Goal: Task Accomplishment & Management: Complete application form

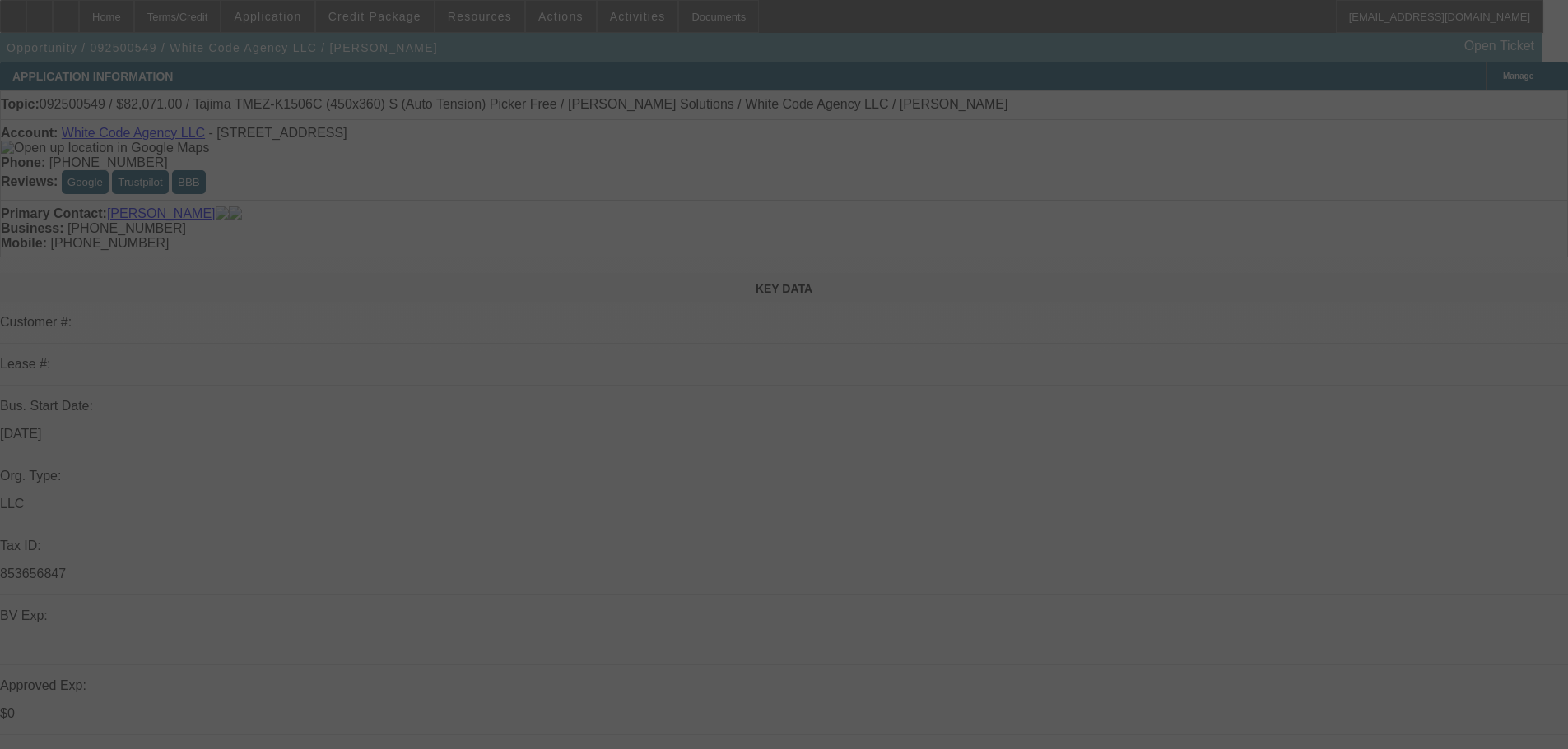
scroll to position [411, 0]
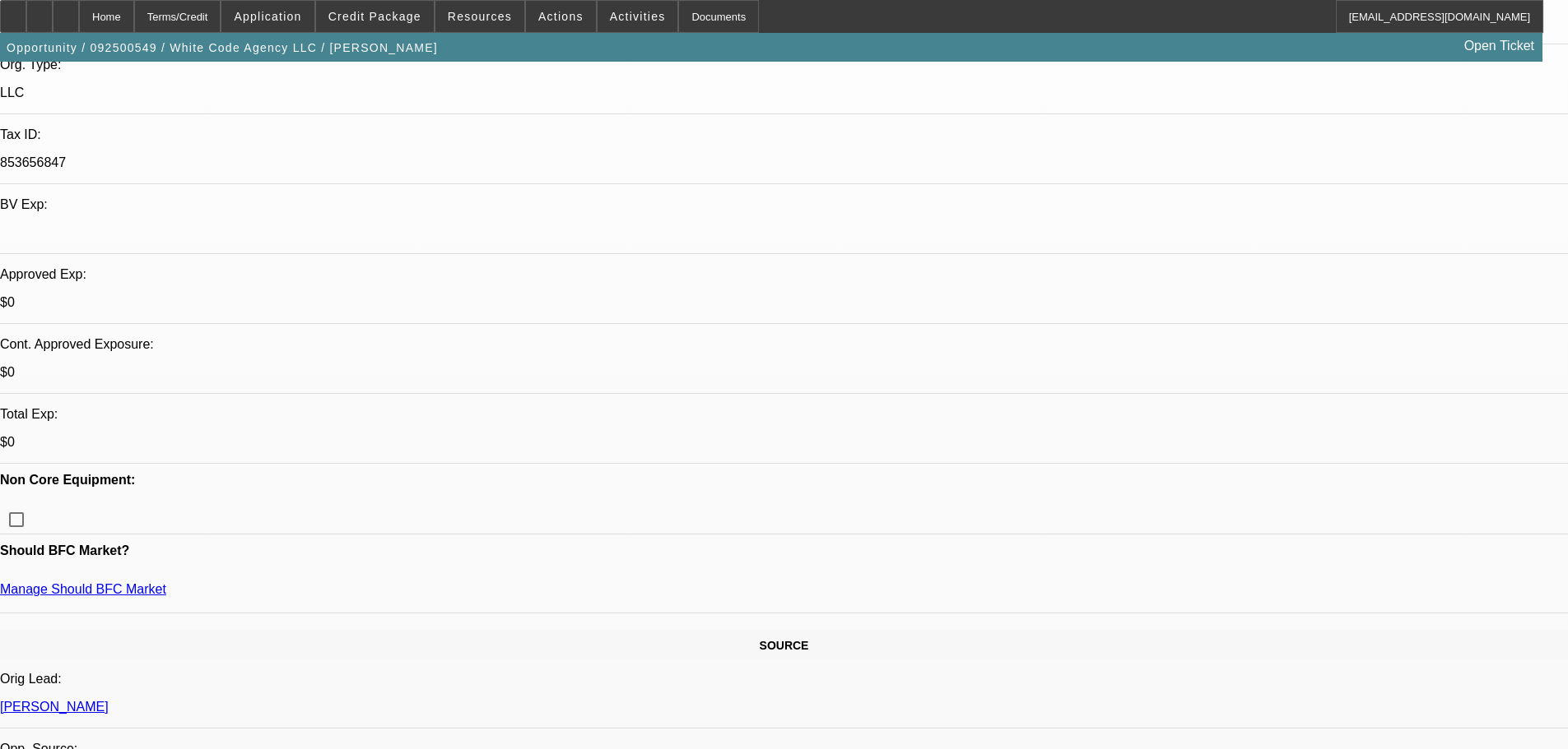
select select "0"
select select "0.1"
select select "4"
select select "0"
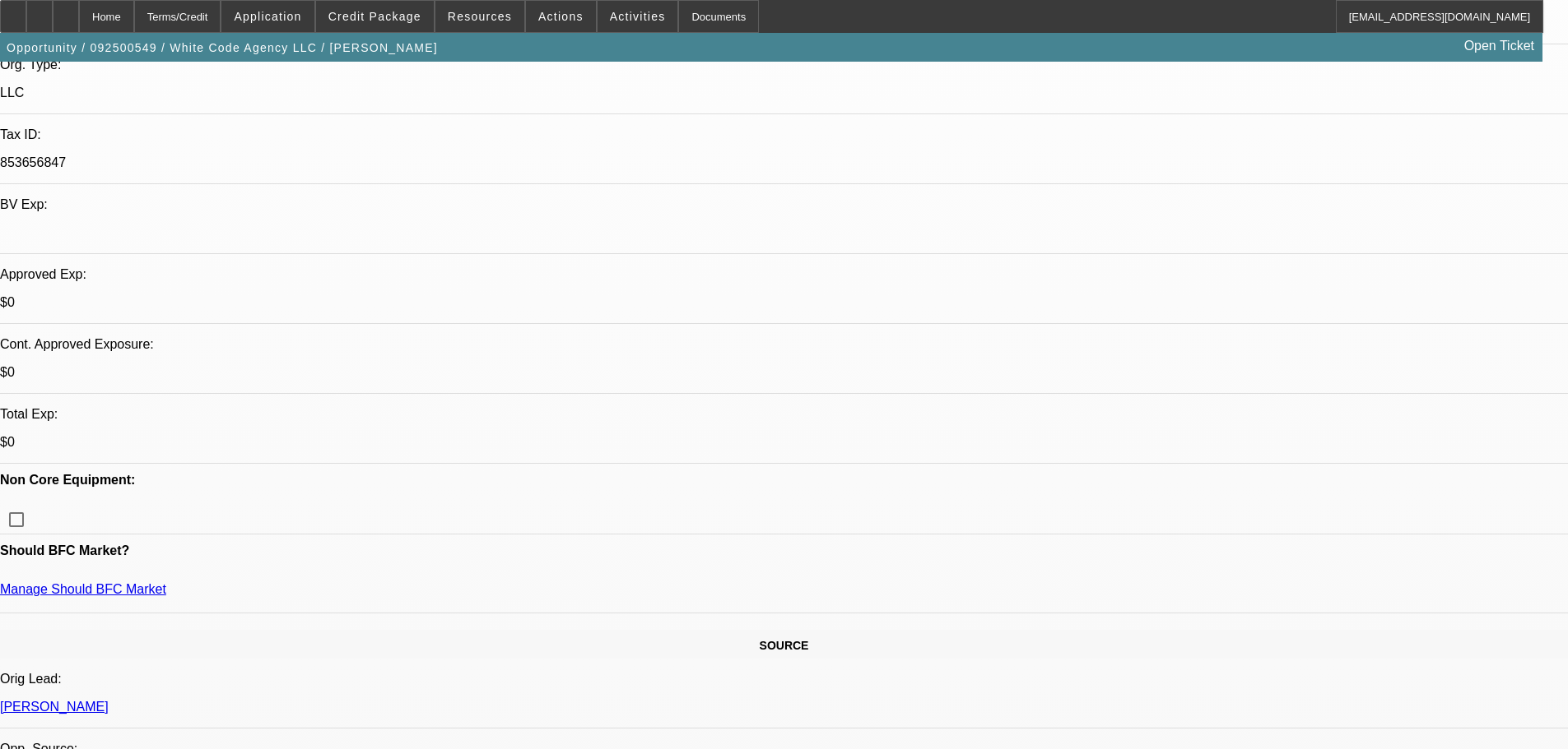
select select "0"
select select "0.1"
select select "4"
select select "0"
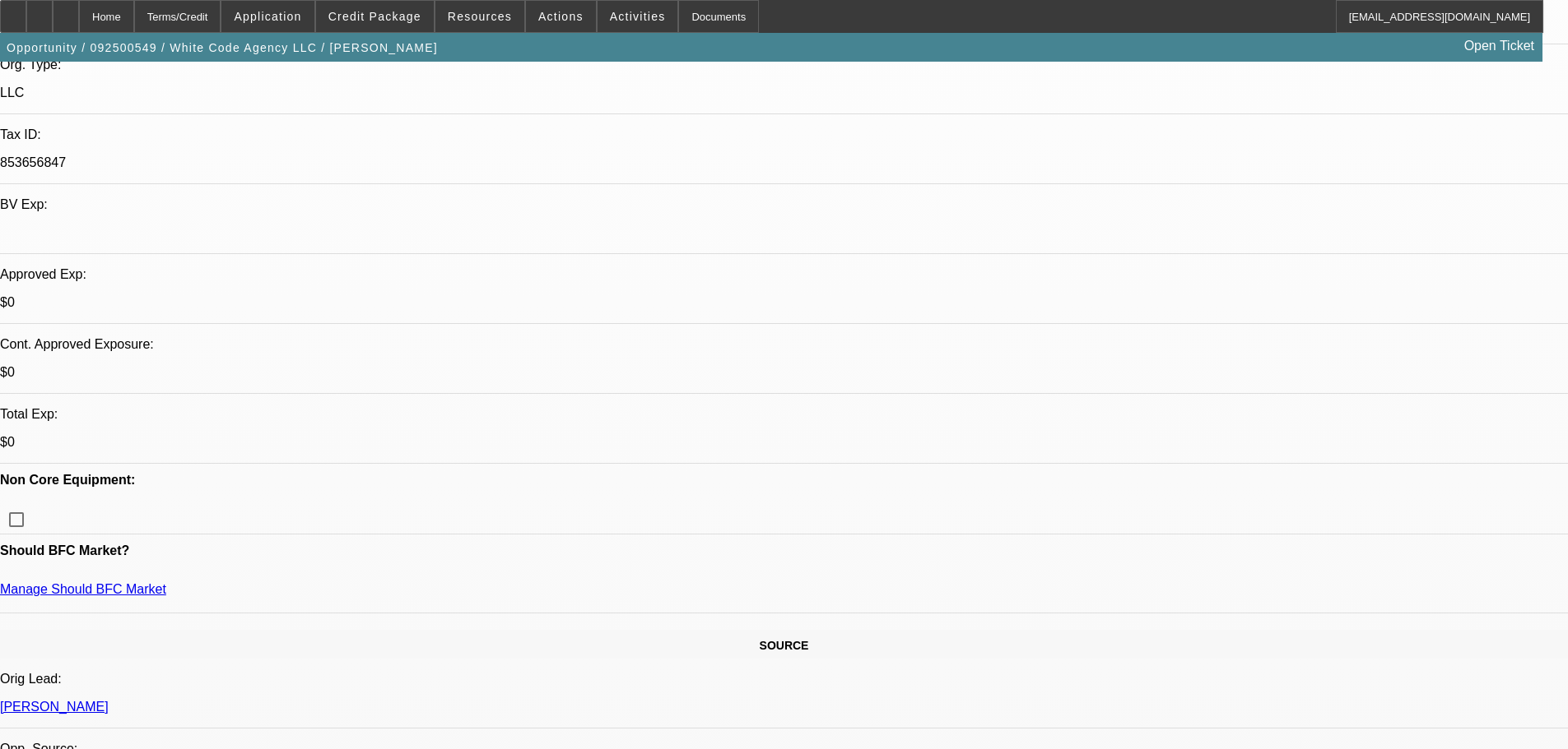
select select "0"
select select "6"
select select "0"
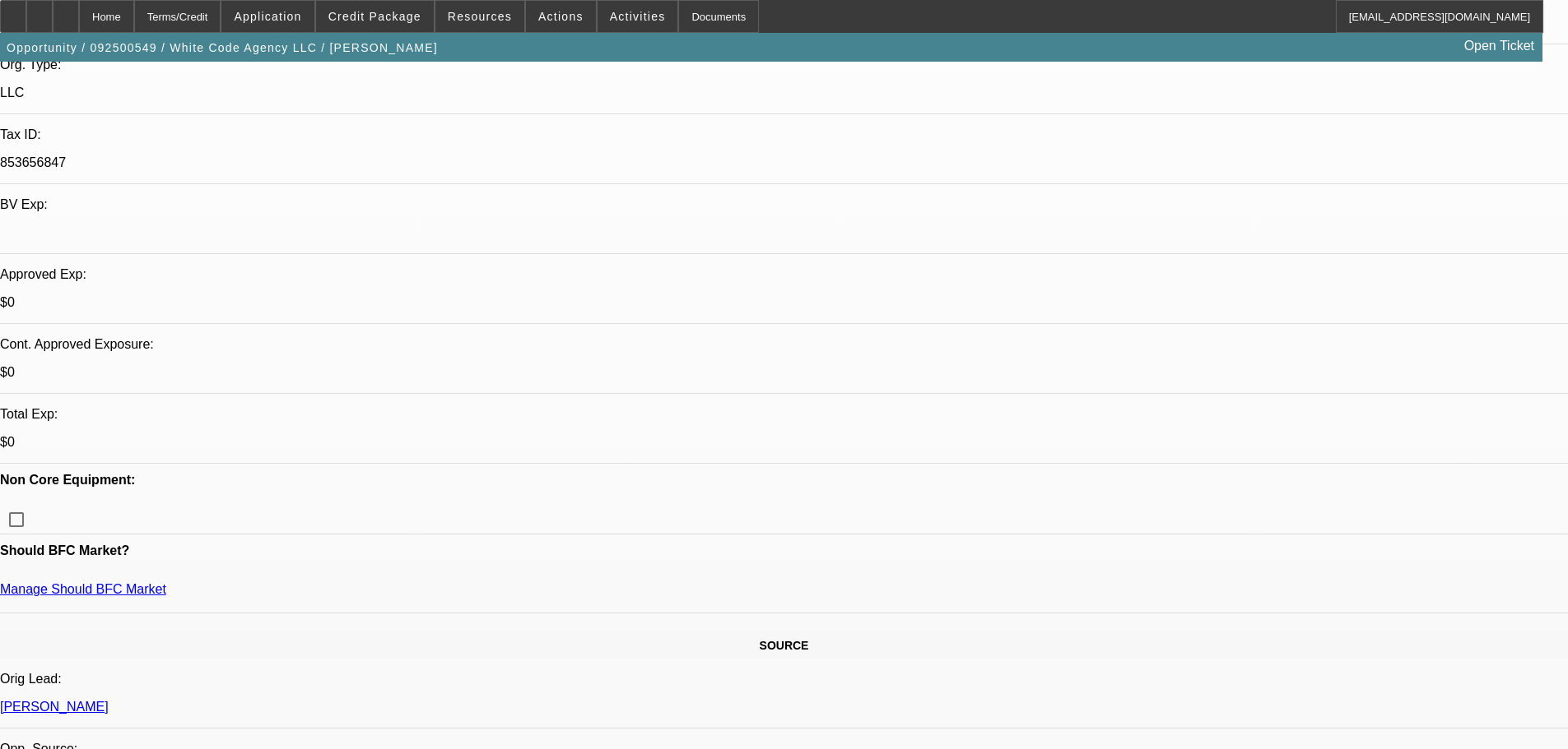
select select "6"
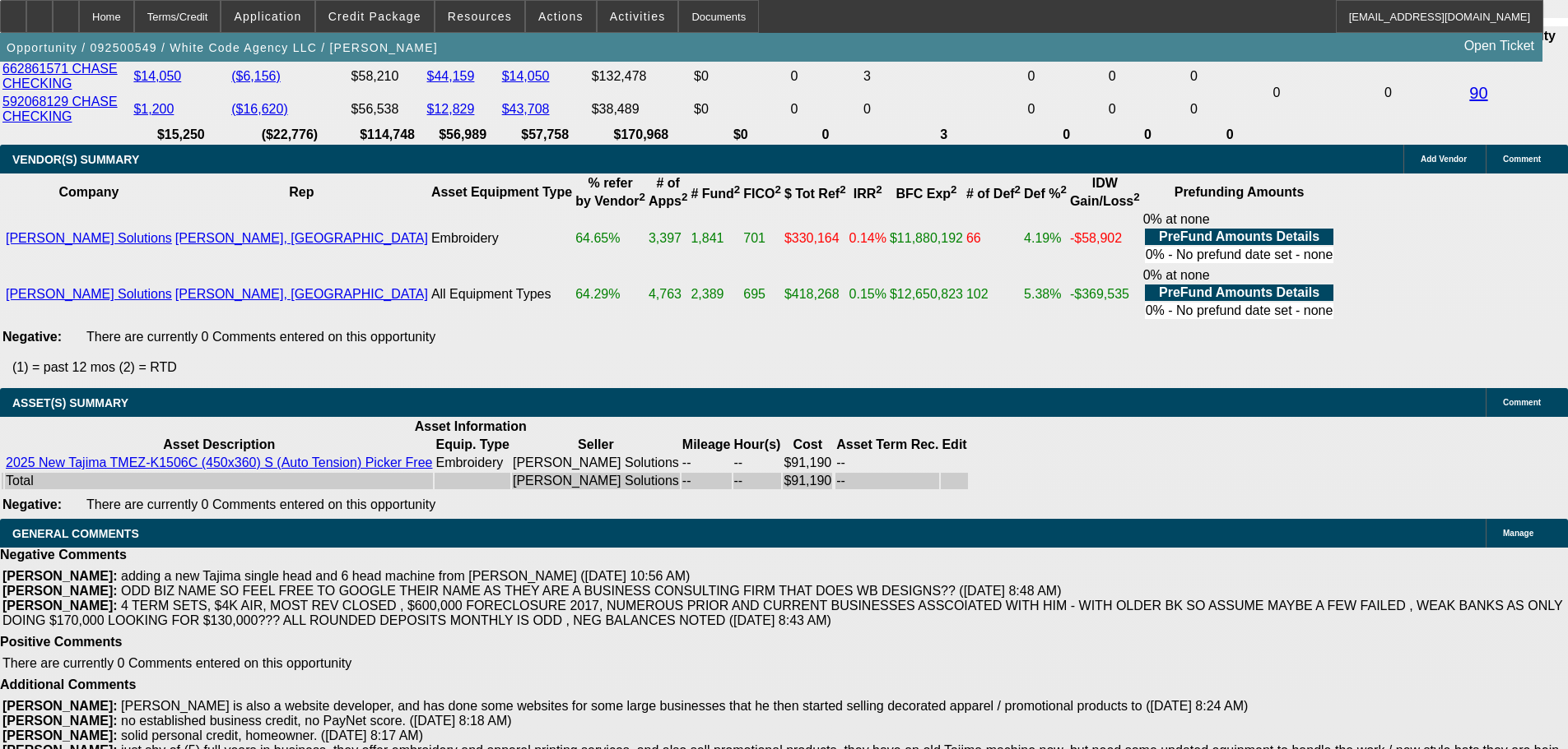
scroll to position [3209, 0]
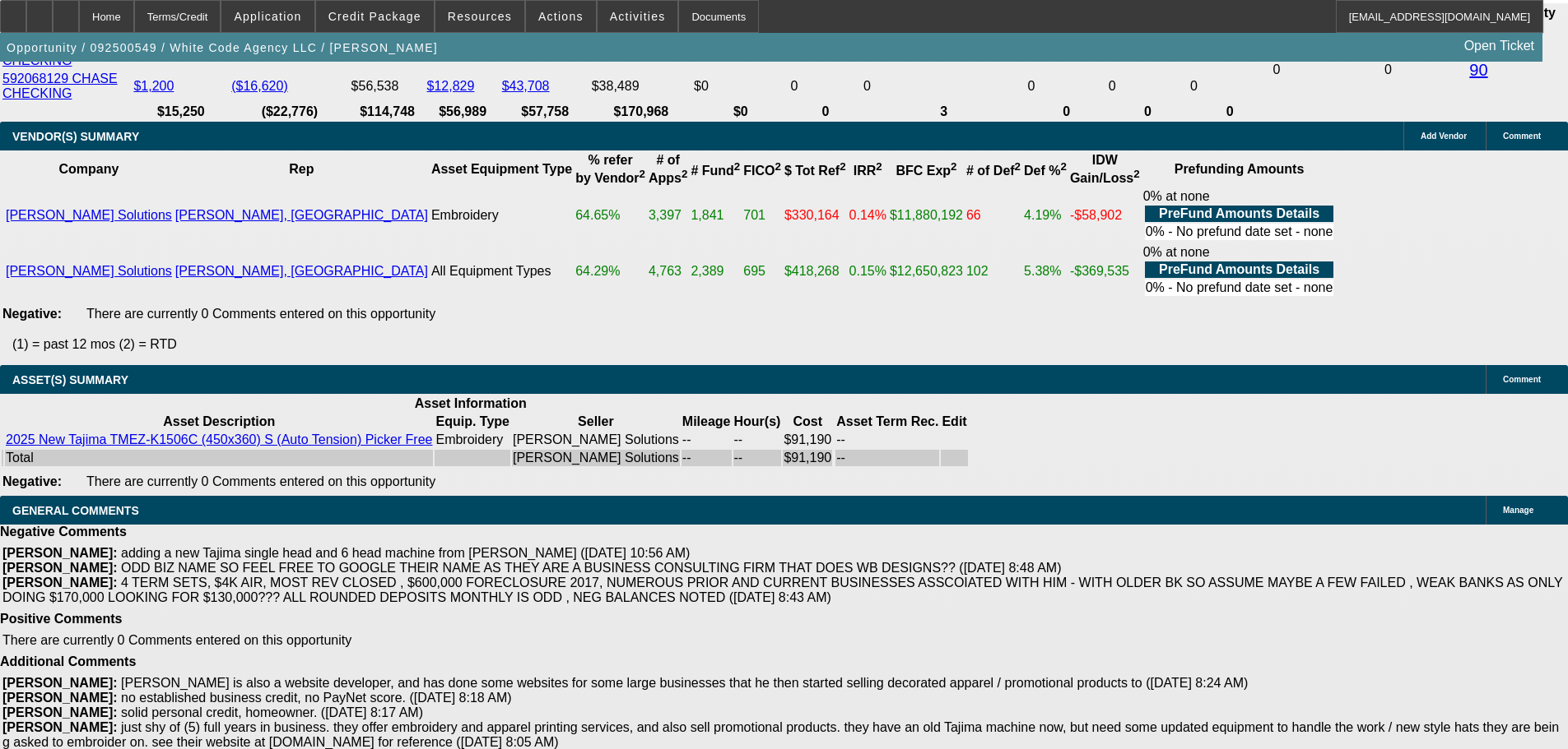
select select "5"
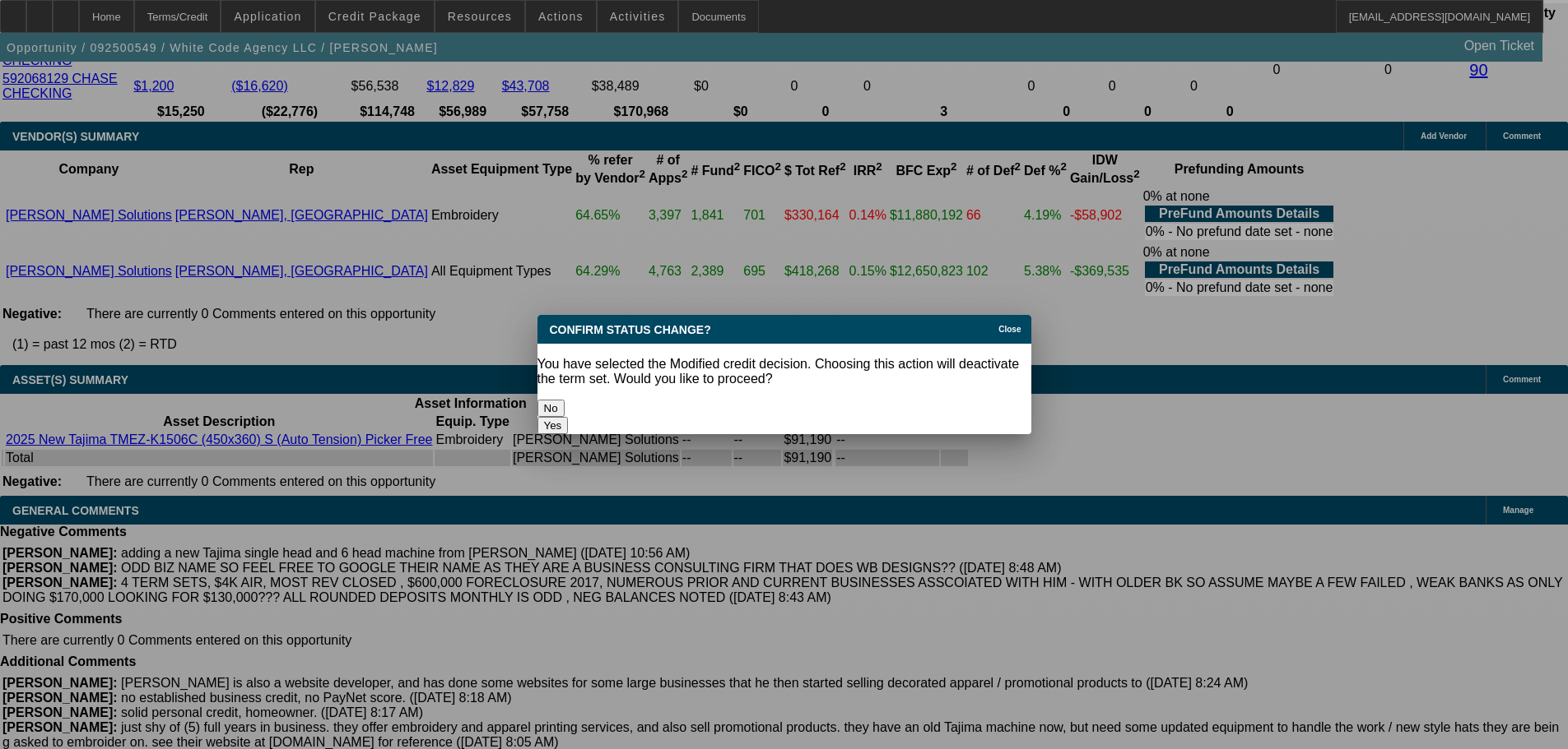
scroll to position [0, 0]
click at [569, 417] on button "Yes" at bounding box center [553, 425] width 31 height 17
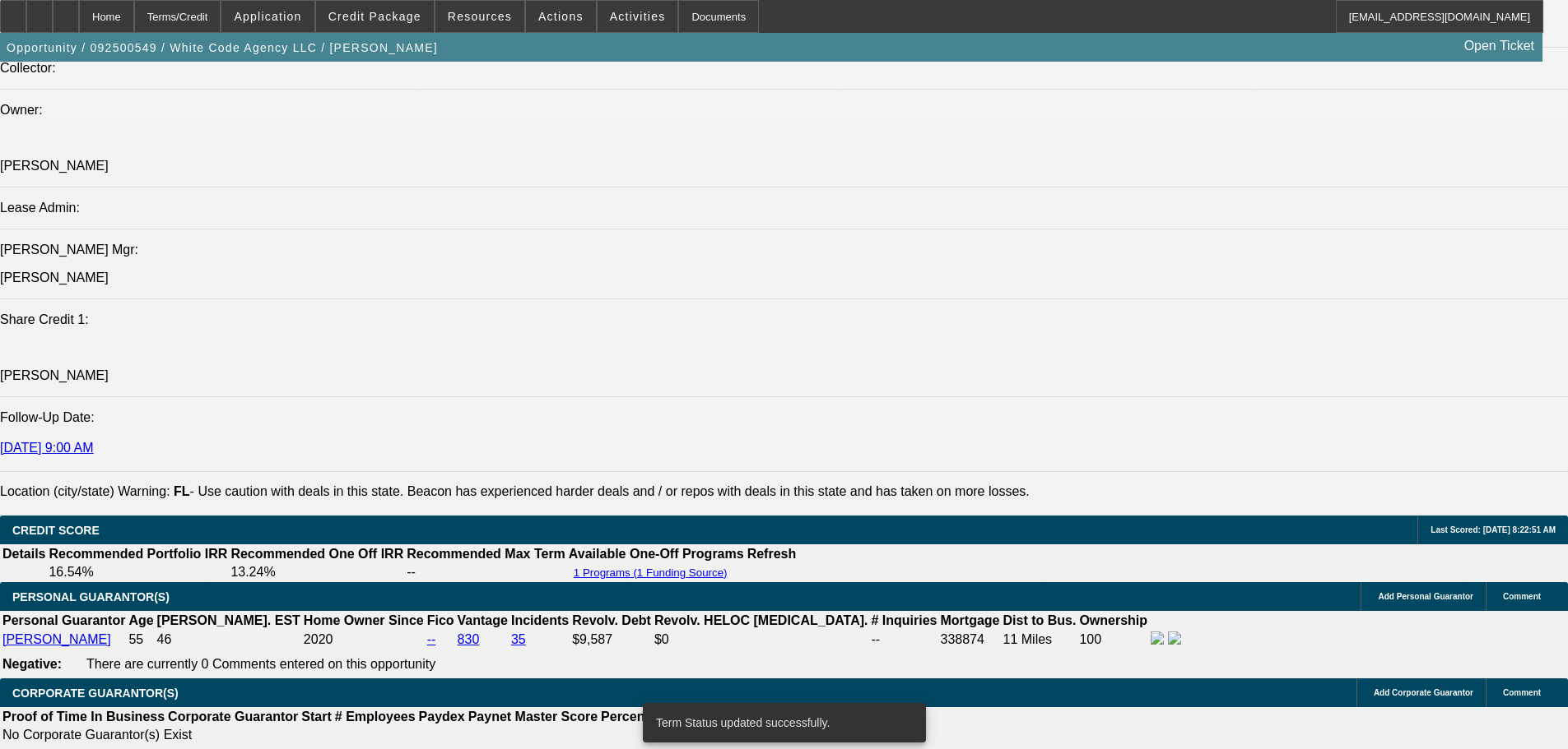
scroll to position [1974, 0]
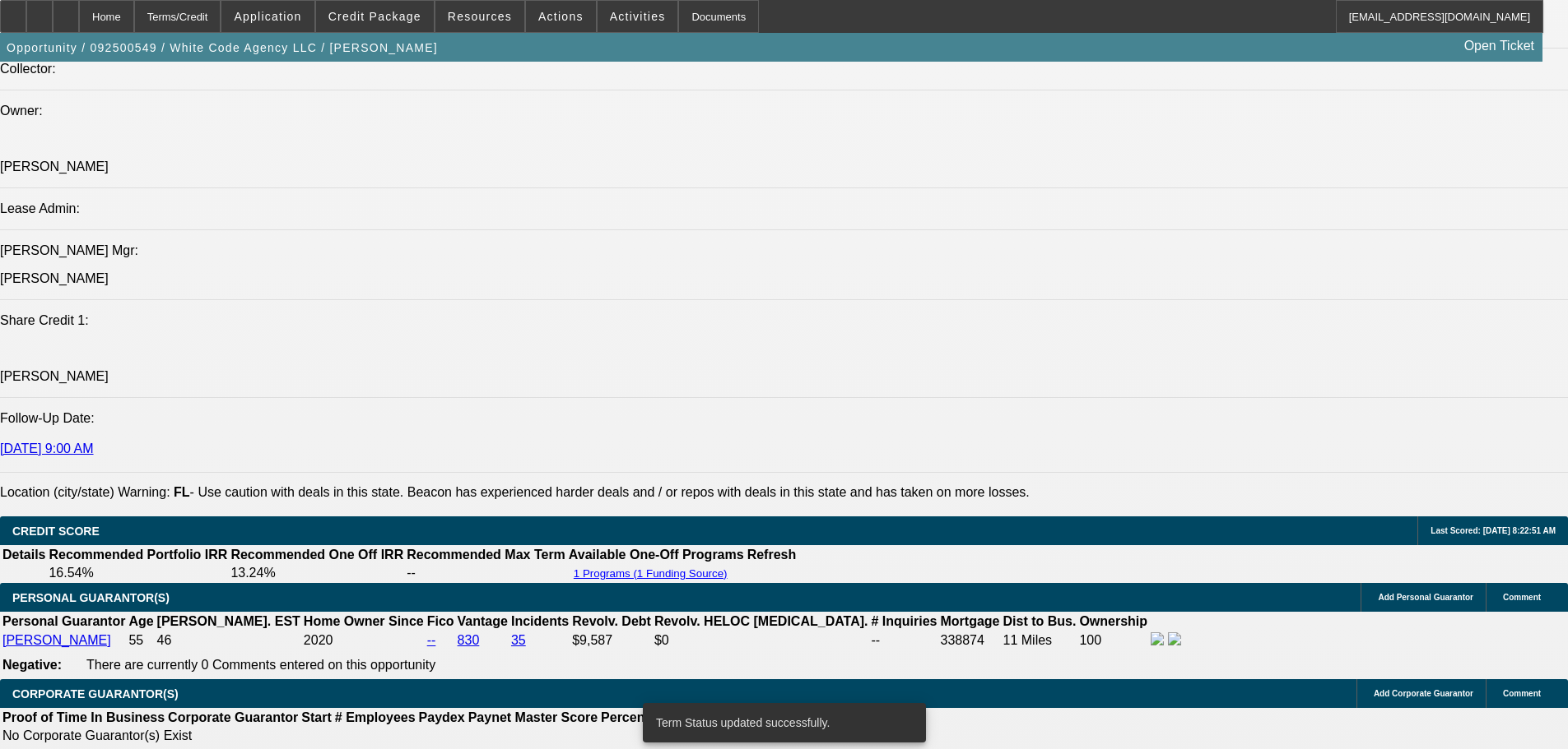
select select "0"
select select "6"
select select "0"
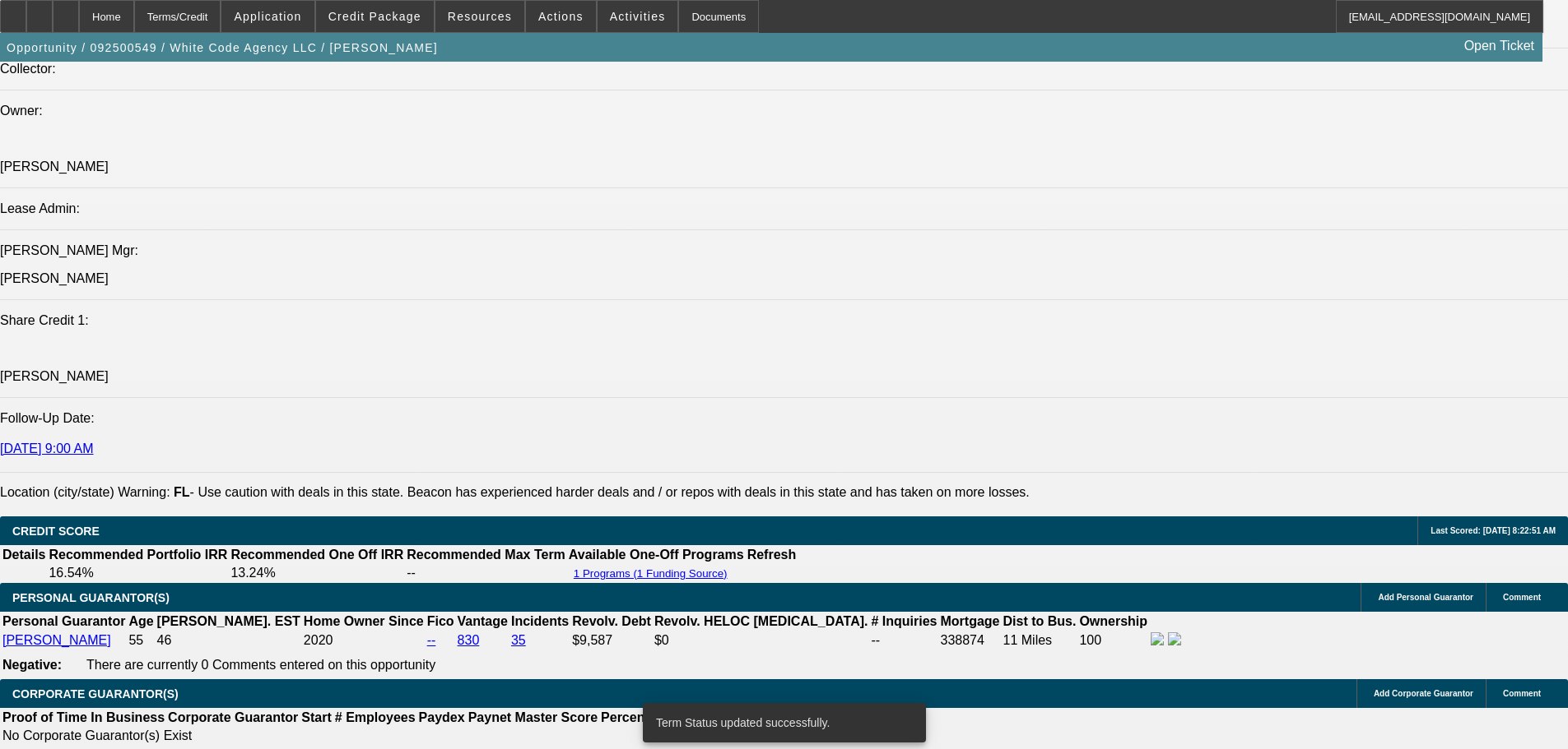
select select "0"
select select "0.1"
select select "4"
select select "0"
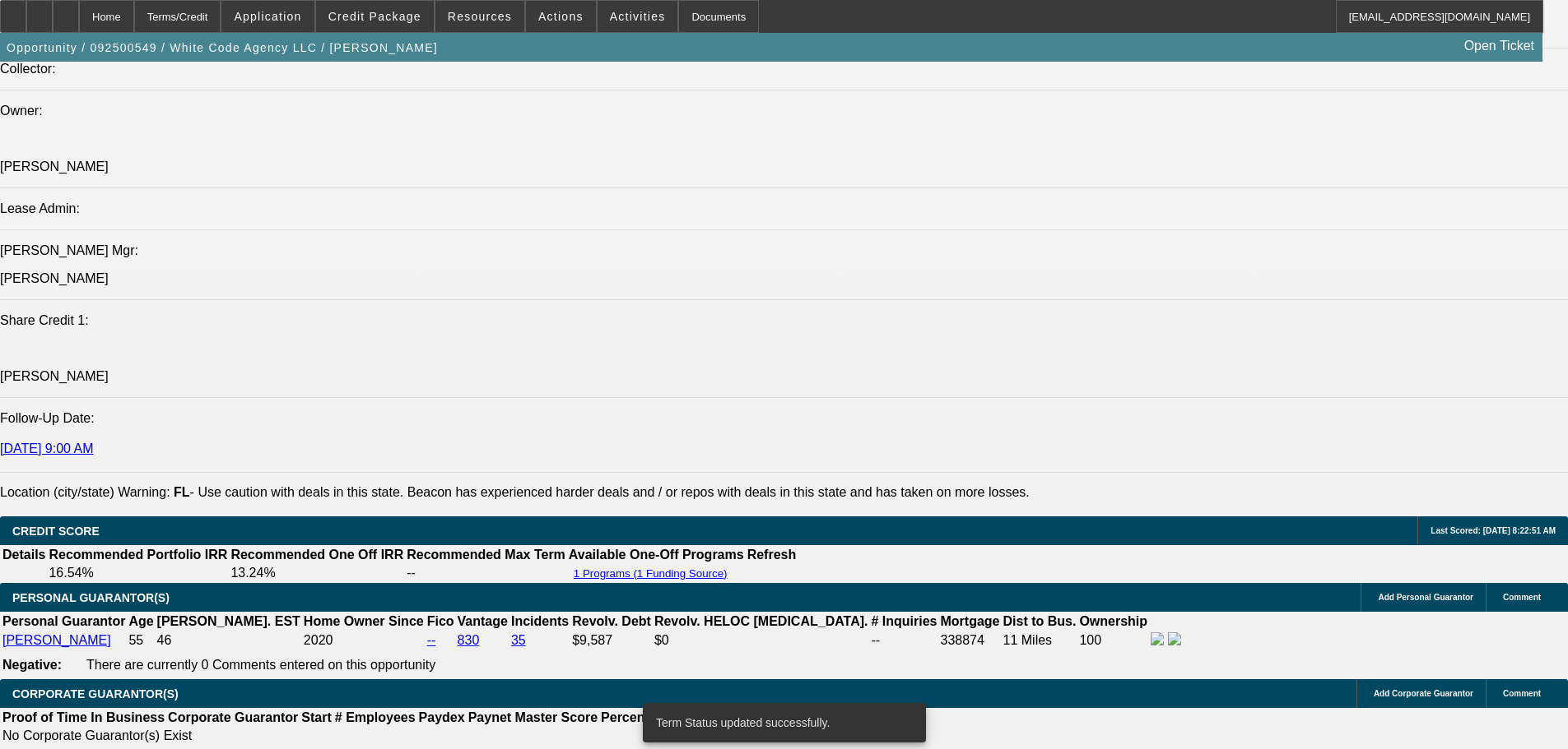
select select "0.1"
select select "4"
select select "0"
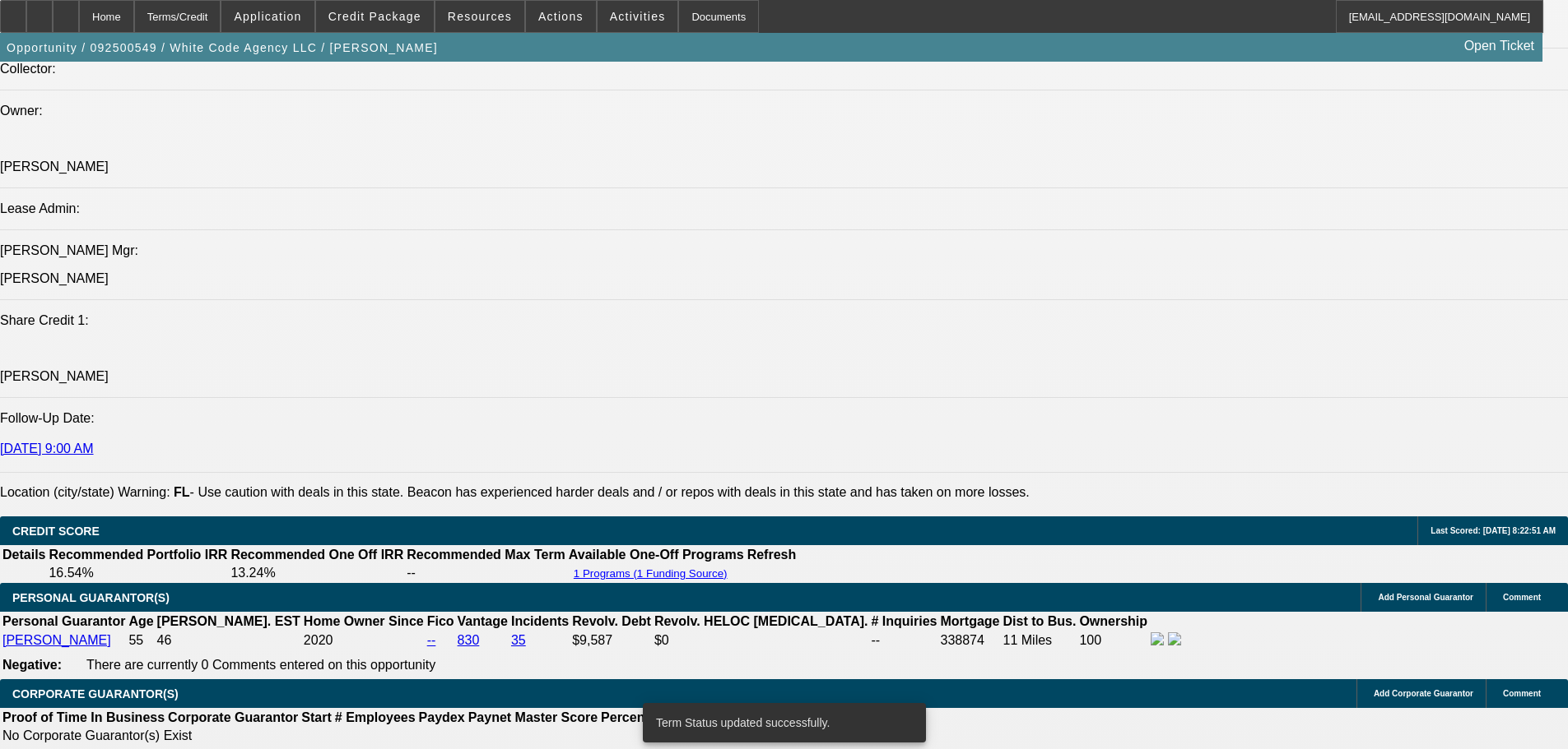
select select "6"
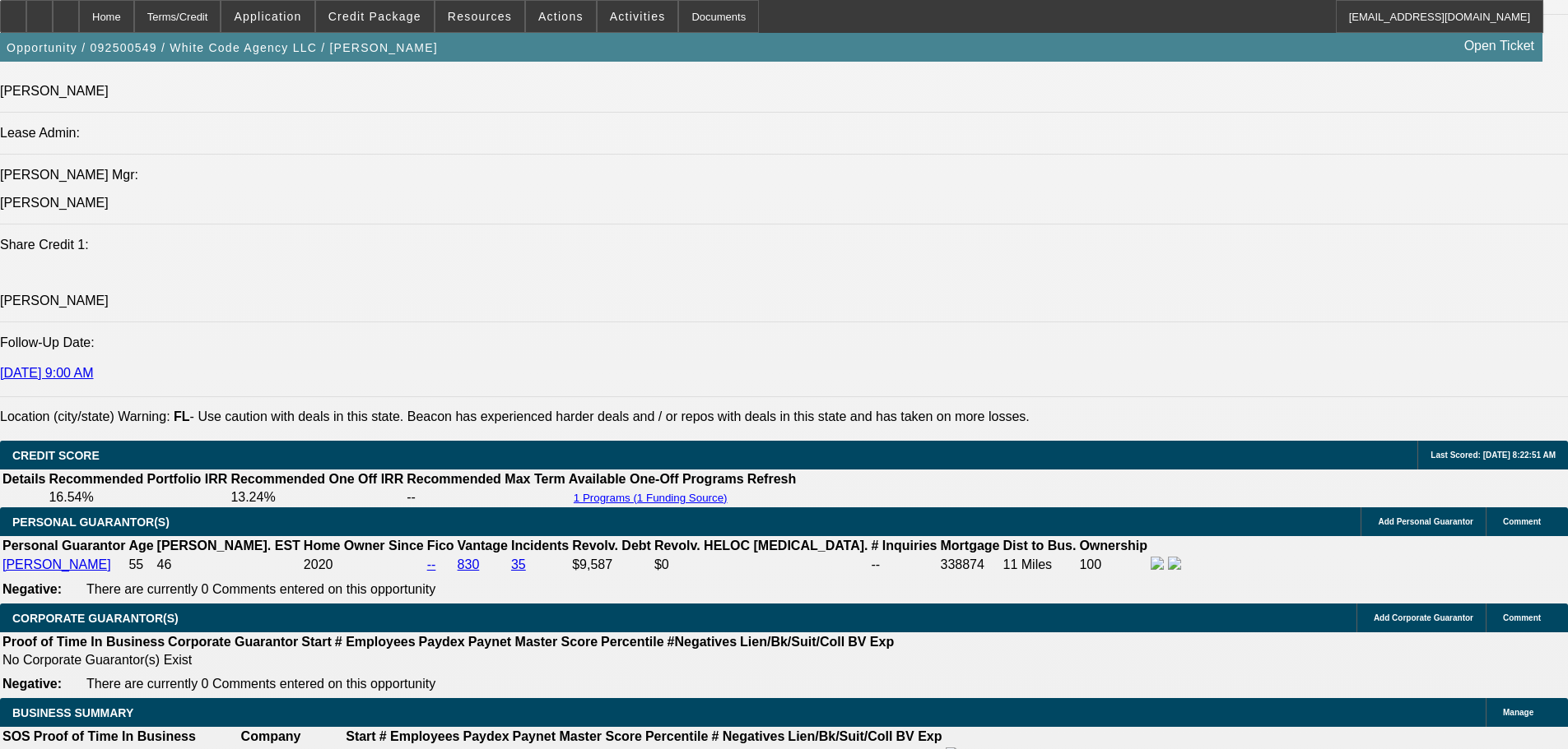
scroll to position [2056, 0]
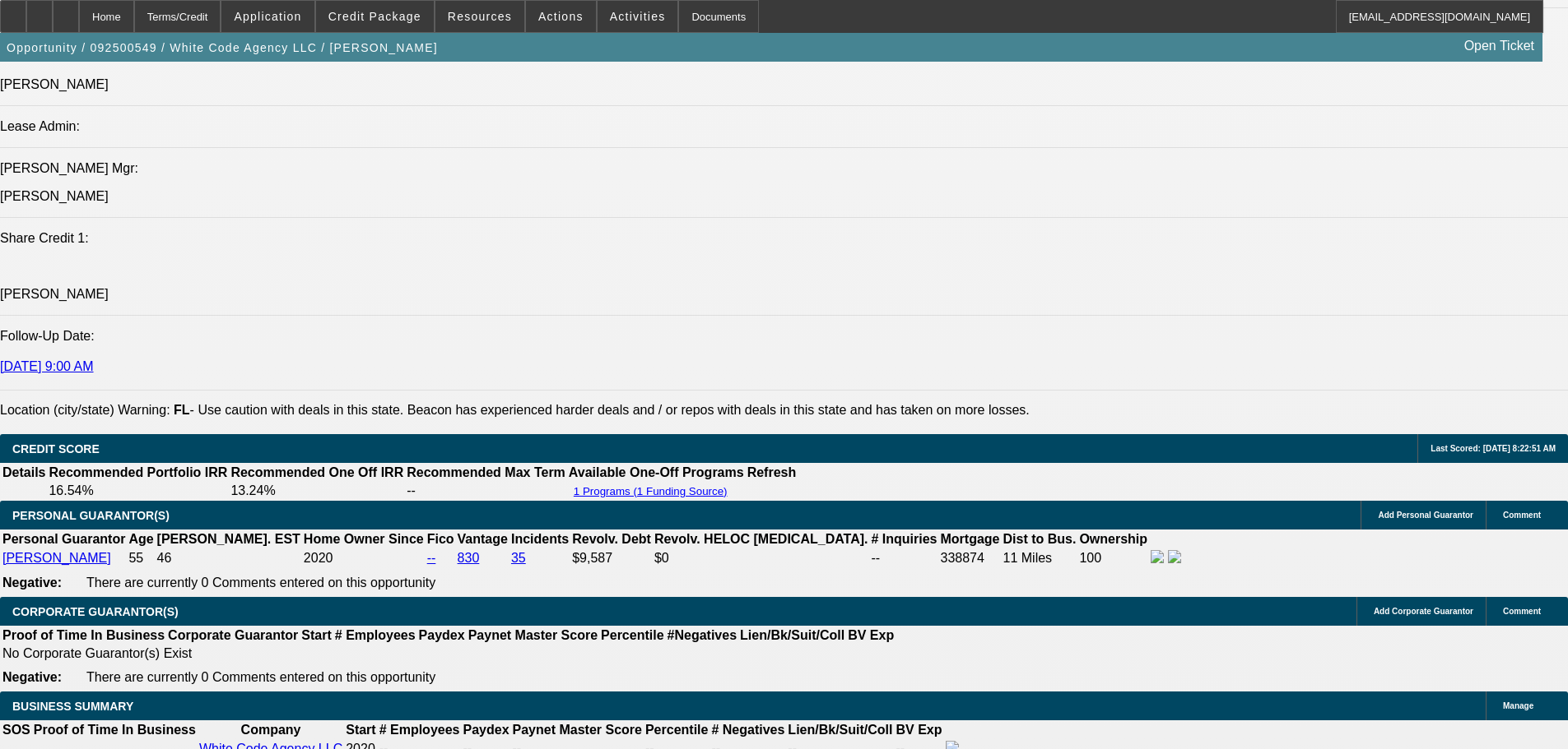
select select "0"
select select "6"
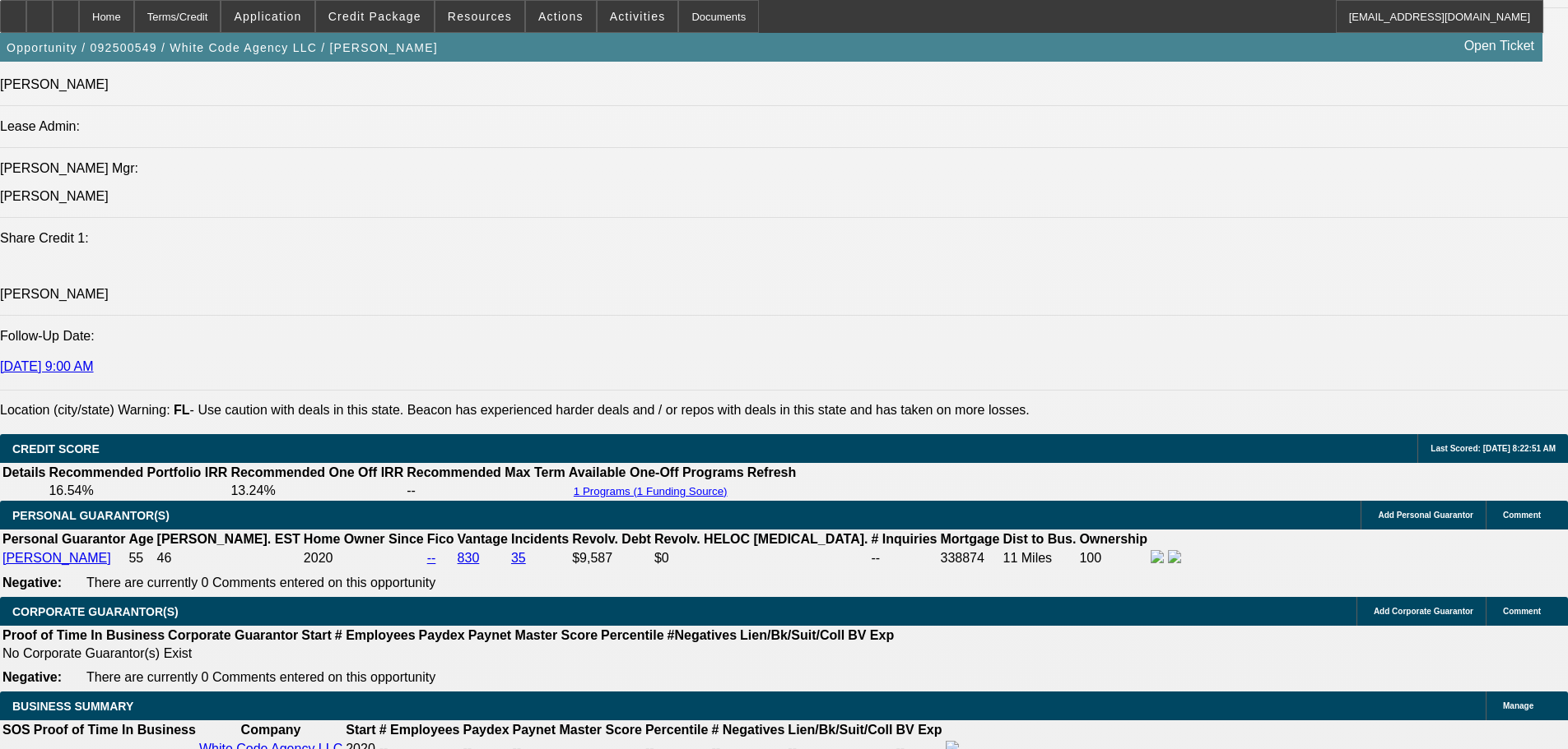
select select "0"
select select "2"
select select "0.1"
select select "4"
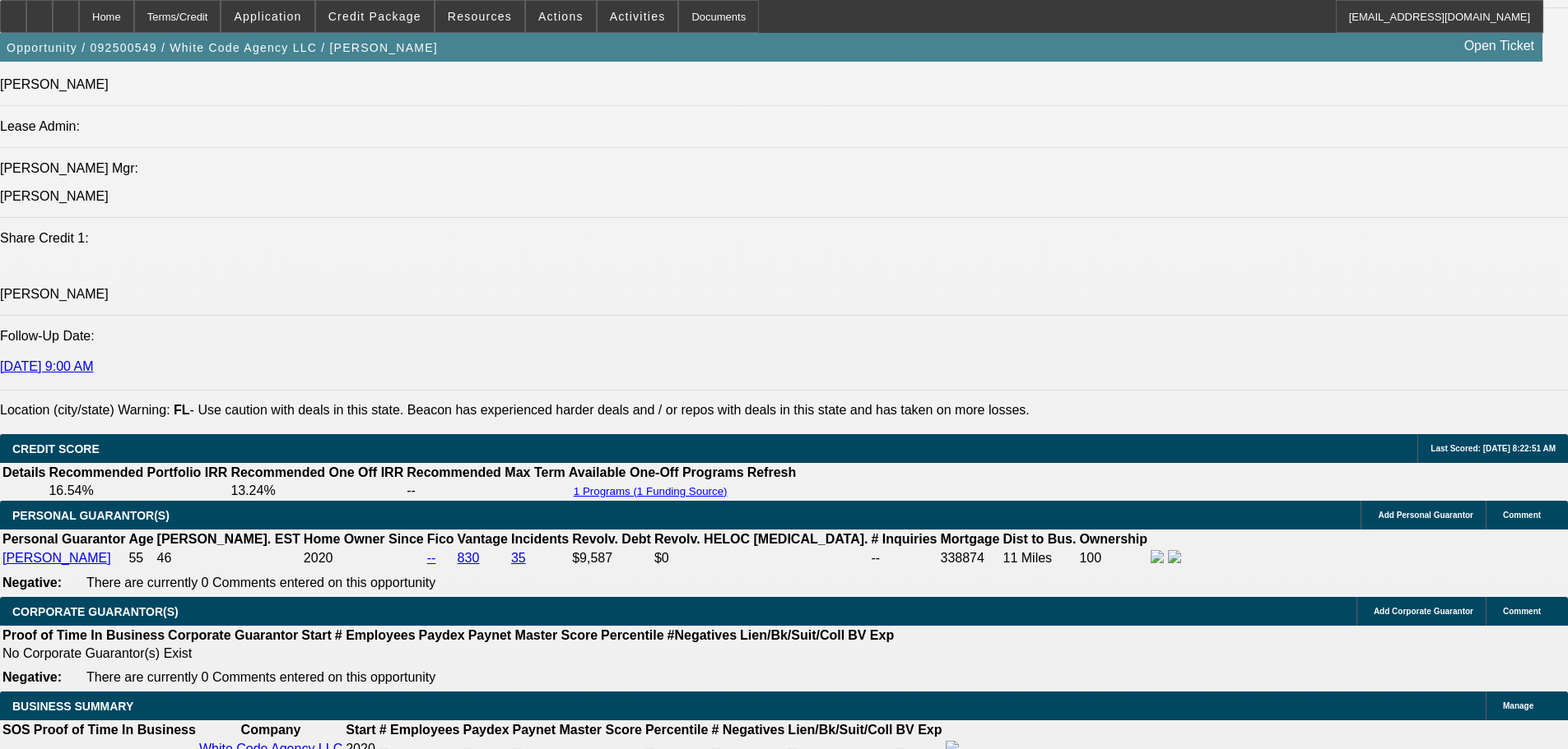
select select "0"
select select "2"
select select "0"
select select "6"
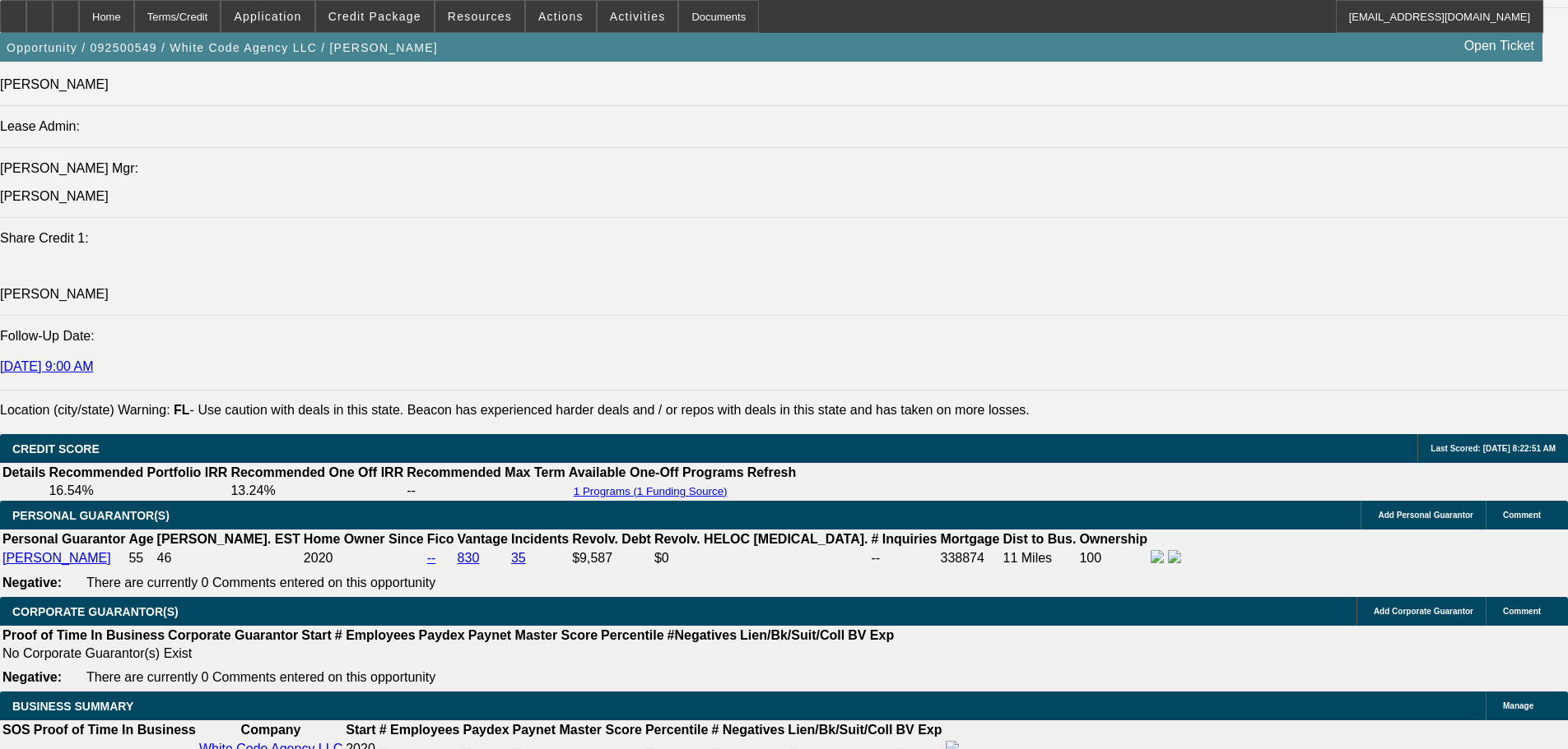
select select "0"
select select "2"
select select "0.1"
select select "4"
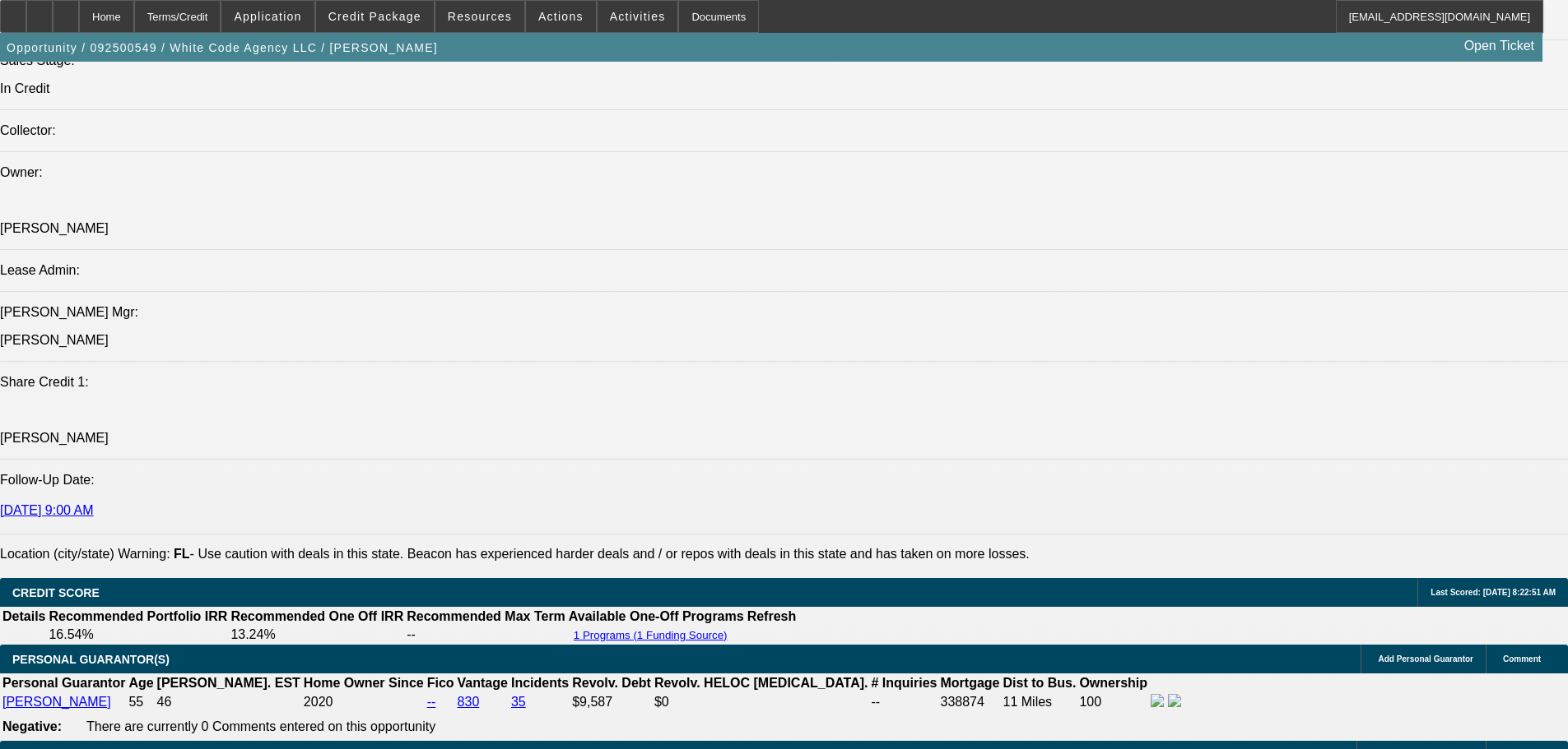
scroll to position [1810, 0]
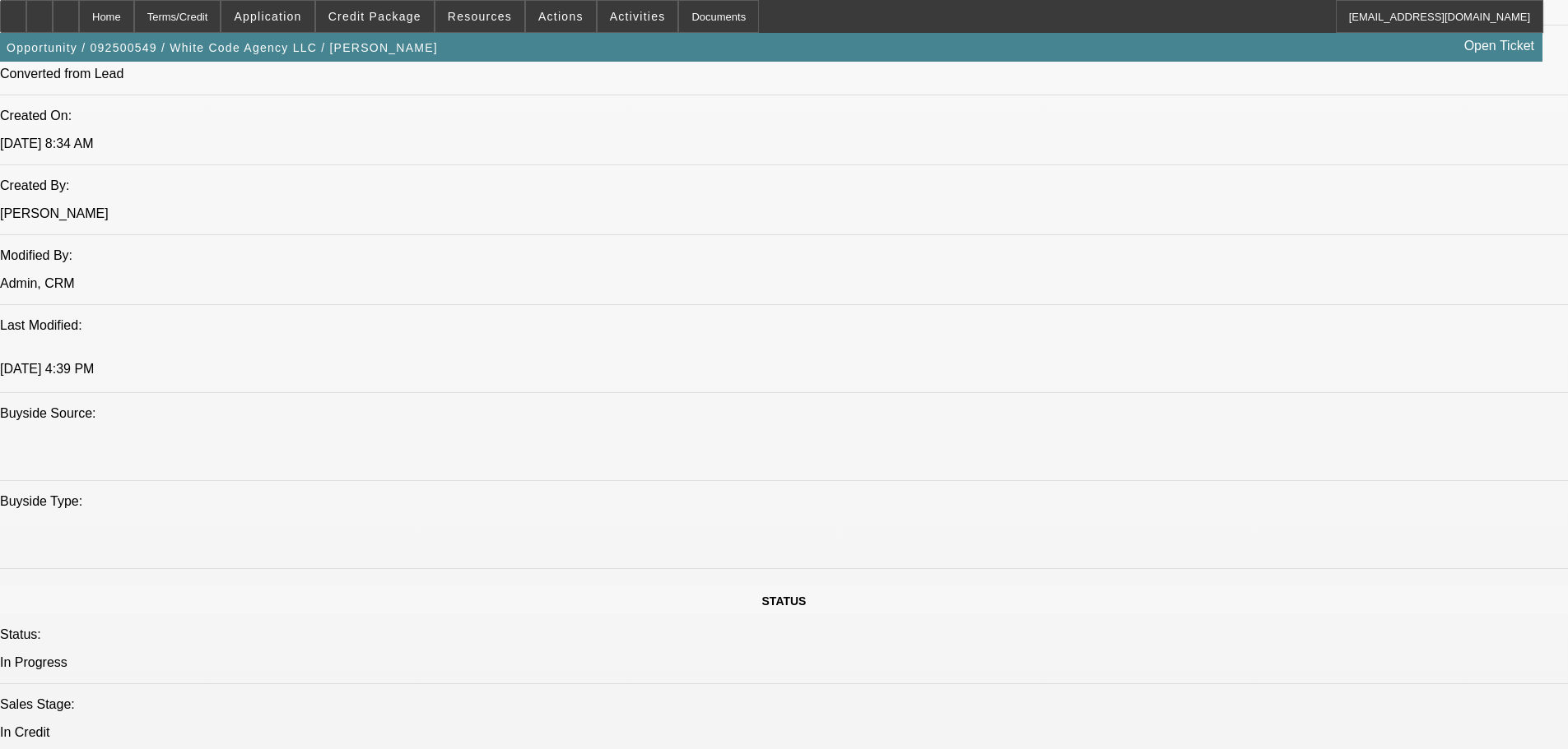
scroll to position [1316, 0]
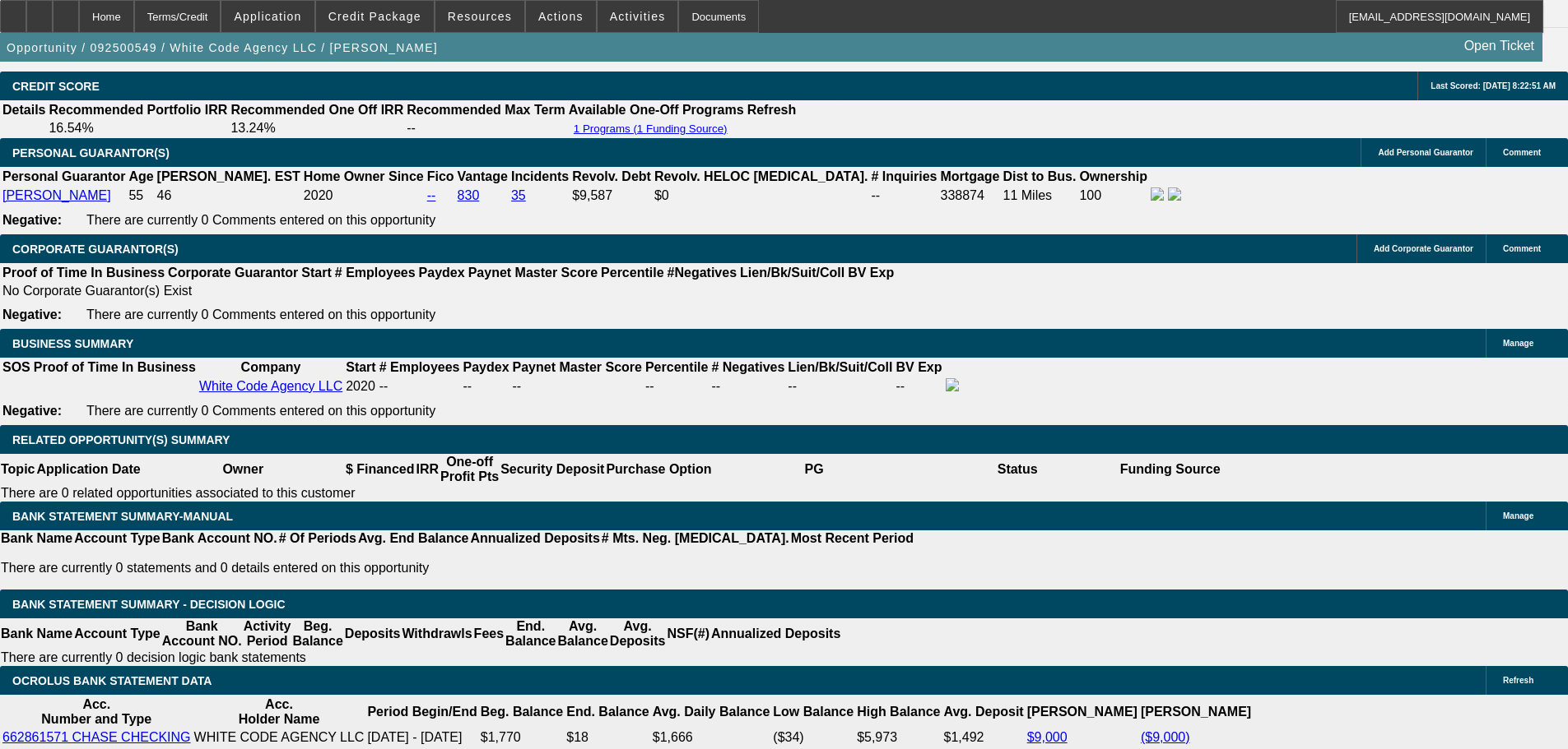
scroll to position [2386, 0]
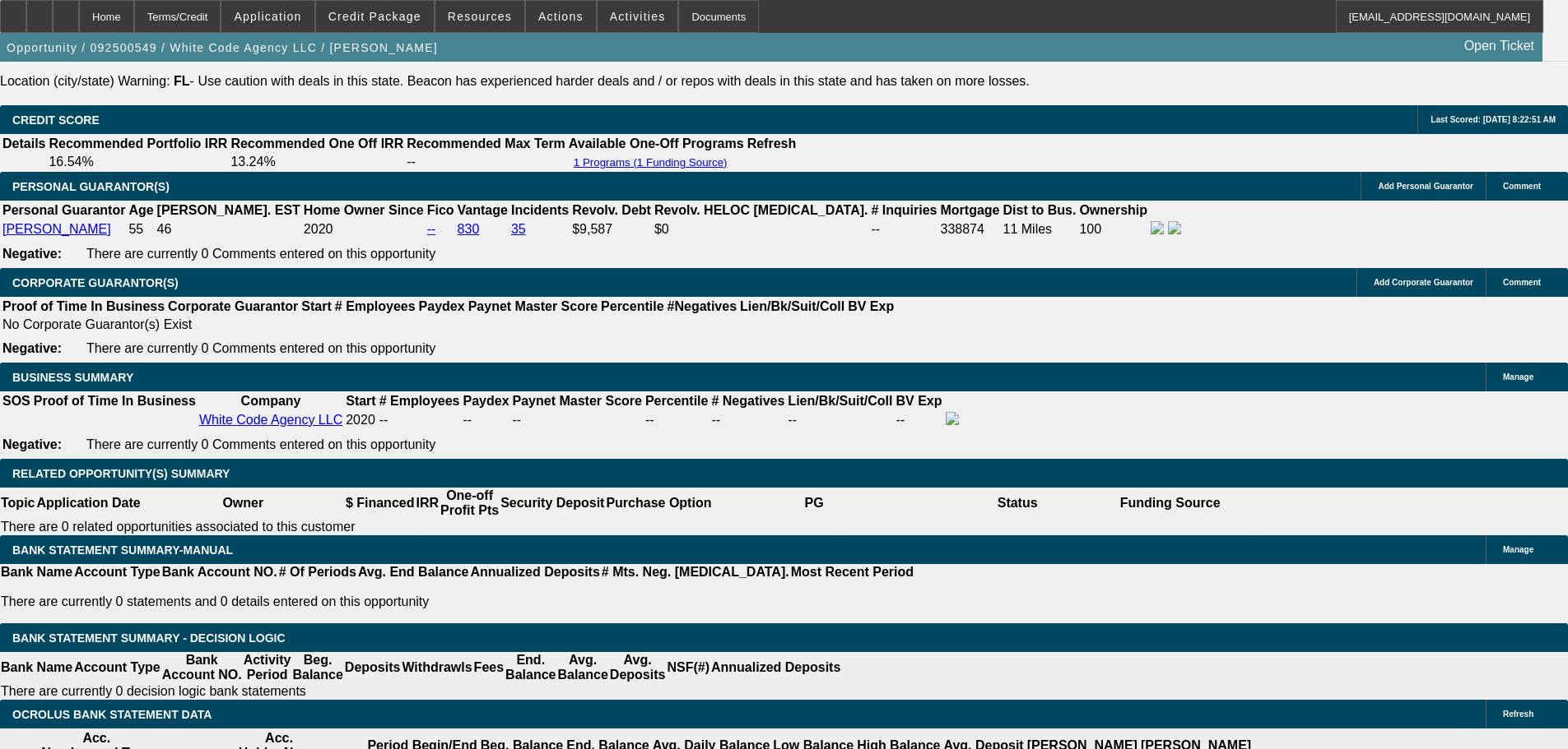
select select "0"
select select "6"
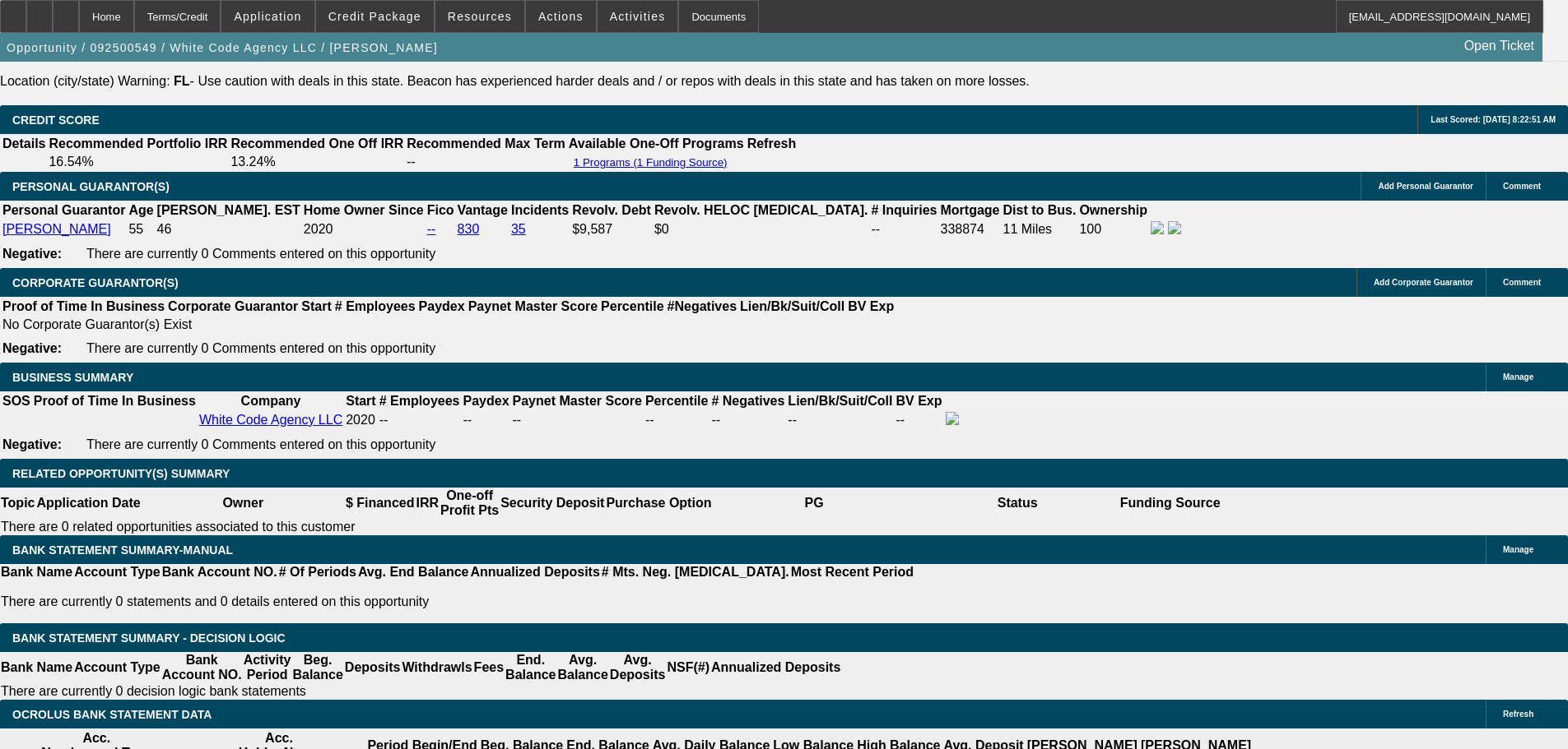
select select "0"
select select "0.1"
select select "4"
select select "0"
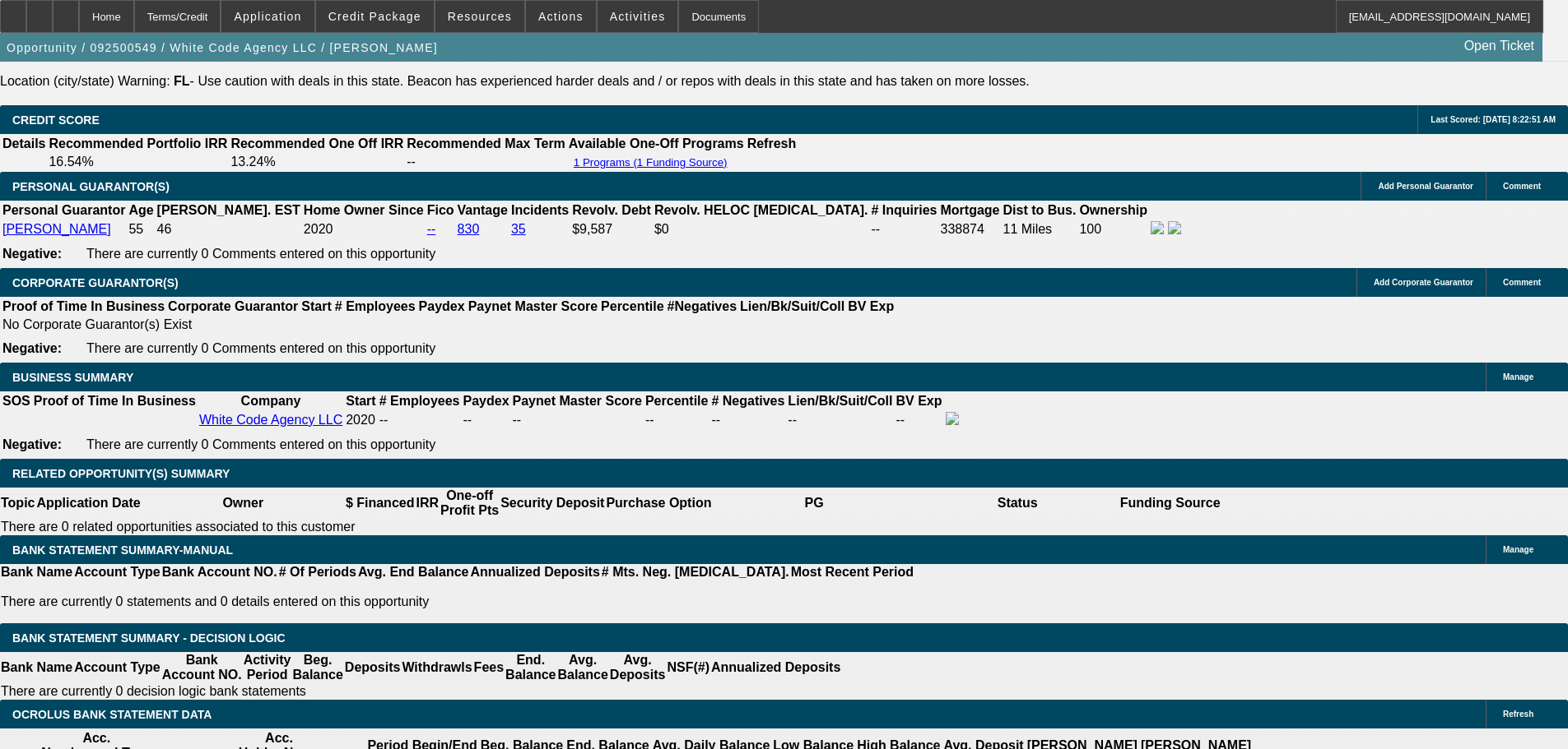
select select "0"
select select "0.1"
select select "4"
select select "0"
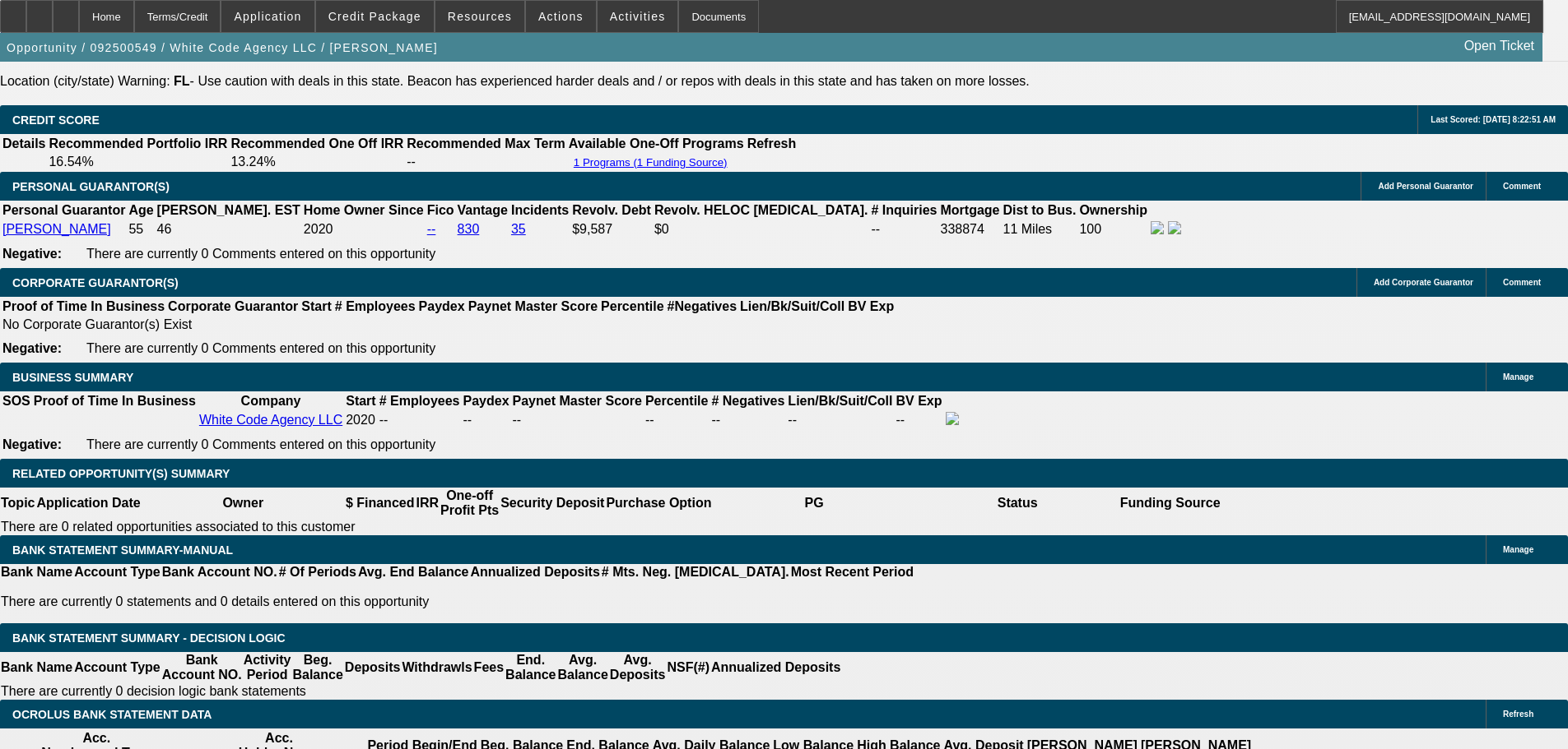
select select "0"
select select "6"
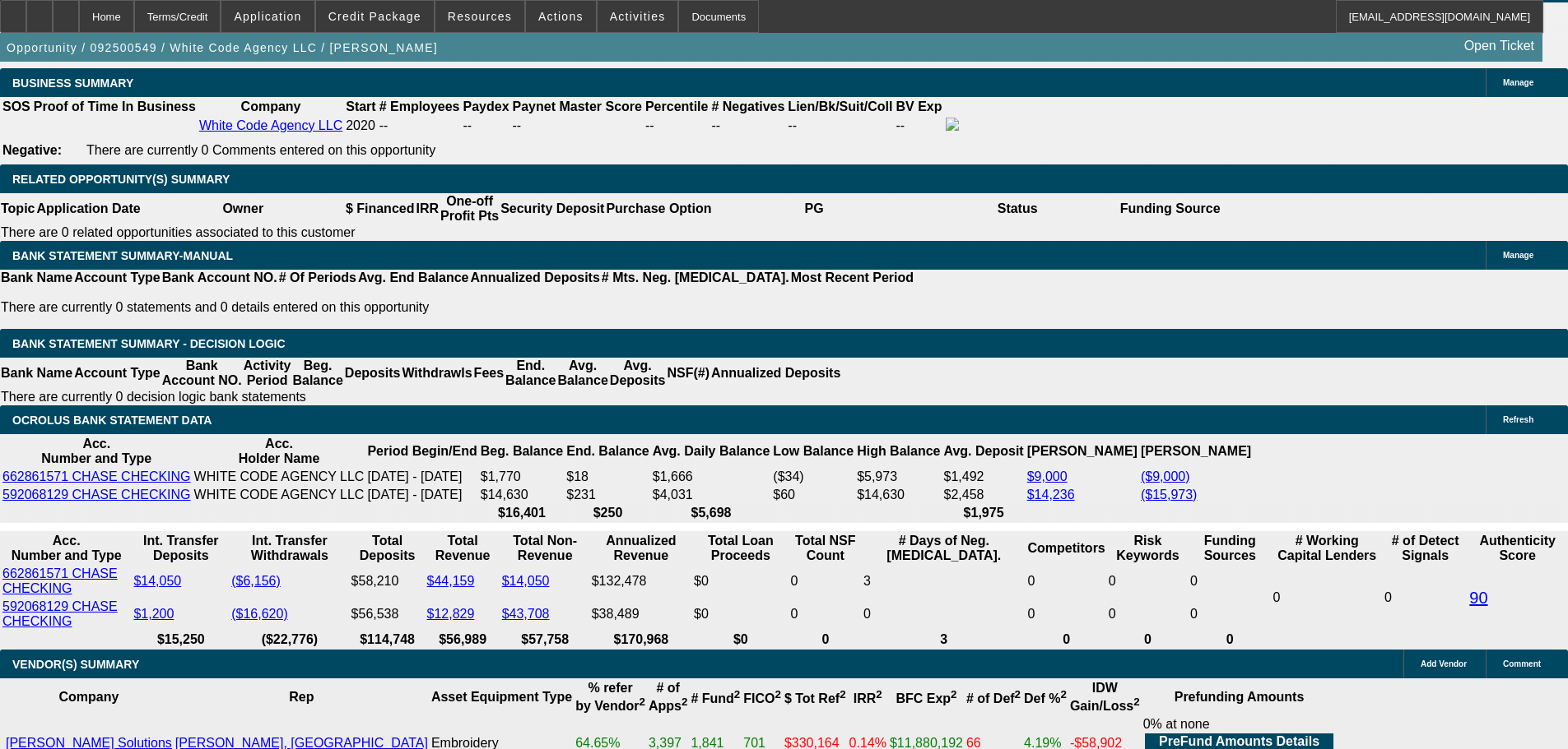
scroll to position [2709, 0]
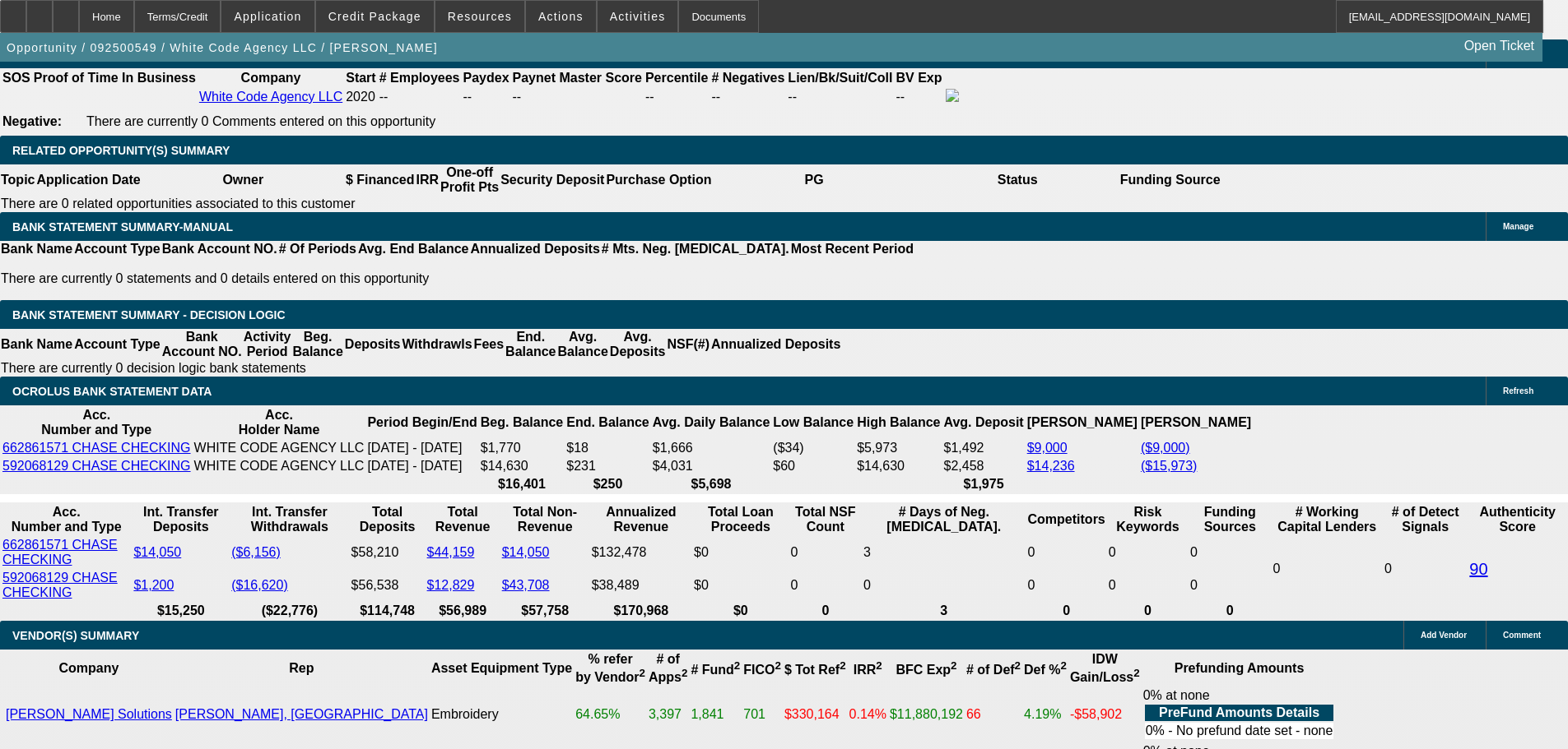
select select "2"
type input "UNKNOWN"
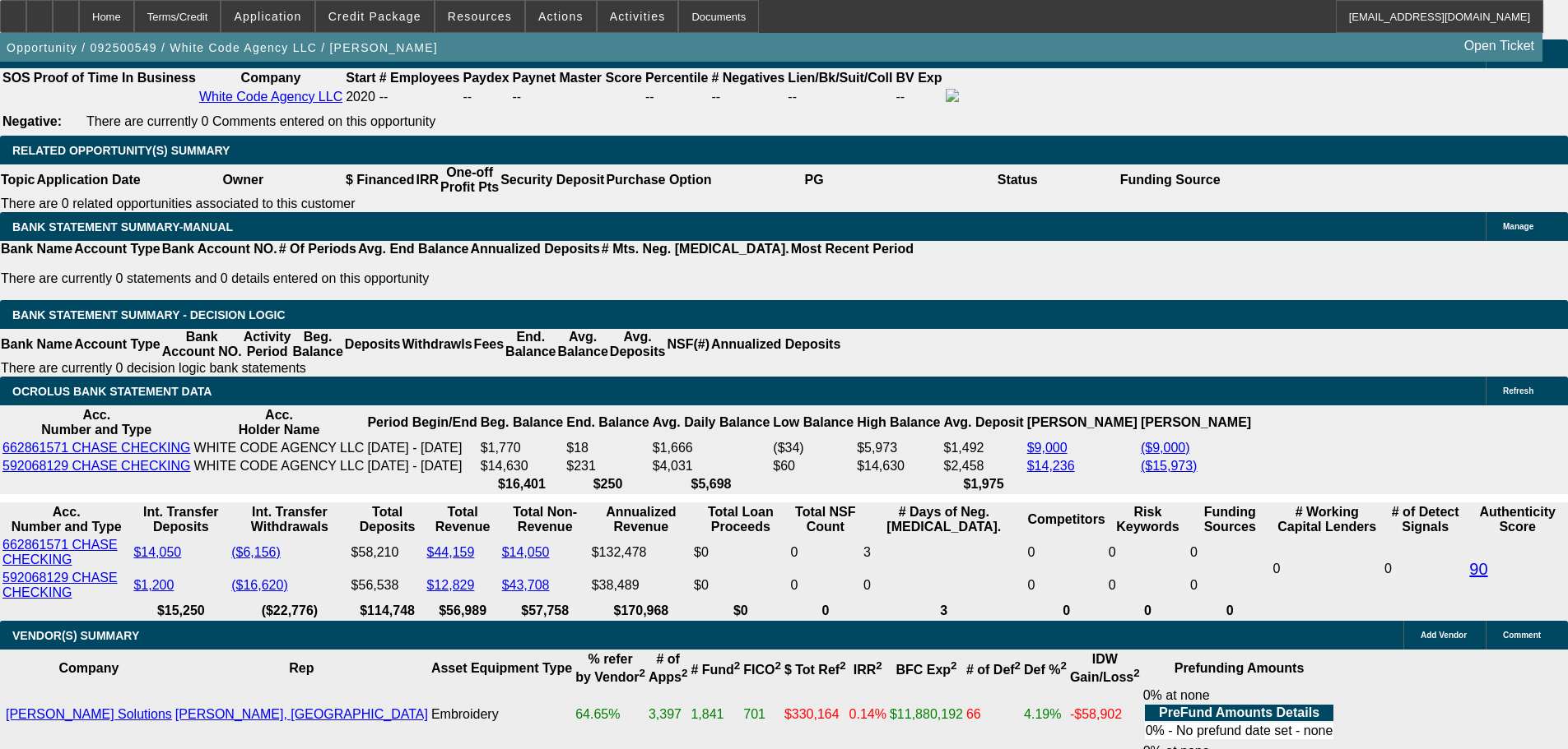
select select "2"
type input "$3,478.00"
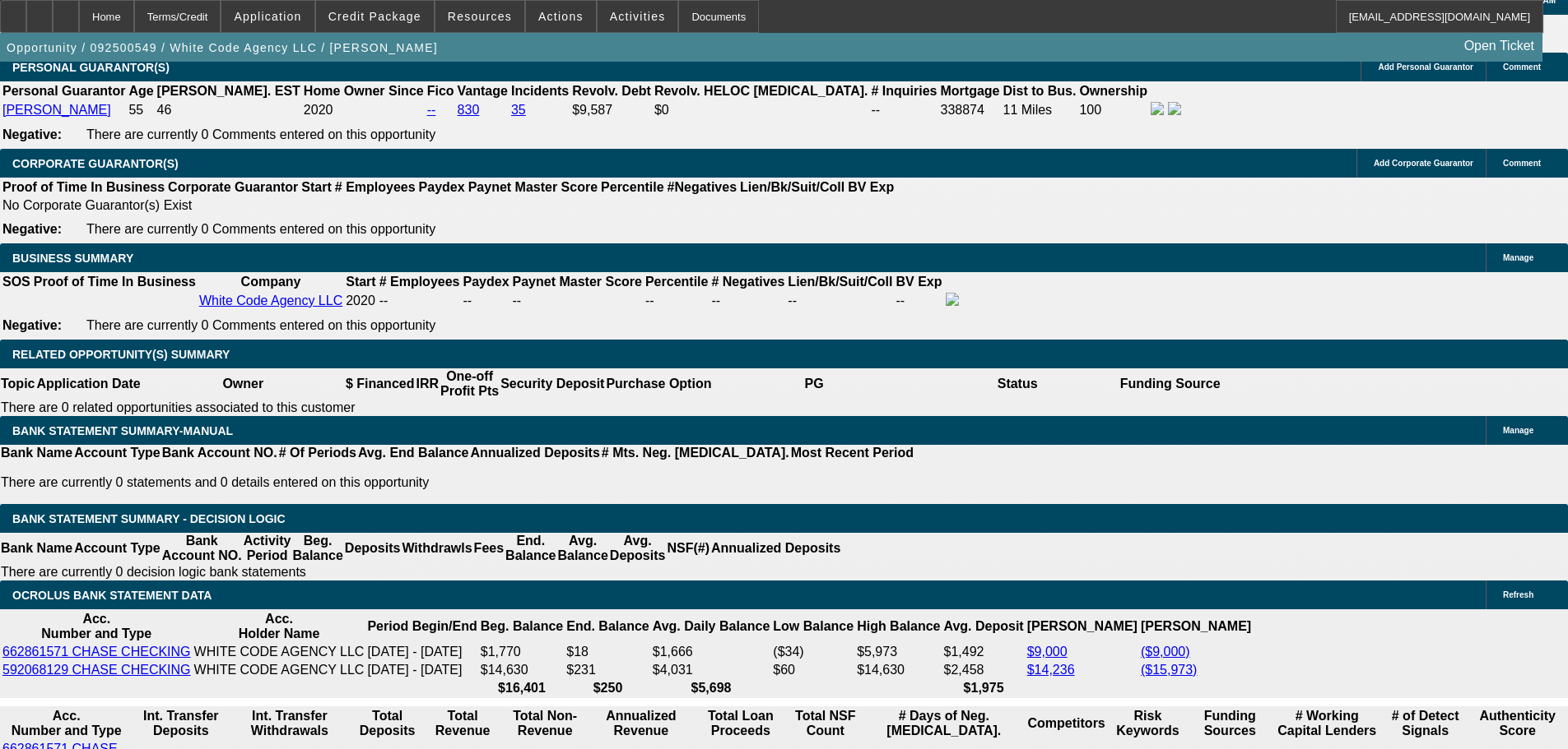
scroll to position [2462, 0]
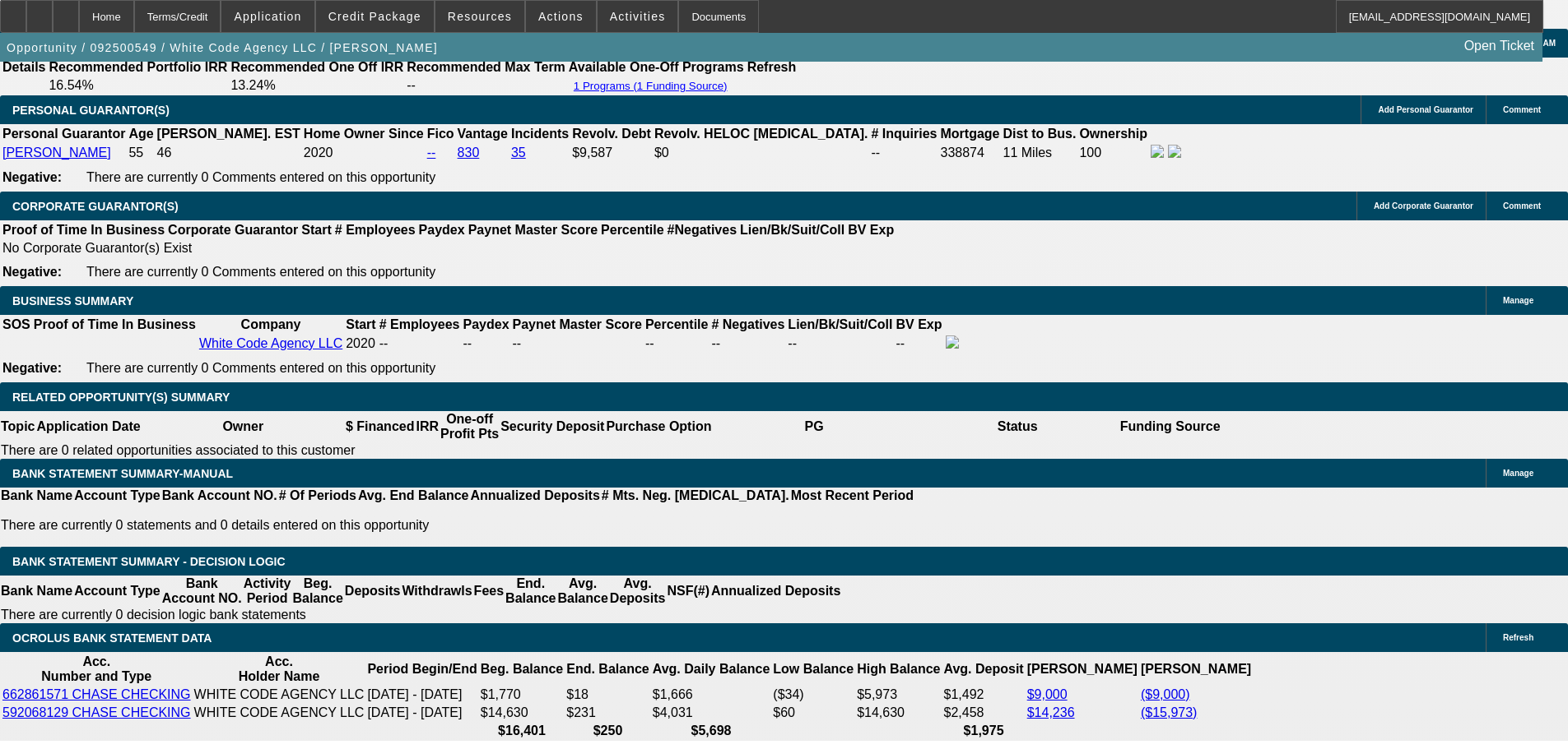
drag, startPoint x: 499, startPoint y: 535, endPoint x: 603, endPoint y: 550, distance: 105.1
type input "$12,190.00"
type input "$3,347.86"
type input "$1,673.93"
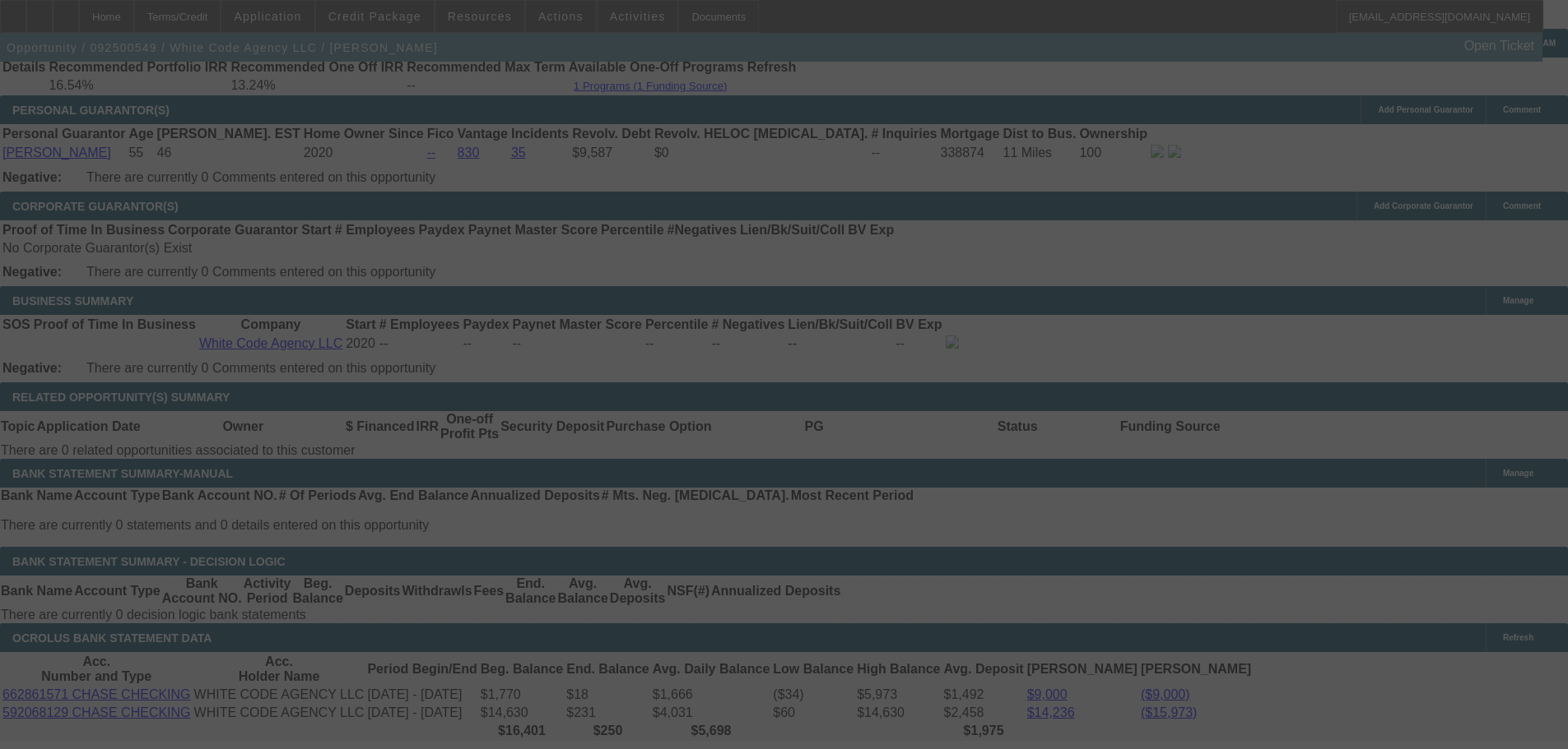
select select "0"
select select "2"
select select "0.1"
select select "4"
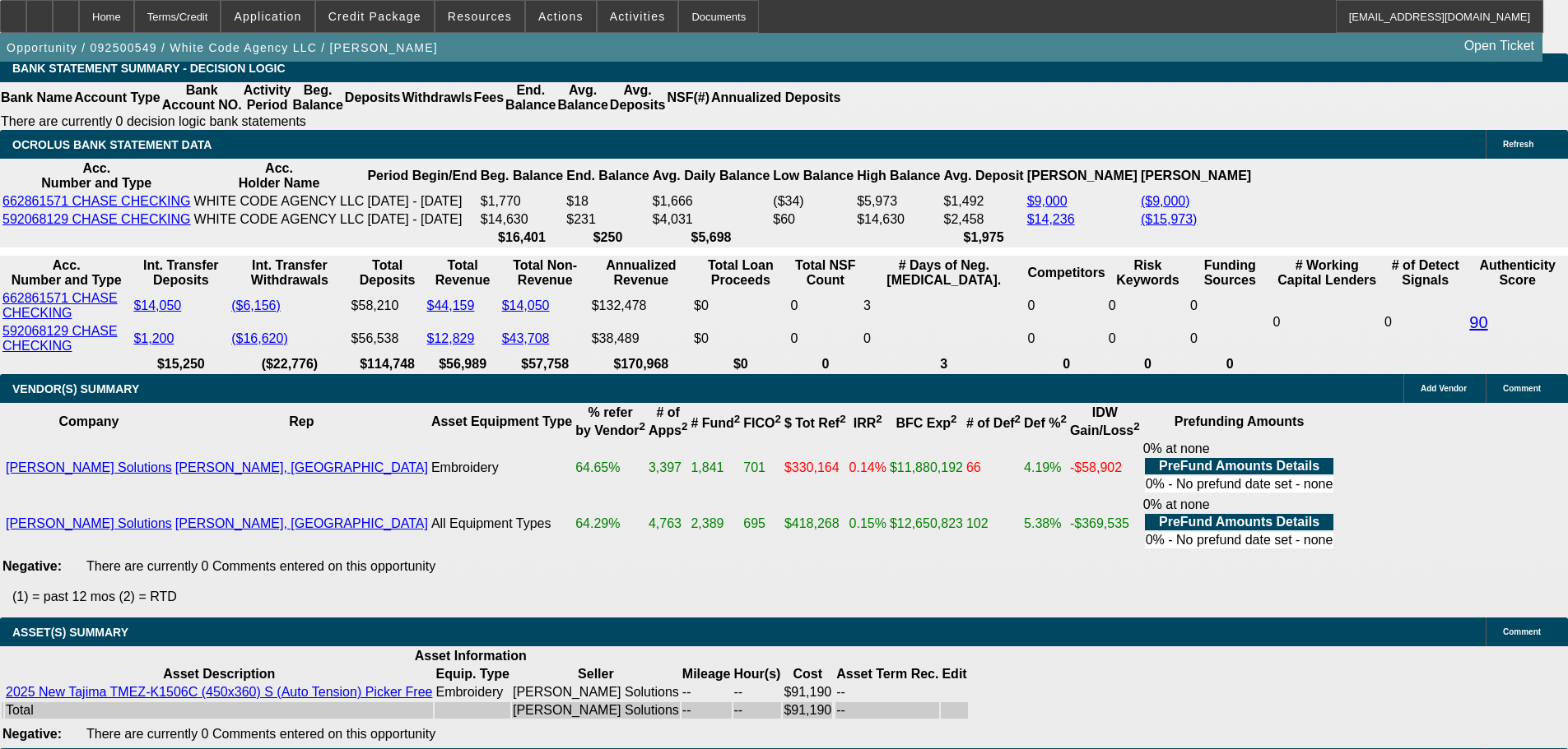
scroll to position [0, 0]
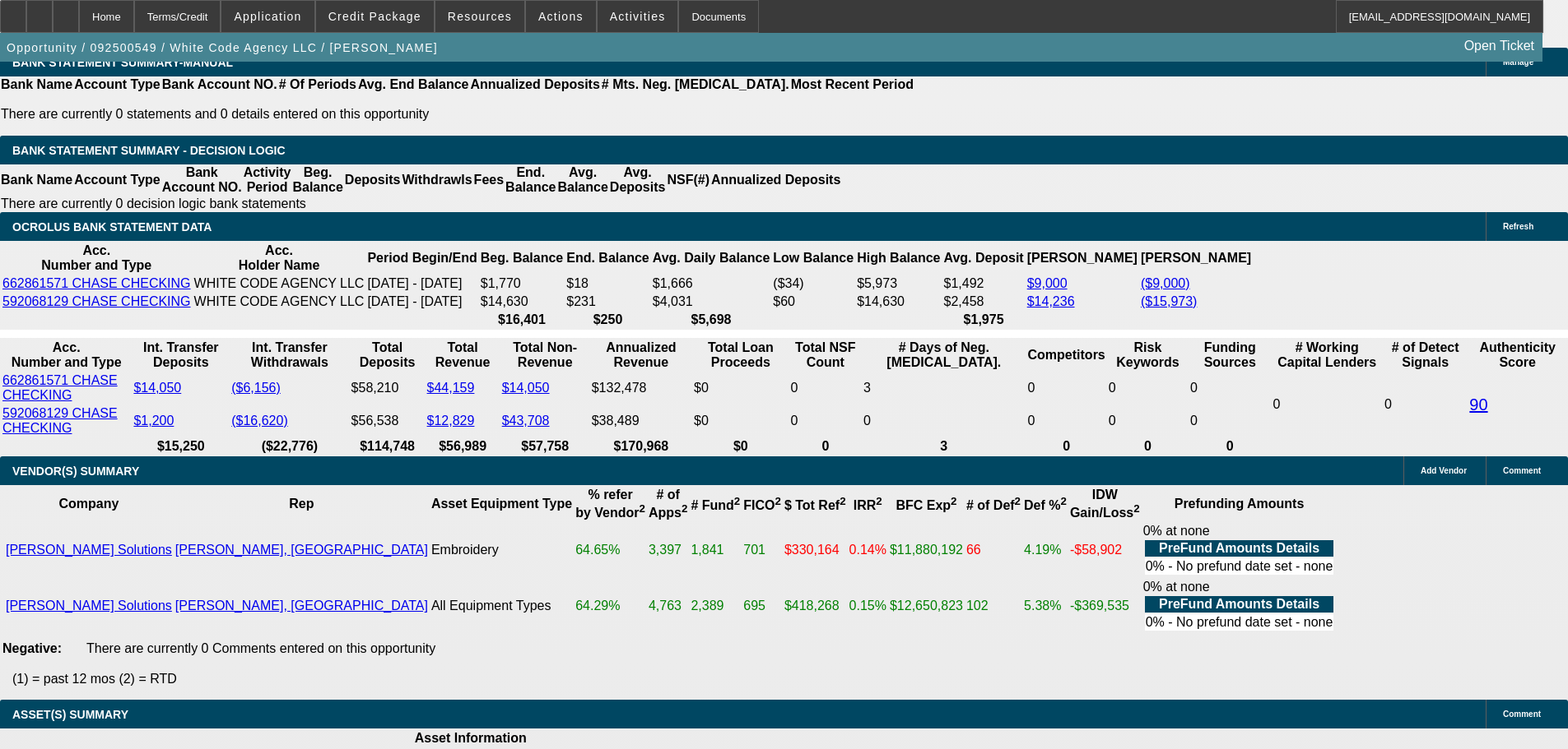
drag, startPoint x: 498, startPoint y: 120, endPoint x: 580, endPoint y: 122, distance: 82.0
type input "$9,119.00"
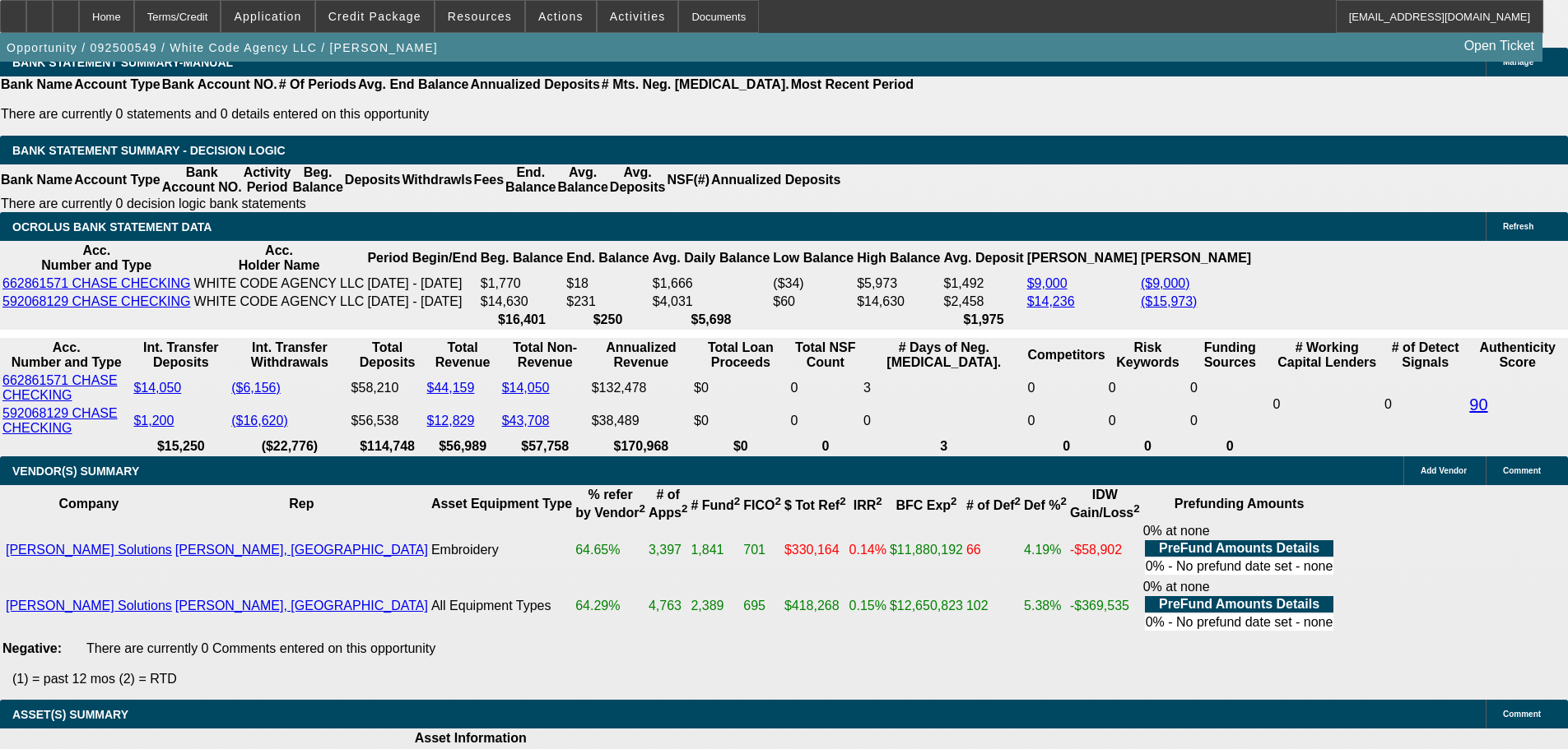
type input "UNKNOWN"
type input "$3,478.00"
type input "$1,739.00"
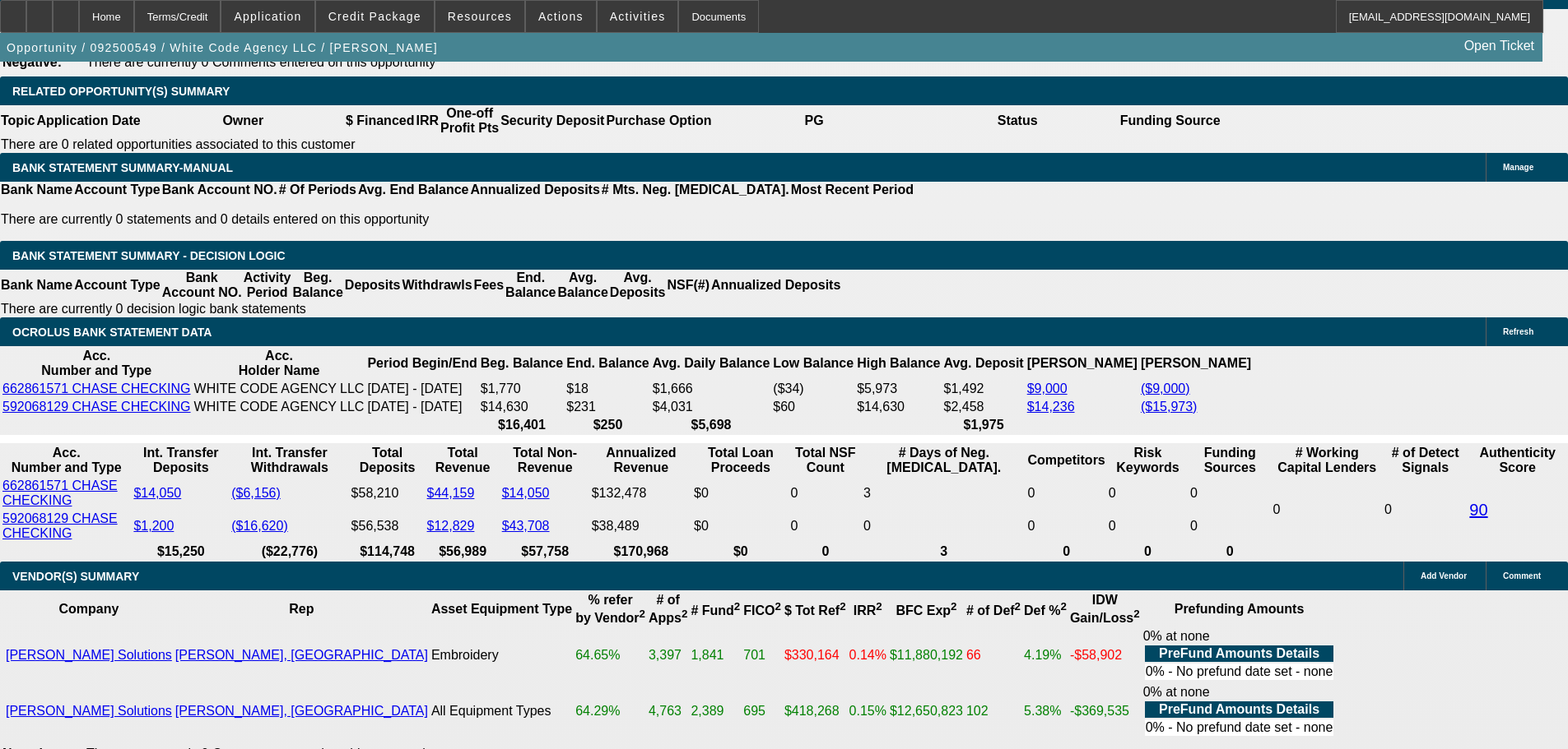
scroll to position [2627, 0]
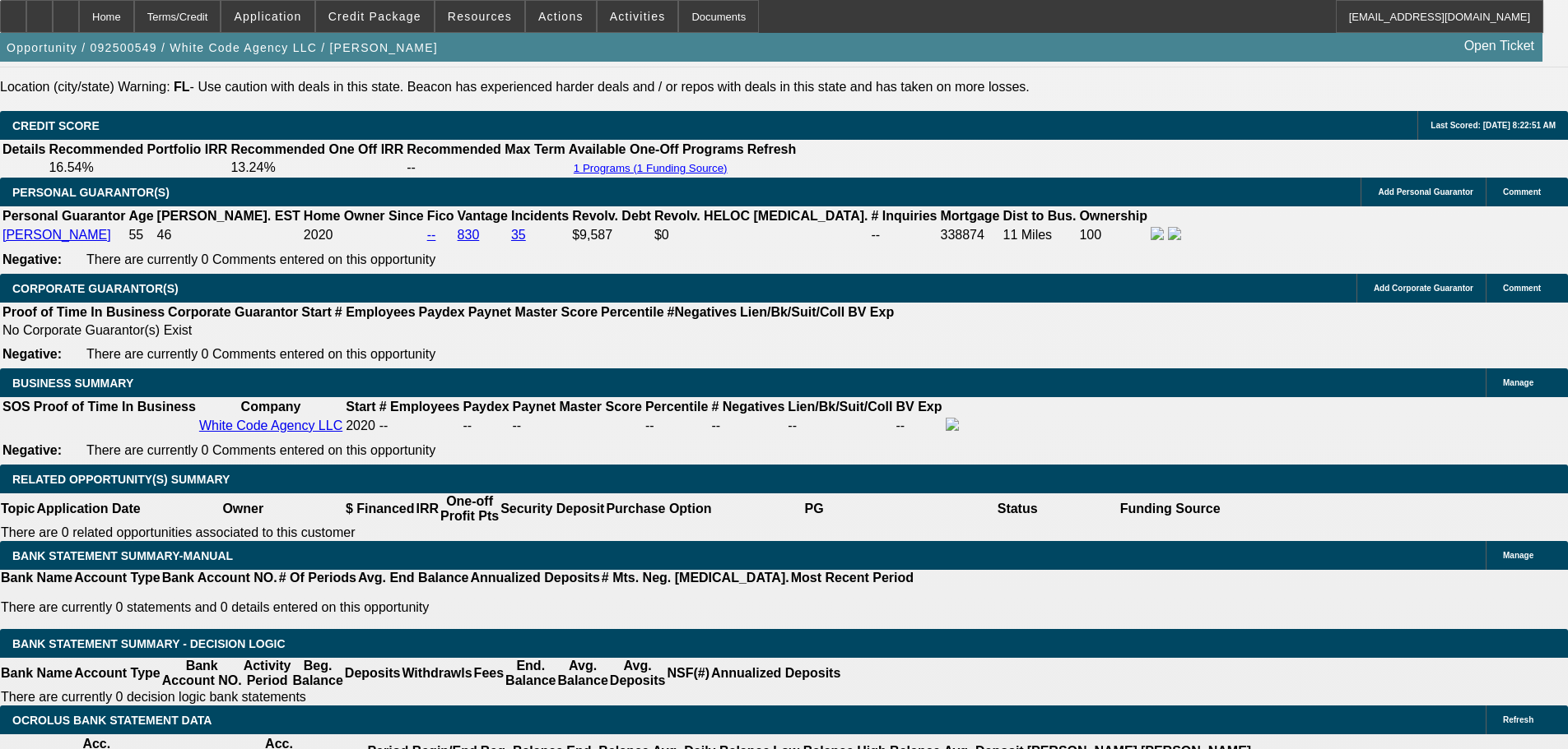
scroll to position [164, 0]
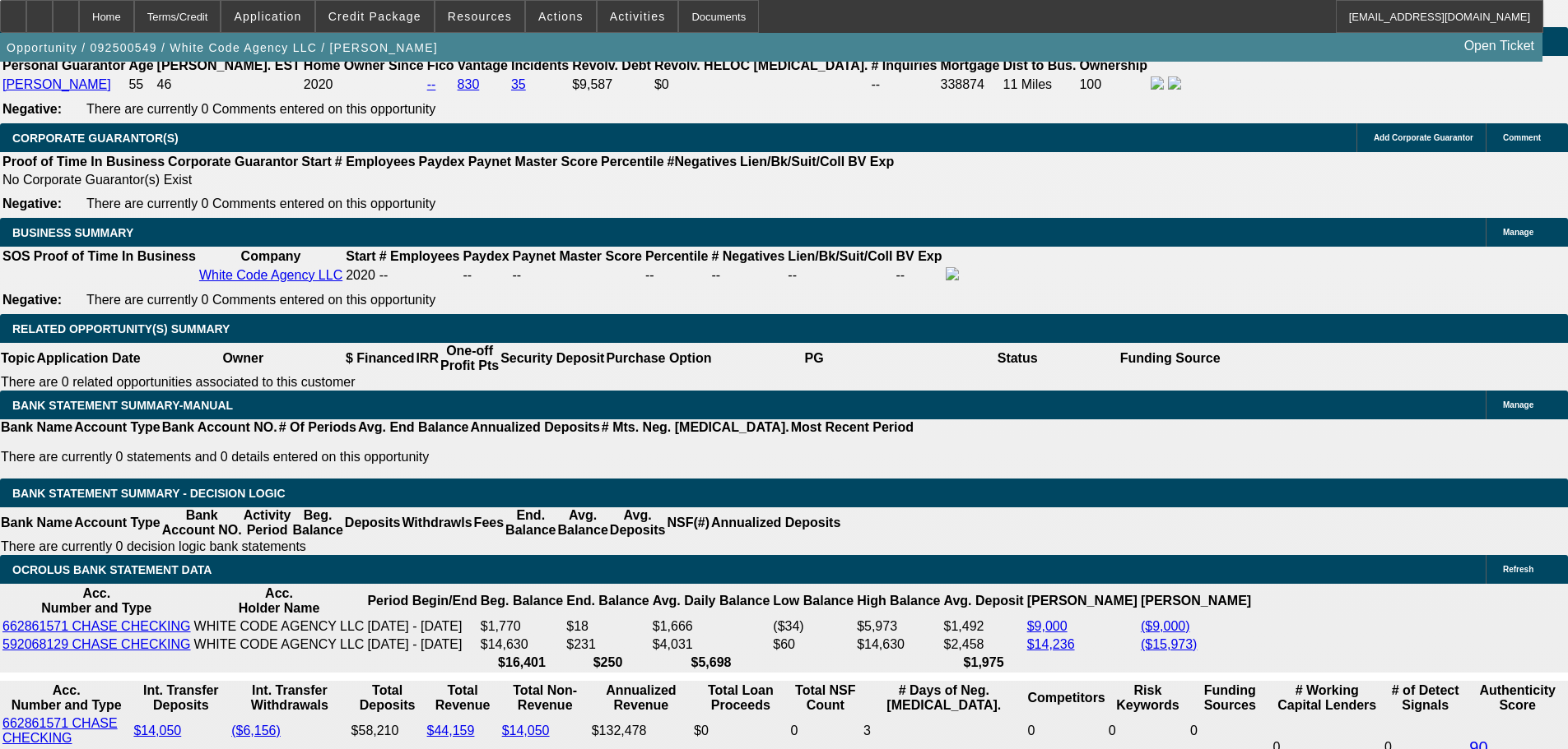
scroll to position [2544, 0]
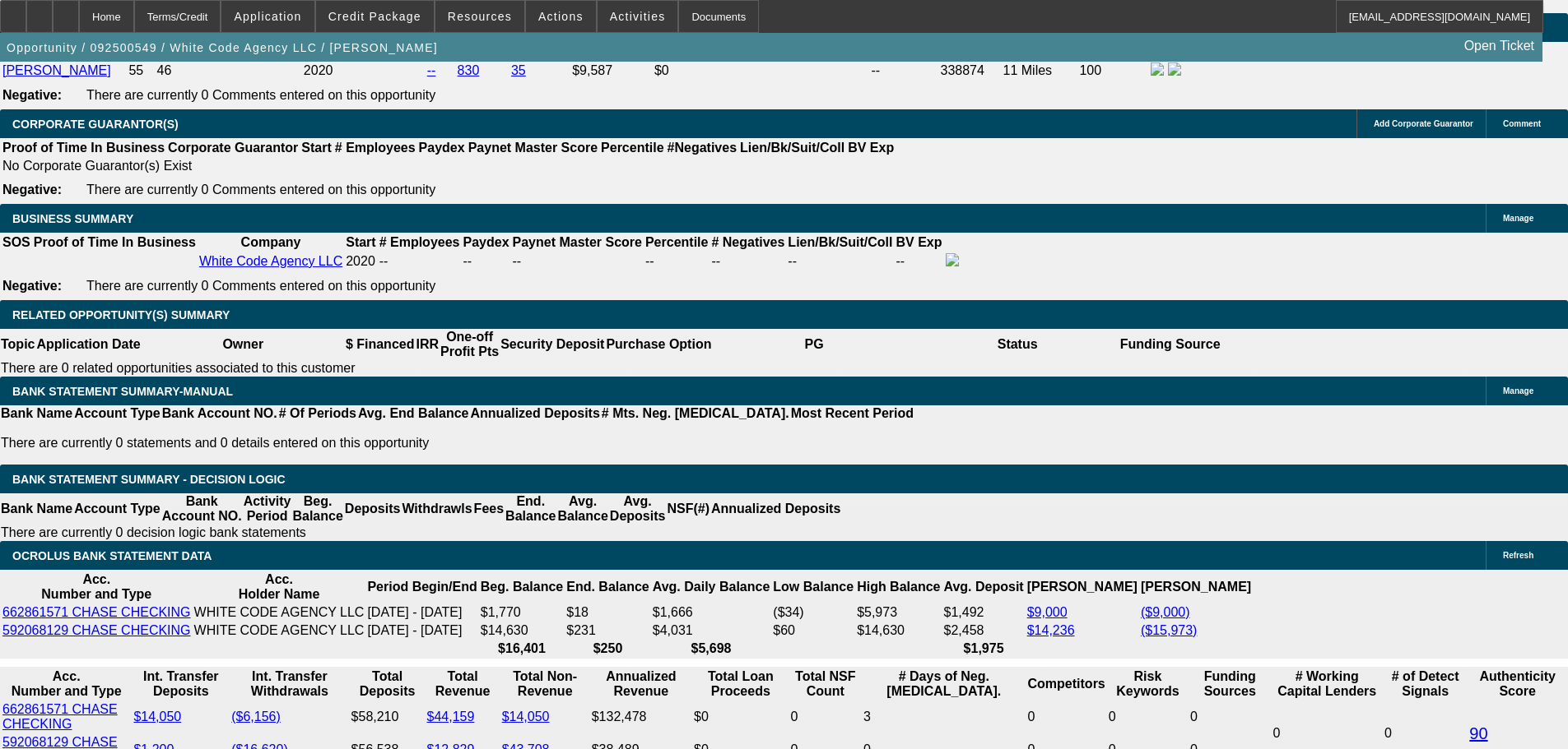
drag, startPoint x: 560, startPoint y: 579, endPoint x: 592, endPoint y: 577, distance: 32.1
click at [79, 12] on div at bounding box center [66, 16] width 26 height 33
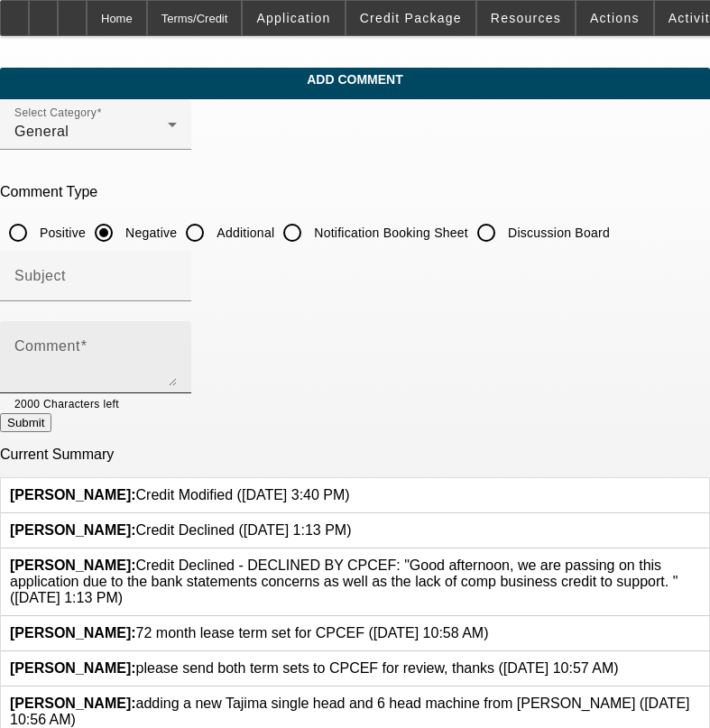
click at [177, 354] on textarea "Comment" at bounding box center [95, 364] width 162 height 43
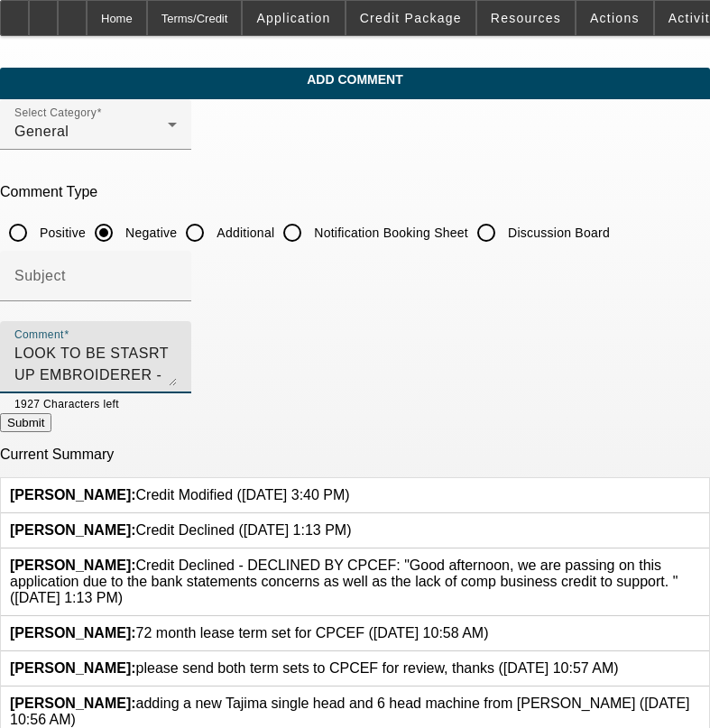
click at [177, 347] on textarea "LOOK TO BE STASRT UP EMBROIDERER - DECLINED BY ALL OUR FUNDINTG PARTNERS" at bounding box center [95, 364] width 162 height 43
click at [177, 349] on textarea "LOOK TO BE STASRT UP EMBROIDERER - DECLINED BY OUR FUNDINTG PARTNERS" at bounding box center [95, 364] width 162 height 43
type textarea "LOOK TO BE STASRT UP EMBROIDERER - DECLINED BY OUR FUNDING PARTNERS - WAS 130k …"
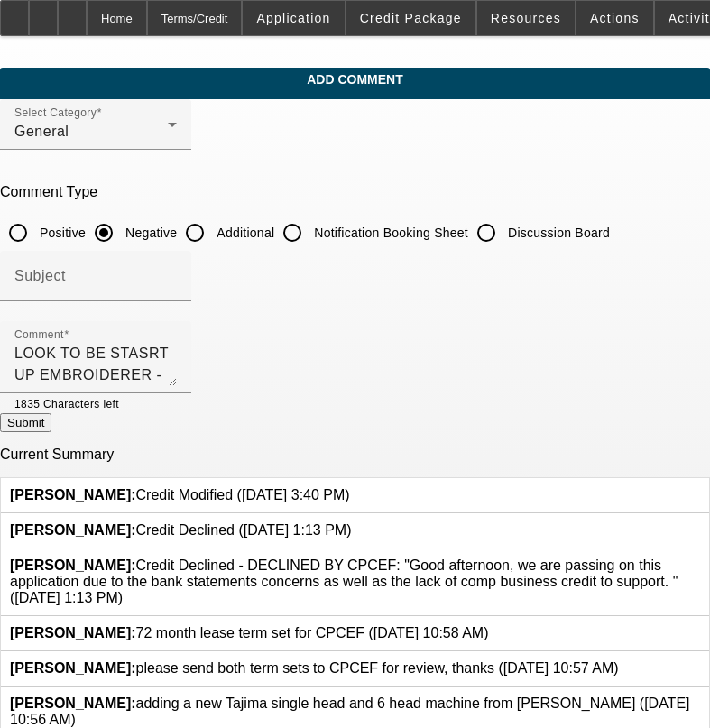
click at [51, 427] on button "Submit" at bounding box center [25, 422] width 51 height 19
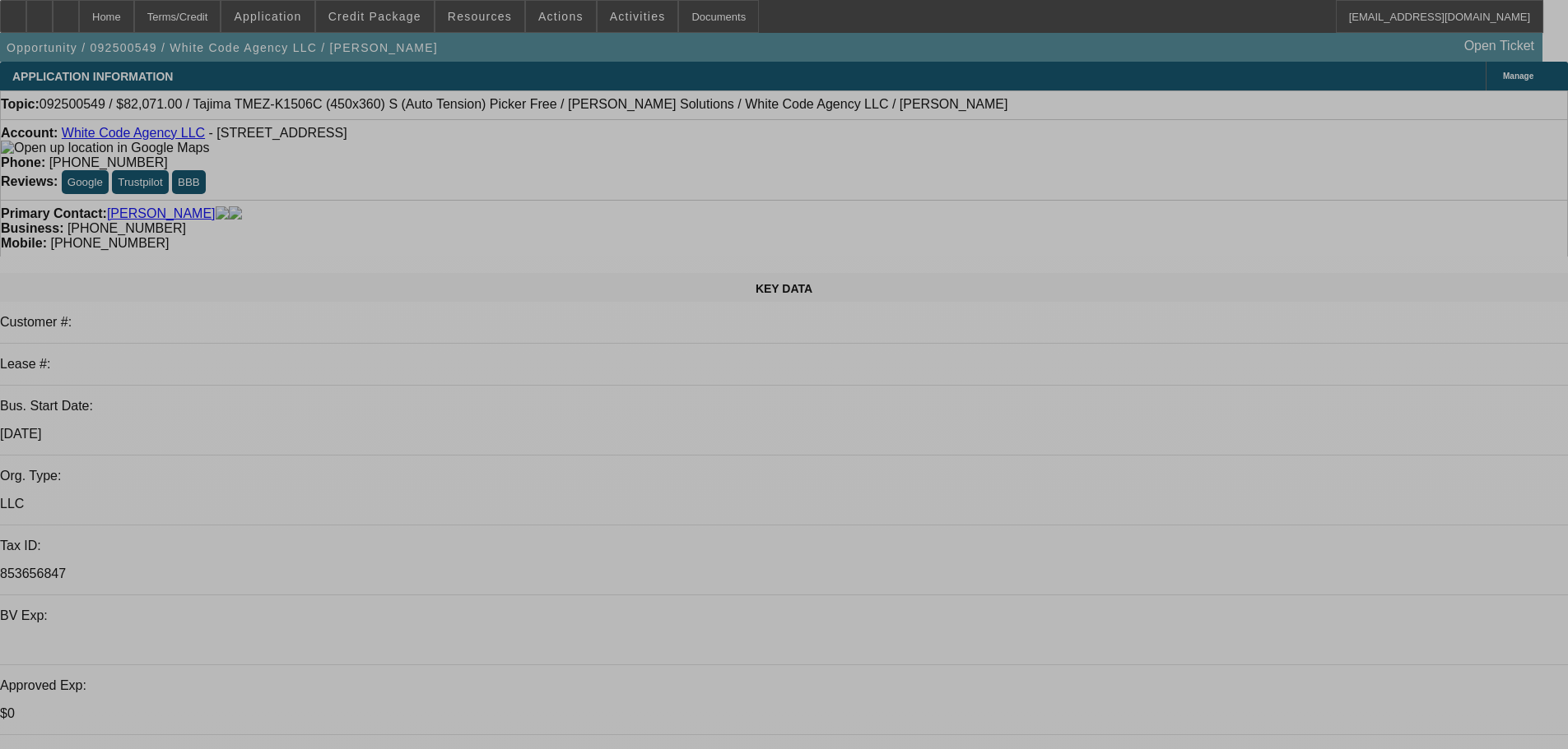
select select "0"
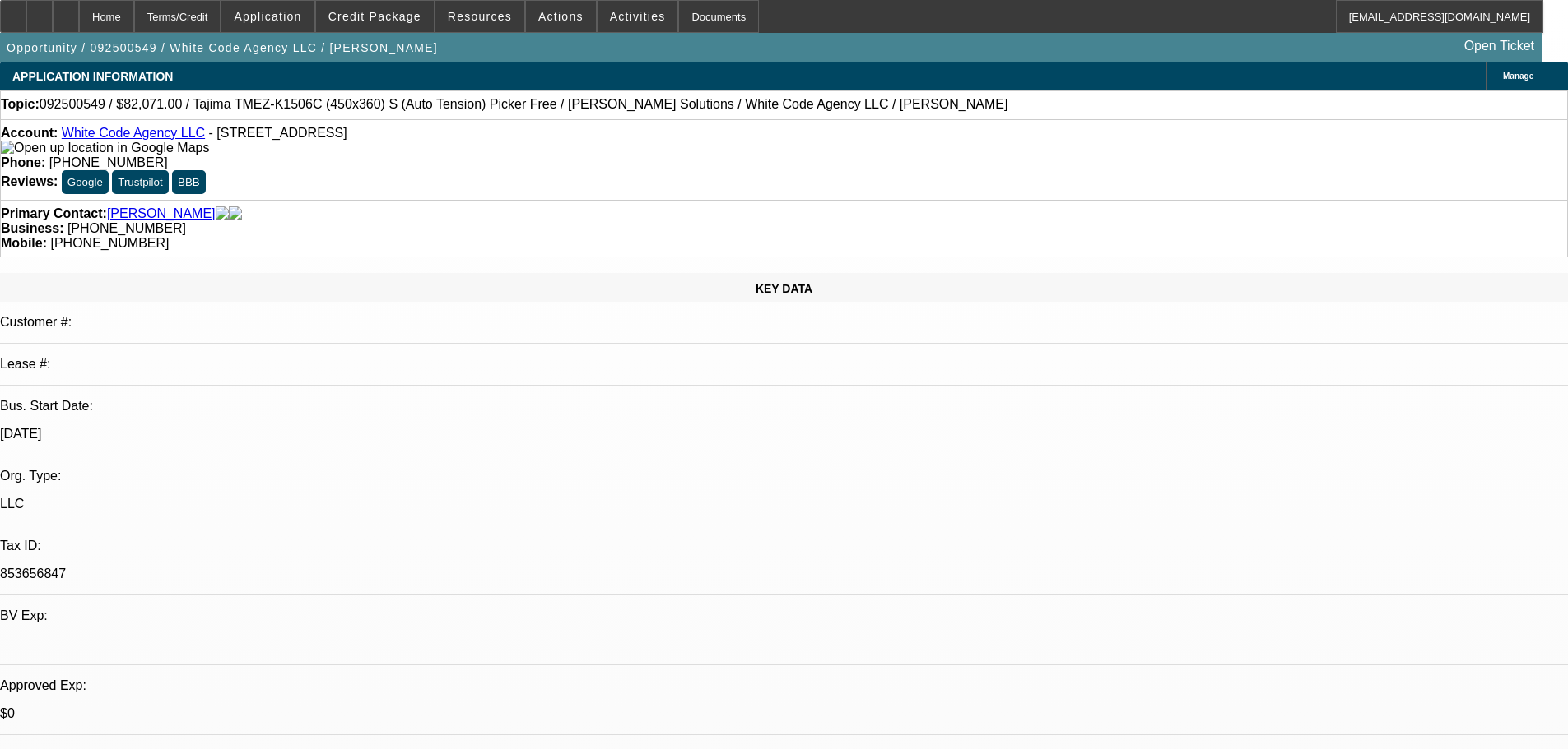
select select "0"
select select "6"
select select "0"
select select "2"
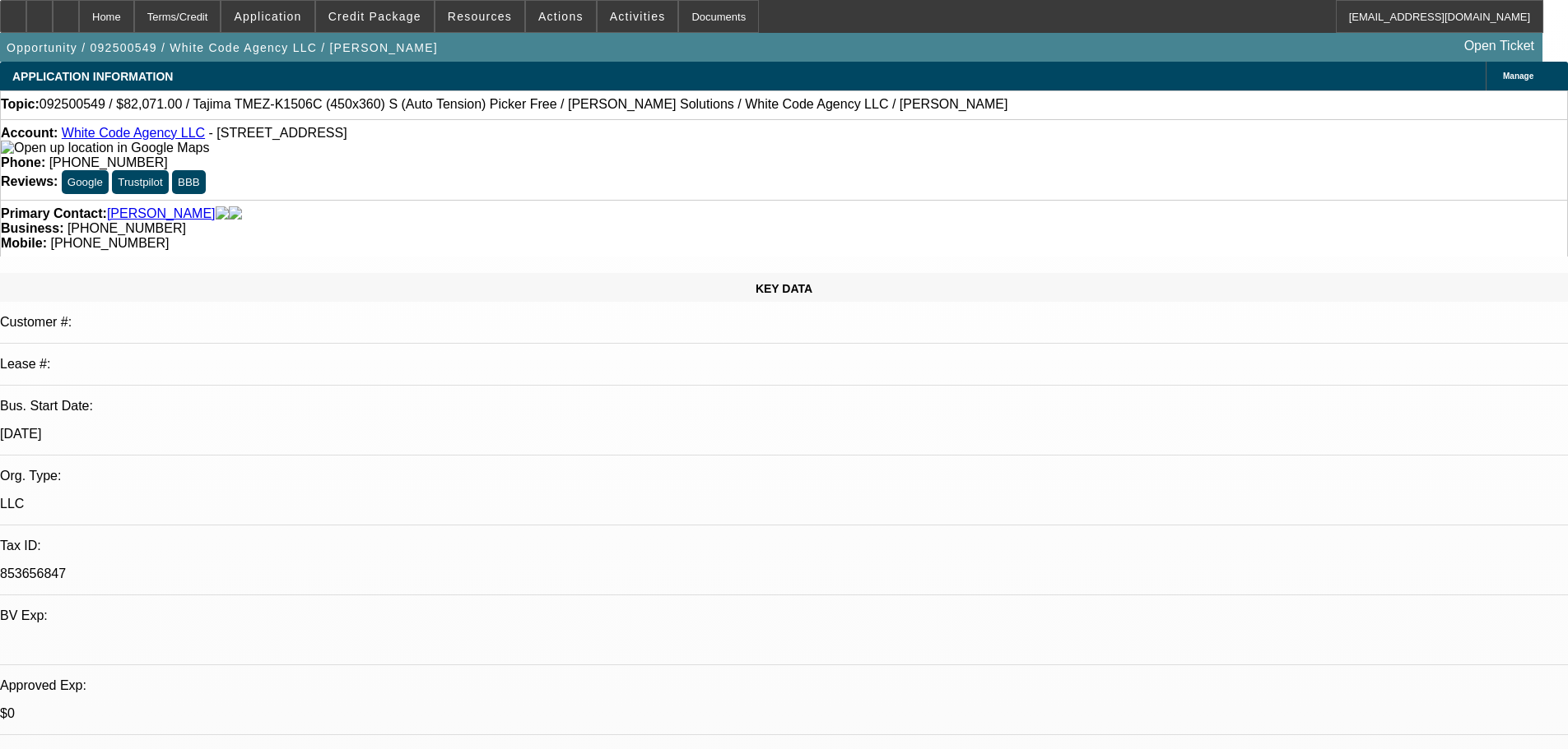
select select "2"
select select "0.1"
select select "4"
select select "0"
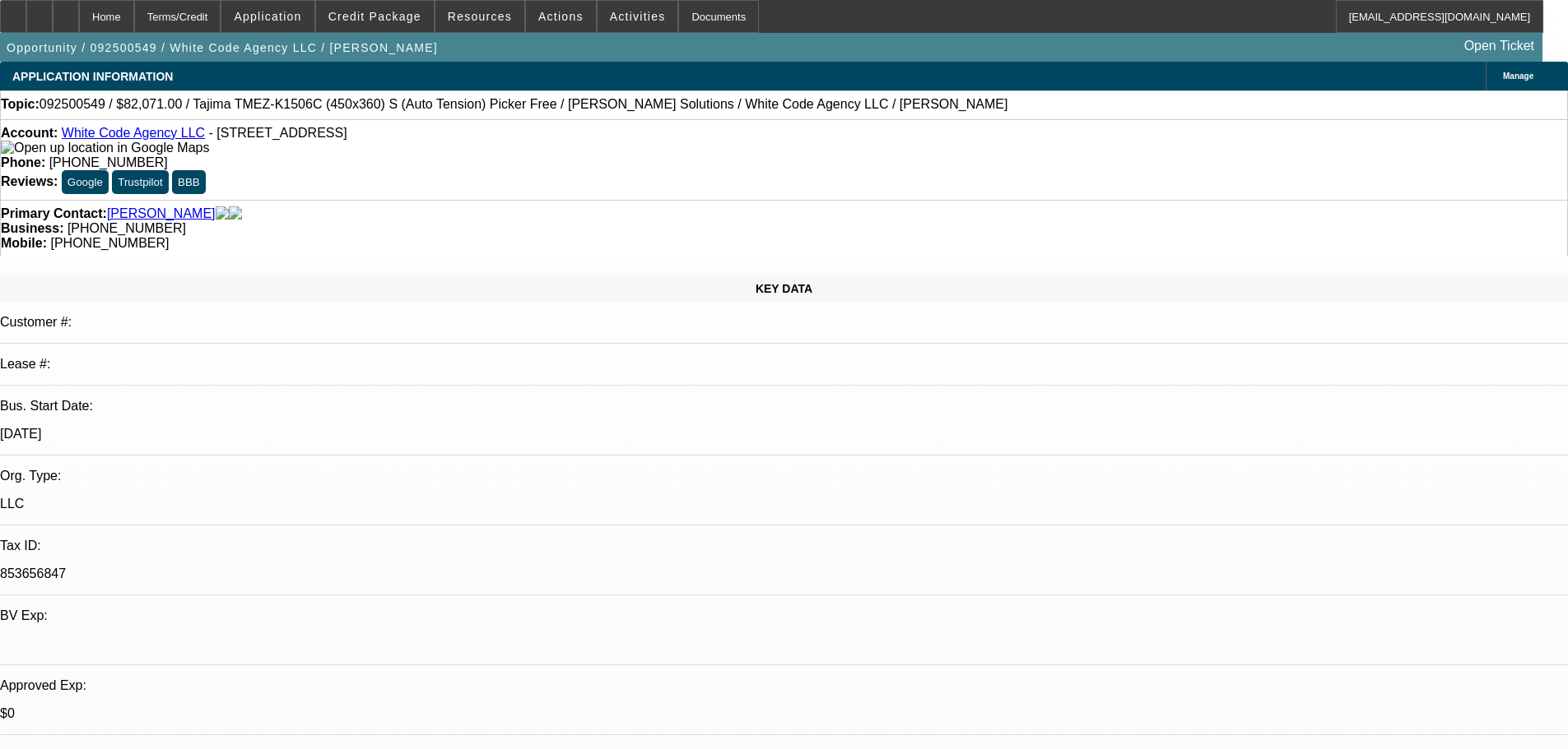
select select "0.1"
select select "4"
select select "0"
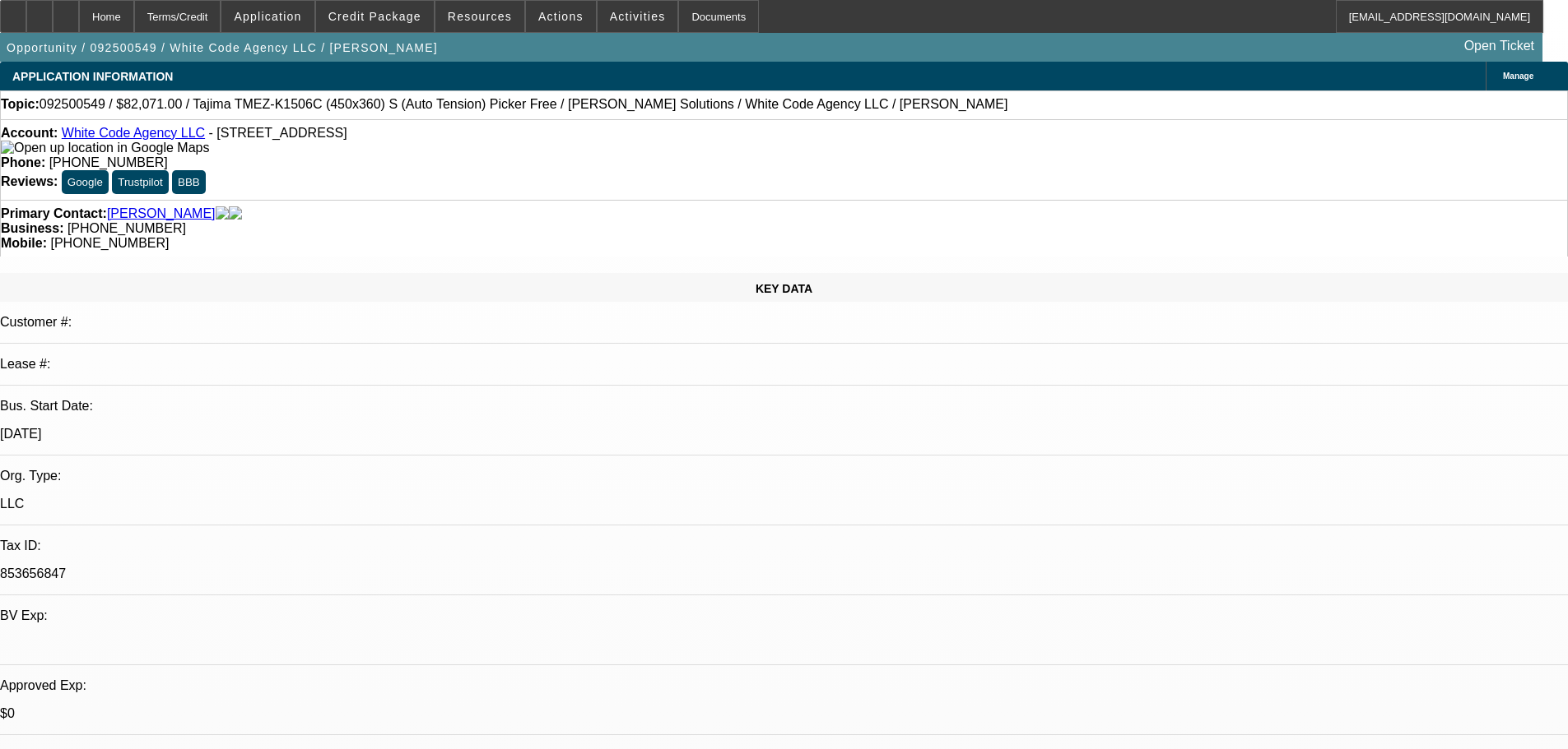
select select "6"
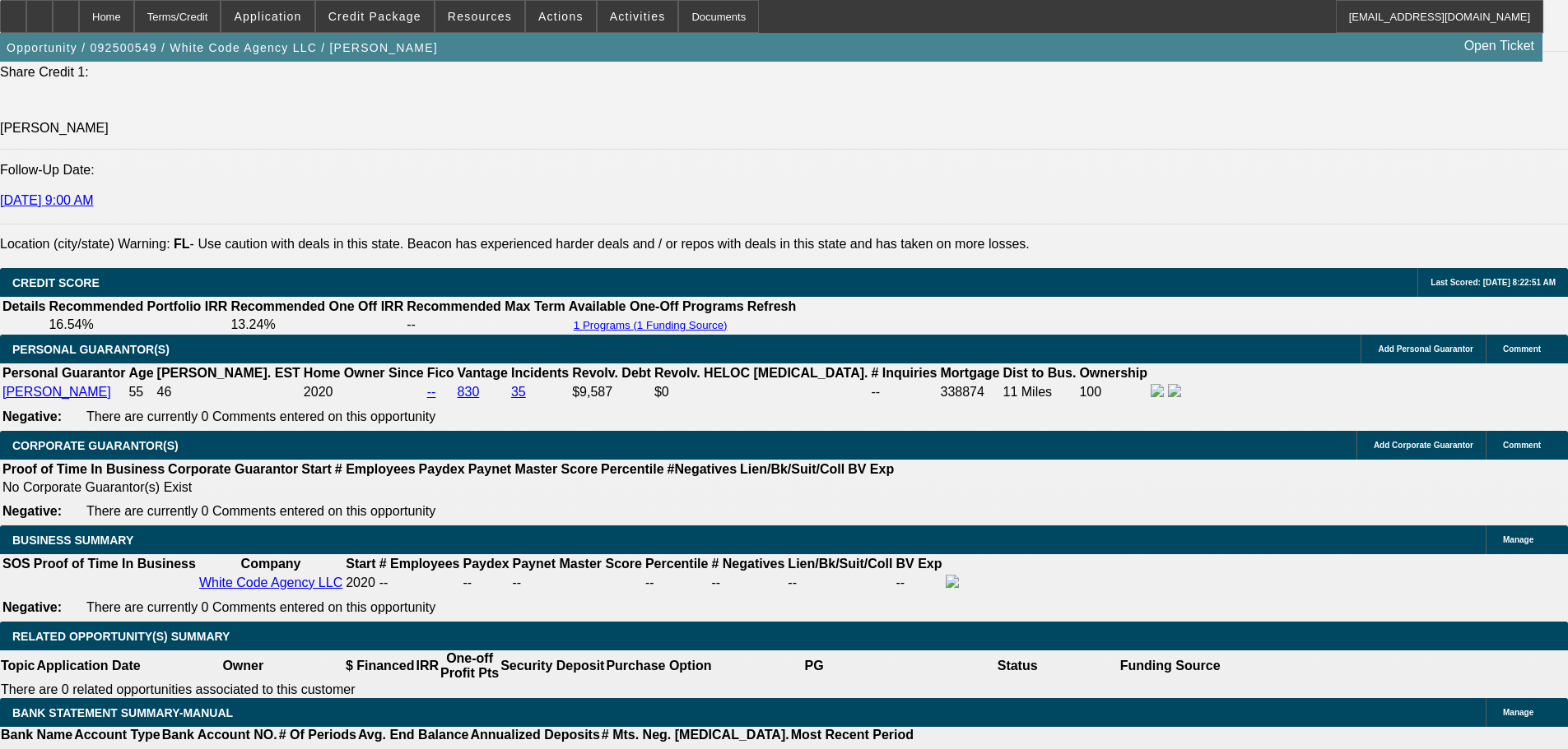
scroll to position [2633, 0]
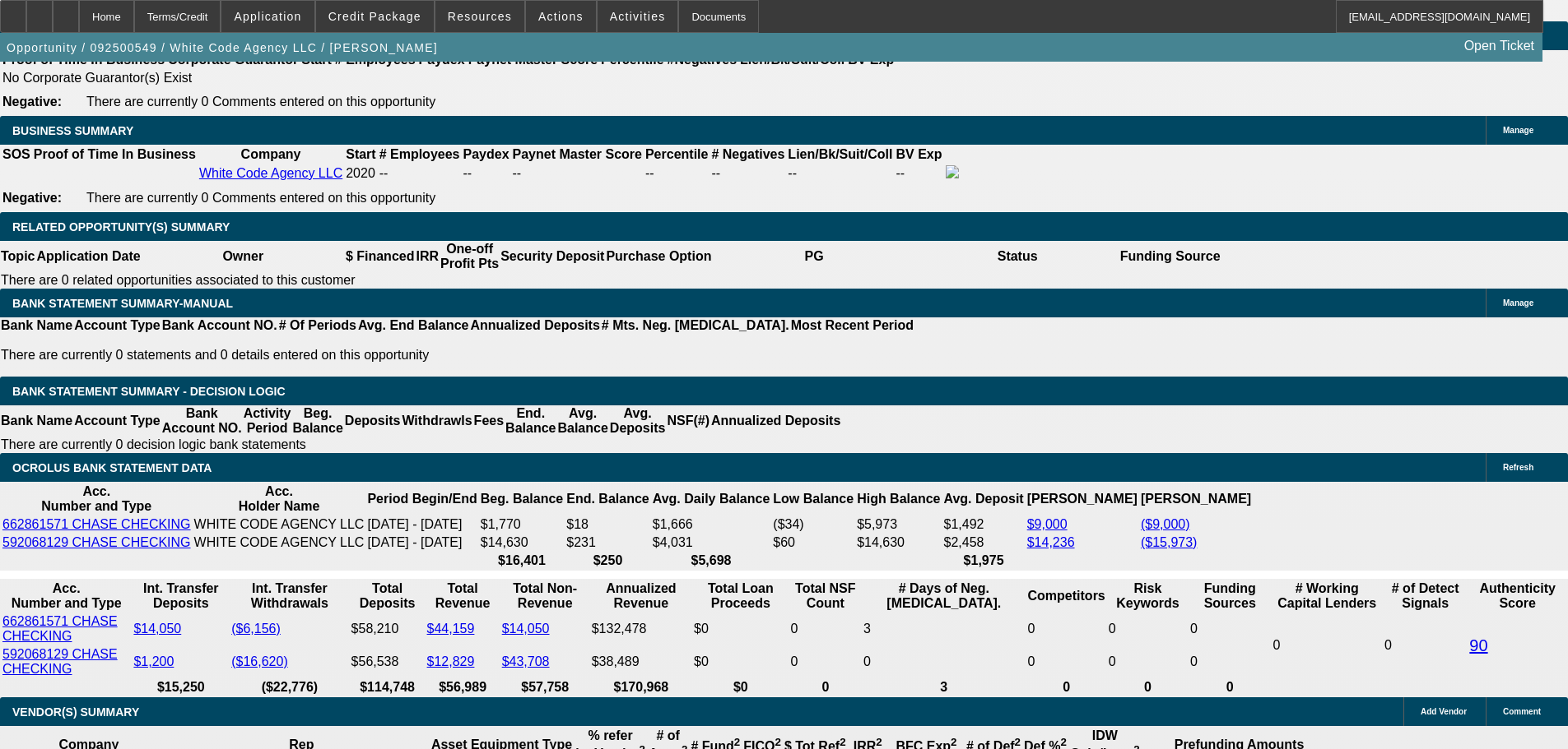
drag, startPoint x: 506, startPoint y: 597, endPoint x: 583, endPoint y: 589, distance: 77.4
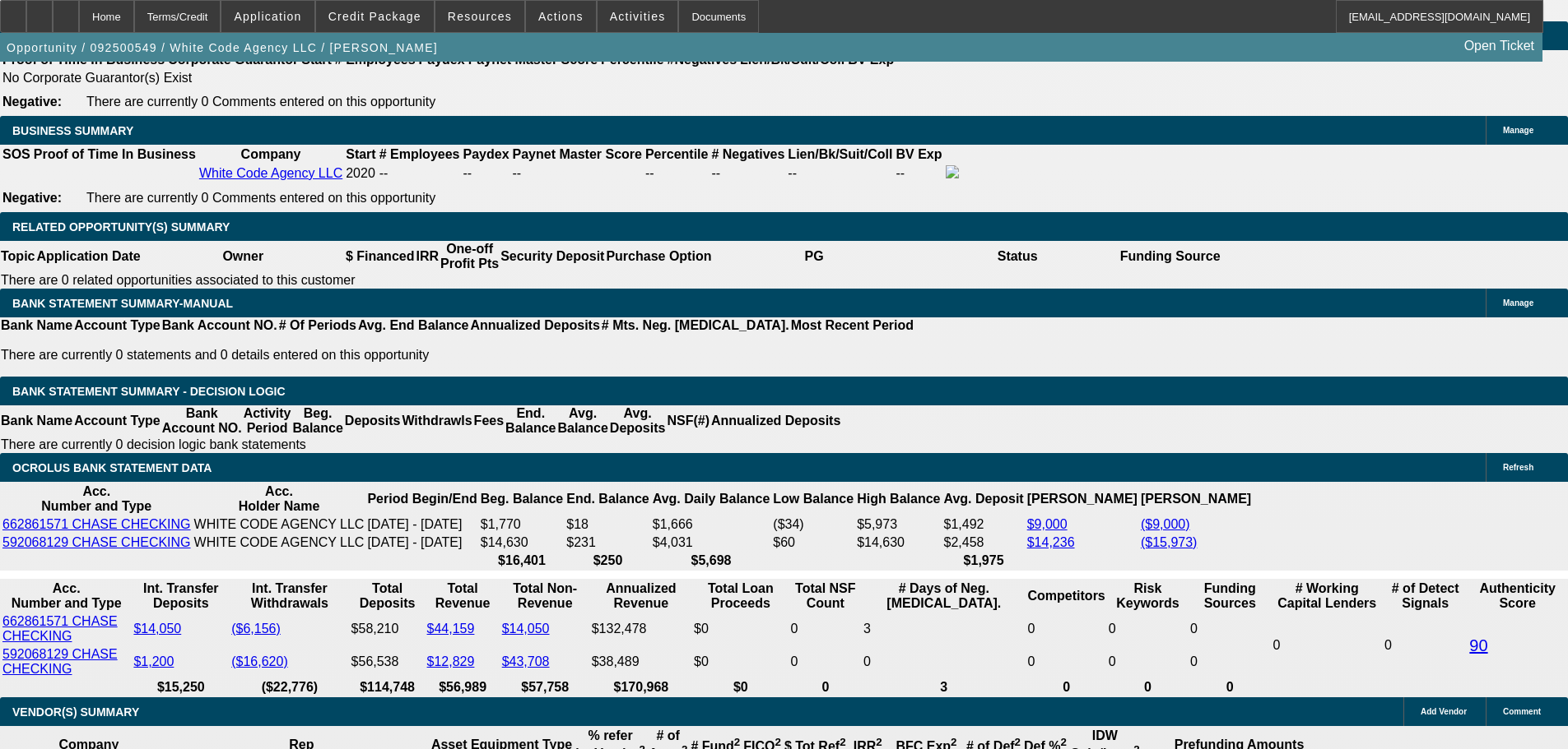
type input "$0.00"
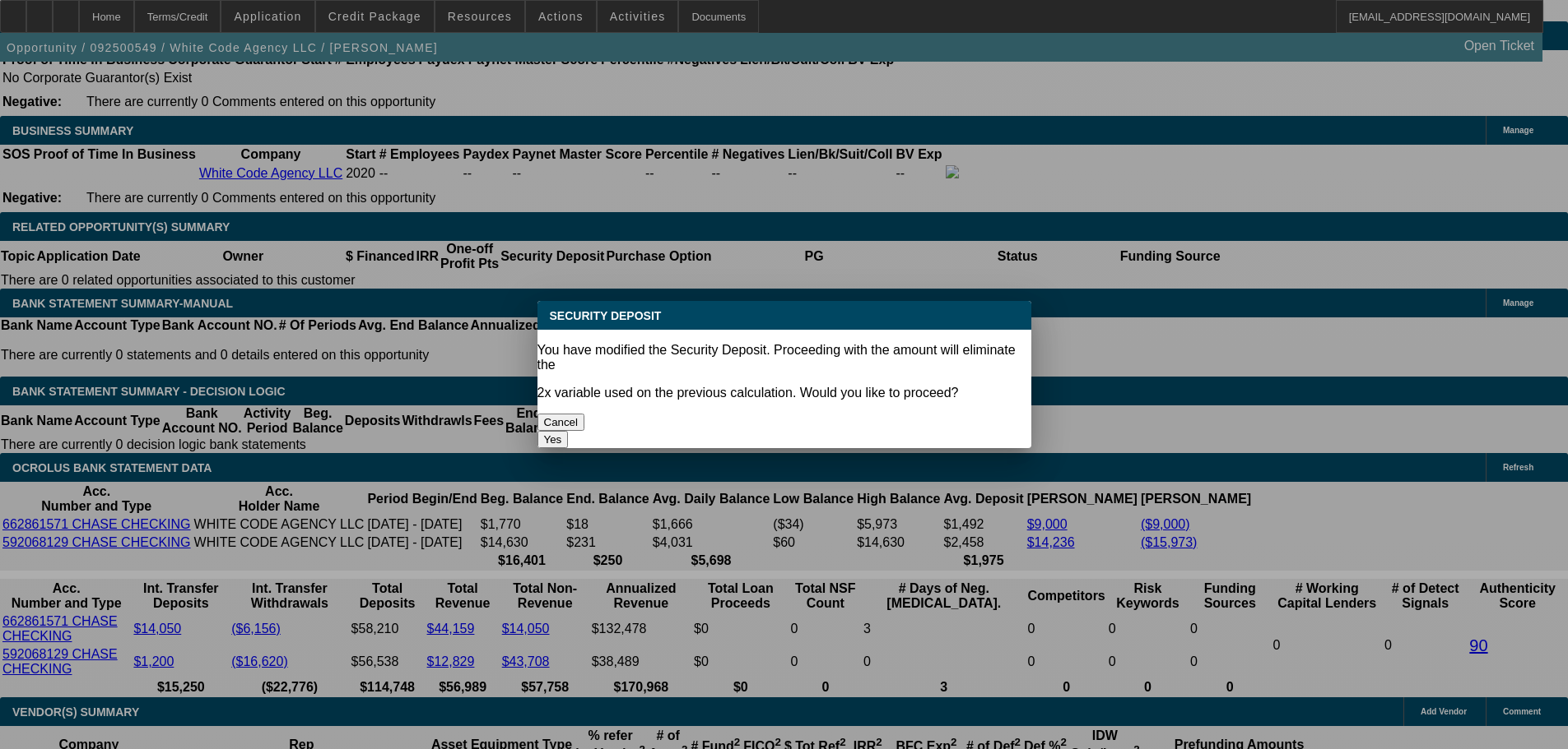
scroll to position [0, 0]
click at [569, 432] on button "Yes" at bounding box center [553, 440] width 31 height 17
select select "0"
type input "UNKNOWN"
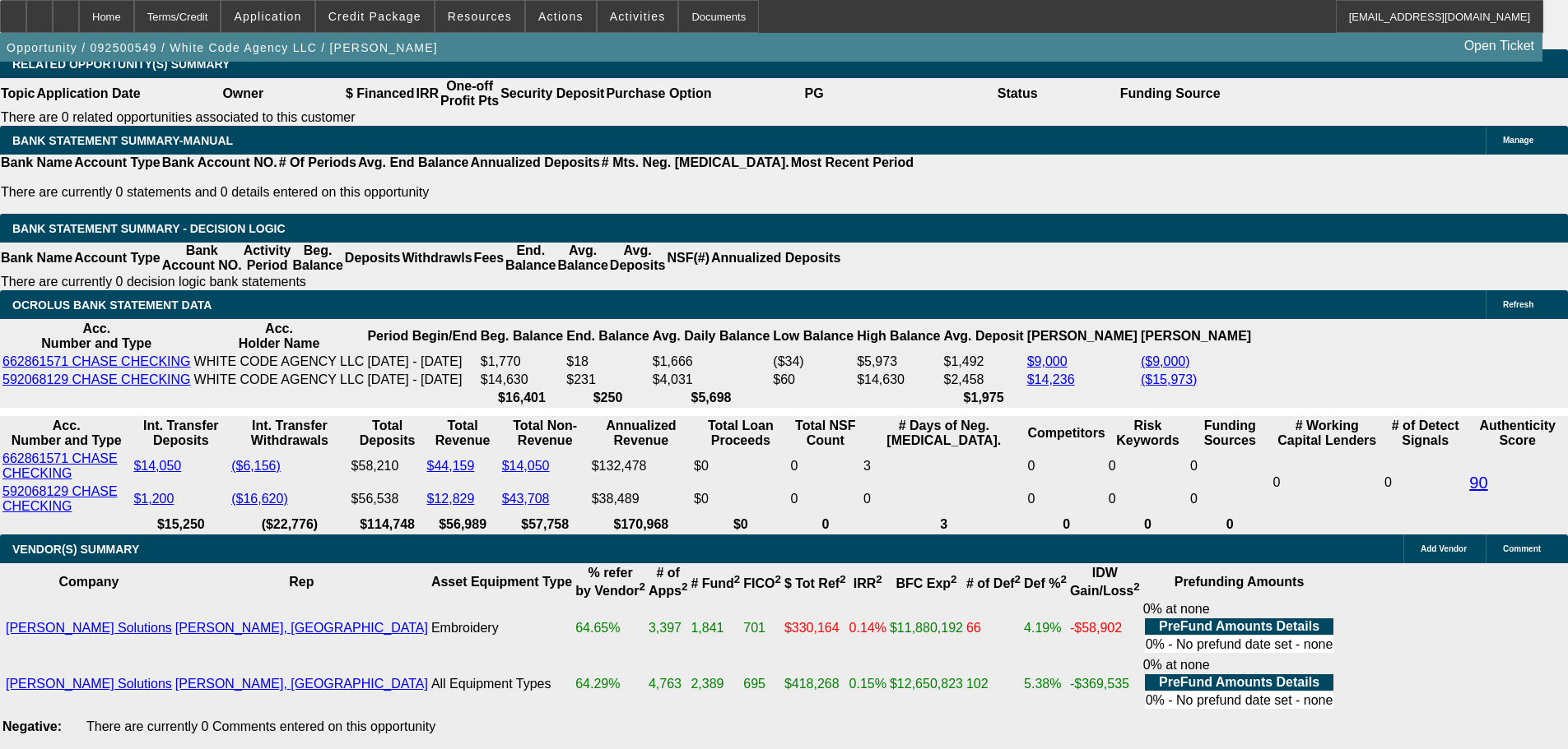
scroll to position [2797, 0]
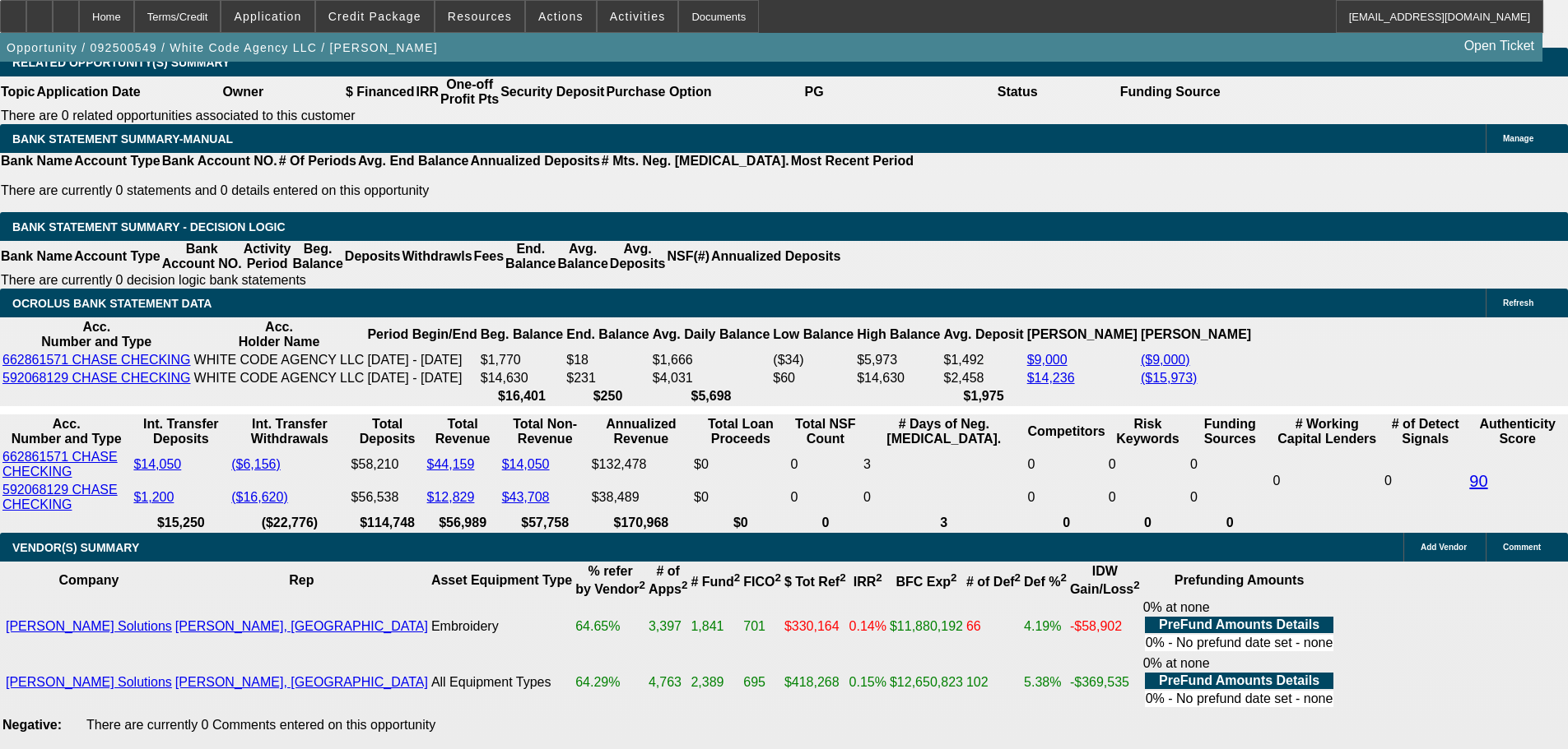
select select "1"
drag, startPoint x: 465, startPoint y: 357, endPoint x: 596, endPoint y: 354, distance: 131.0
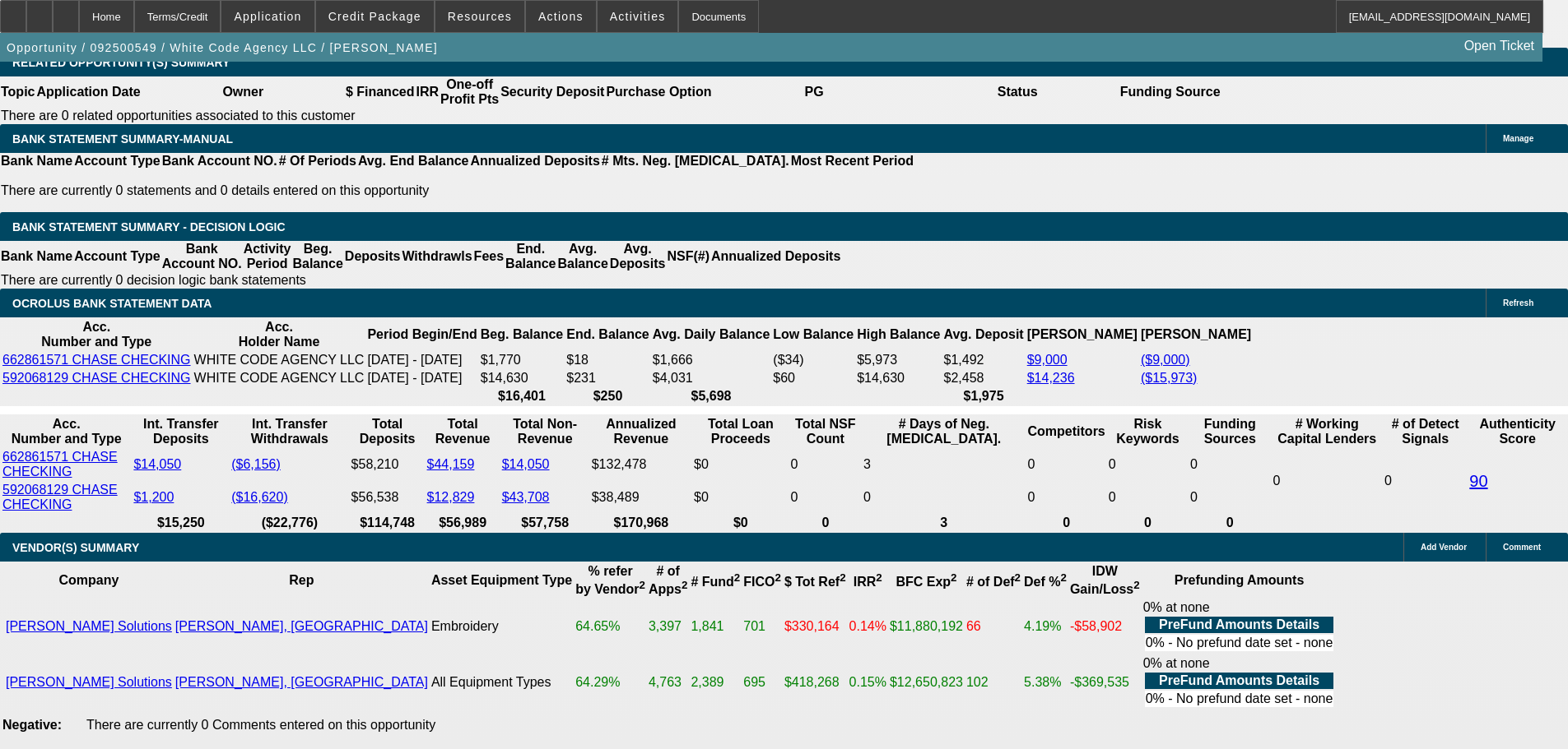
type input "1"
type input "$1,739.00"
type input "11.5"
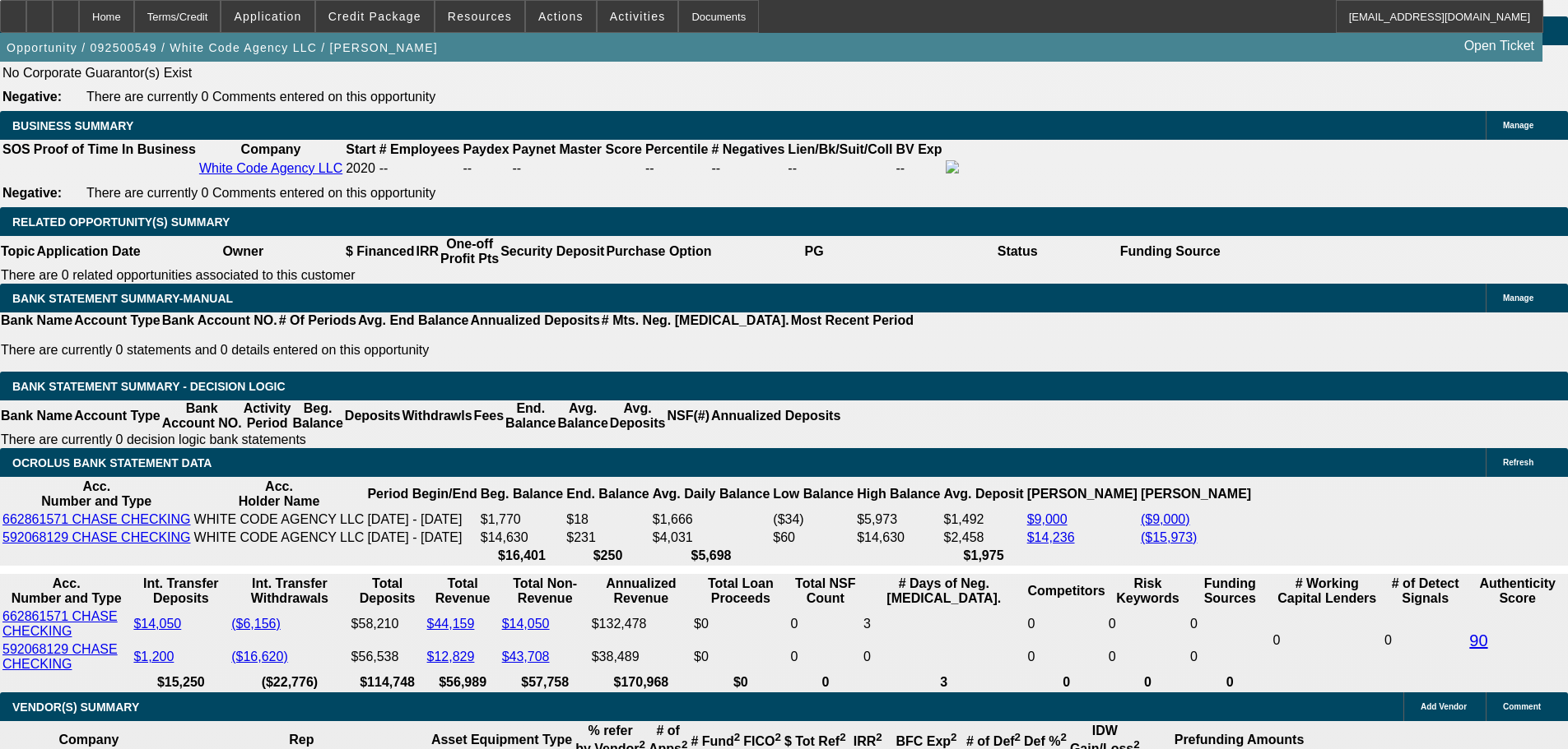
scroll to position [2633, 0]
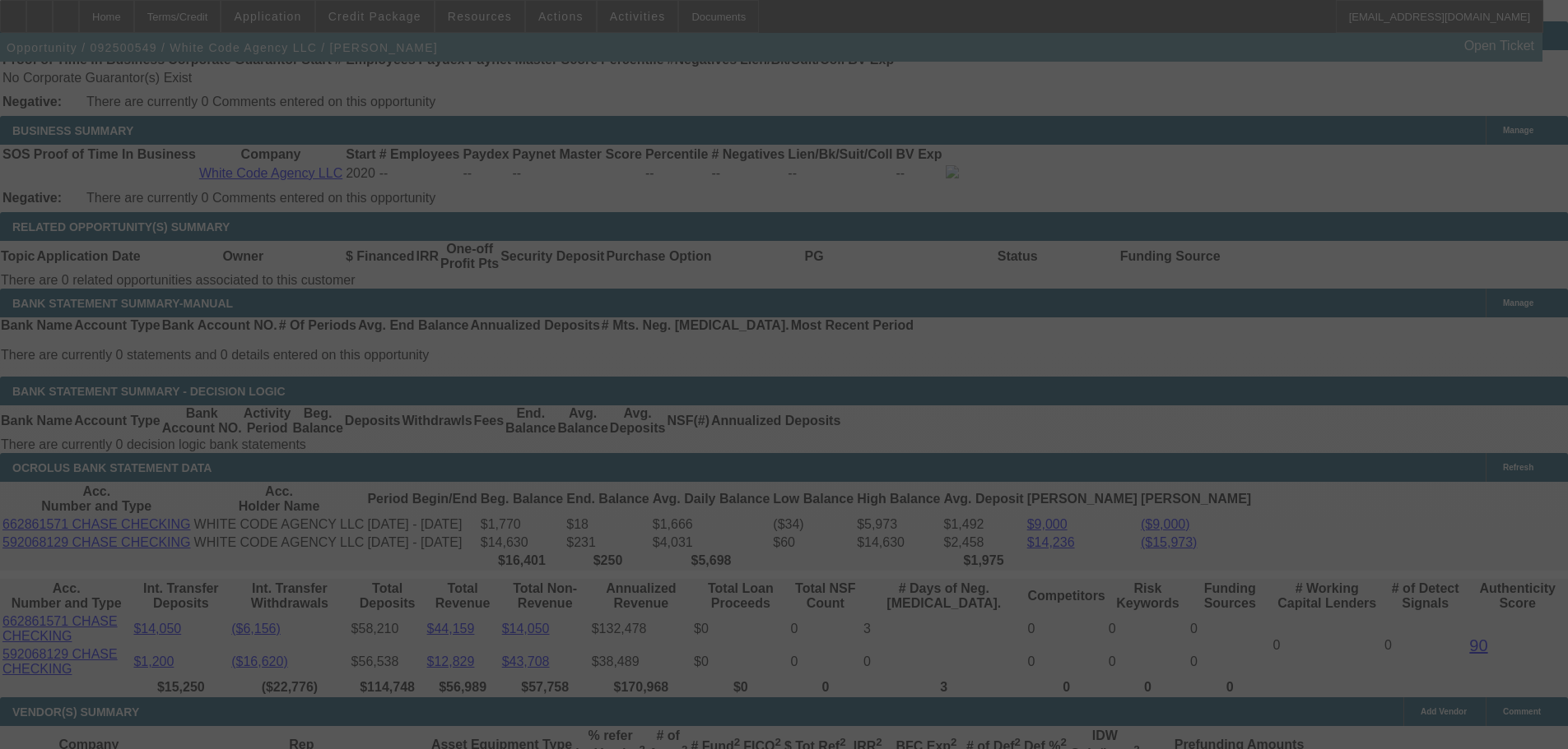
select select "0"
select select "0.1"
select select "4"
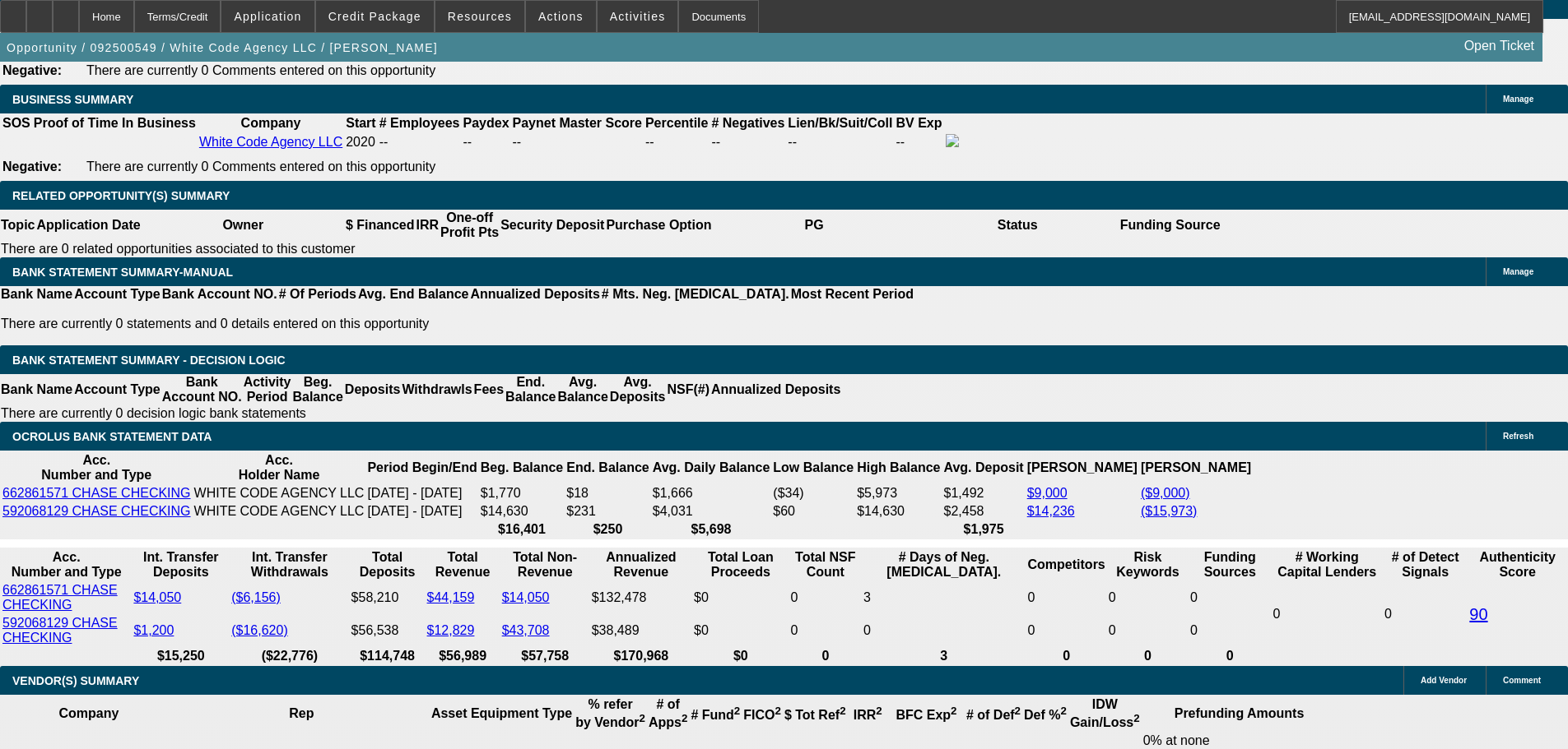
scroll to position [2879, 0]
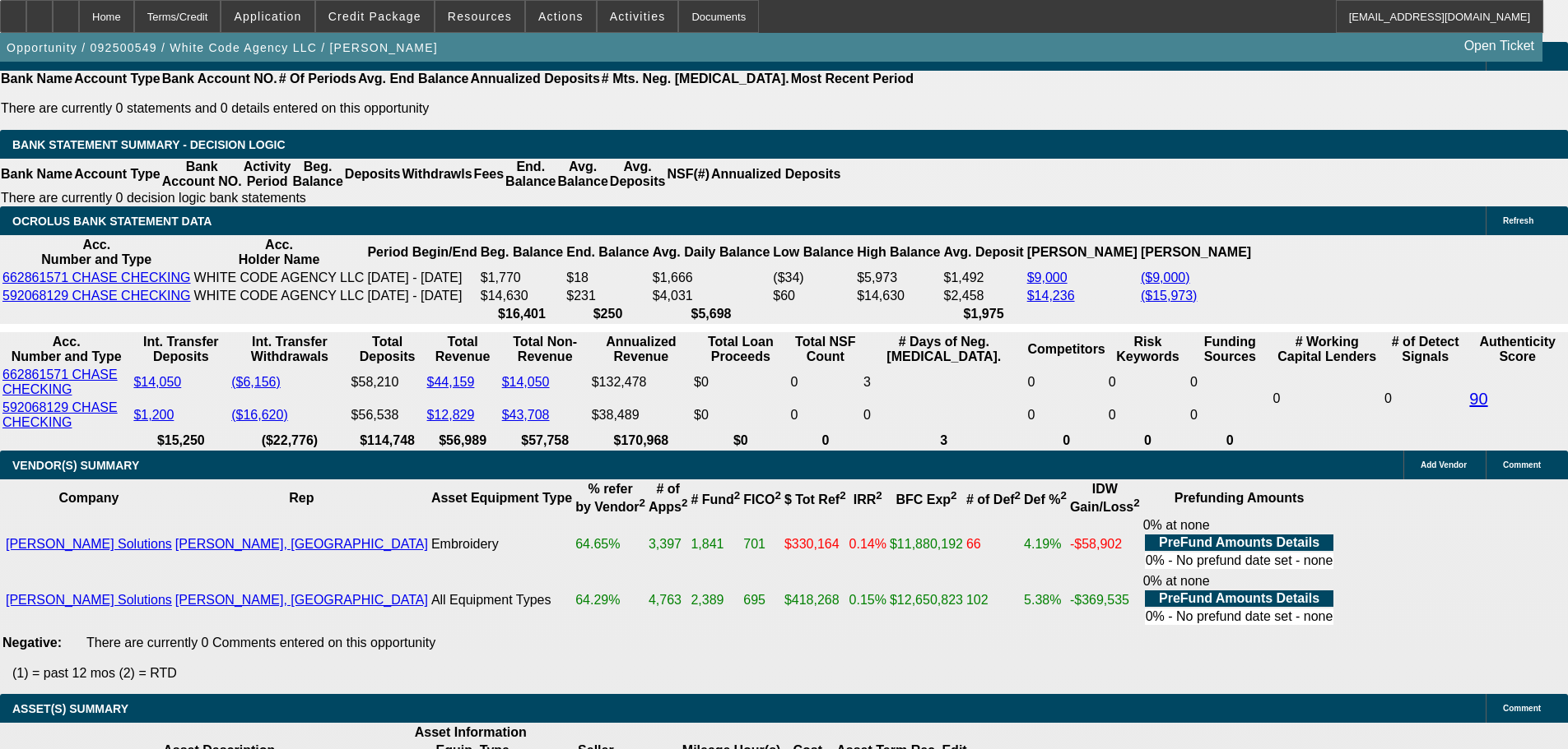
drag, startPoint x: 559, startPoint y: 275, endPoint x: 629, endPoint y: 267, distance: 70.5
type input "UNKNOWN"
type input "9"
type input "$1,639.91"
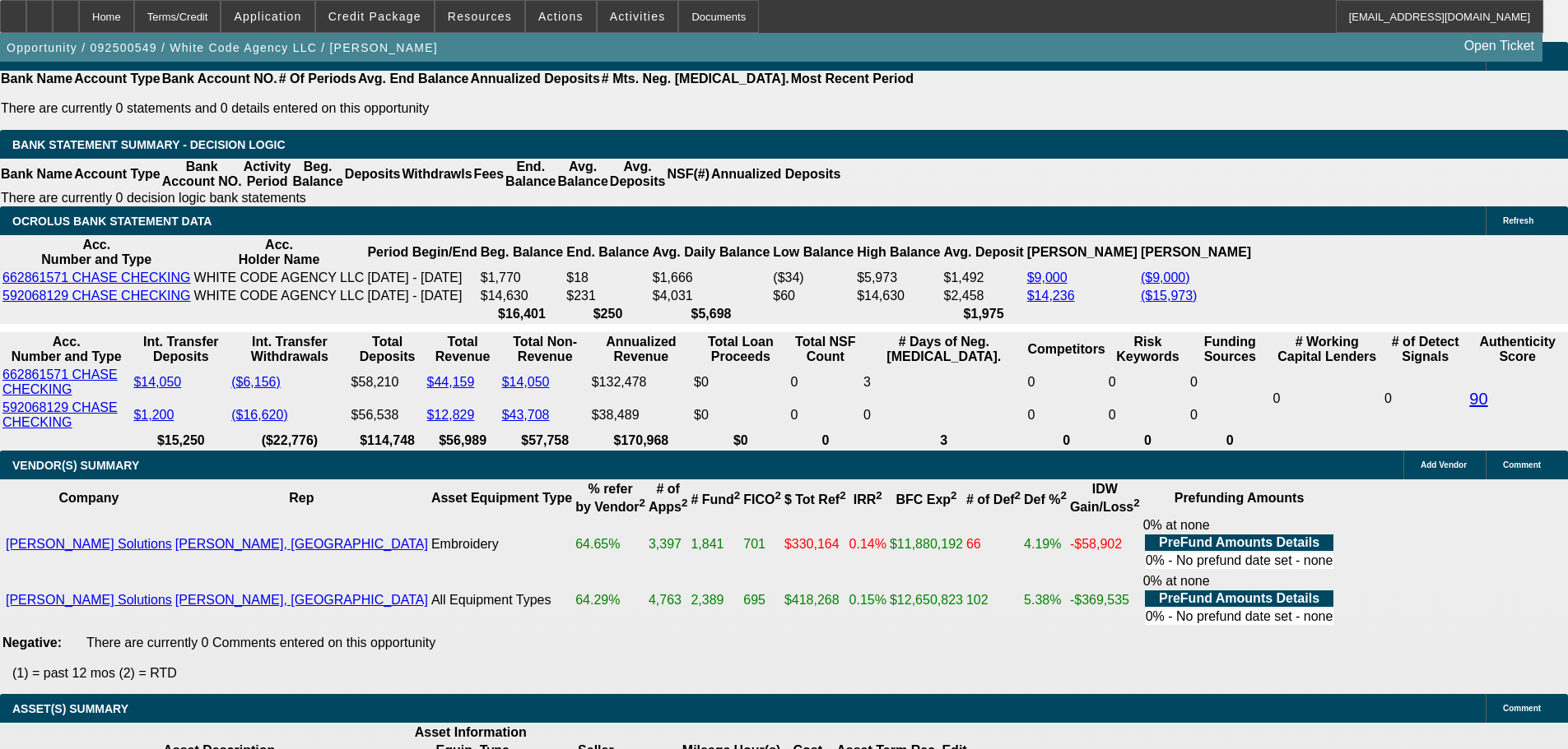
type input "9.88"
type input "$1,673.86"
type input "9.88"
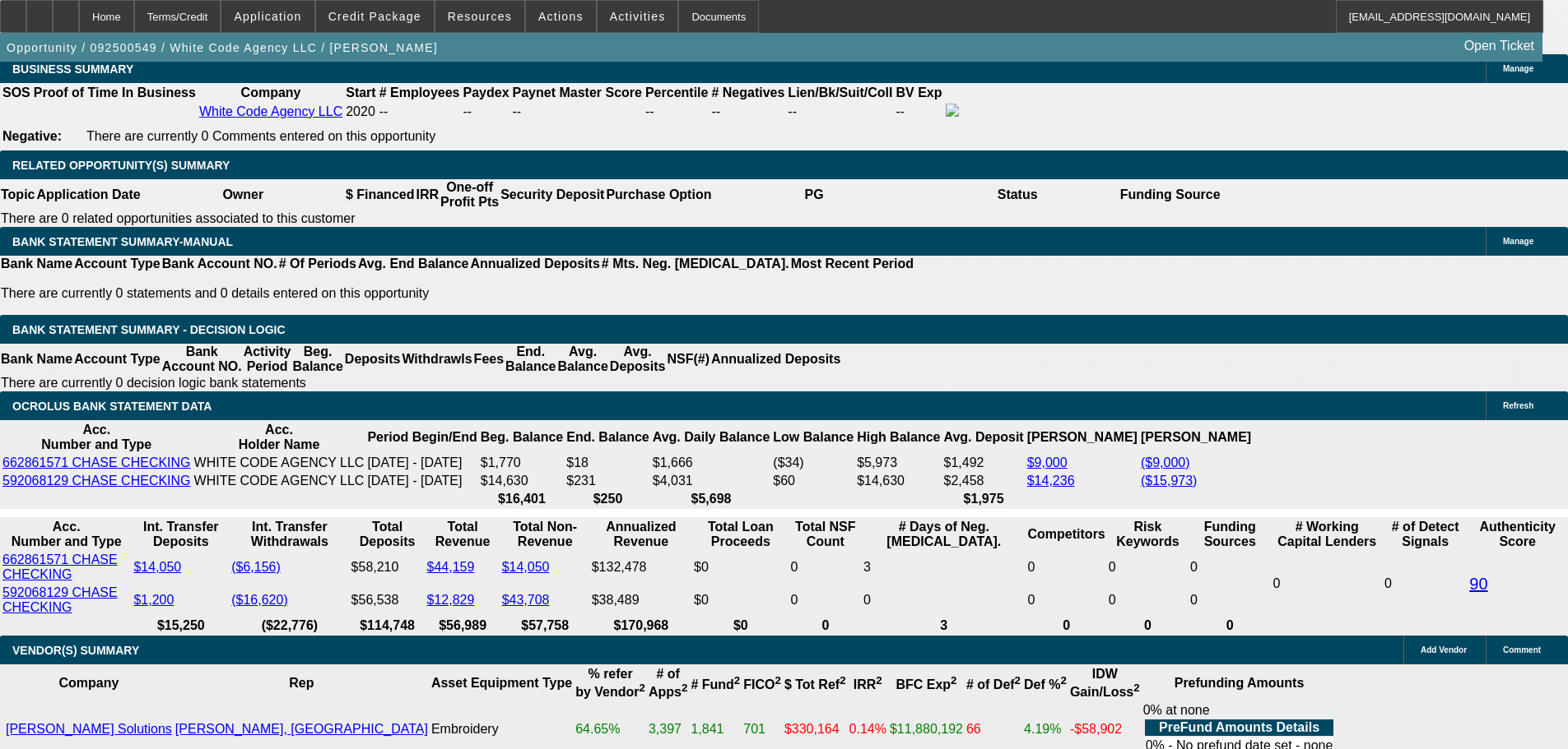
scroll to position [2633, 0]
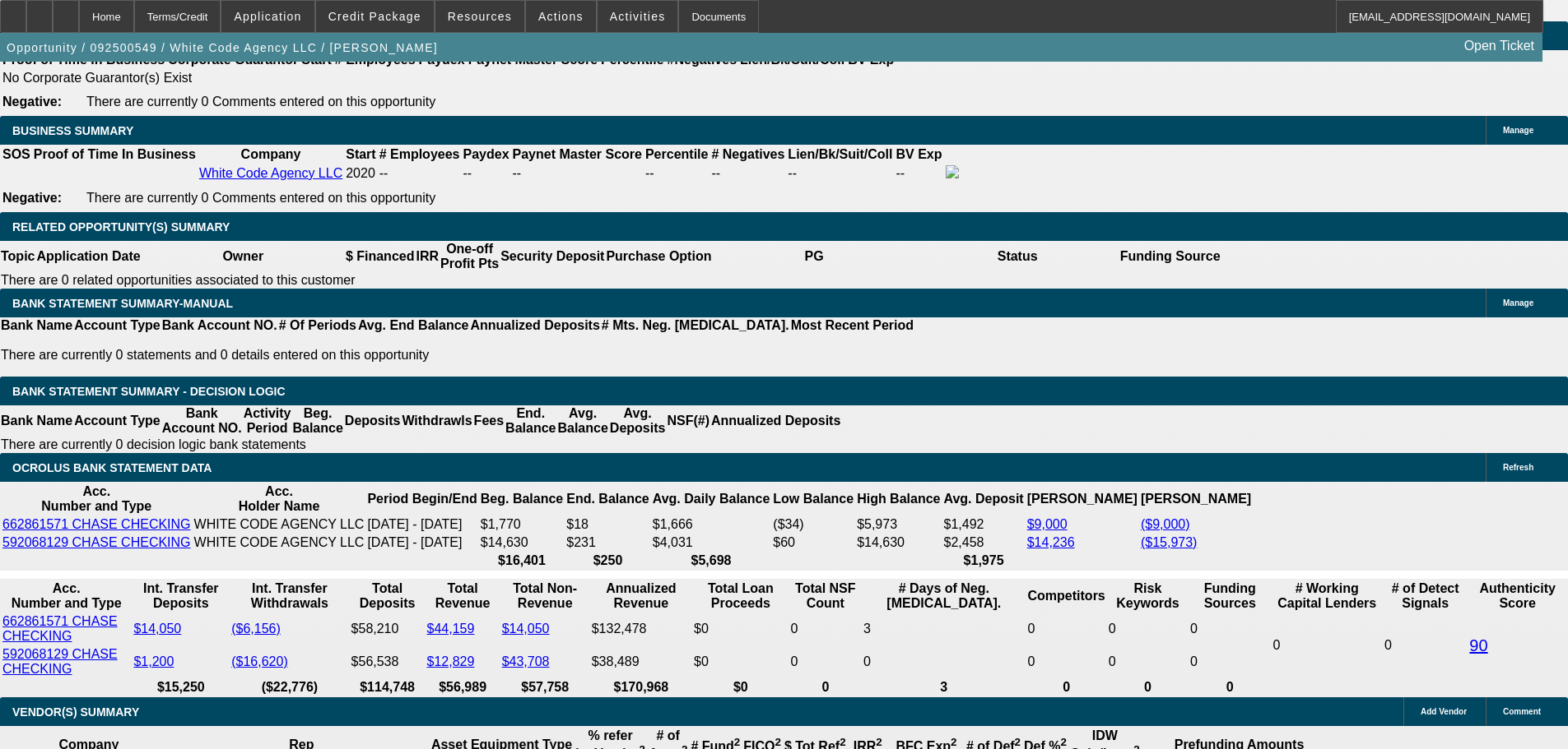
type input "$0.00"
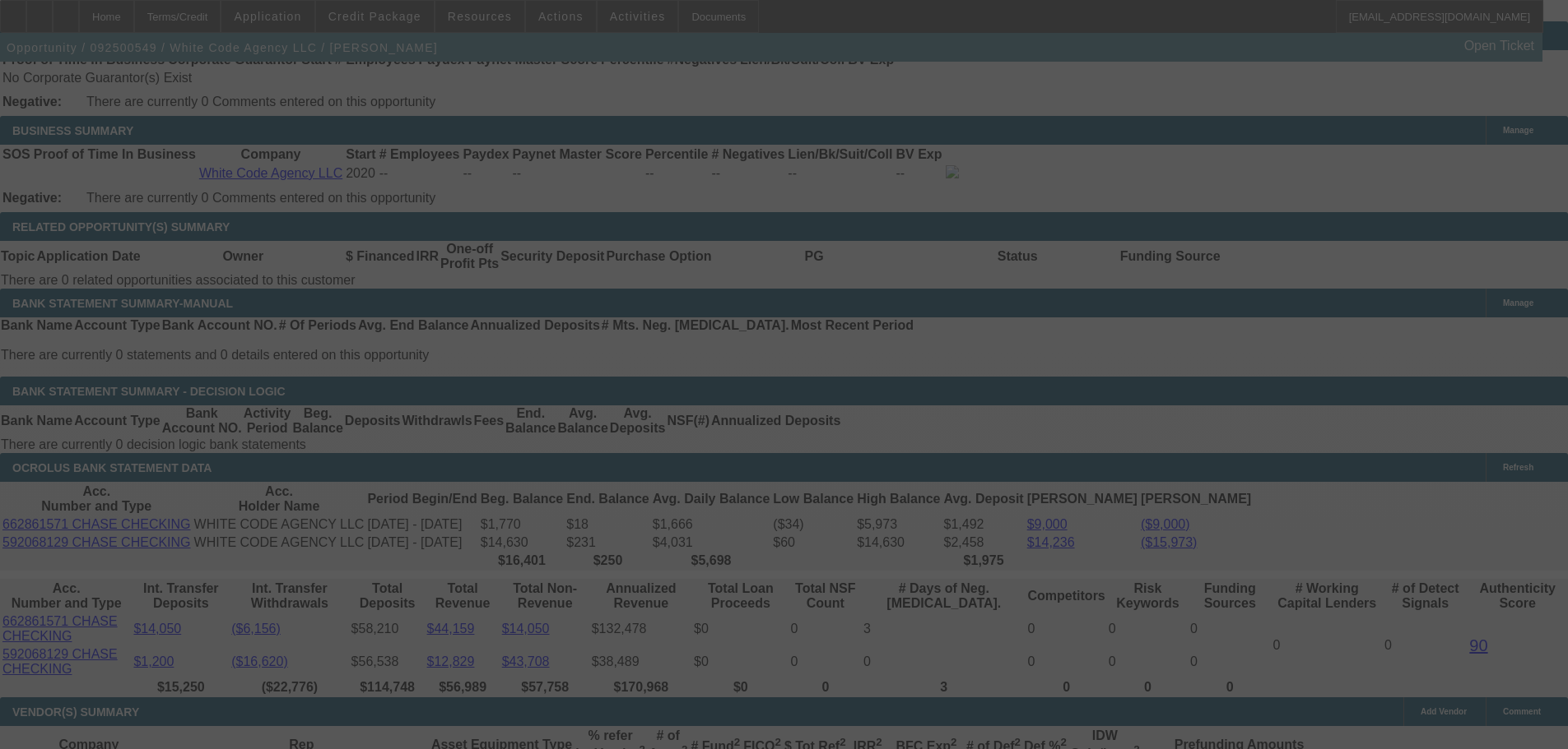
scroll to position [2715, 0]
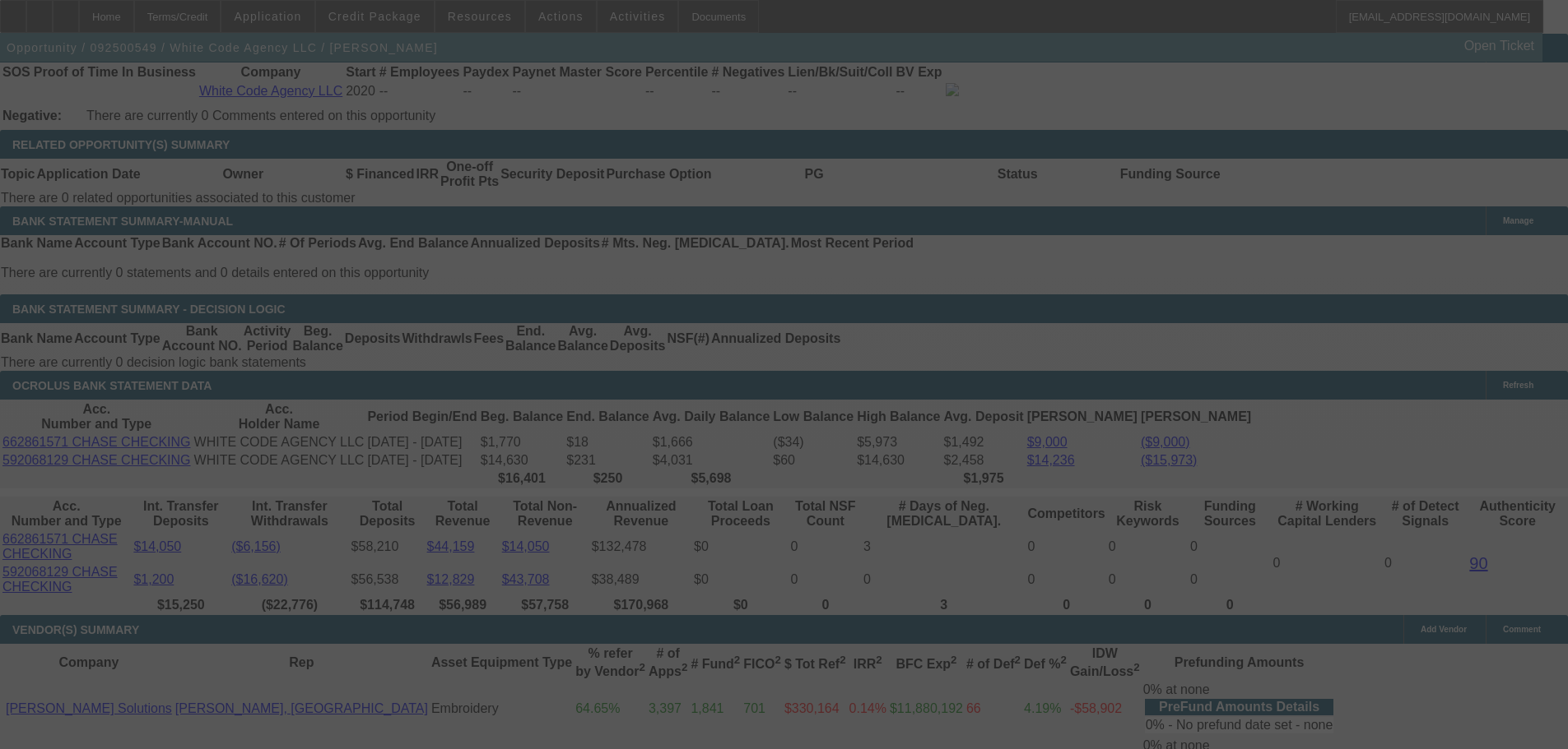
select select "0"
select select "0.1"
select select "4"
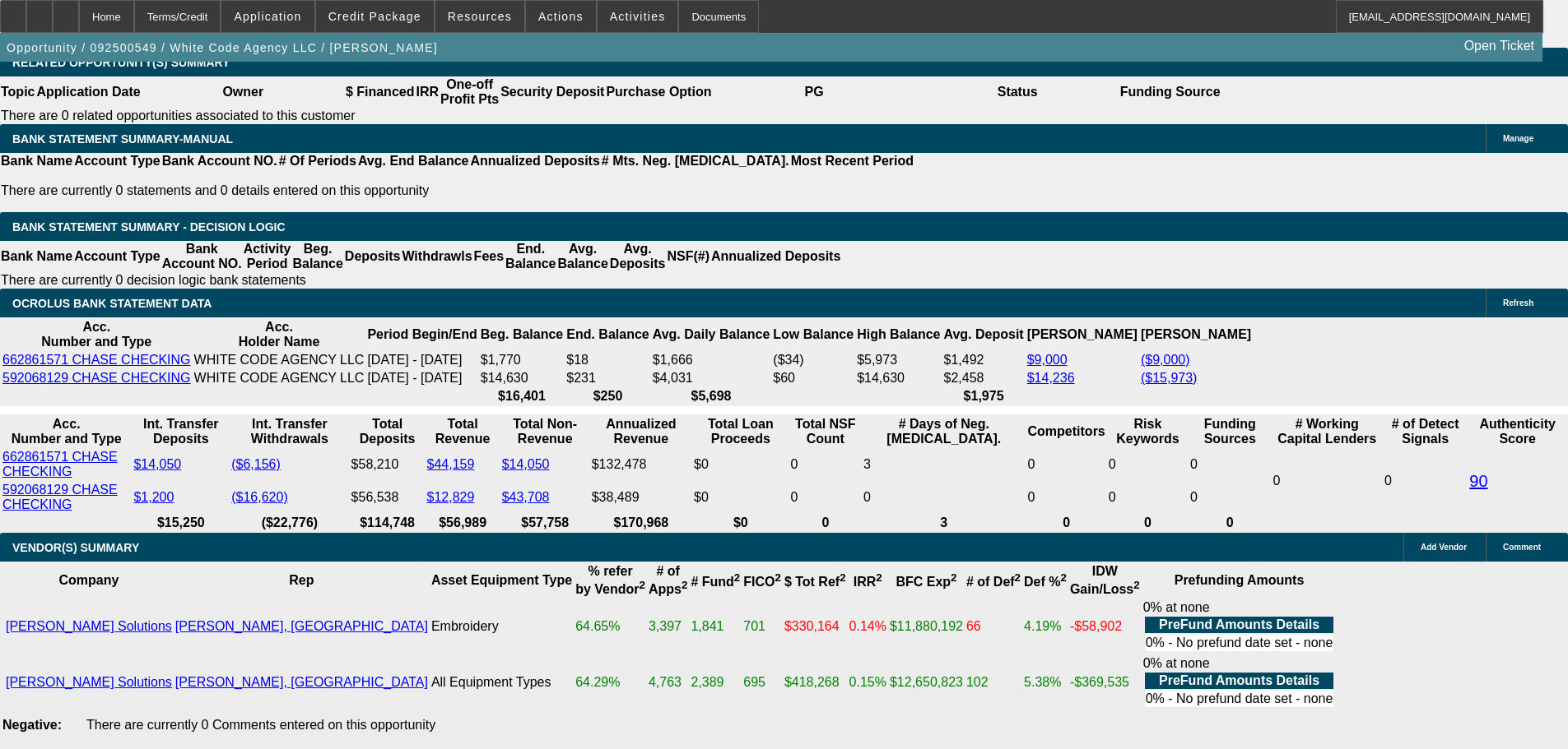
scroll to position [326, 0]
drag, startPoint x: 482, startPoint y: 230, endPoint x: 582, endPoint y: 238, distance: 100.3
type input "$9,119.00"
type input "UNKNOWN"
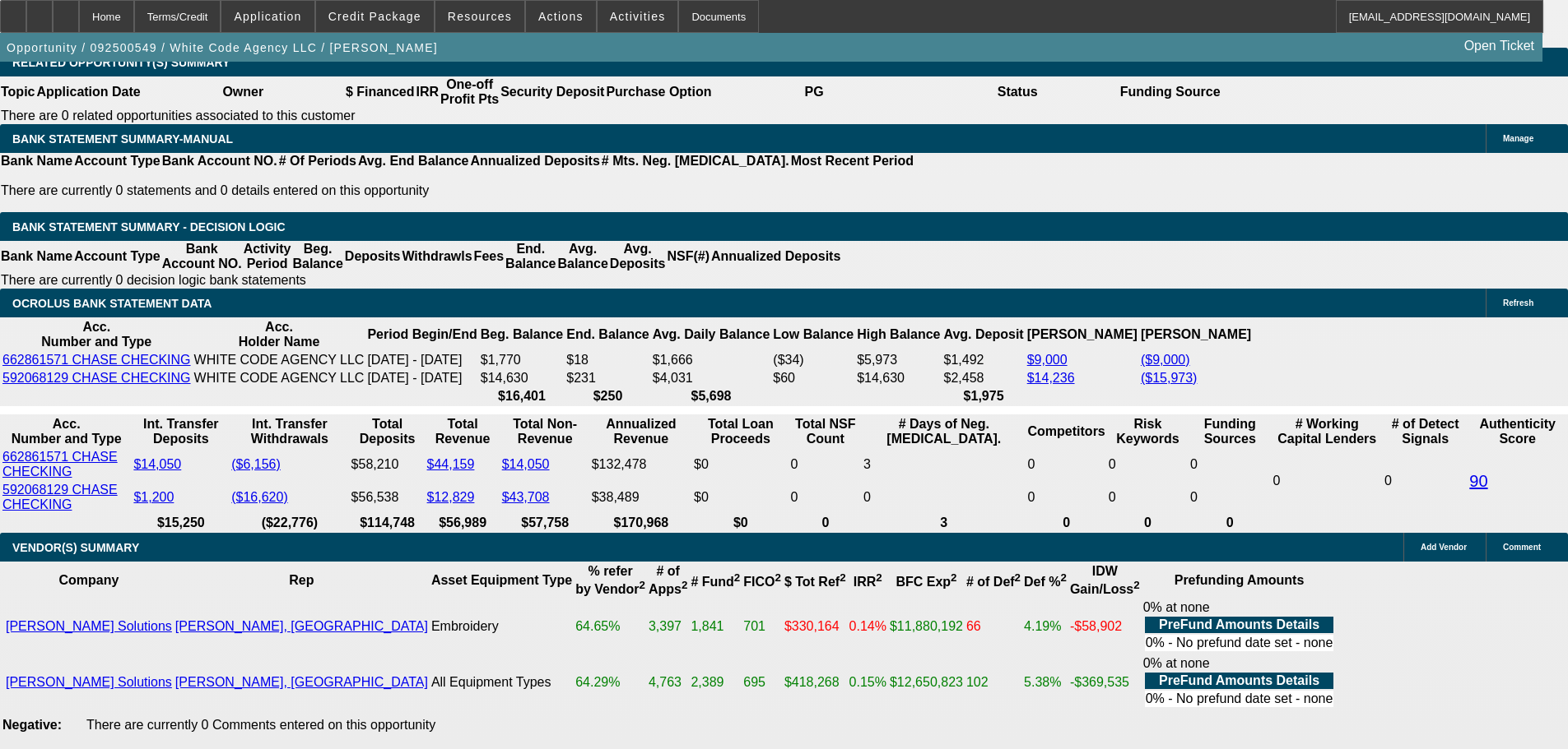
type input "$1,738.92"
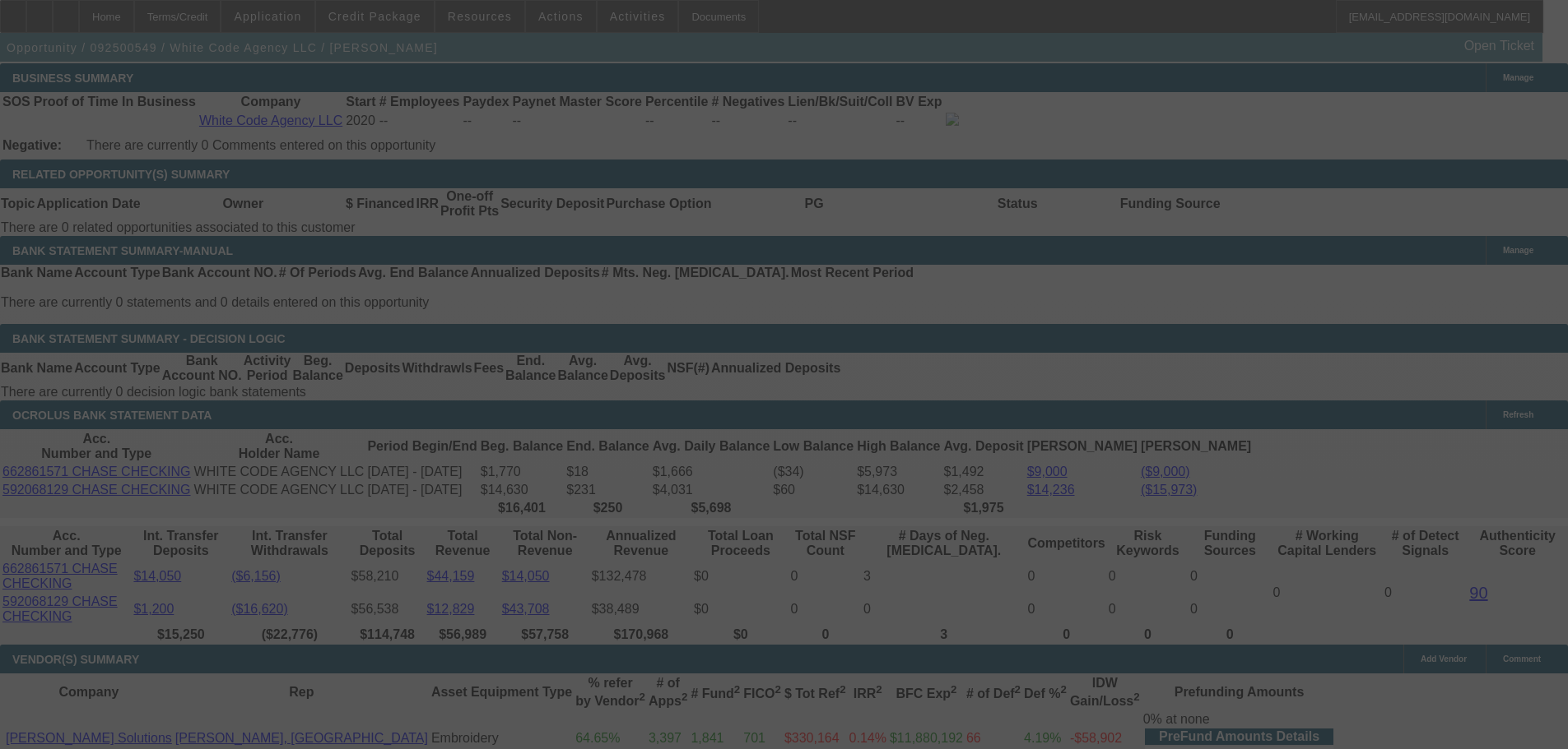
scroll to position [2715, 0]
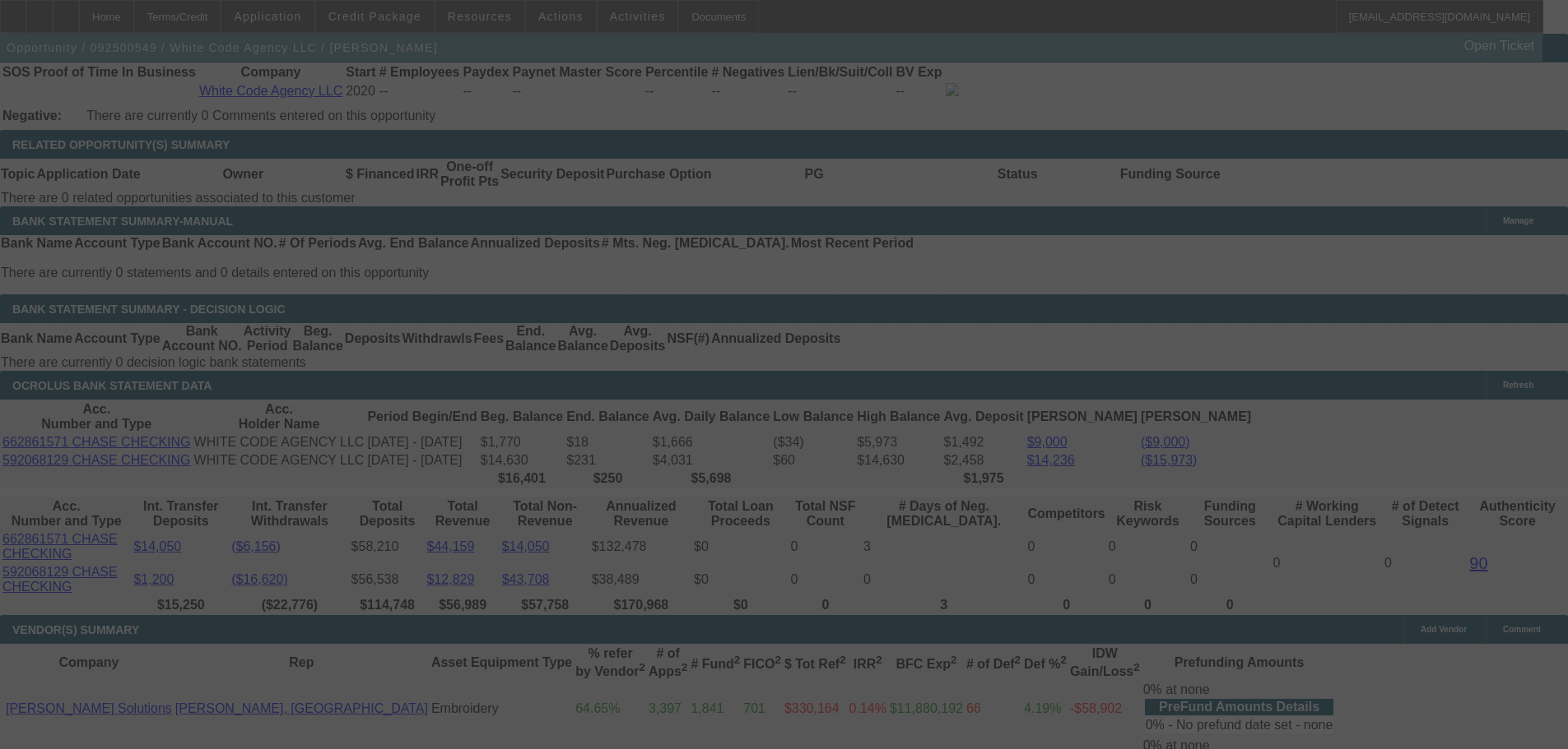
select select "0"
select select "0.1"
select select "4"
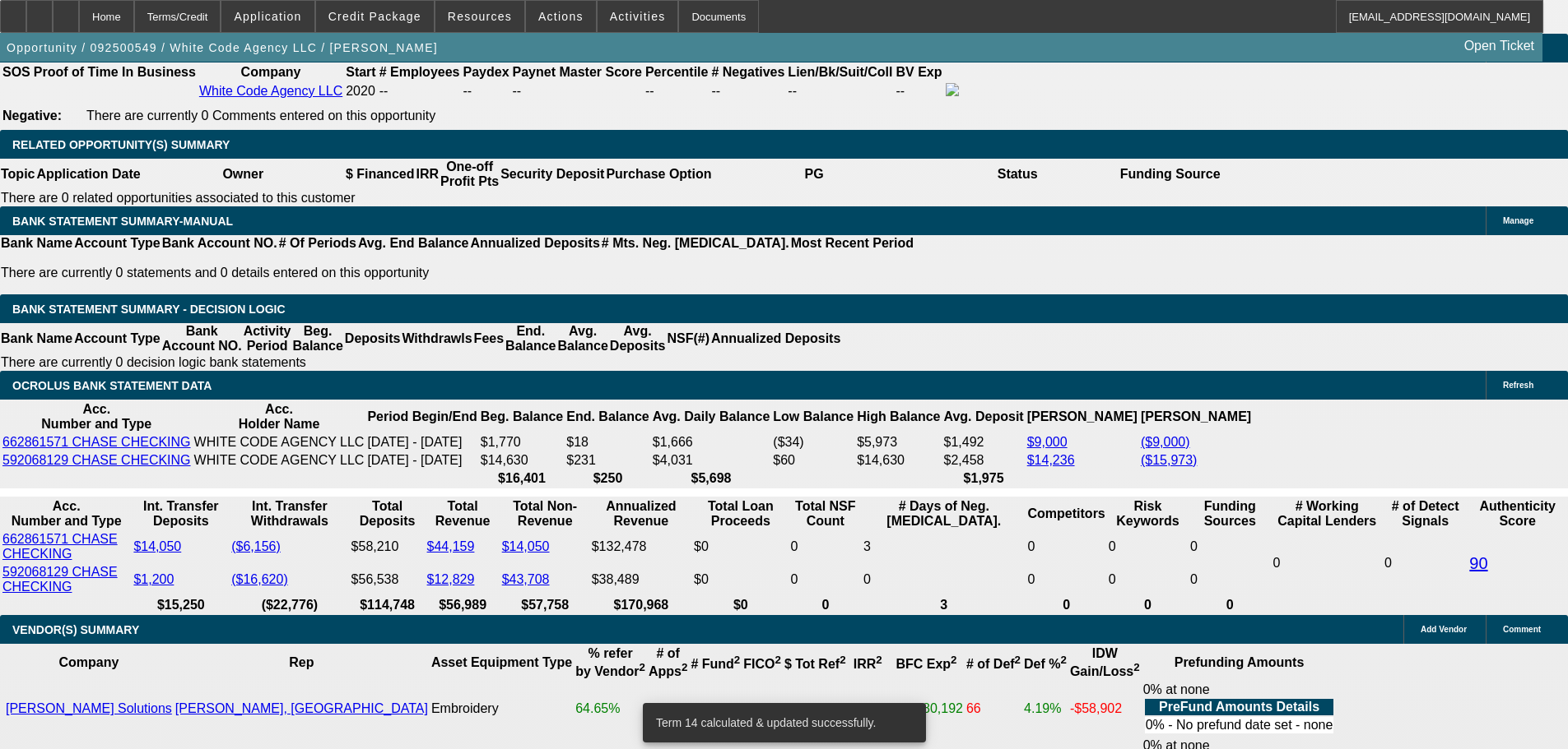
scroll to position [490, 0]
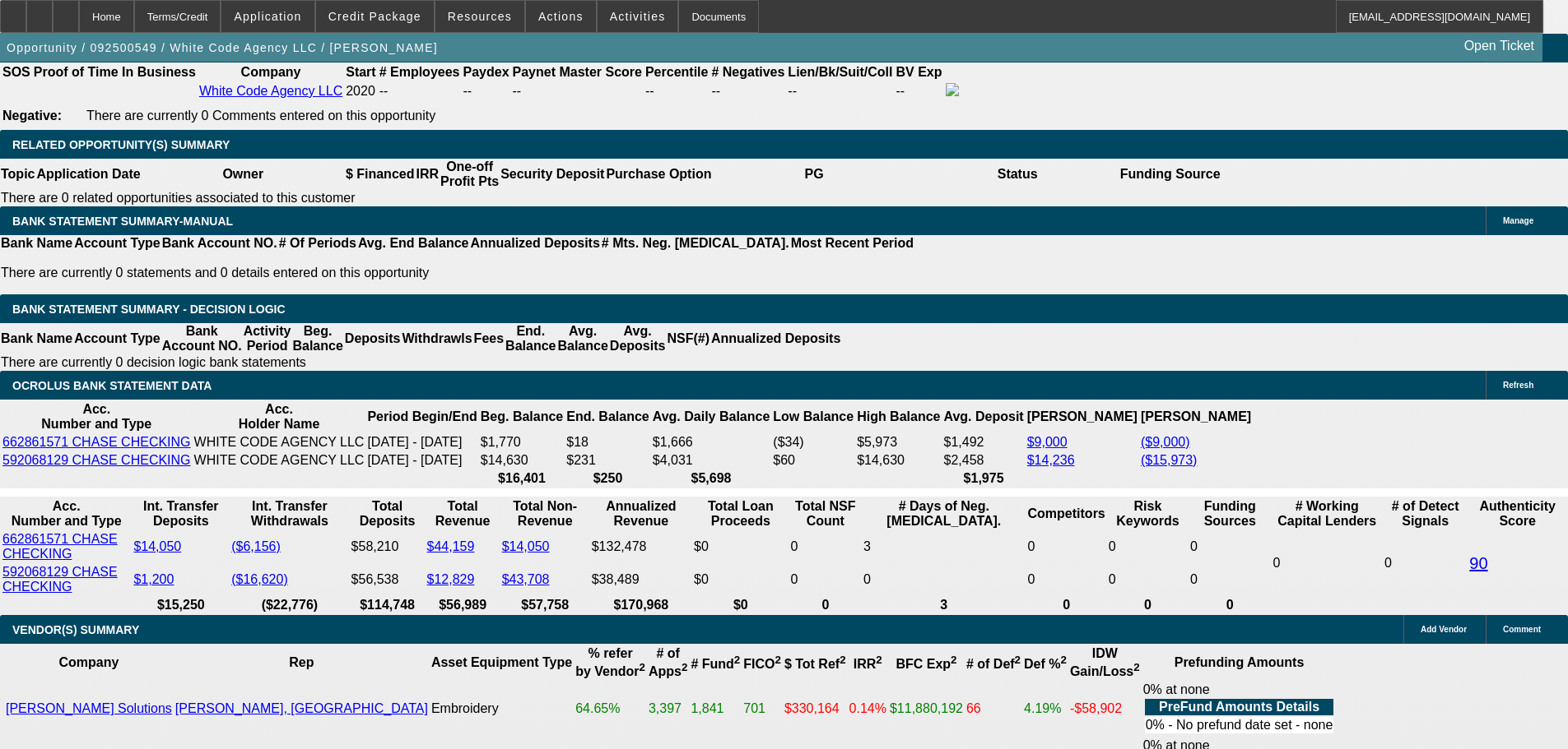
type input "17398.92"
type input "UNKNOWN"
type input "254.4"
type input "173992"
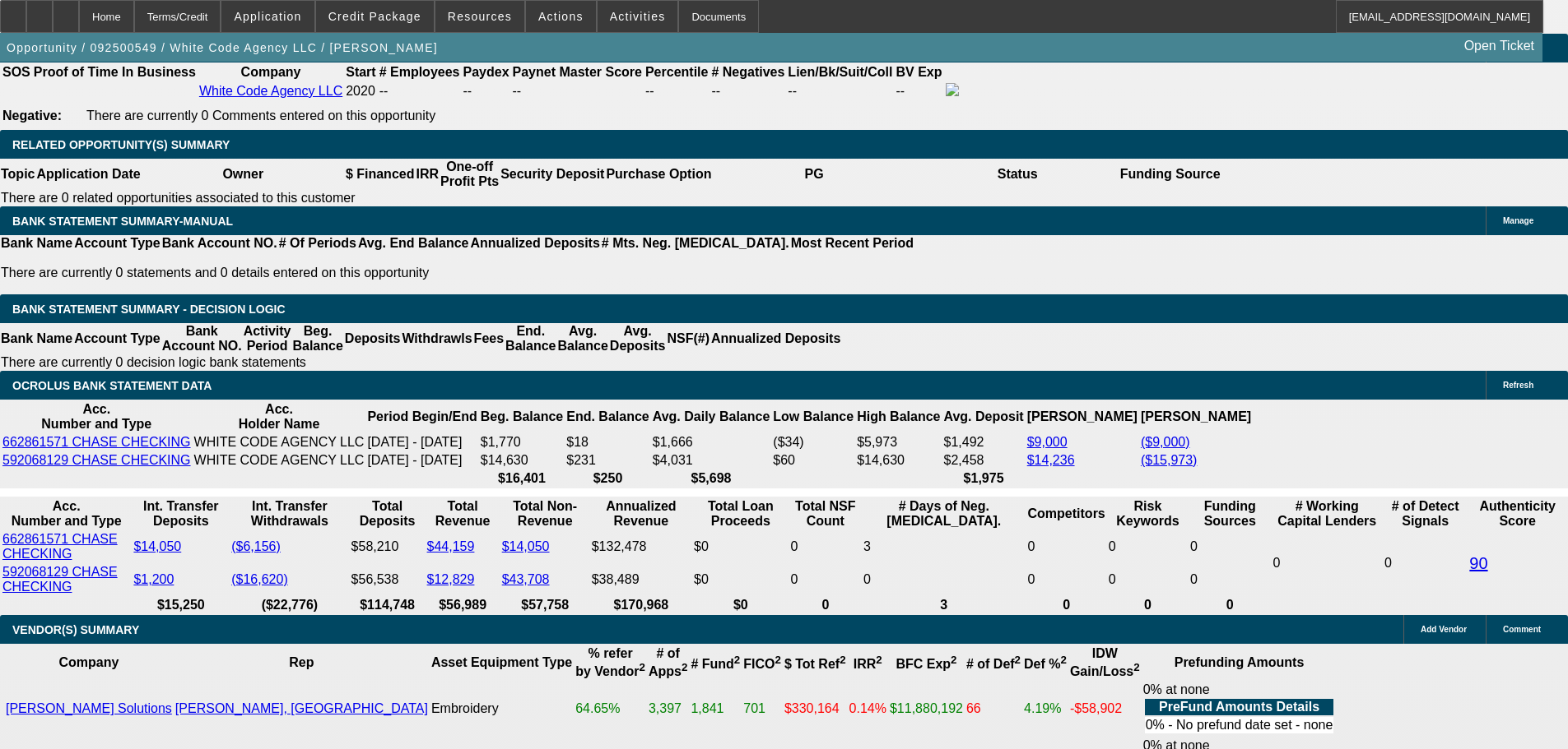
type input "9.9"
type input "17392"
type input "254.3"
type input "$1,739.00"
type input "9.9"
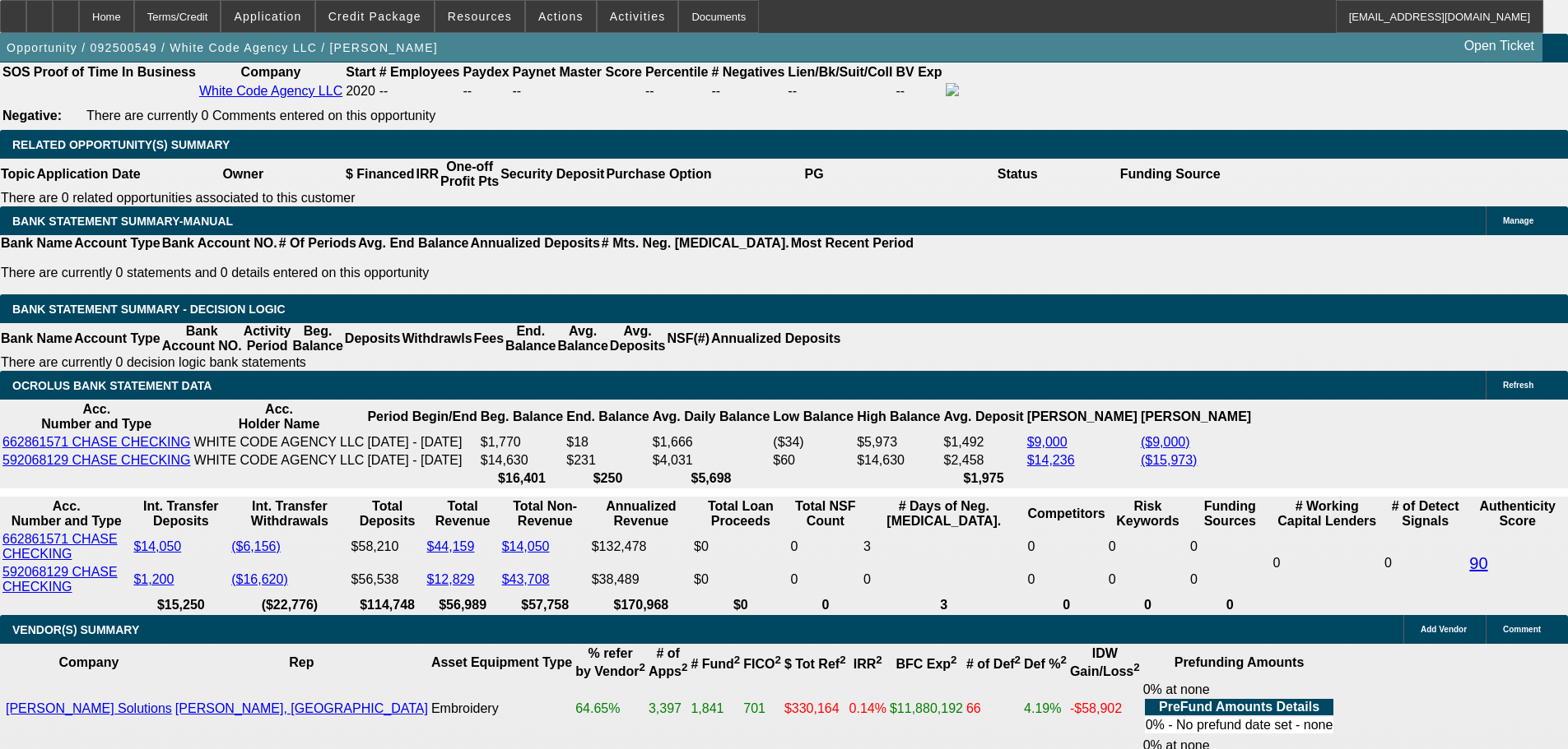
scroll to position [2468, 0]
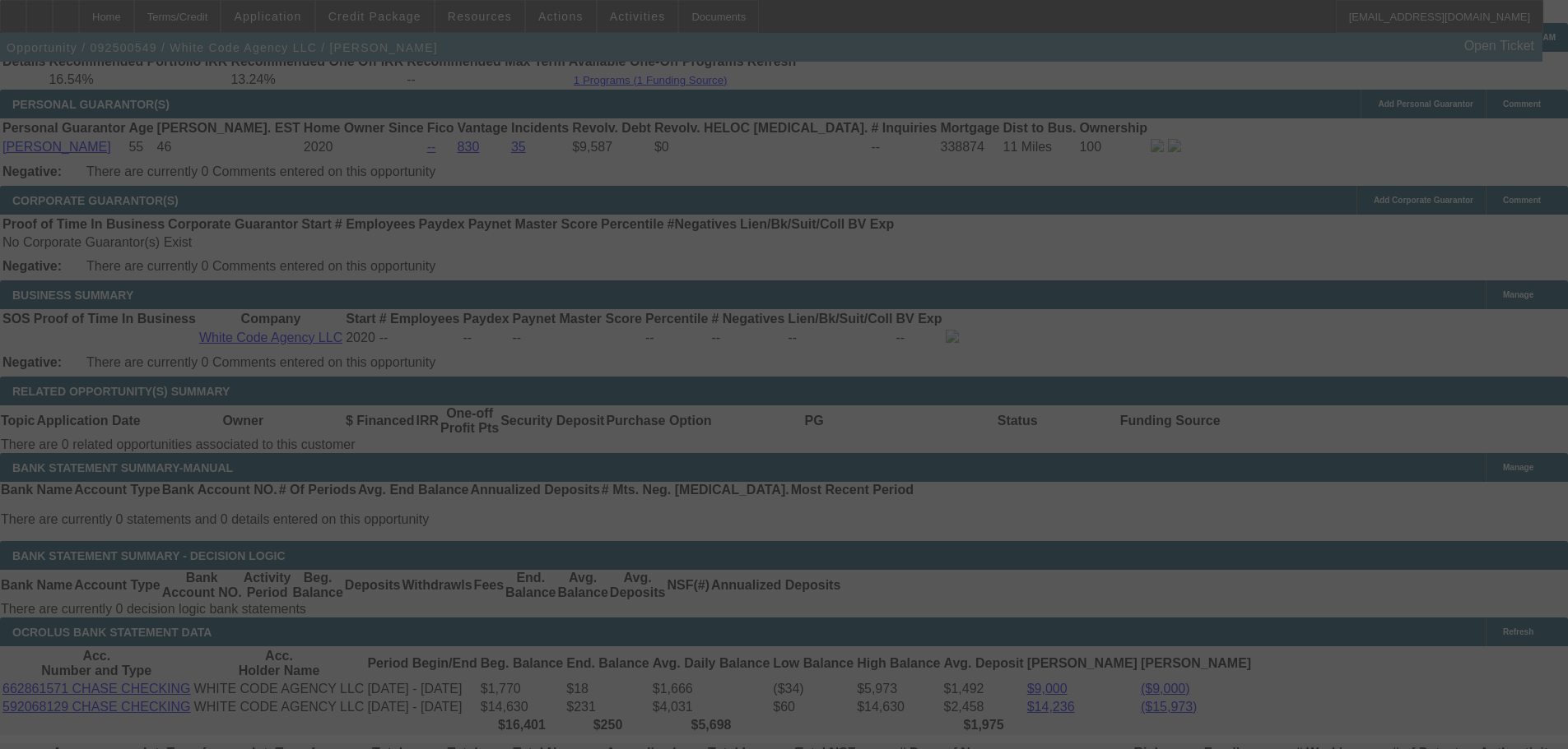
select select "0"
select select "0.1"
select select "4"
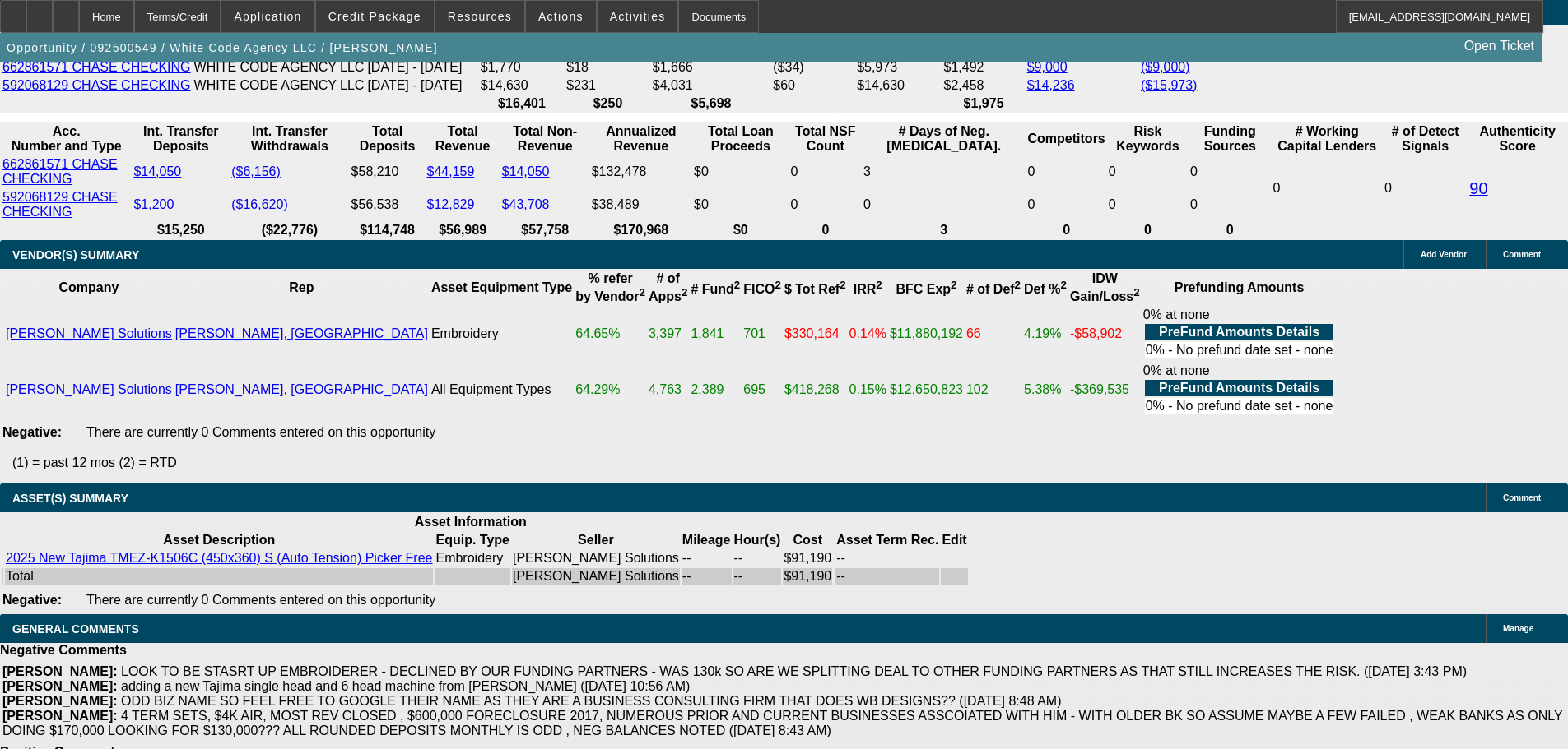
scroll to position [3126, 0]
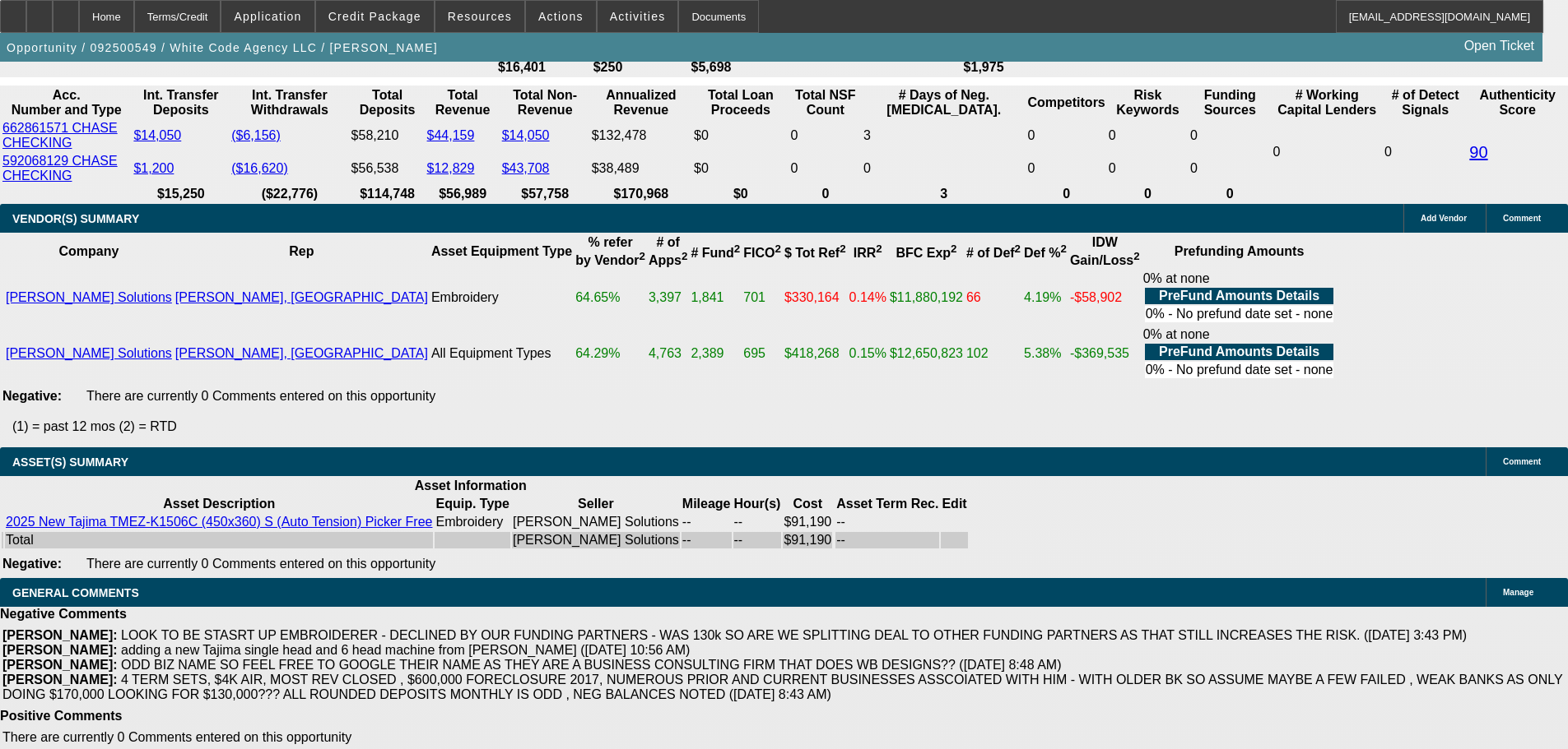
select select "5"
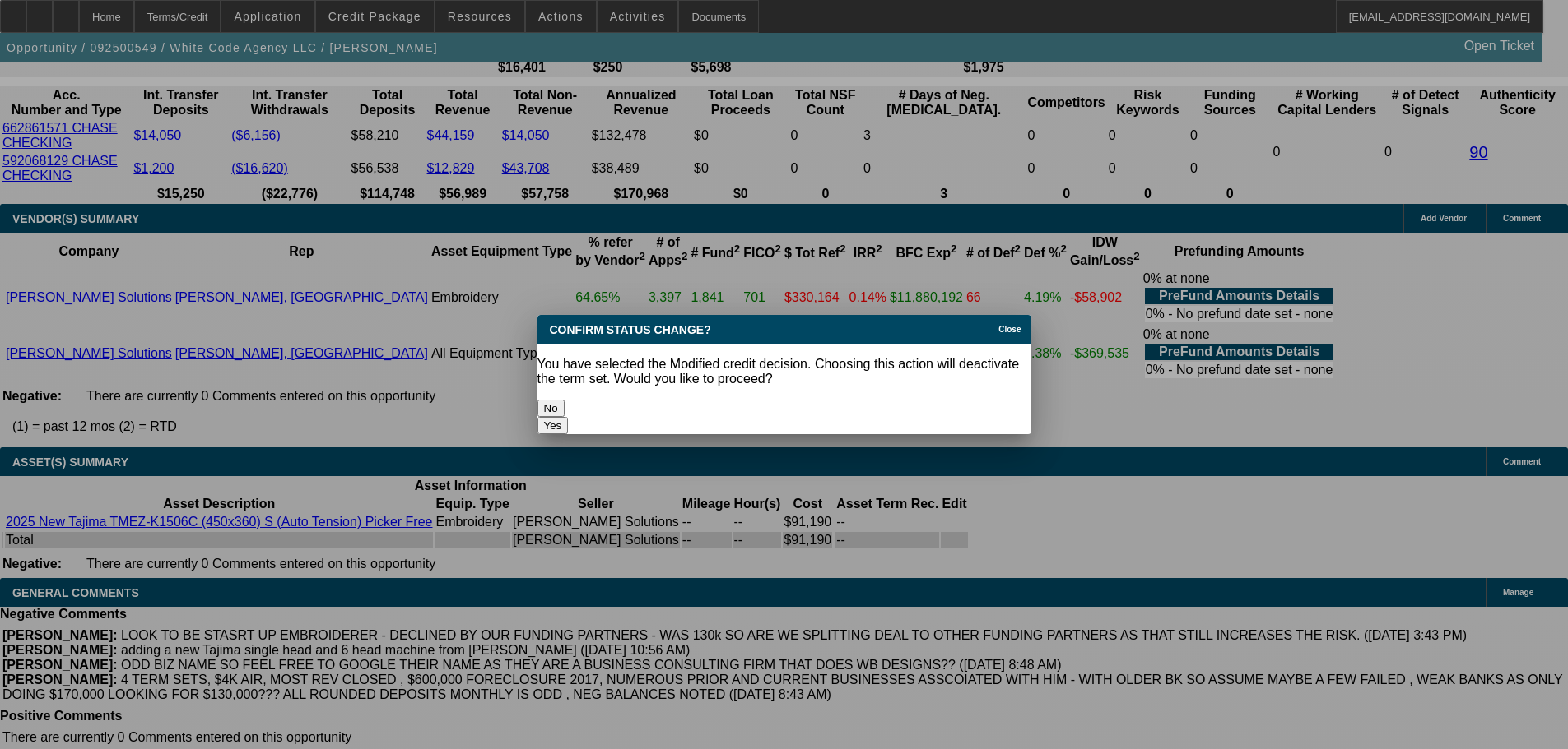
scroll to position [0, 0]
click at [569, 417] on button "Yes" at bounding box center [553, 425] width 31 height 17
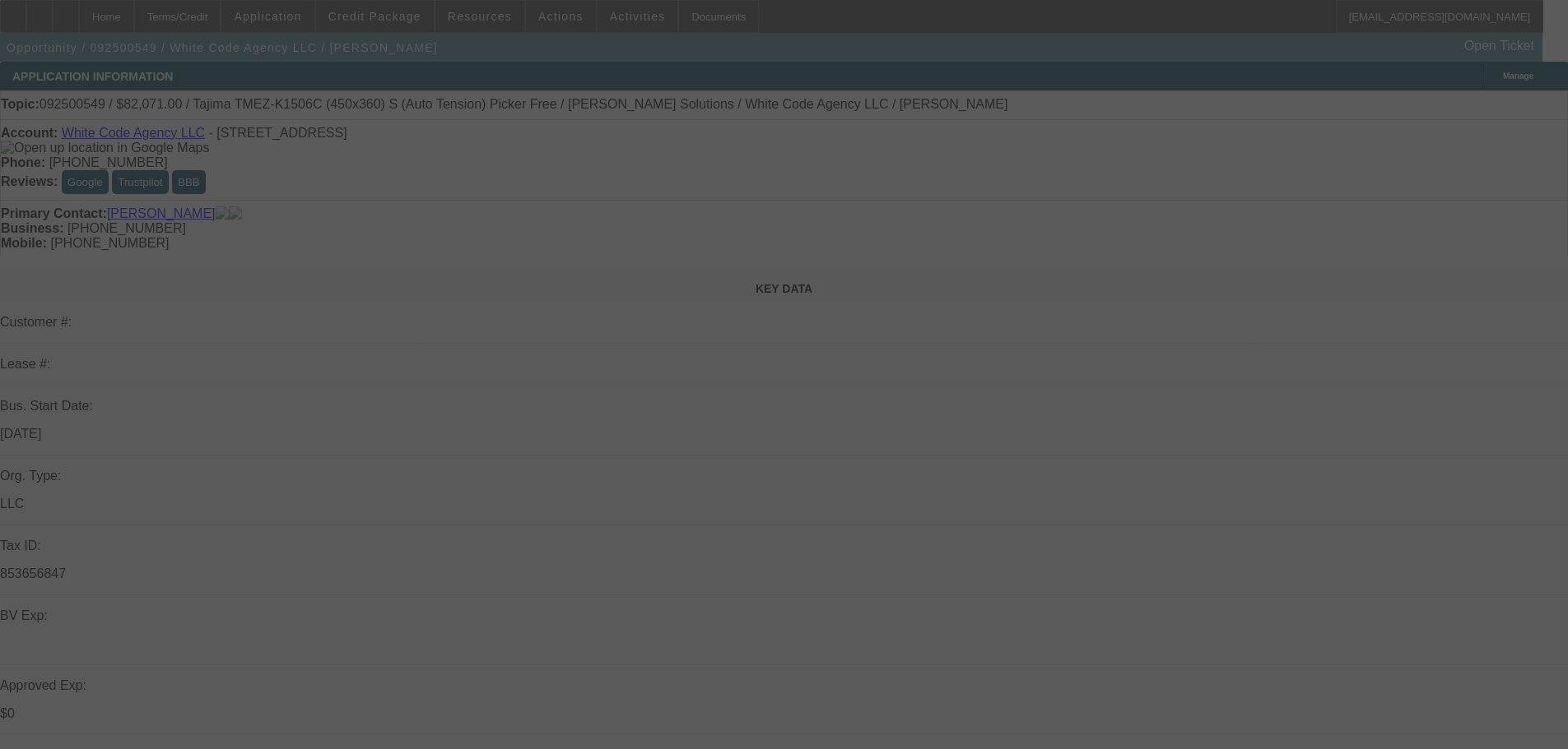
scroll to position [3126, 0]
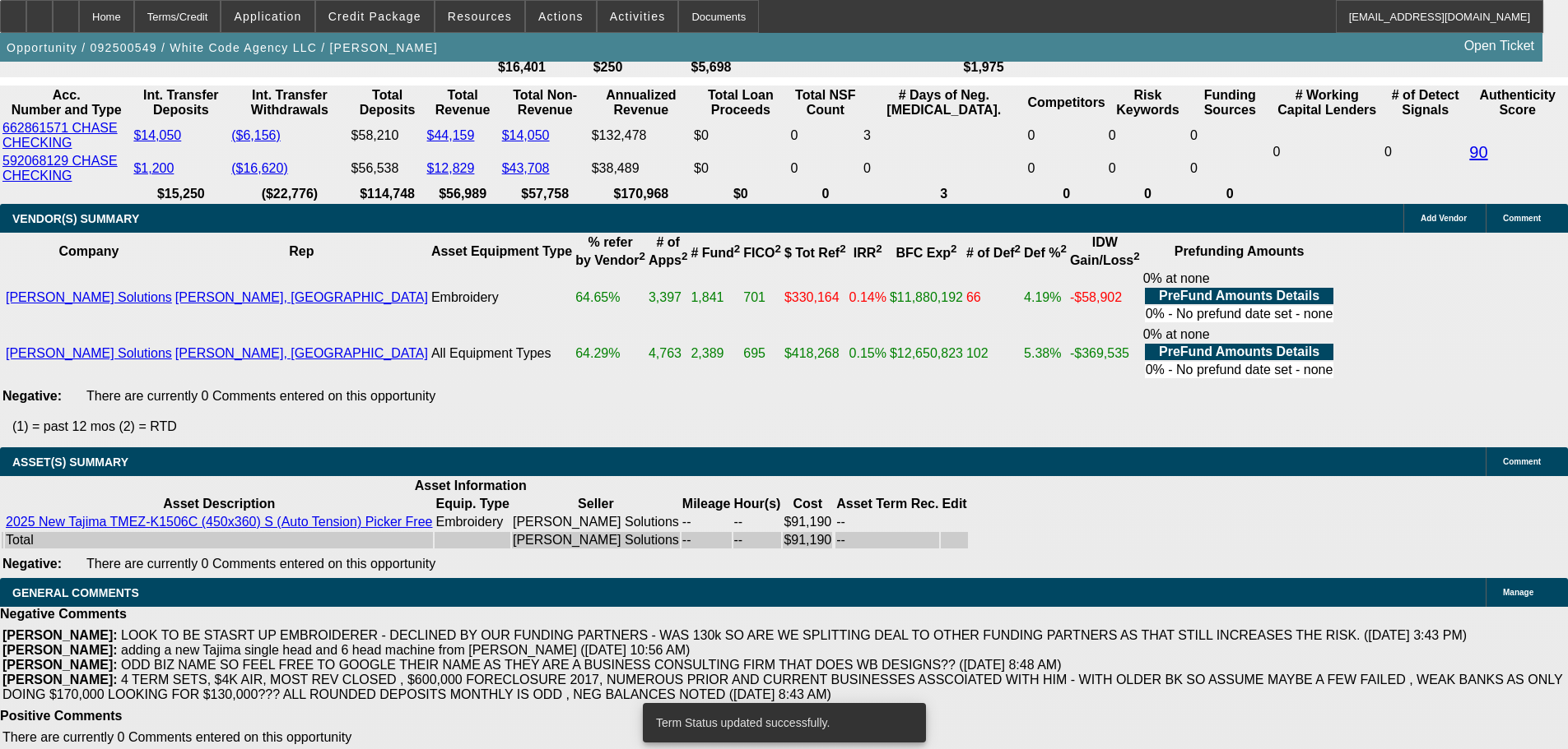
select select "0"
select select "0.1"
select select "4"
select select "0"
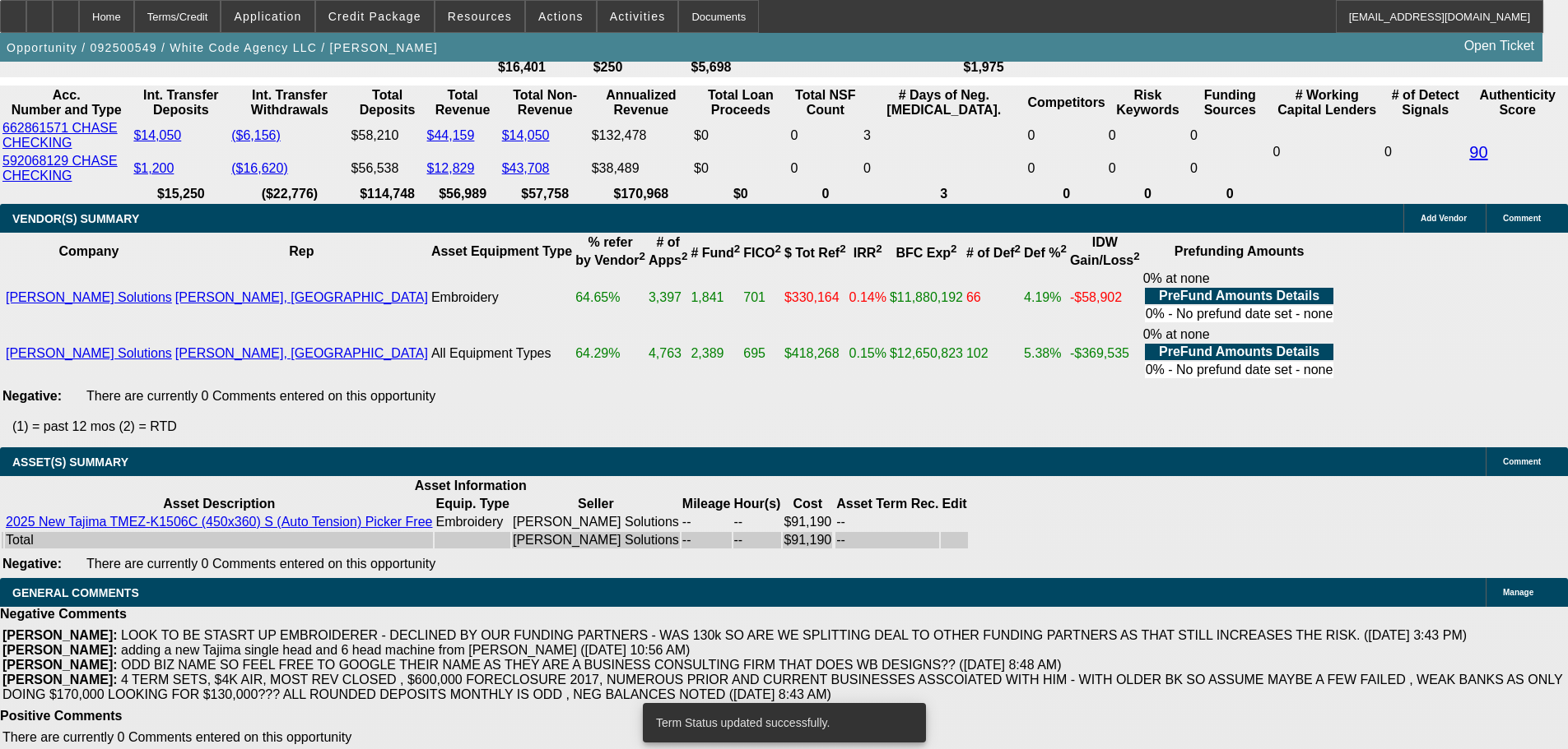
select select "0"
select select "6"
select select "0"
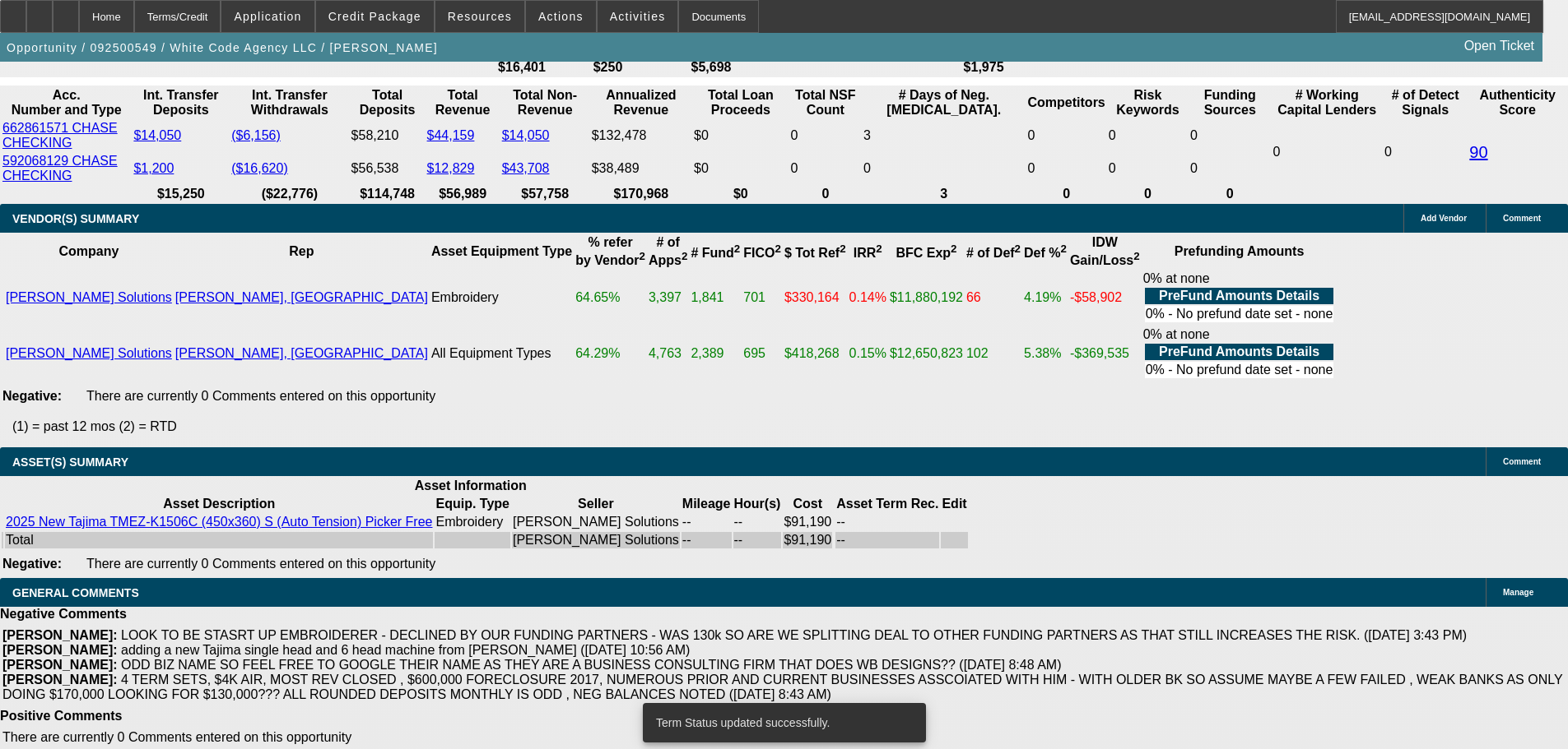
select select "0.1"
select select "4"
select select "0"
select select "0.1"
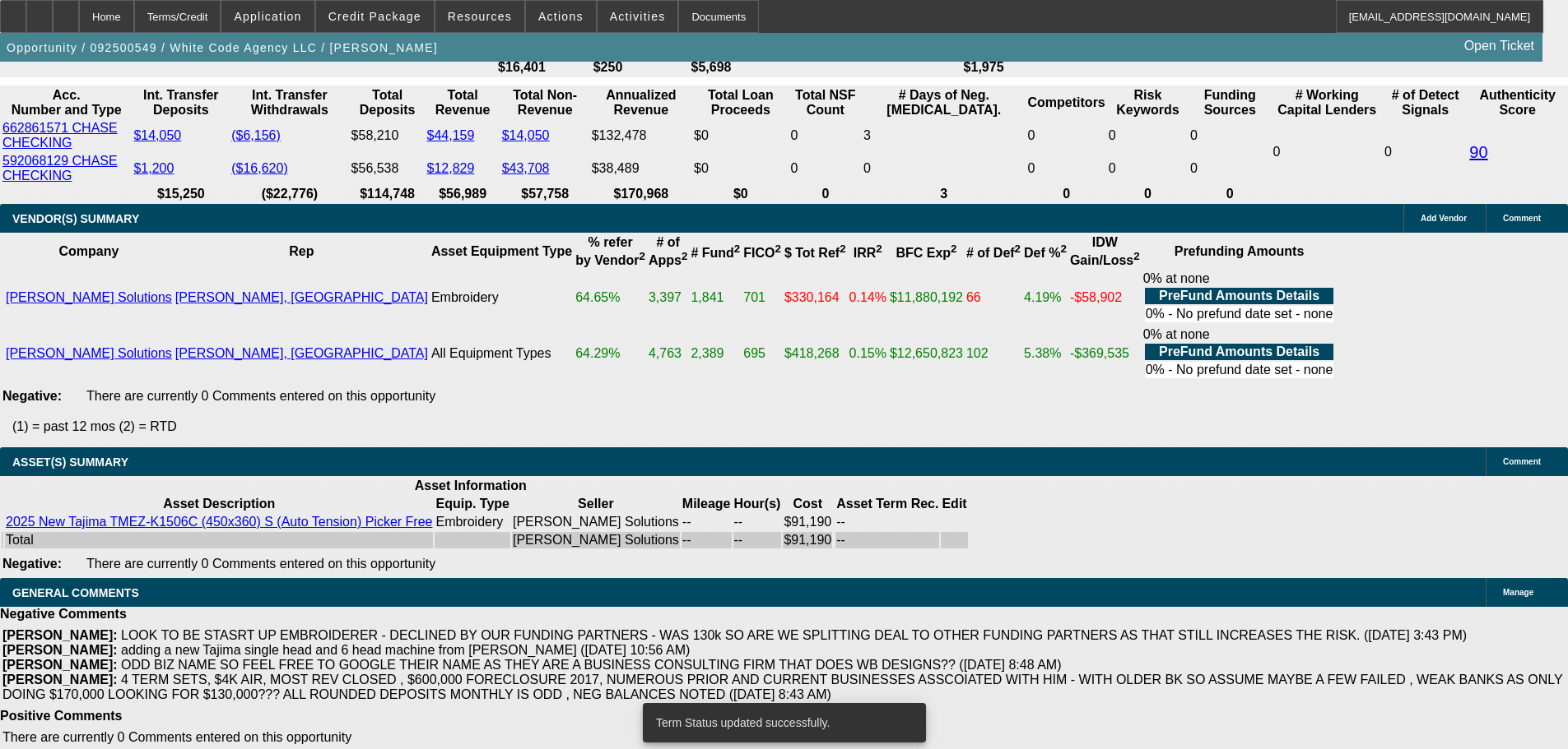
select select "4"
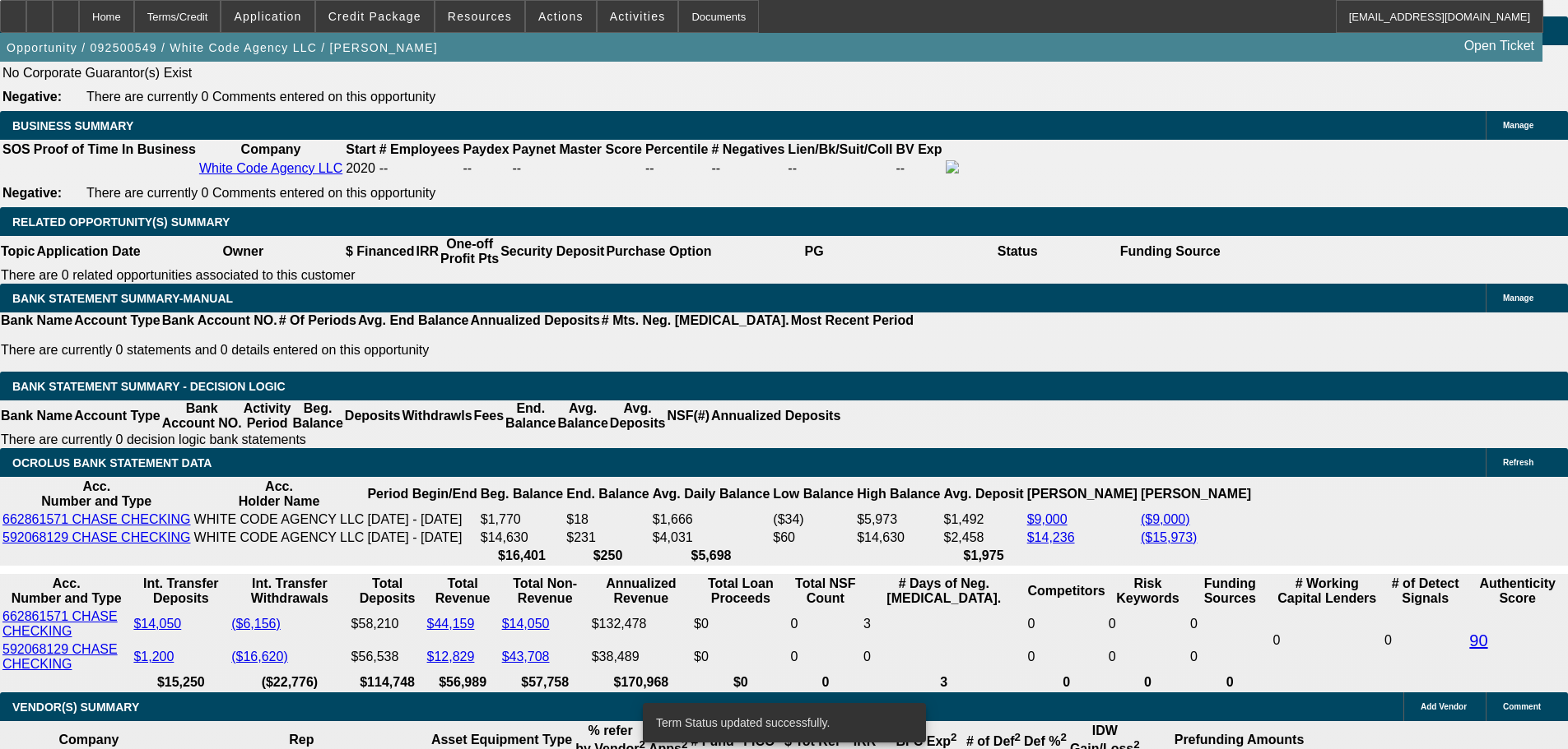
scroll to position [2633, 0]
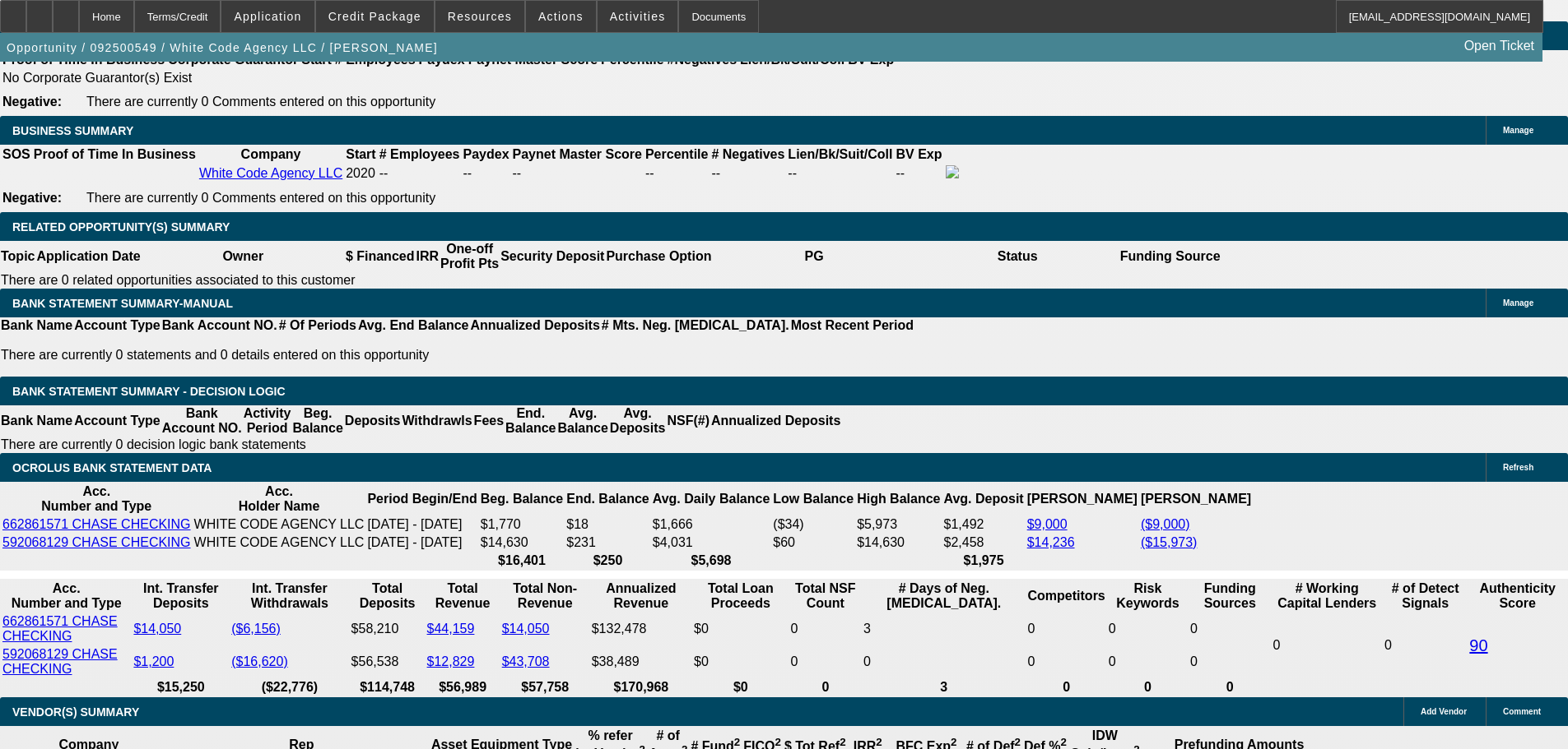
drag, startPoint x: 498, startPoint y: 390, endPoint x: 576, endPoint y: 380, distance: 78.6
type input "$13,190.00"
type input "UNKNOWN"
type input "$1,749.69"
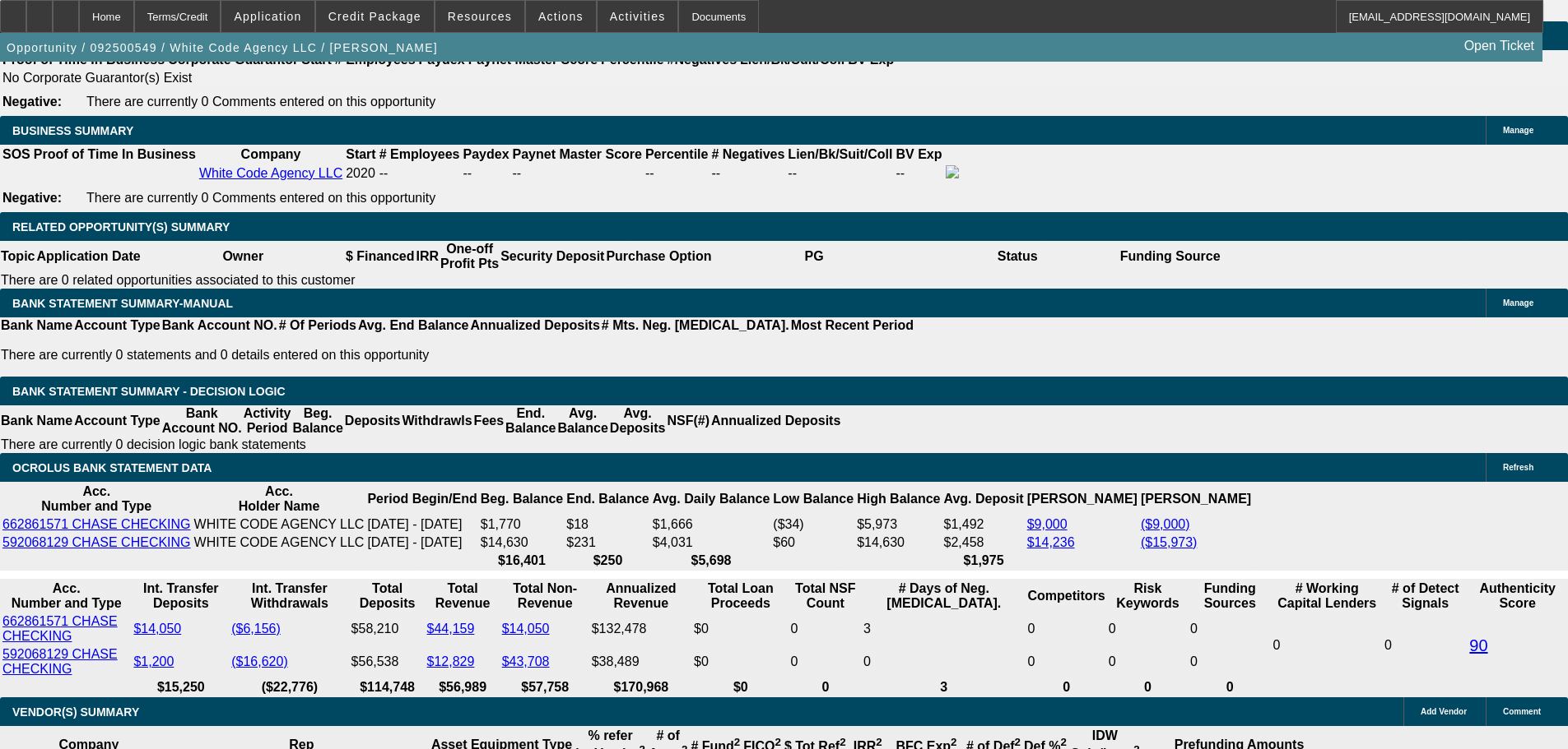
drag, startPoint x: 271, startPoint y: 398, endPoint x: 442, endPoint y: 383, distance: 171.7
type input "$13,190.00"
type input "UNKNOWN"
type input "$1,652.74"
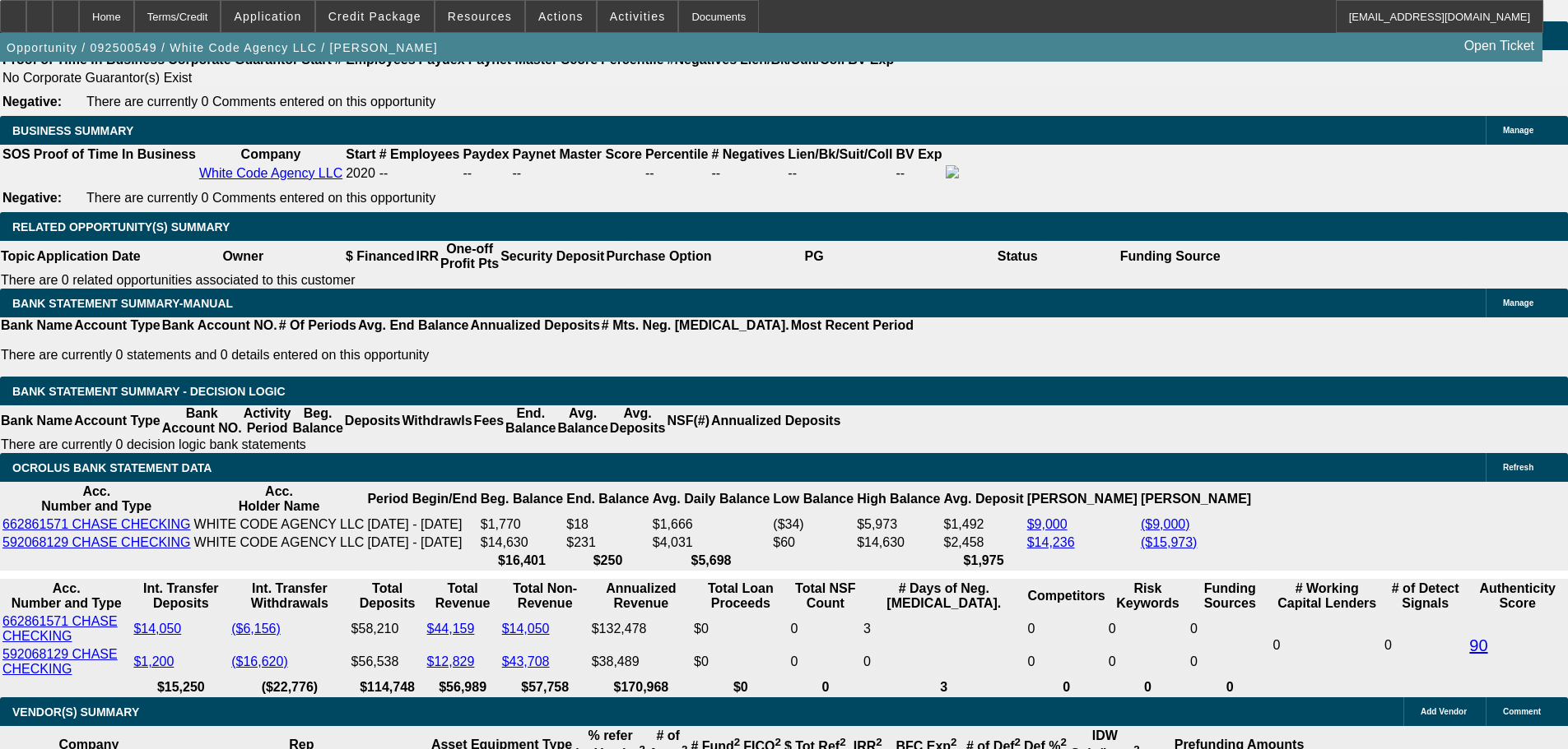
select select "2"
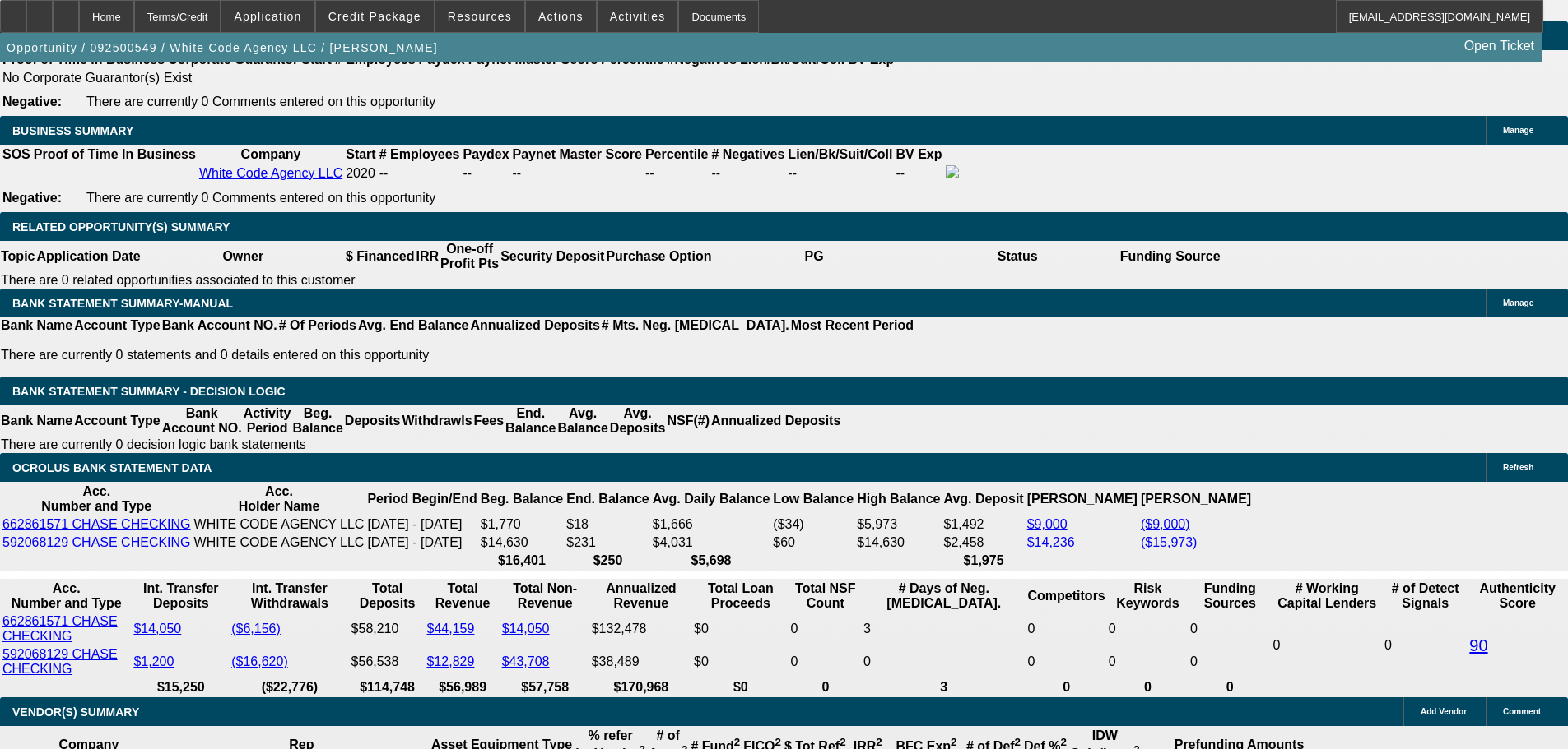
type input "$3,499.38"
select select "2"
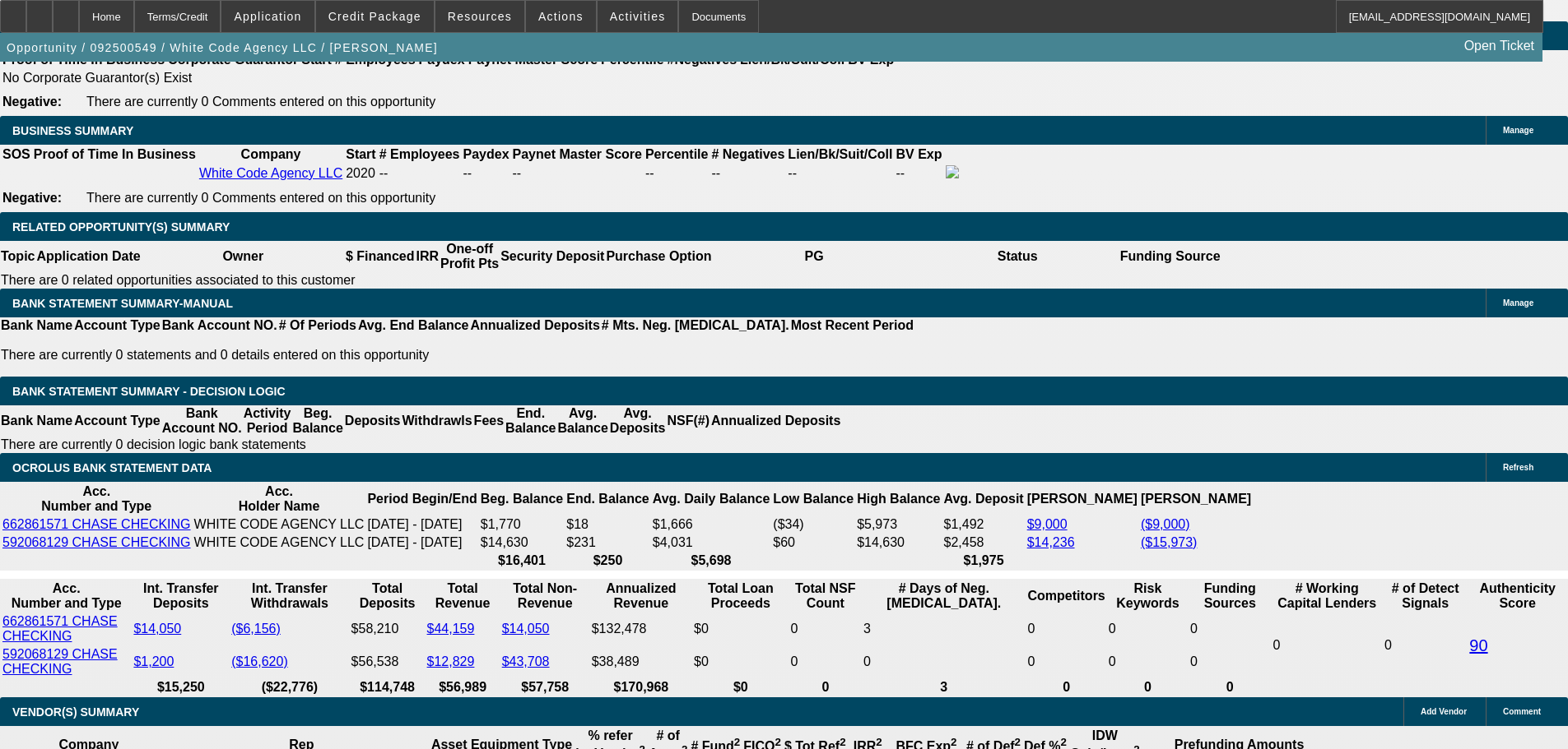
scroll to position [2797, 0]
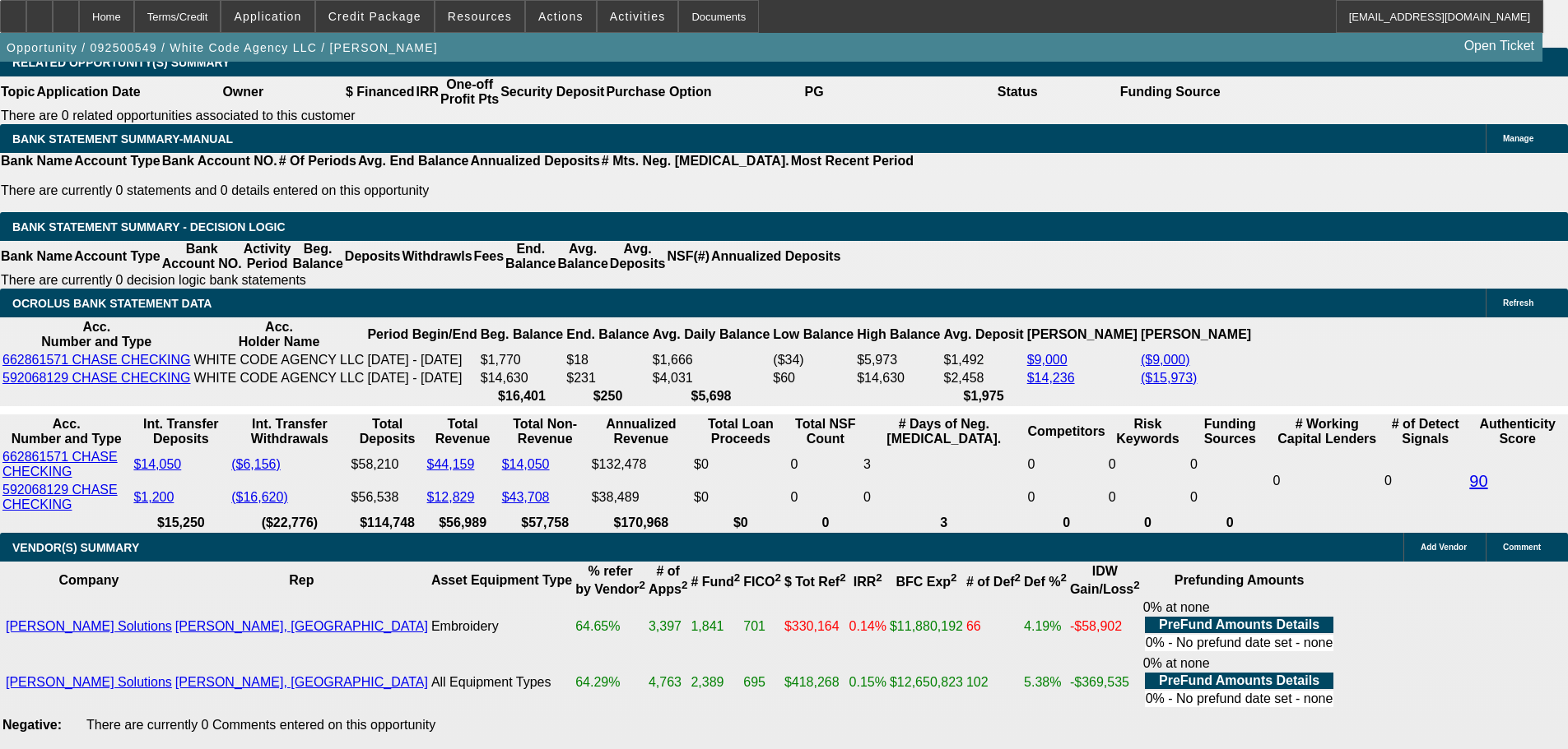
select select "2"
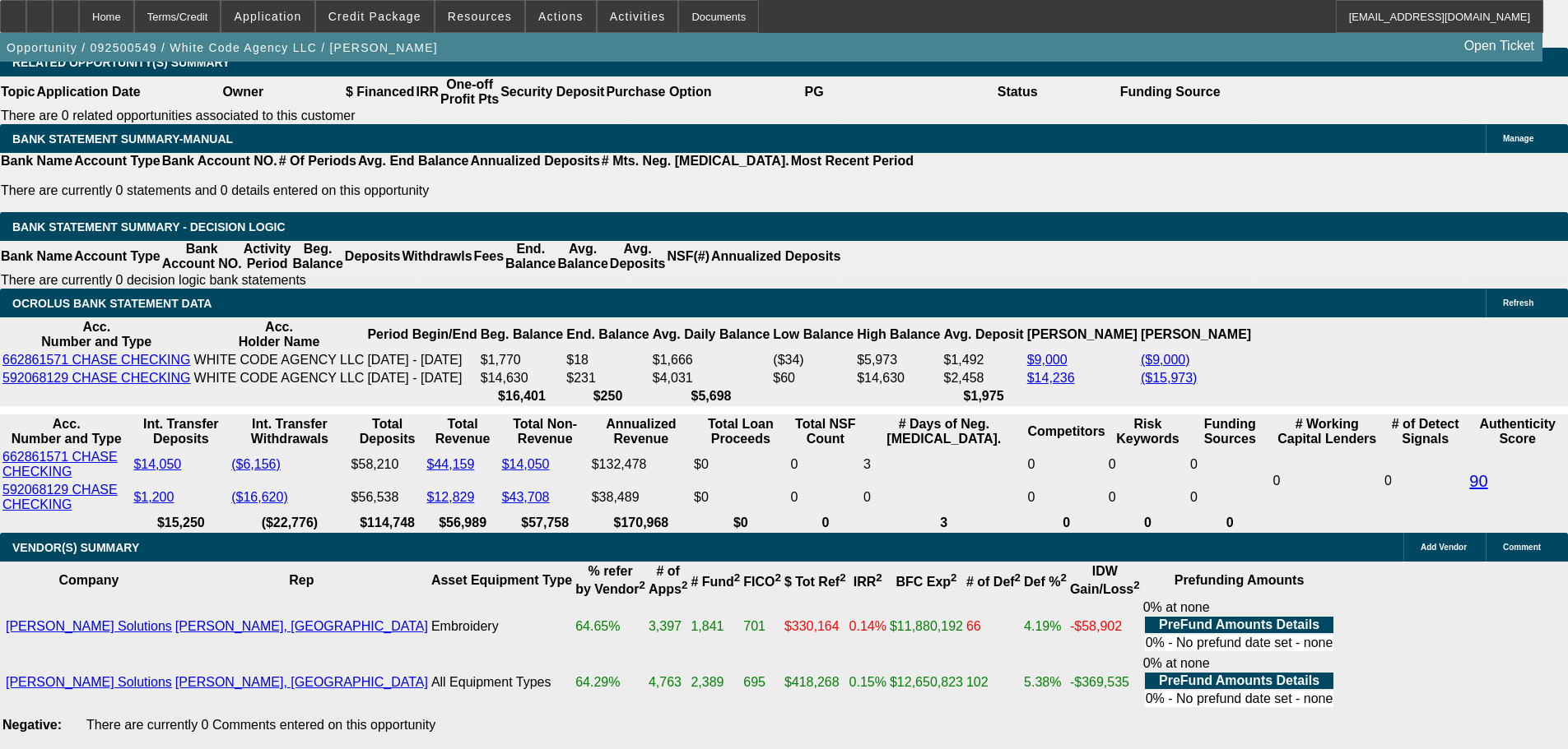
type input "$3,305.48"
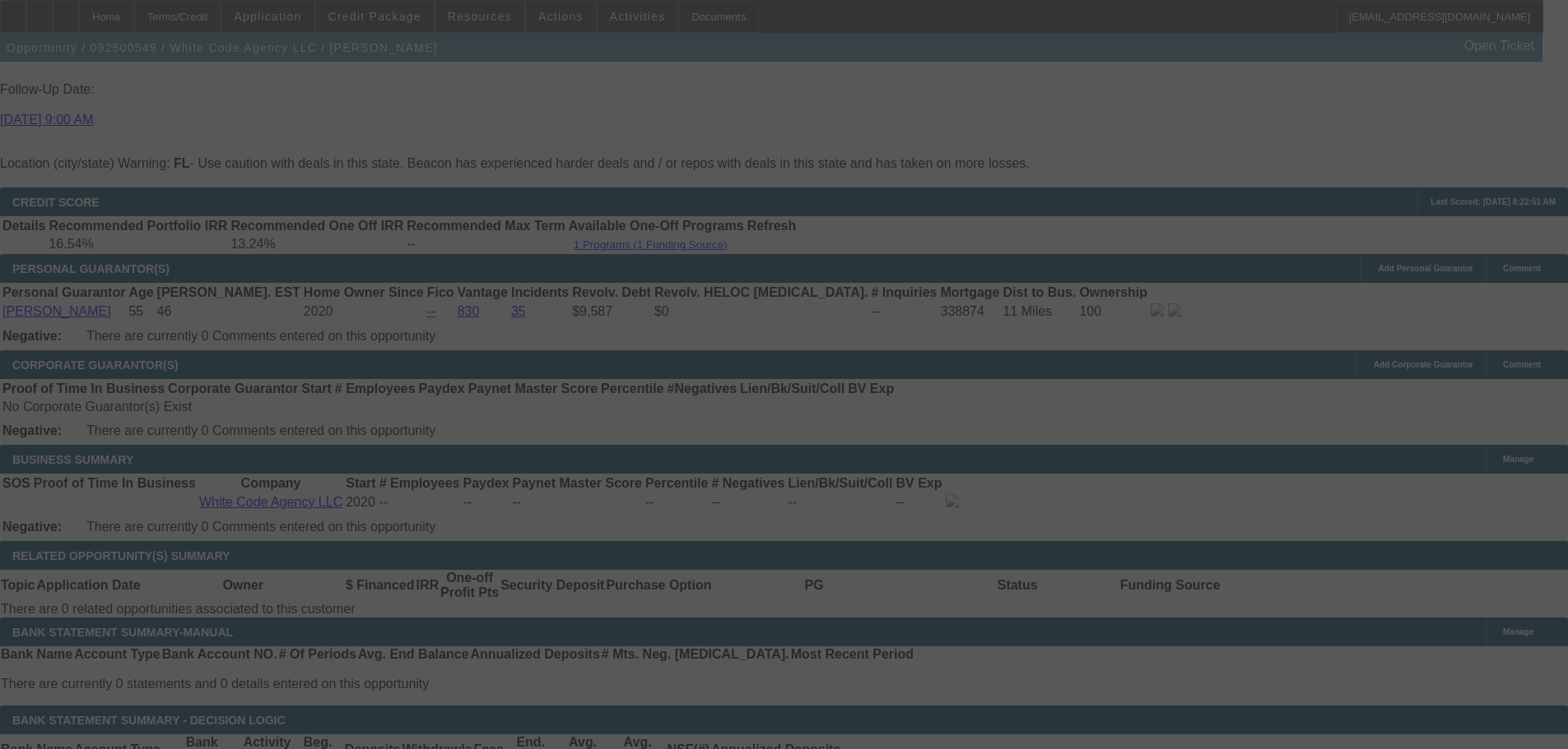
select select "0"
select select "2"
select select "0"
select select "6"
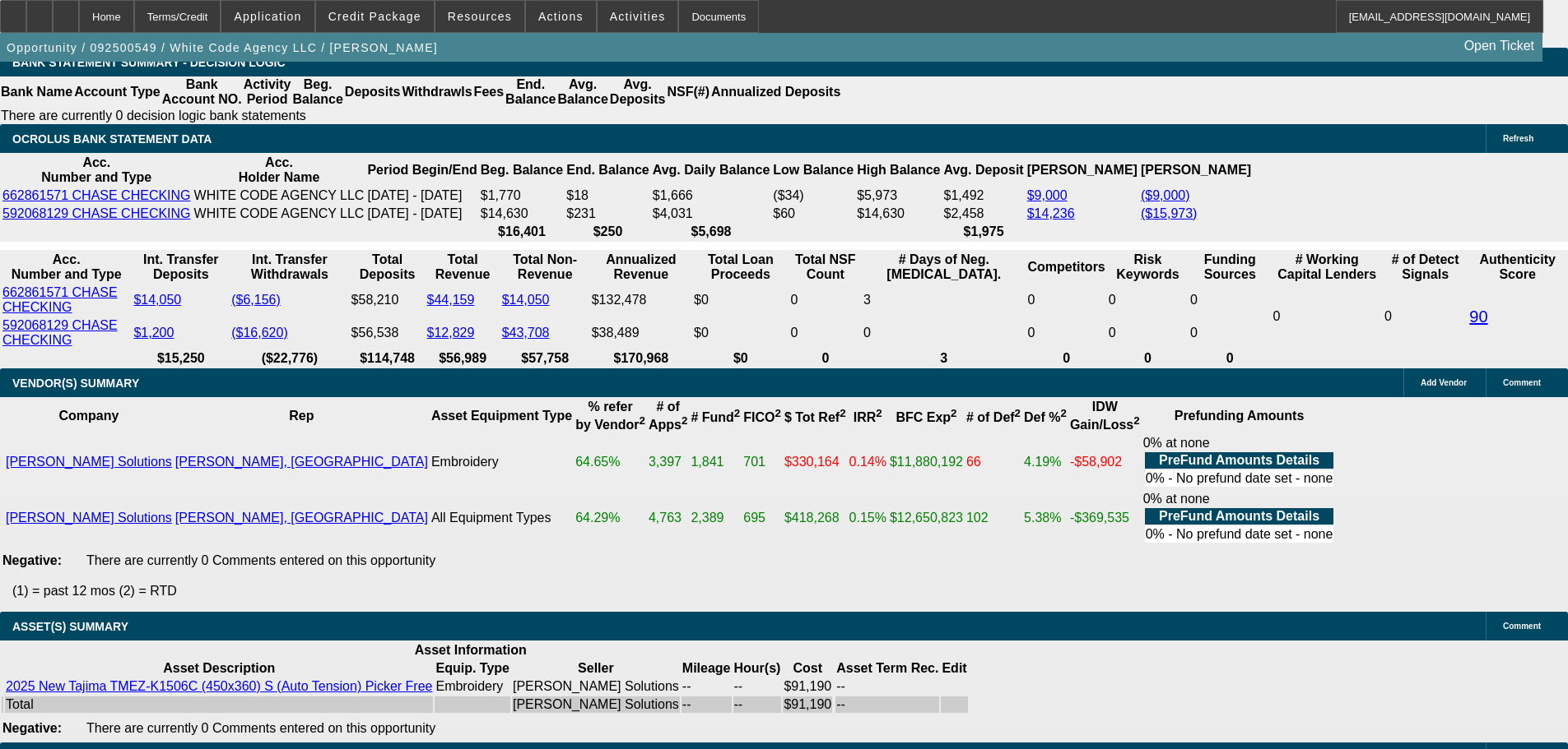
scroll to position [2633, 0]
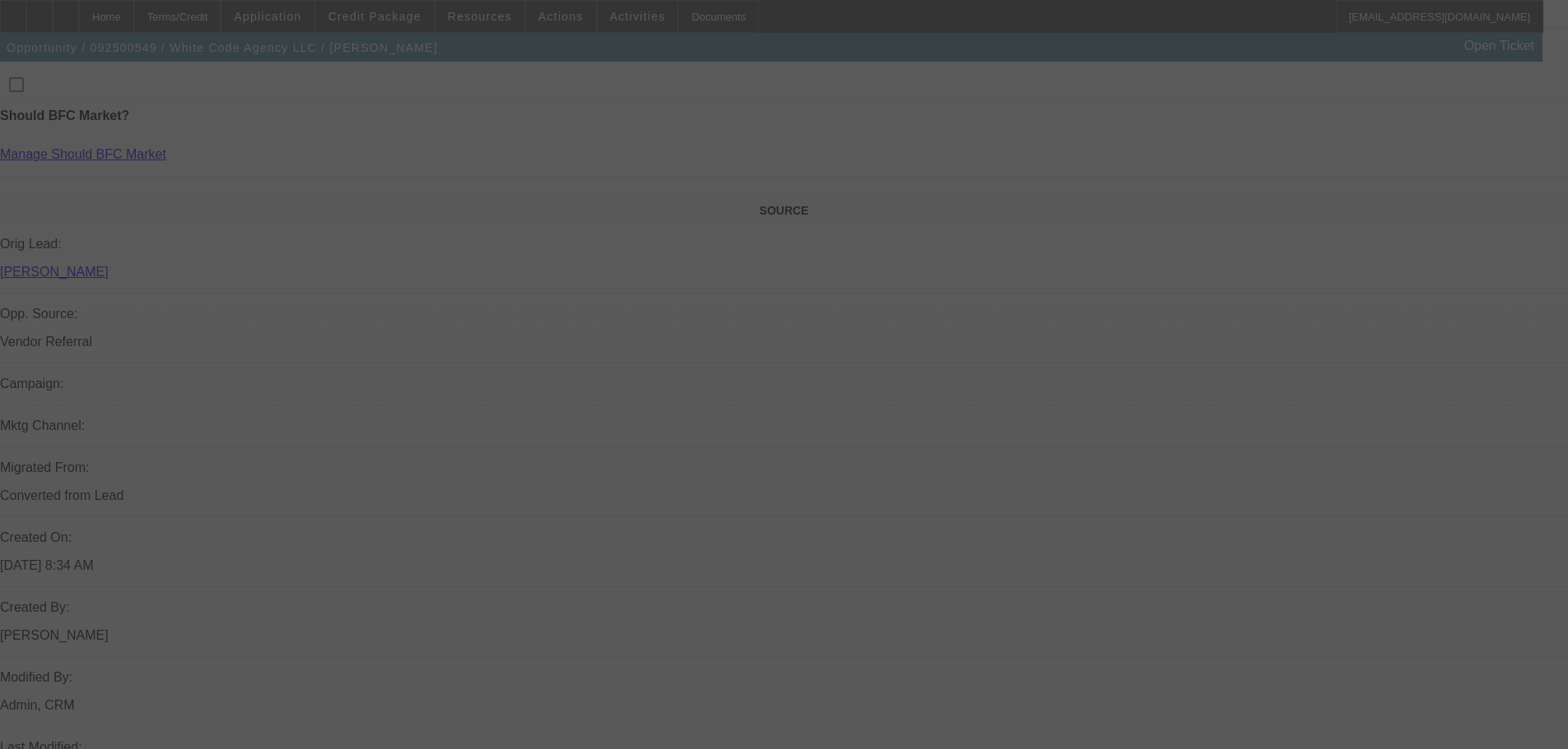
scroll to position [494, 0]
select select "0"
select select "2"
select select "0.1"
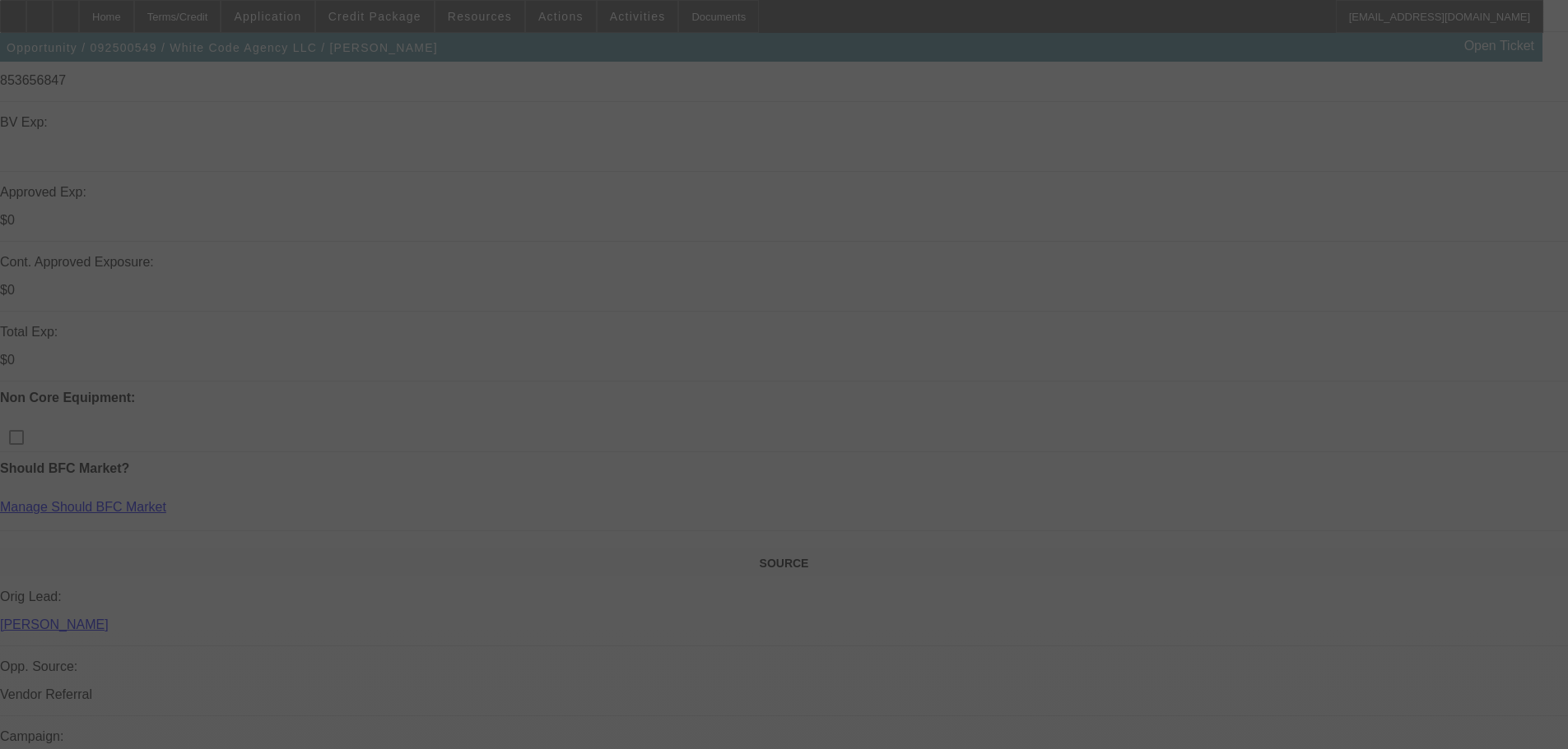
select select "4"
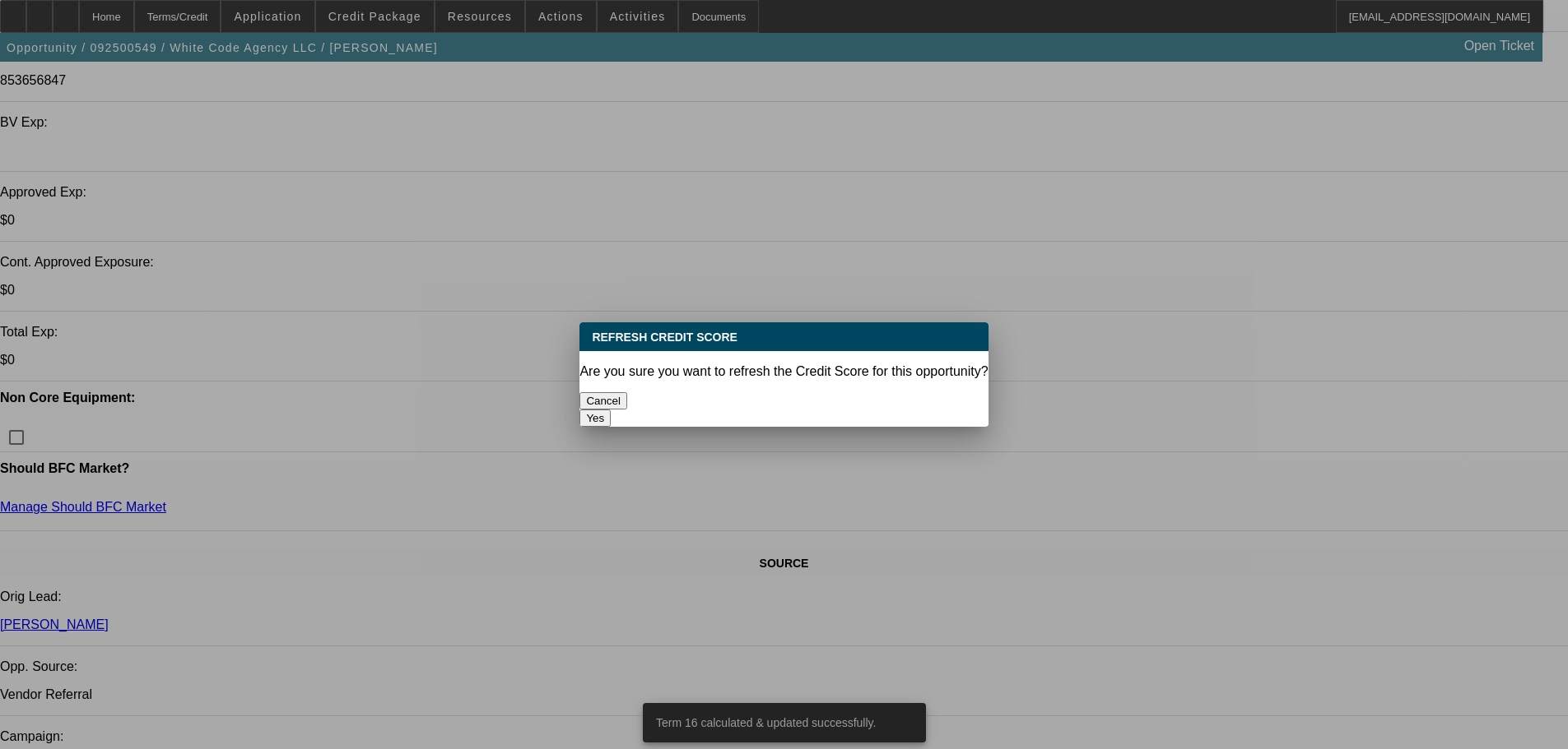
scroll to position [0, 0]
click at [611, 410] on button "Yes" at bounding box center [595, 418] width 31 height 17
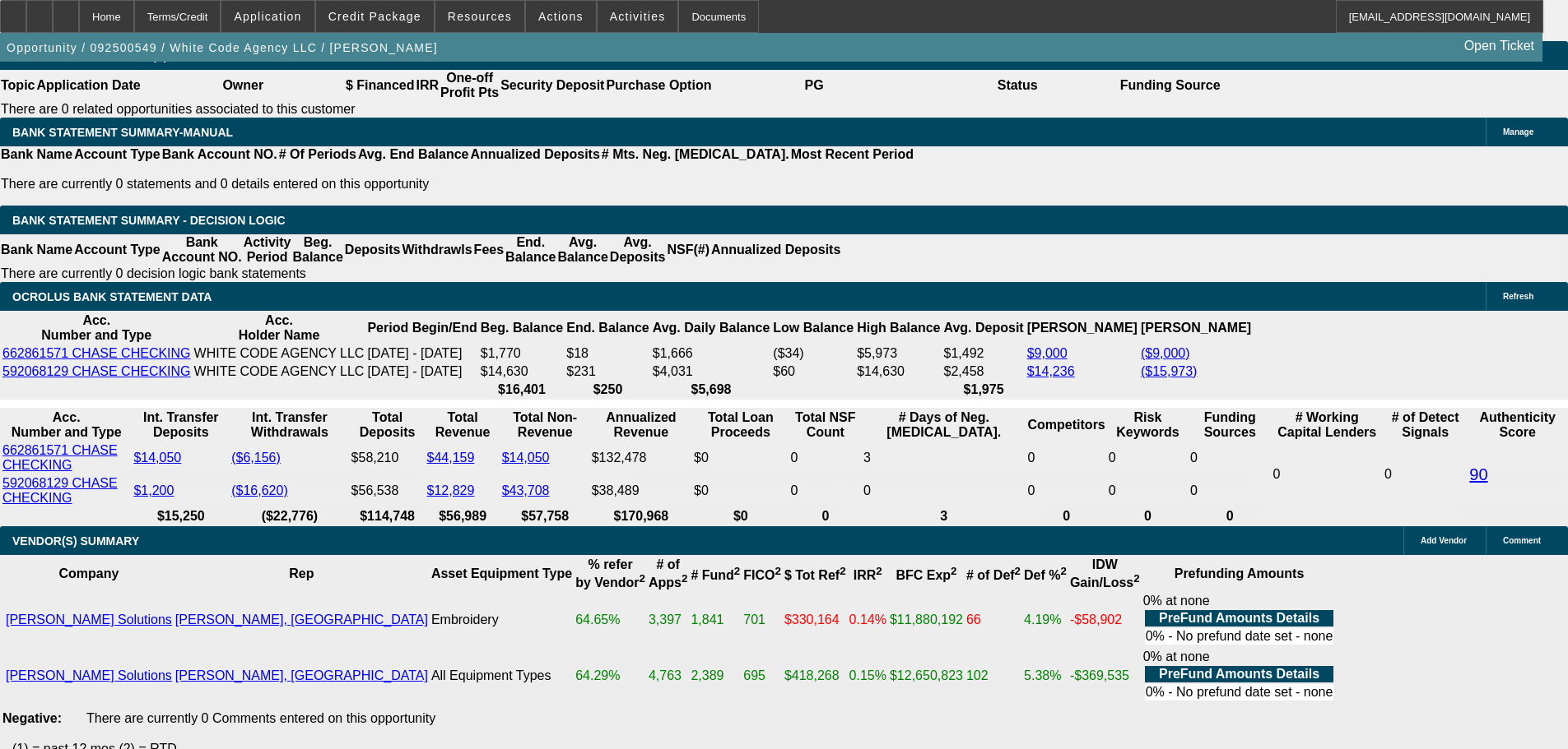
scroll to position [2797, 0]
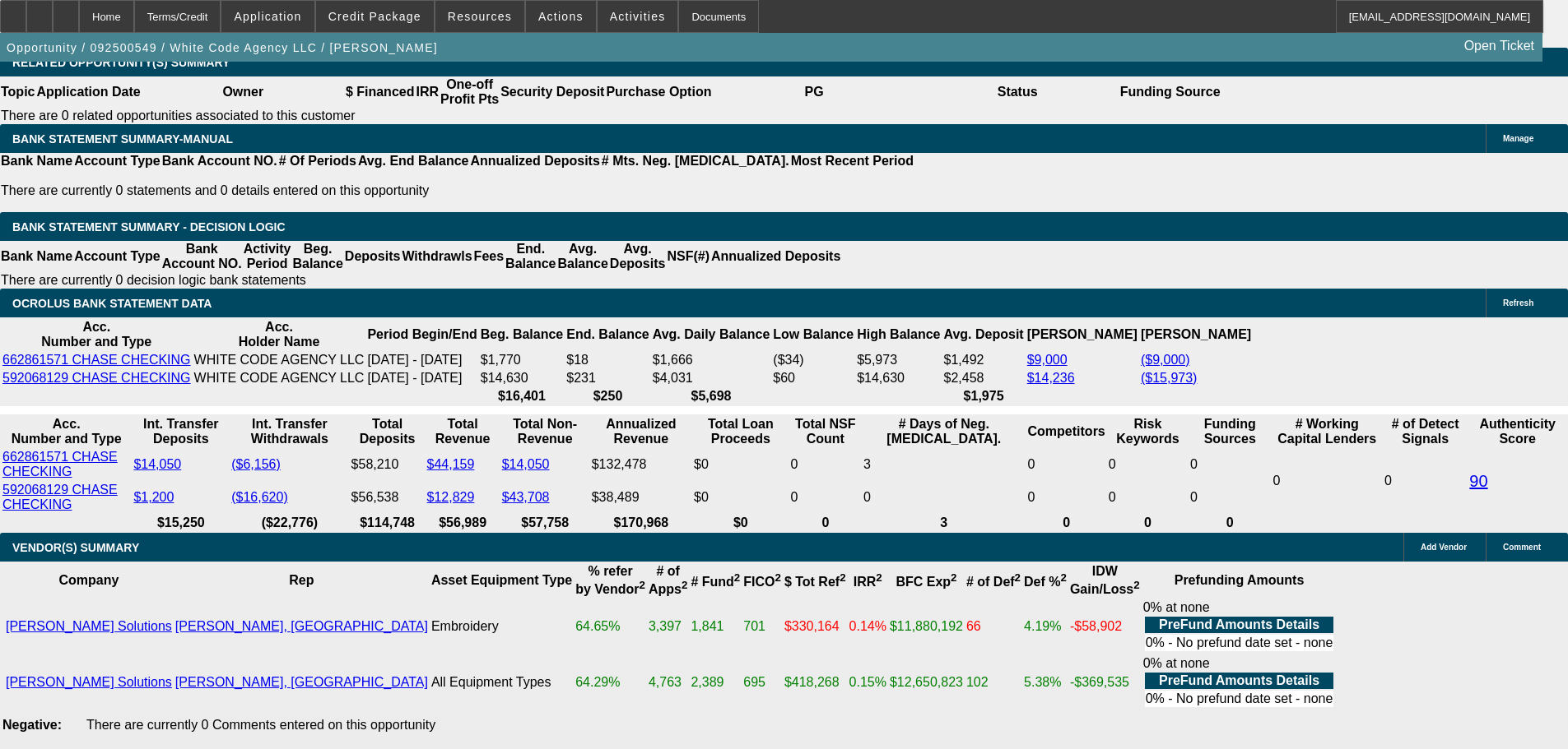
drag, startPoint x: 549, startPoint y: 355, endPoint x: 625, endPoint y: 352, distance: 76.1
type input "UNKNOWN"
type input "1"
type input "$2,666.62"
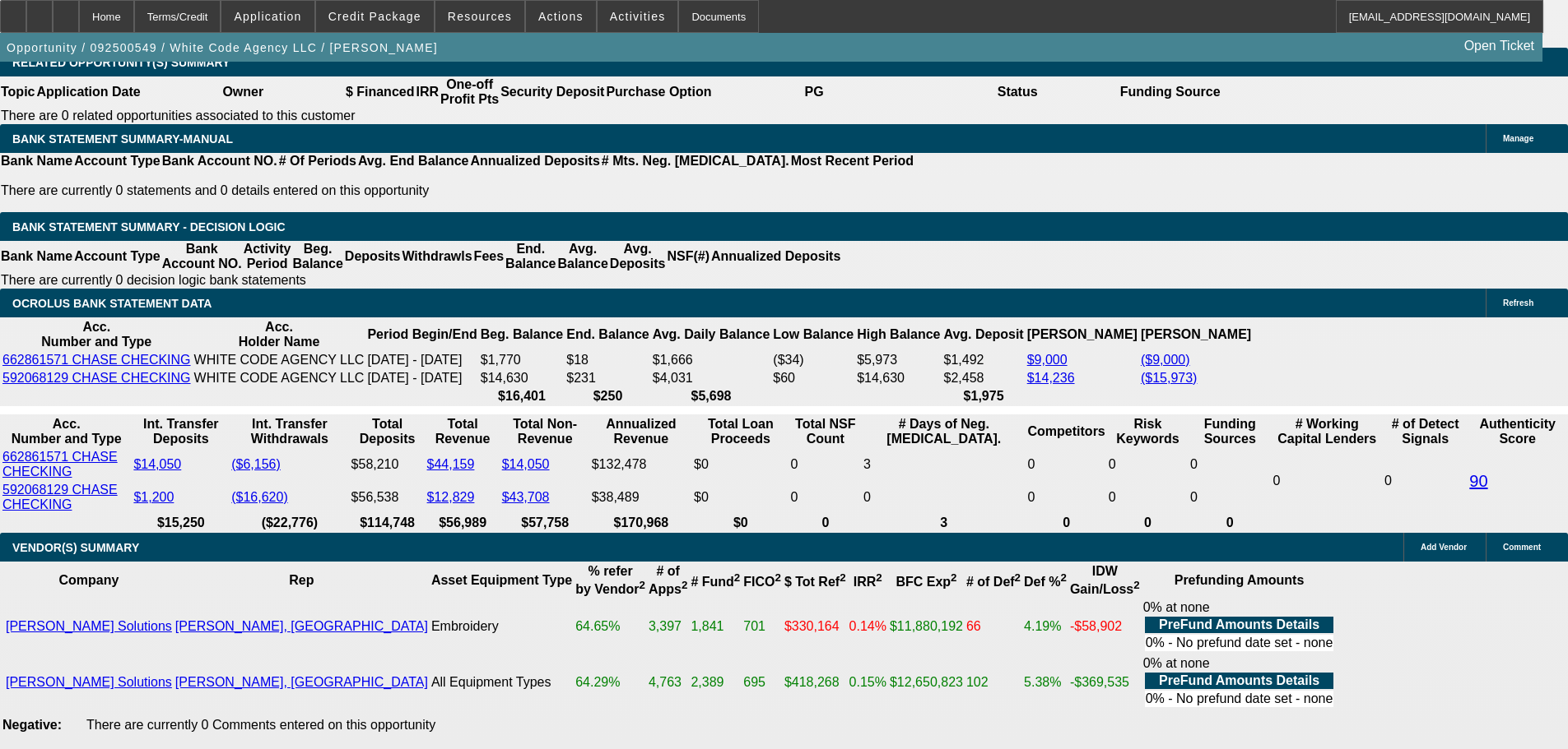
type input "$1,333.31"
type input "14"
type input "$3,629.84"
type input "$1,814.92"
type input "14"
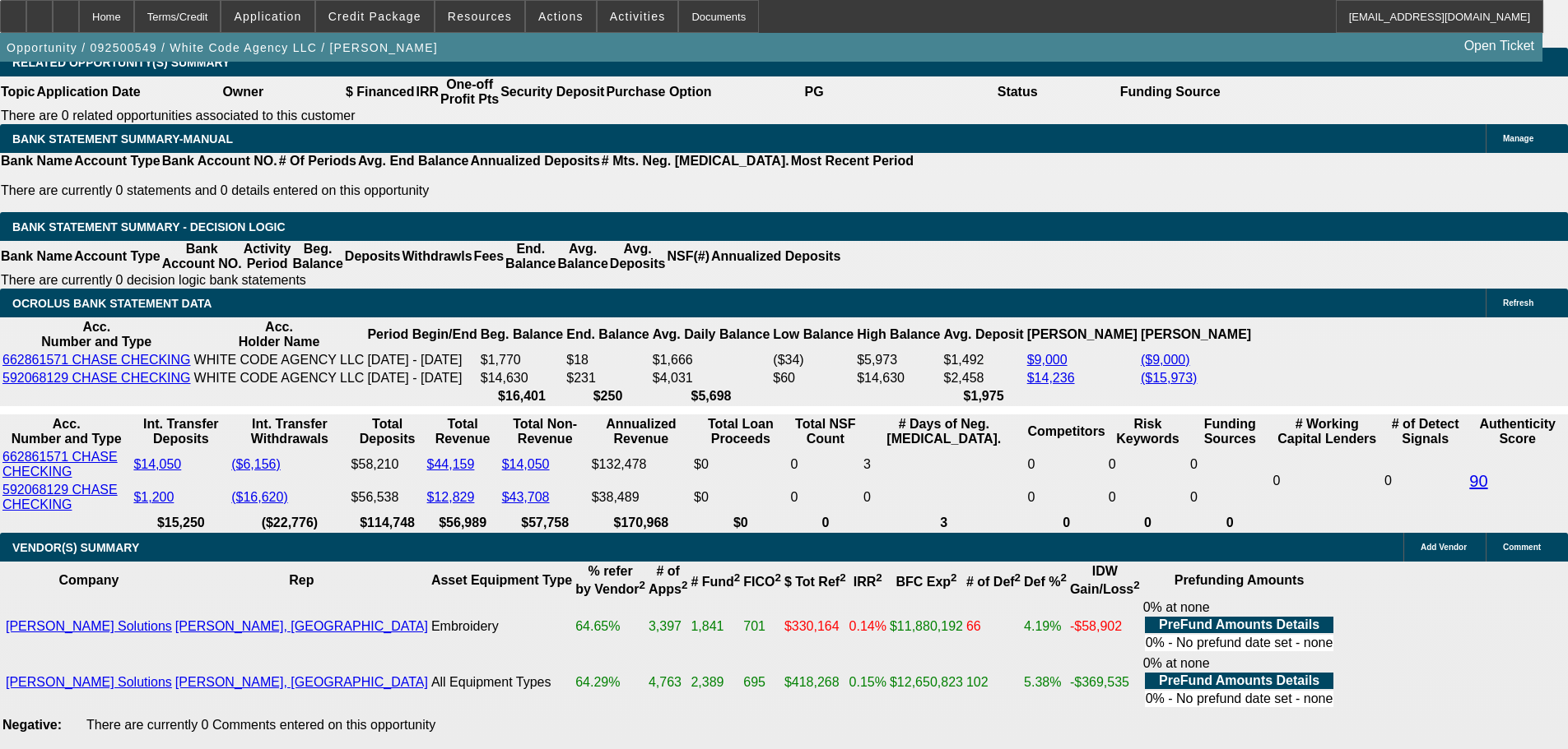
type input "$0.00"
drag, startPoint x: 355, startPoint y: 360, endPoint x: 428, endPoint y: 349, distance: 73.8
type input "1"
type input "UNKNOWN"
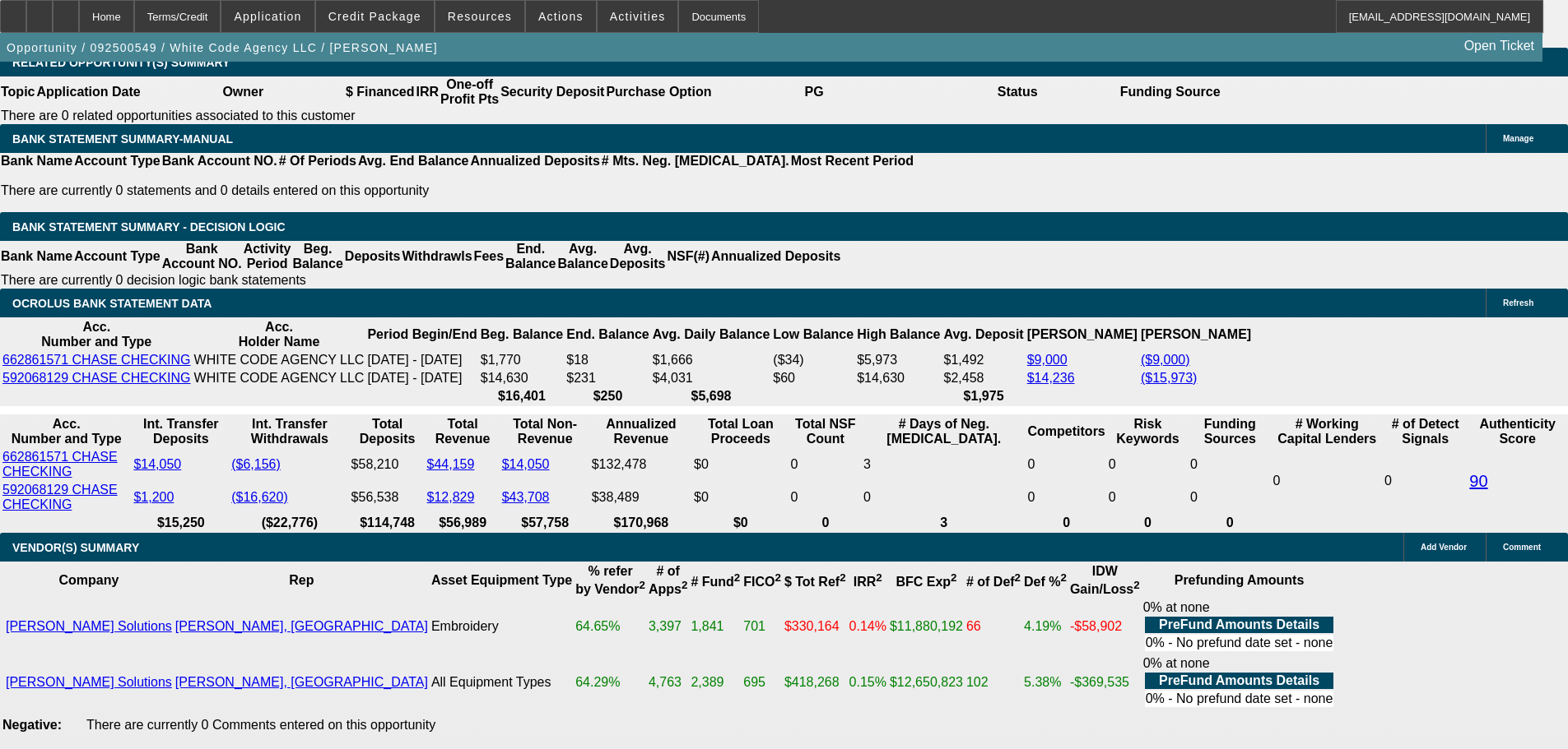
type input "$1,333.31"
type input "$2,666.62"
type input "13"
type input "2666.62"
type input "$1,774.74"
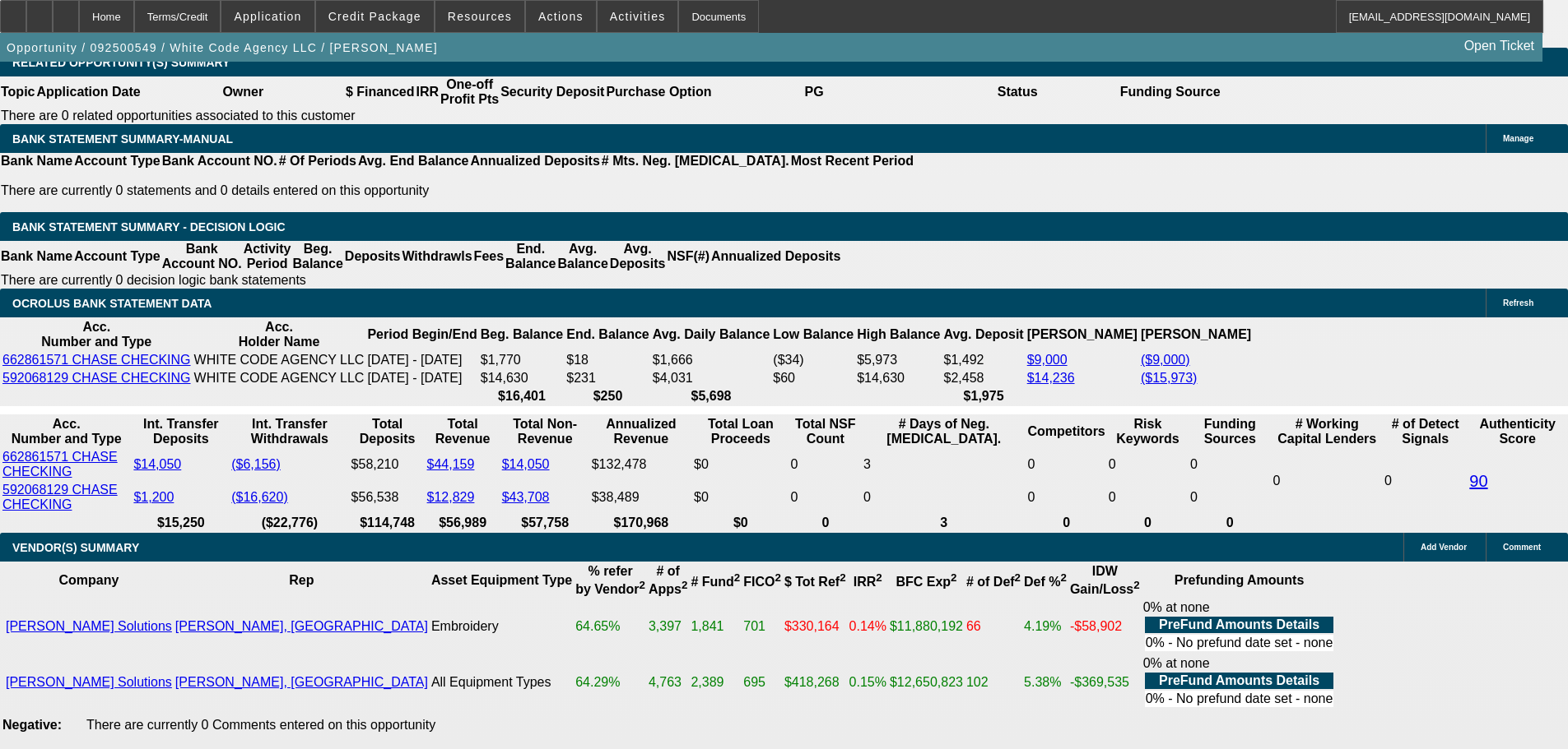
type input "$3,549.48"
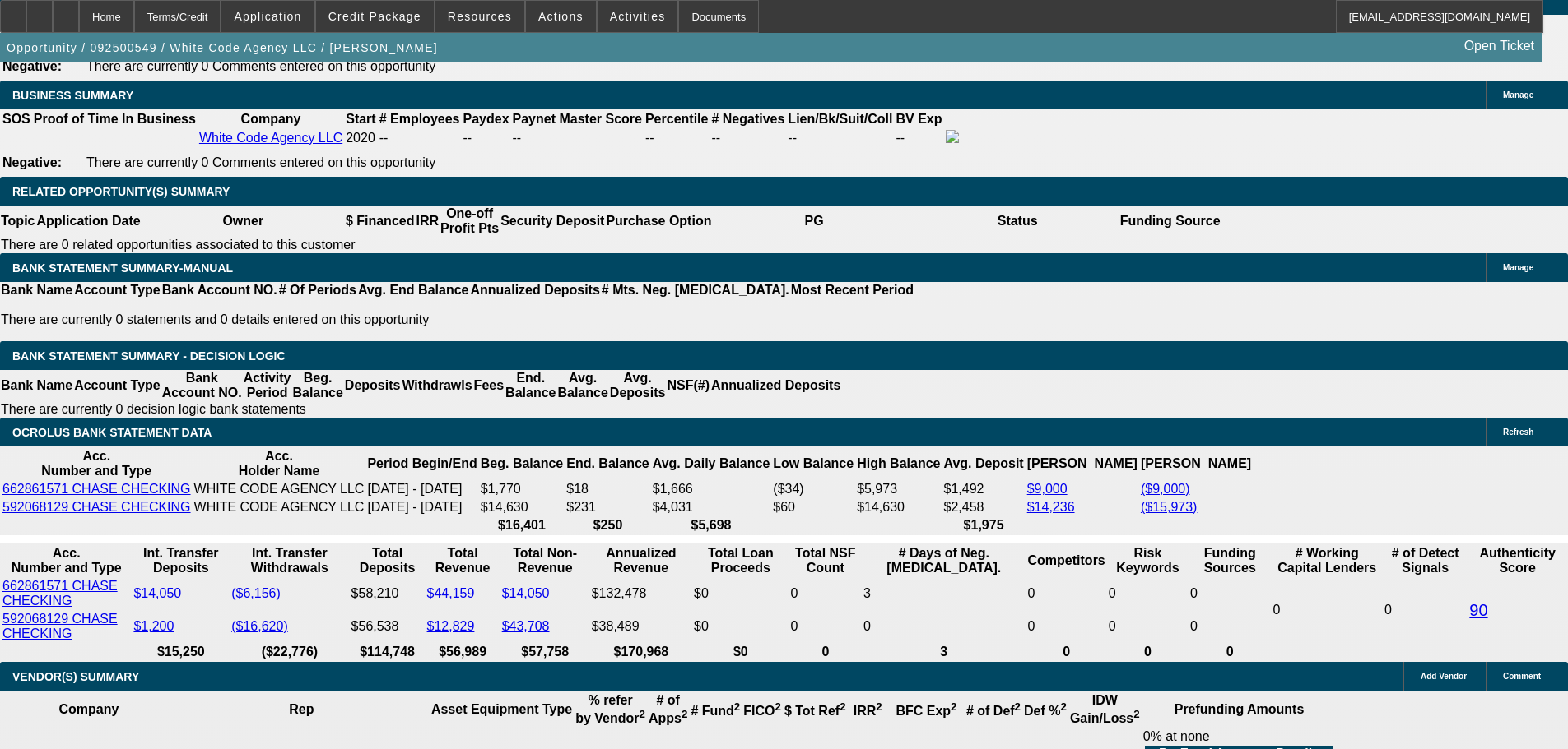
scroll to position [2386, 0]
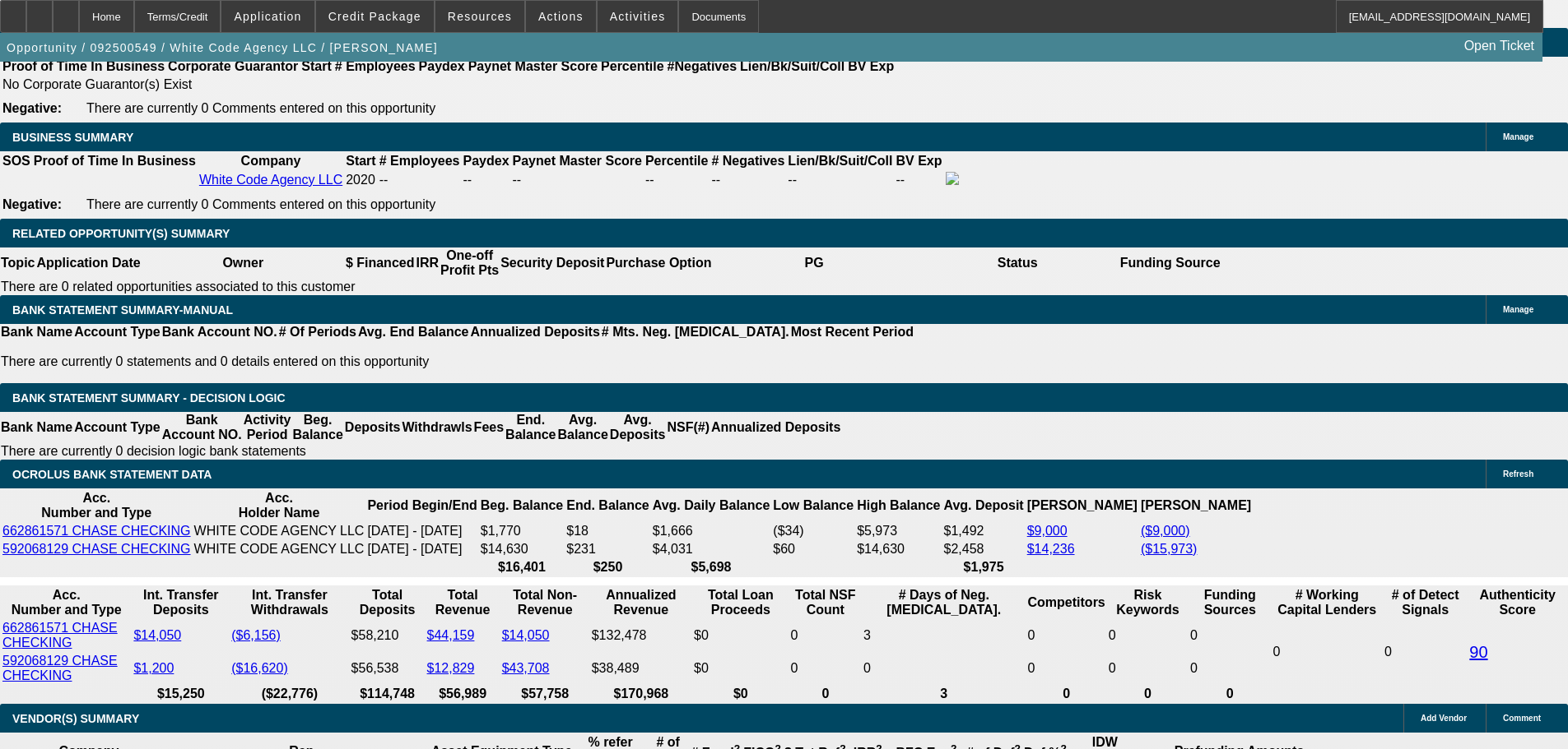
scroll to position [2633, 0]
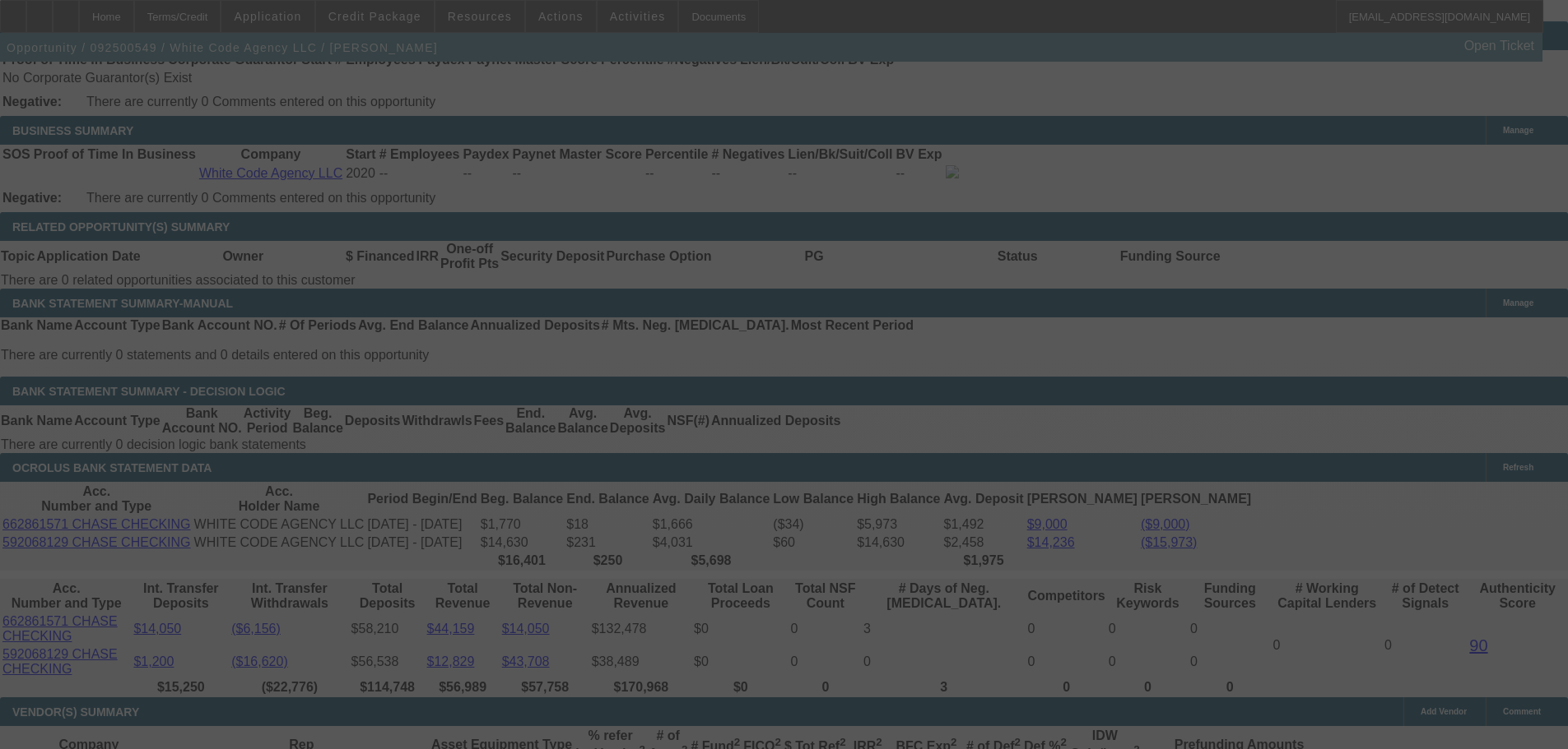
select select "0"
select select "2"
select select "0"
select select "6"
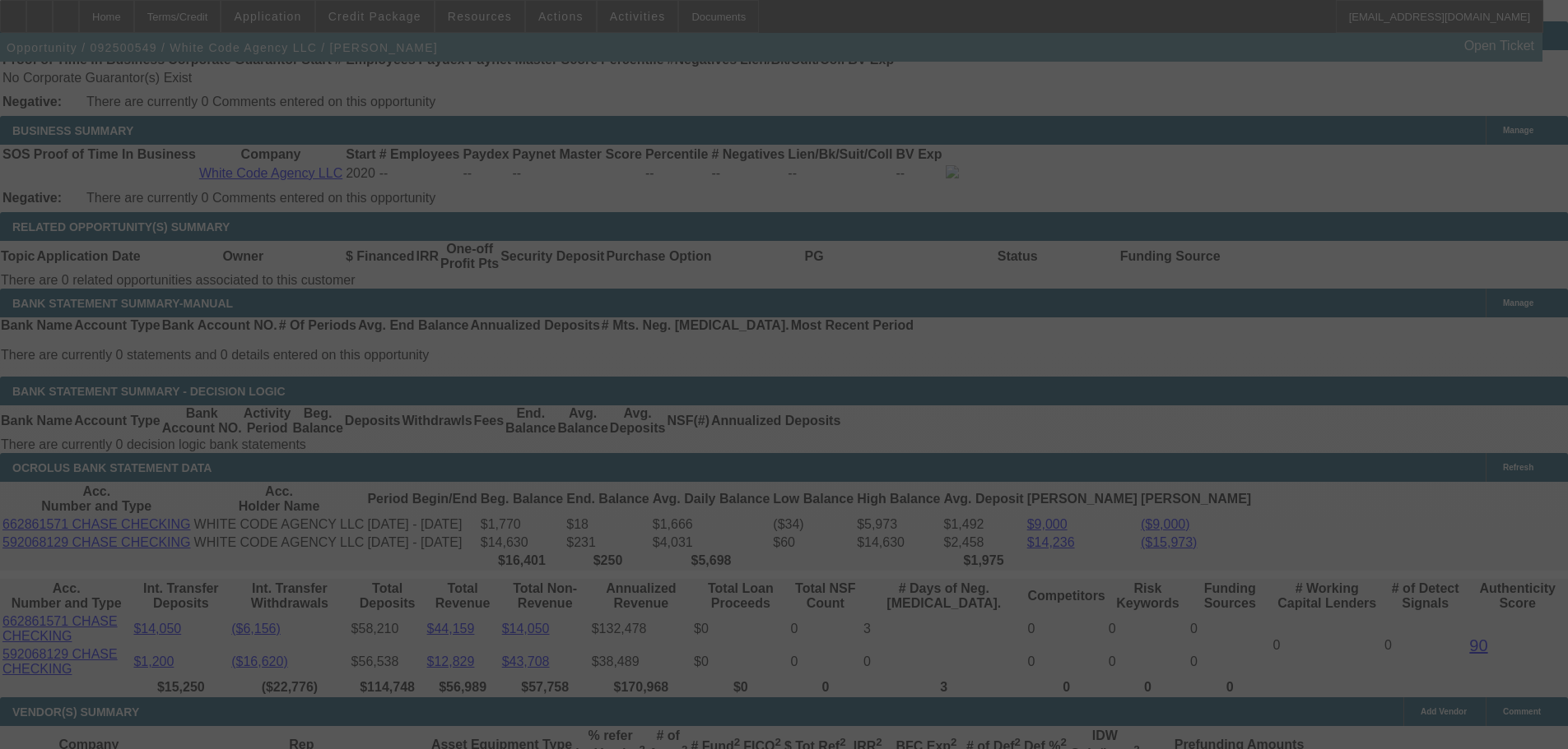
scroll to position [2797, 0]
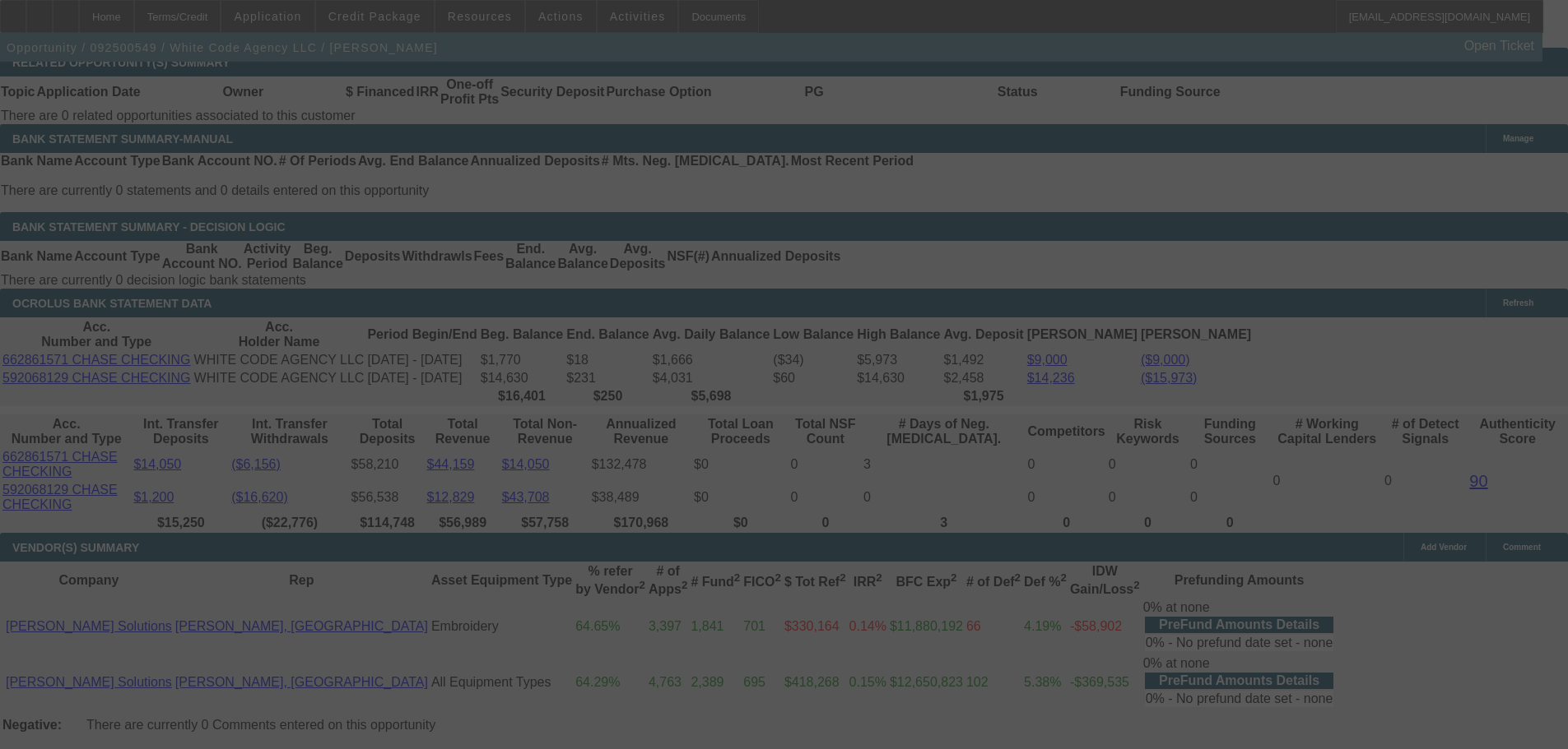
select select "0"
select select "2"
select select "0.1"
select select "4"
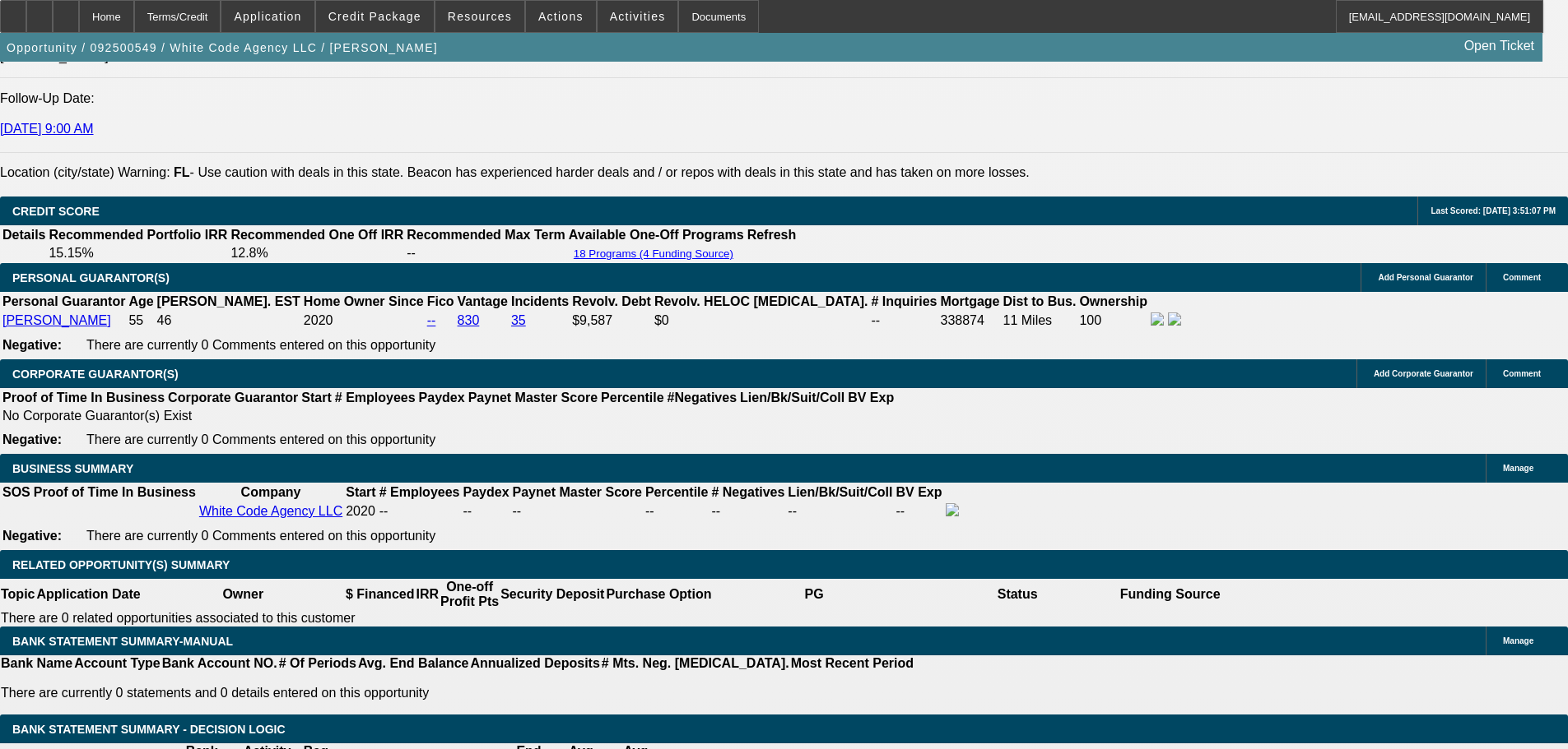
scroll to position [2706, 0]
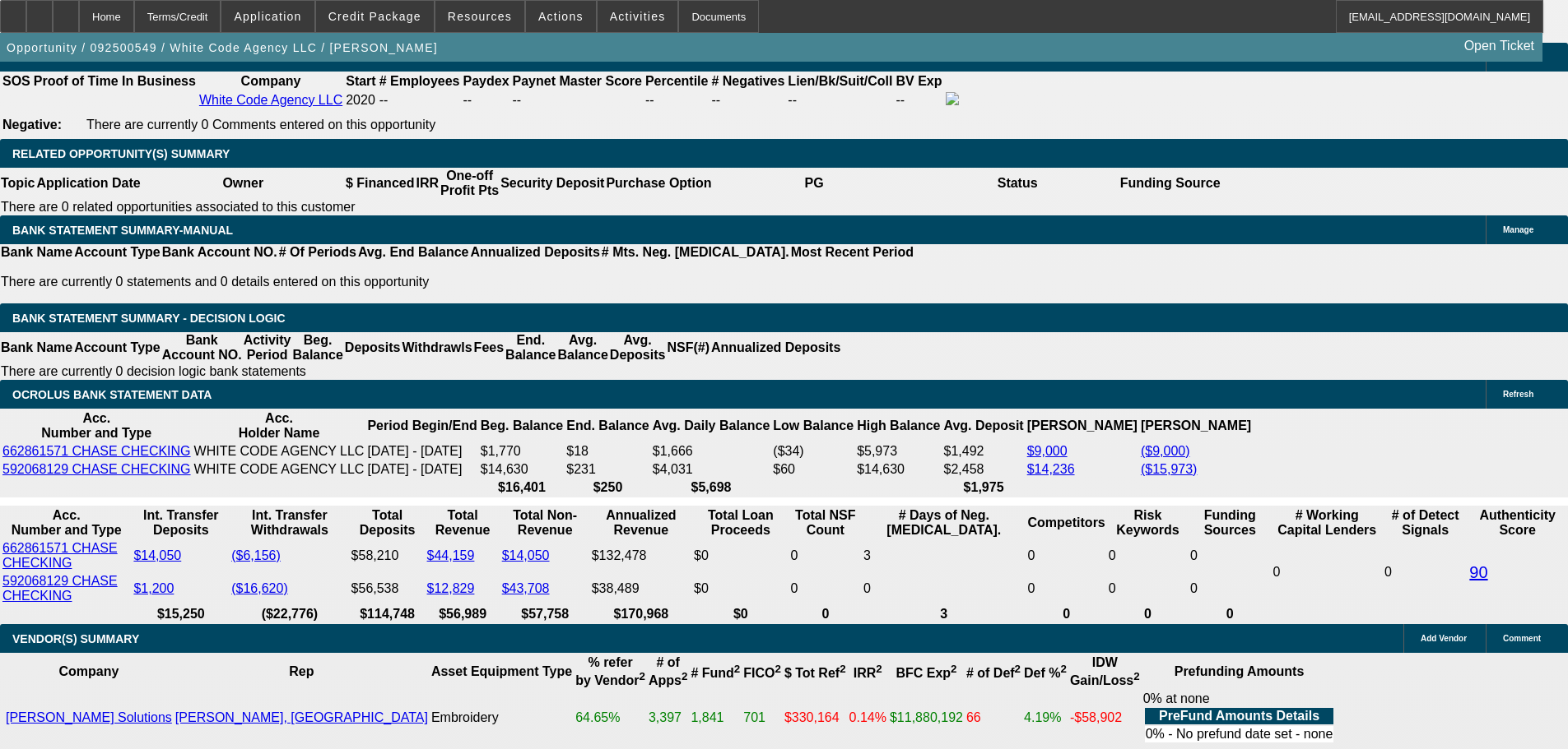
drag, startPoint x: 359, startPoint y: 448, endPoint x: 402, endPoint y: 442, distance: 43.4
type input "1"
type input "UNKNOWN"
type input "12"
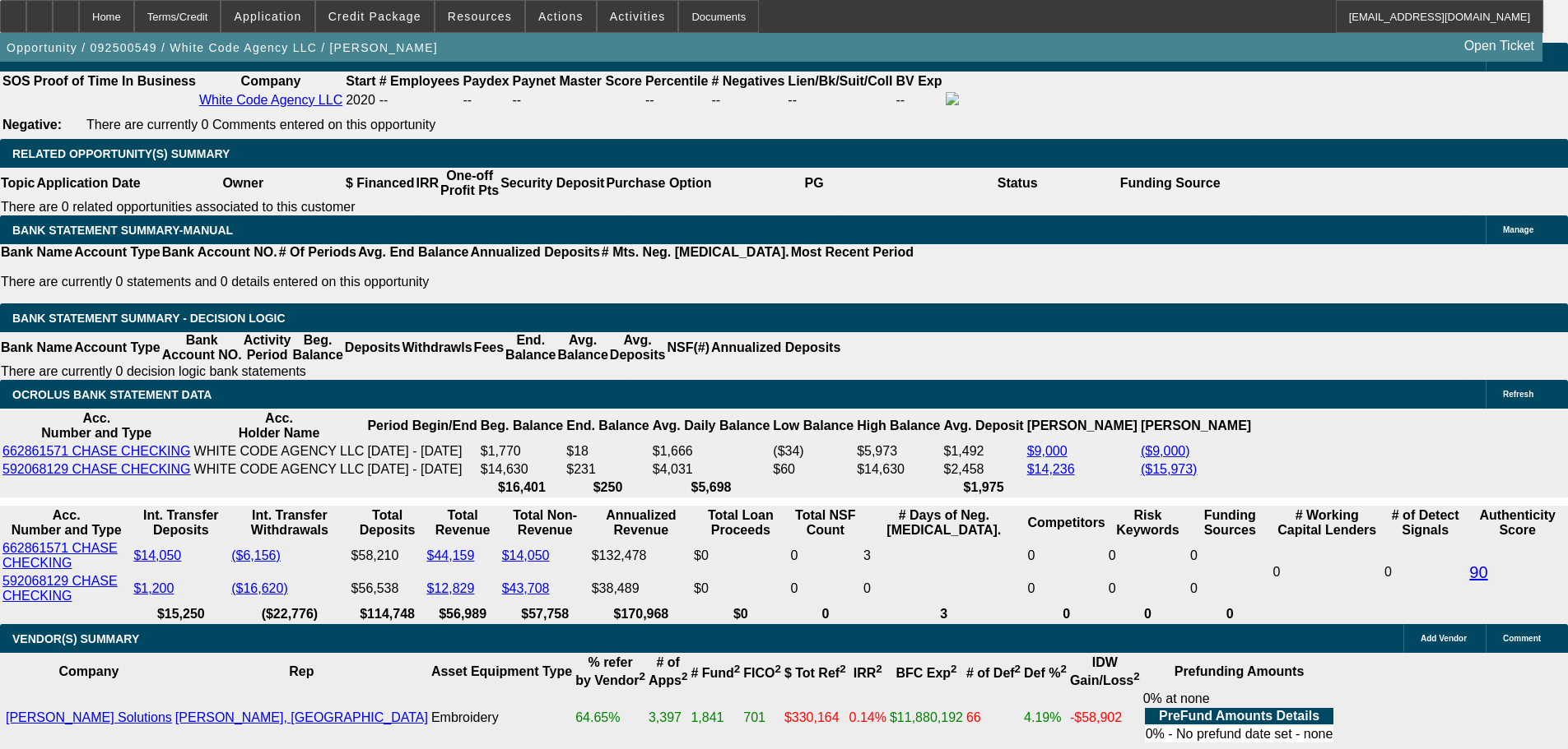
type input "$1,333.31"
type input "$2,666.62"
type input "$1,735.07"
type input "$3,470.14"
type input "12.8"
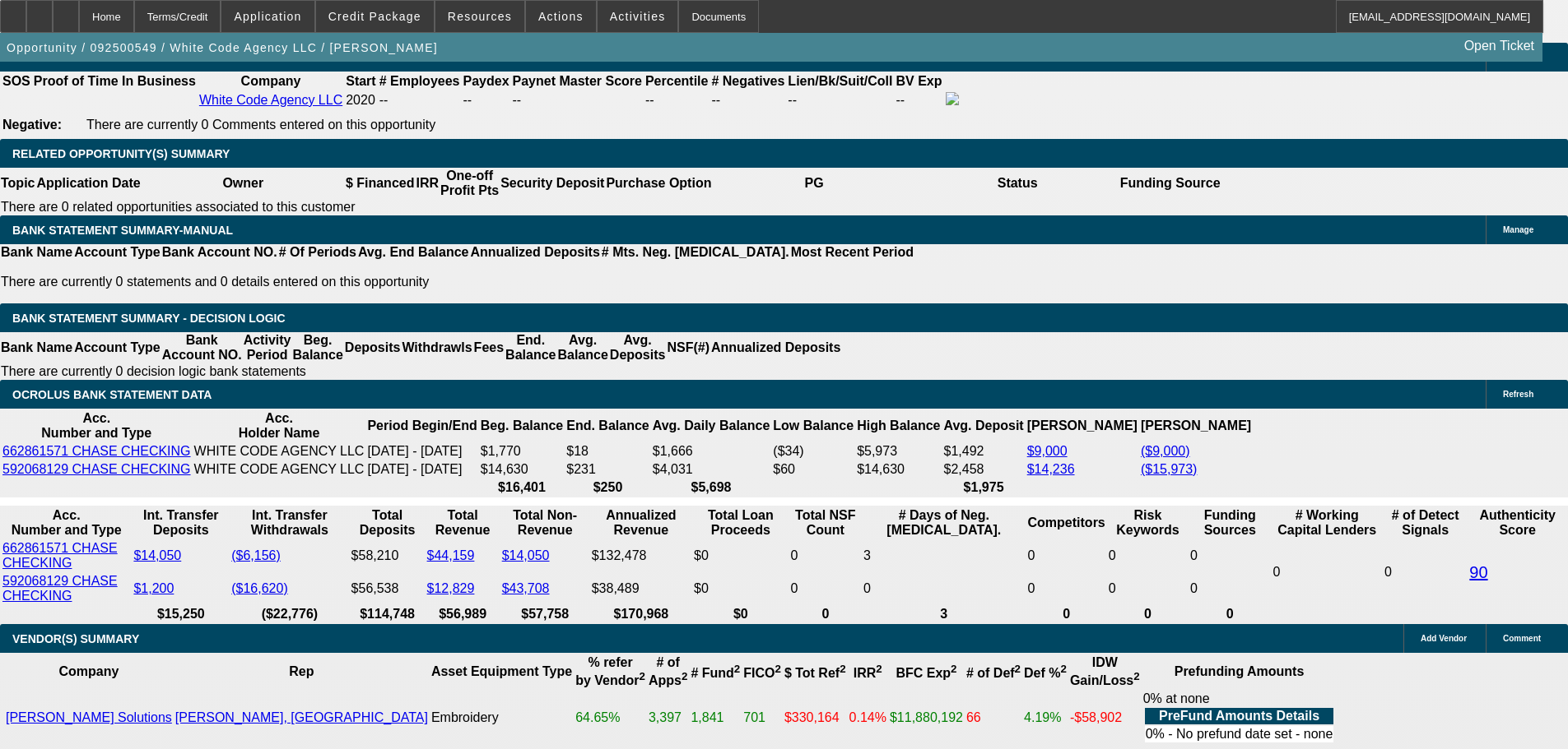
type input "3470.14"
type input "$1,766.76"
type input "$3,533.52"
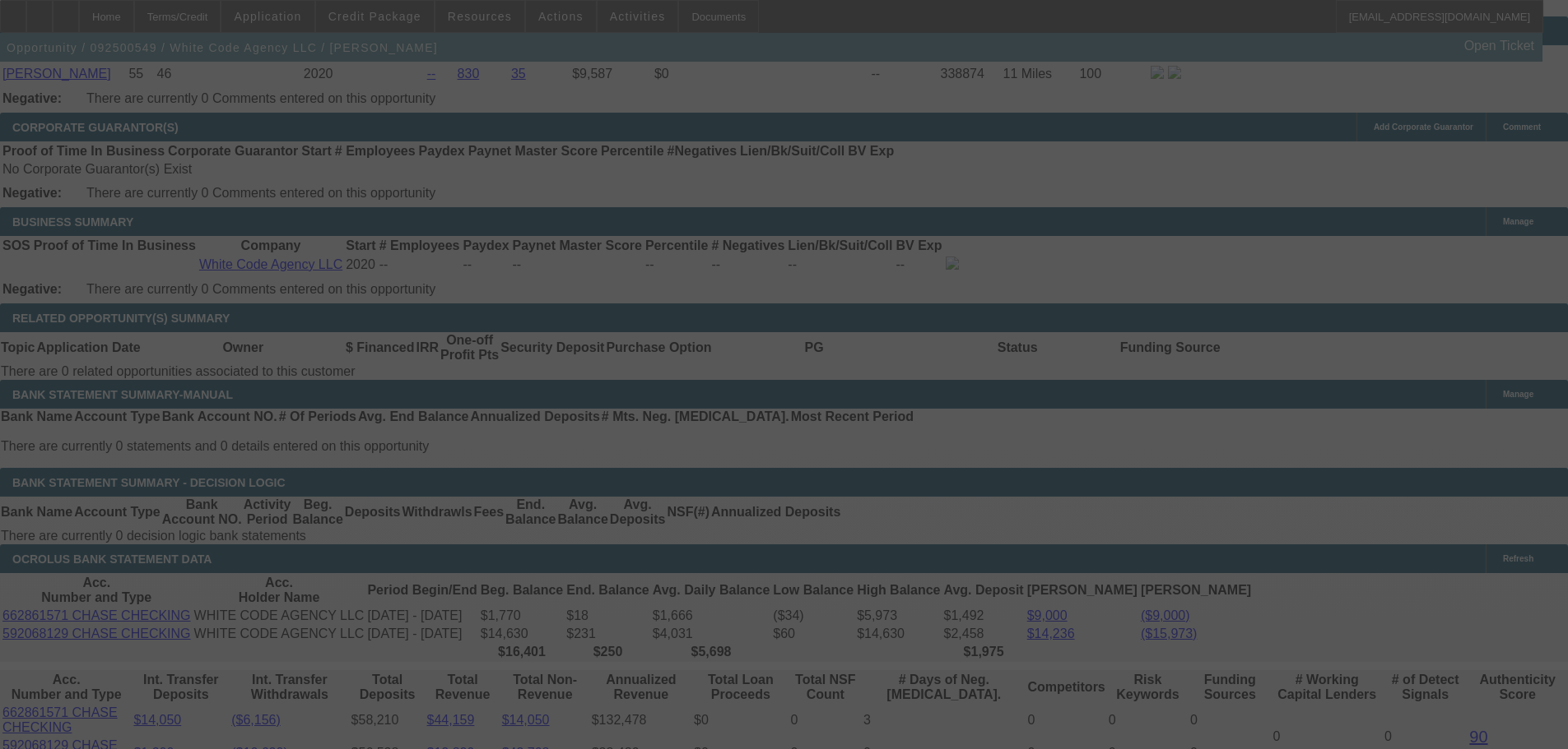
scroll to position [2715, 0]
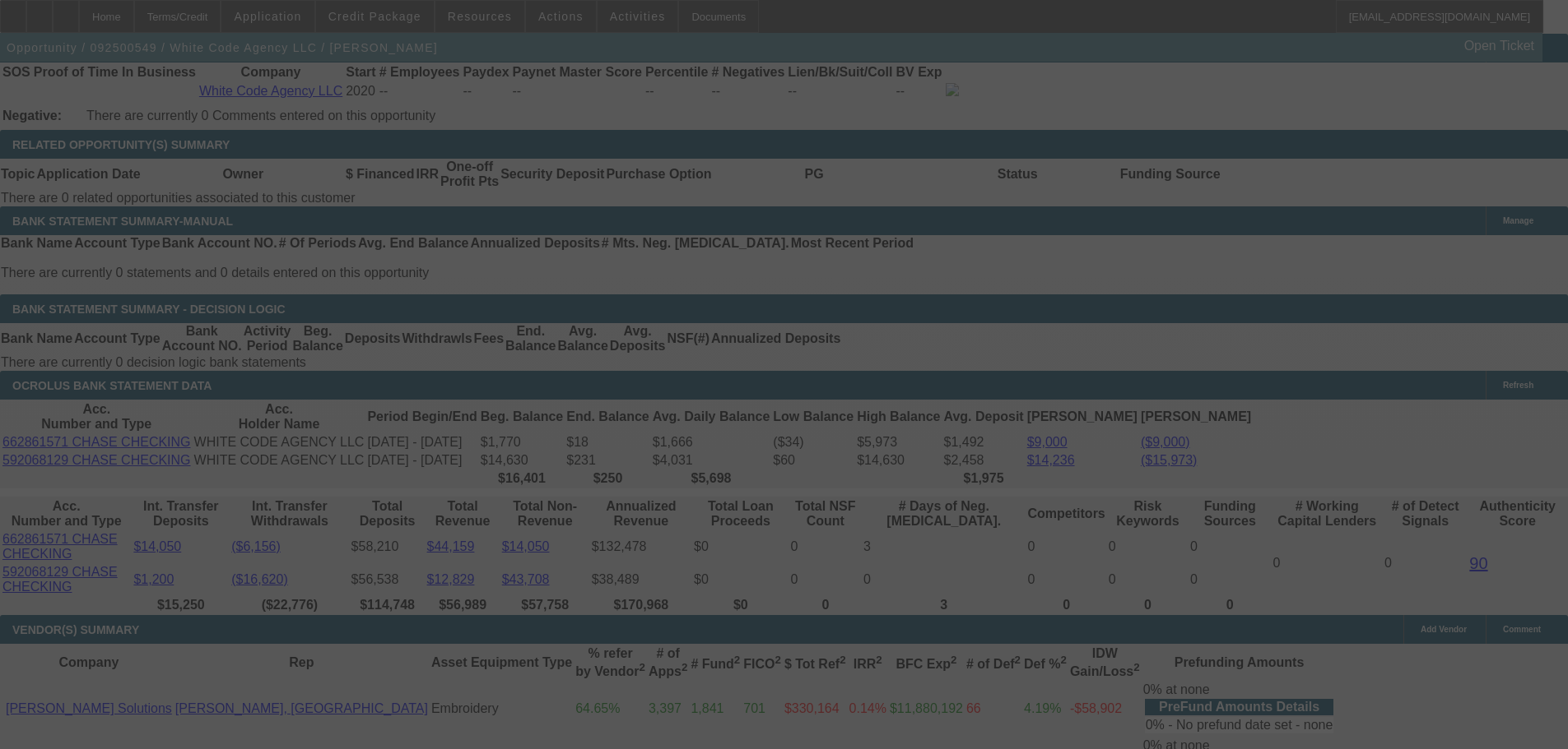
select select "0"
select select "2"
select select "0.1"
select select "4"
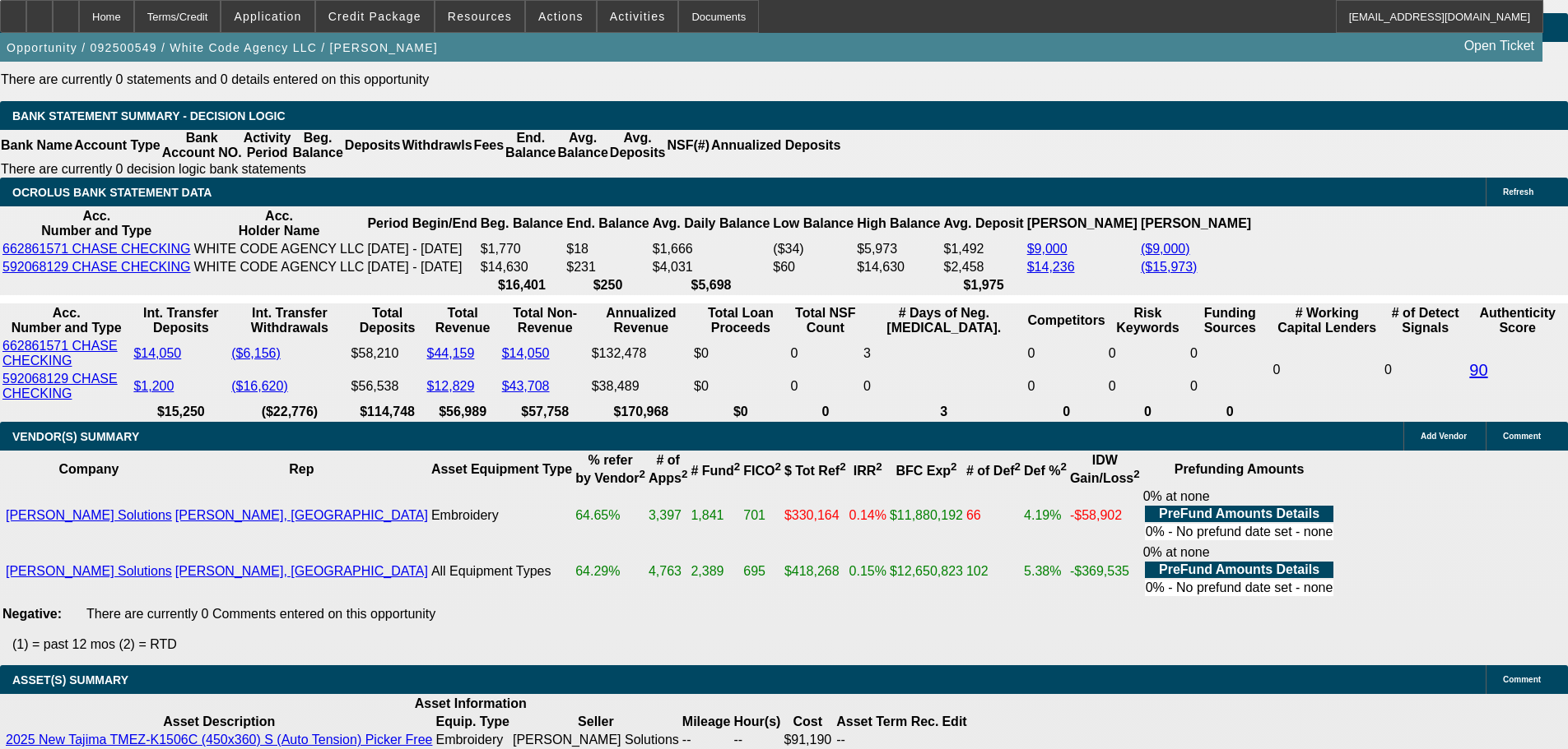
scroll to position [2879, 0]
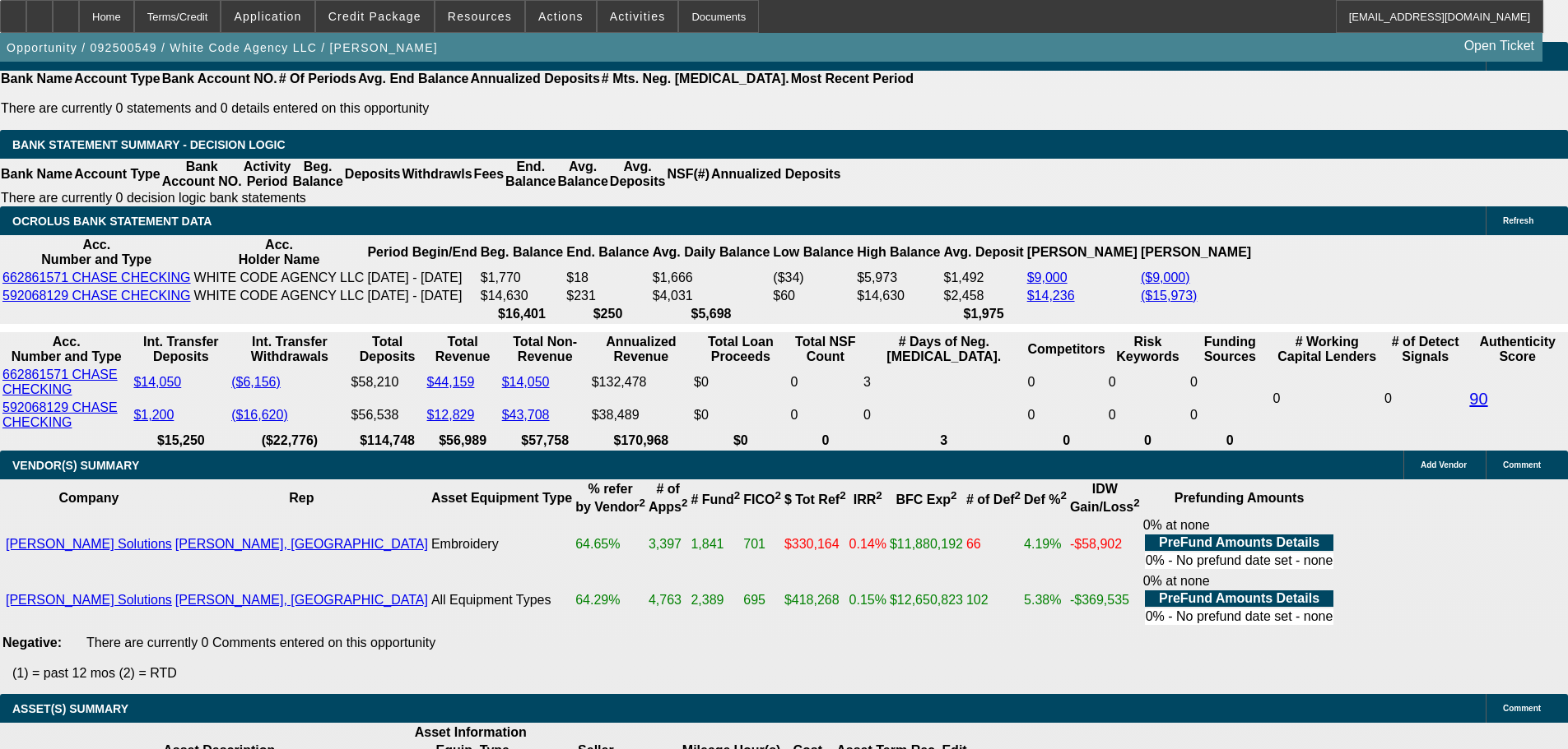
drag, startPoint x: 566, startPoint y: 274, endPoint x: 611, endPoint y: 282, distance: 45.7
type input "UNKNOWN"
type input "1"
type input "$2,666.62"
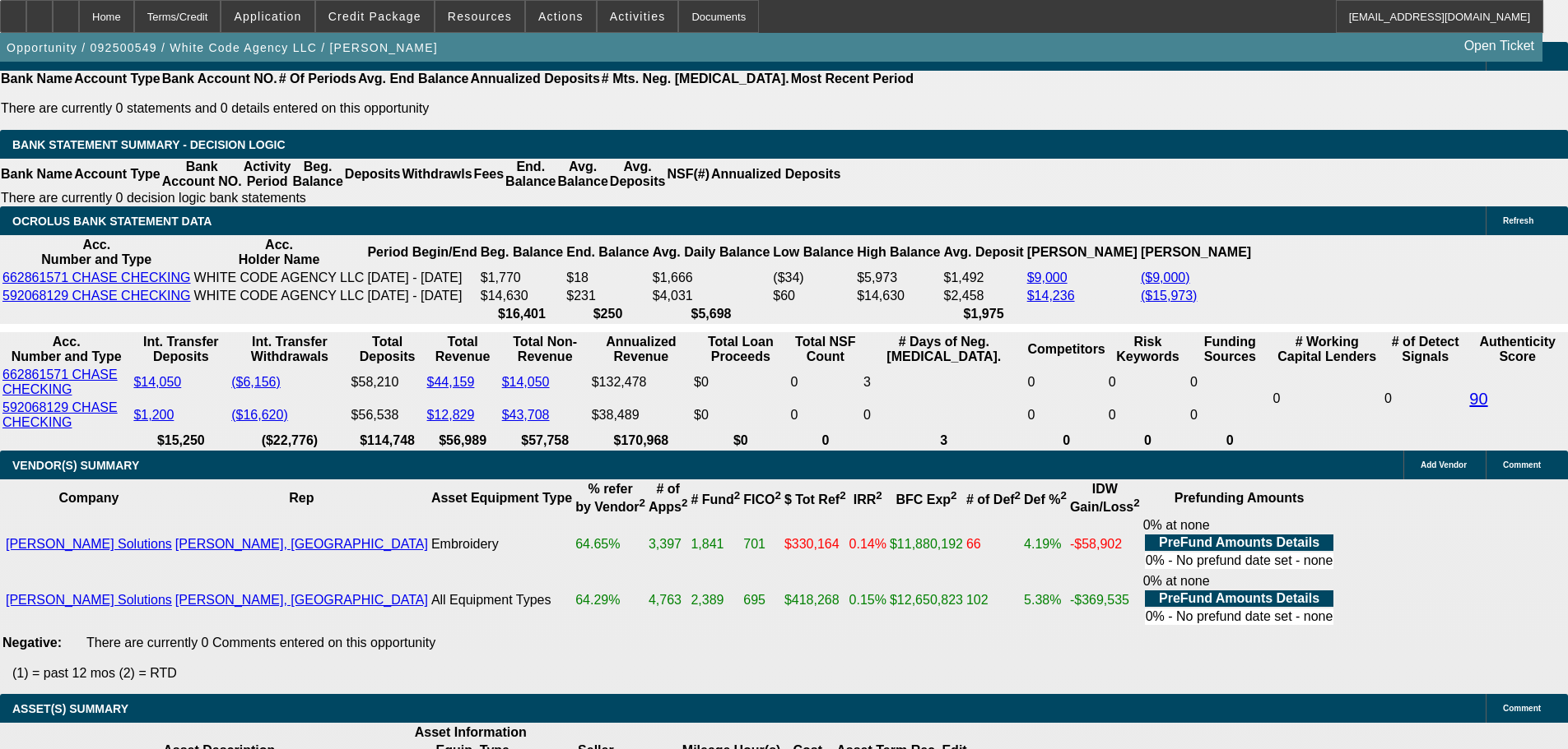
type input "$1,333.31"
type input "14"
type input "$3,629.84"
type input "$1,814.92"
type input "14.5"
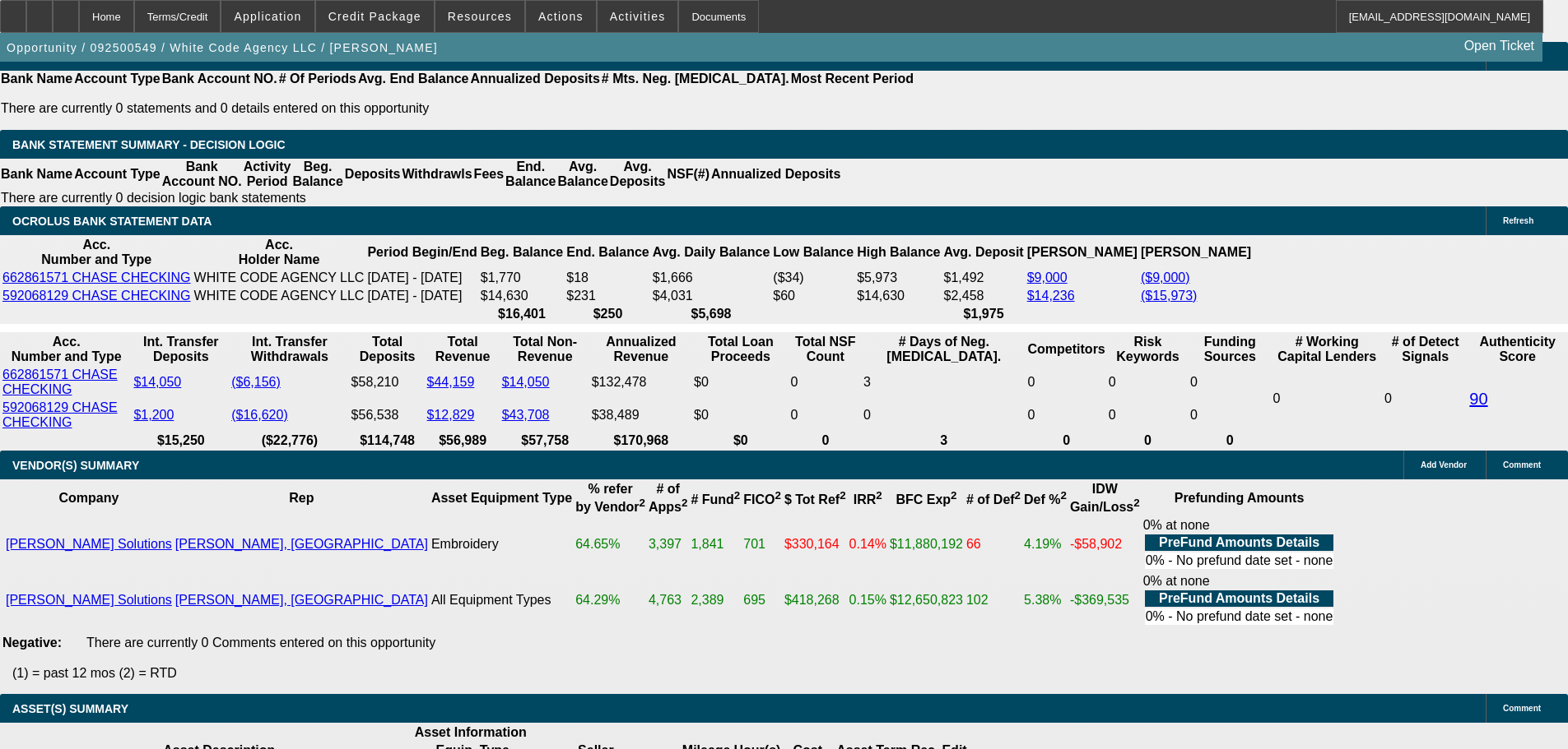
type input "0"
type input "$3,670.42"
type input "$1,835.21"
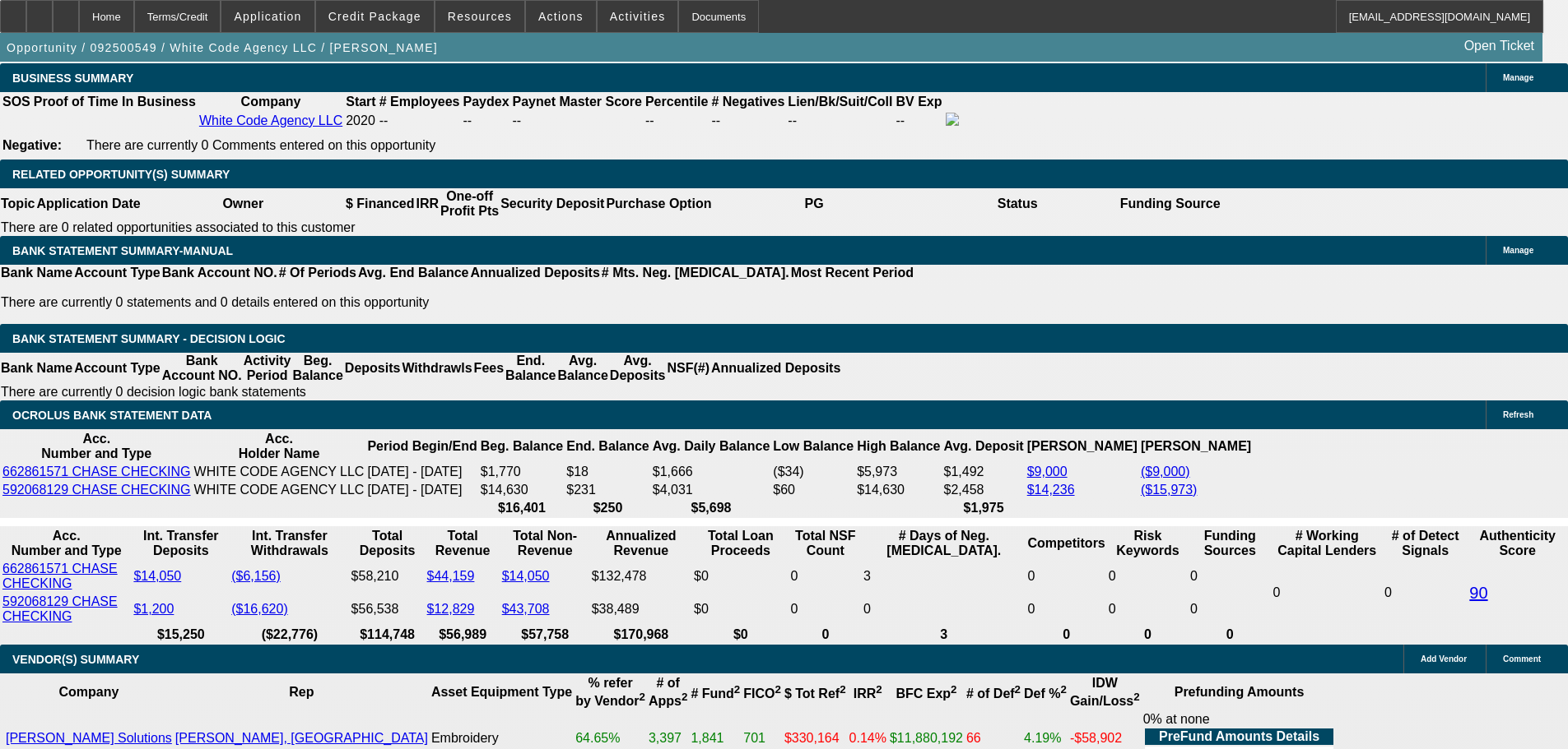
scroll to position [2633, 0]
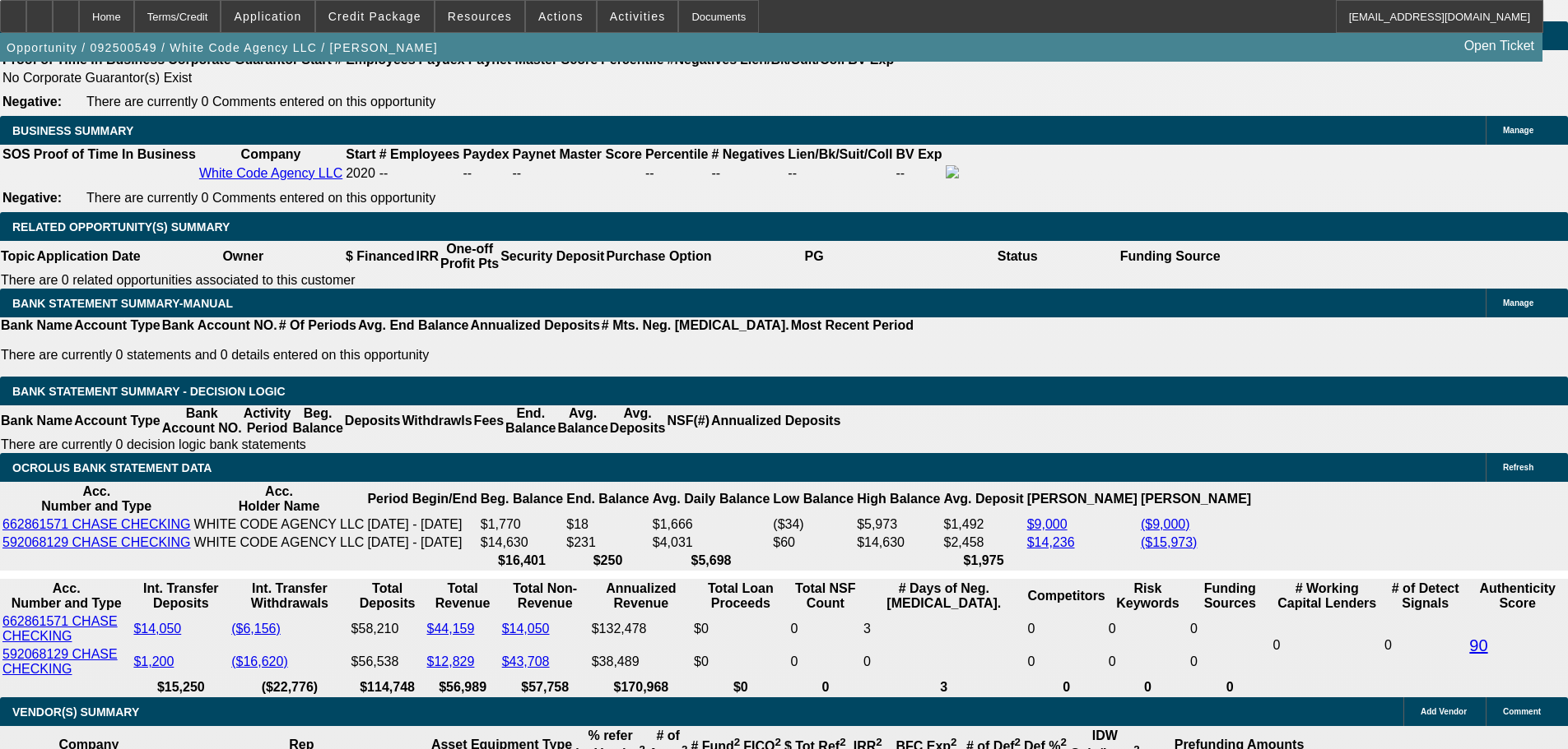
type input "$0.00"
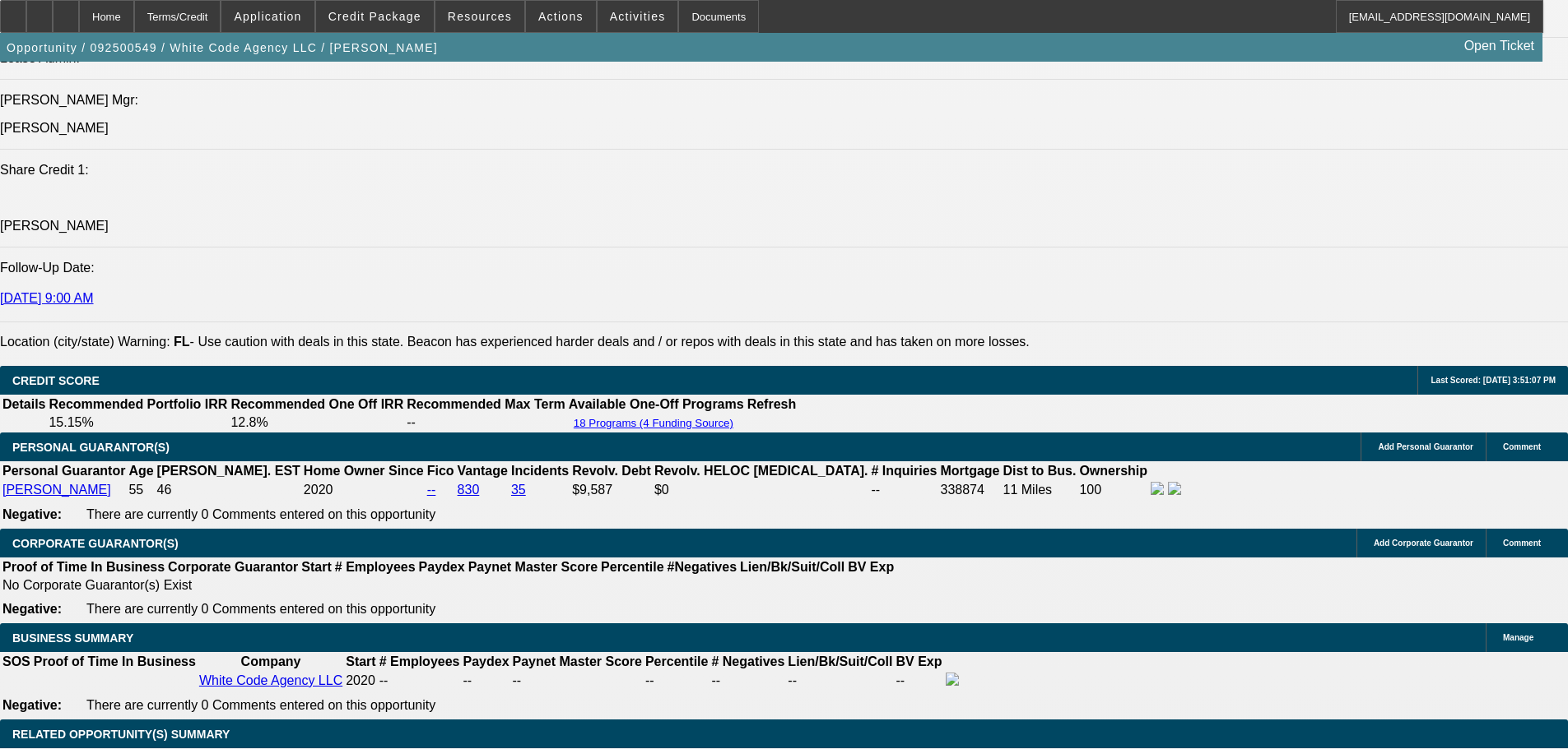
scroll to position [1892, 0]
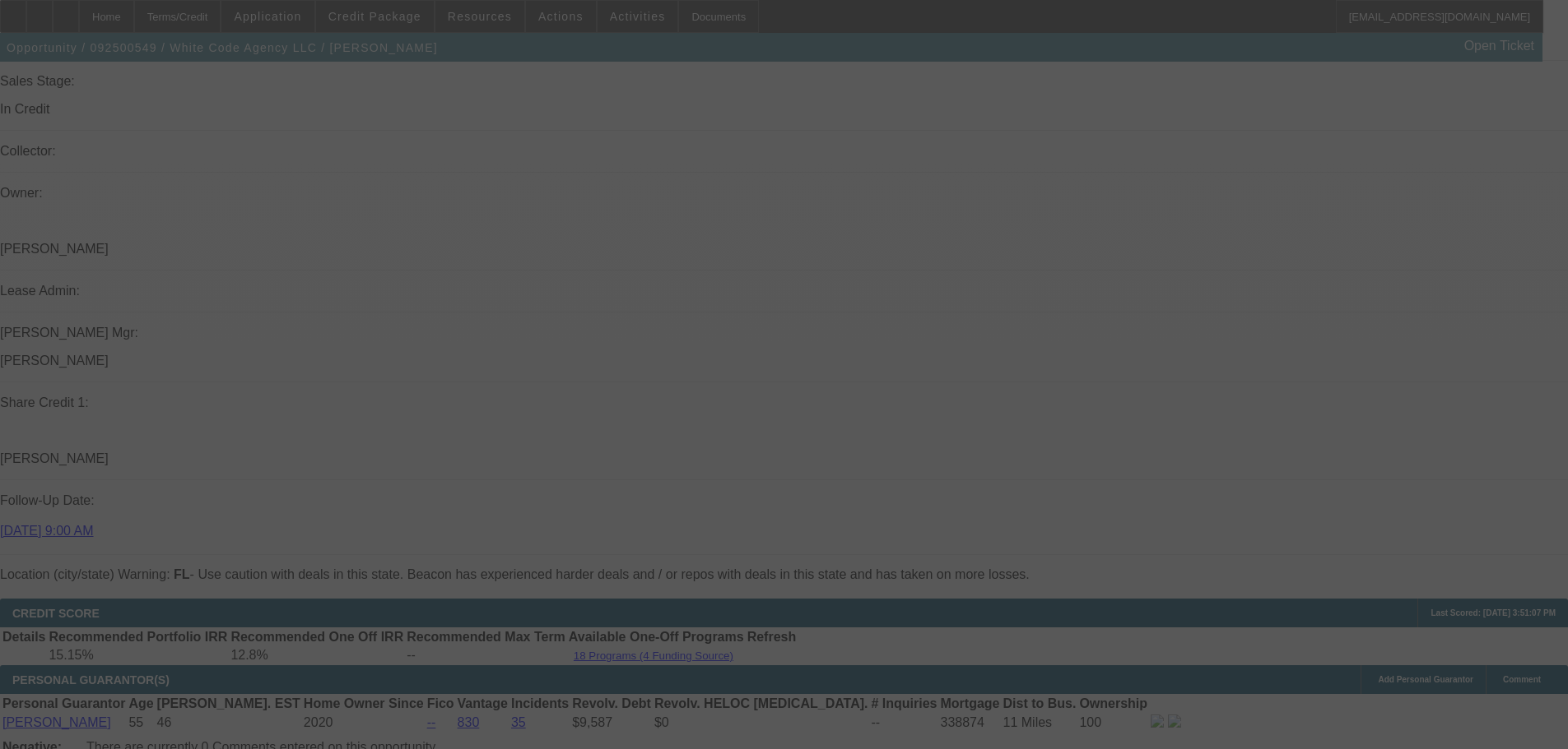
select select "0"
select select "2"
select select "0"
select select "6"
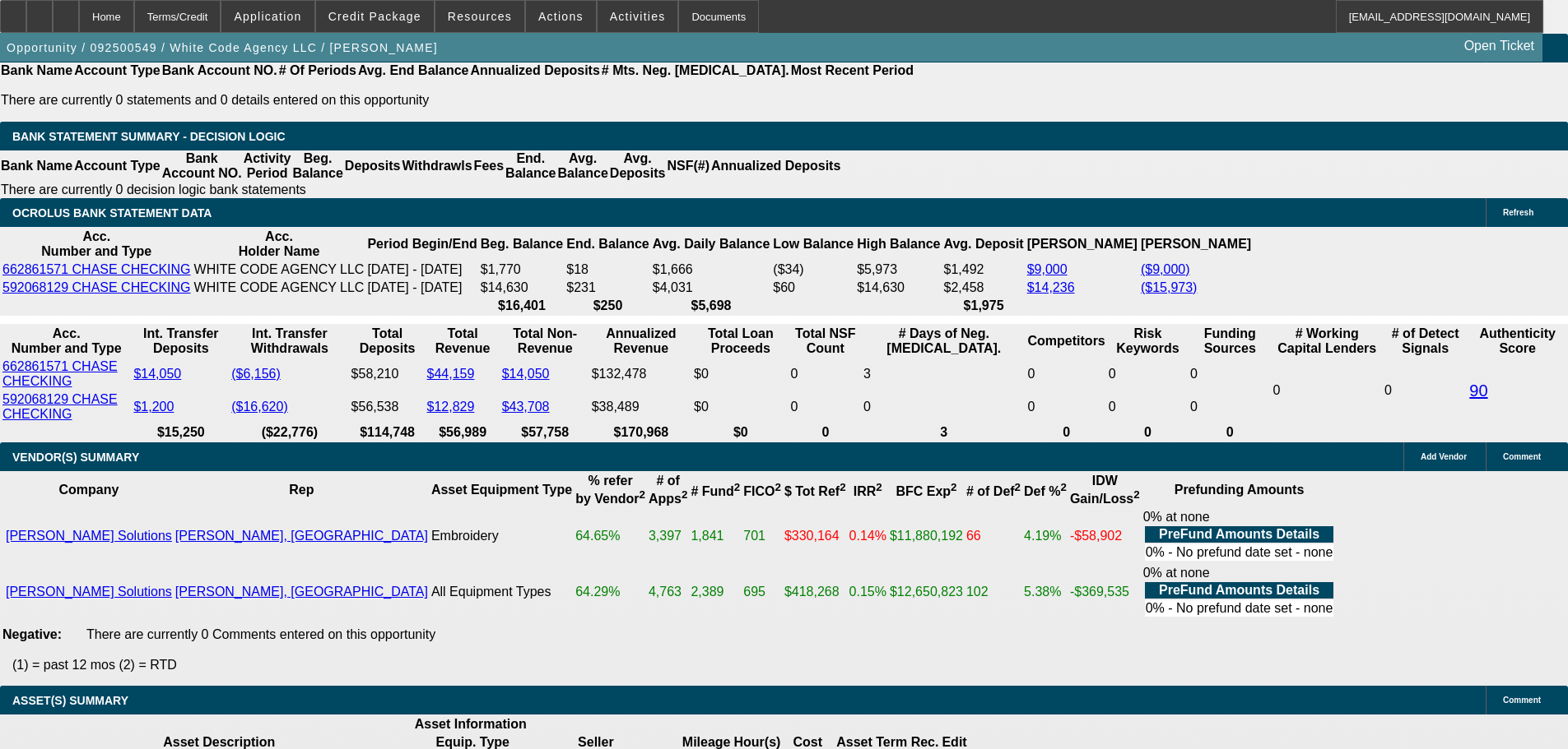
scroll to position [2879, 0]
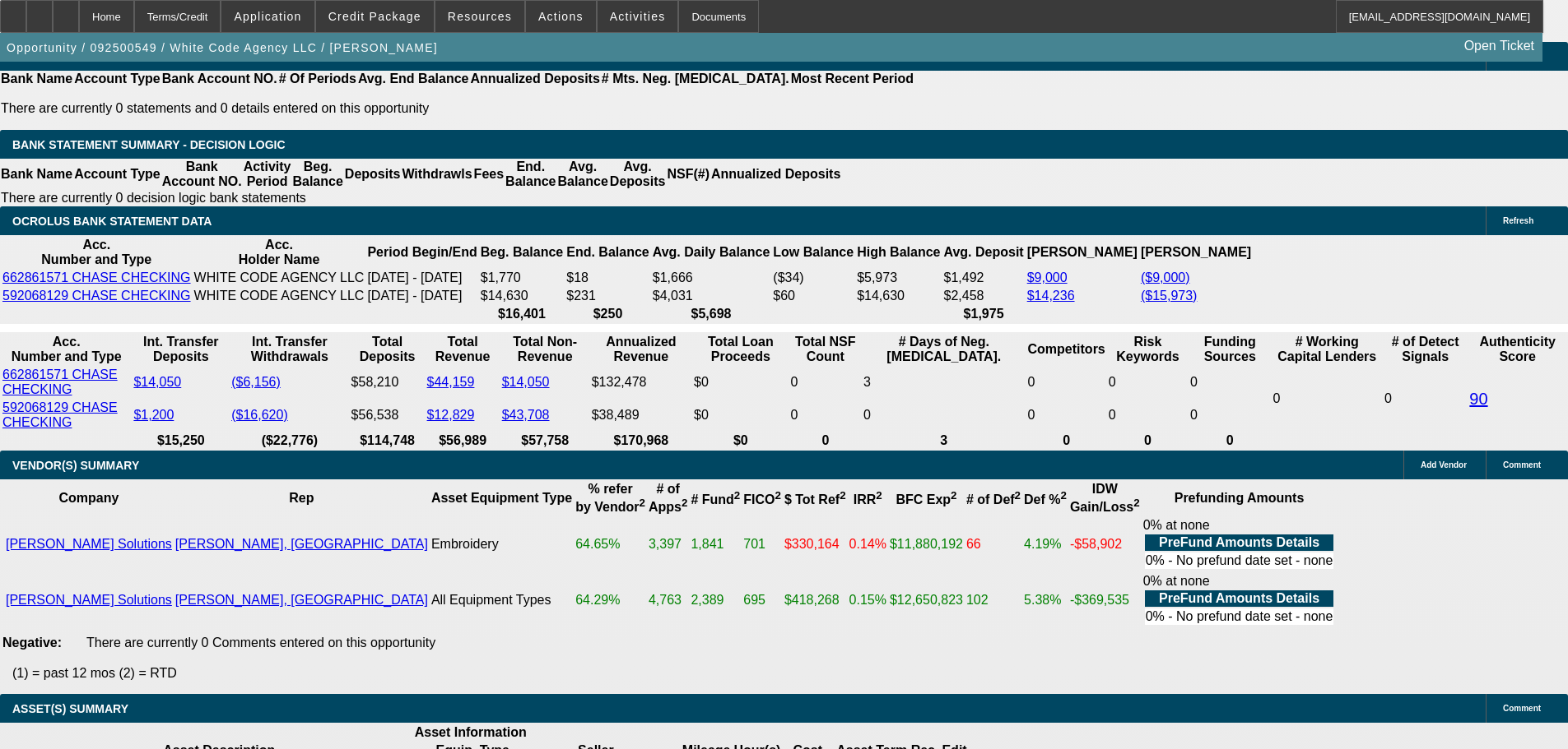
type input "UNKNOWN"
type input "14.8"
type input "0"
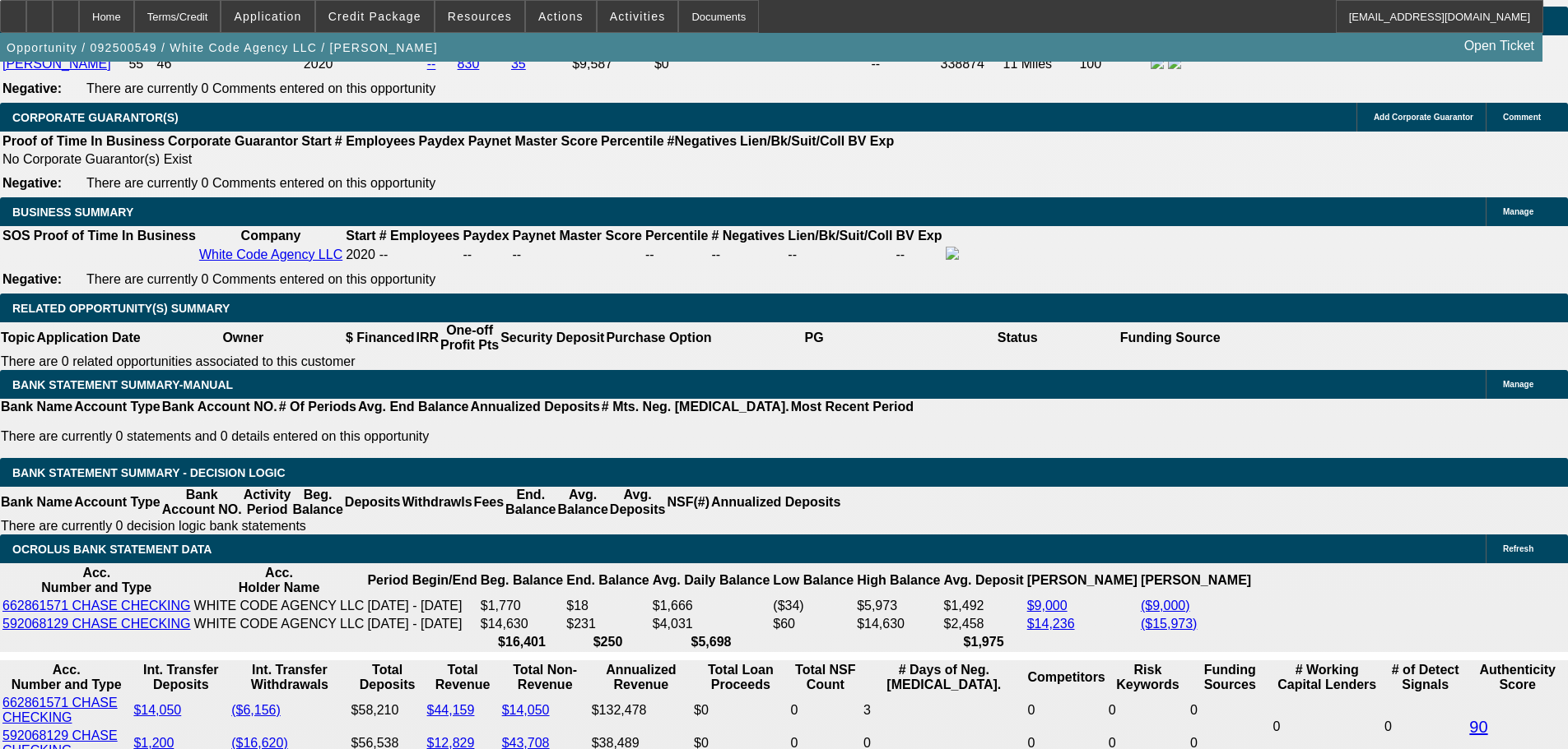
scroll to position [2550, 0]
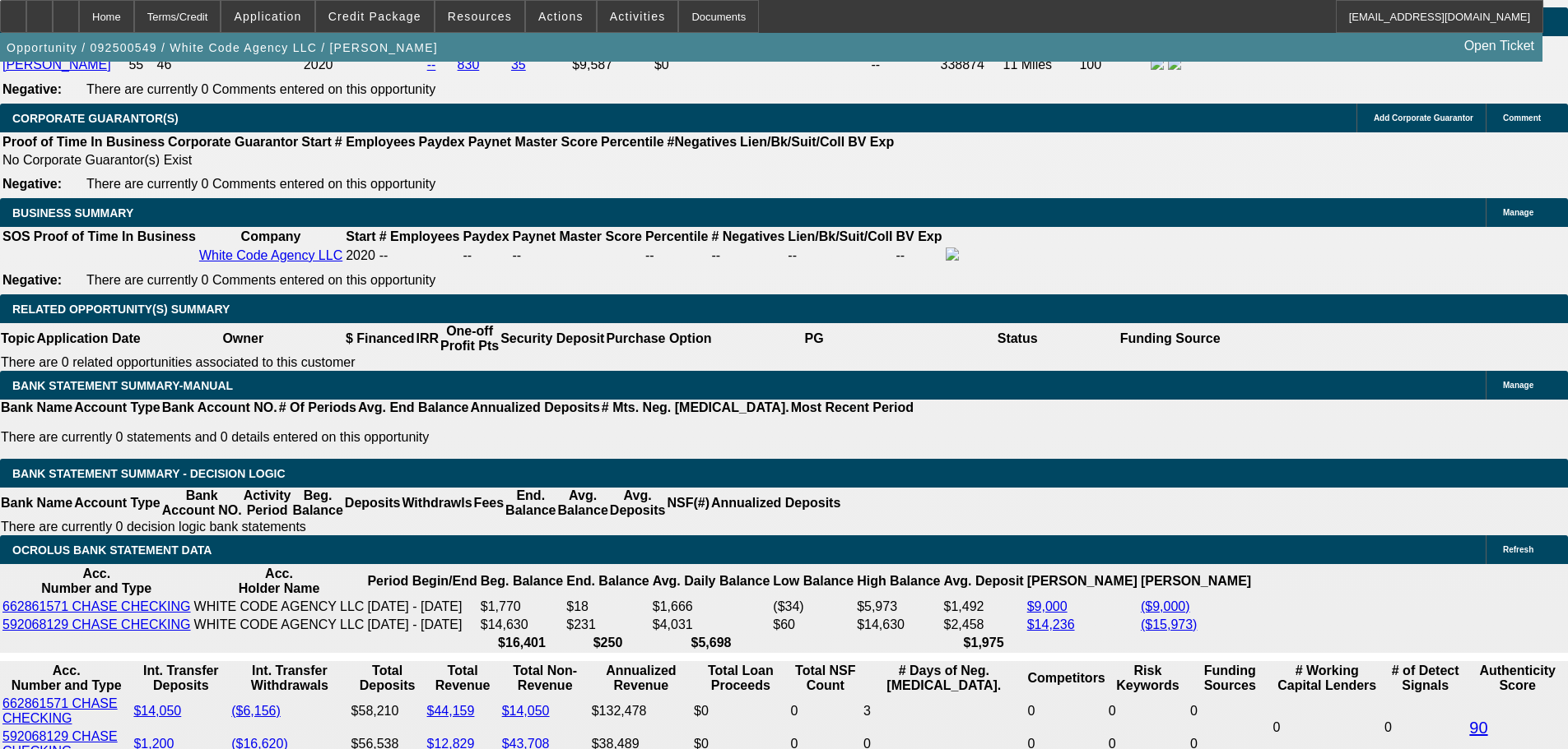
type input "$3,629.84"
type input "$1,814.92"
type input "$3,694.88"
type input "$1,847.44"
type input "$0.00"
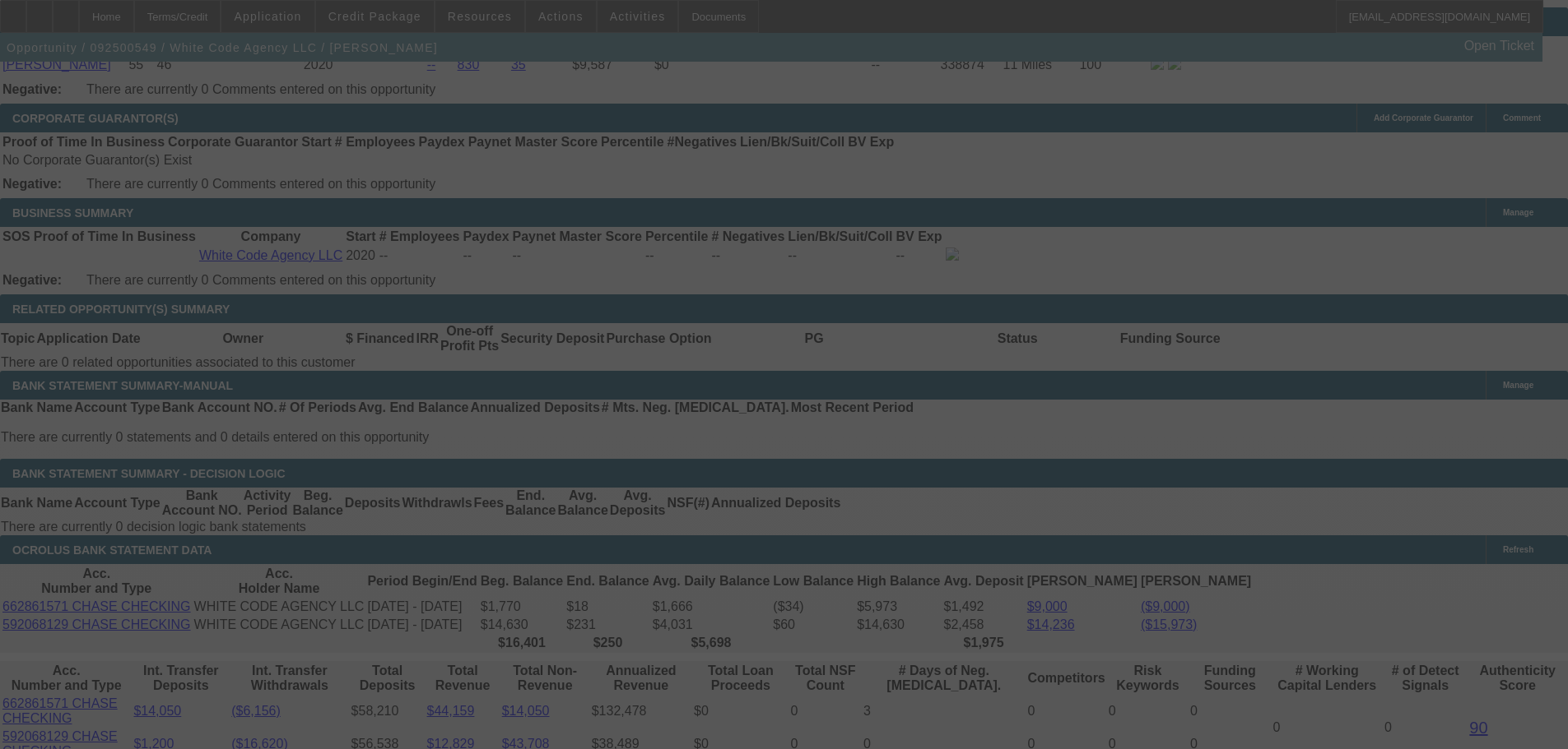
select select "0"
select select "2"
select select "0"
select select "6"
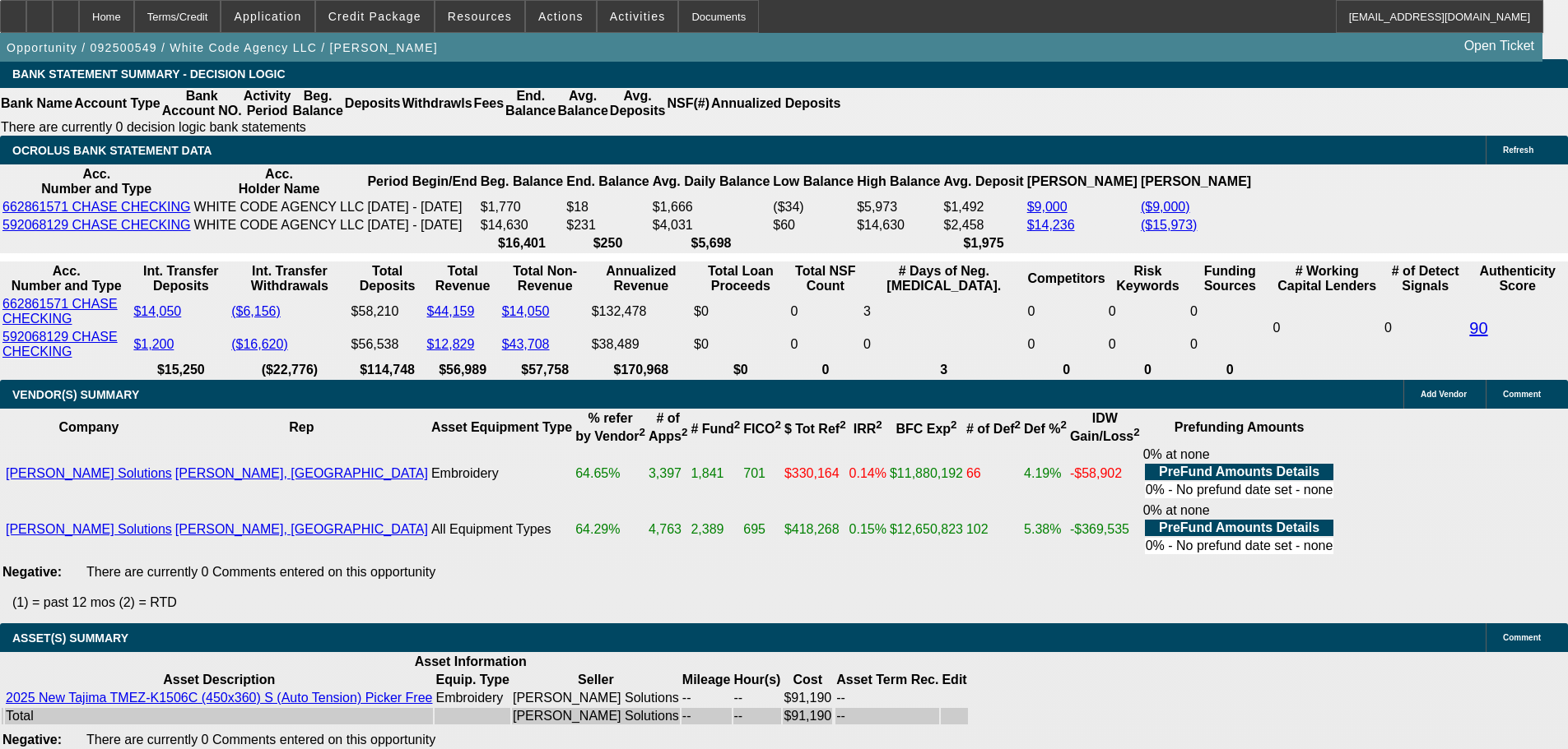
scroll to position [2961, 0]
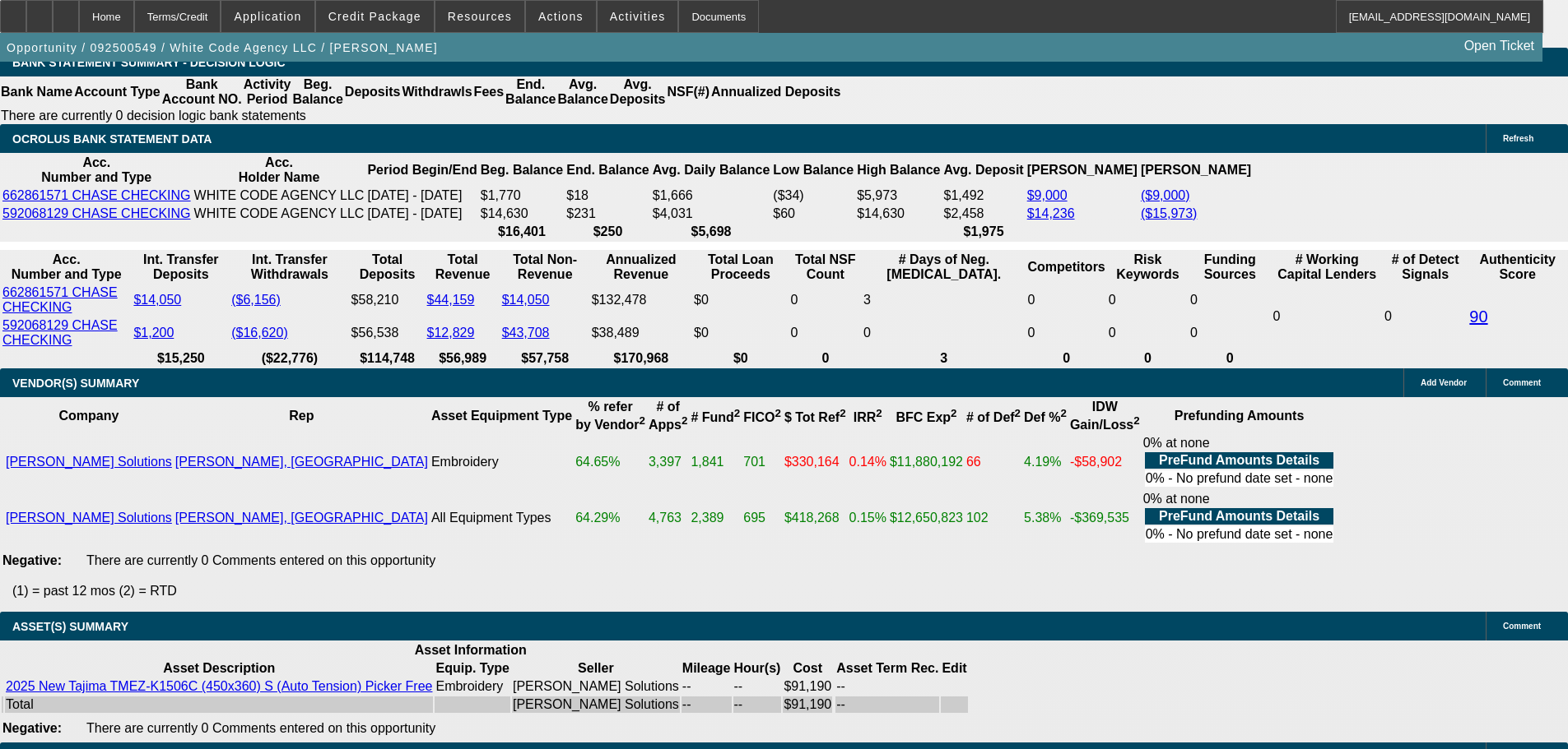
type input "UNKNOWN"
type input "14."
type input "$3,629.84"
type input "$1,814.92"
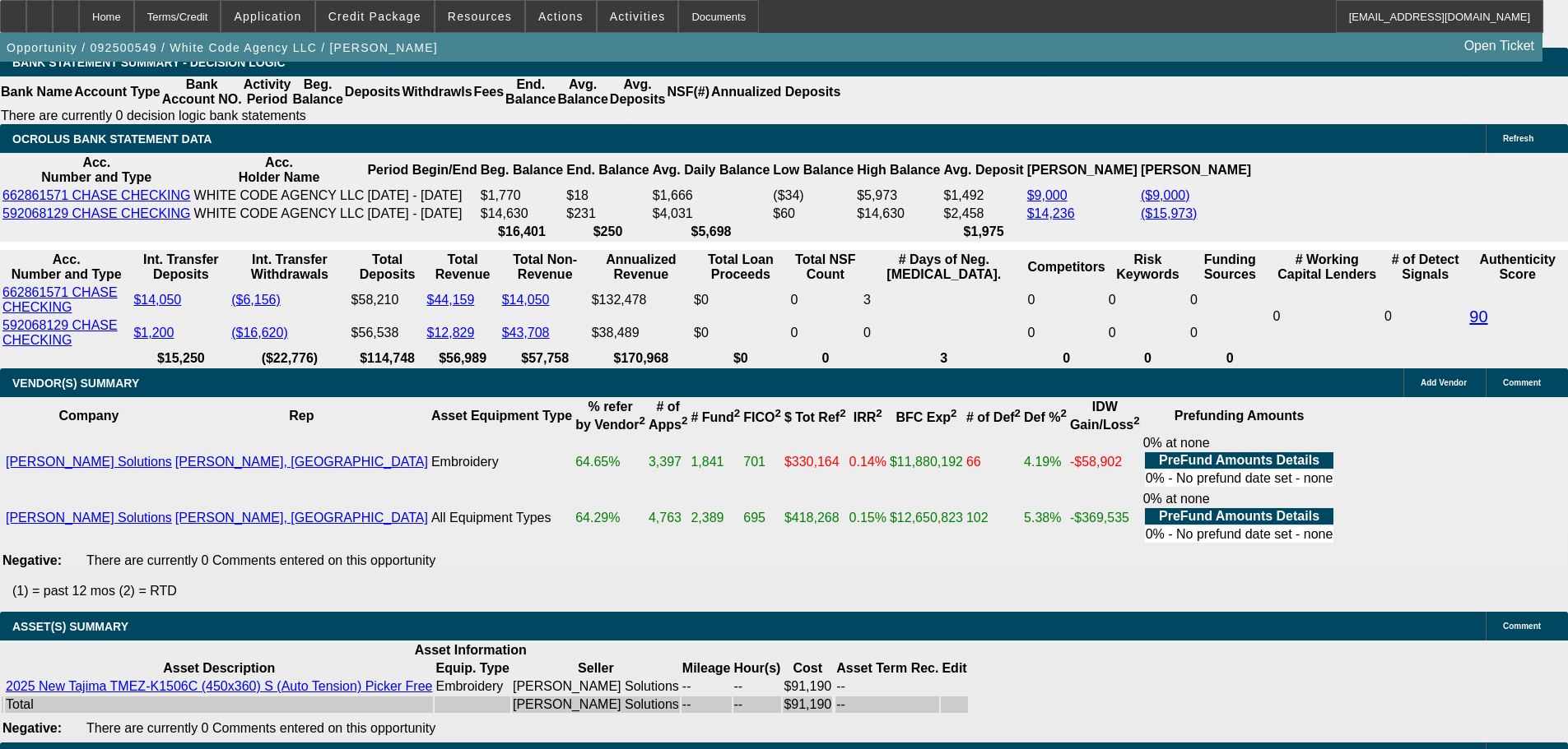
type input "14.9"
type input "$3,703.04"
type input "$1,851.52"
type input "14.9"
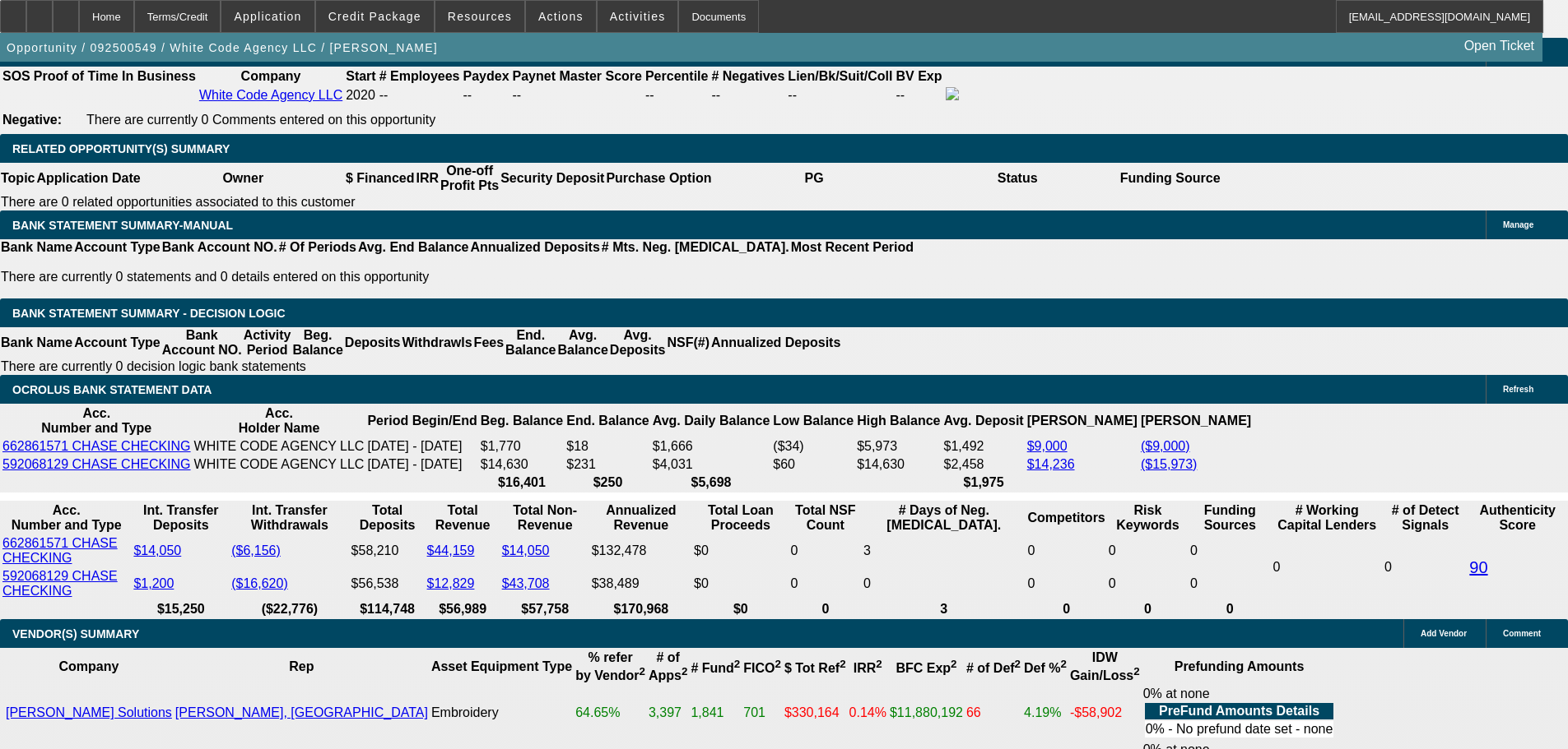
scroll to position [2633, 0]
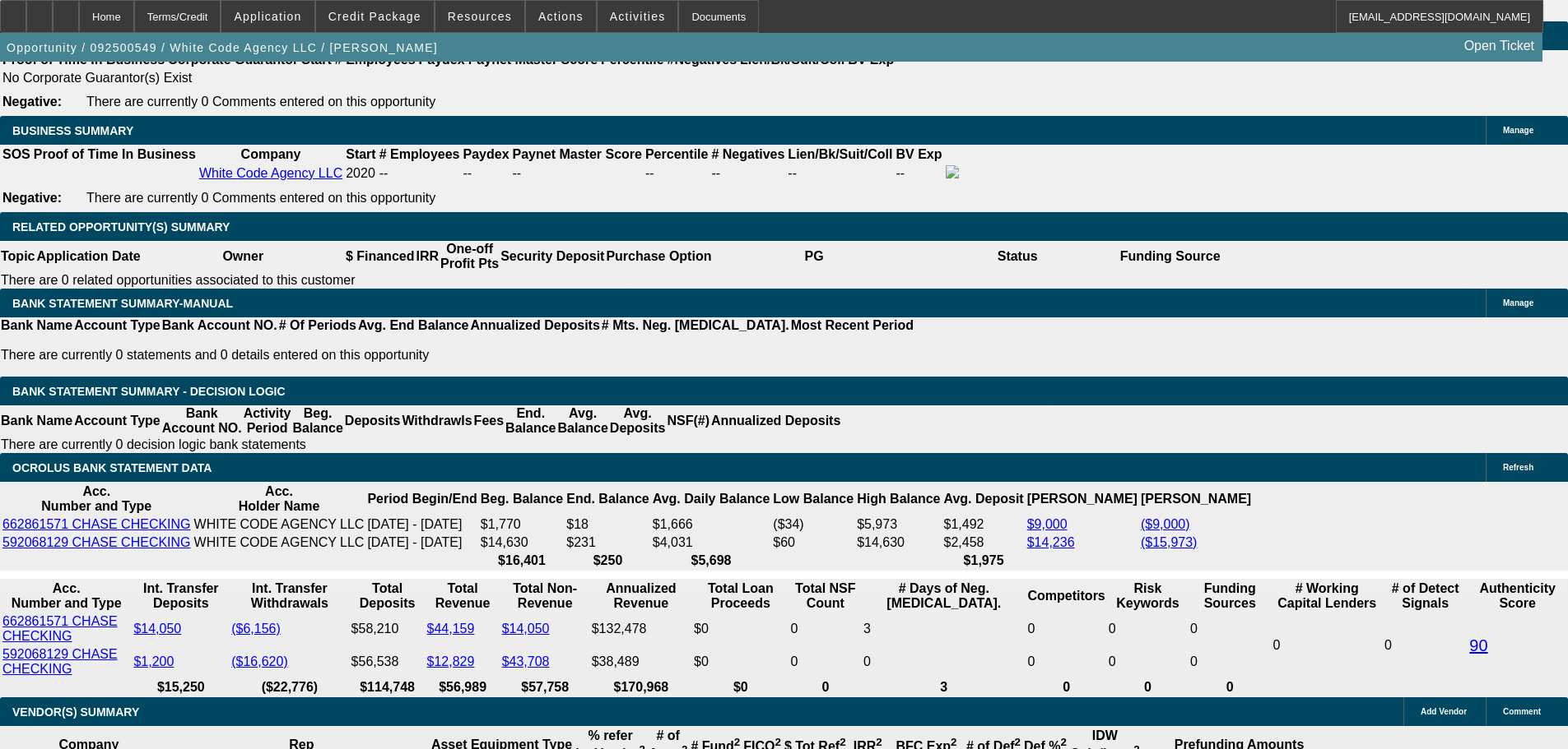
type input "$0.00"
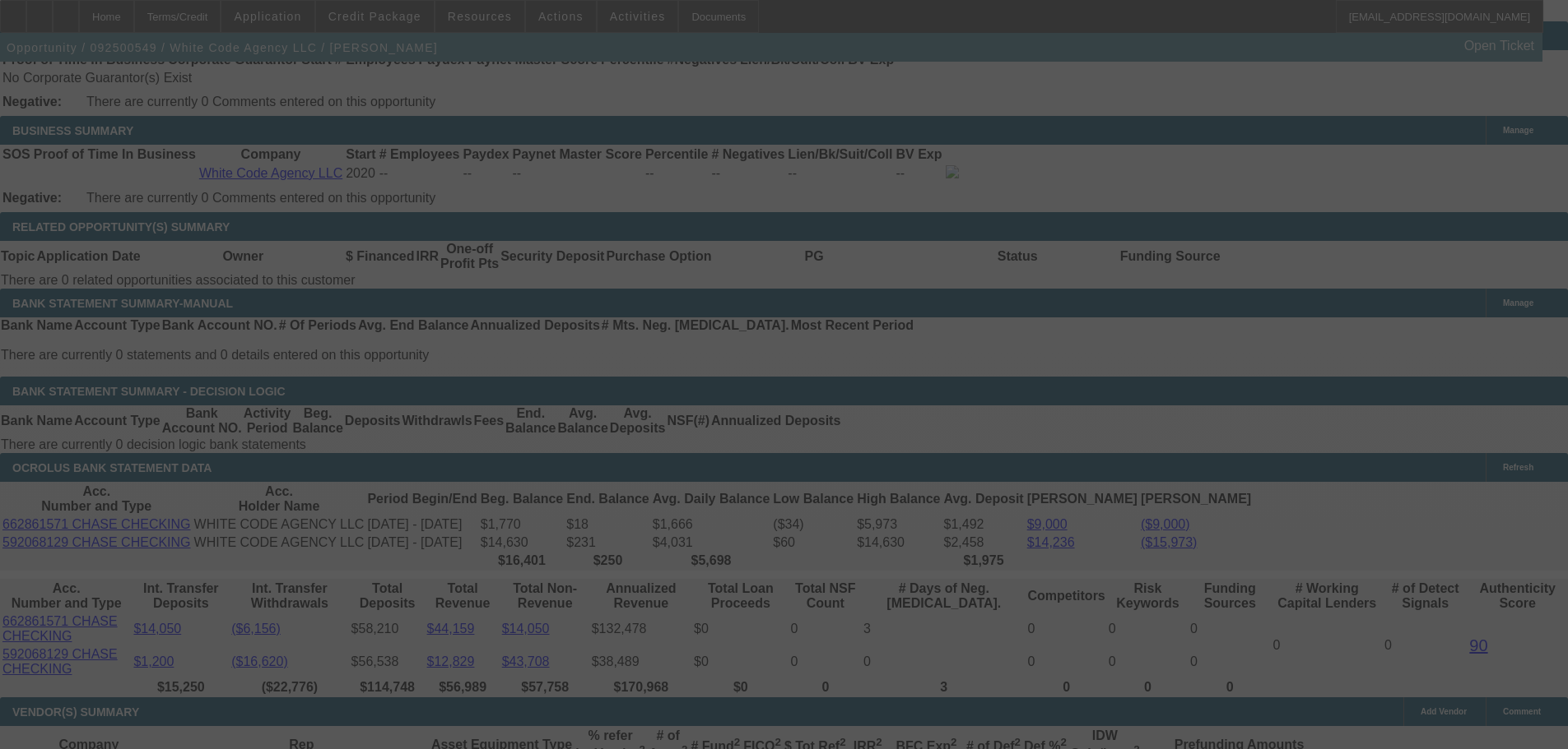
select select "0"
select select "2"
select select "0"
select select "6"
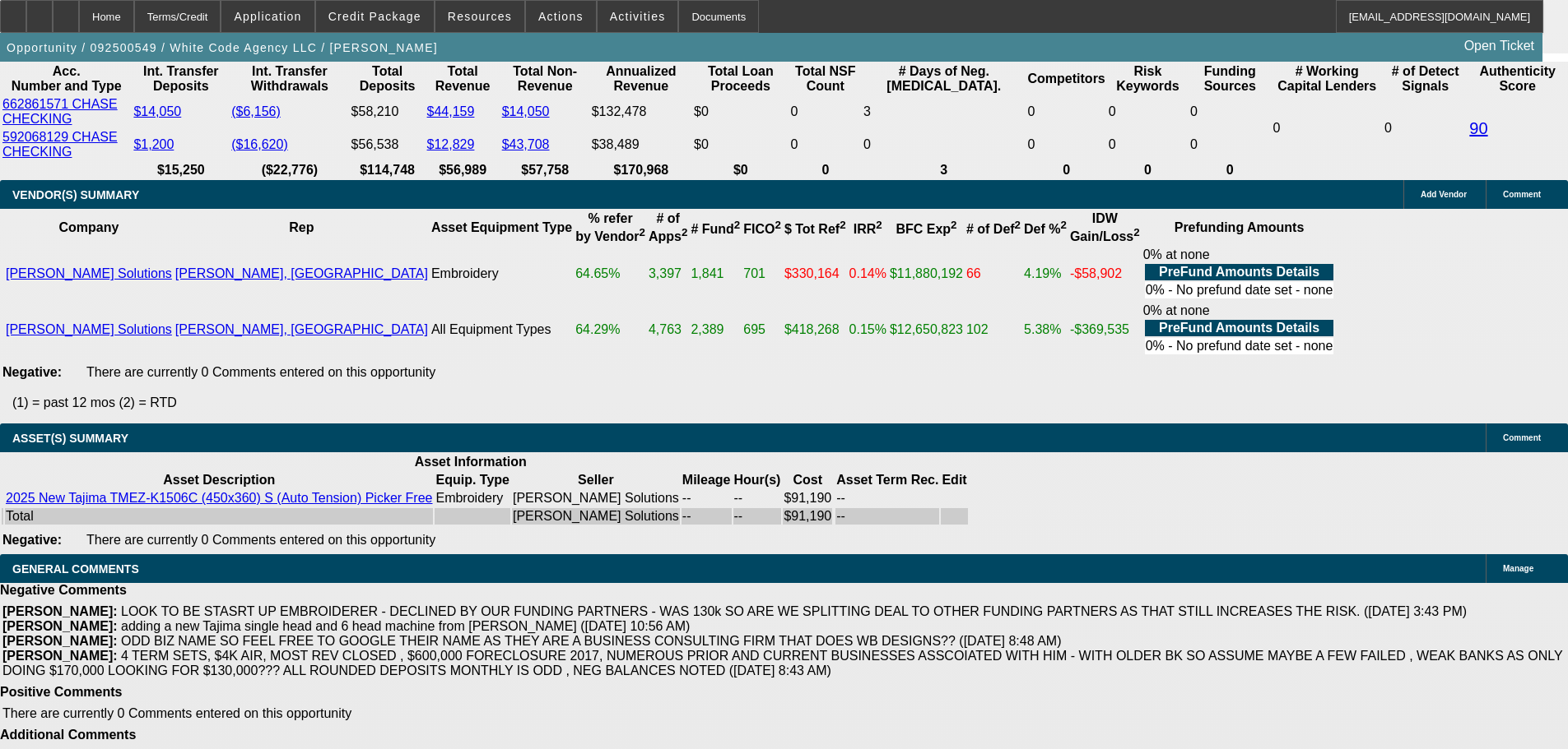
scroll to position [3165, 0]
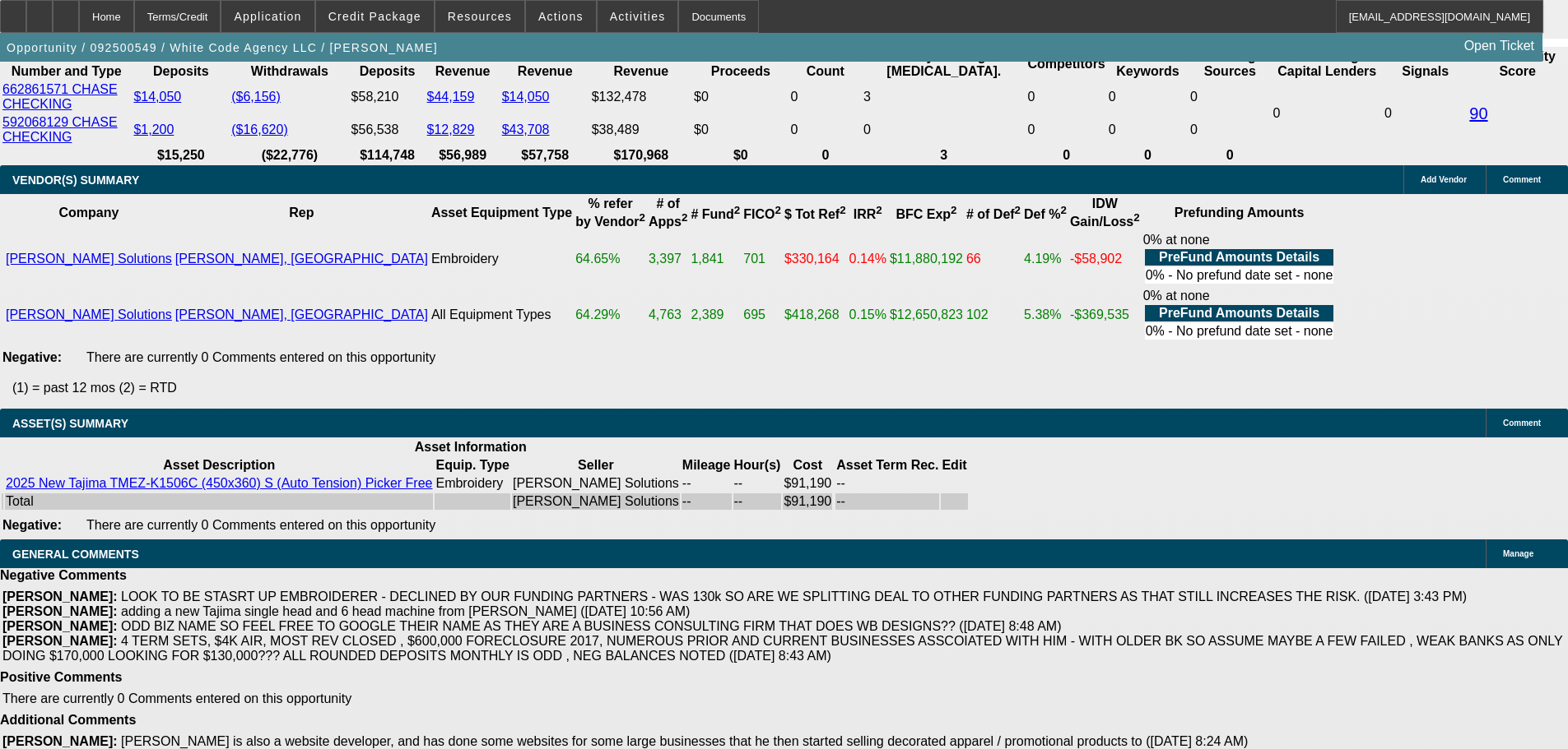
select select "3"
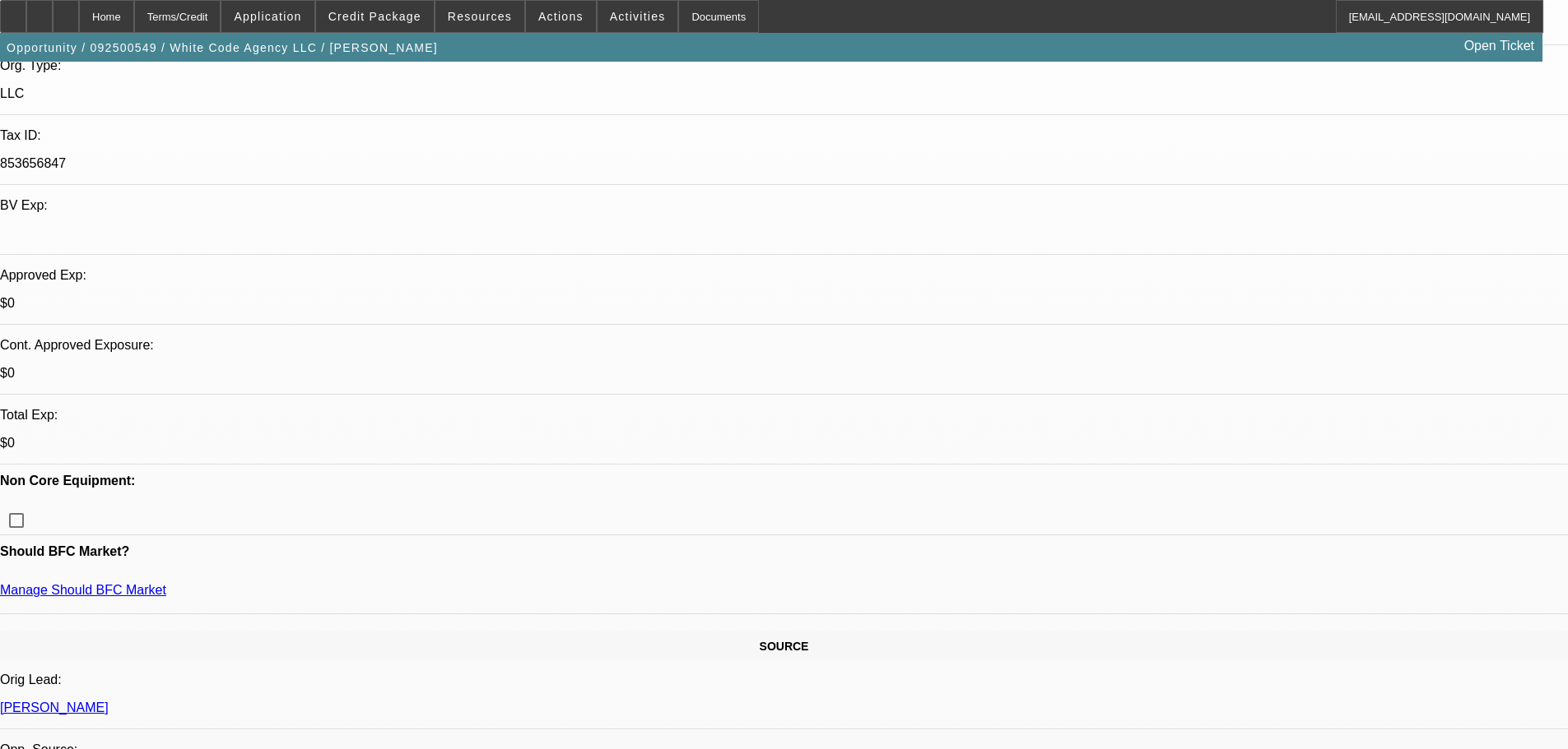
scroll to position [411, 0]
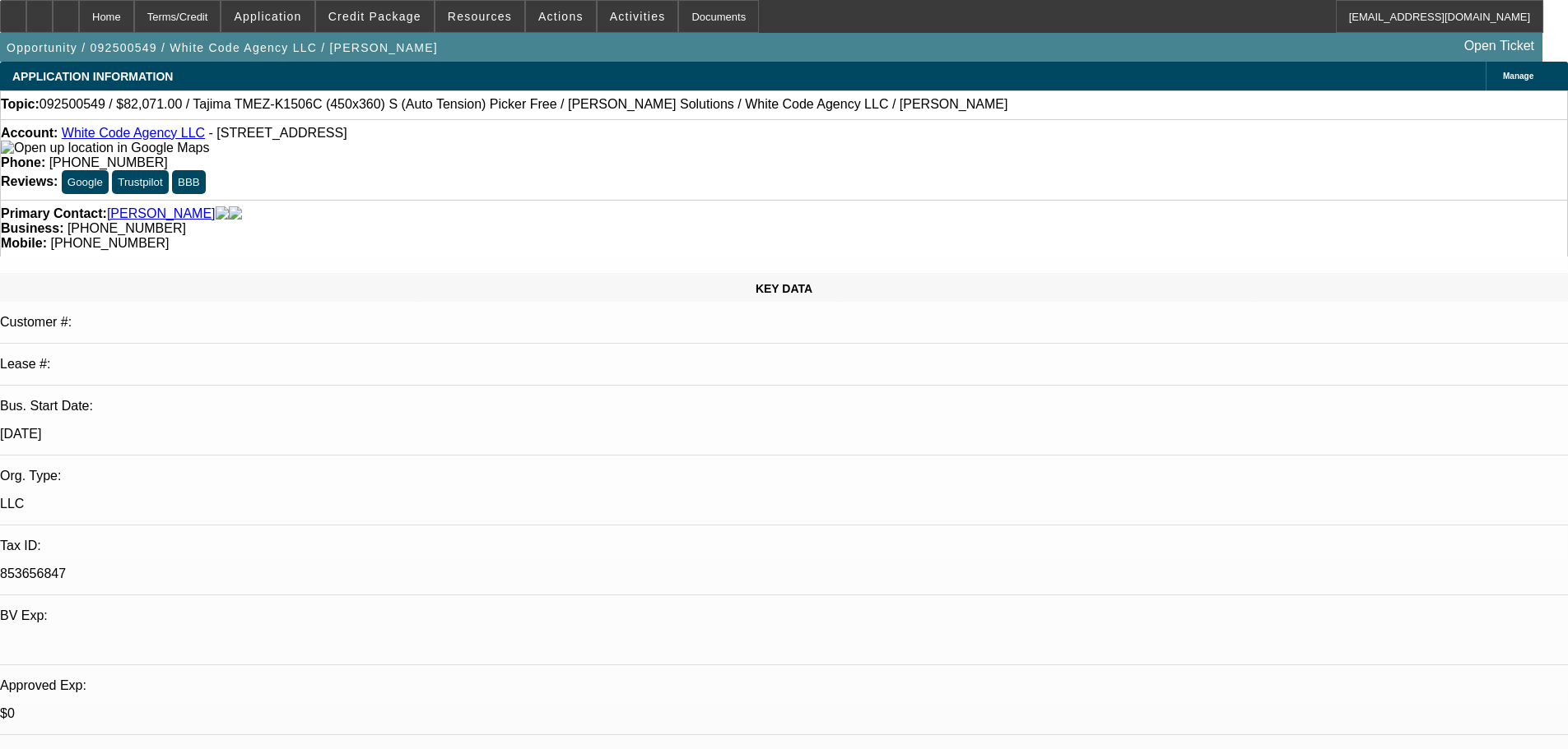
scroll to position [329, 0]
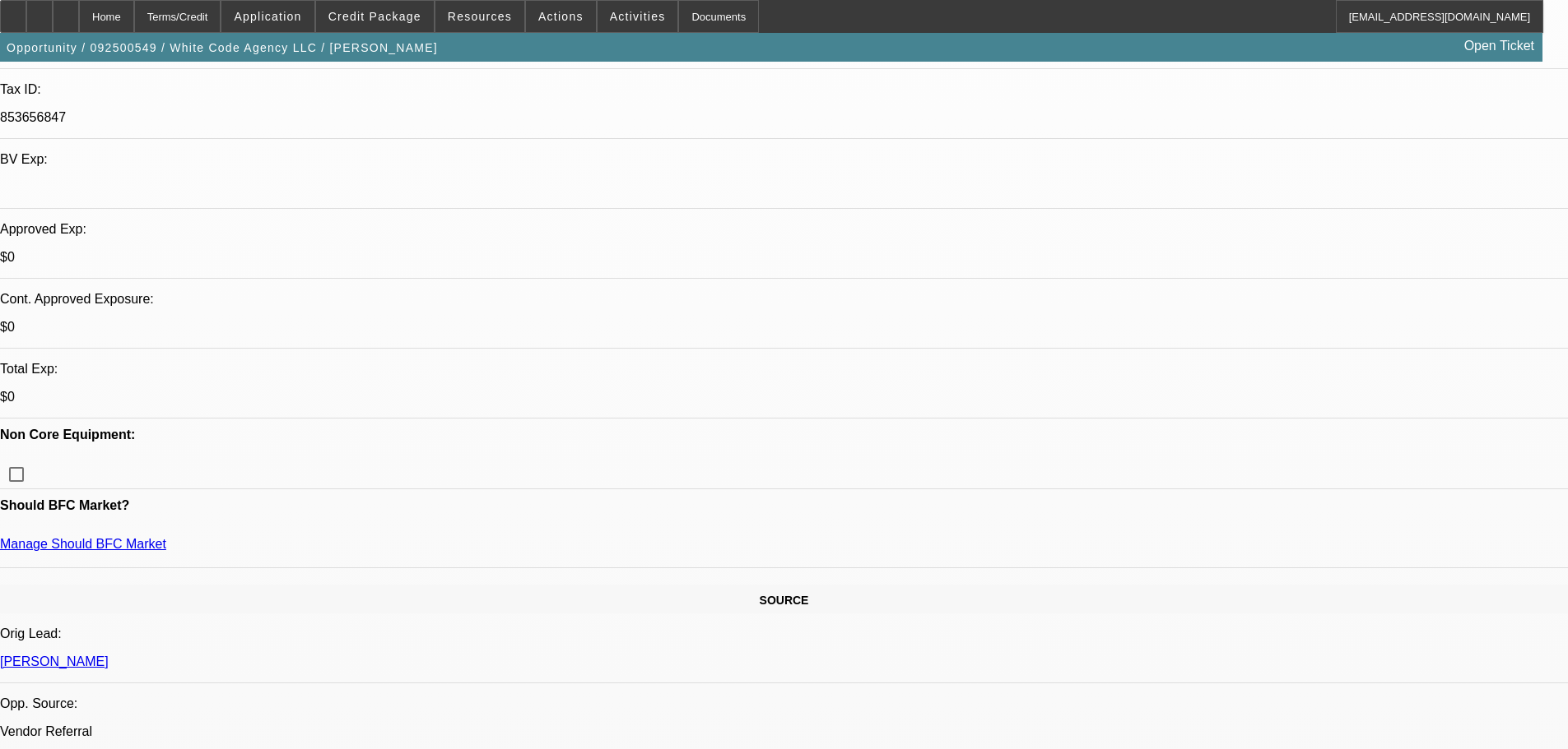
scroll to position [494, 0]
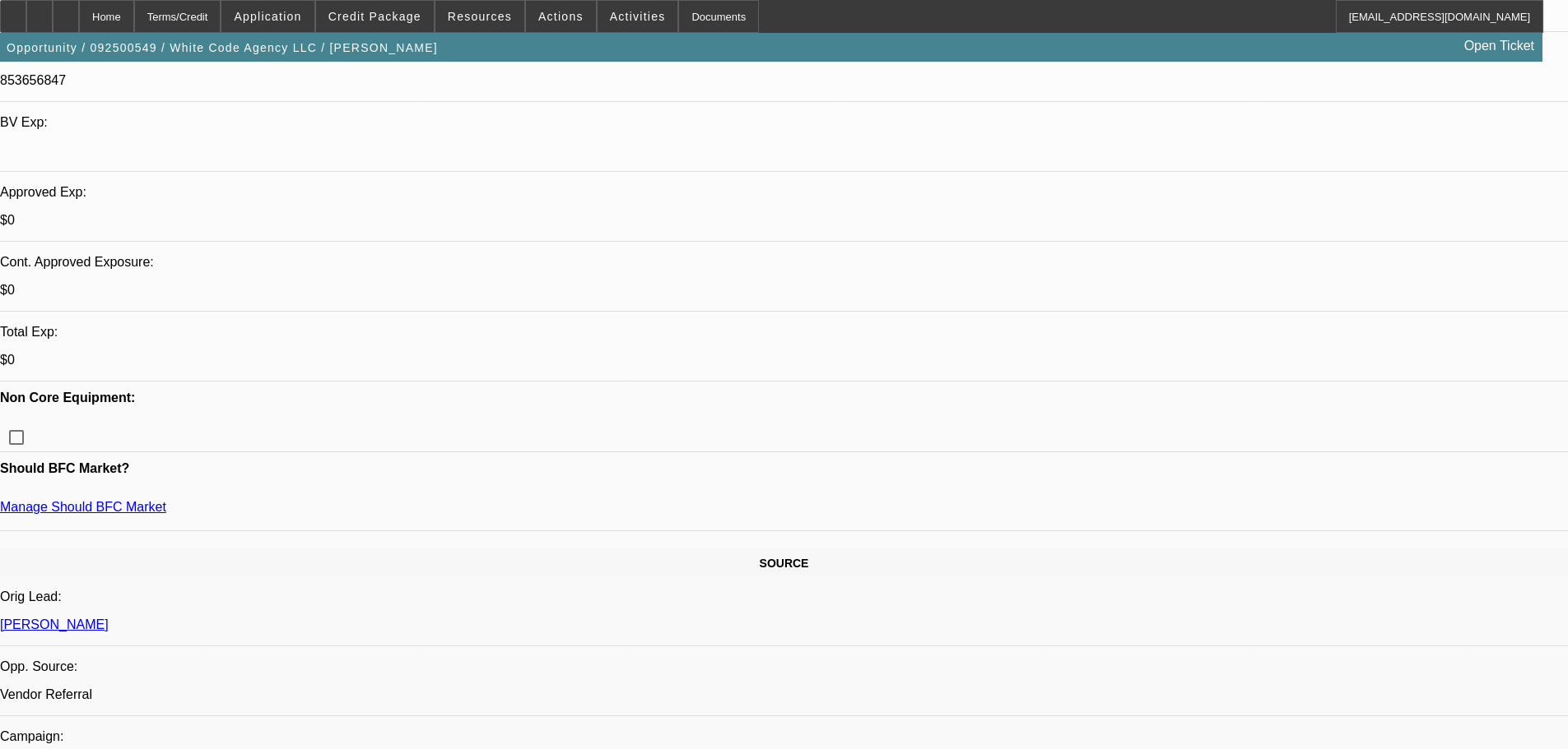
type textarea "GIVEN NEGATIVES INCLUDING PRIOR FORECLOSURE, OLDER BK AND DECLINED BY FUNDIGN P…"
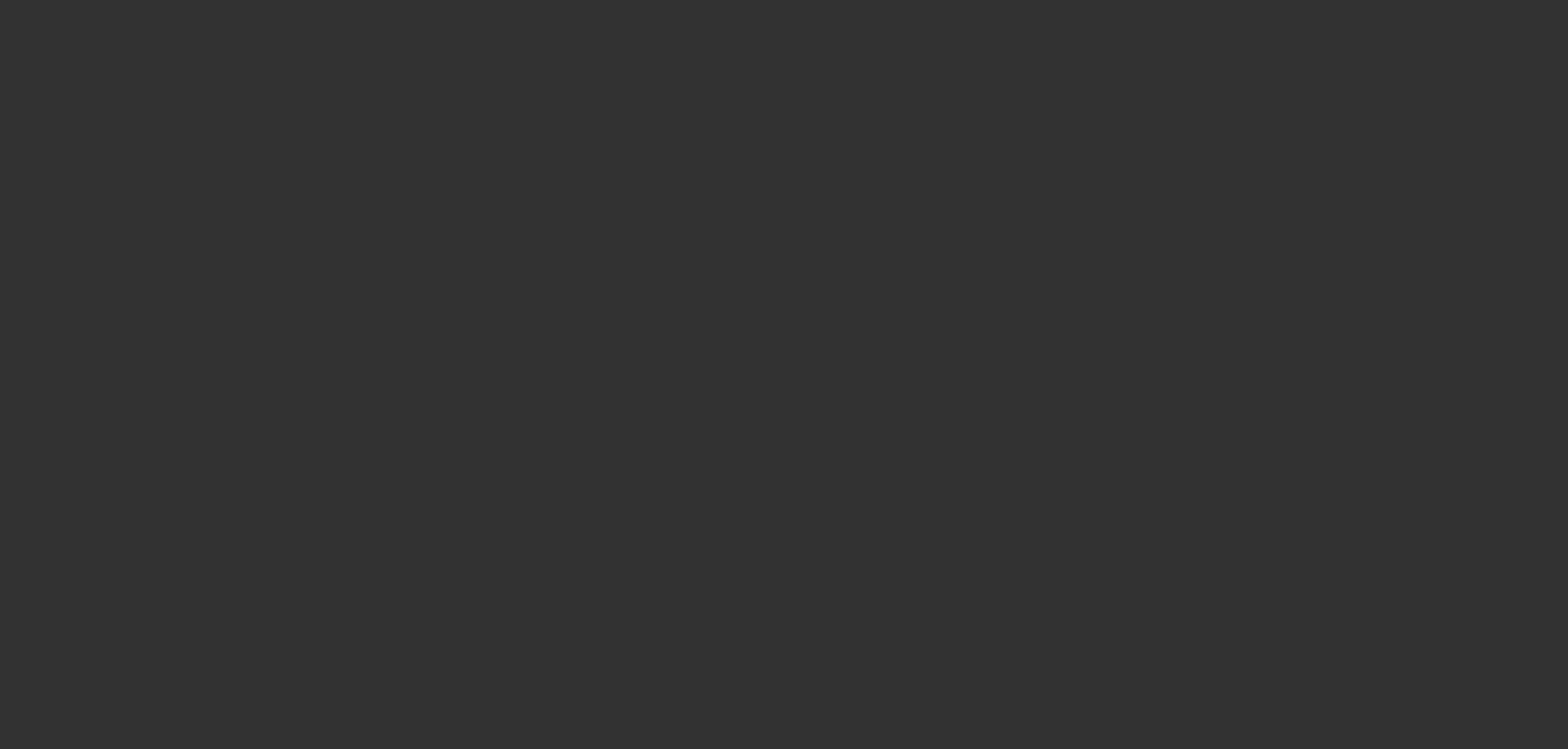
scroll to position [0, 0]
select select "0"
select select "2"
select select "0.1"
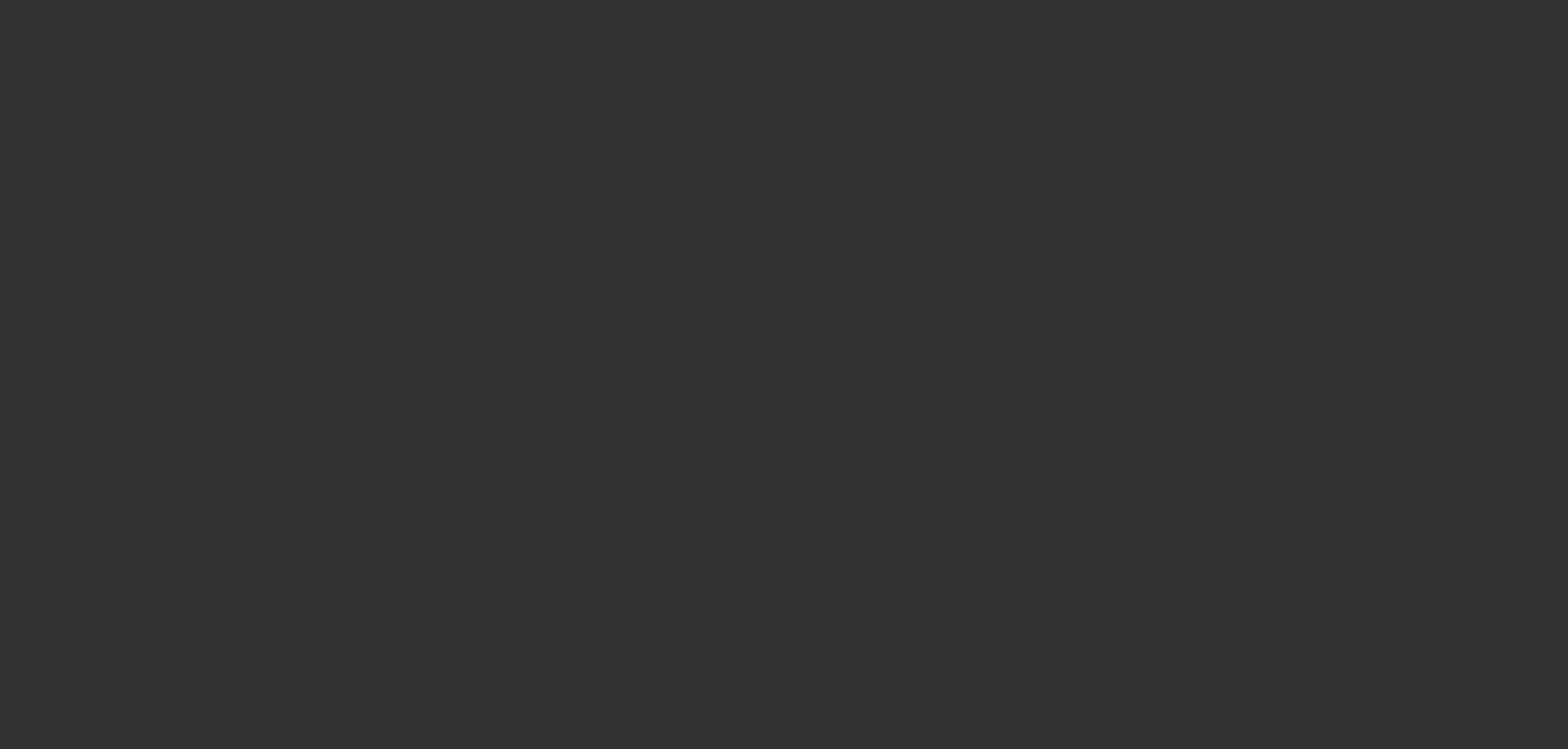
select select "4"
select select "0"
select select "2"
select select "0"
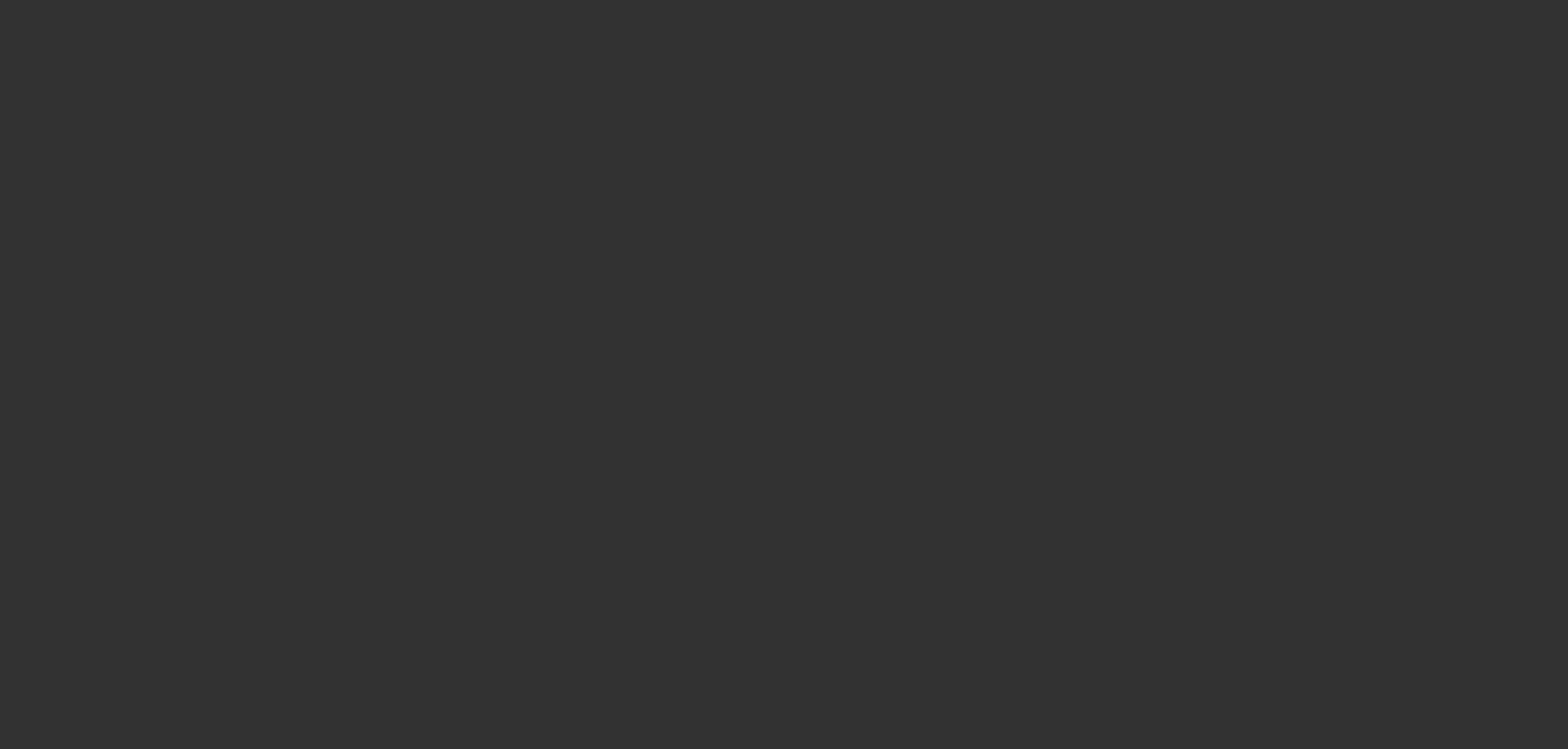
select select "6"
select select "0"
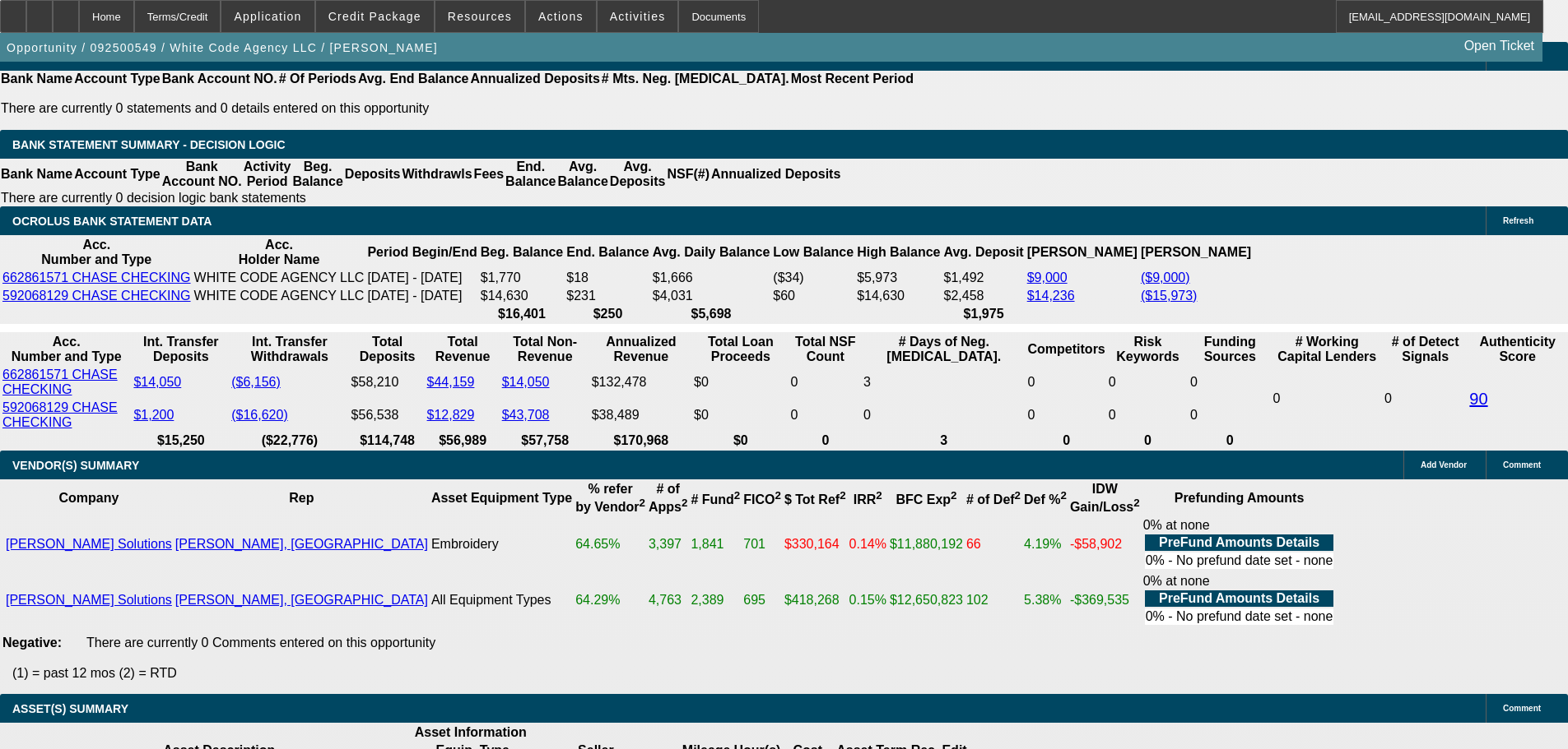
scroll to position [3043, 0]
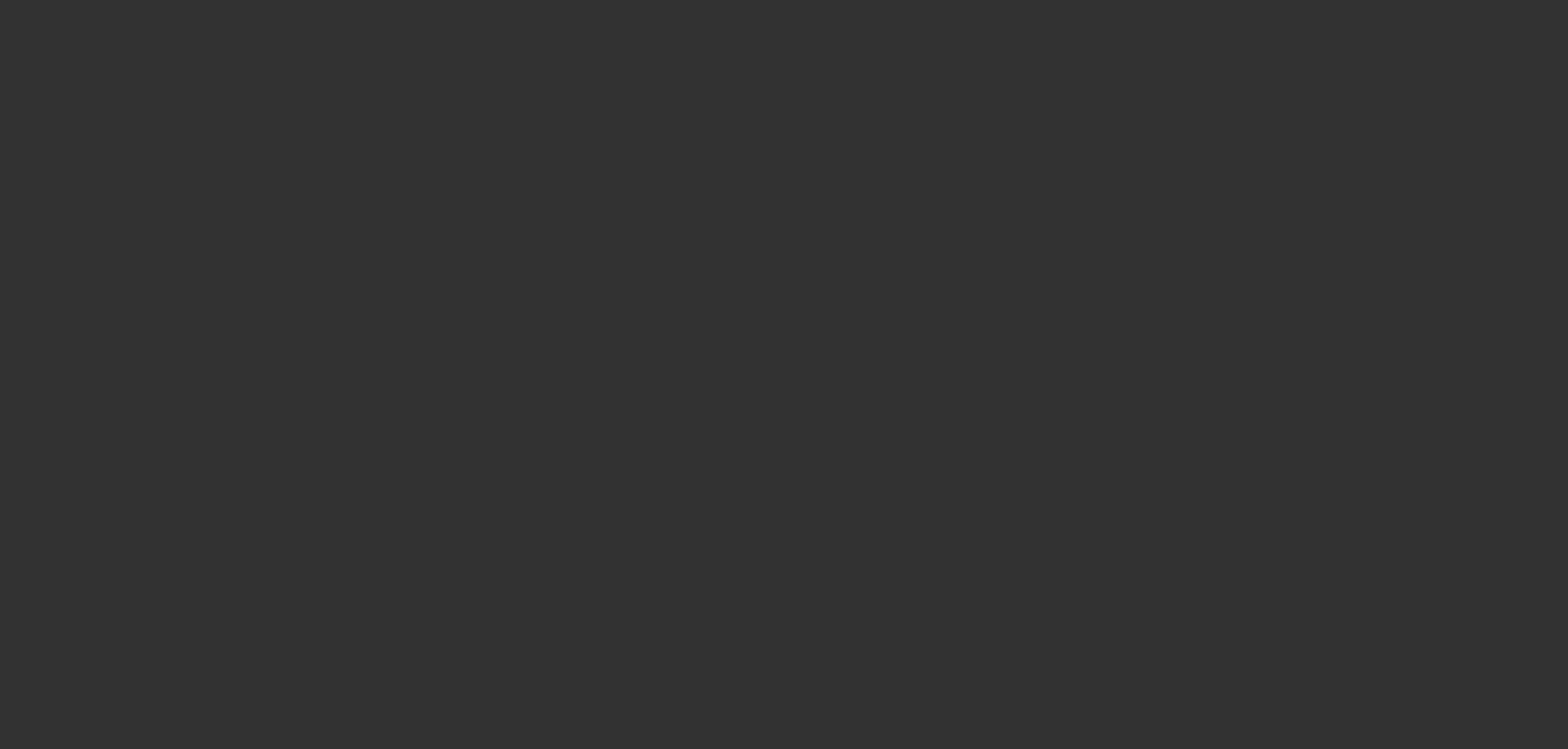
scroll to position [0, 0]
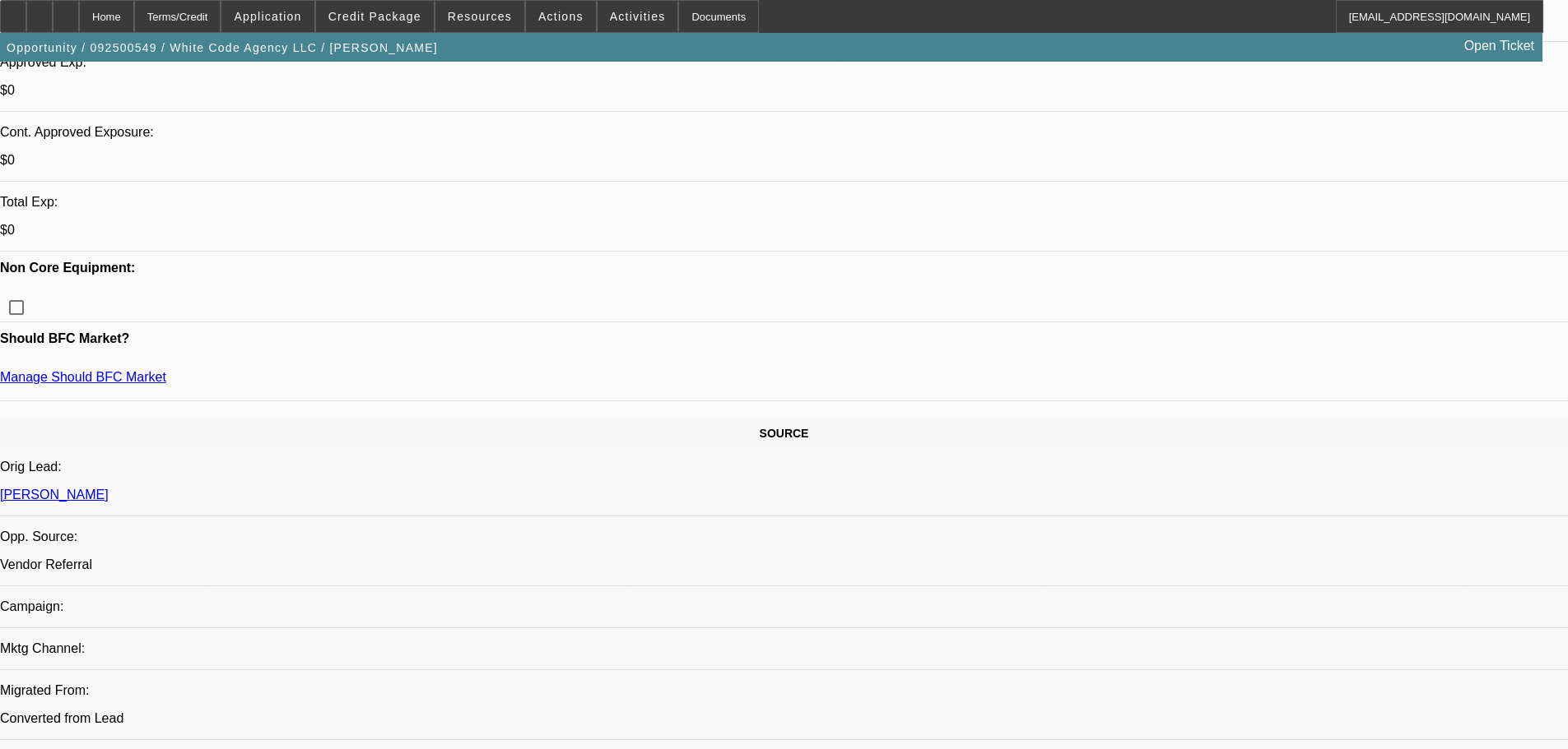
scroll to position [658, 0]
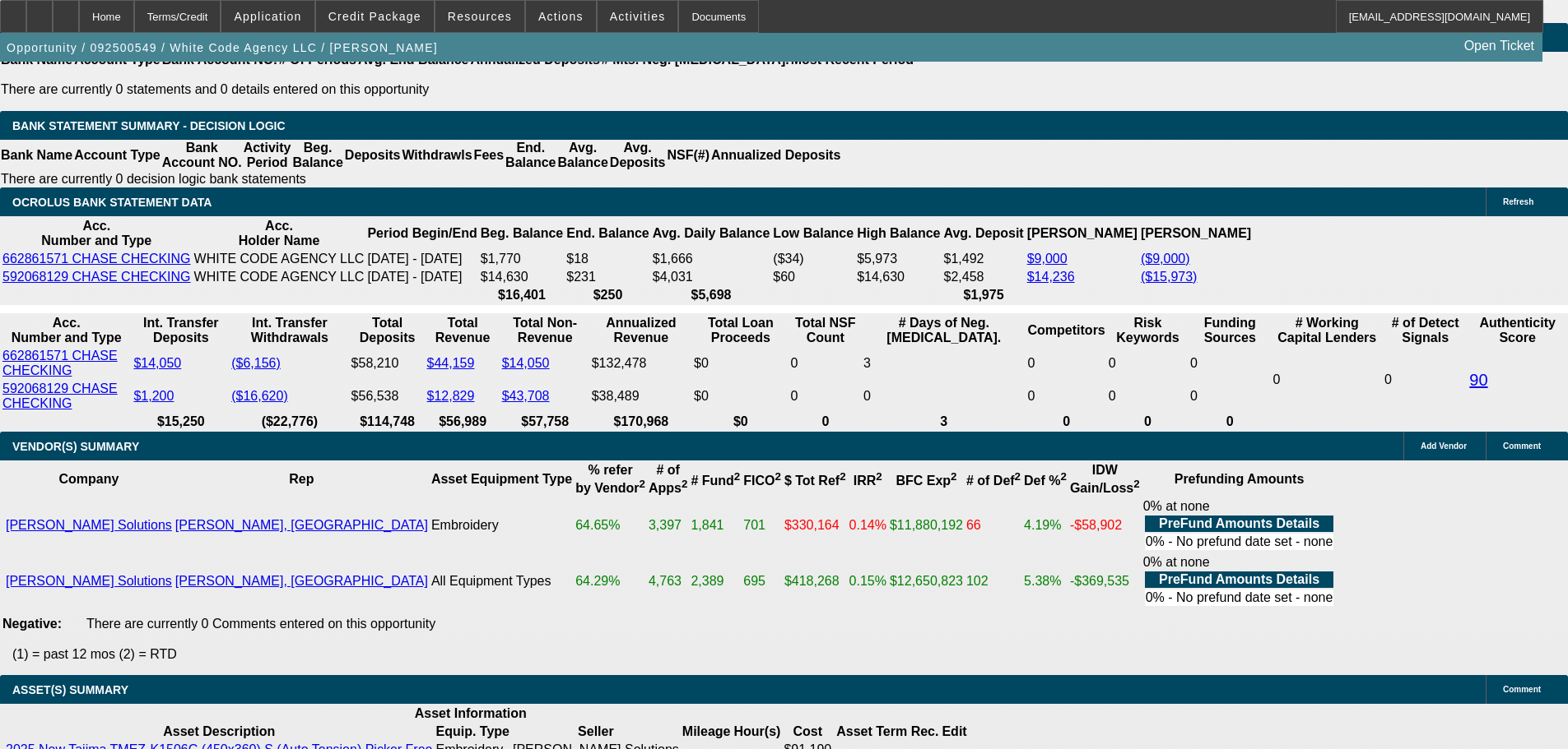
scroll to position [3209, 0]
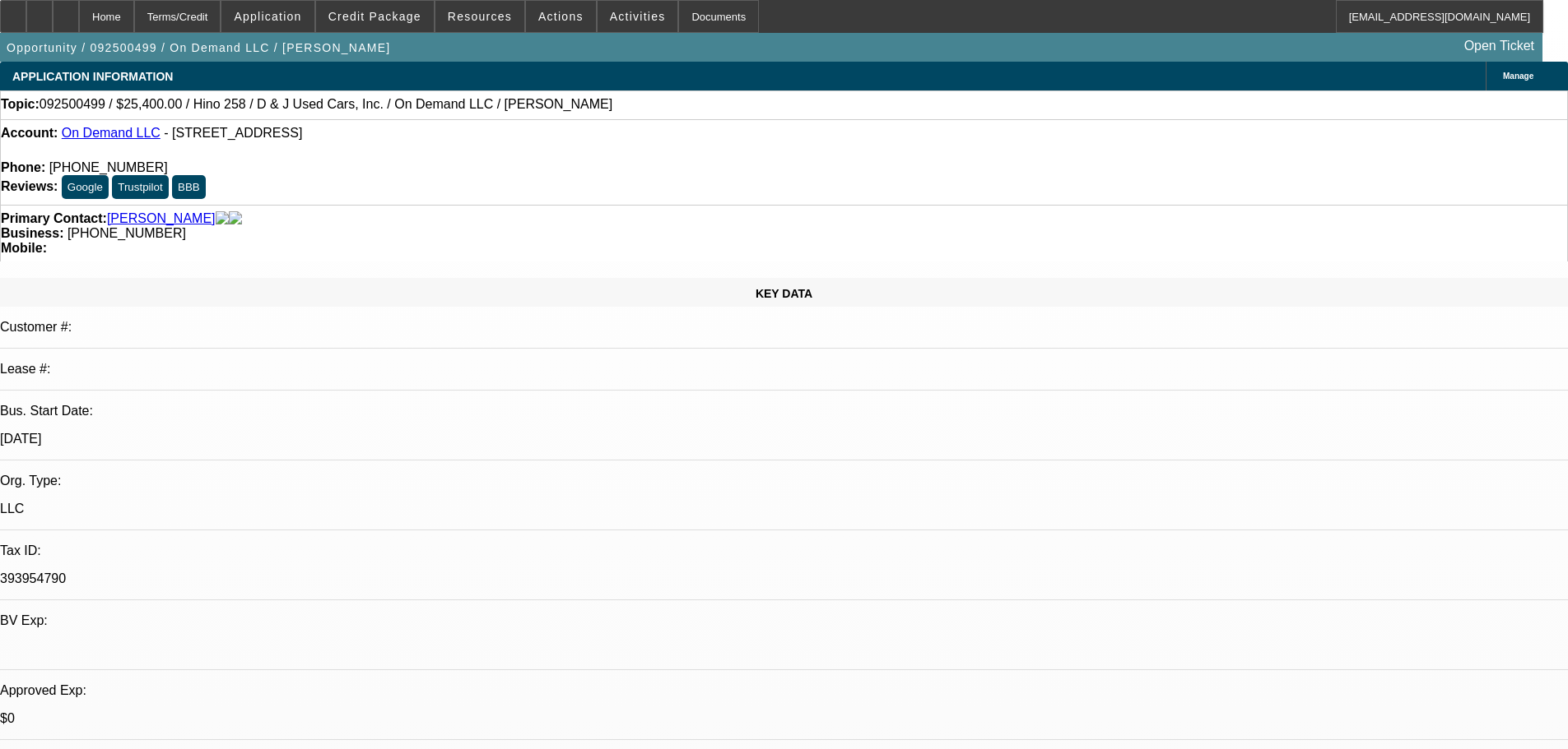
select select "0"
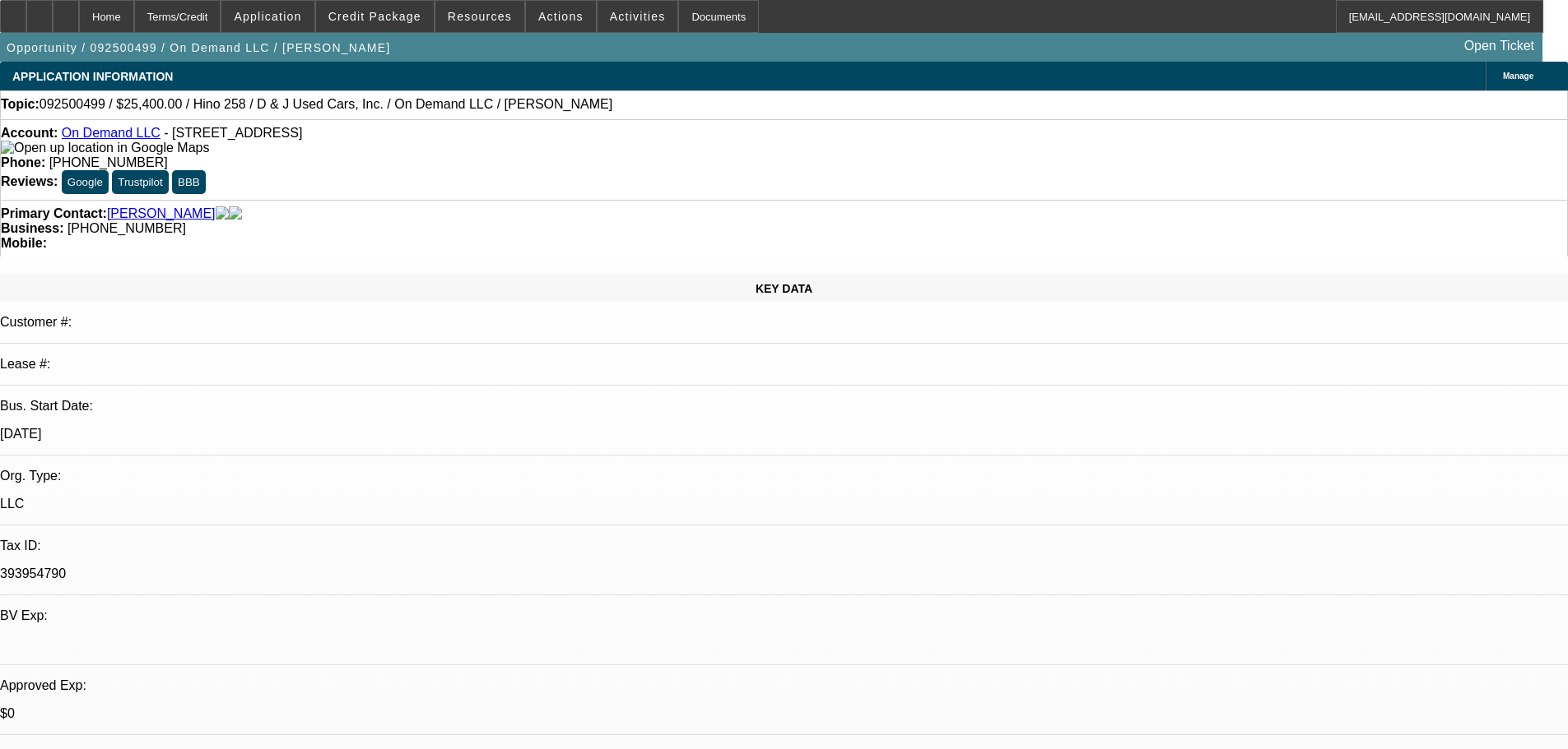
select select "0"
select select "2"
select select "0.1"
select select "4"
select select "0.2"
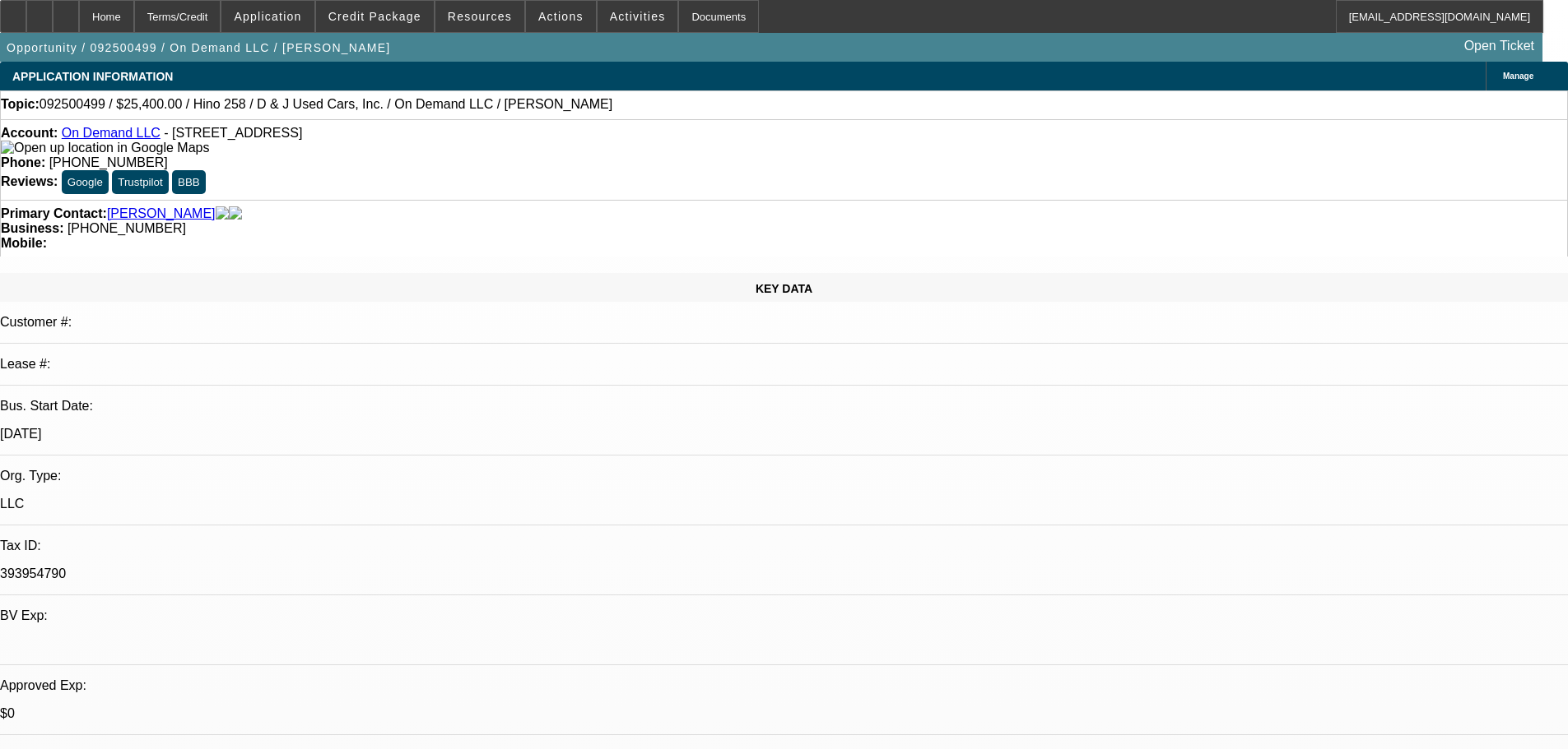
select select "2"
select select "0.1"
select select "4"
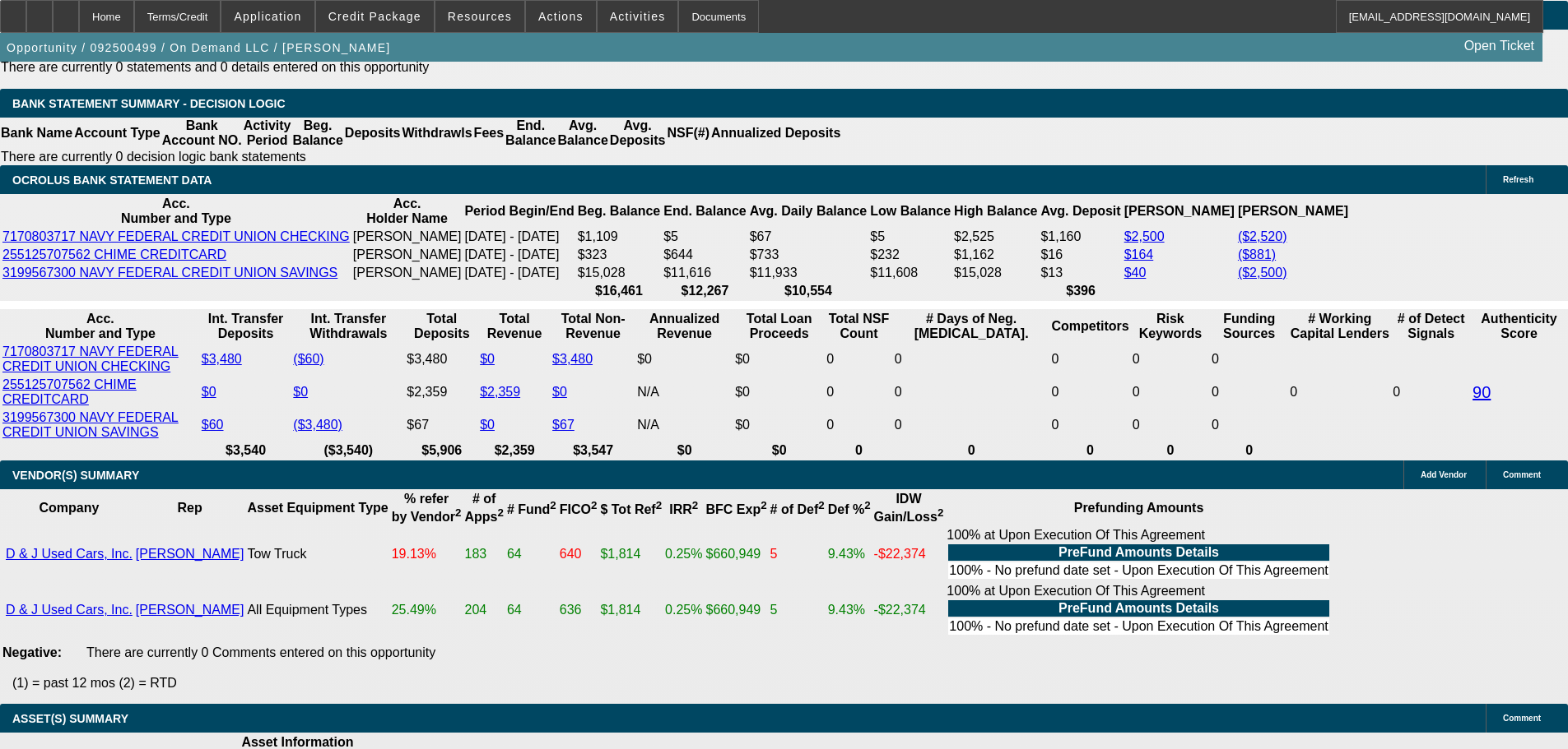
scroll to position [3209, 0]
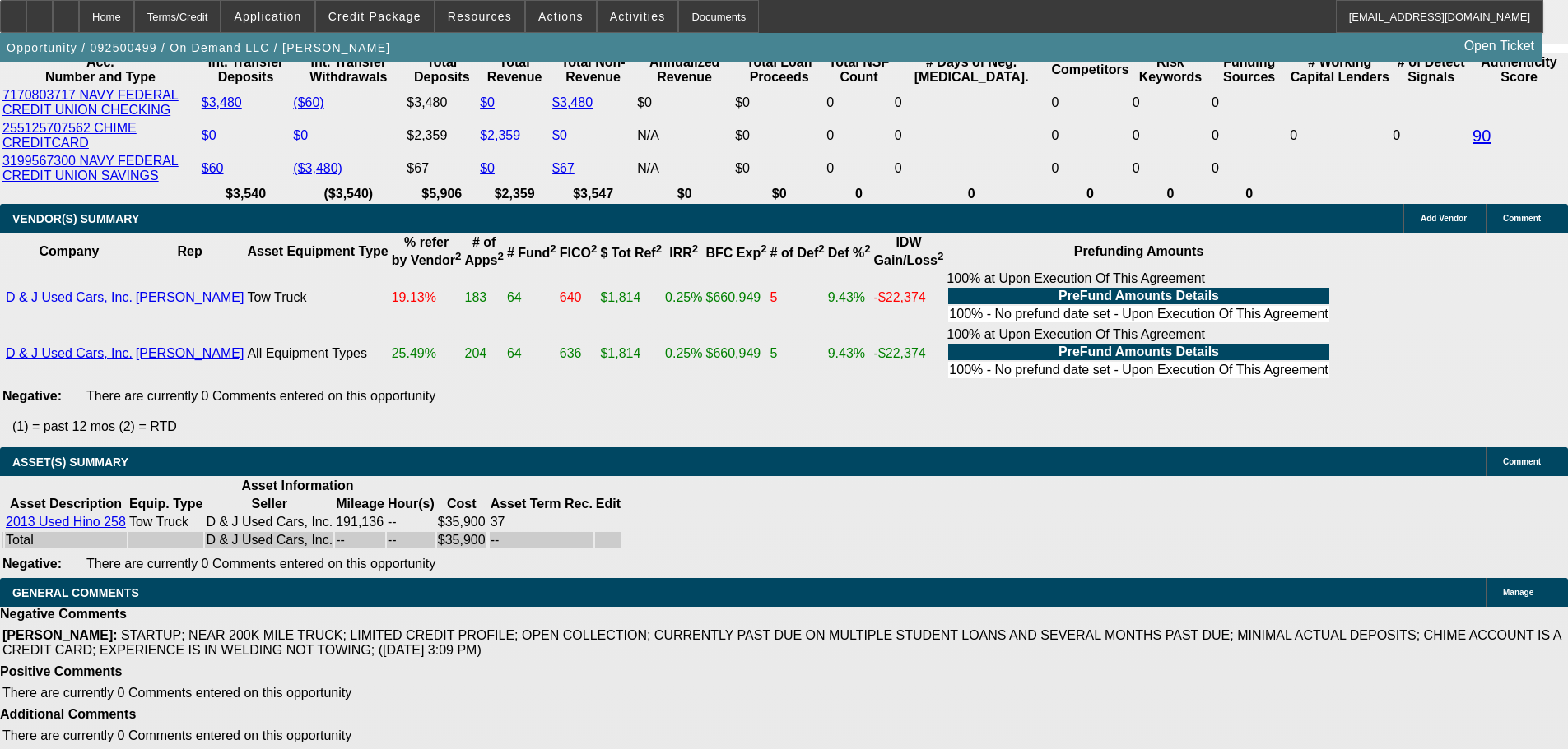
select select "4"
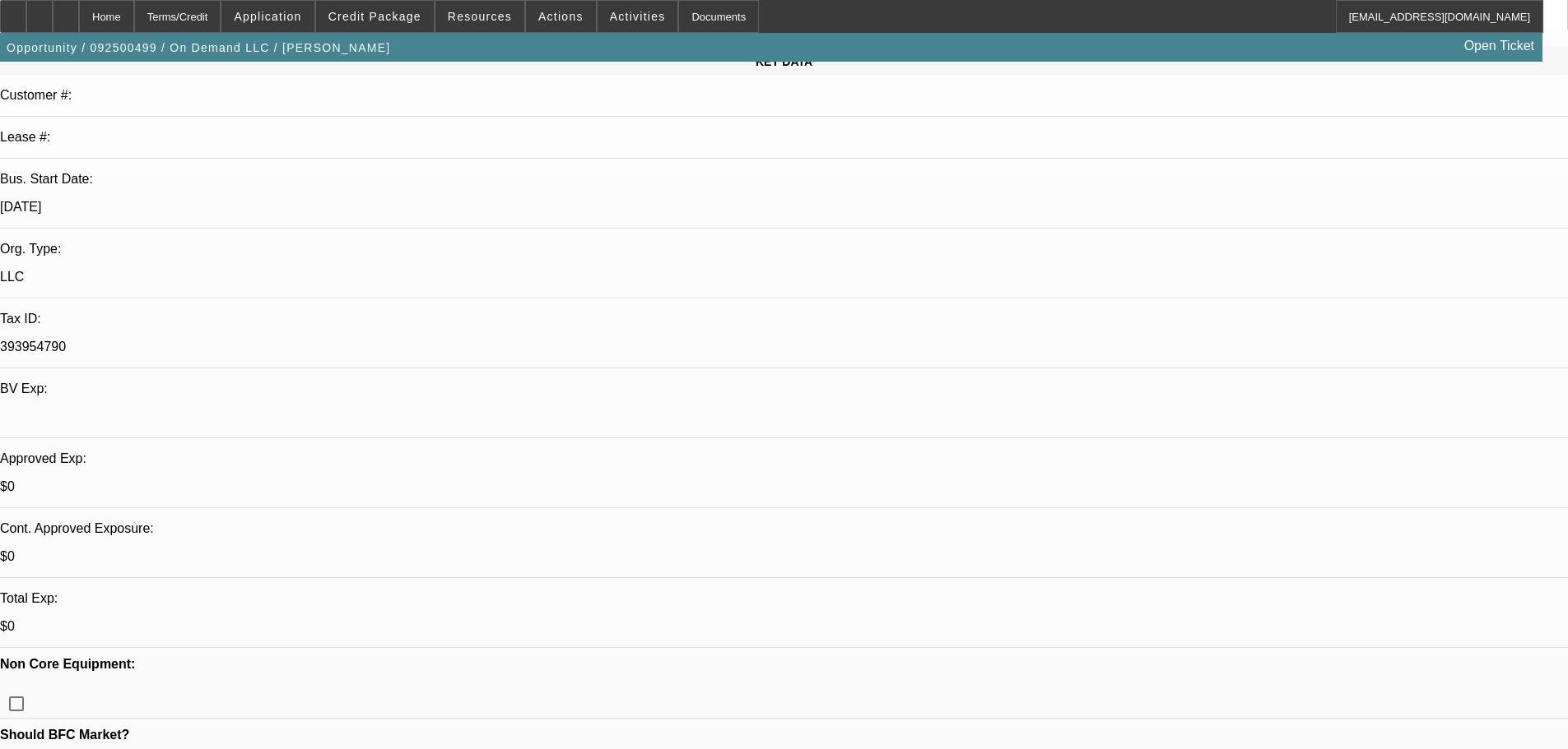
scroll to position [247, 0]
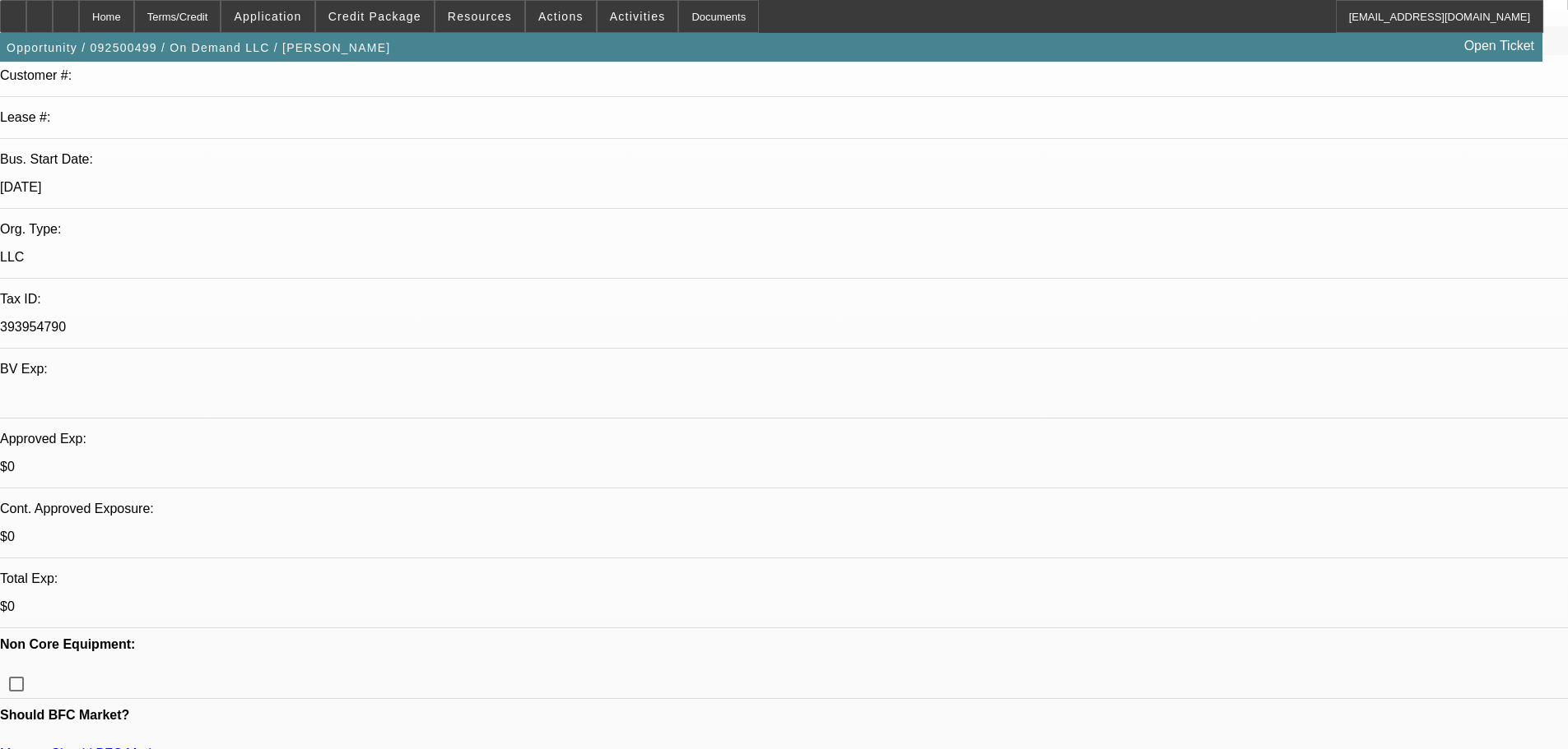
type textarea "AGREE WITH GEORGE HERE AS WASTE OF TIME SENDING IT TO ME."
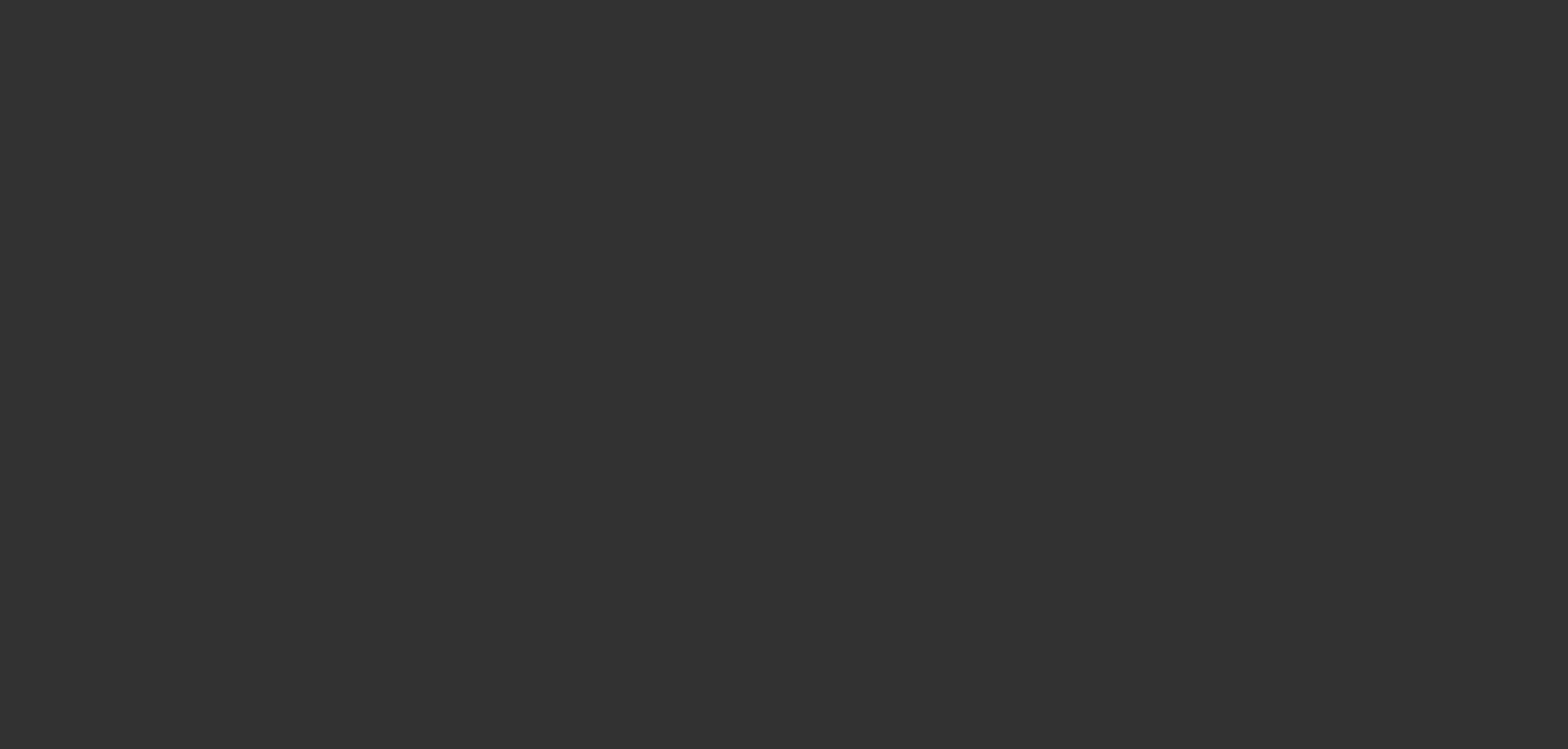
scroll to position [0, 0]
select select "0"
select select "2"
select select "0.1"
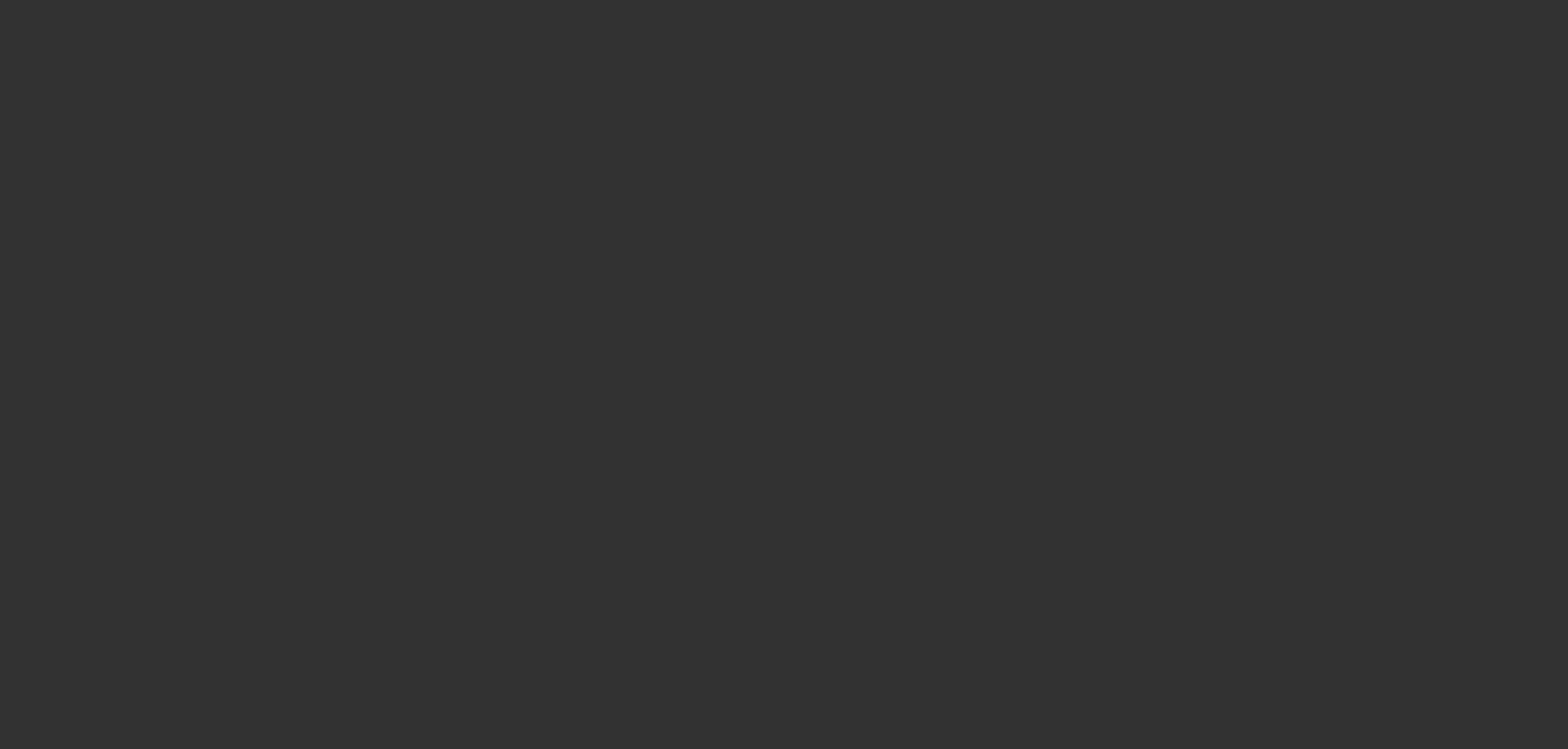
select select "4"
select select "0.2"
select select "2"
select select "0.1"
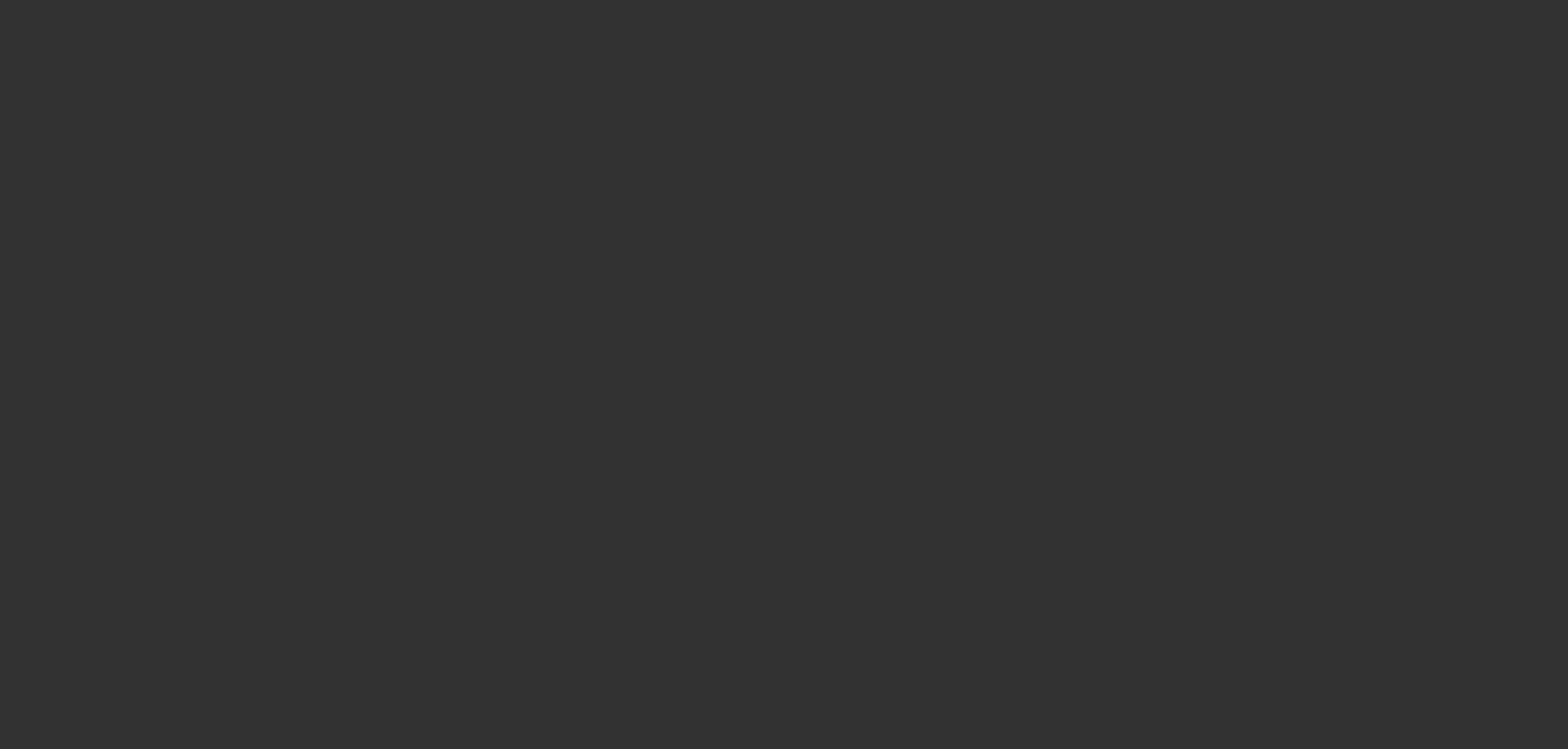
select select "4"
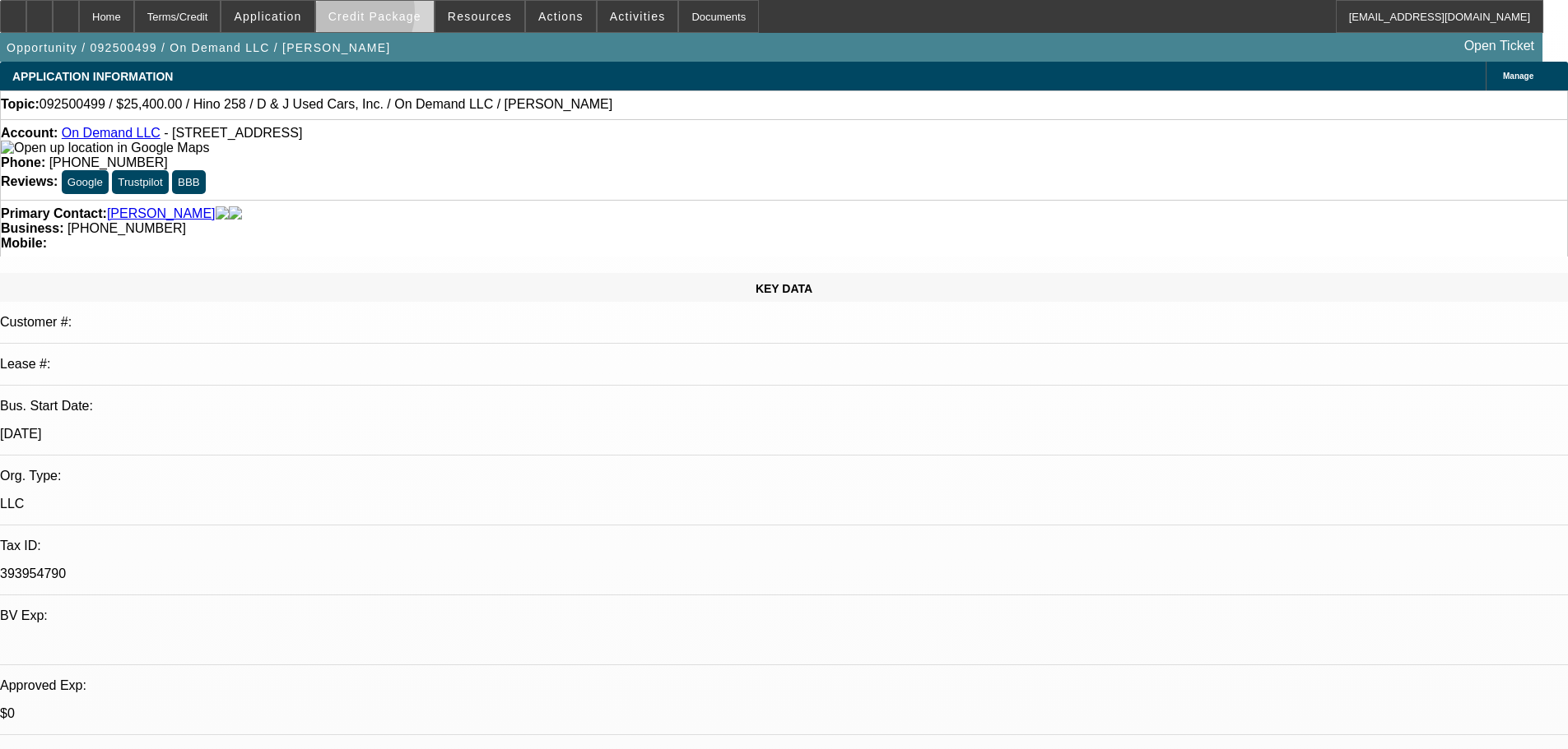
click at [370, 16] on span "Credit Package" at bounding box center [375, 16] width 93 height 13
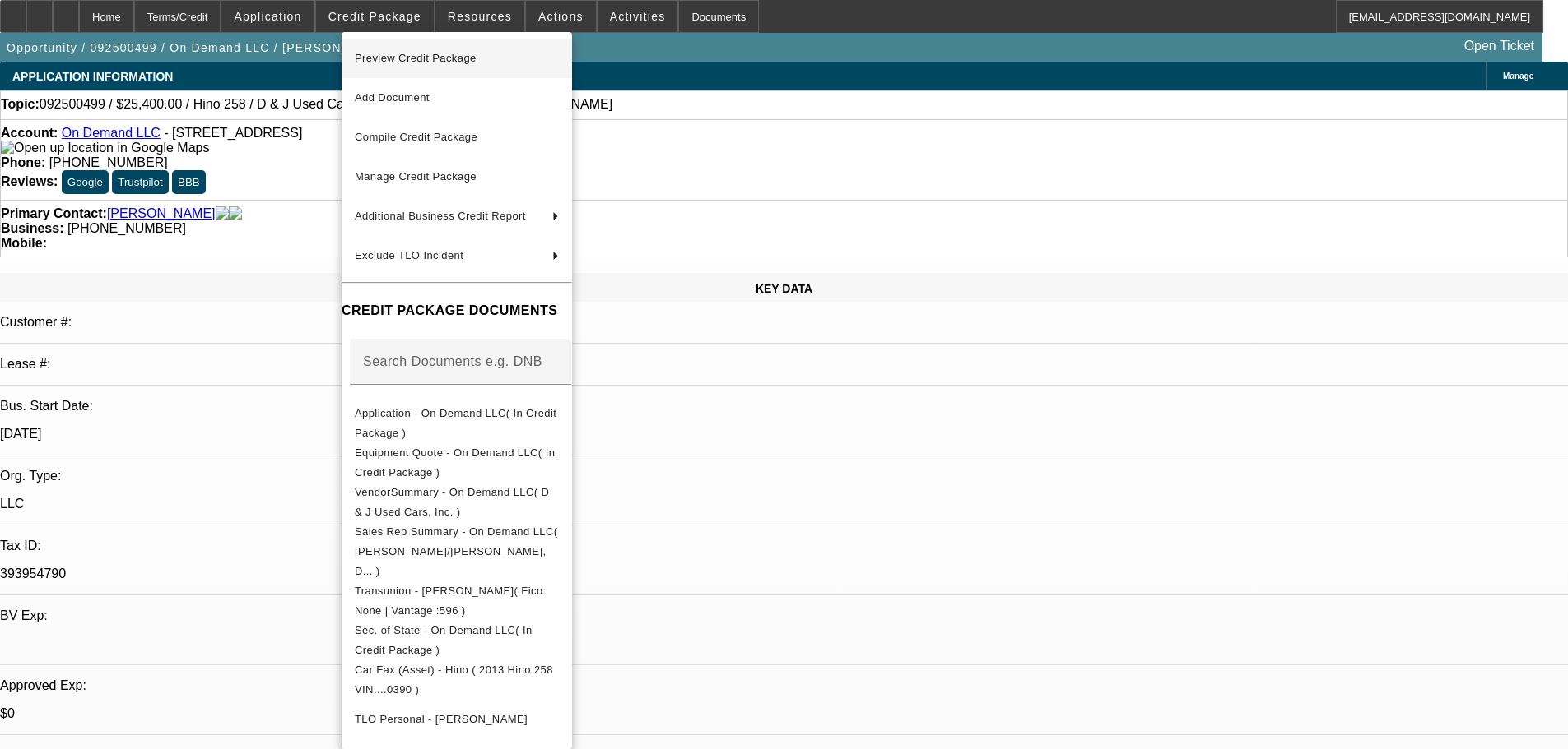
click at [403, 60] on span "Preview Credit Package" at bounding box center [415, 58] width 121 height 13
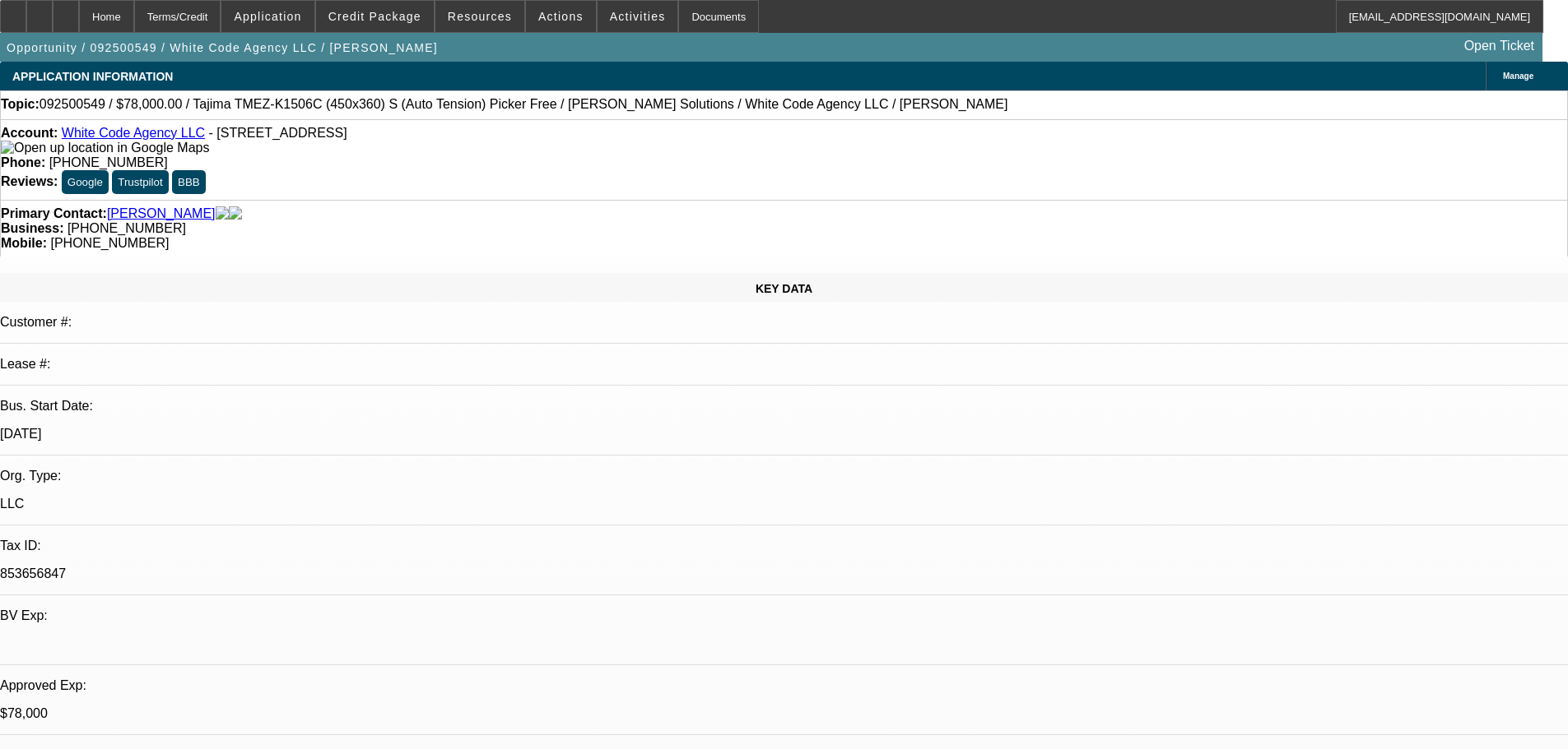
select select "0"
select select "2"
select select "0.1"
select select "4"
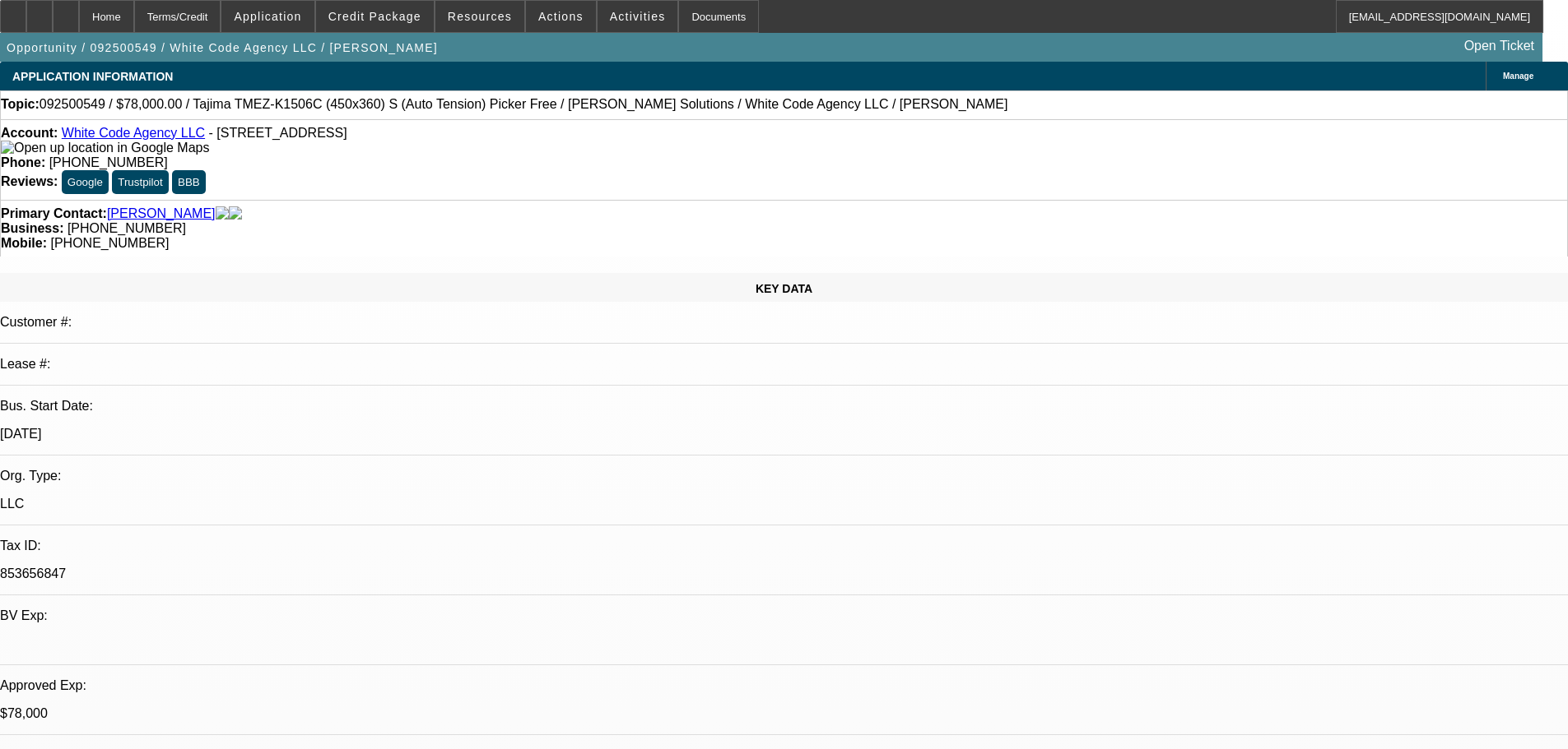
select select "0"
select select "2"
select select "0"
select select "6"
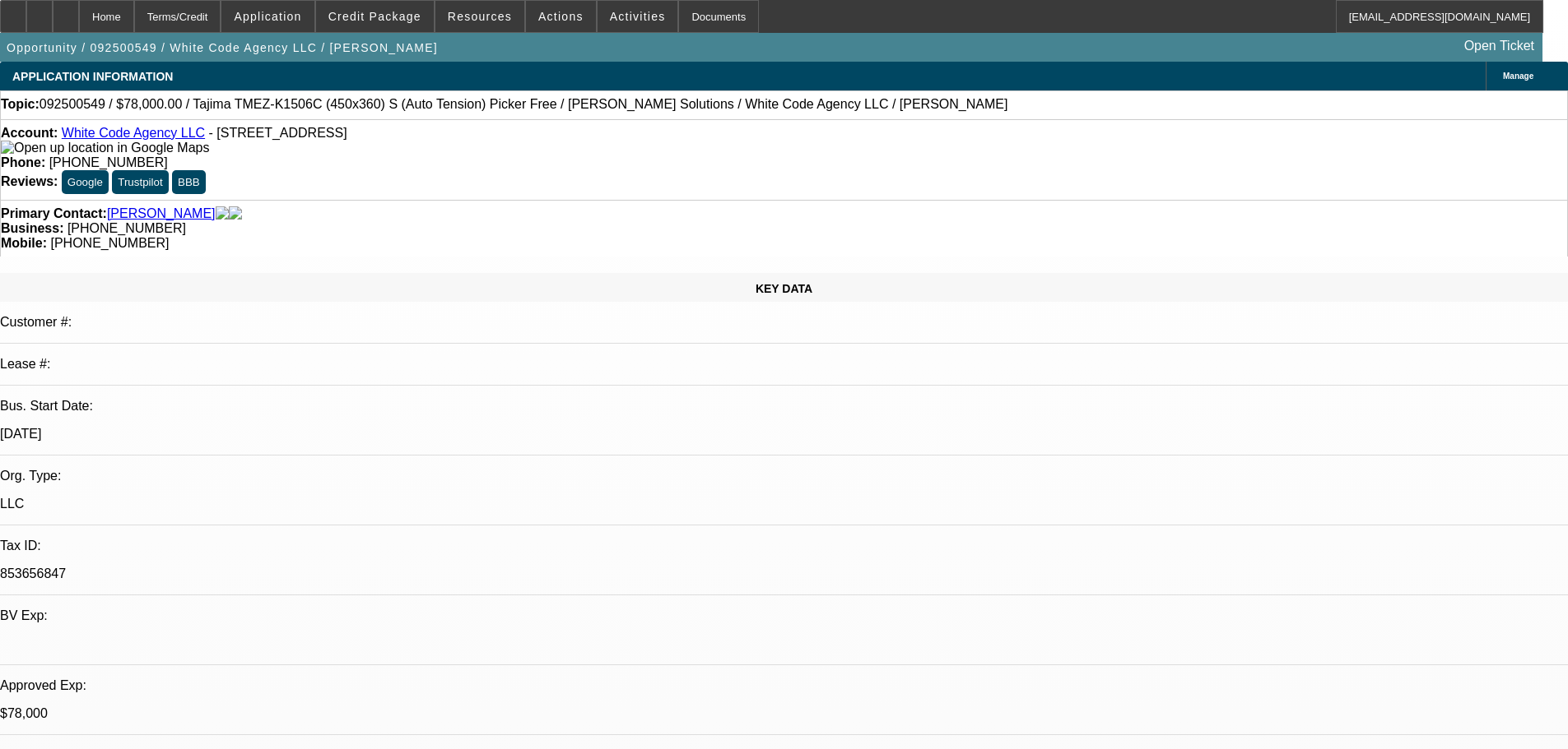
select select "0"
select select "0.1"
select select "4"
select select "0"
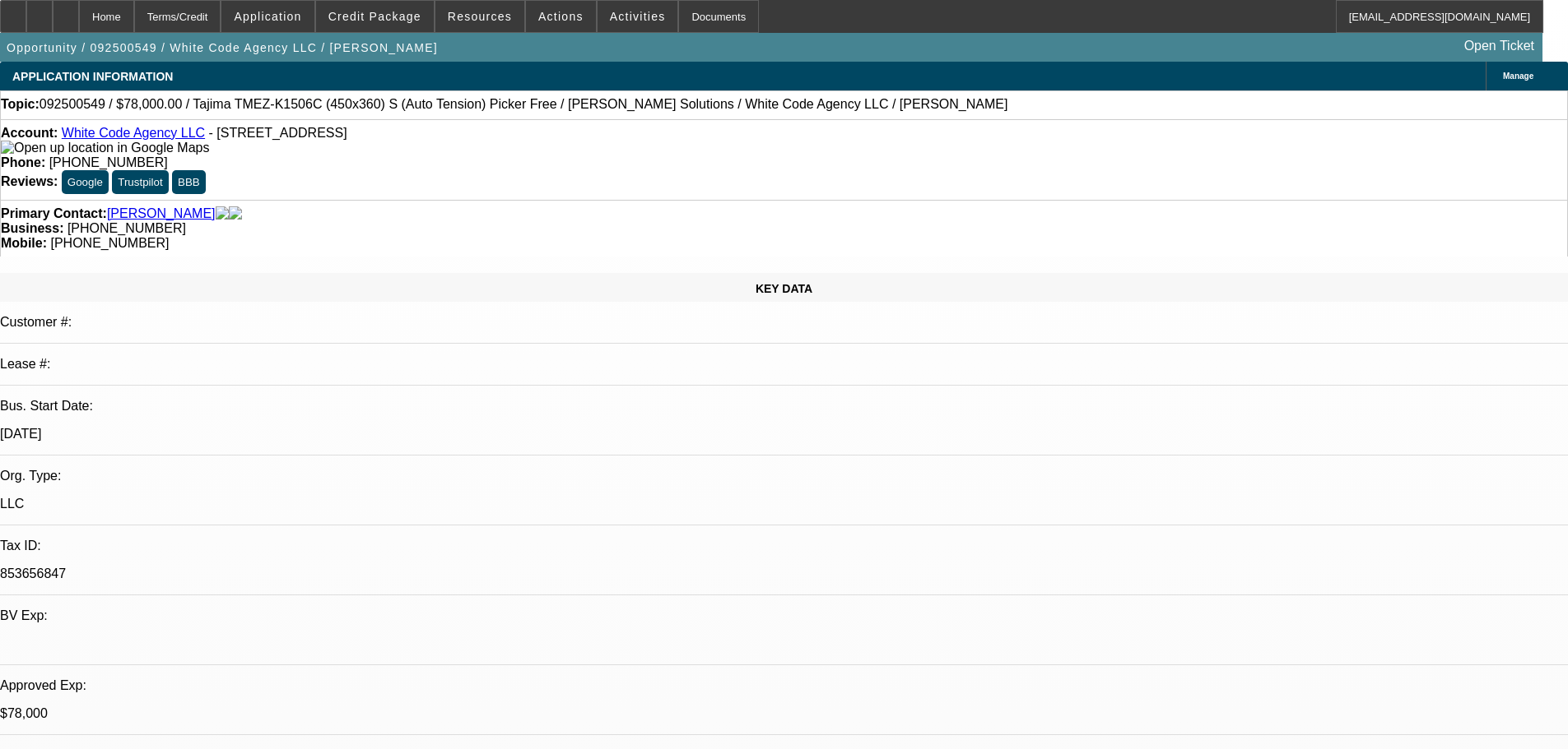
select select "0"
select select "0.1"
select select "4"
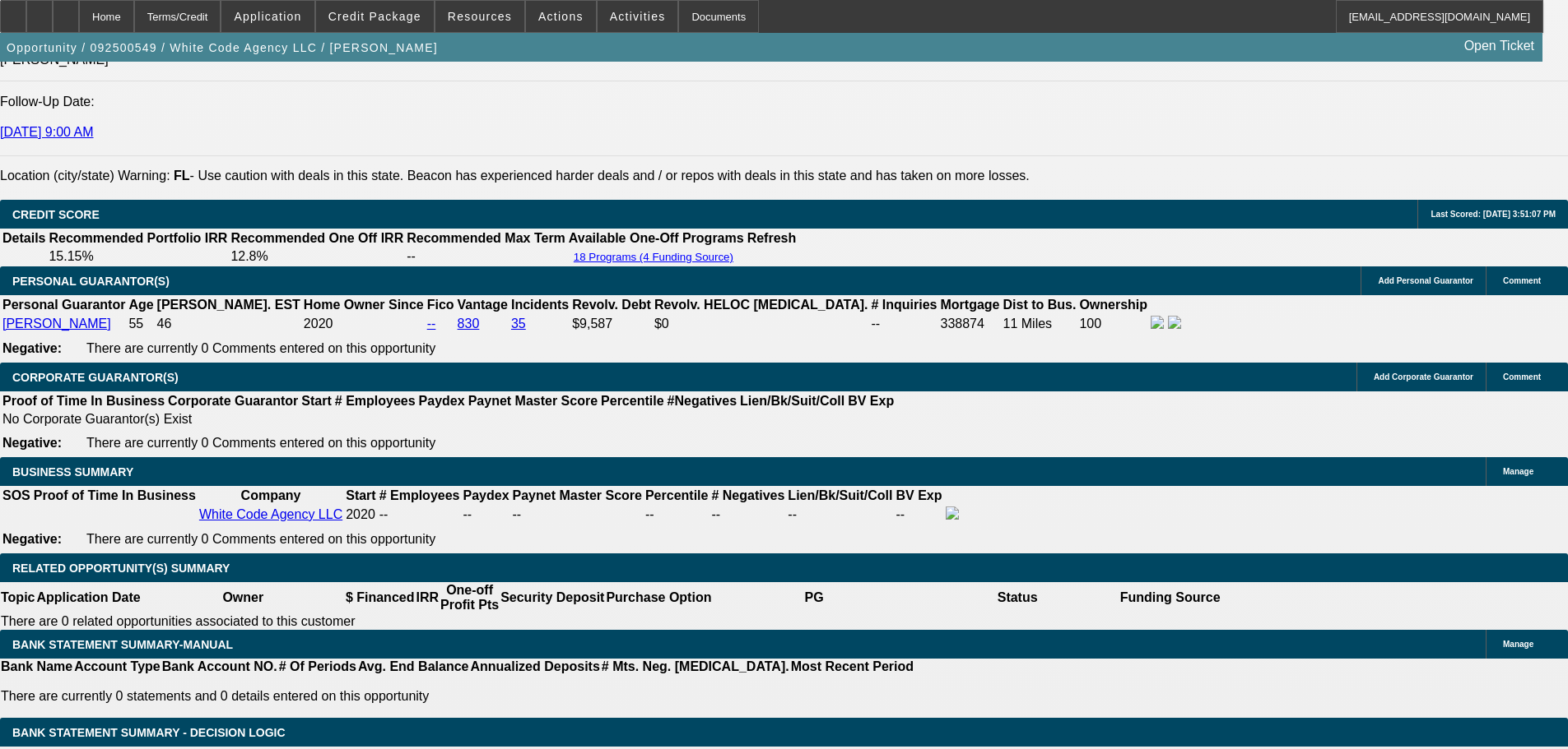
scroll to position [2398, 0]
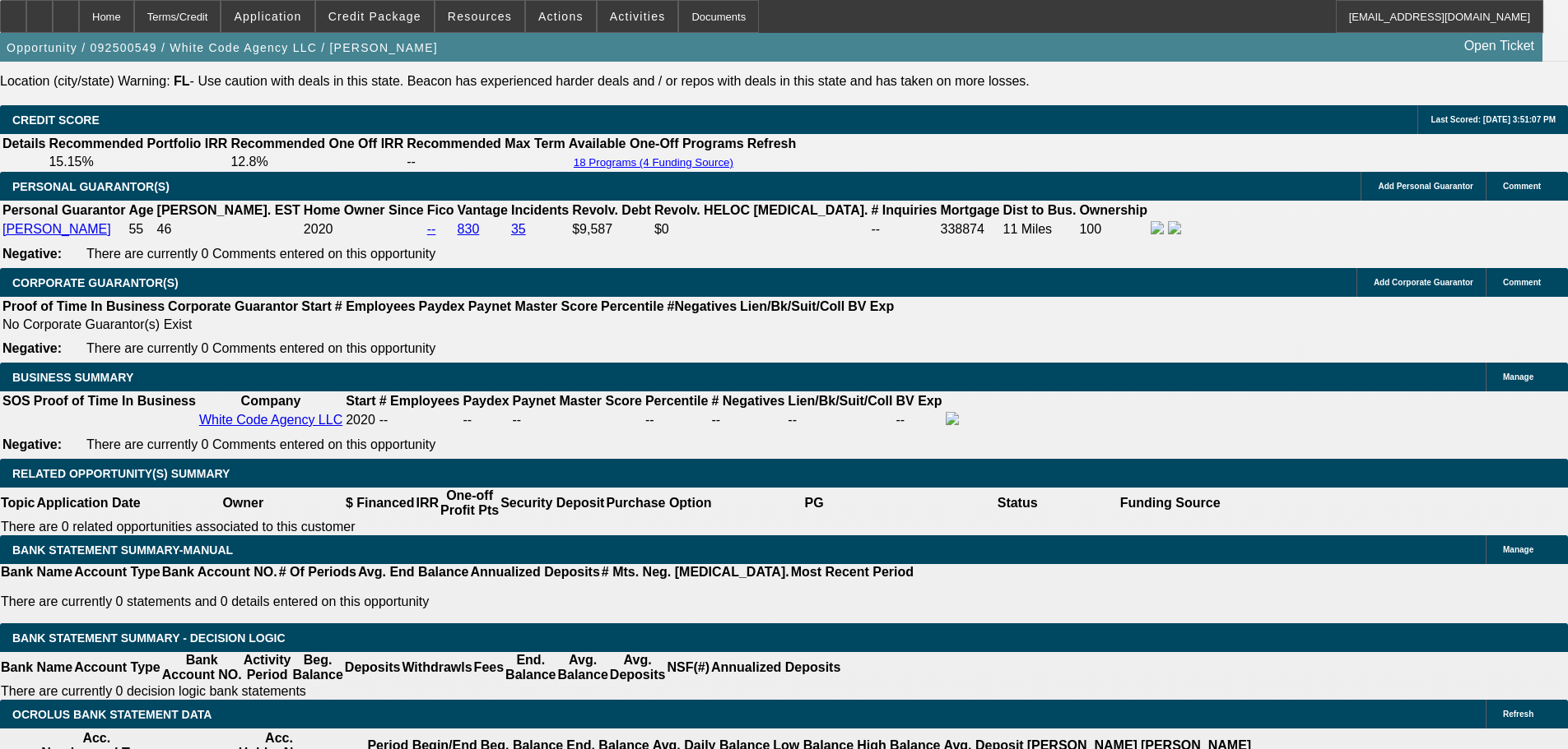
select select "0"
select select "6"
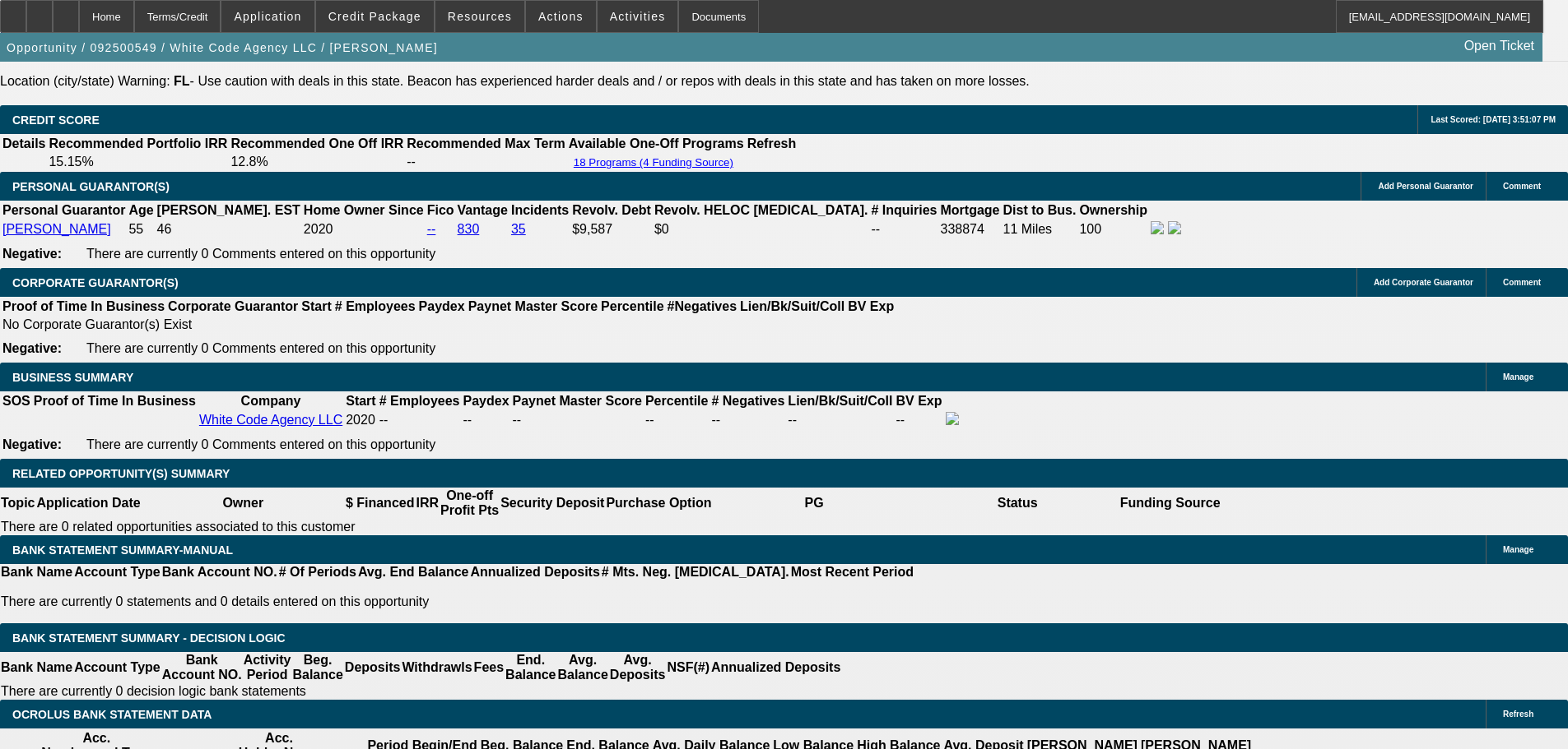
select select "0"
select select "6"
select select "0"
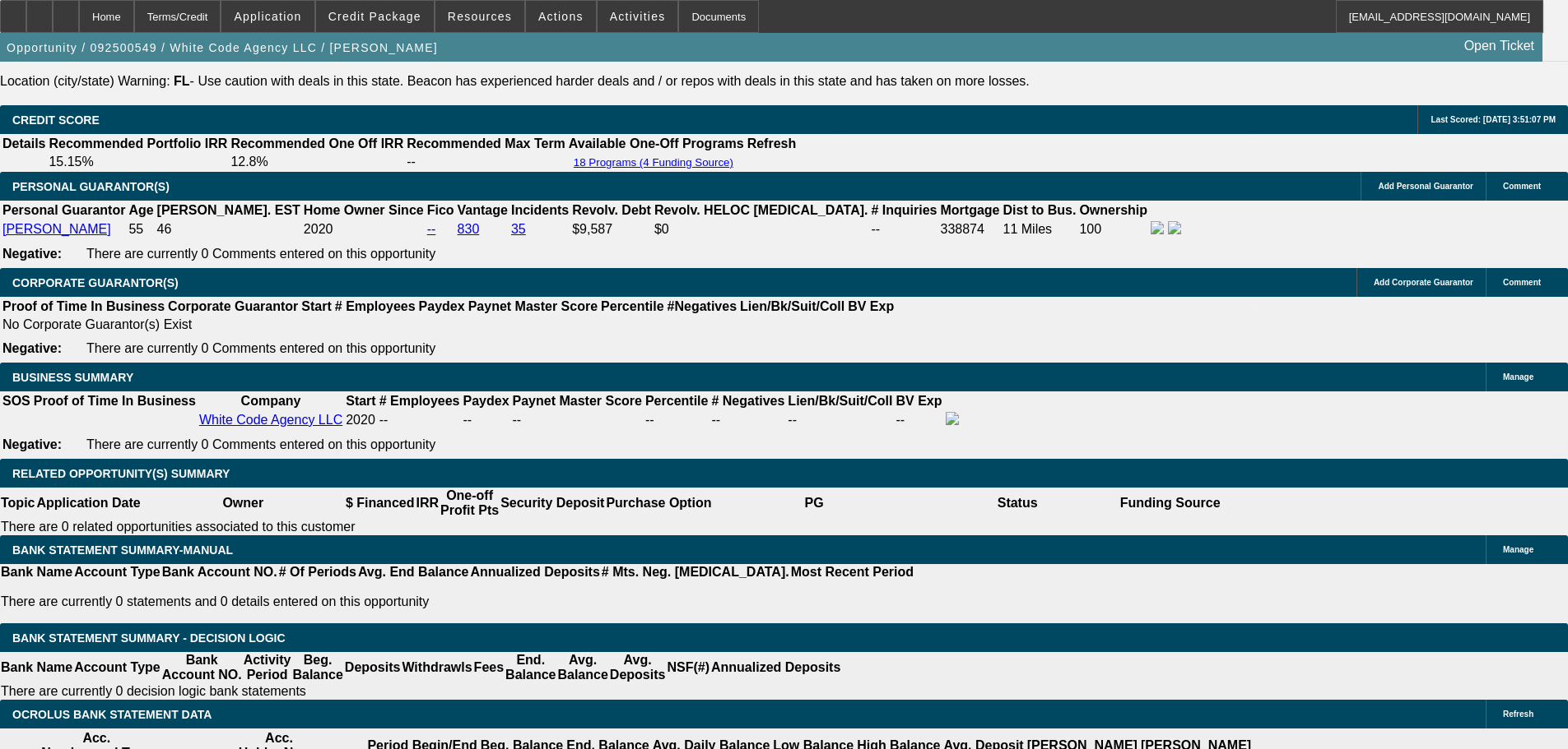
select select "2"
select select "0.1"
select select "4"
select select "0"
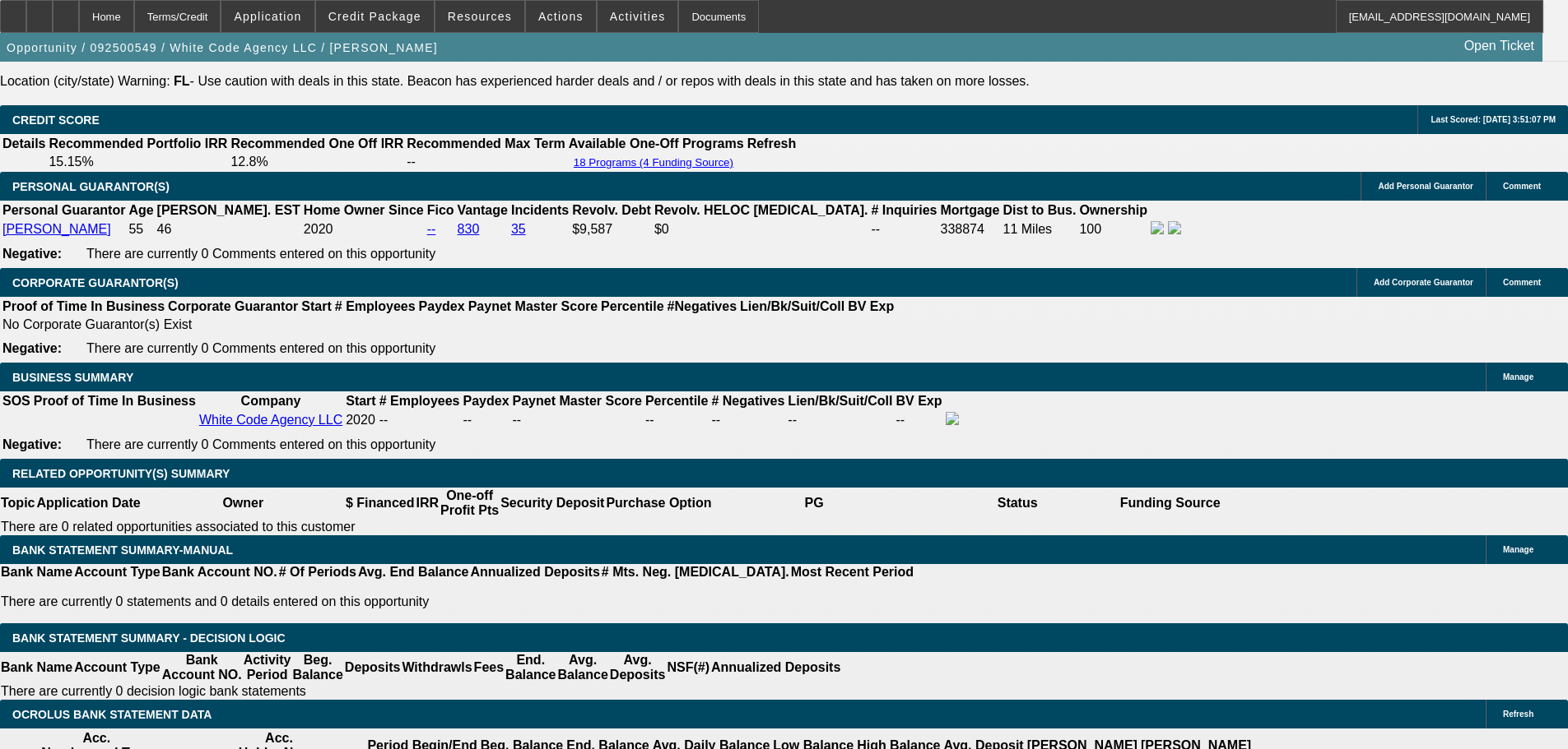
select select "2"
select select "0"
select select "6"
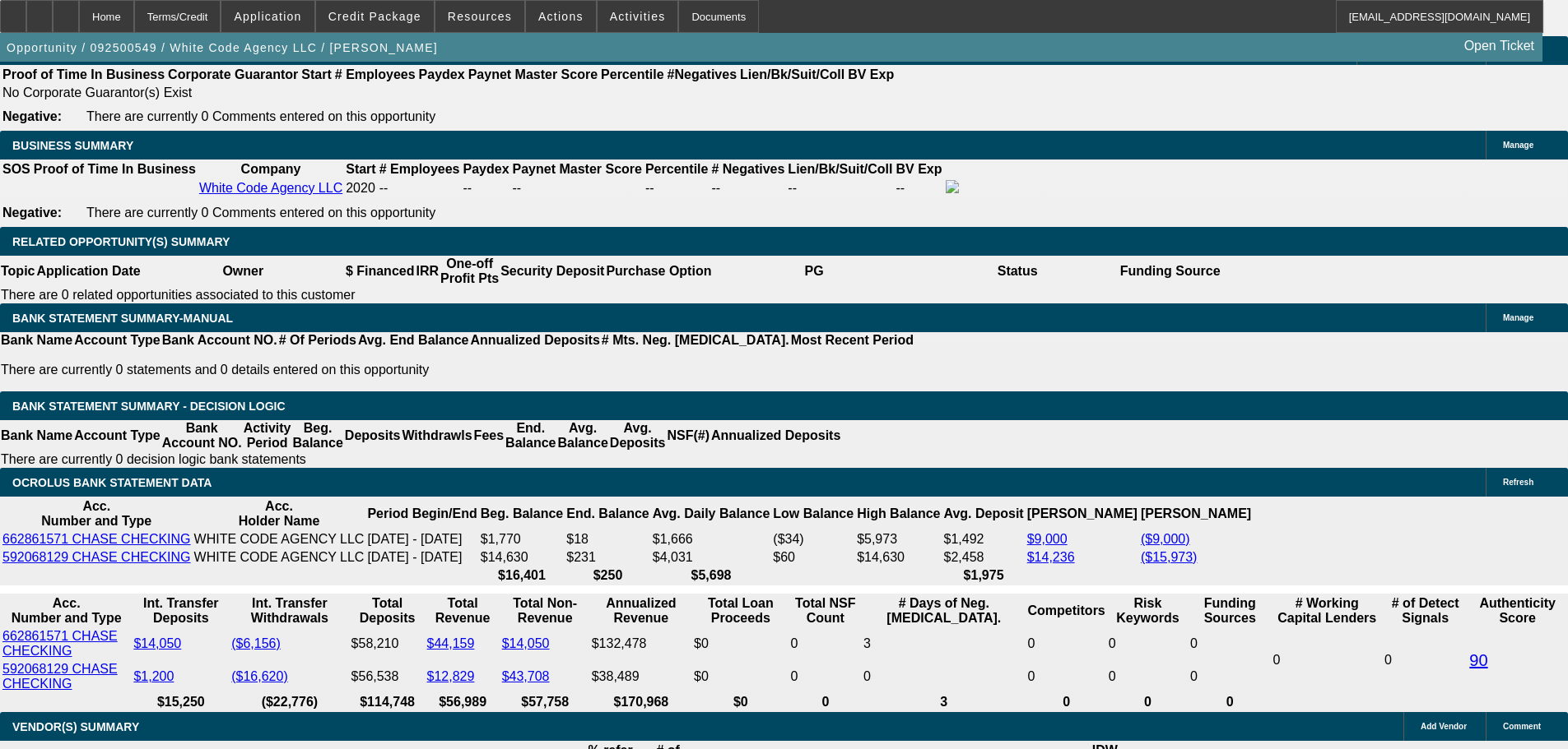
scroll to position [3056, 0]
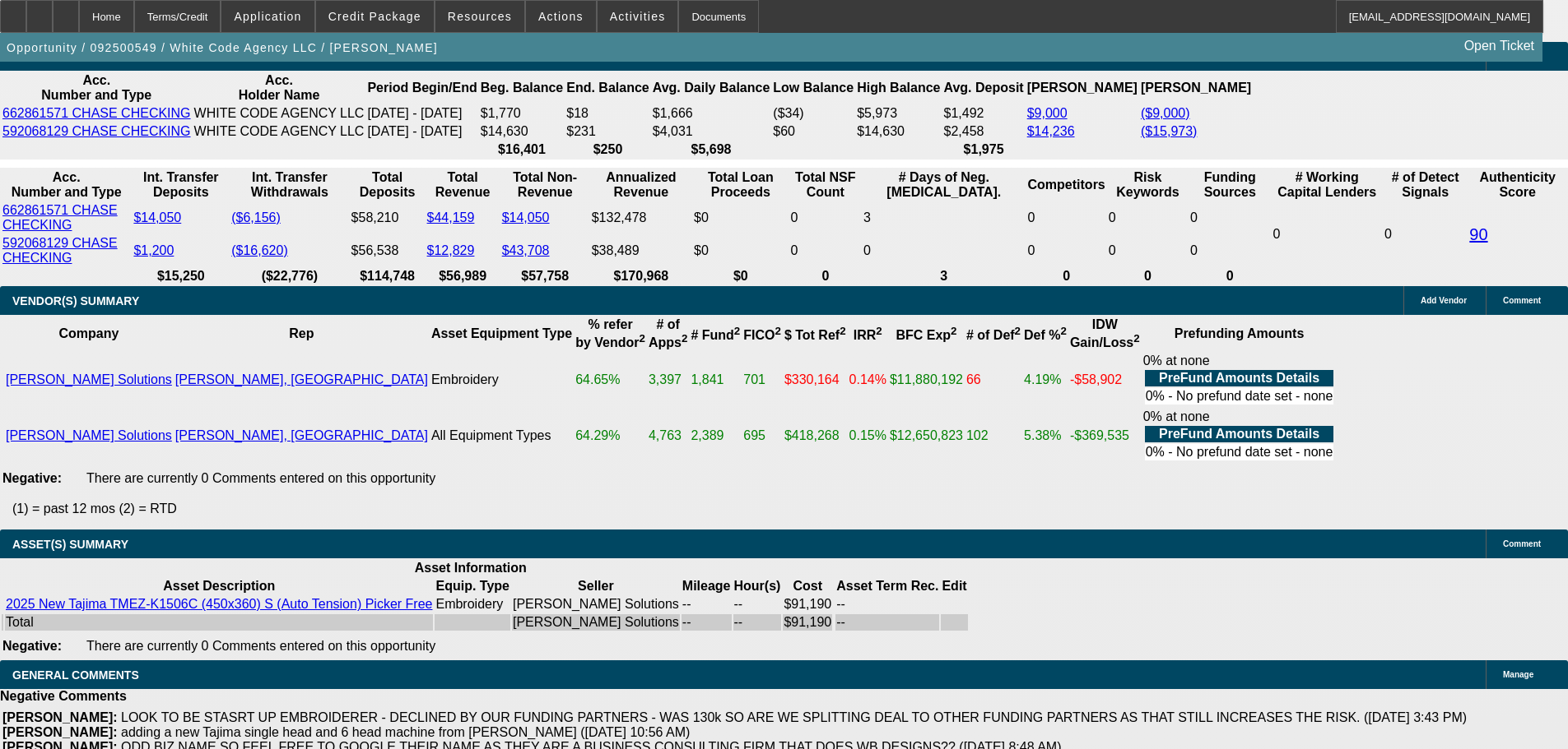
select select "4"
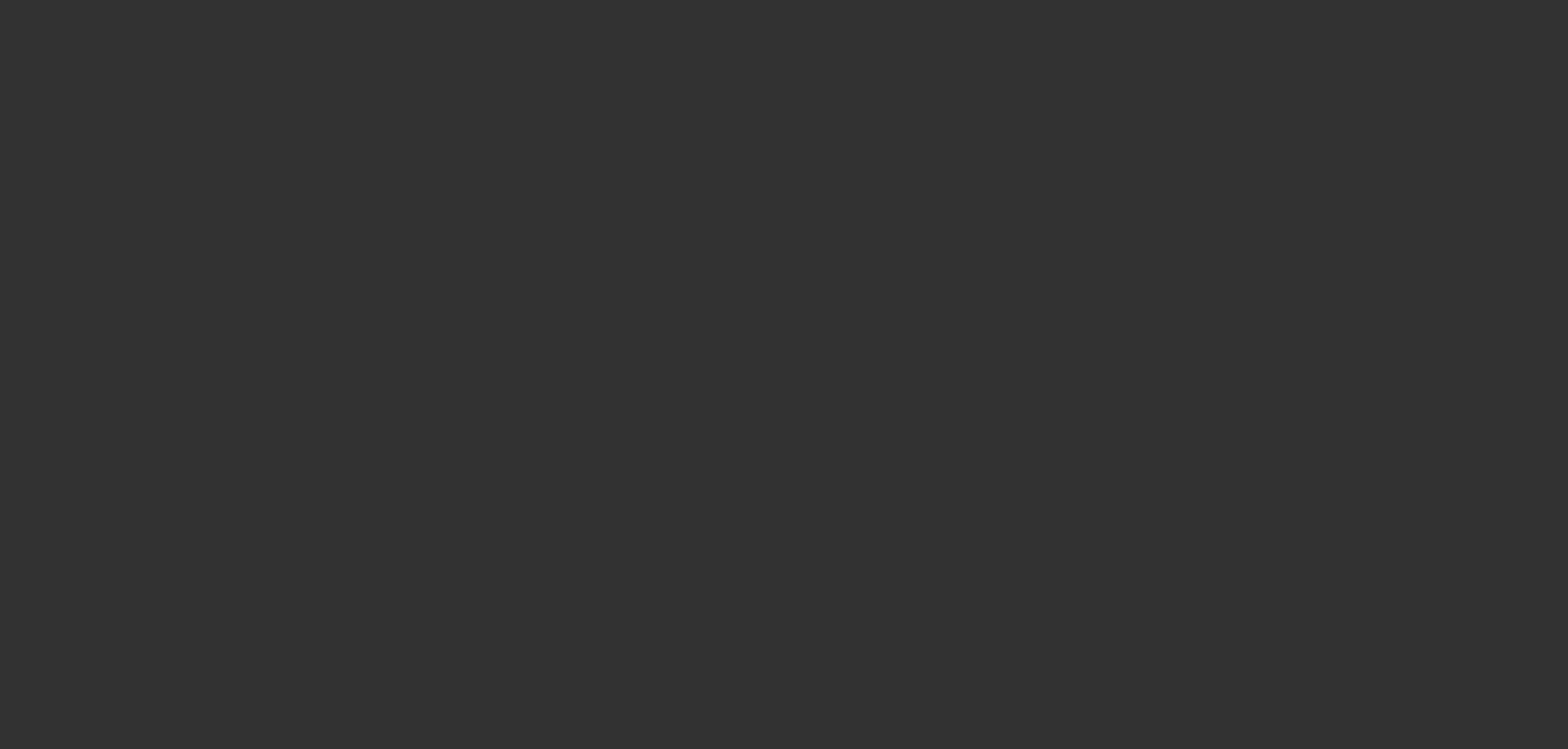
select select "0"
select select "2"
select select "0.1"
select select "4"
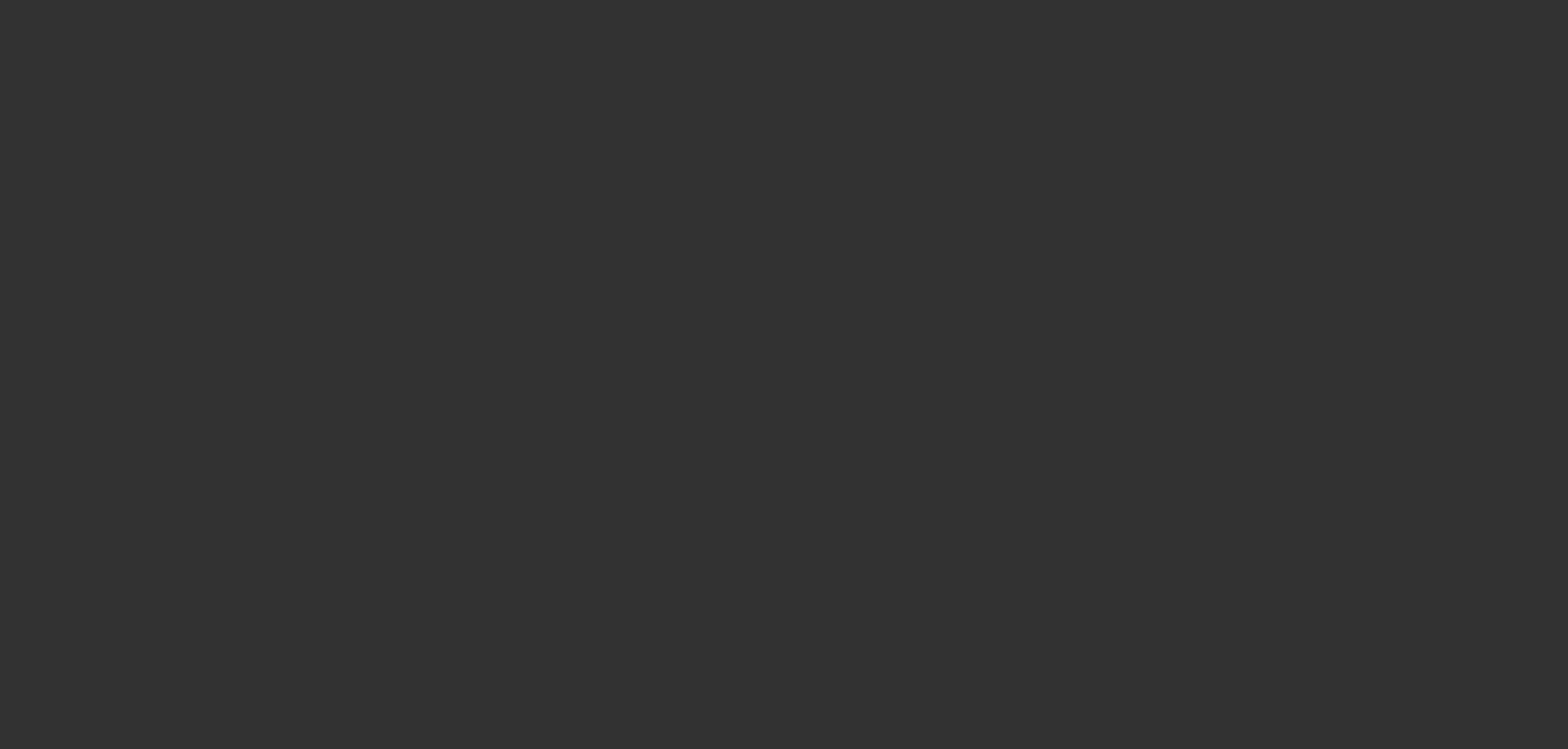
select select "0"
select select "2"
select select "0"
select select "6"
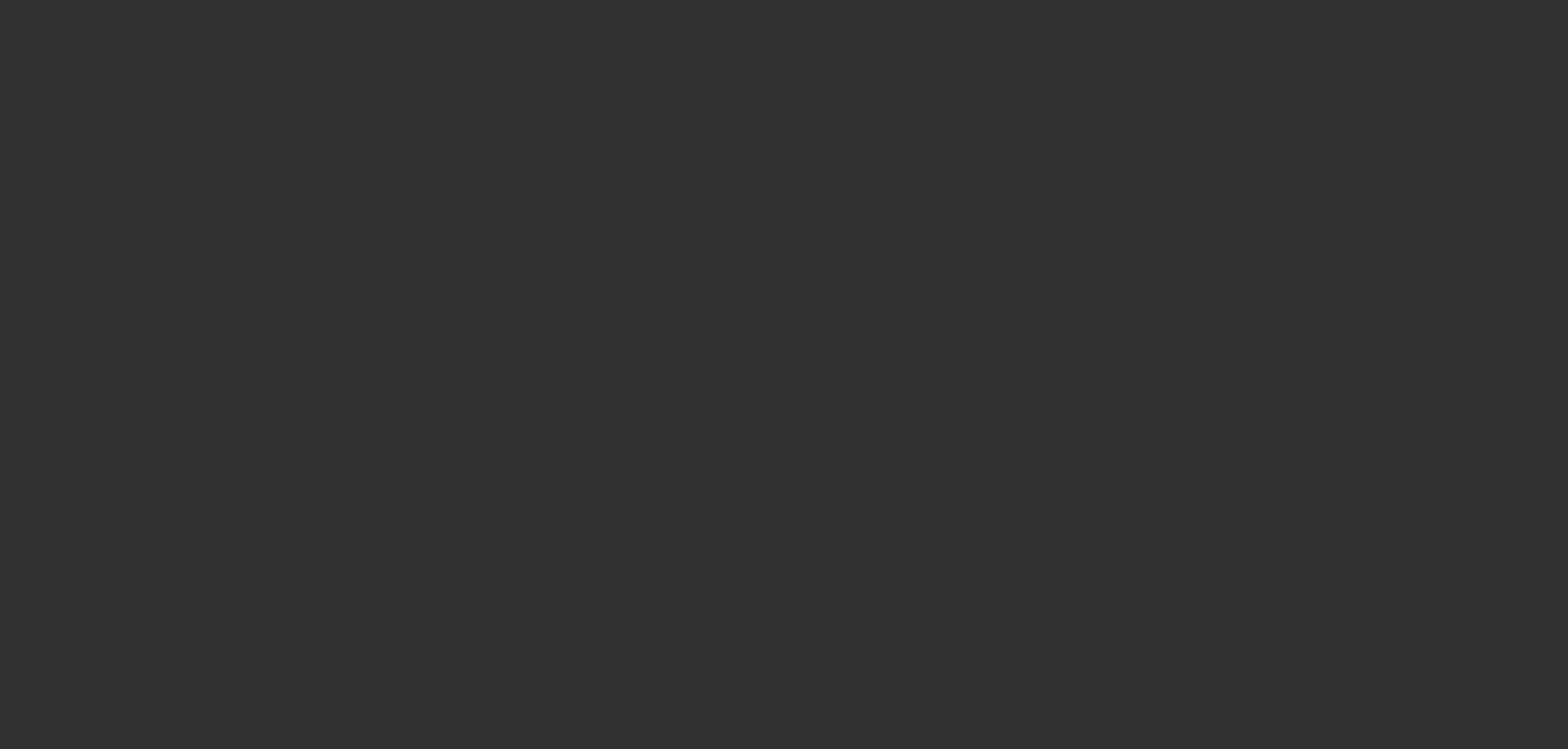
select select "0"
select select "0.1"
select select "4"
select select "0"
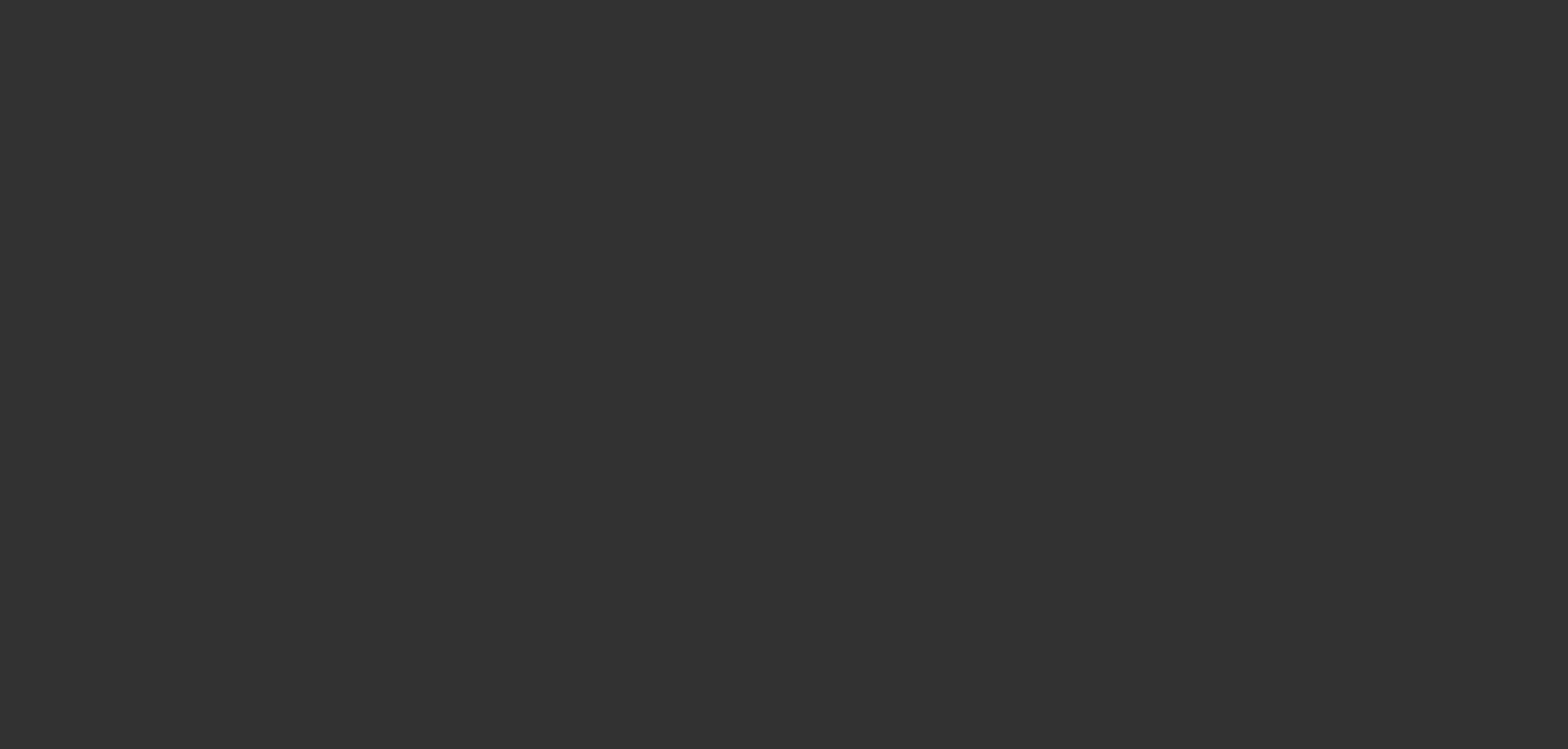
select select "0"
select select "0.1"
select select "4"
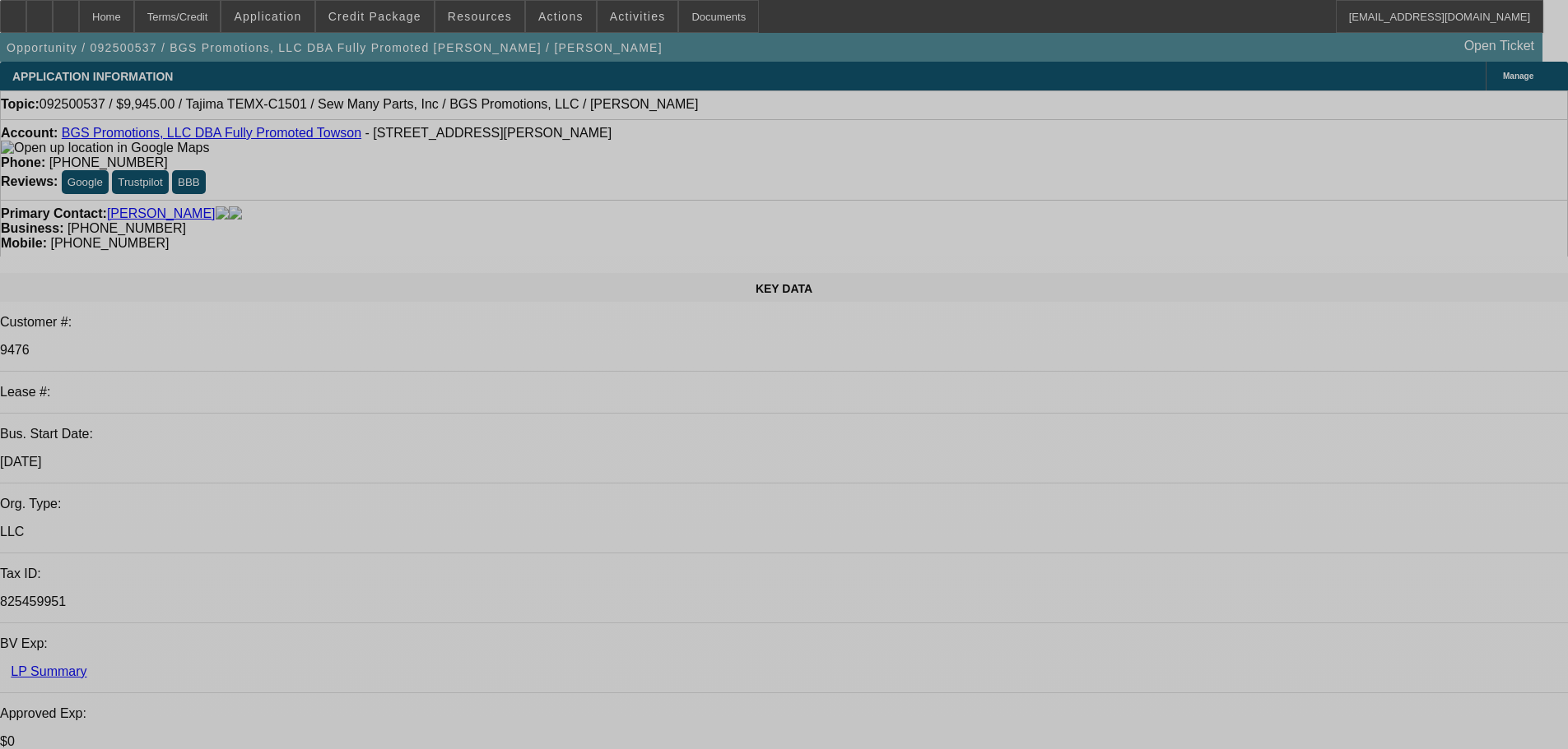
select select "0"
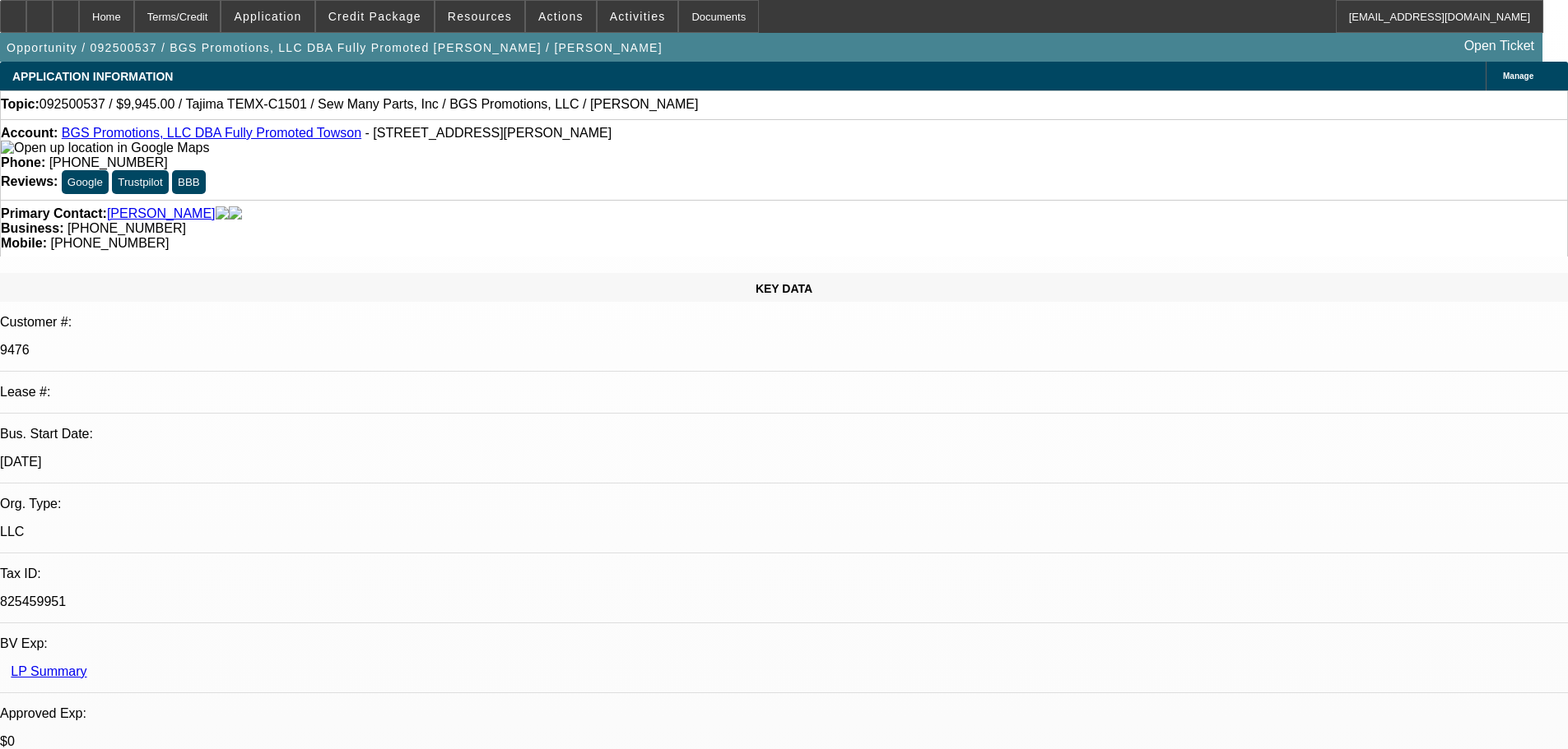
select select "2"
select select "0"
select select "6"
select select "0"
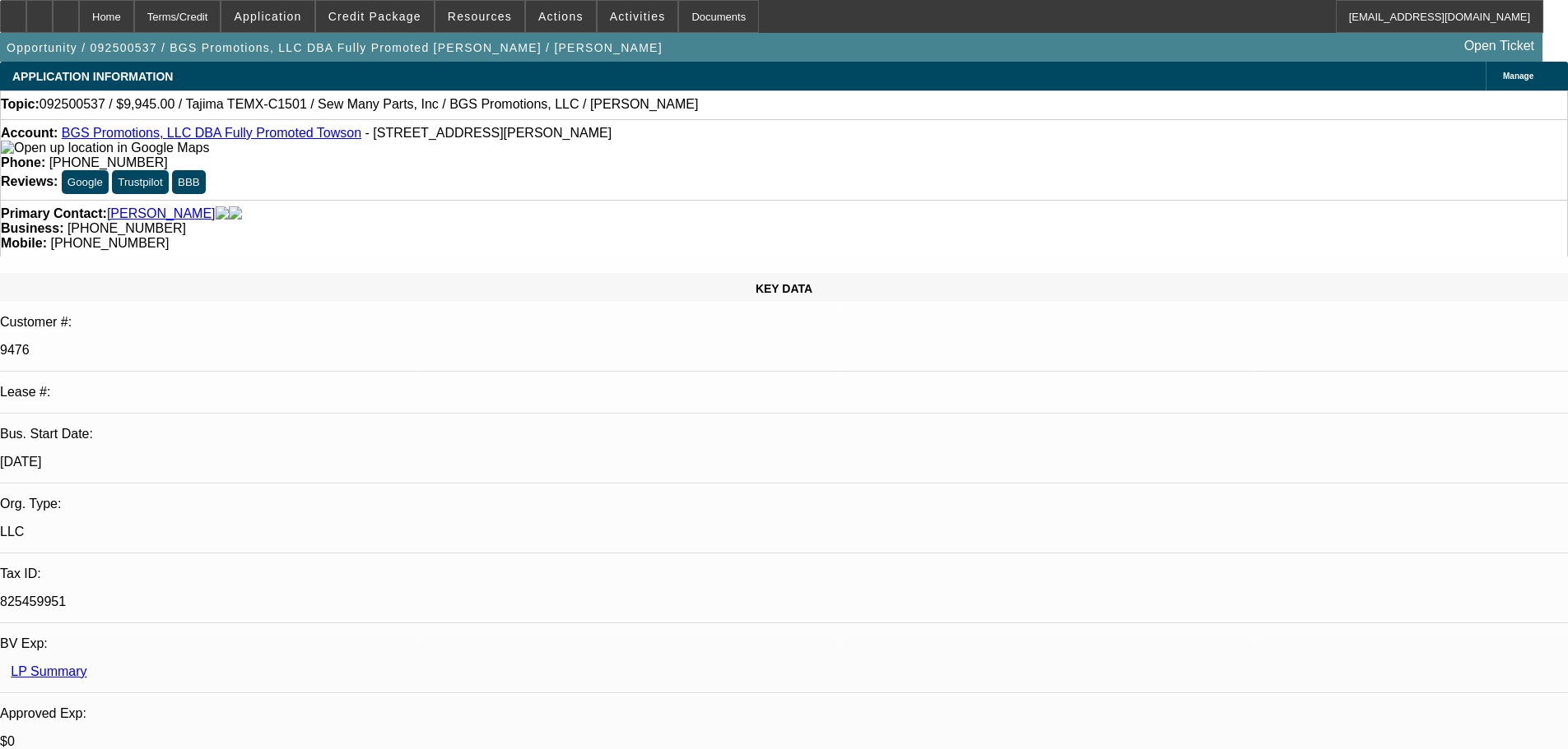
select select "2"
select select "0.1"
select select "4"
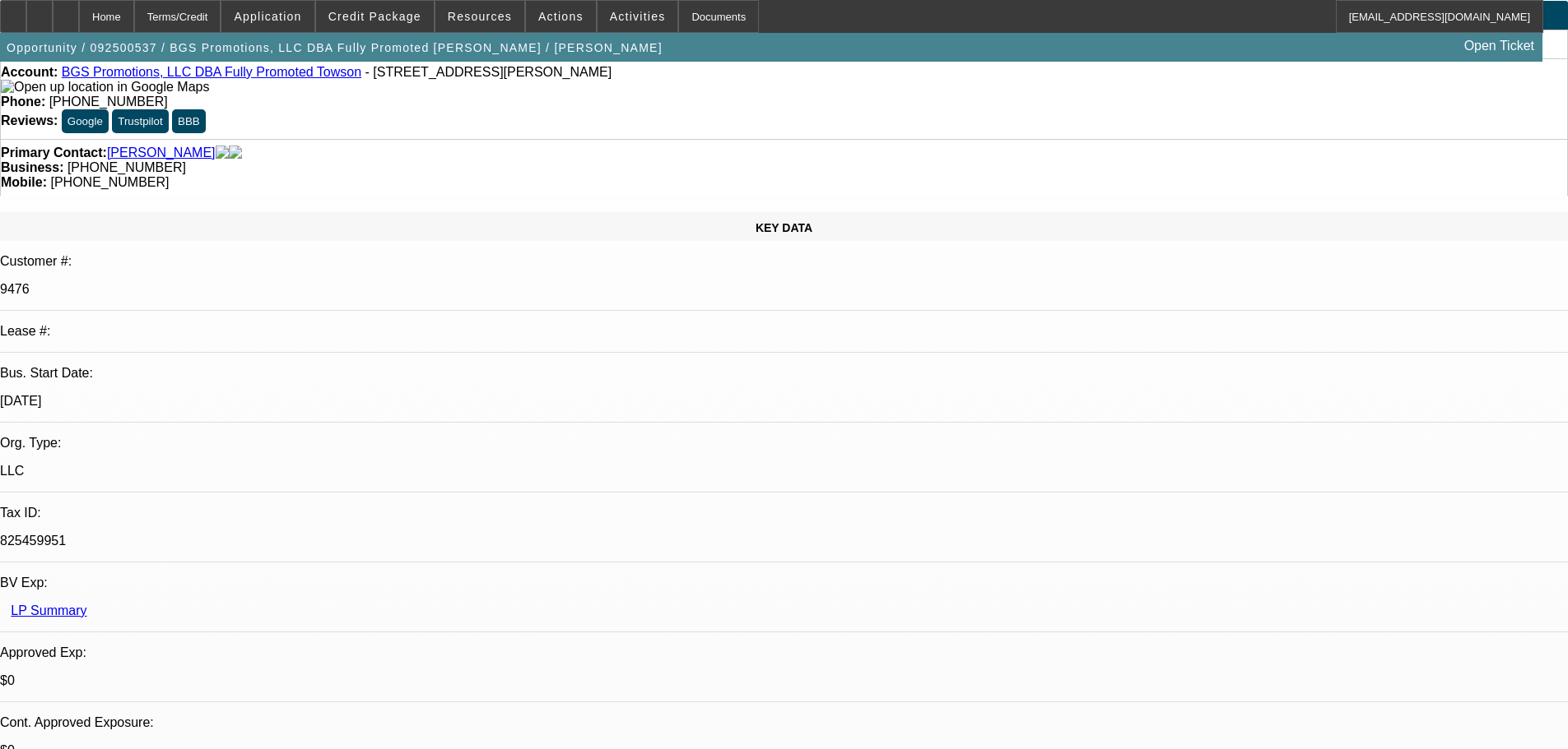
scroll to position [164, 0]
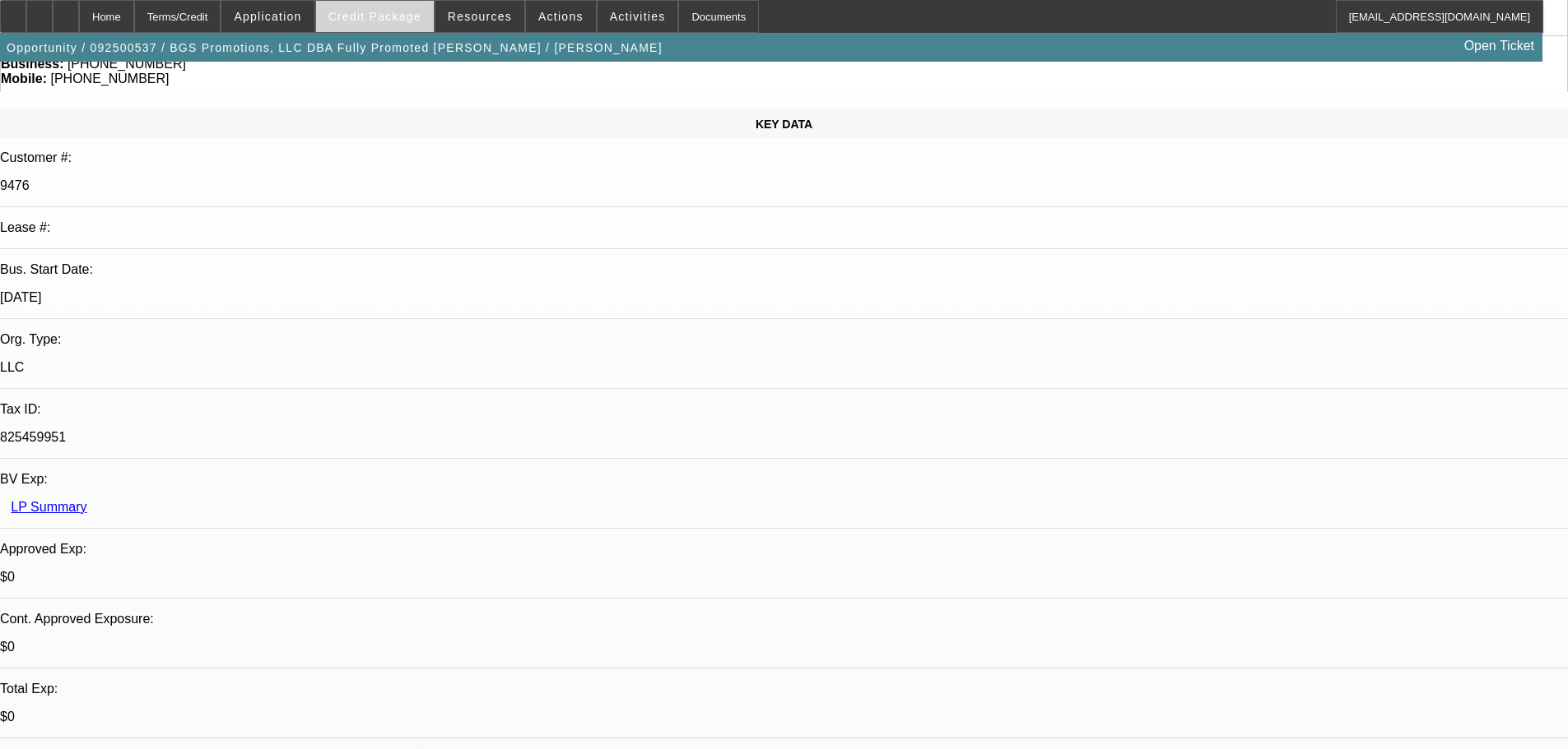
click at [390, 18] on span "Credit Package" at bounding box center [375, 16] width 93 height 13
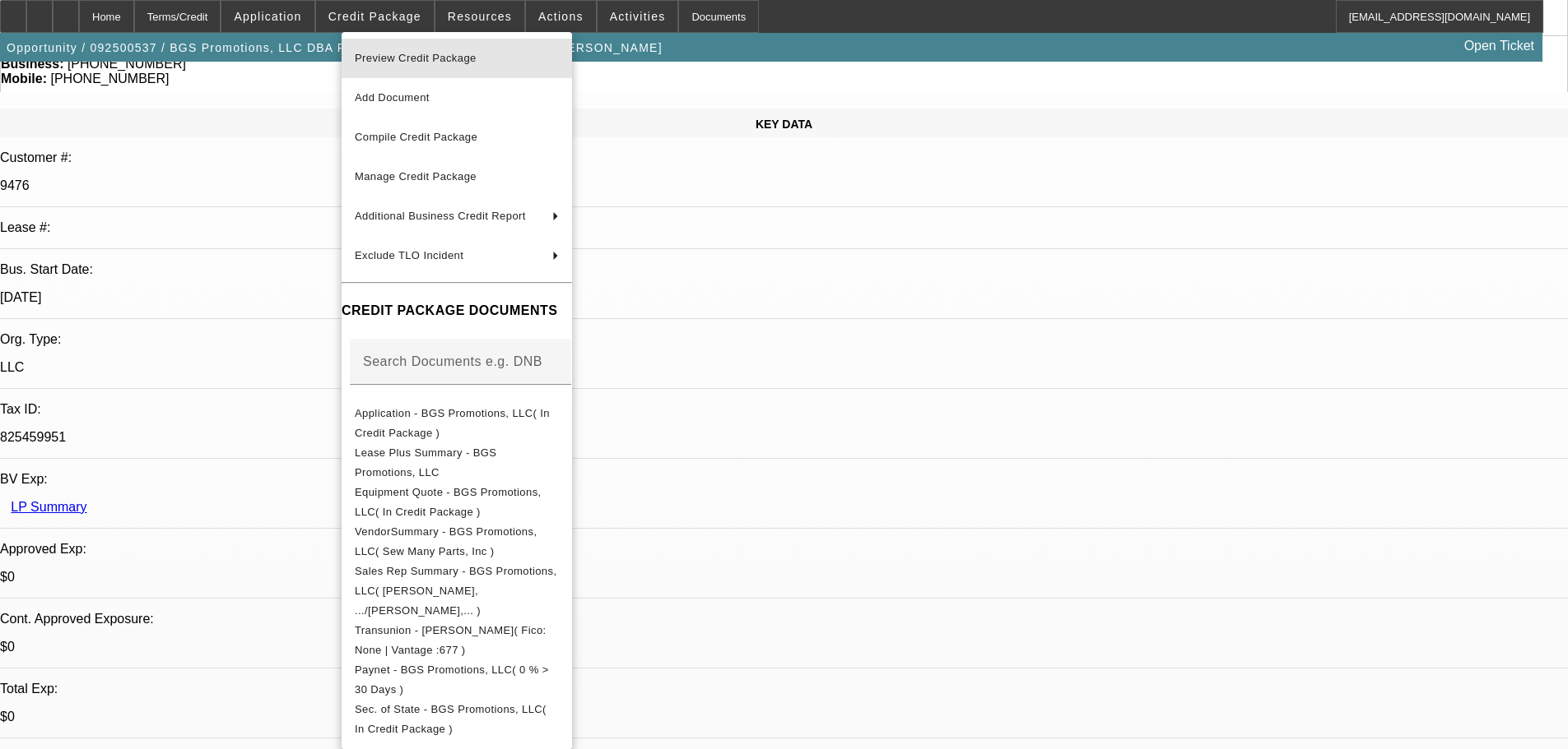
click at [410, 58] on span "Preview Credit Package" at bounding box center [415, 58] width 121 height 13
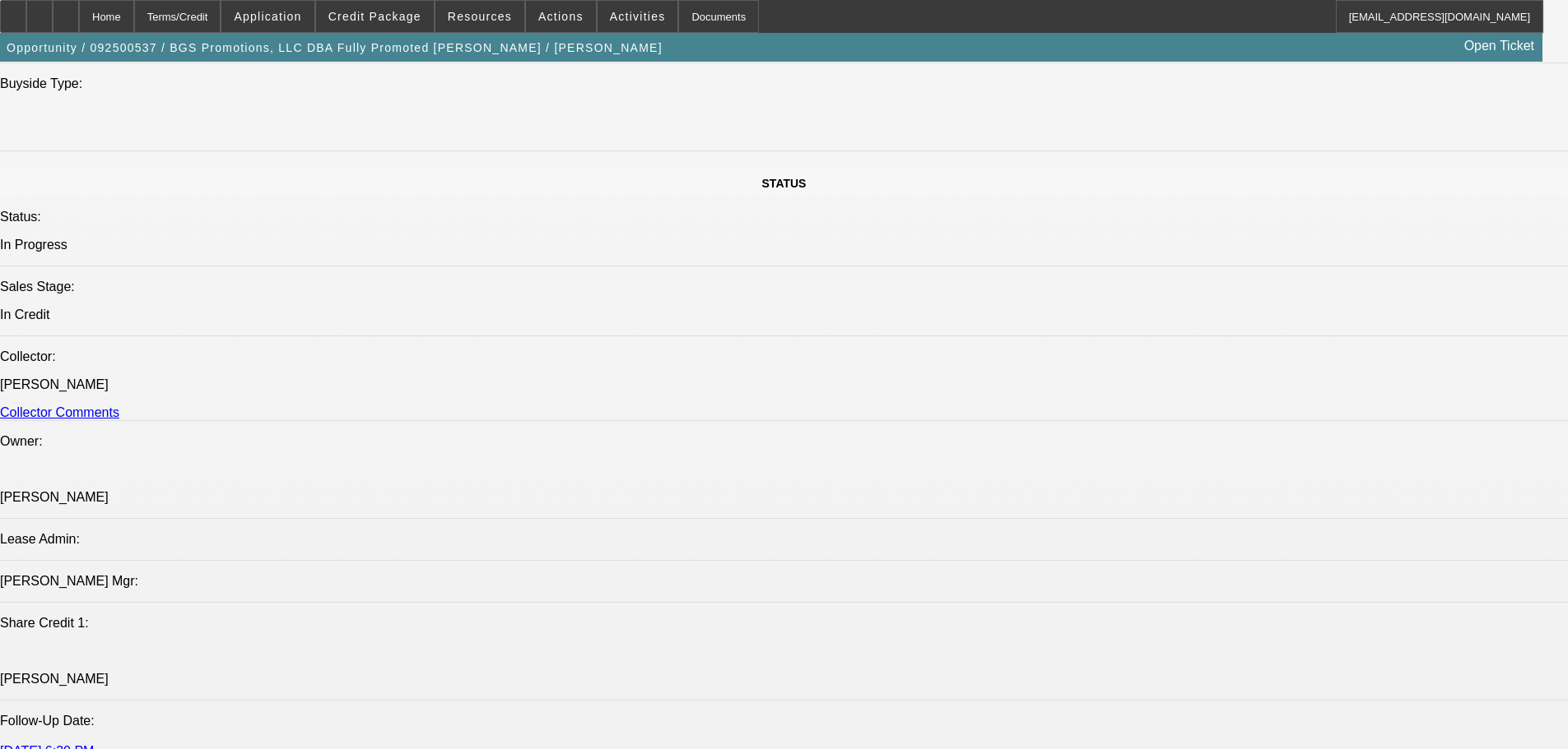
scroll to position [1810, 0]
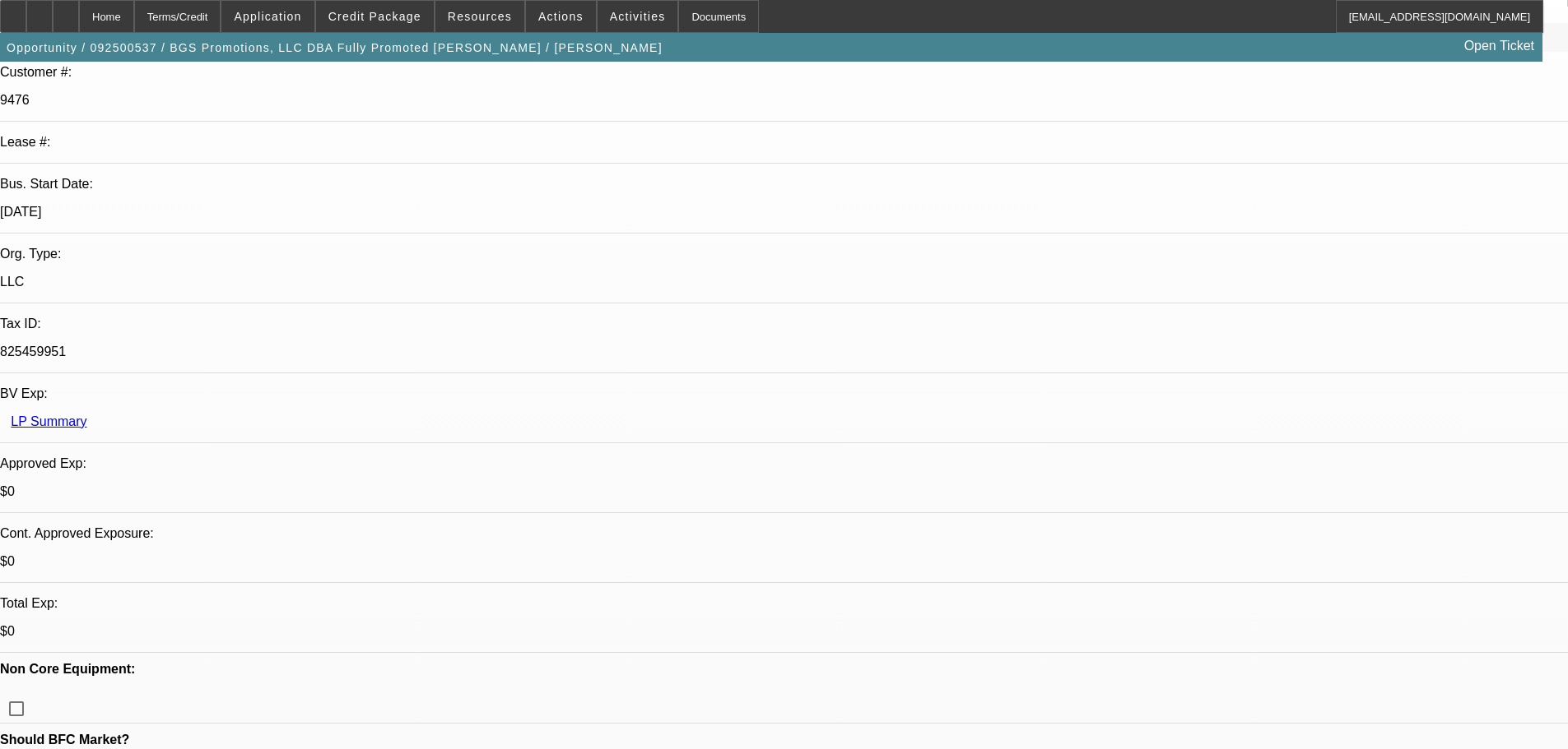
scroll to position [247, 0]
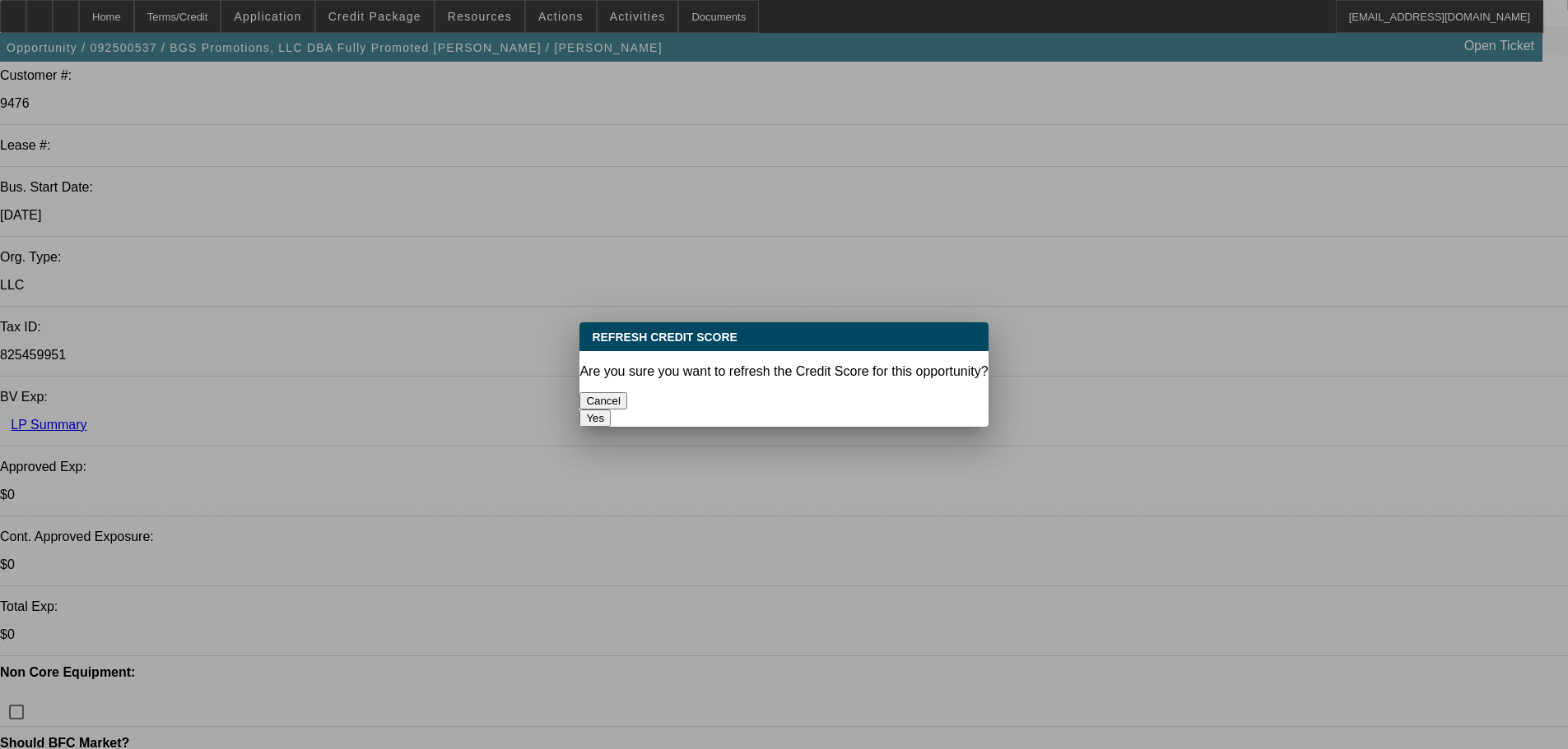
scroll to position [0, 0]
click at [611, 410] on button "Yes" at bounding box center [595, 418] width 31 height 17
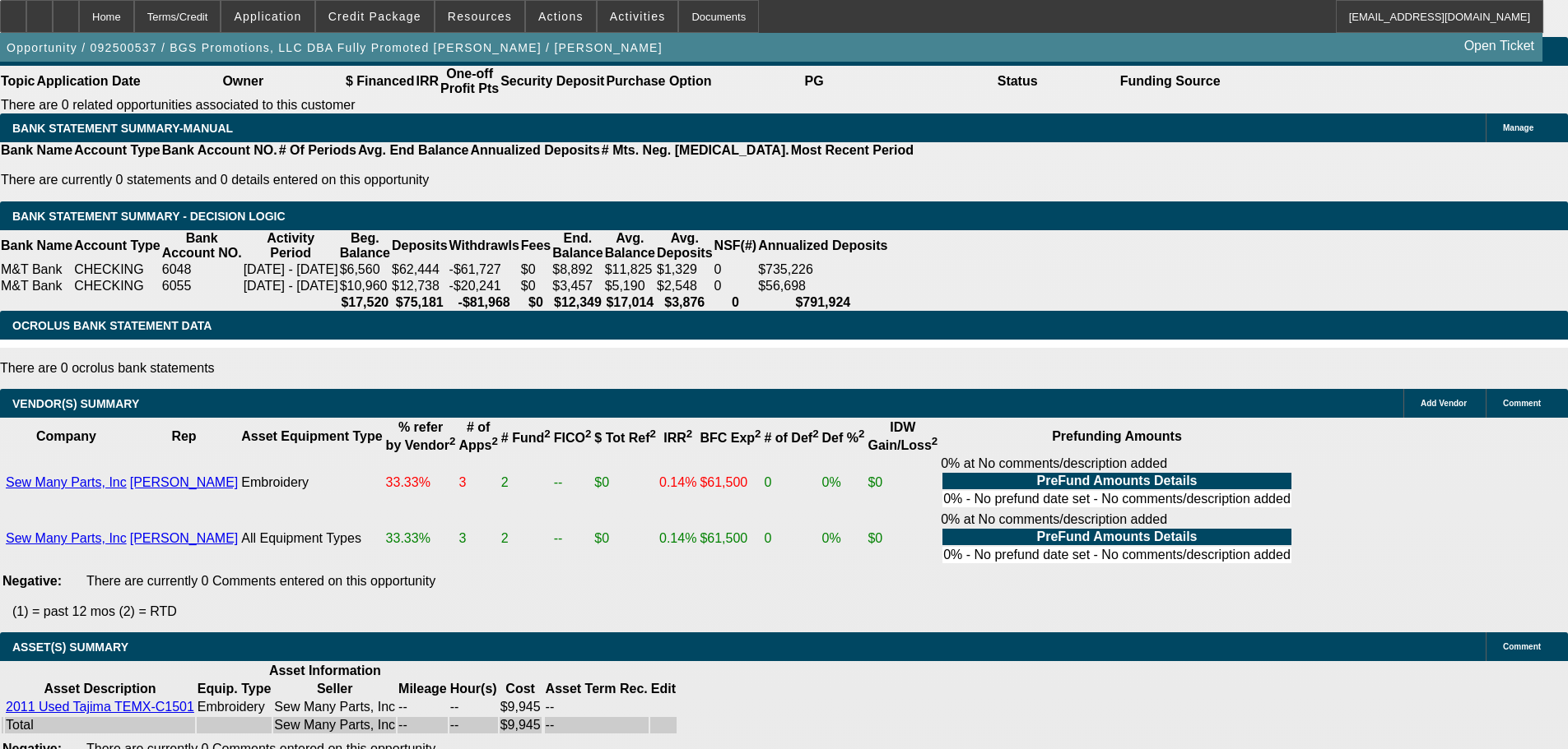
scroll to position [3069, 0]
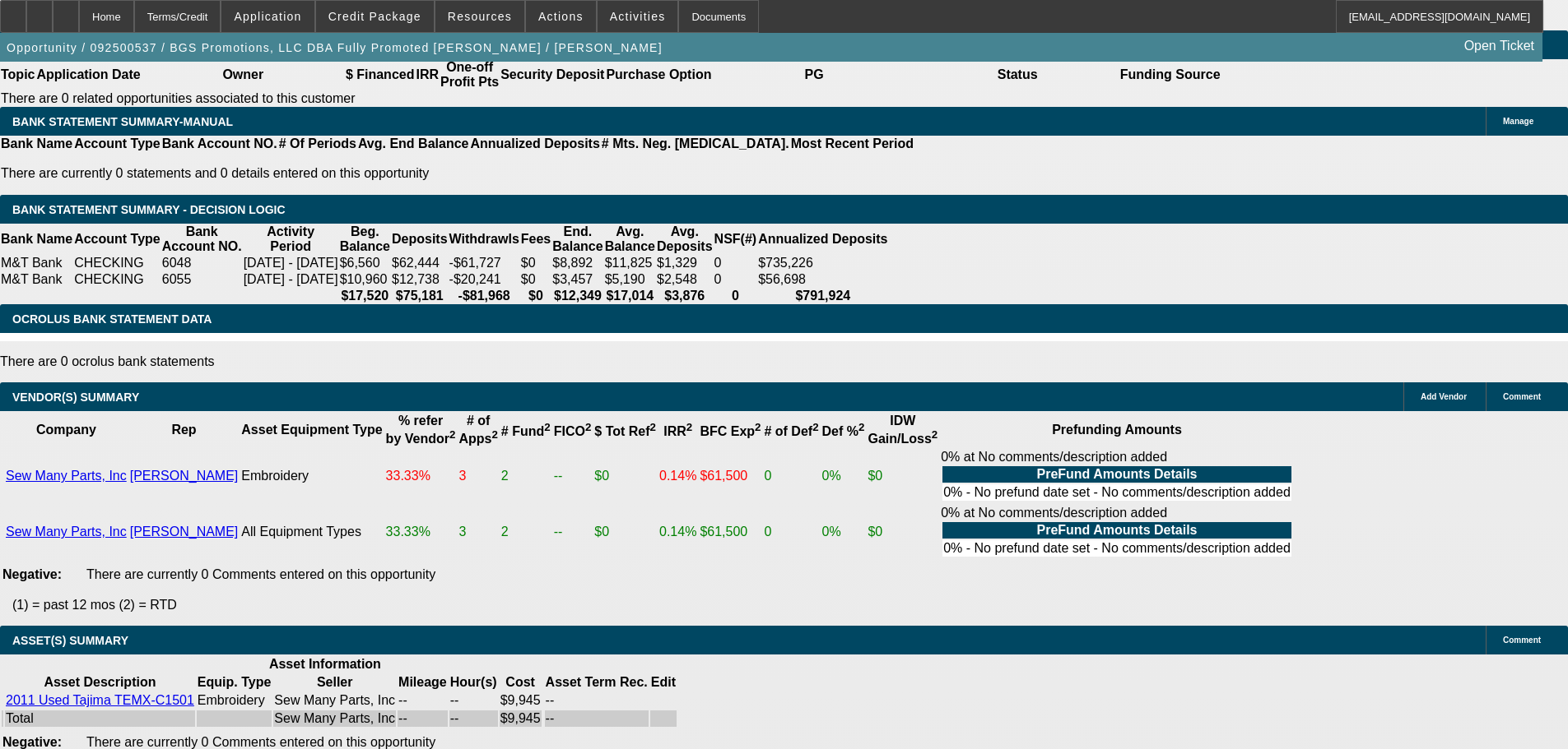
select select "5"
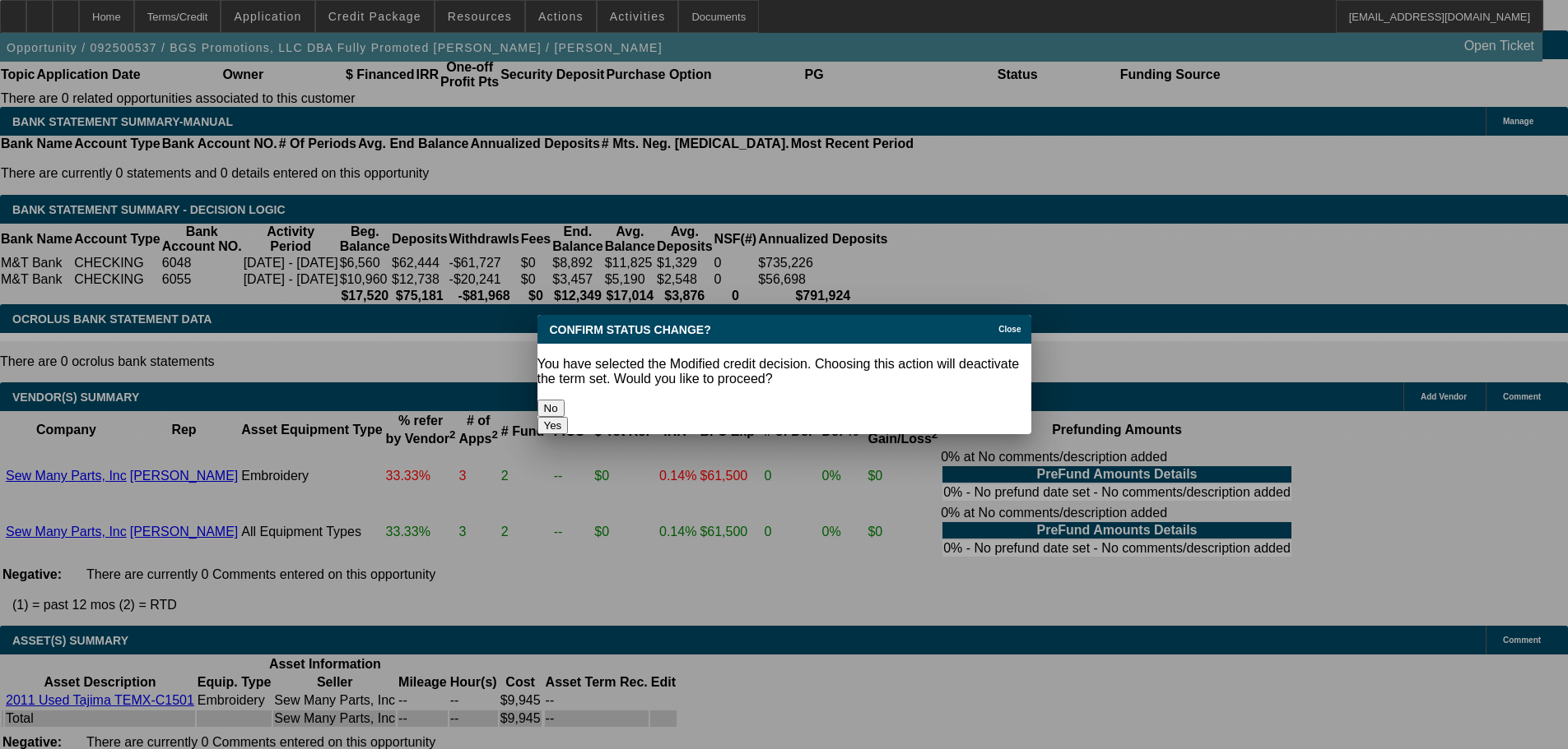
click at [569, 417] on button "Yes" at bounding box center [553, 425] width 31 height 17
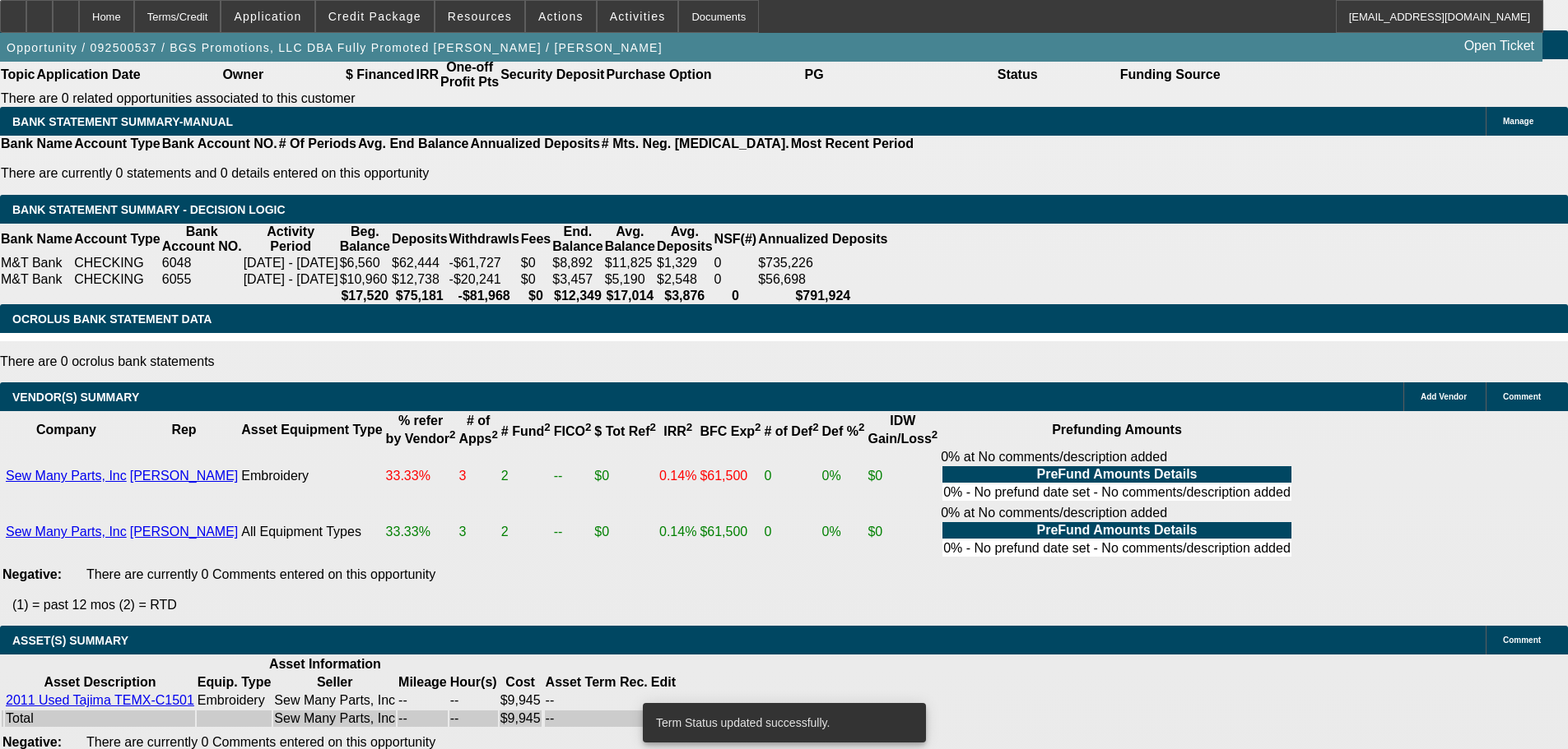
scroll to position [3034, 0]
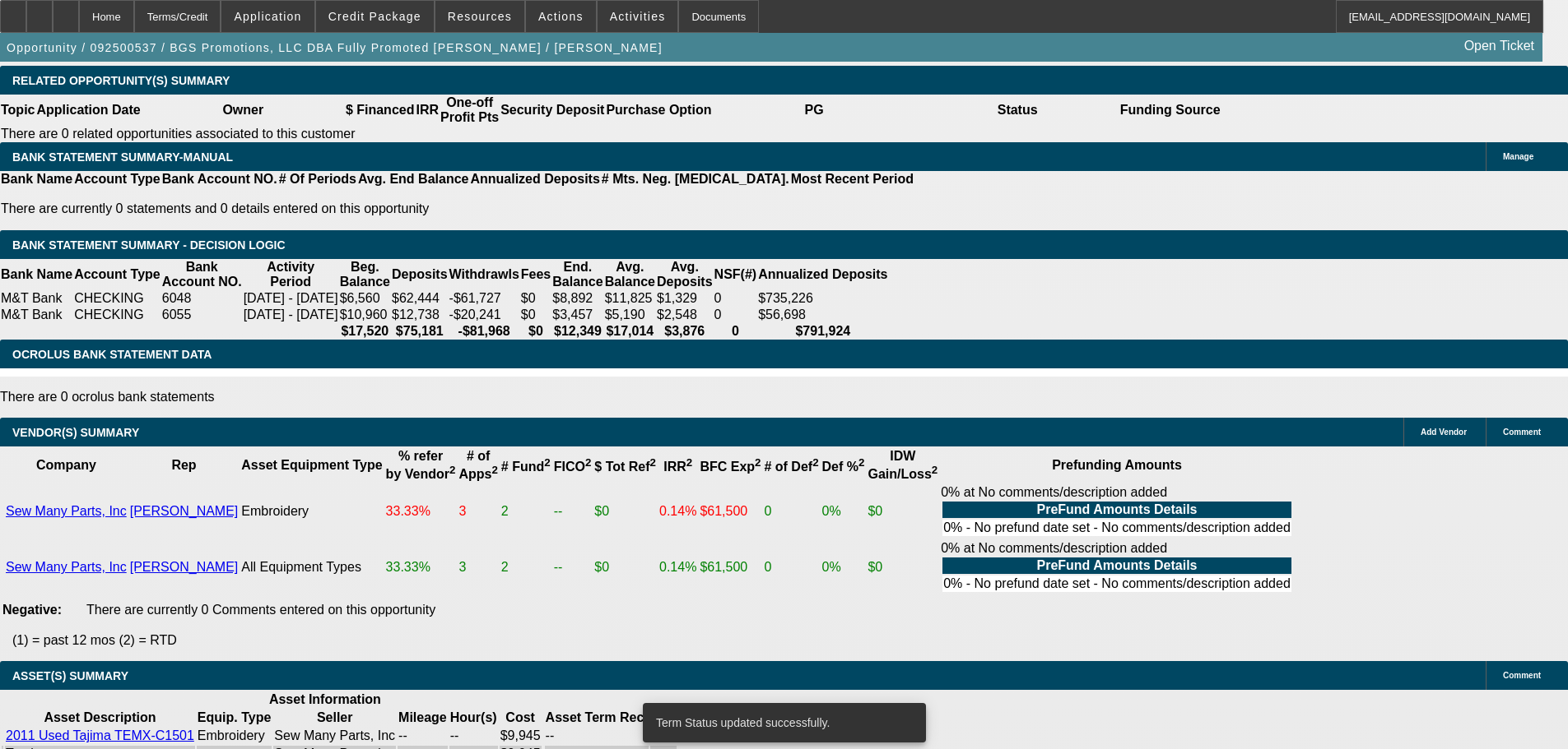
select select "0"
select select "2"
select select "0.1"
select select "4"
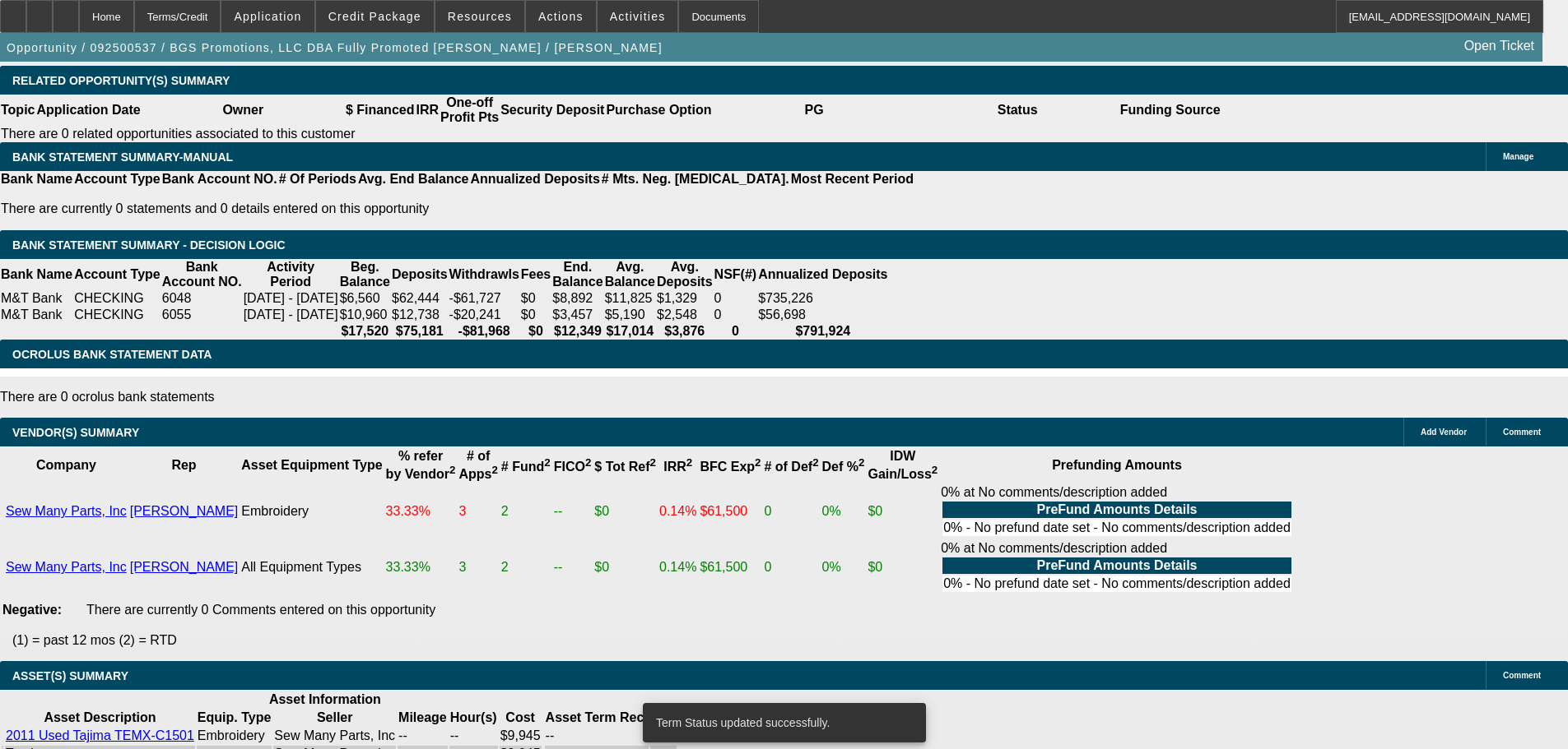
select select "0"
select select "2"
select select "0"
select select "6"
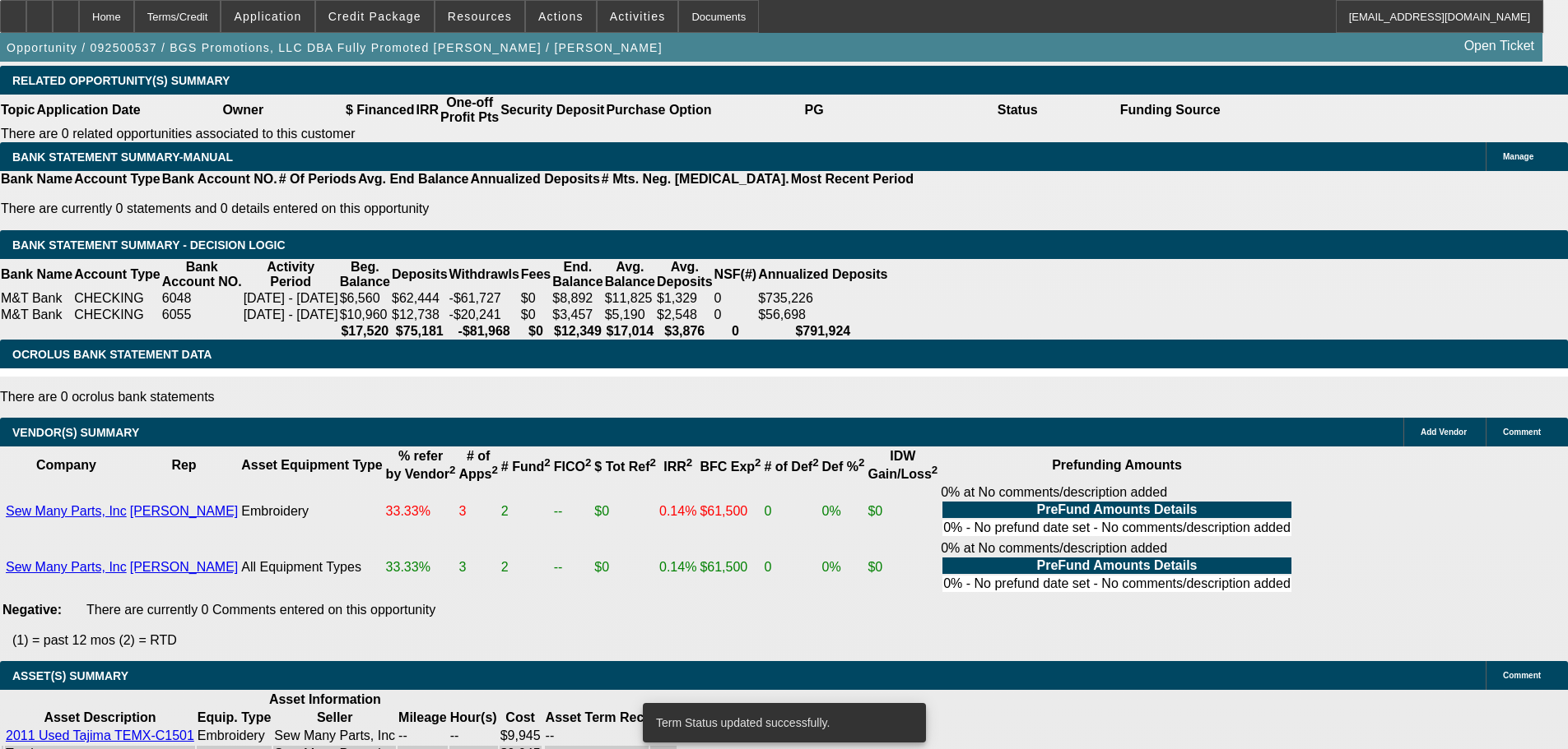
select select "0"
select select "2"
select select "0.1"
select select "4"
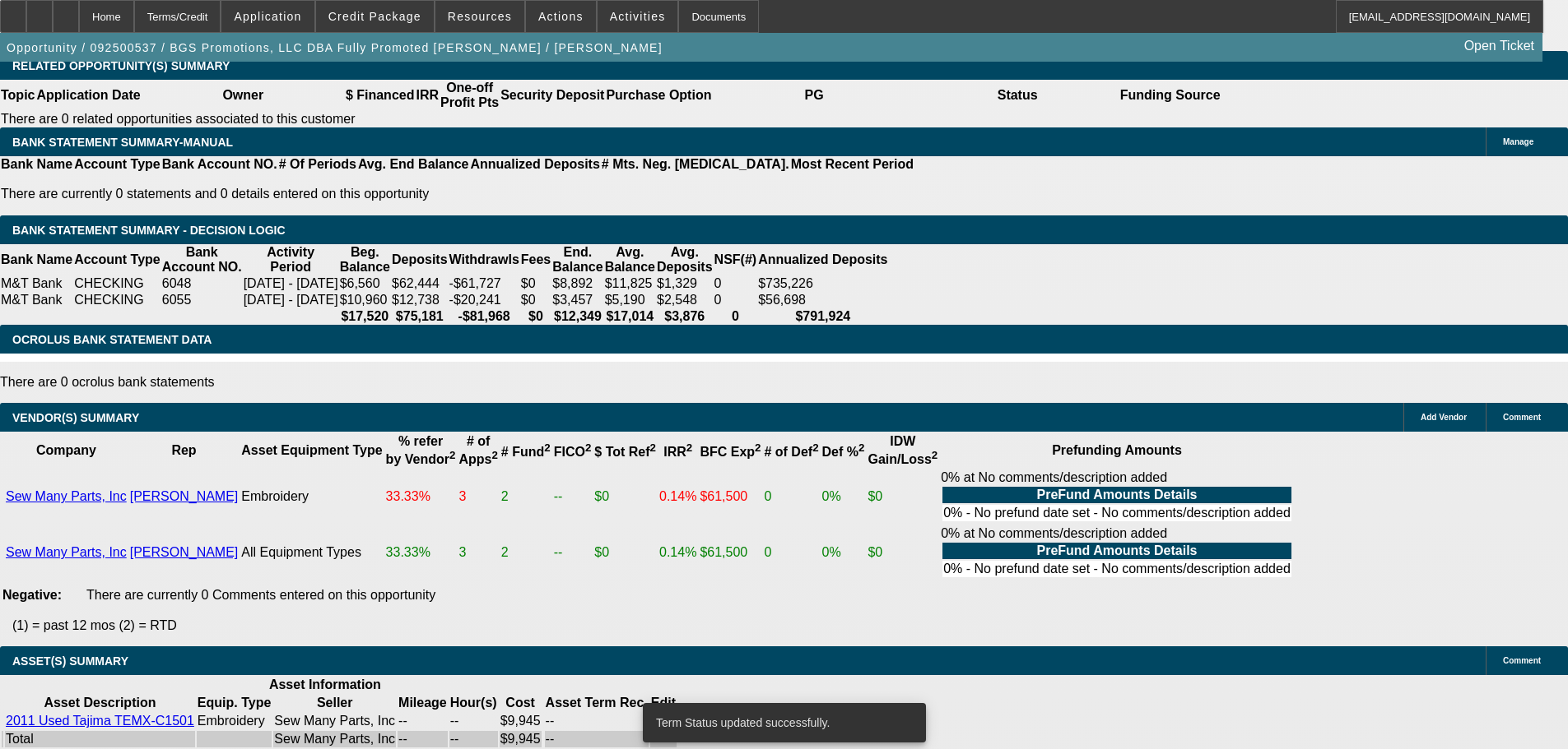
scroll to position [3069, 0]
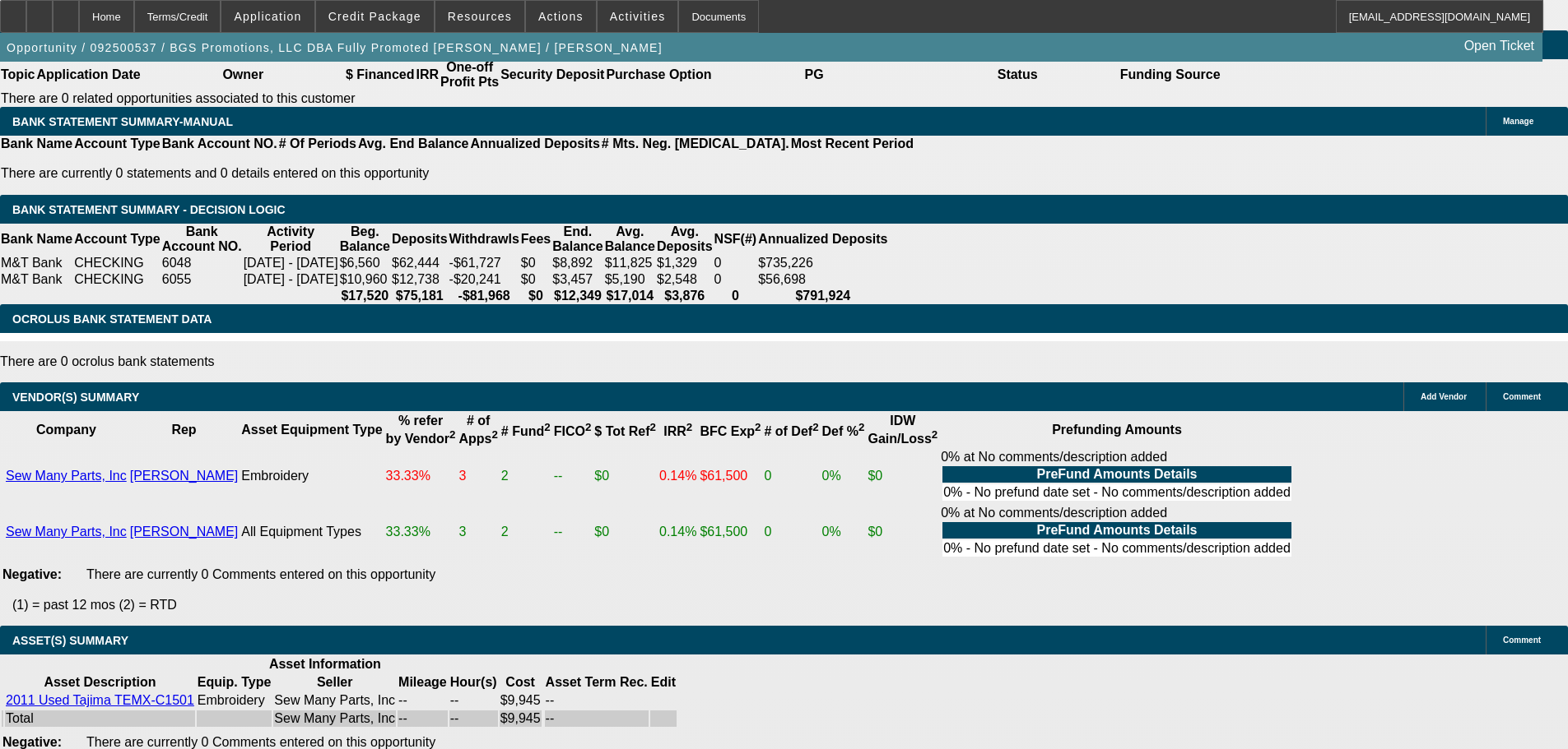
select select "5"
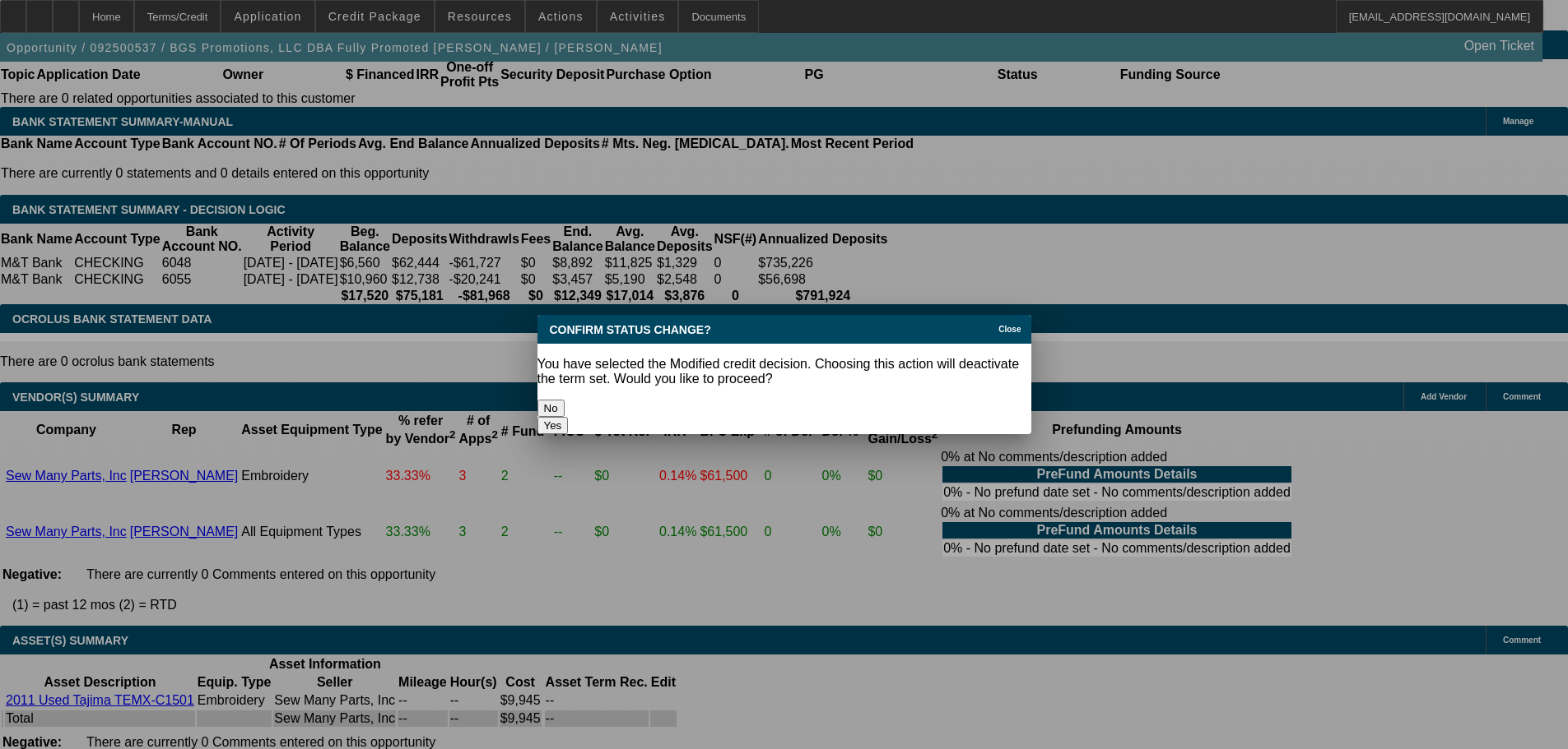
click at [569, 417] on button "Yes" at bounding box center [553, 425] width 31 height 17
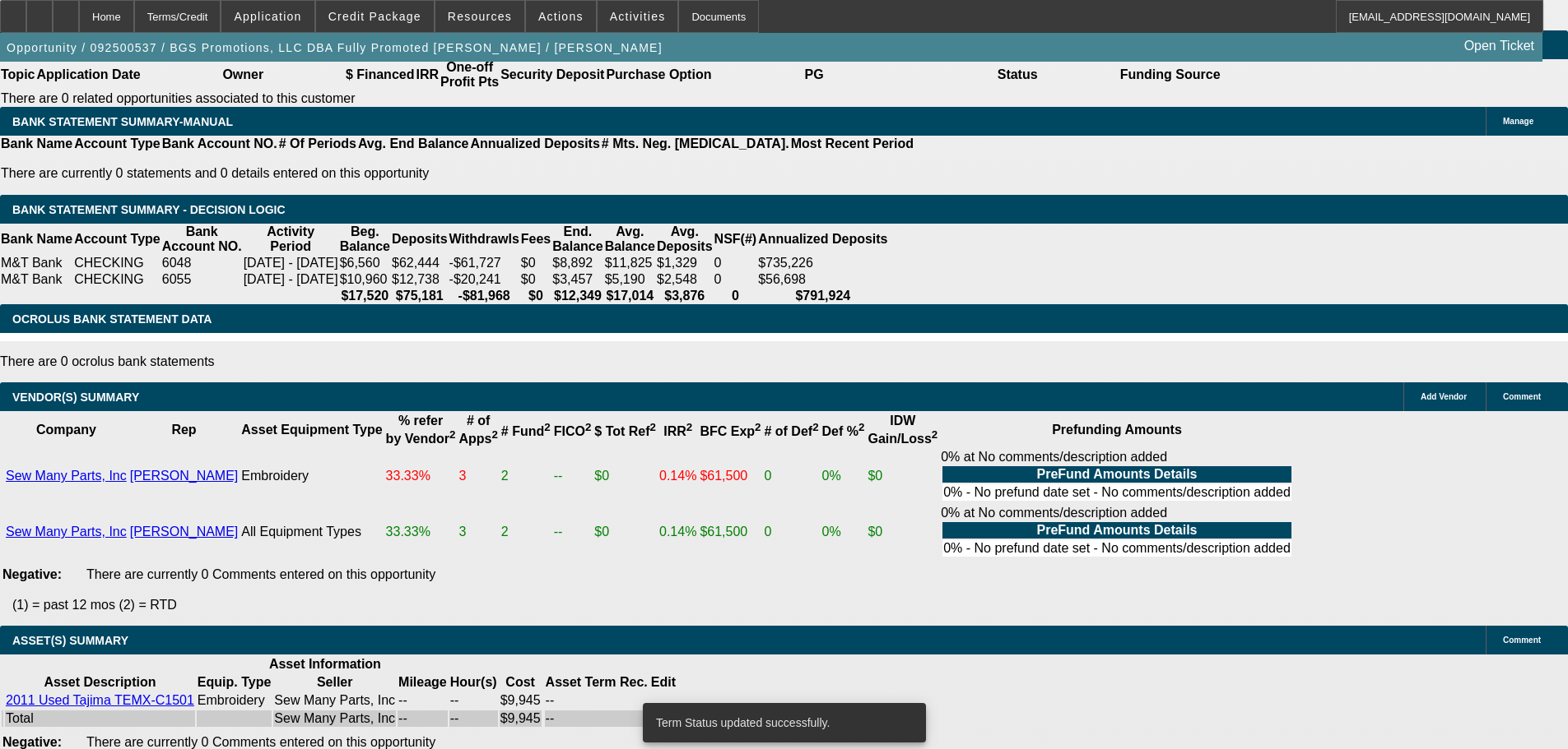
scroll to position [3034, 0]
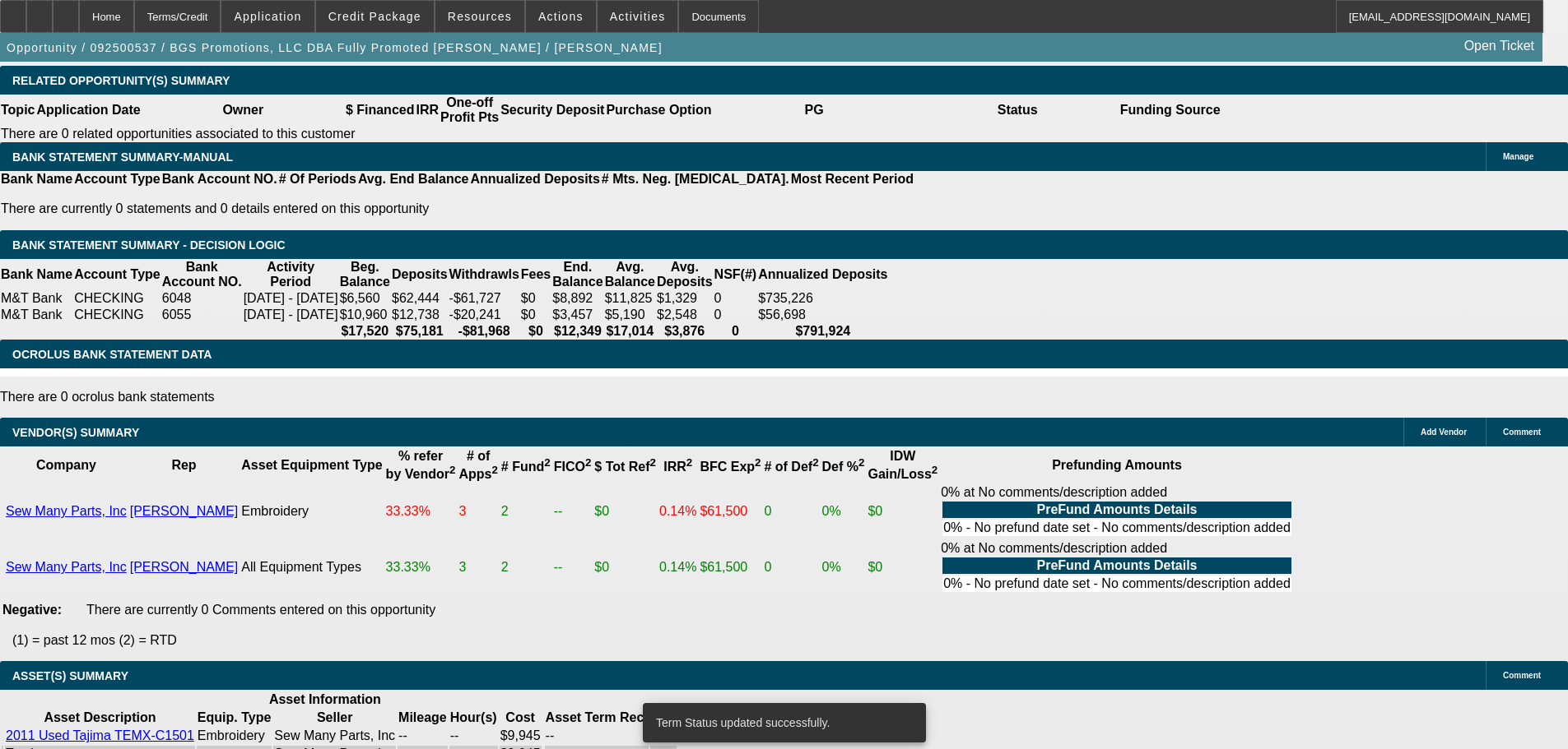
select select "0"
select select "2"
select select "0"
select select "6"
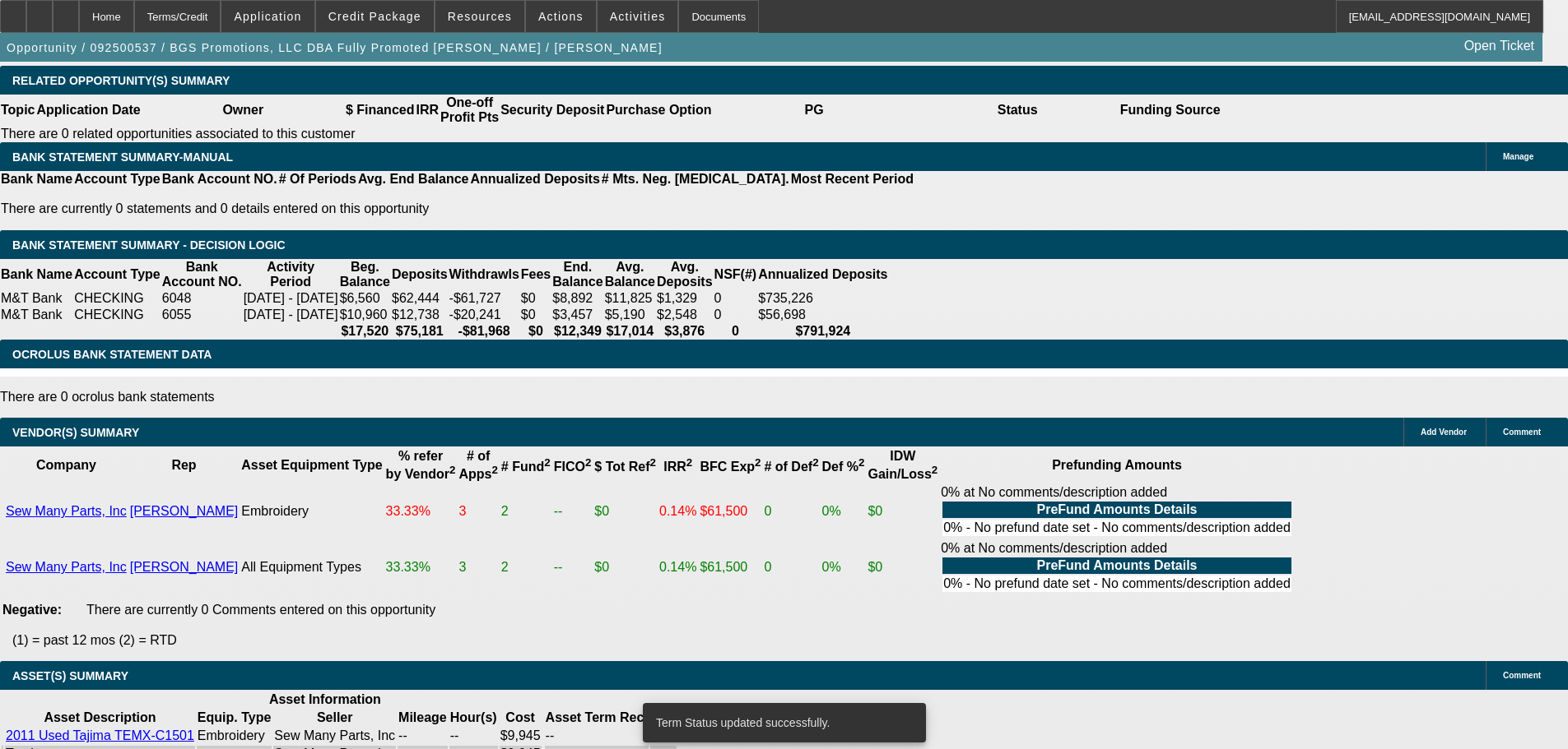
select select "0"
select select "2"
select select "0.1"
select select "4"
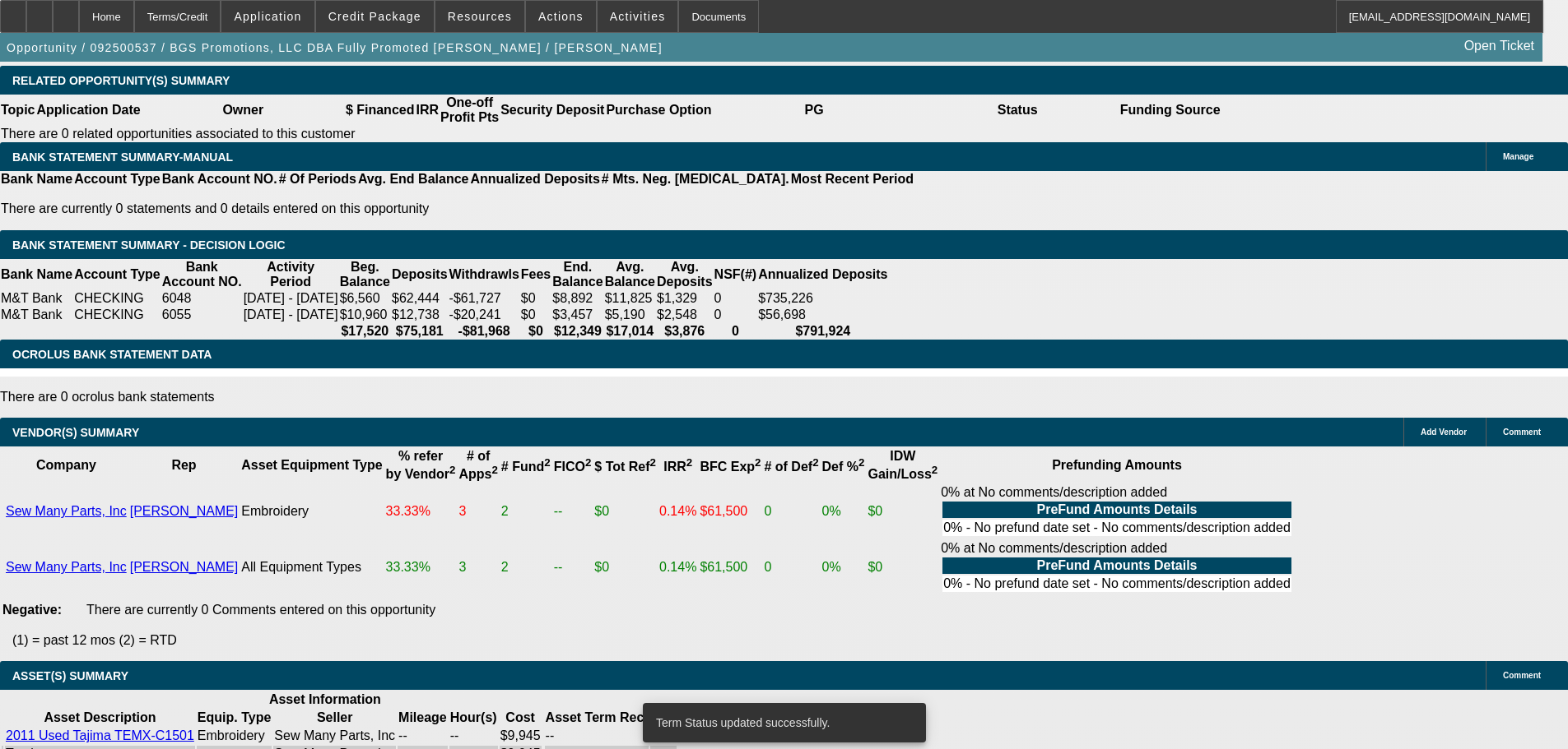
select select "0"
select select "2"
select select "0"
select select "6"
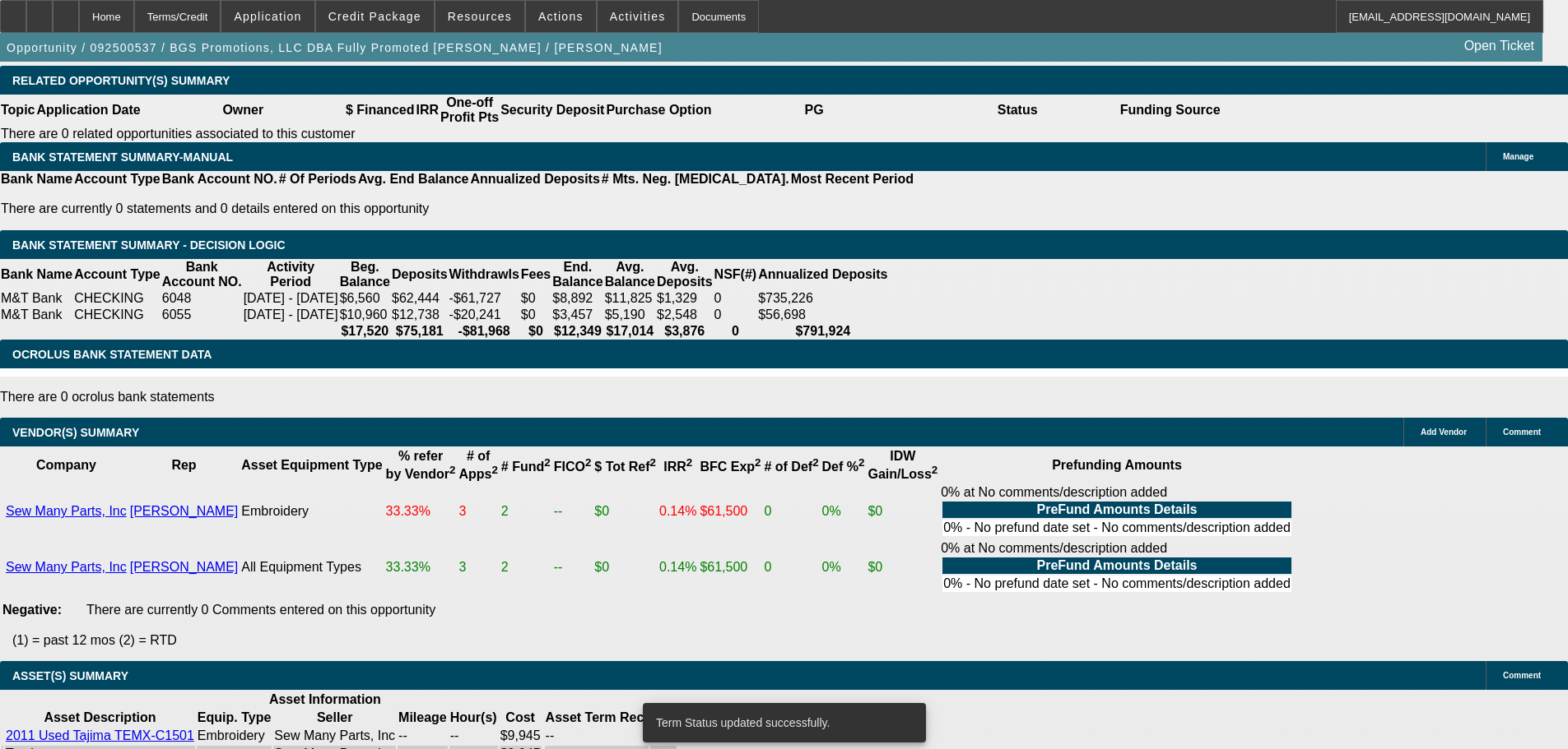
select select "0"
select select "2"
select select "0.1"
select select "4"
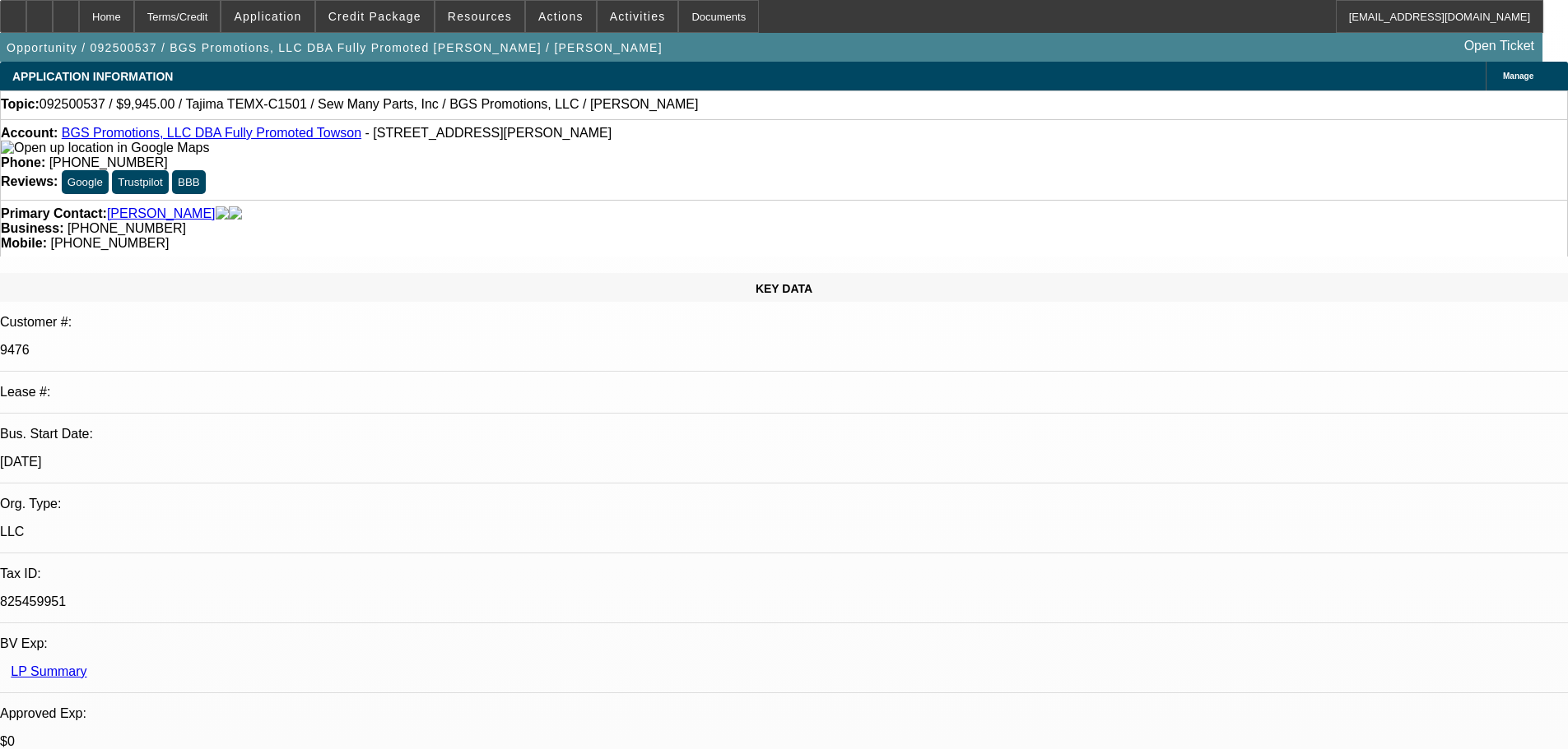
scroll to position [329, 0]
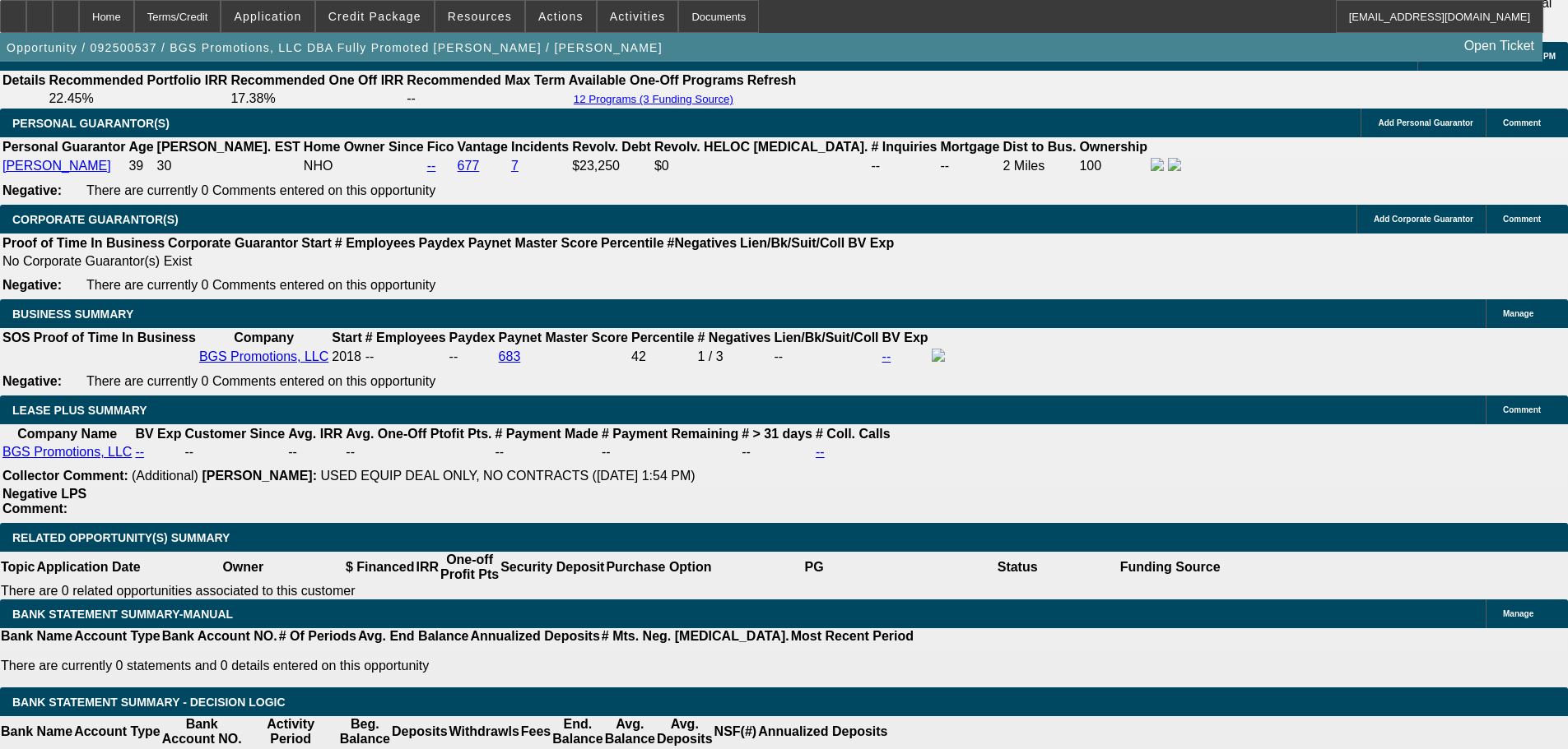
scroll to position [2550, 0]
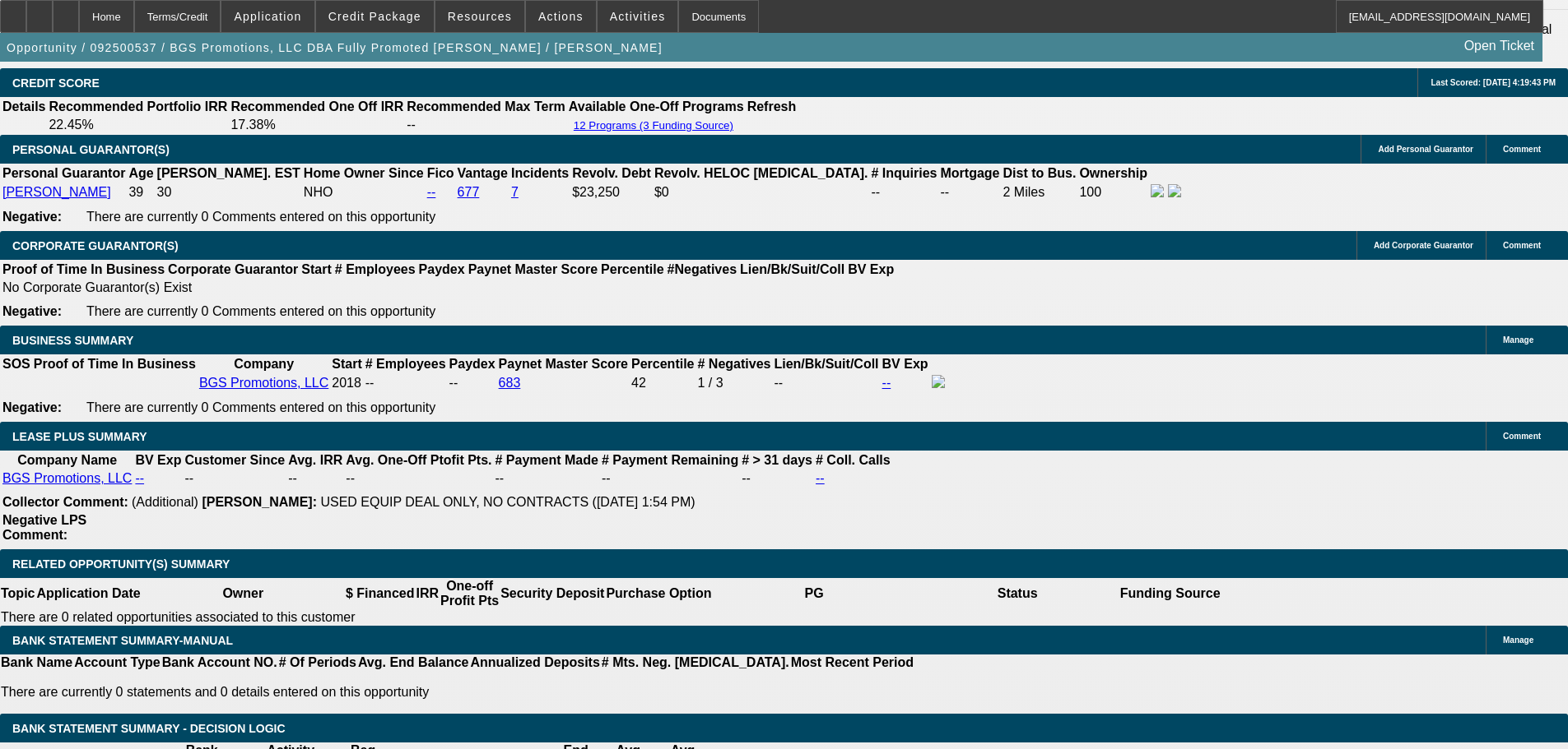
drag, startPoint x: 563, startPoint y: 437, endPoint x: 606, endPoint y: 432, distance: 43.3
type input "UNKNOWN"
type input "1"
type input "$422.90"
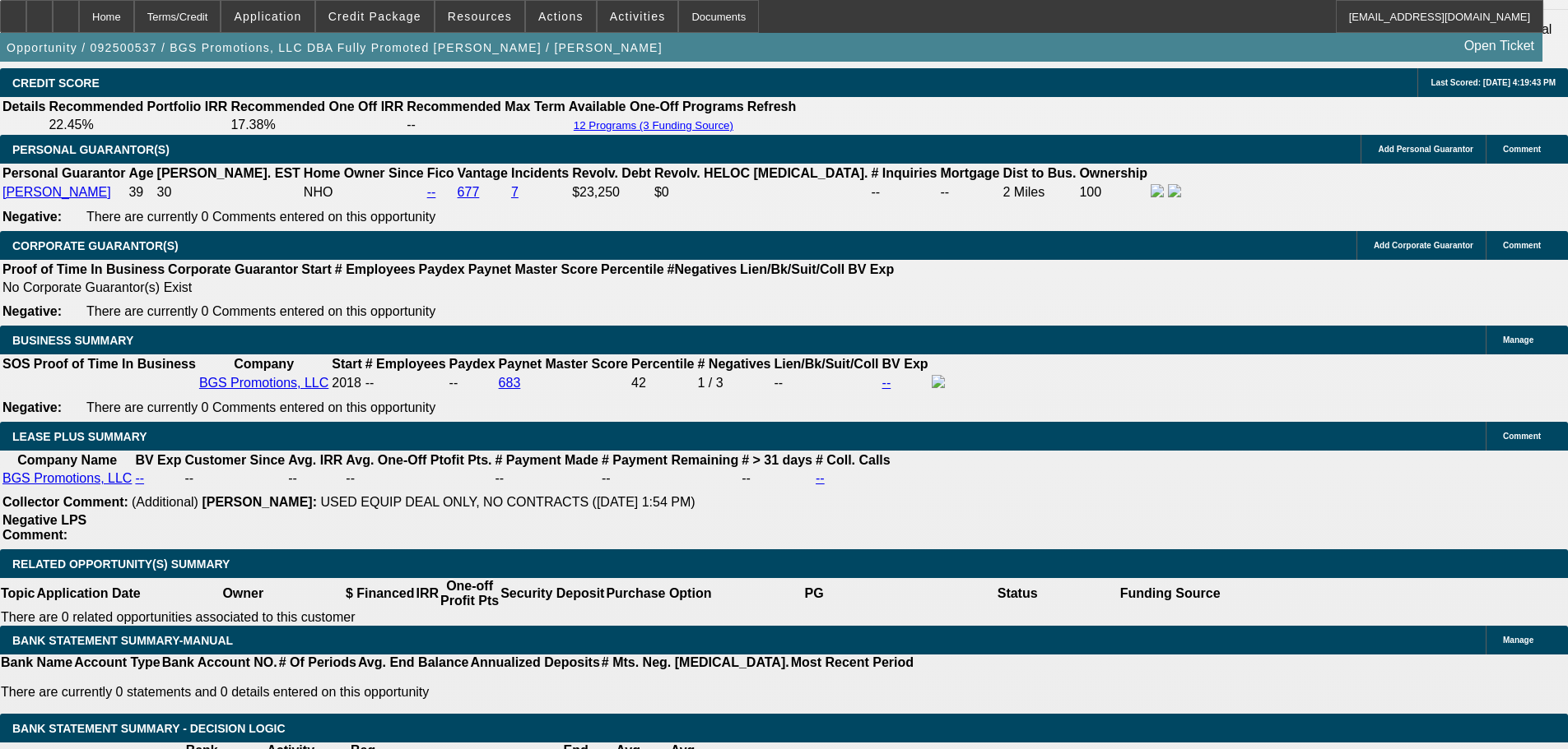
type input "$211.45"
type input "13"
type input "$533.60"
type input "$266.80"
type input "13"
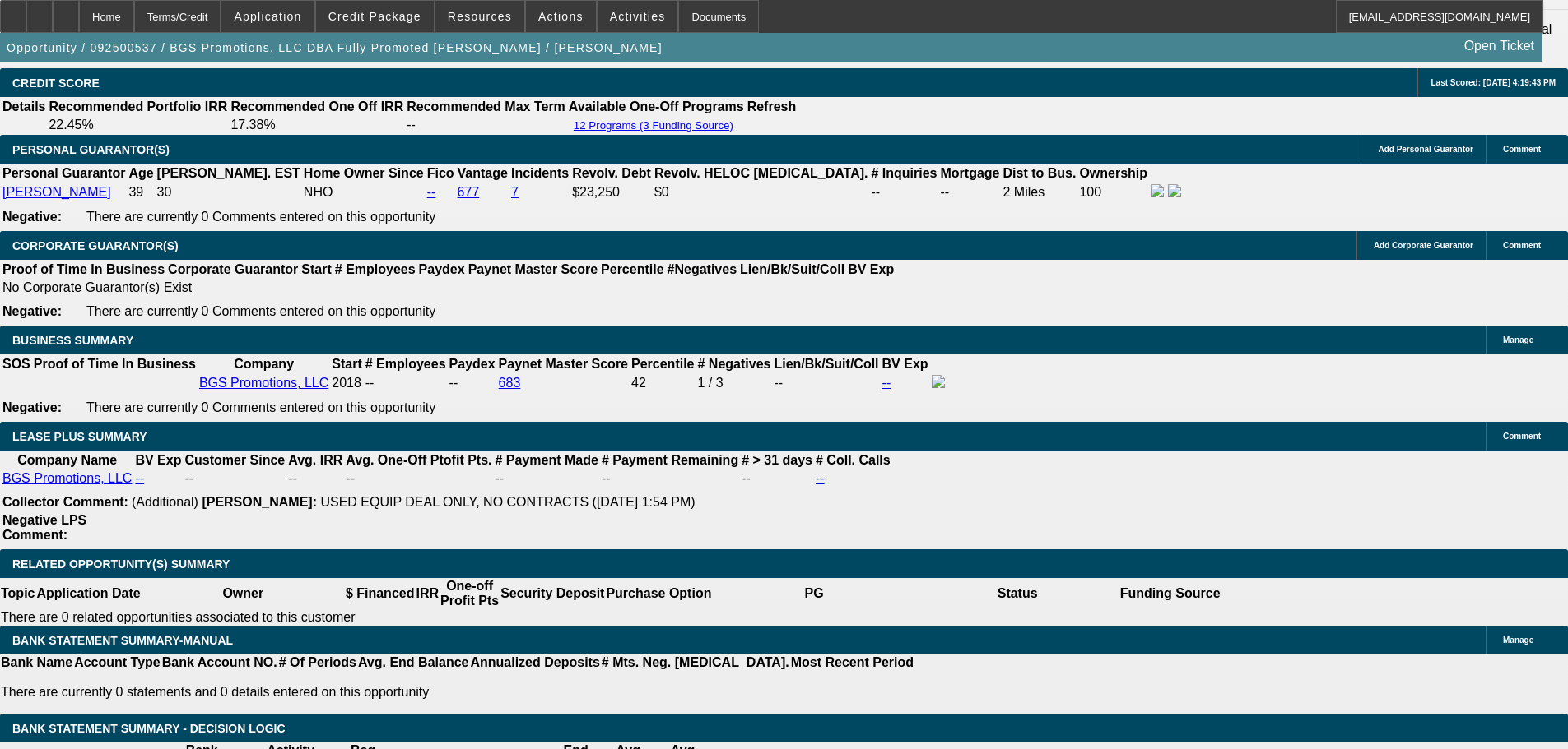
type input "$533.60"
drag, startPoint x: 351, startPoint y: 432, endPoint x: 421, endPoint y: 437, distance: 70.2
type input "UNKNOWN"
type input "1"
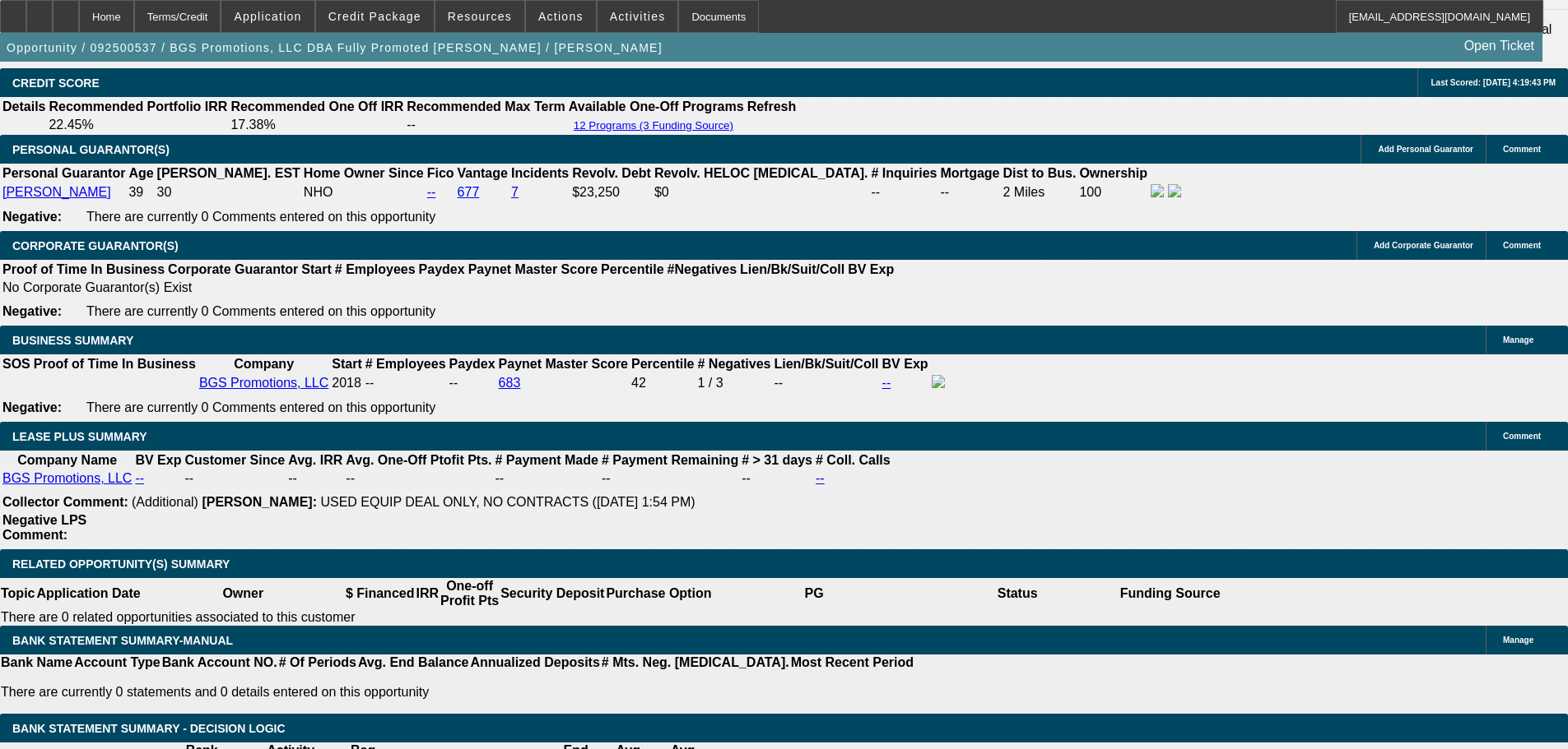
type input "$422.90"
type input "$211.45"
type input "16"
type input "0"
type input "$563.68"
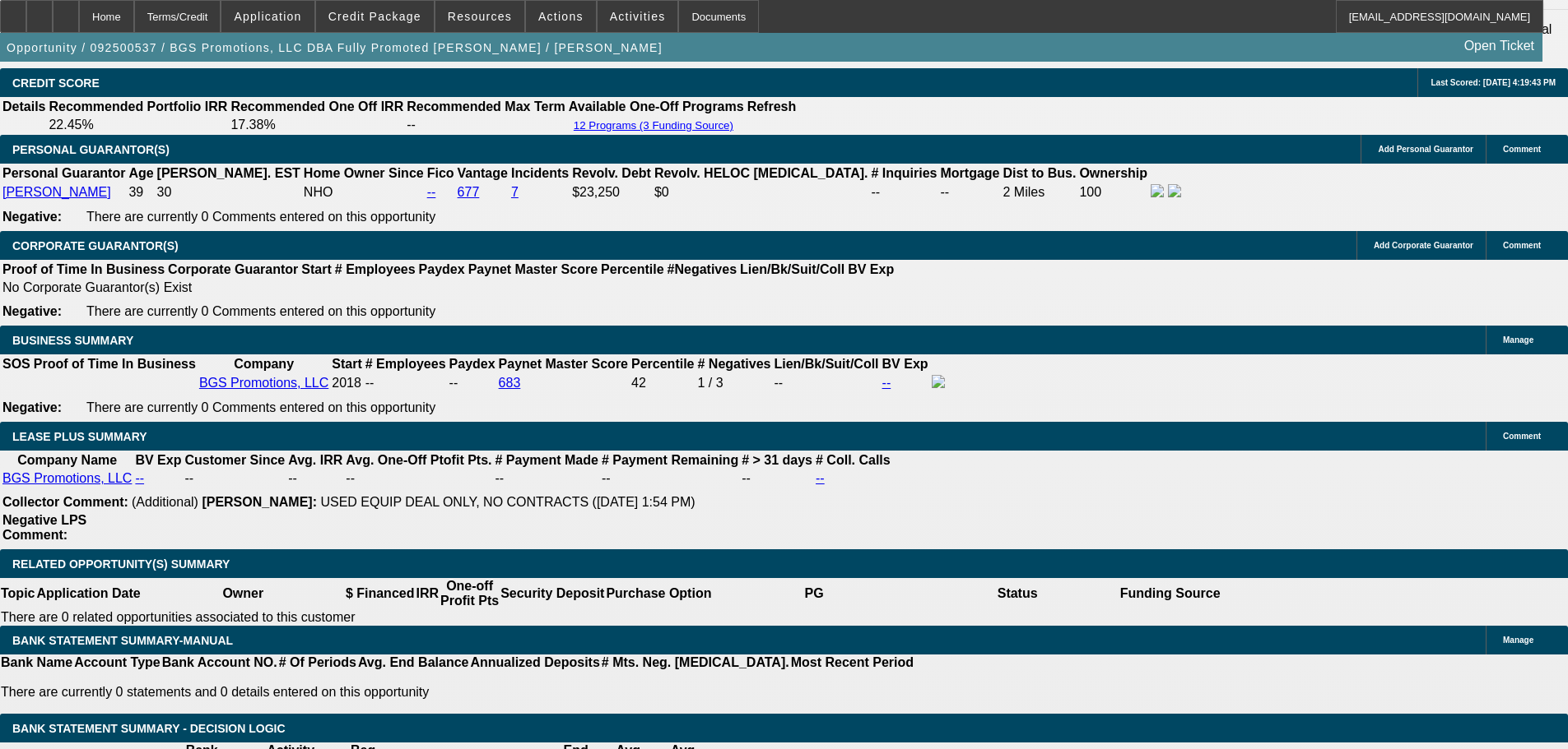
type input "$281.84"
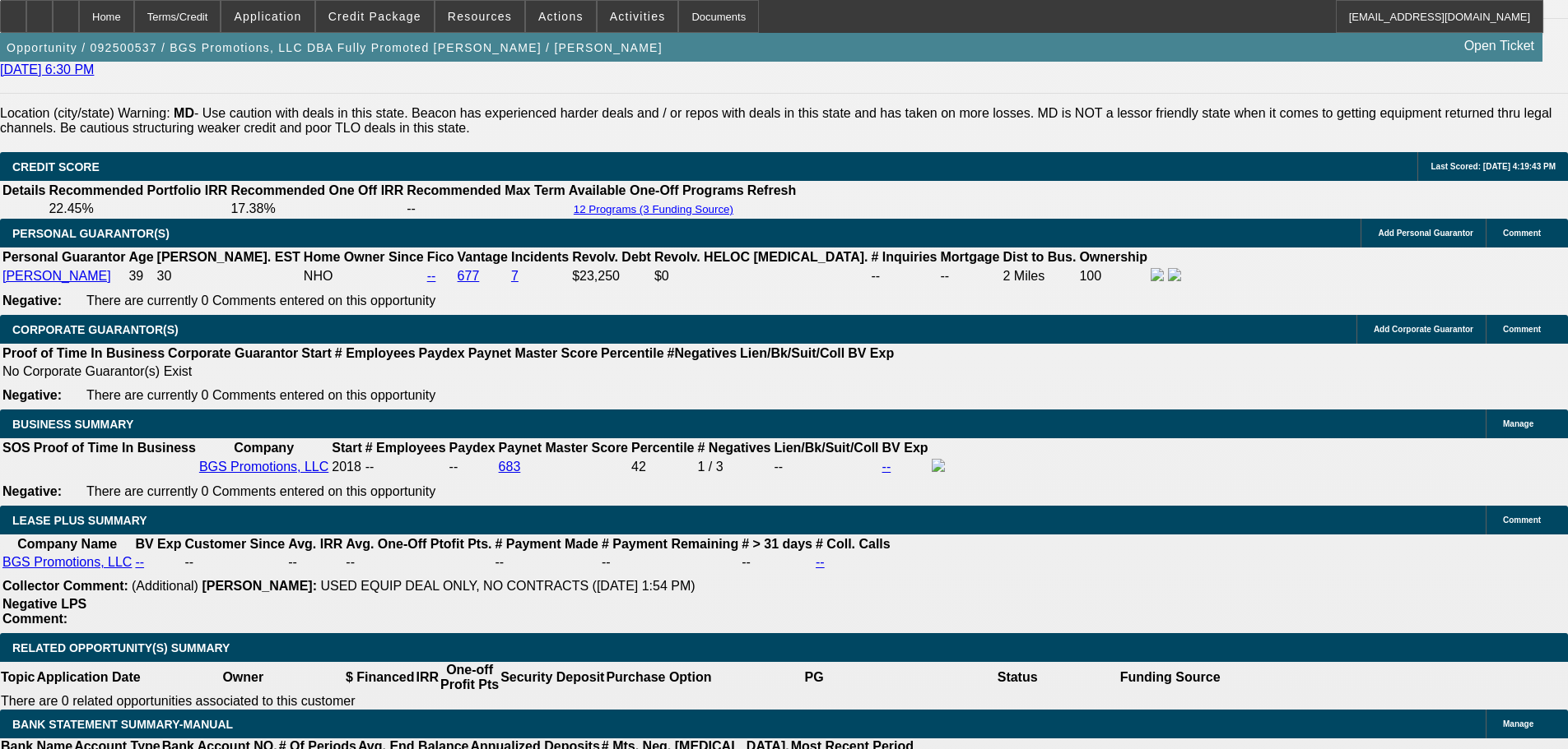
scroll to position [2139, 0]
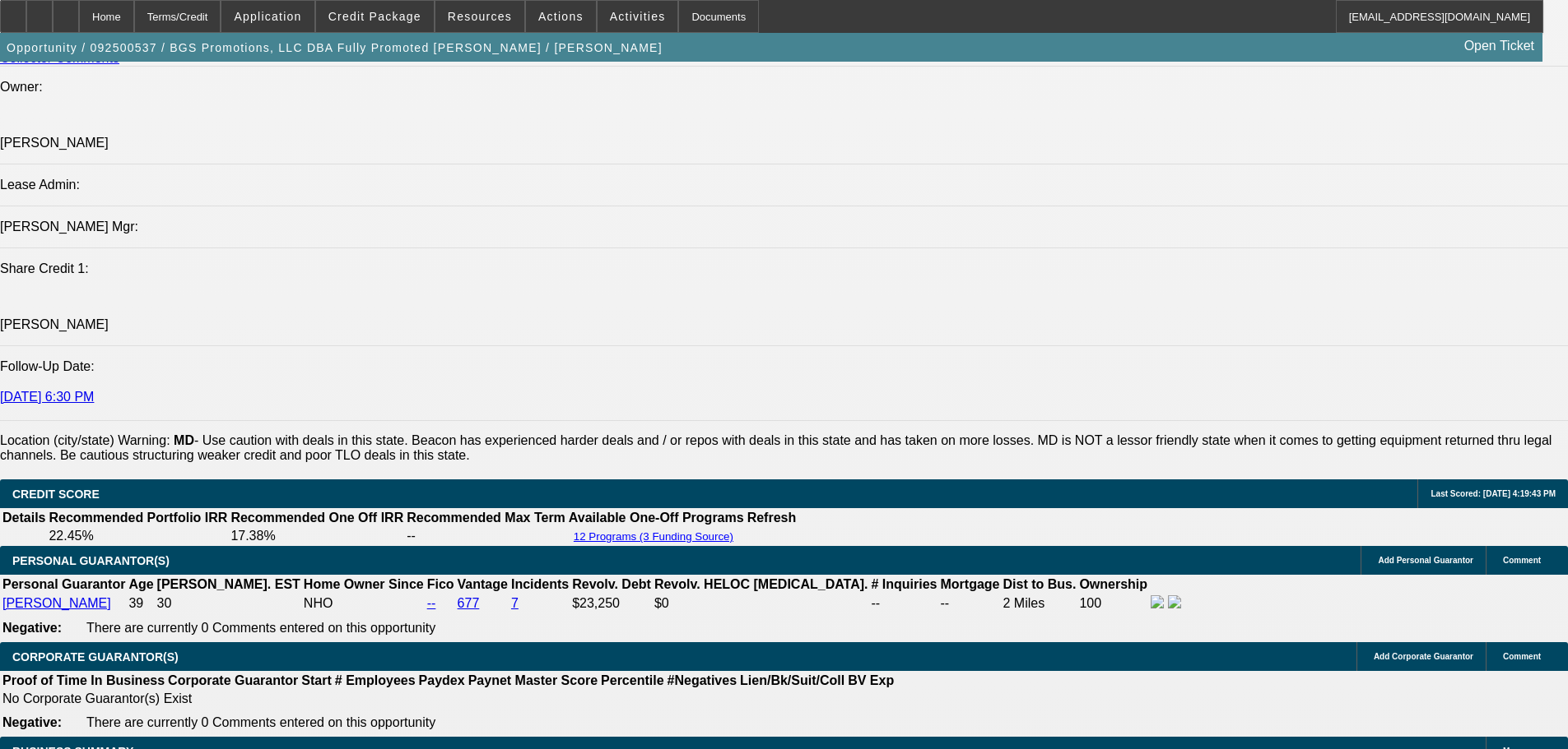
type input "$0.00"
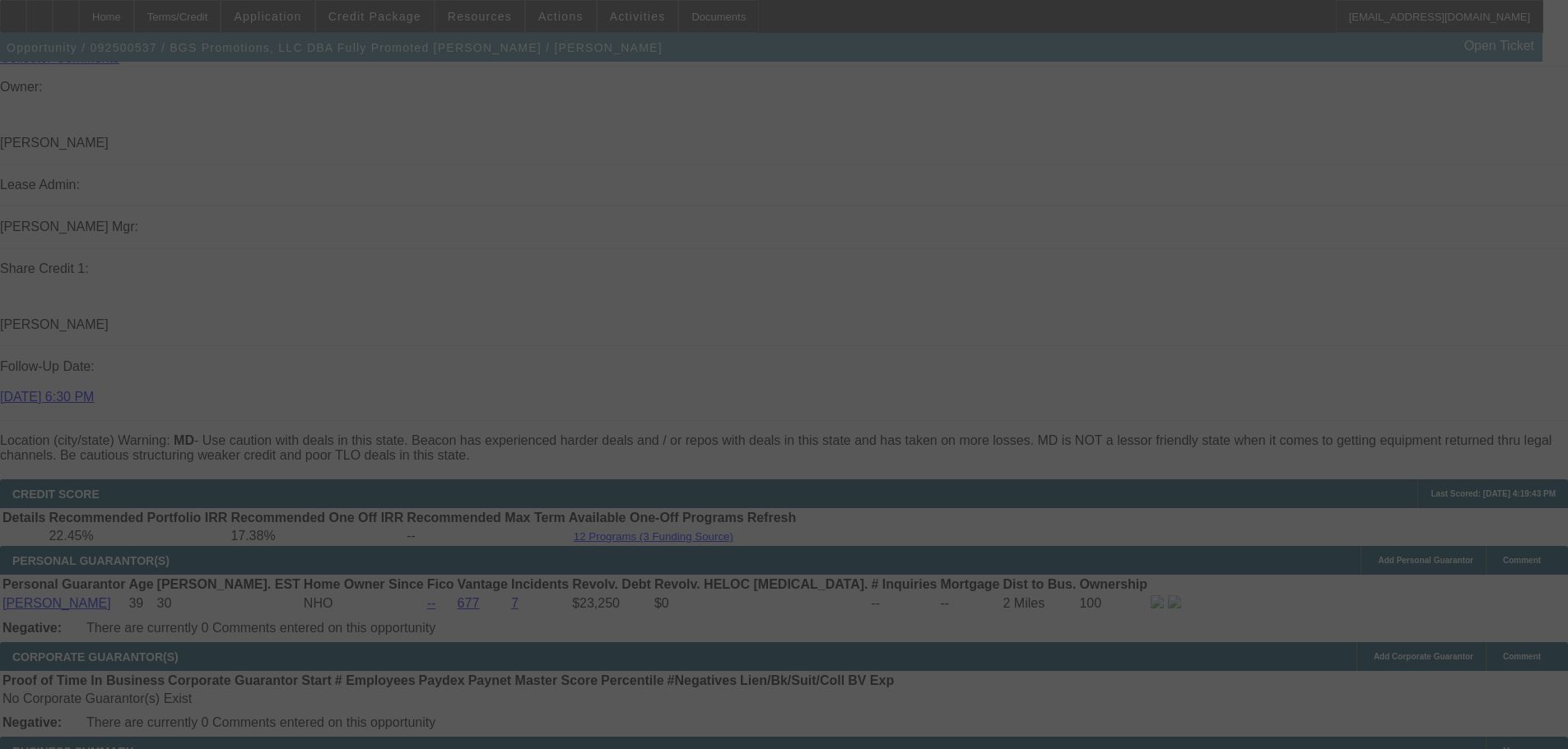
select select "0"
select select "2"
select select "0.1"
select select "4"
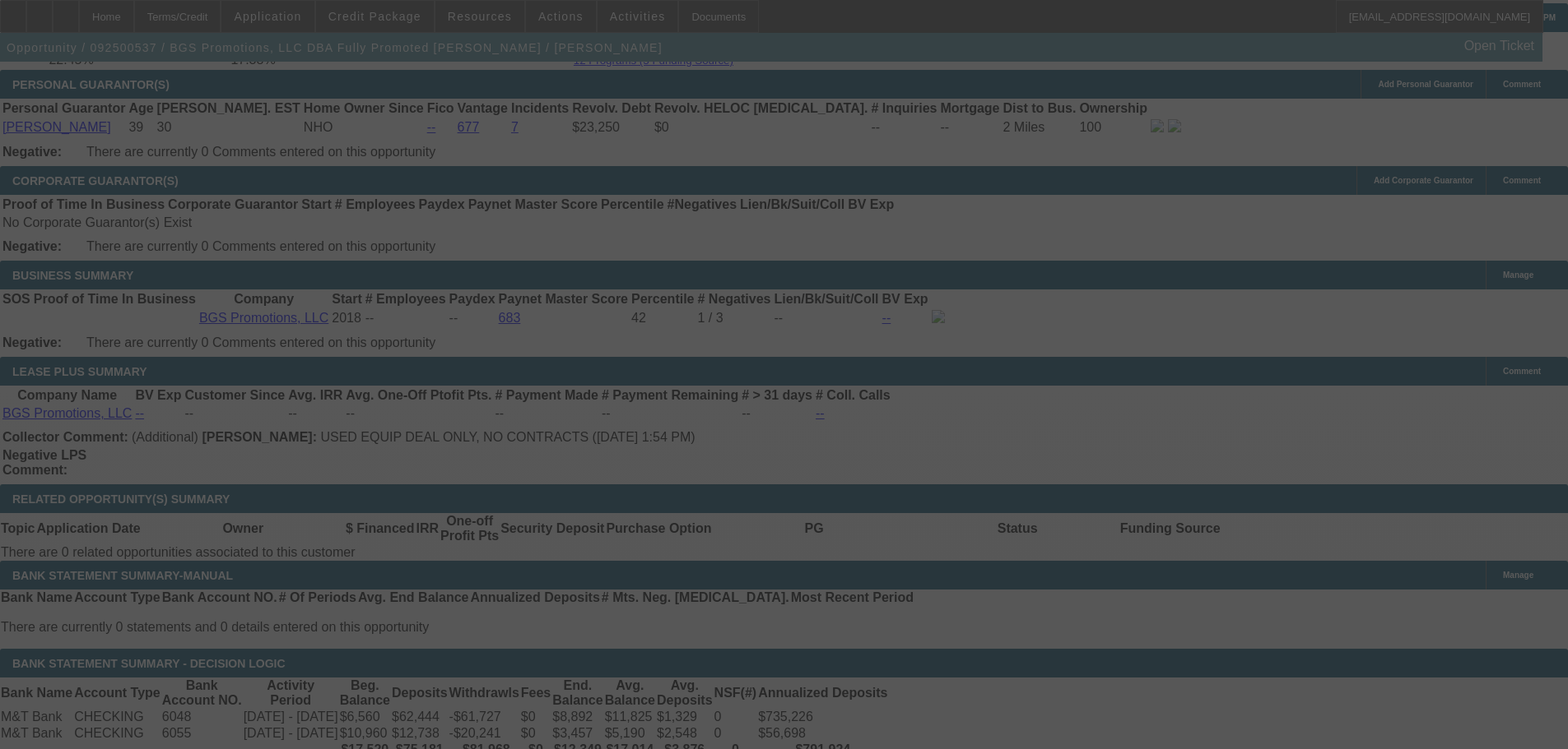
scroll to position [2633, 0]
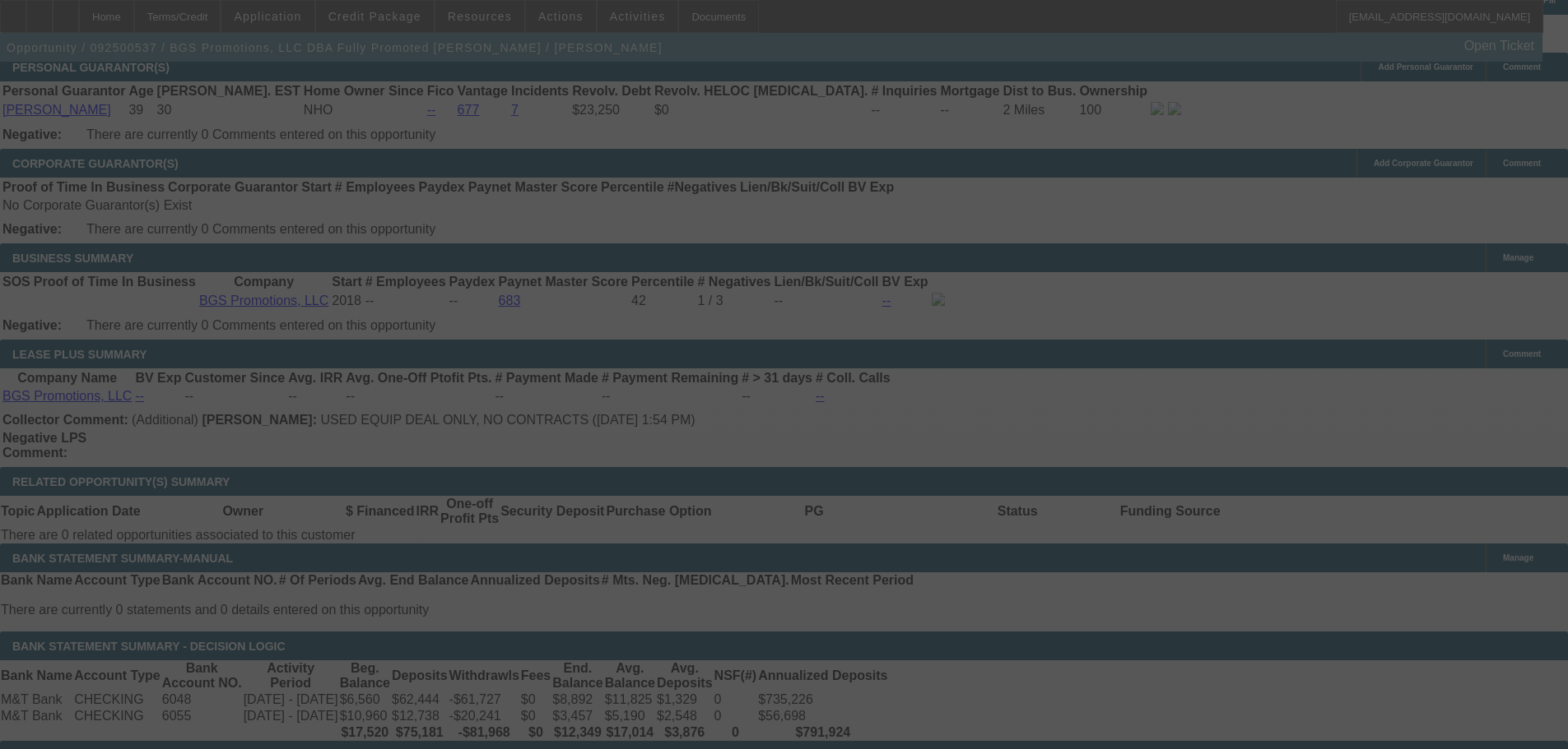
select select "0"
select select "2"
select select "0"
select select "6"
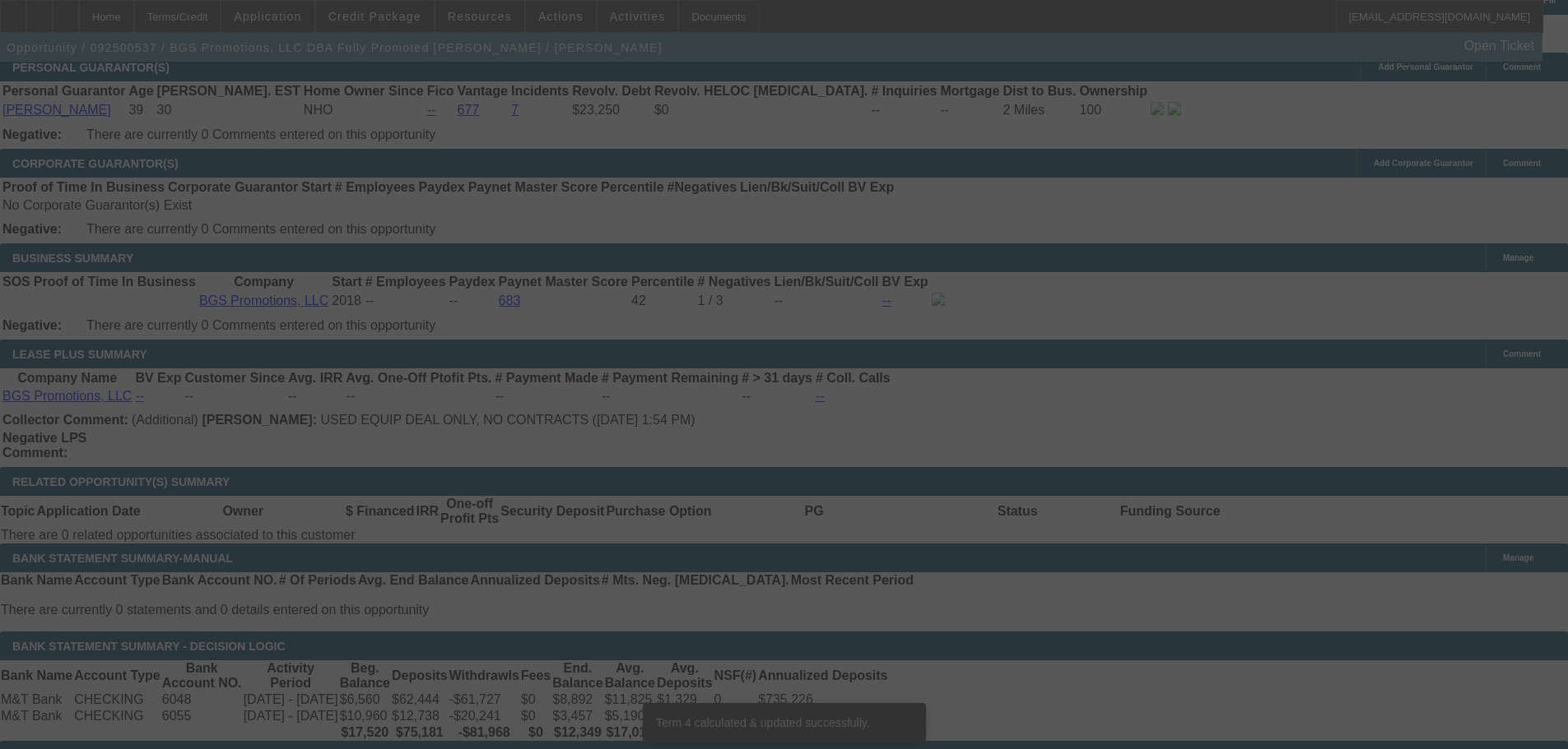
scroll to position [2624, 0]
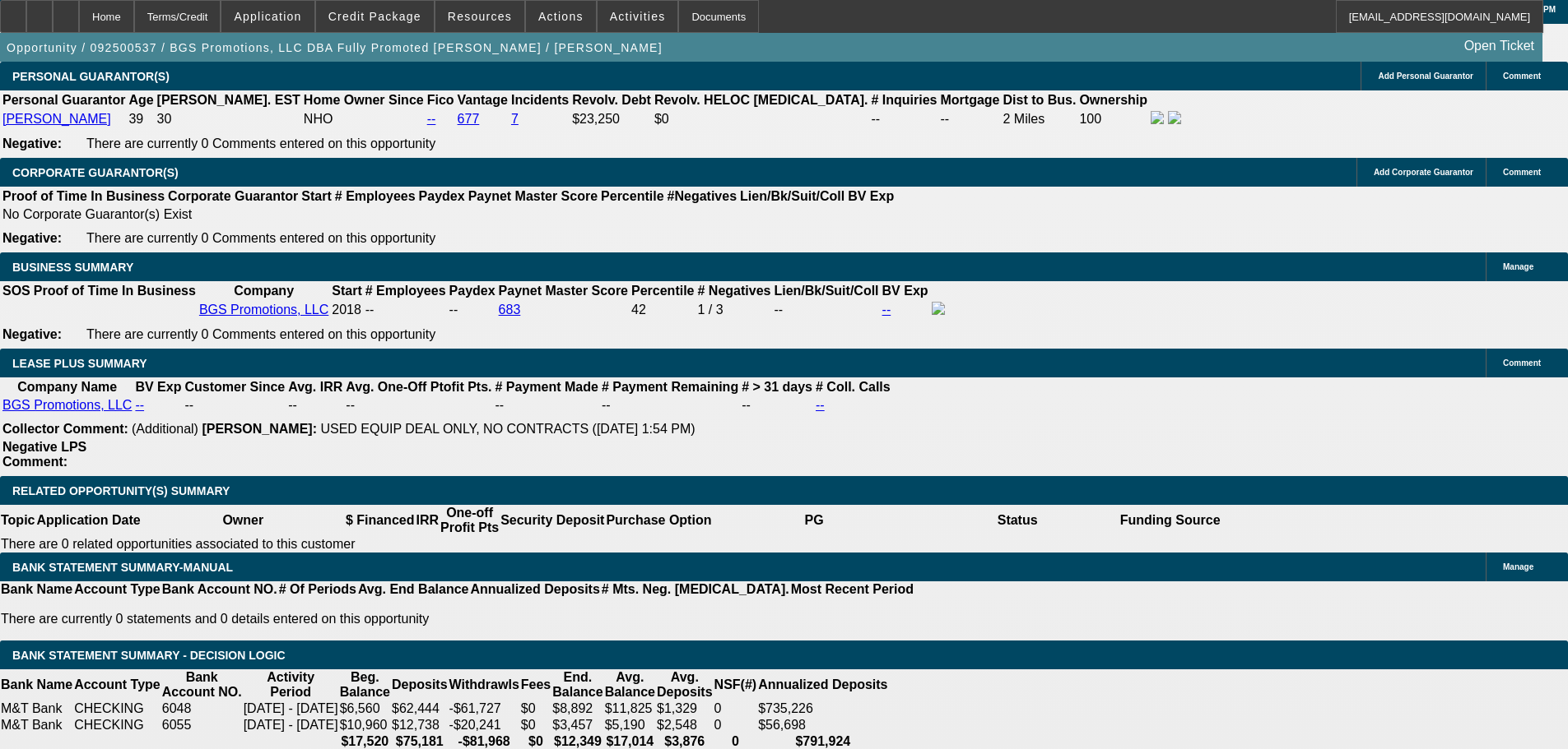
drag, startPoint x: 355, startPoint y: 368, endPoint x: 402, endPoint y: 368, distance: 47.0
type input "UNKNOWN"
type input "1"
type input "$422.90"
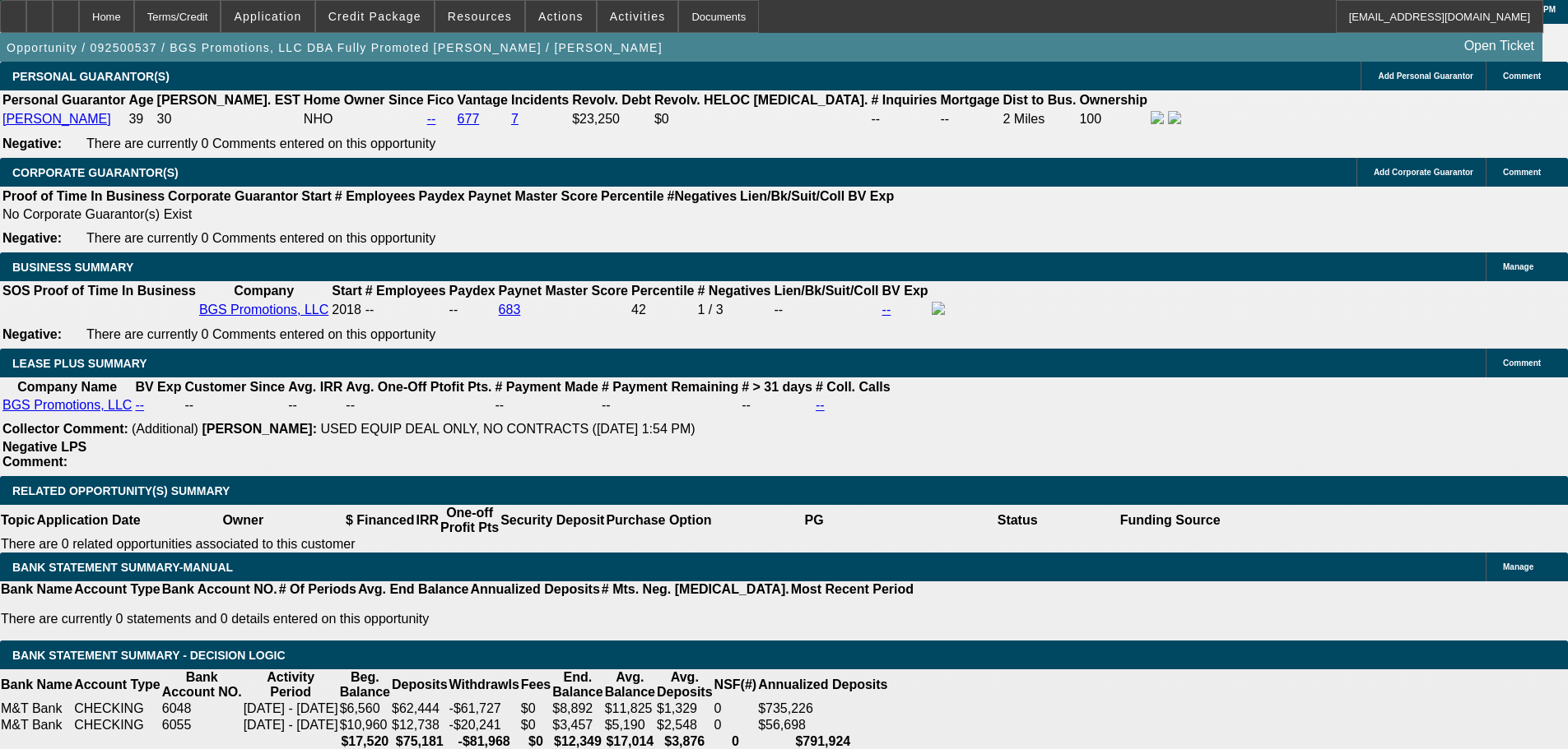
type input "$211.45"
type input "16"
type input "$563.68"
type input "$281.84"
type input "16.3"
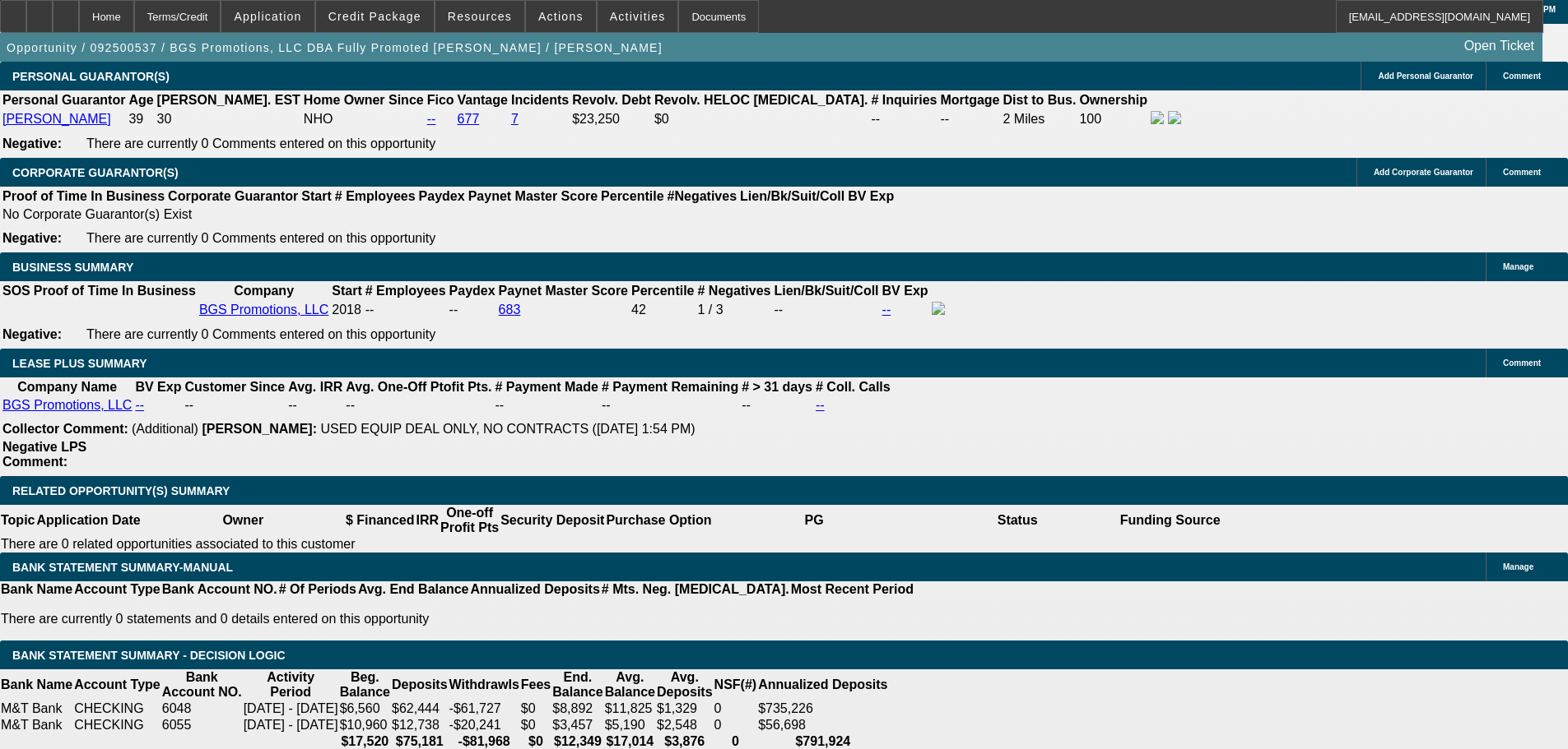
type input "$566.74"
type input "$283.37"
type input "16.3"
type input "$0.00"
drag, startPoint x: 564, startPoint y: 361, endPoint x: 616, endPoint y: 356, distance: 52.2
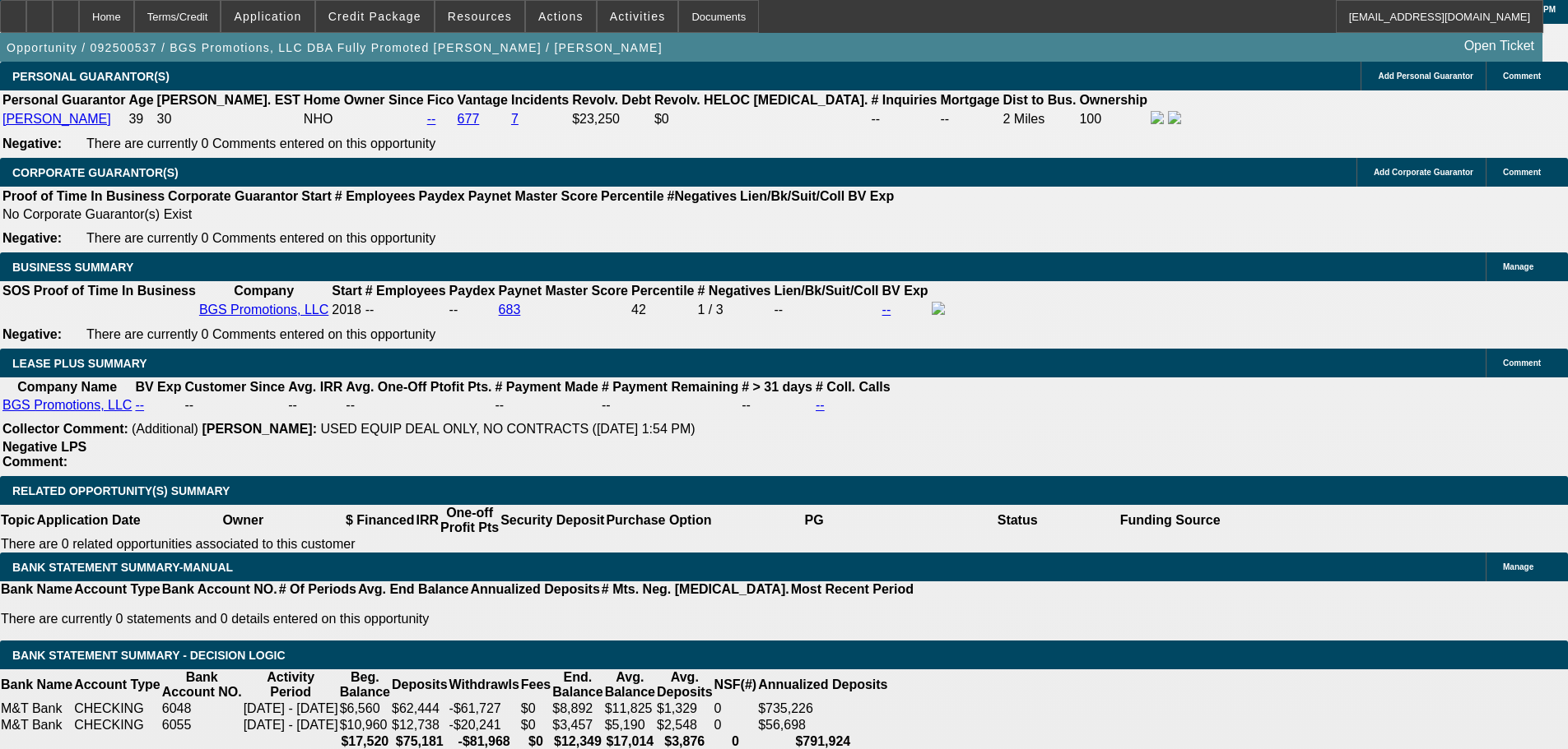
type input "UNKNOWN"
type input "1"
type input "$422.90"
type input "$211.45"
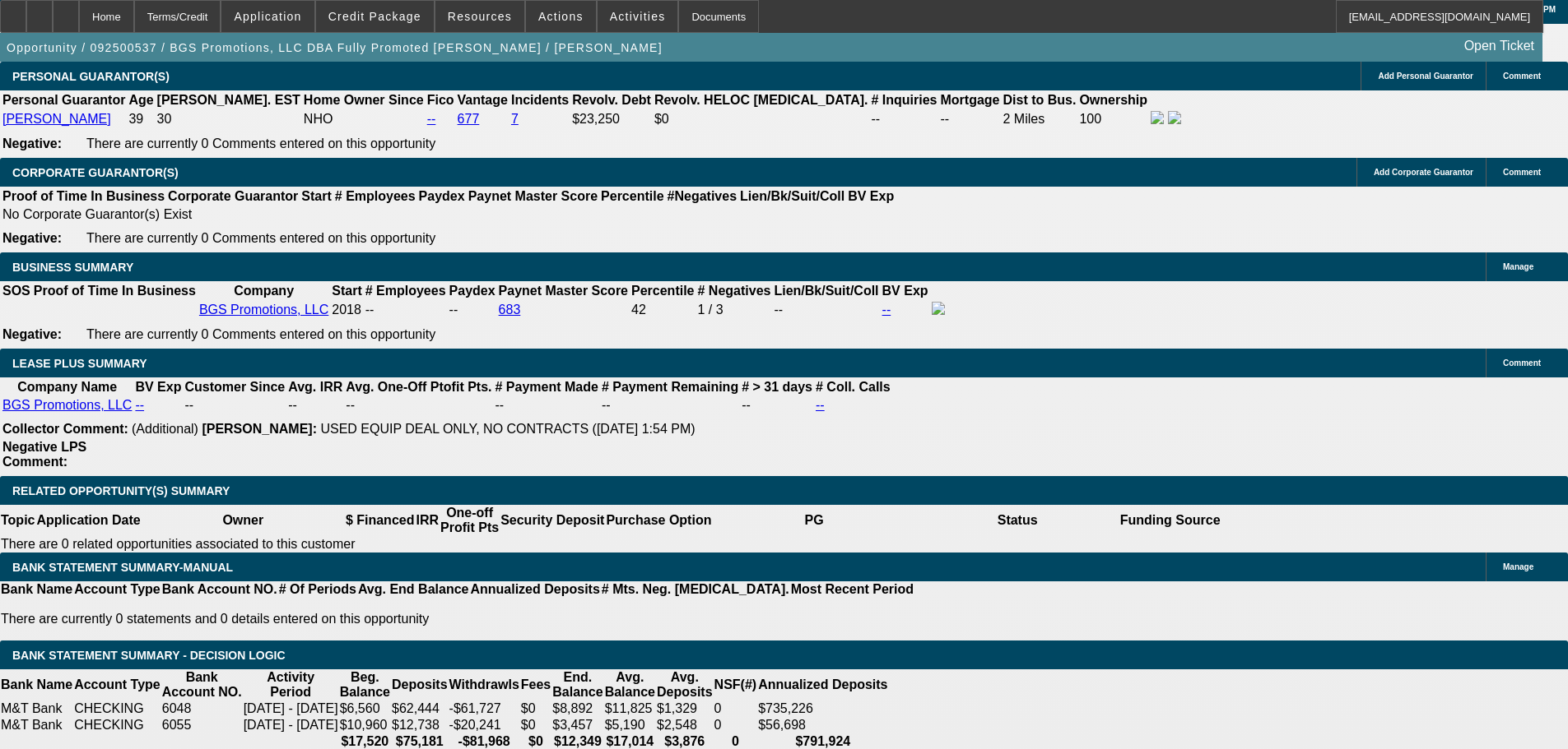
type input "13"
type input "$533.60"
type input "$266.80"
type input "13.3"
type input "$536.56"
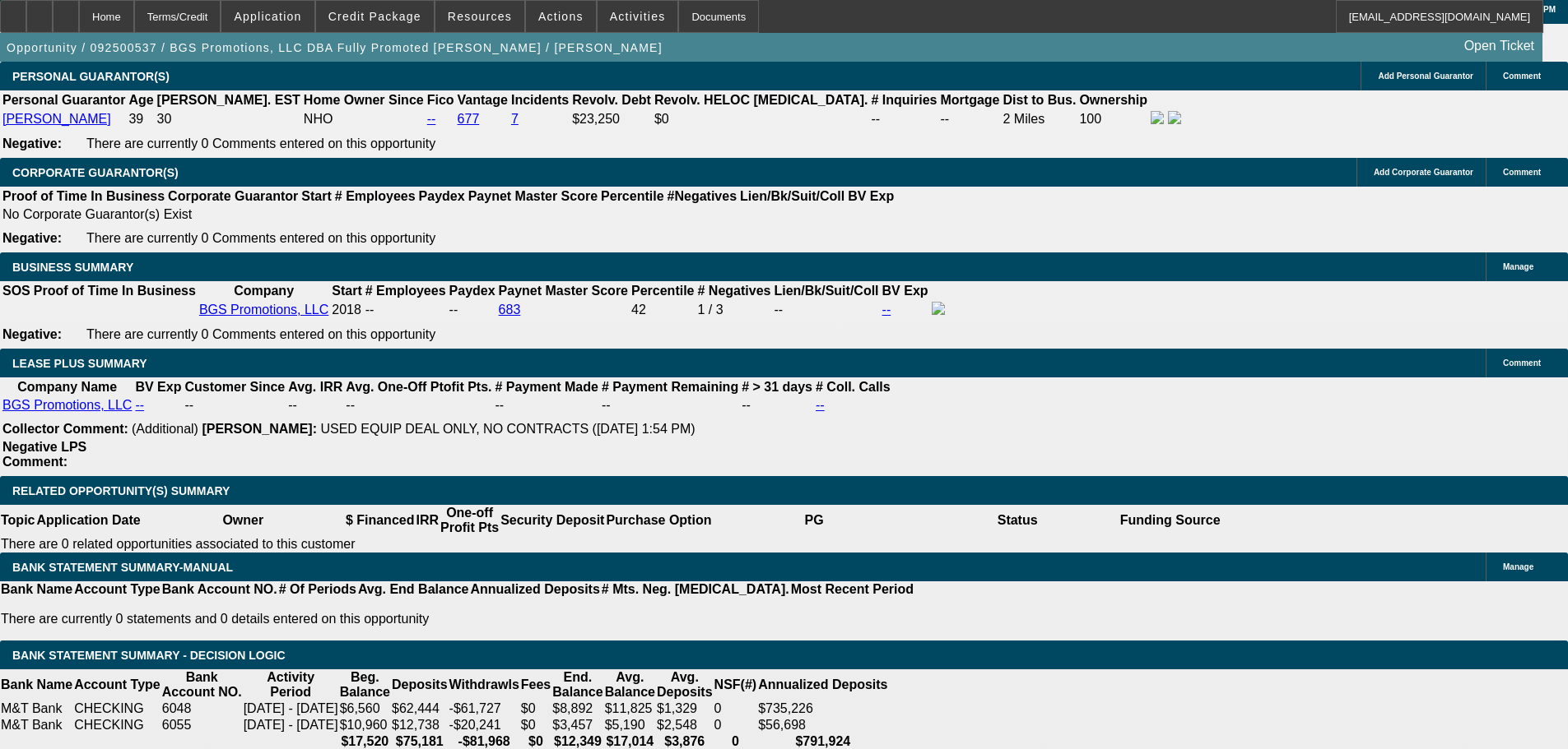
type input "$268.28"
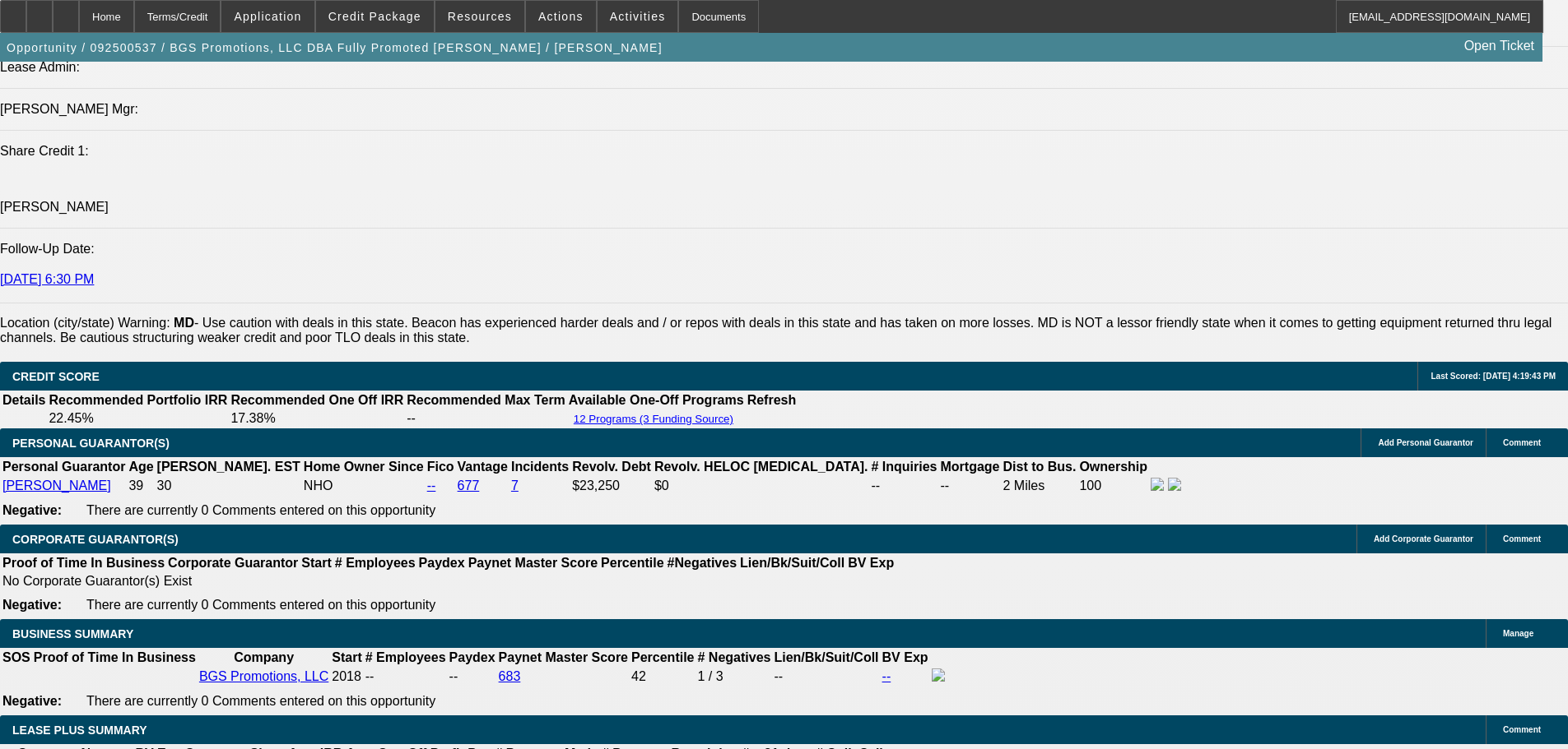
scroll to position [2212, 0]
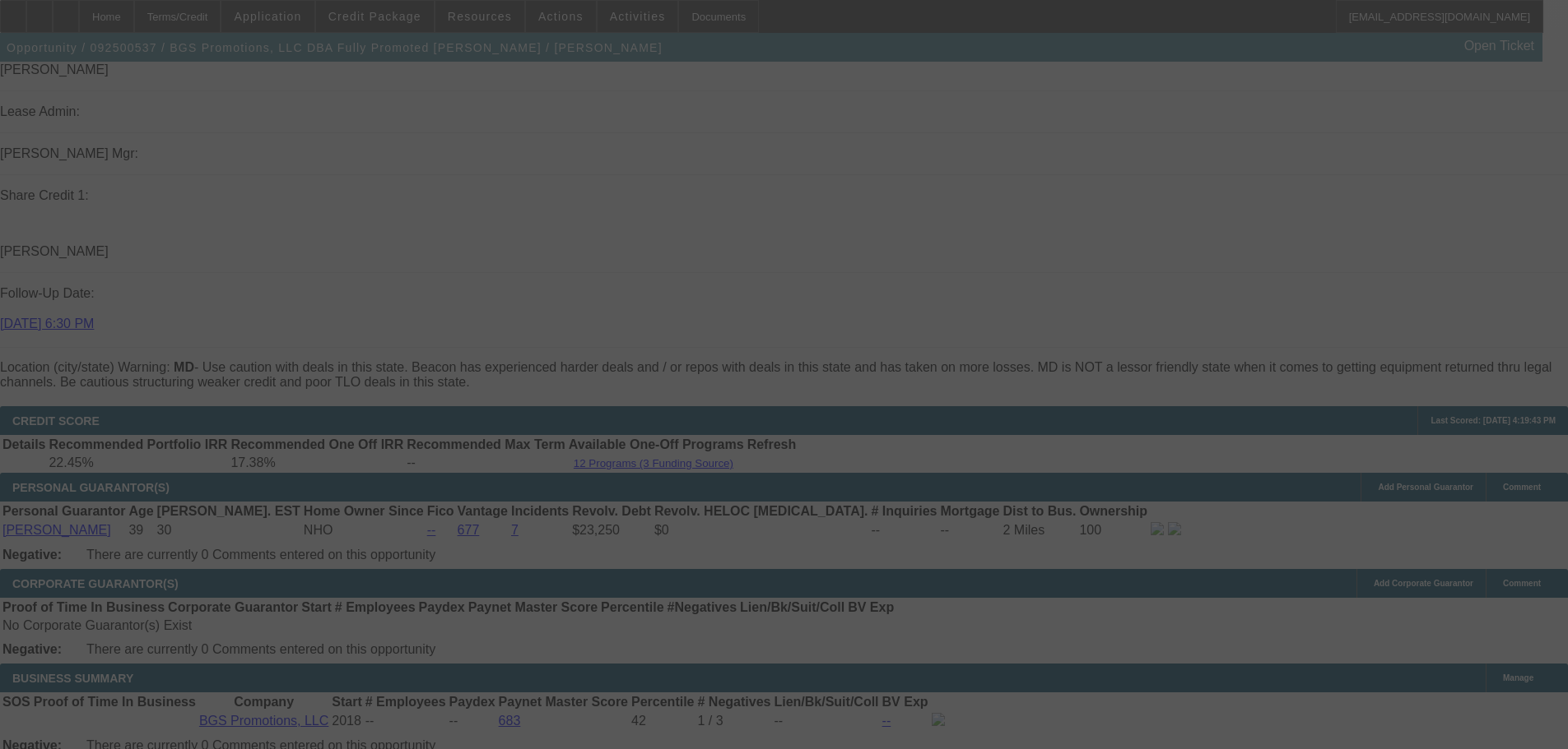
select select "0"
select select "2"
select select "0.1"
select select "4"
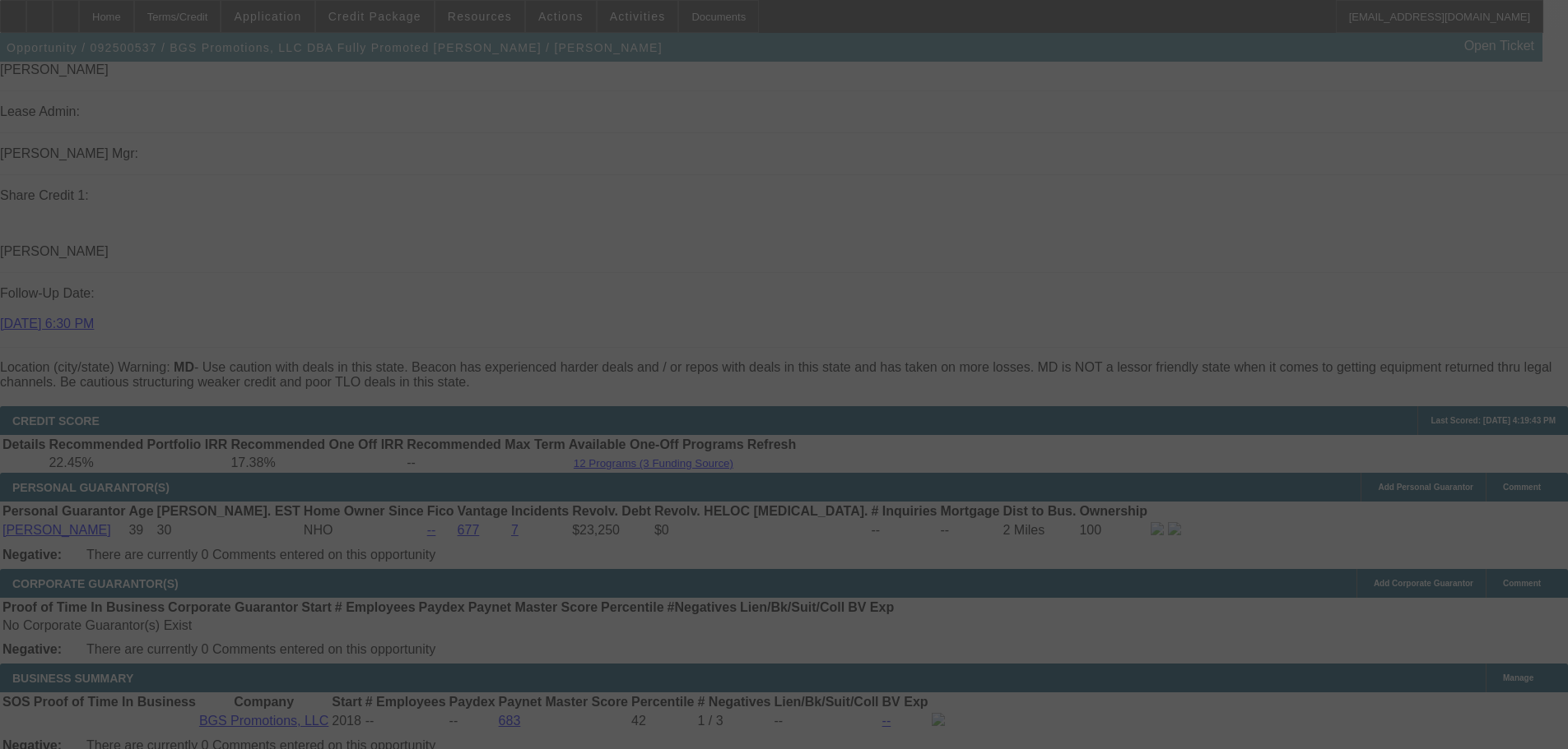
select select "0"
select select "2"
select select "0"
select select "6"
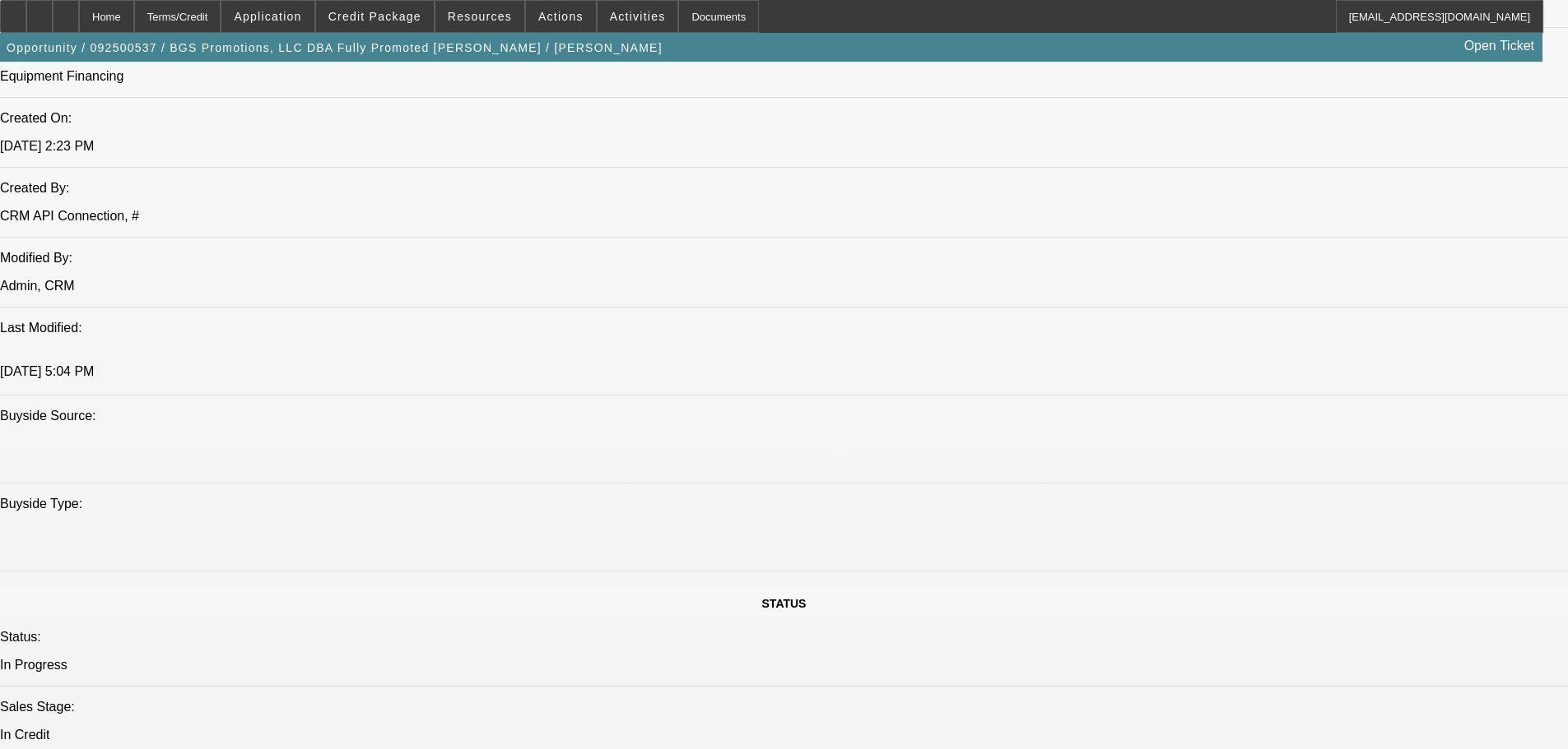
scroll to position [1554, 0]
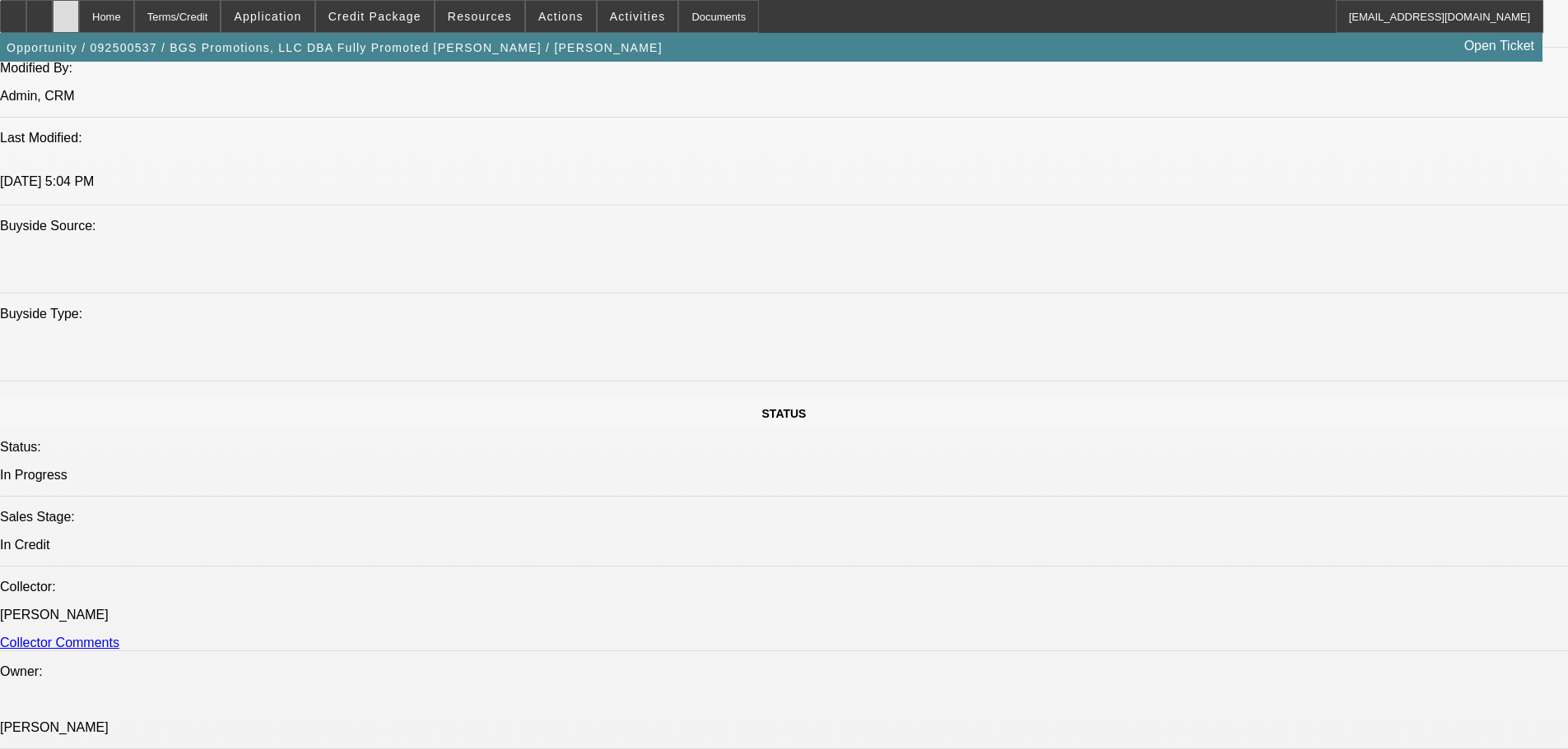
click at [79, 22] on div at bounding box center [66, 16] width 26 height 33
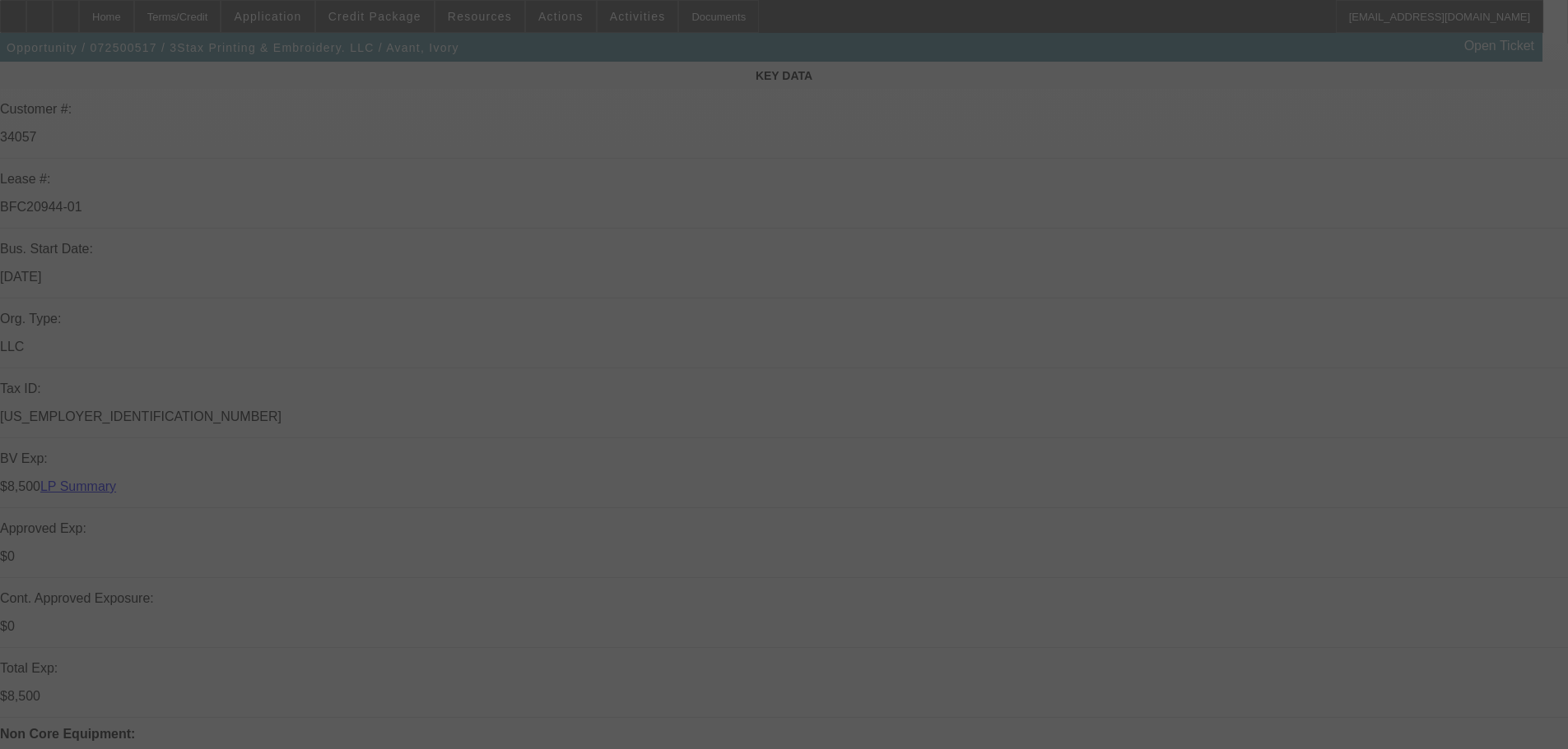
scroll to position [247, 0]
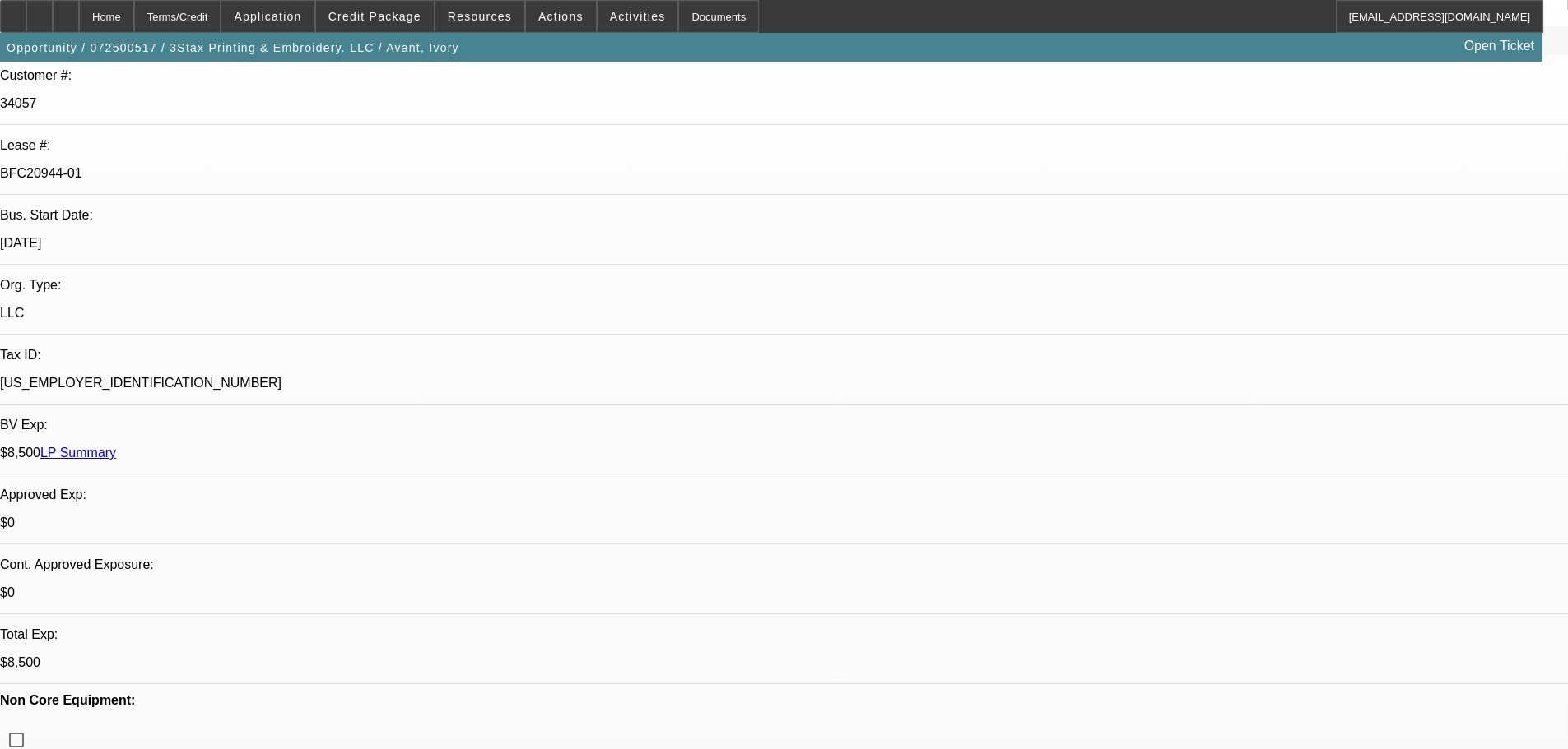
select select "0"
select select "2"
select select "0.1"
select select "4"
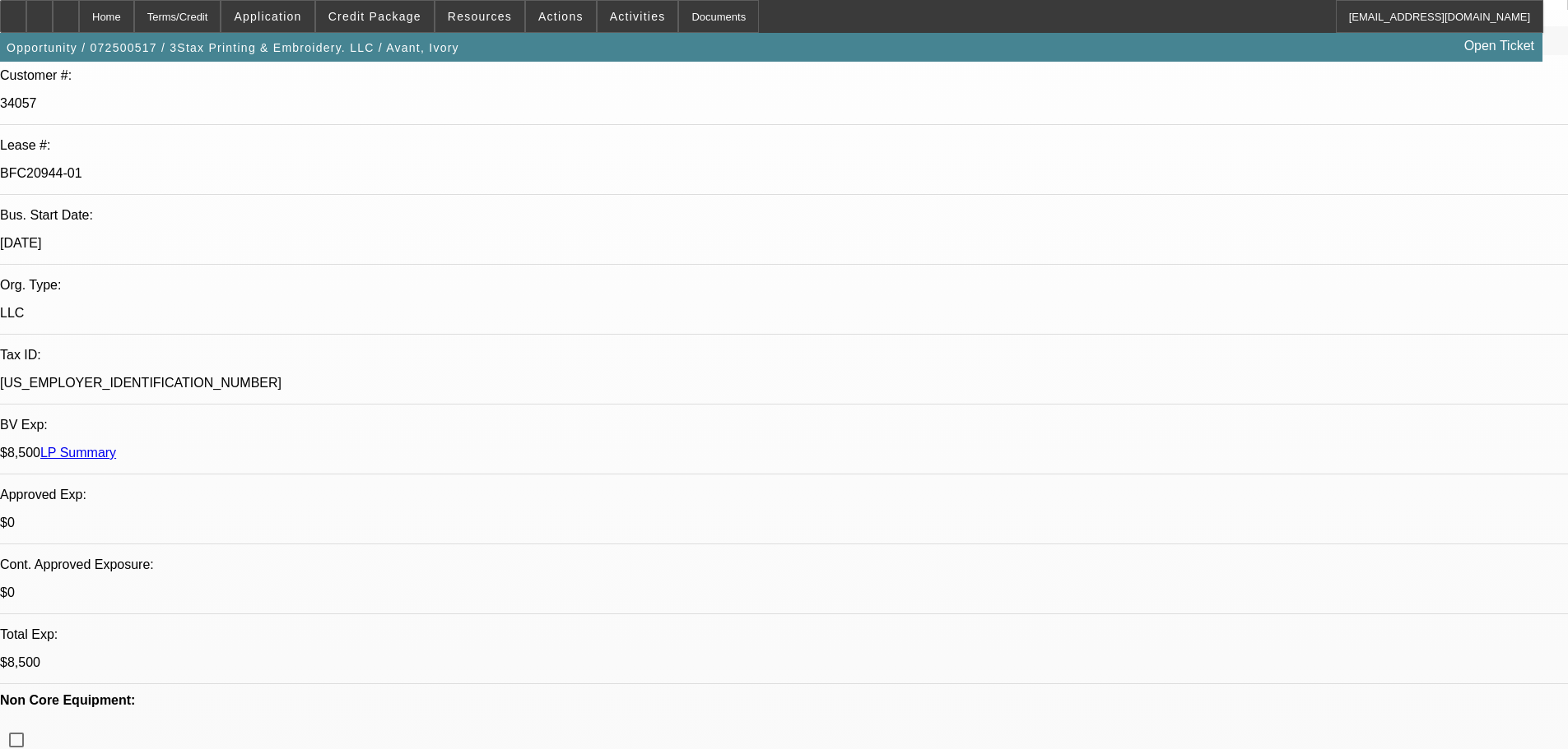
select select "0"
select select "2"
select select "0"
select select "6"
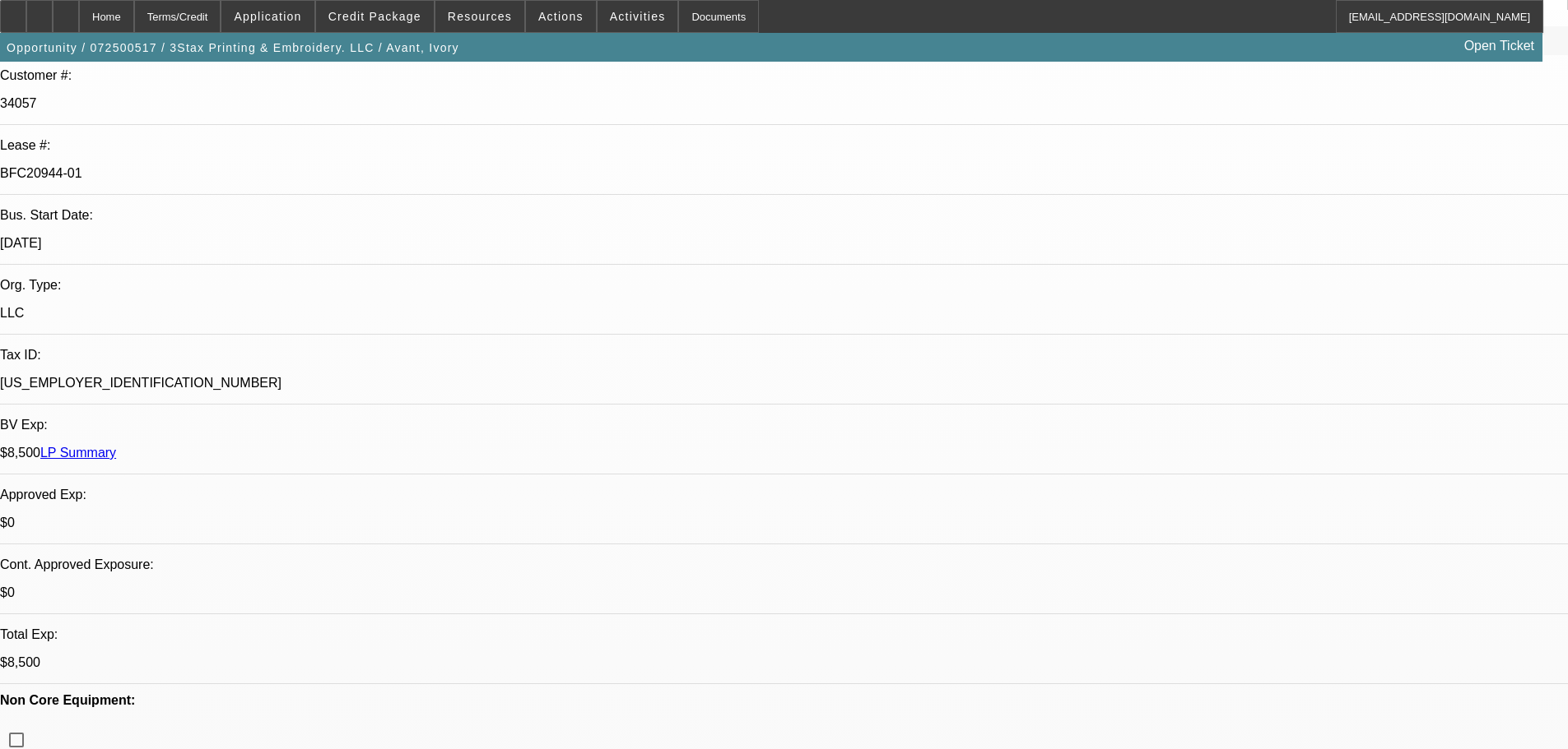
select select "0"
select select "2"
select select "0"
select select "6"
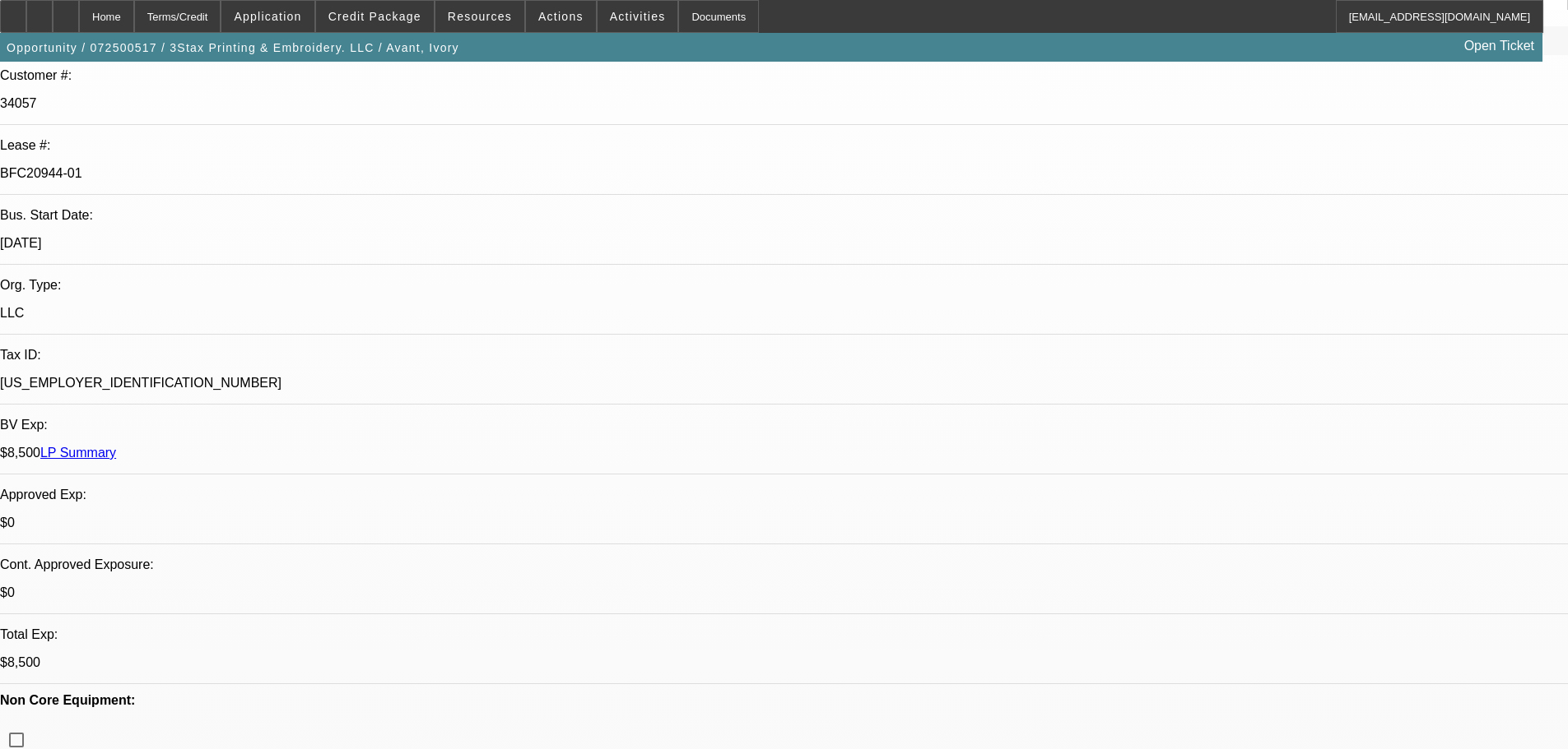
select select "0"
select select "2"
select select "0"
select select "6"
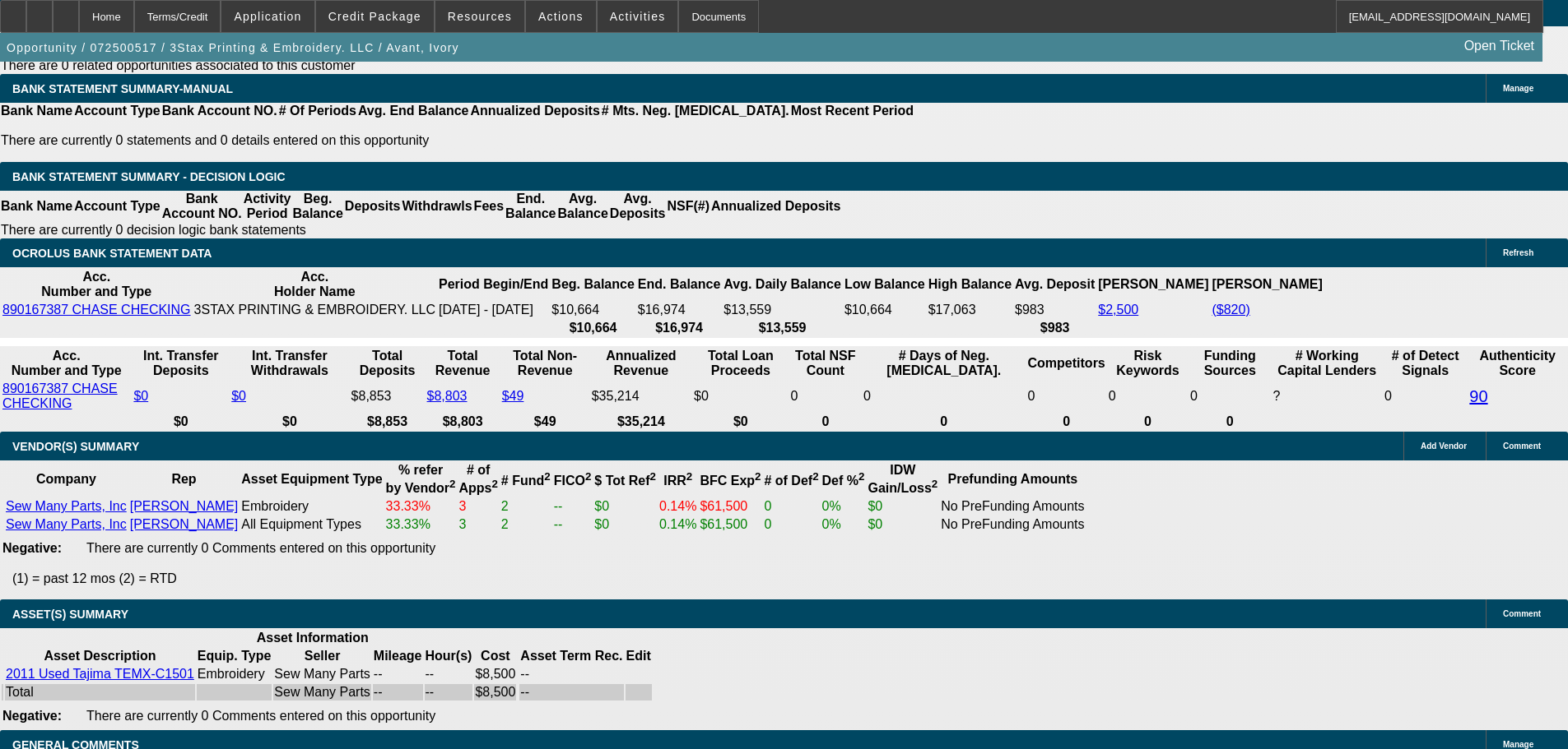
scroll to position [3262, 0]
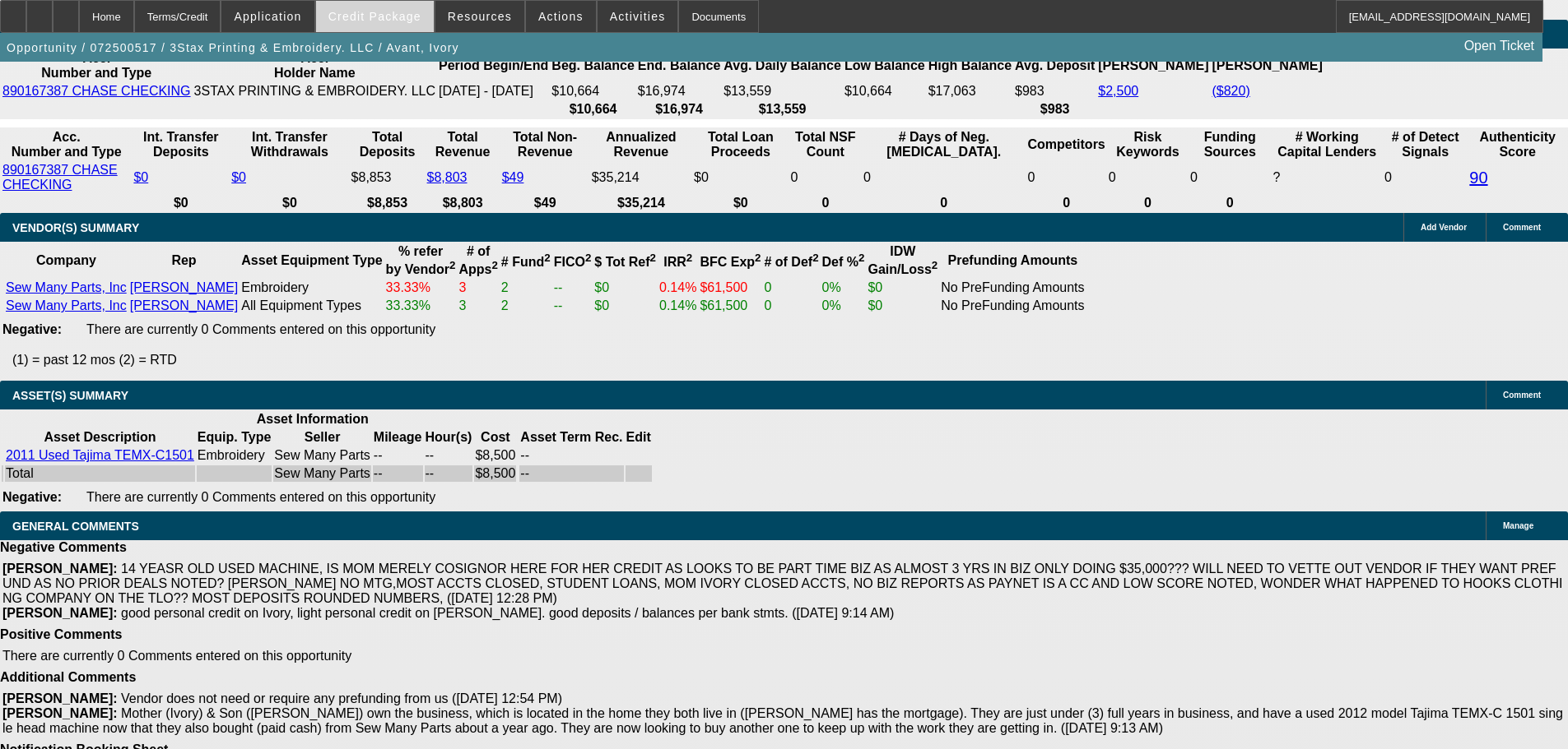
click at [365, 18] on span "Credit Package" at bounding box center [375, 16] width 93 height 13
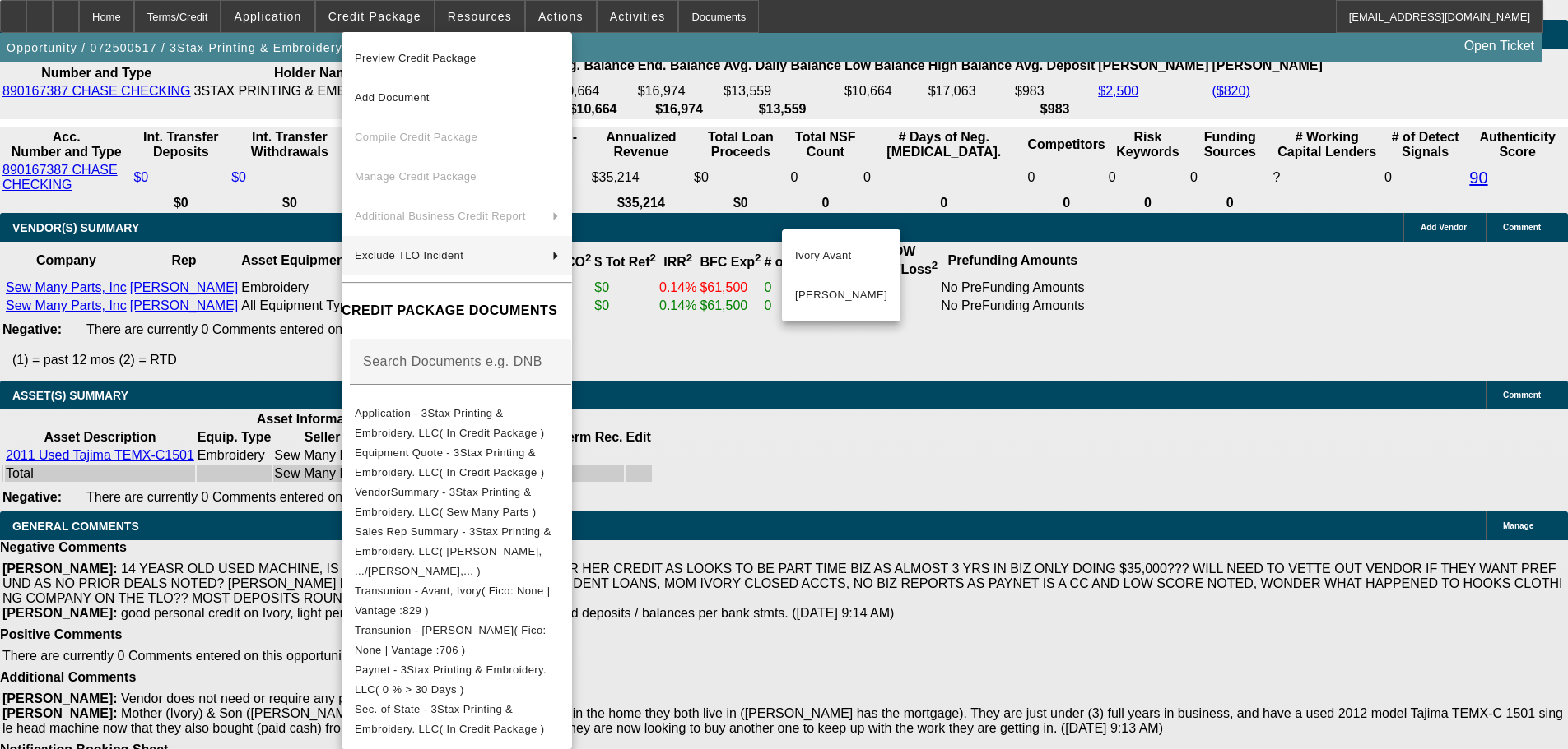
scroll to position [359, 0]
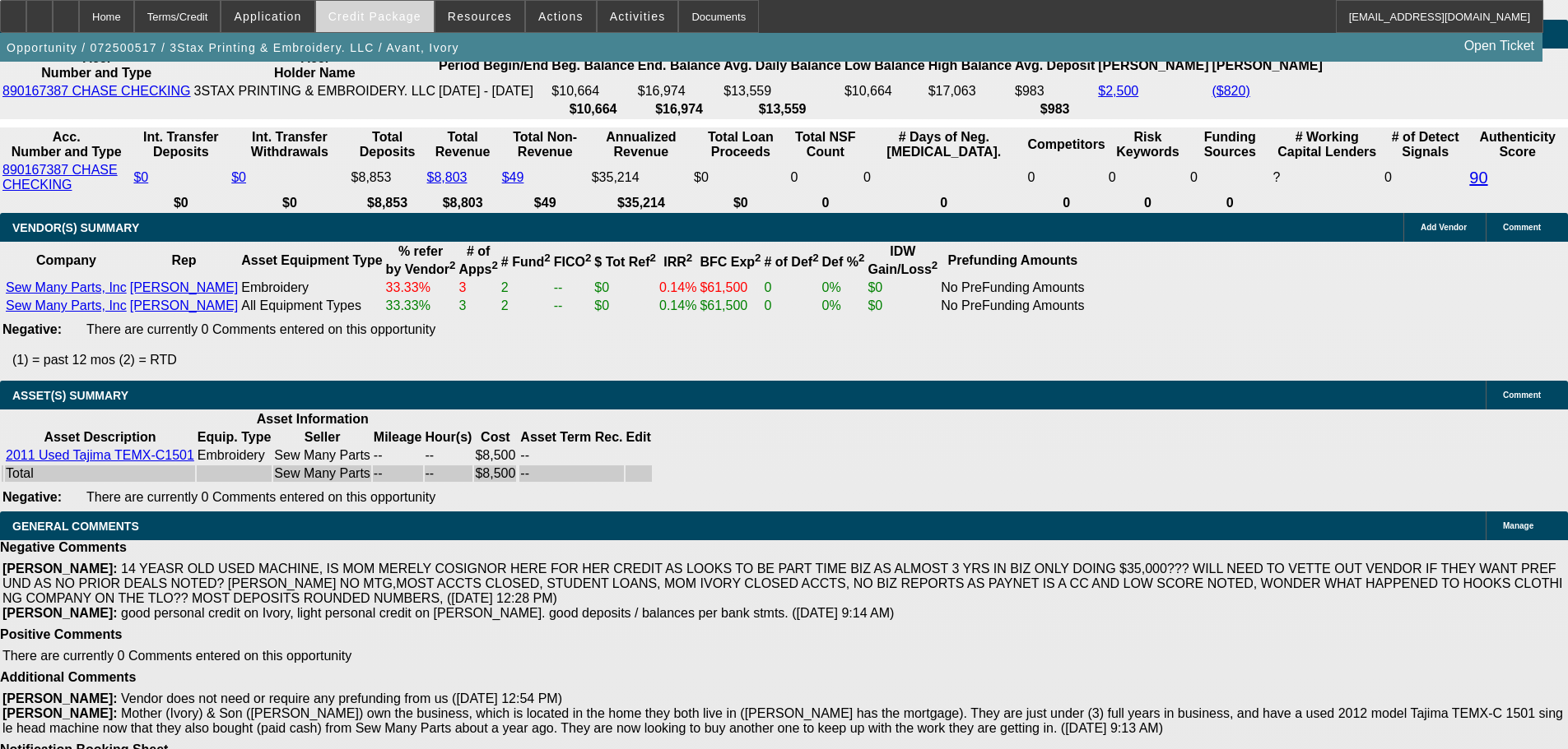
click at [422, 12] on span "Credit Package" at bounding box center [375, 16] width 93 height 13
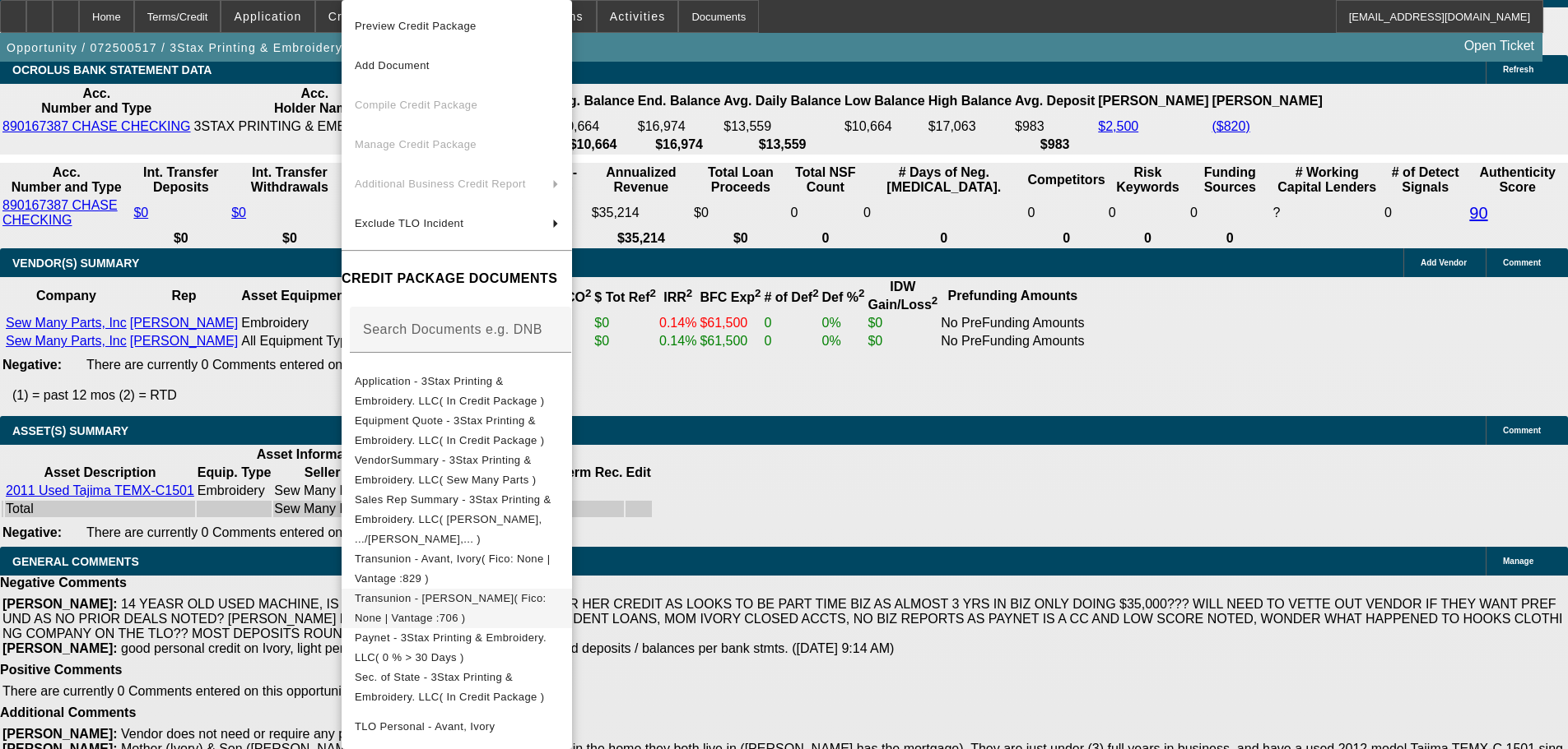
scroll to position [328, 0]
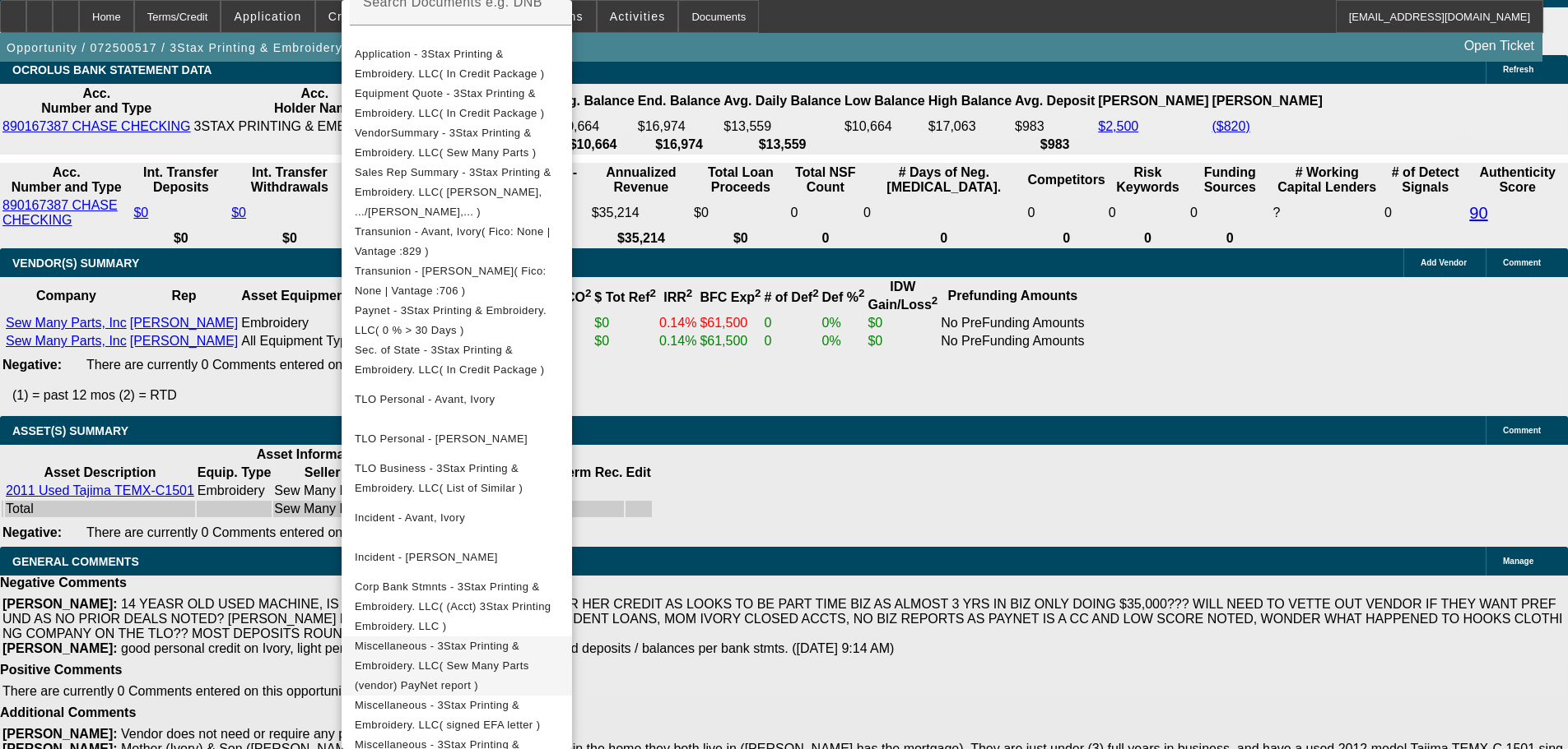
click at [472, 640] on span "Miscellaneous - 3Stax Printing & Embroidery. LLC( Sew Many Parts (vendor) PayNe…" at bounding box center [442, 666] width 174 height 52
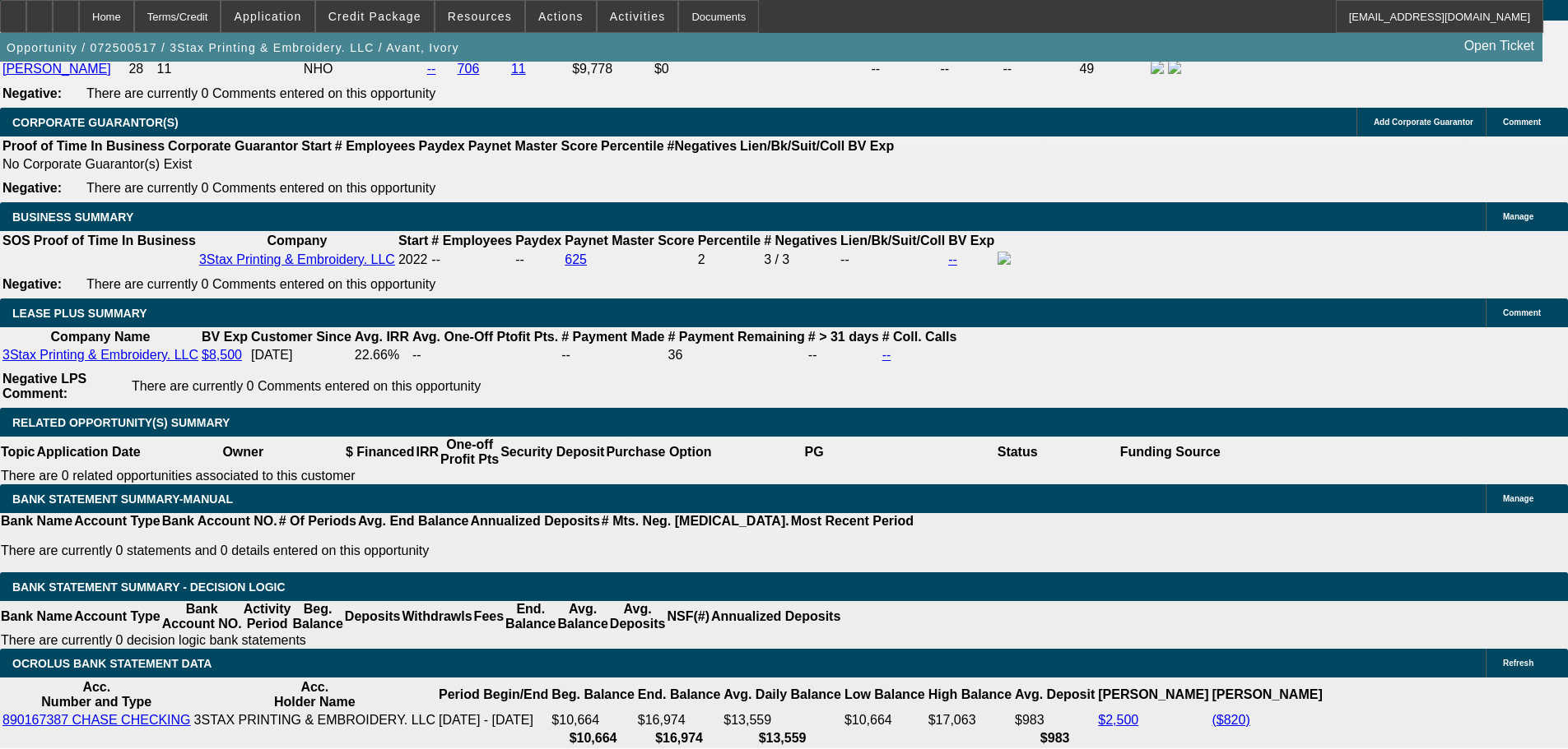
scroll to position [2075, 0]
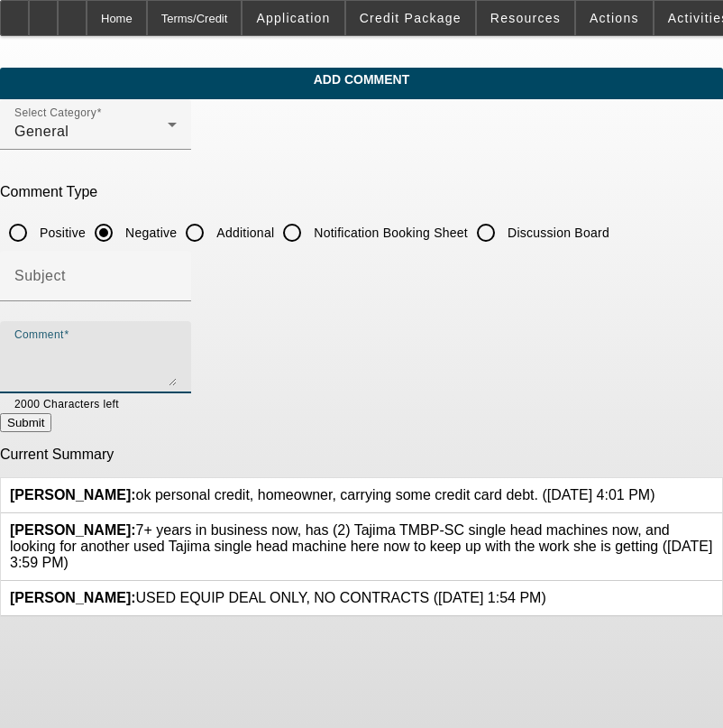
click at [177, 353] on textarea "Comment" at bounding box center [95, 364] width 162 height 43
click at [177, 350] on textarea "[DEMOGRAPHIC_DATA] MACHINE- NEWER VENDOR THAT WE RECENTLY VETTED OUT SO DEAL" at bounding box center [95, 364] width 162 height 43
click at [177, 352] on textarea "[DEMOGRAPHIC_DATA] MACHINE- NEWER VENDOR THAT WE RECENTLY VETTED OUT LAST MONTH…" at bounding box center [95, 364] width 162 height 43
click at [177, 365] on textarea "[DEMOGRAPHIC_DATA] MACHINE- NEWER VENDOR THAT WE RECENTLY VETTED OUT LAST MONTH…" at bounding box center [95, 364] width 162 height 43
click at [177, 360] on textarea "[DEMOGRAPHIC_DATA] MACHINE- NEWER VENDOR THAT WE RECENTLY VETTED OUT LAST MONTH…" at bounding box center [95, 364] width 162 height 43
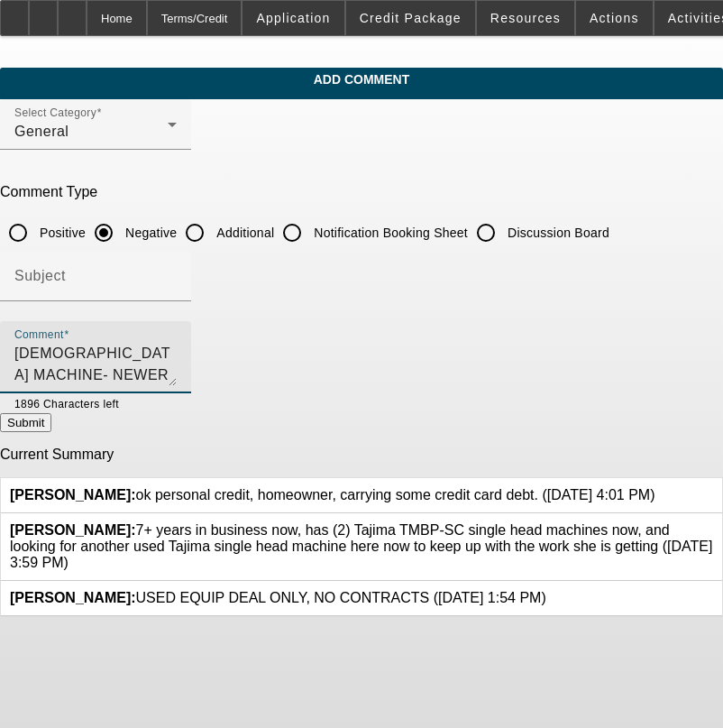
click at [177, 365] on textarea "[DEMOGRAPHIC_DATA] MACHINE- NEWER VENDOR THAT WE RECENTLY VETTED OUT LAST MONTH…" at bounding box center [95, 364] width 162 height 43
click at [177, 373] on textarea "[DEMOGRAPHIC_DATA] MACHINE- NEWER VENDOR THAT WE RECENTLY VETTED OUT LAST MONTH…" at bounding box center [95, 364] width 162 height 43
type textarea "[DEMOGRAPHIC_DATA] MACHINE- NEWER VENDOR THAT WE RECENTLY VETTED OUT LAST MONTH…"
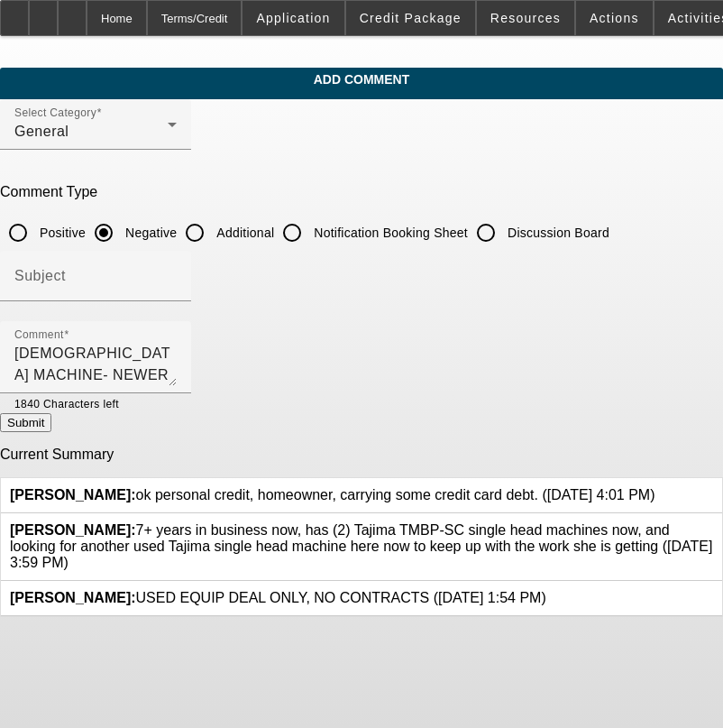
click at [51, 427] on button "Submit" at bounding box center [25, 422] width 51 height 19
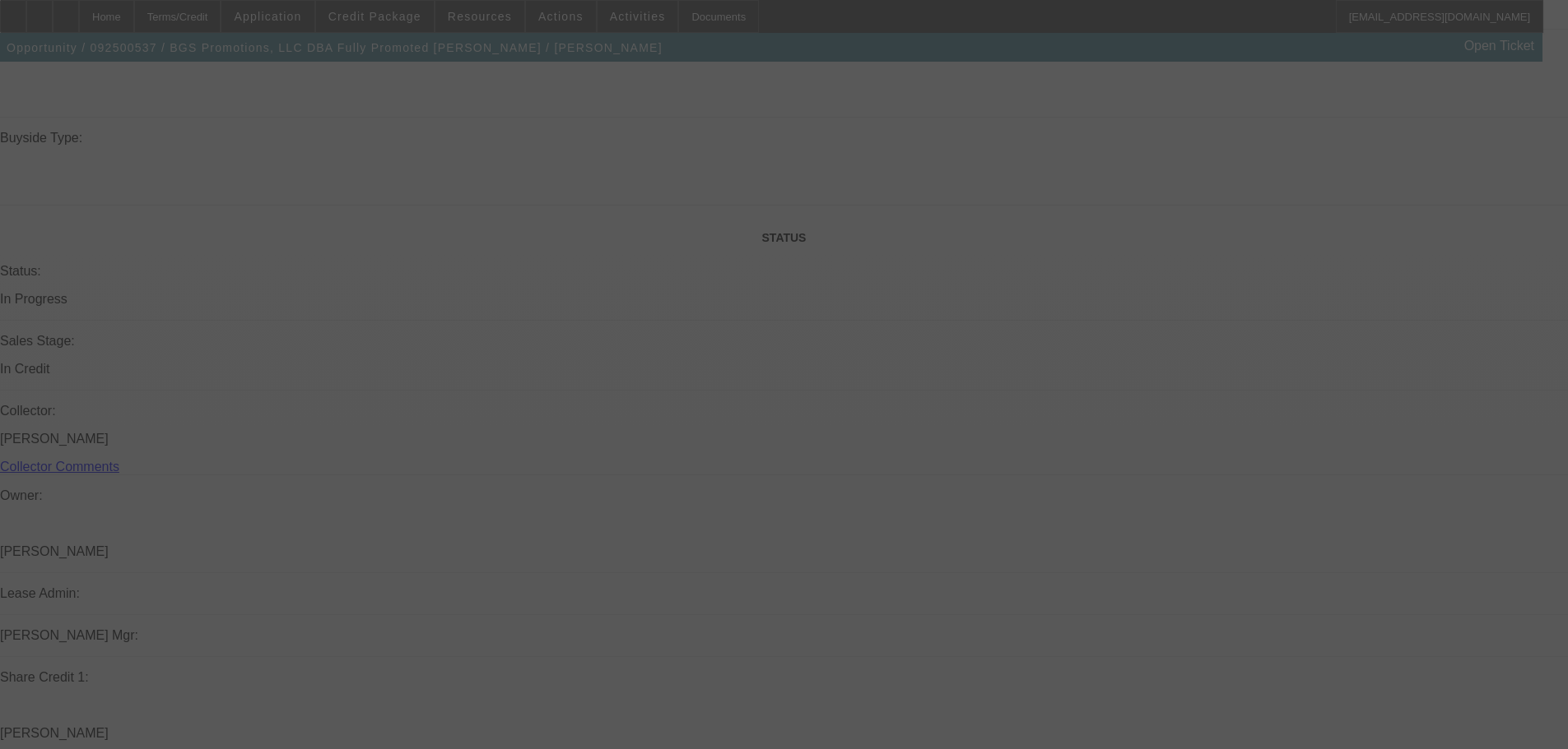
scroll to position [1838, 0]
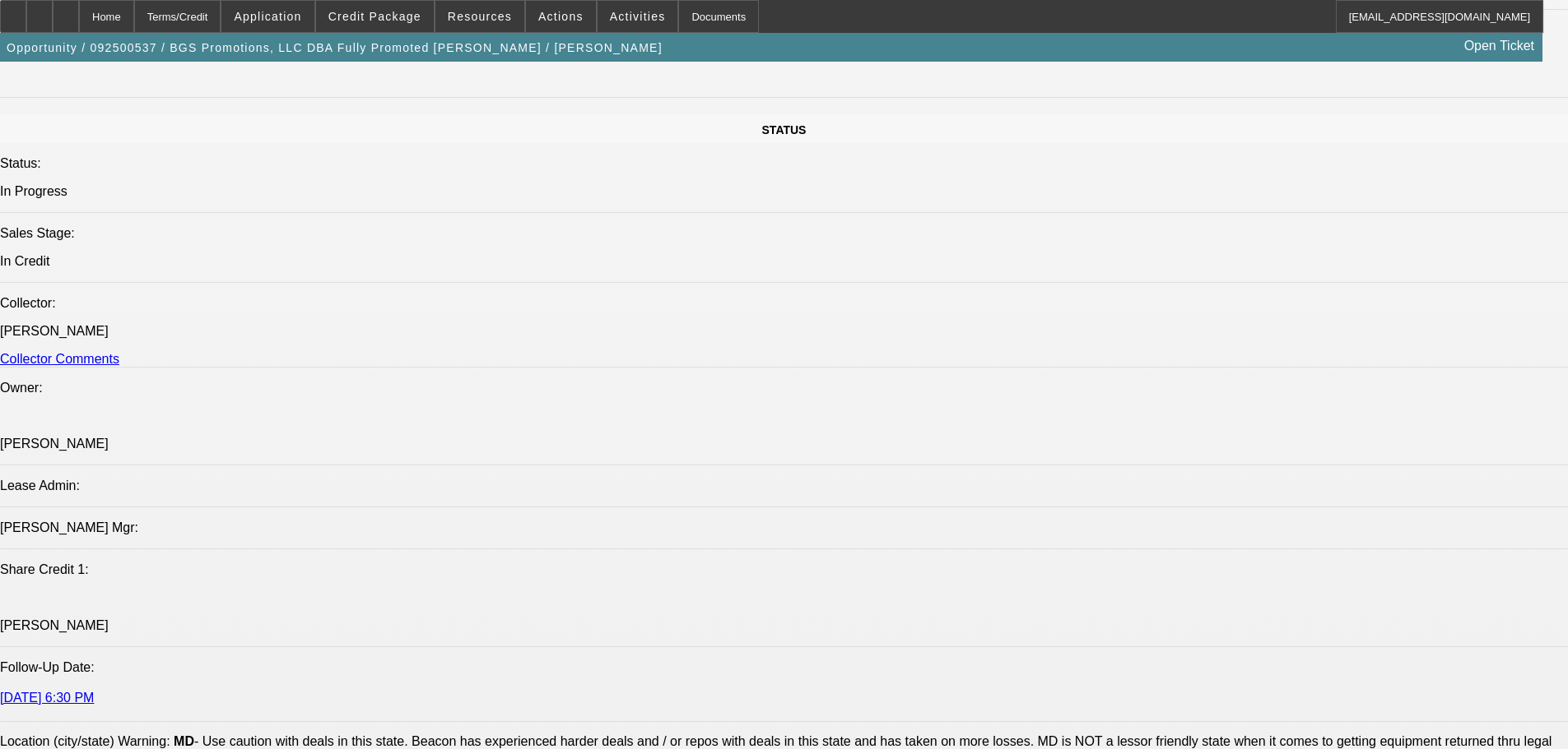
select select "0"
select select "2"
select select "0"
select select "6"
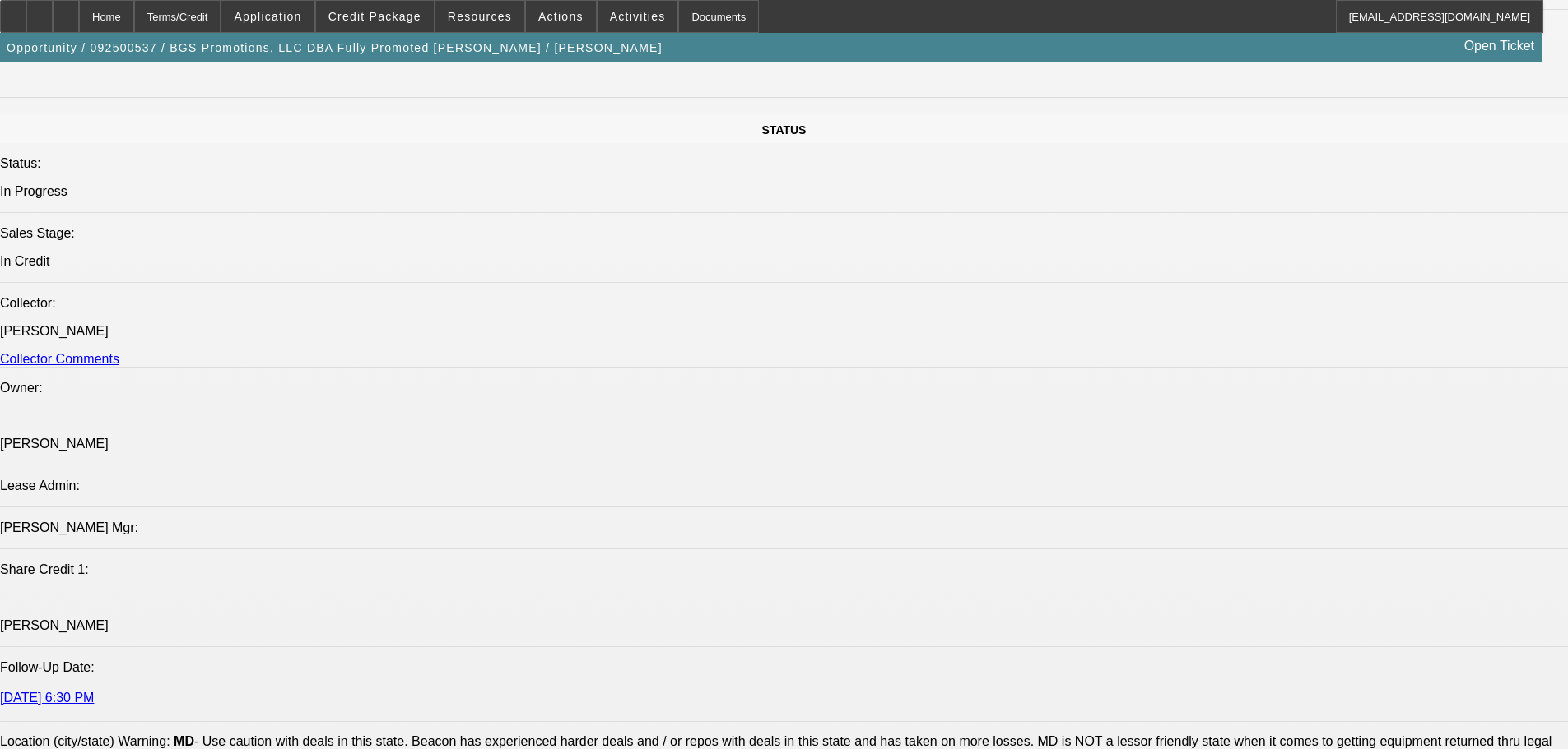
select select "0"
select select "2"
select select "0.1"
select select "4"
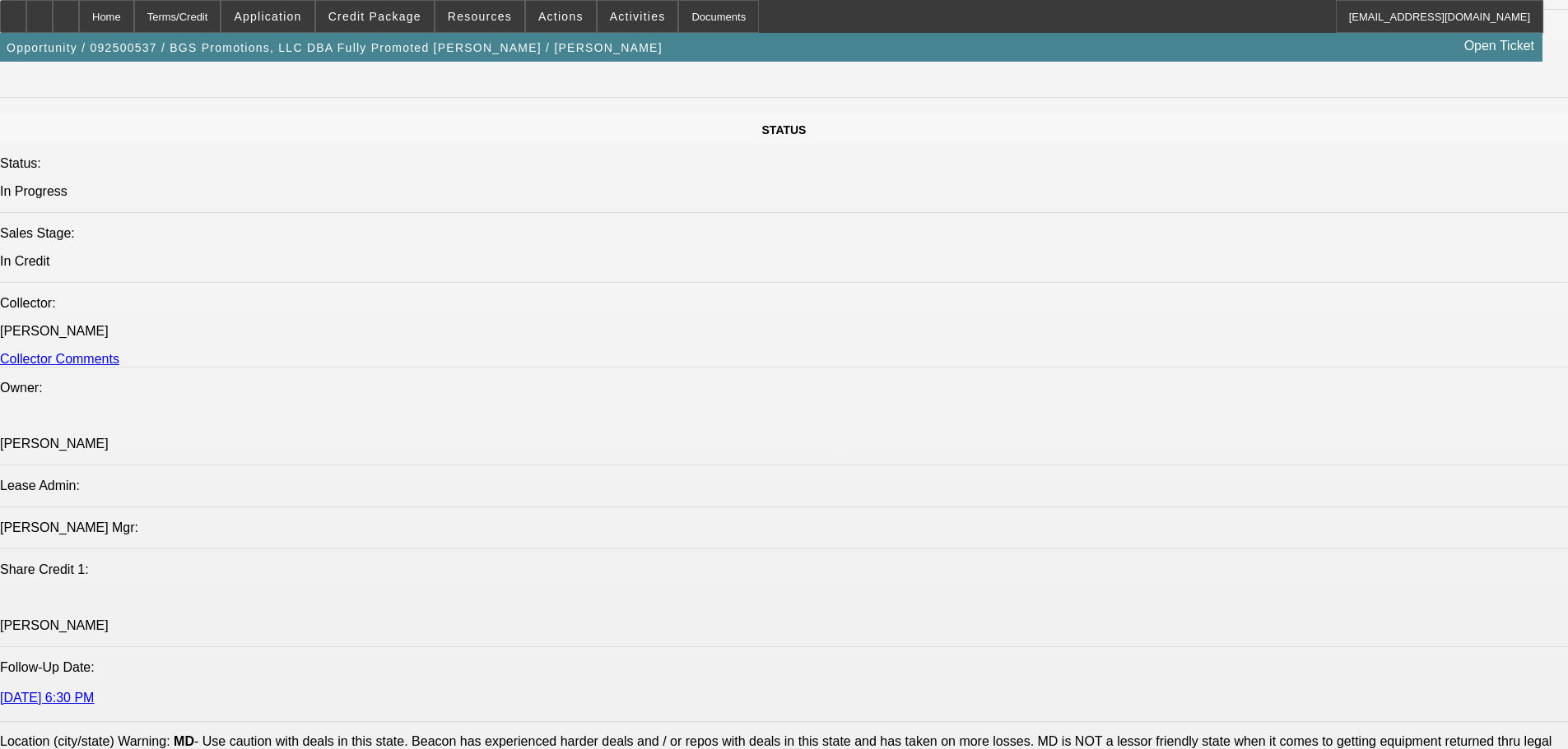
select select "0"
select select "2"
select select "0"
select select "6"
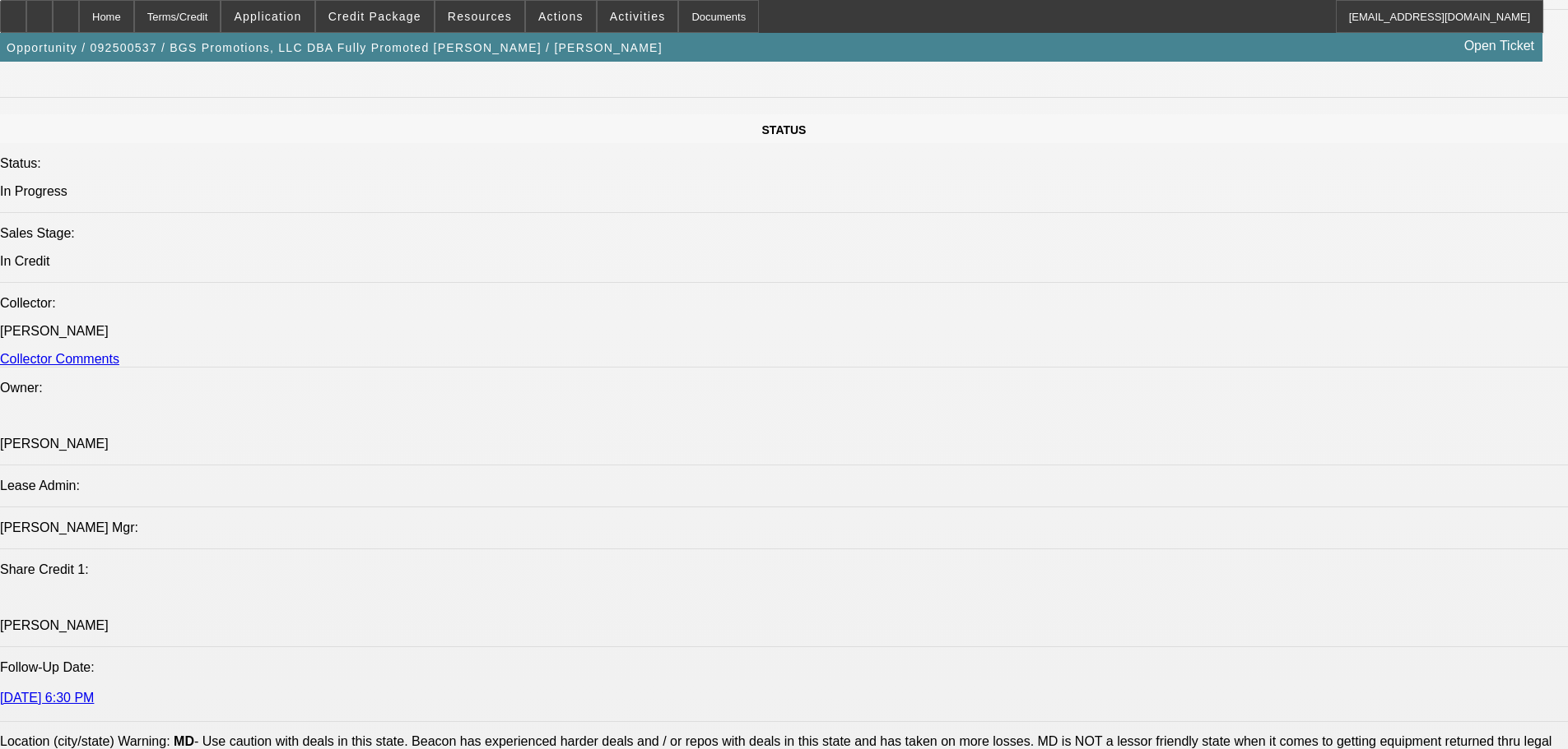
select select "0"
select select "2"
select select "0.1"
select select "4"
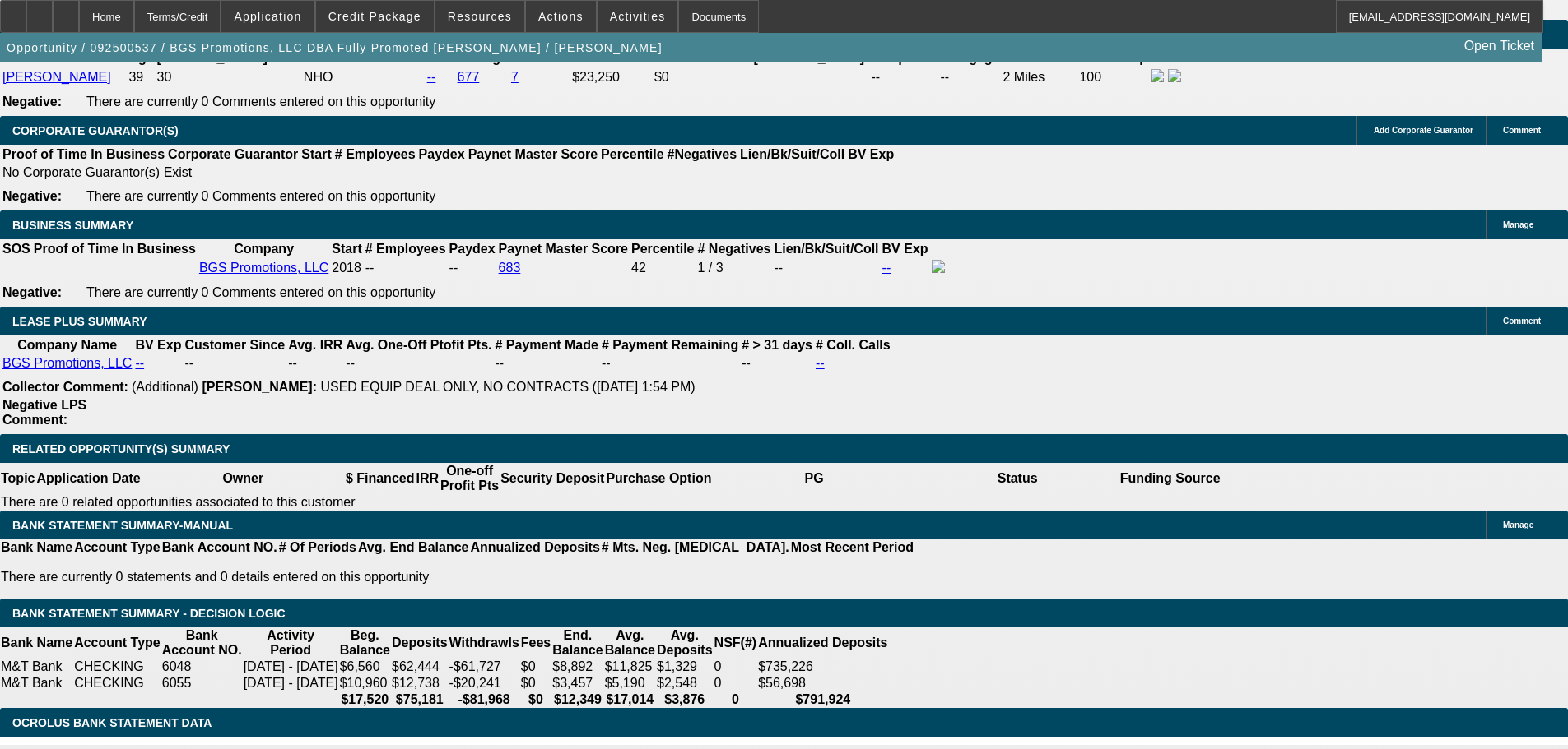
scroll to position [2672, 0]
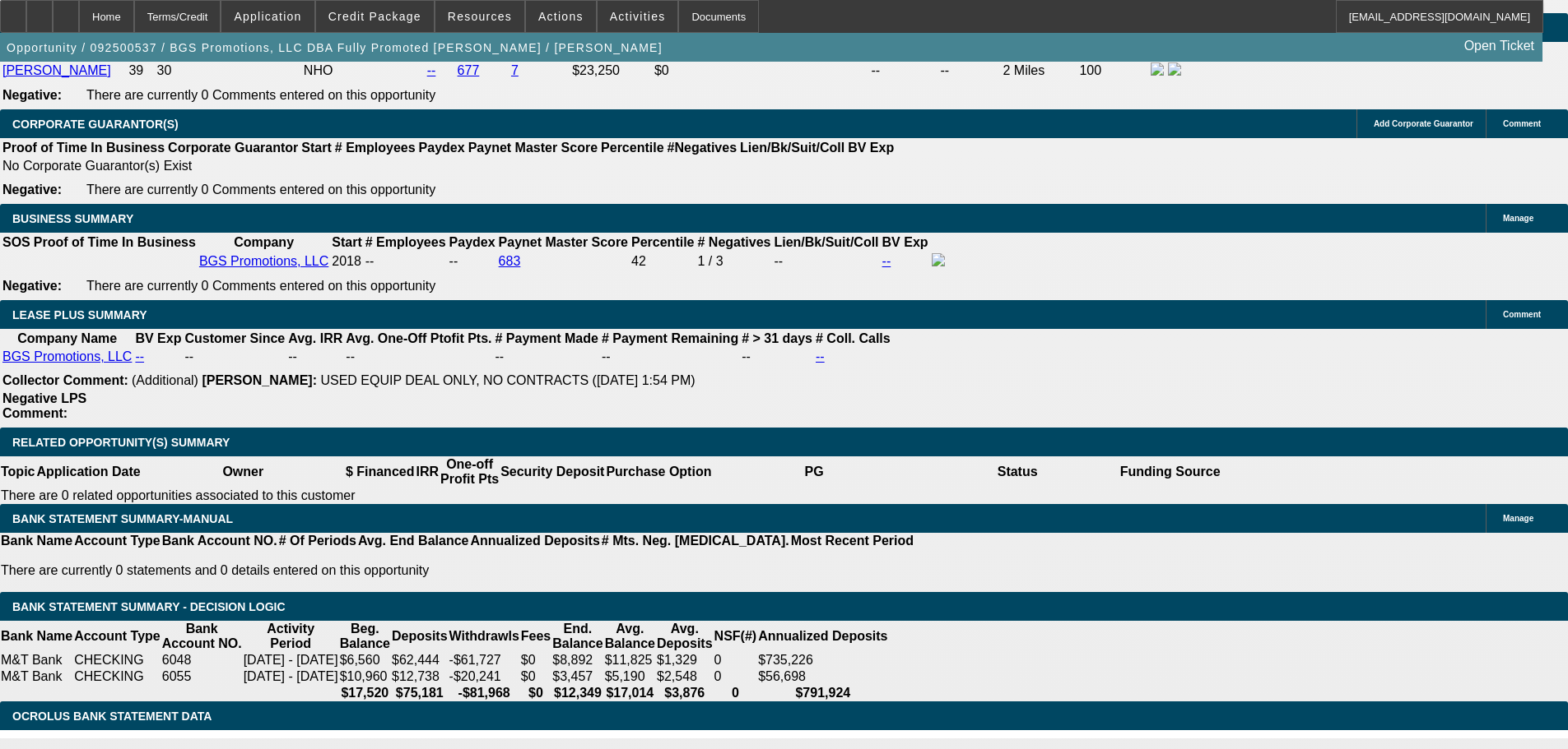
type input "UNKNOWN"
type input "13."
type input "$533.60"
type input "$266.80"
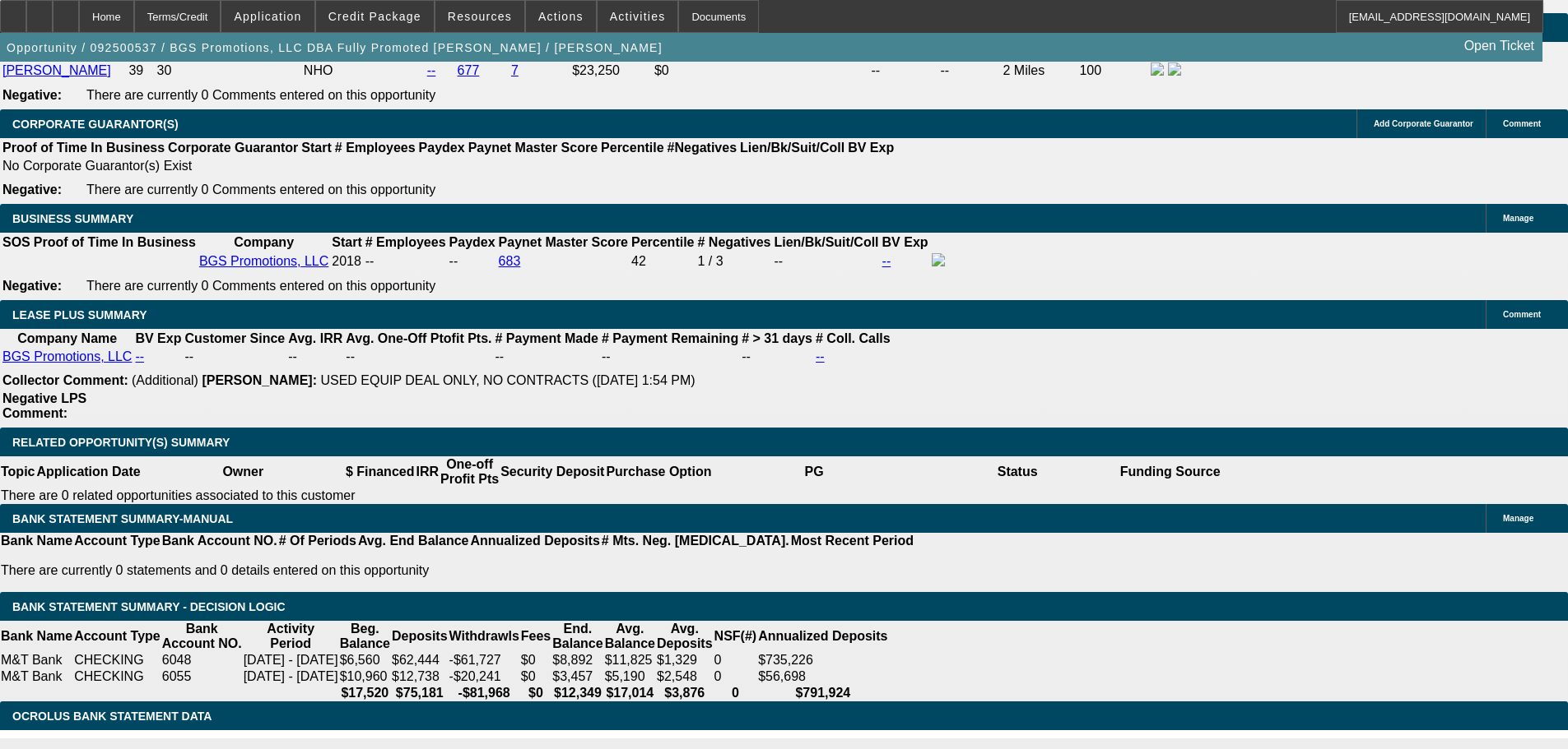
type input "13.4"
type input "$537.56"
type input "$268.78"
type input "13.4"
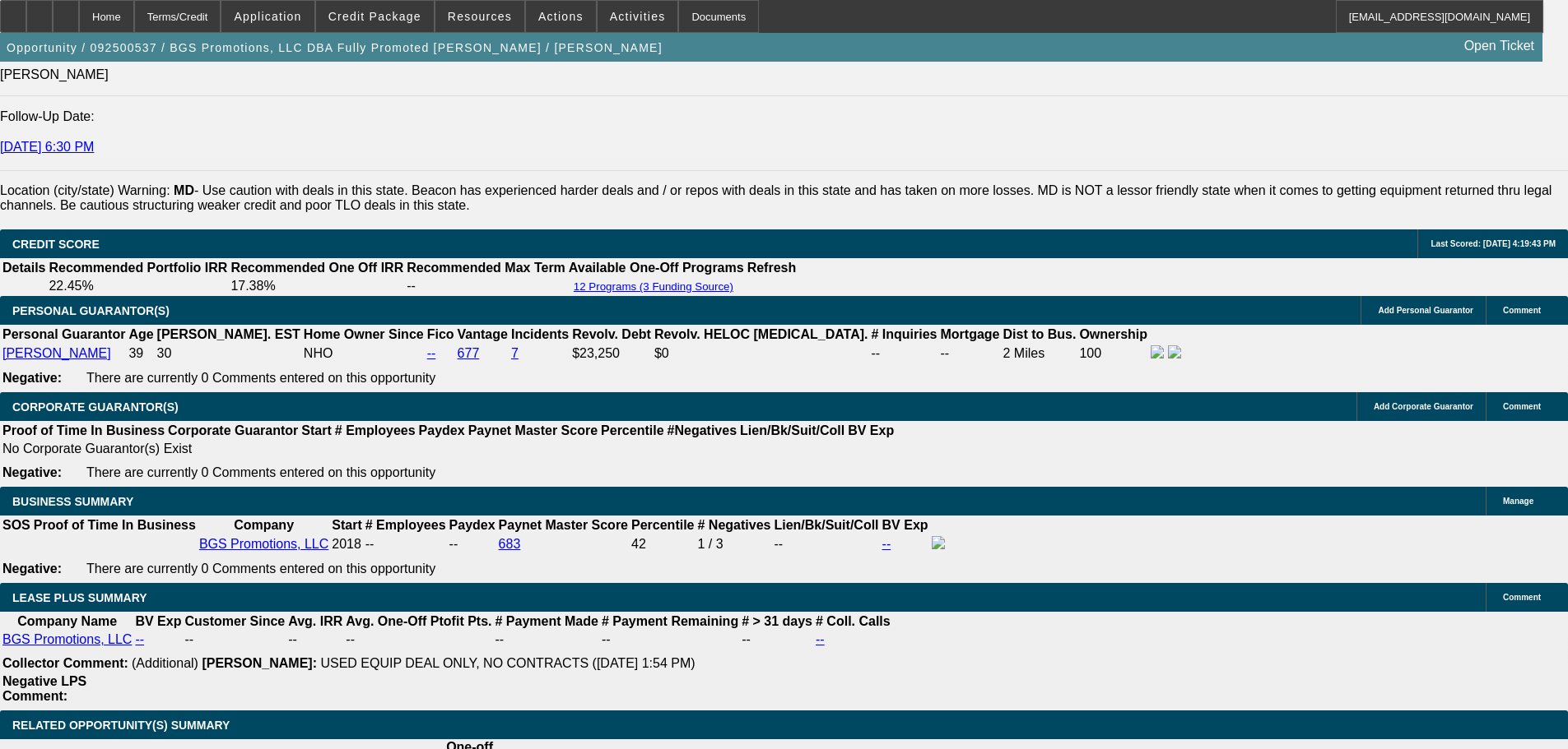
scroll to position [2343, 0]
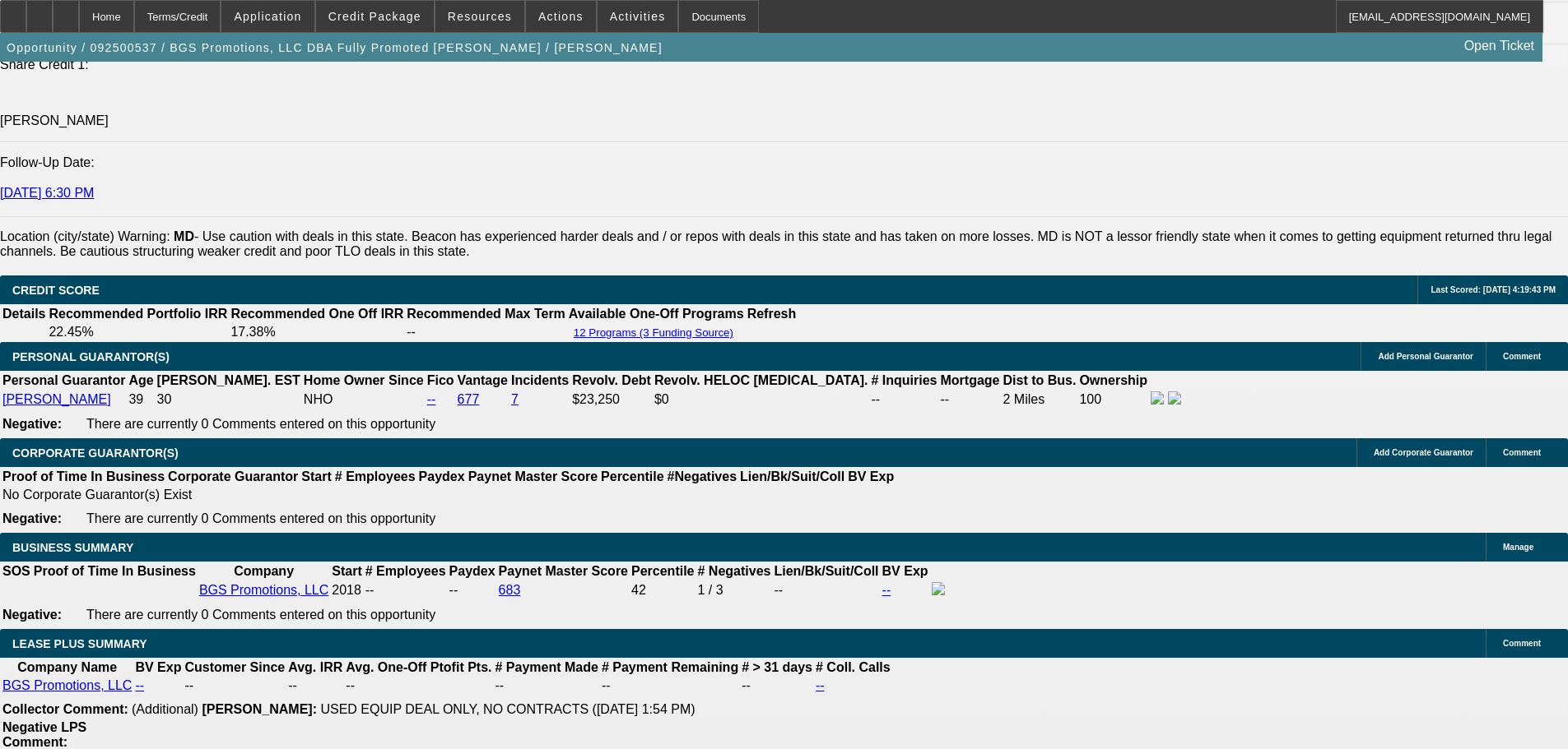
type input "$537.56"
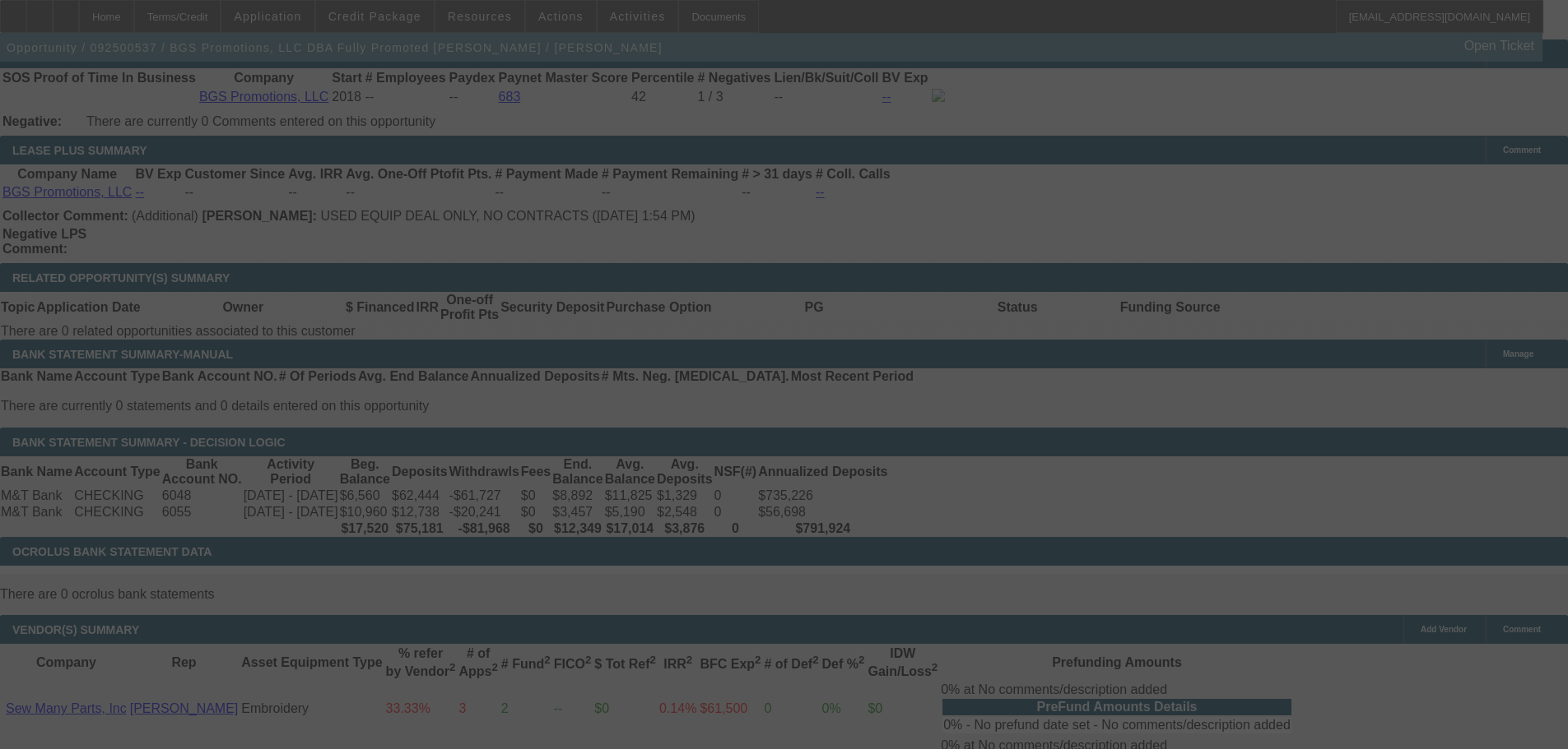
select select "0"
select select "2"
select select "0.1"
select select "4"
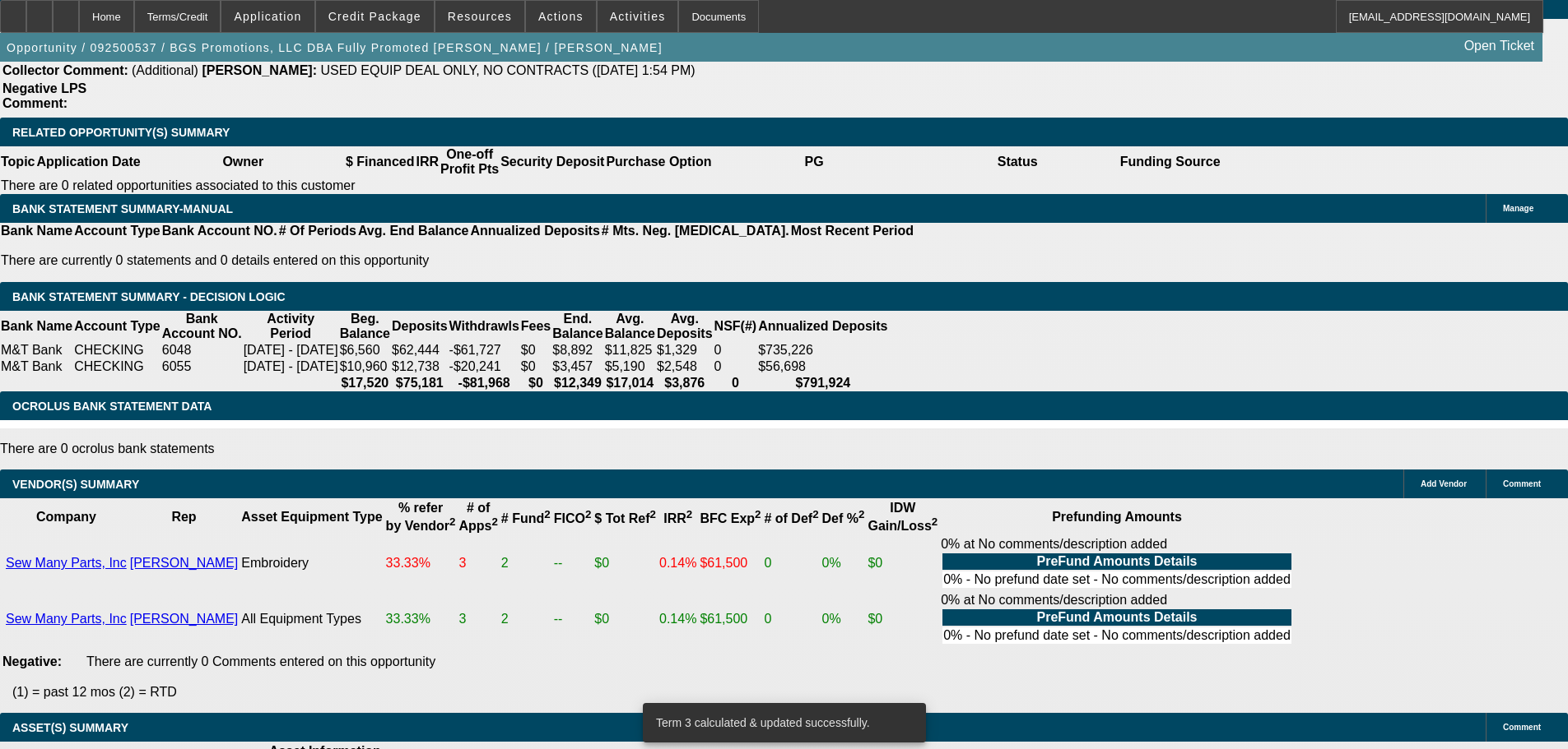
scroll to position [3100, 0]
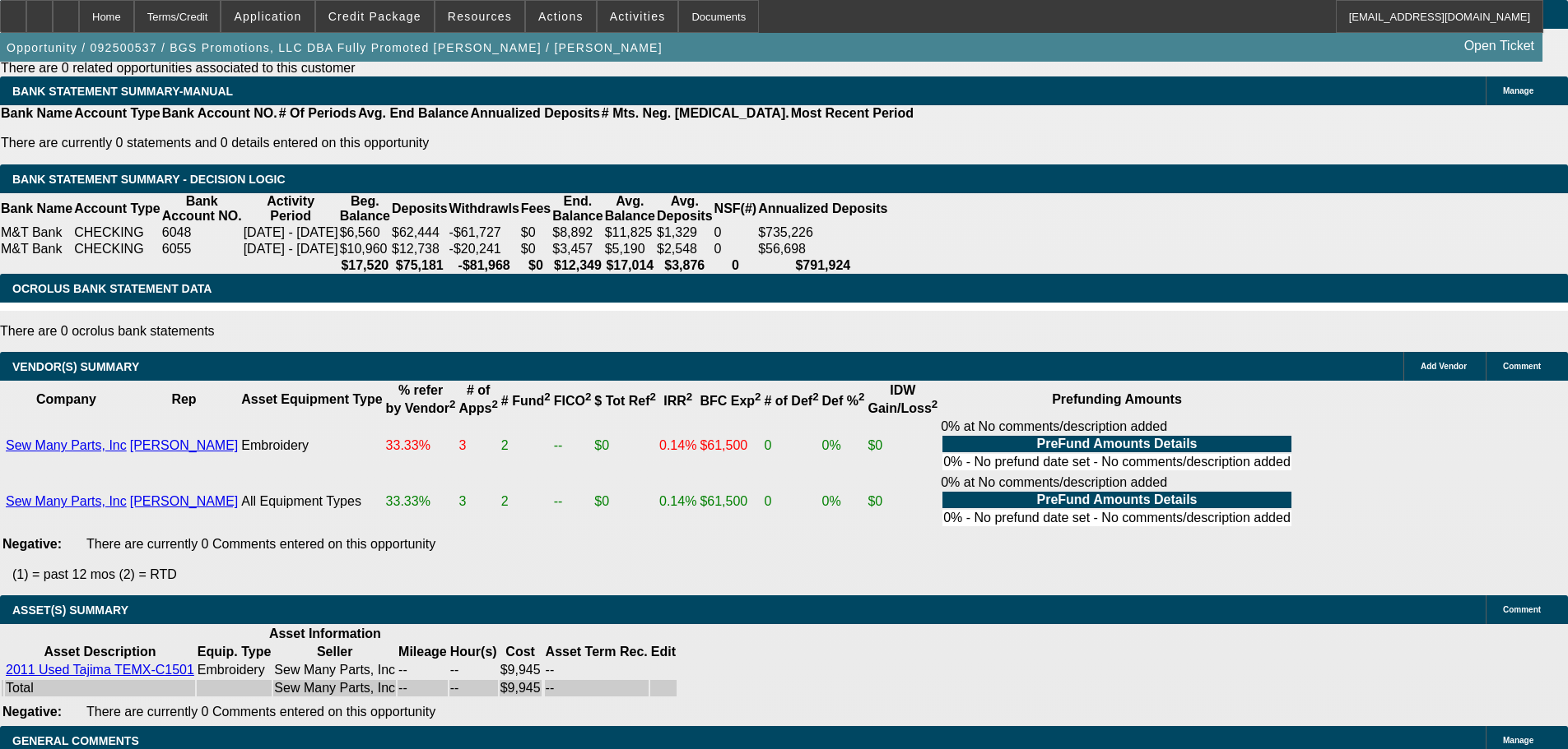
select select "3"
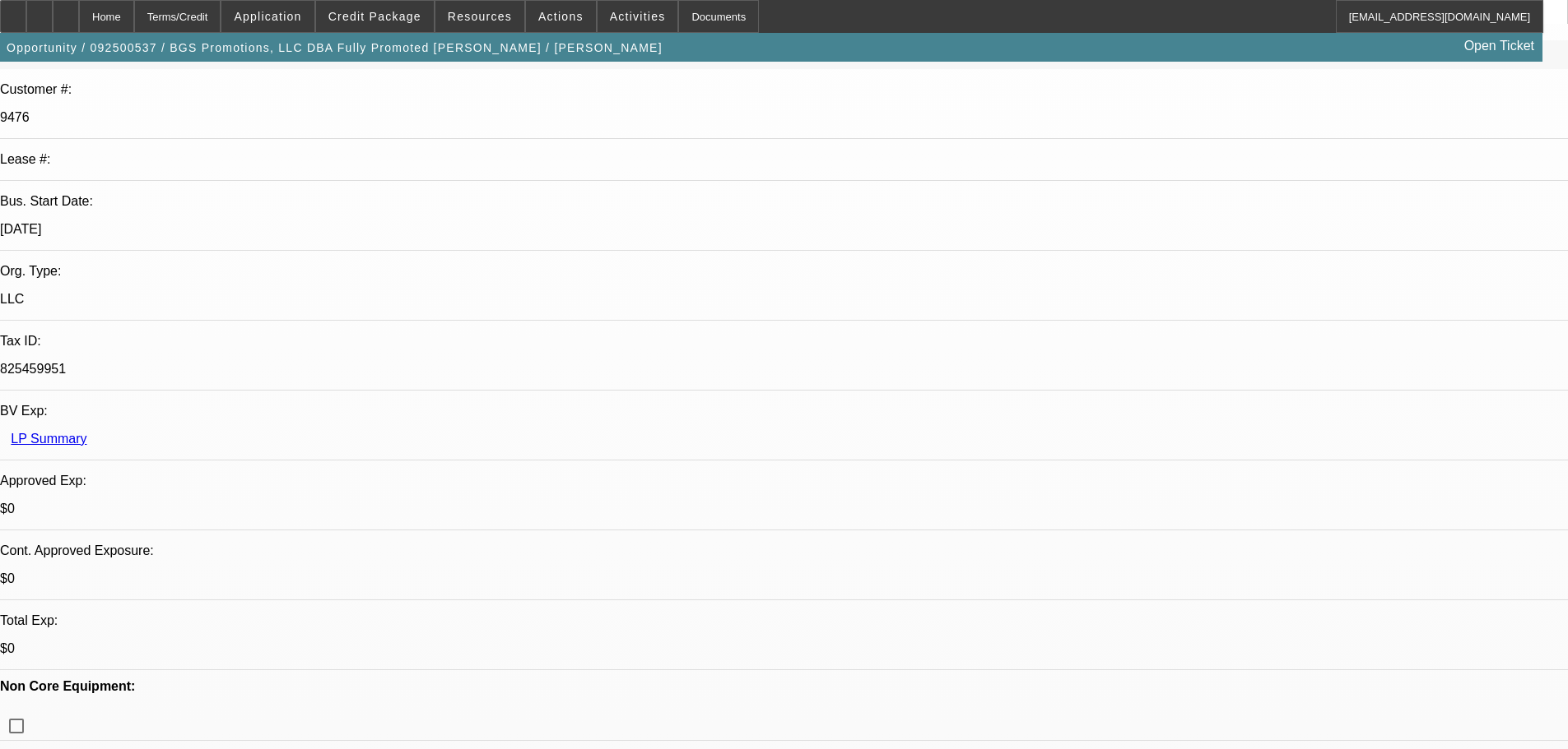
scroll to position [247, 0]
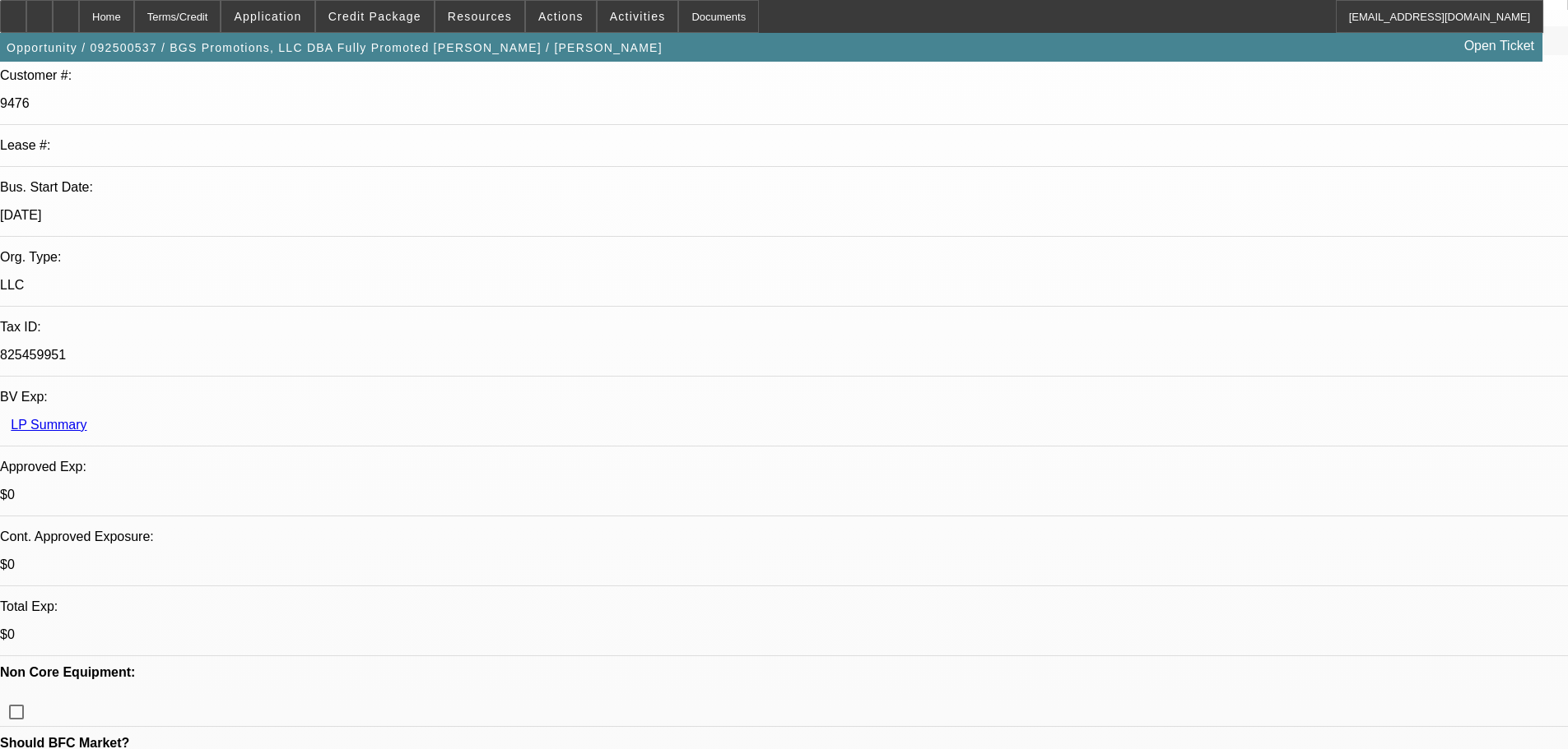
type textarea "GOOD LUCK"
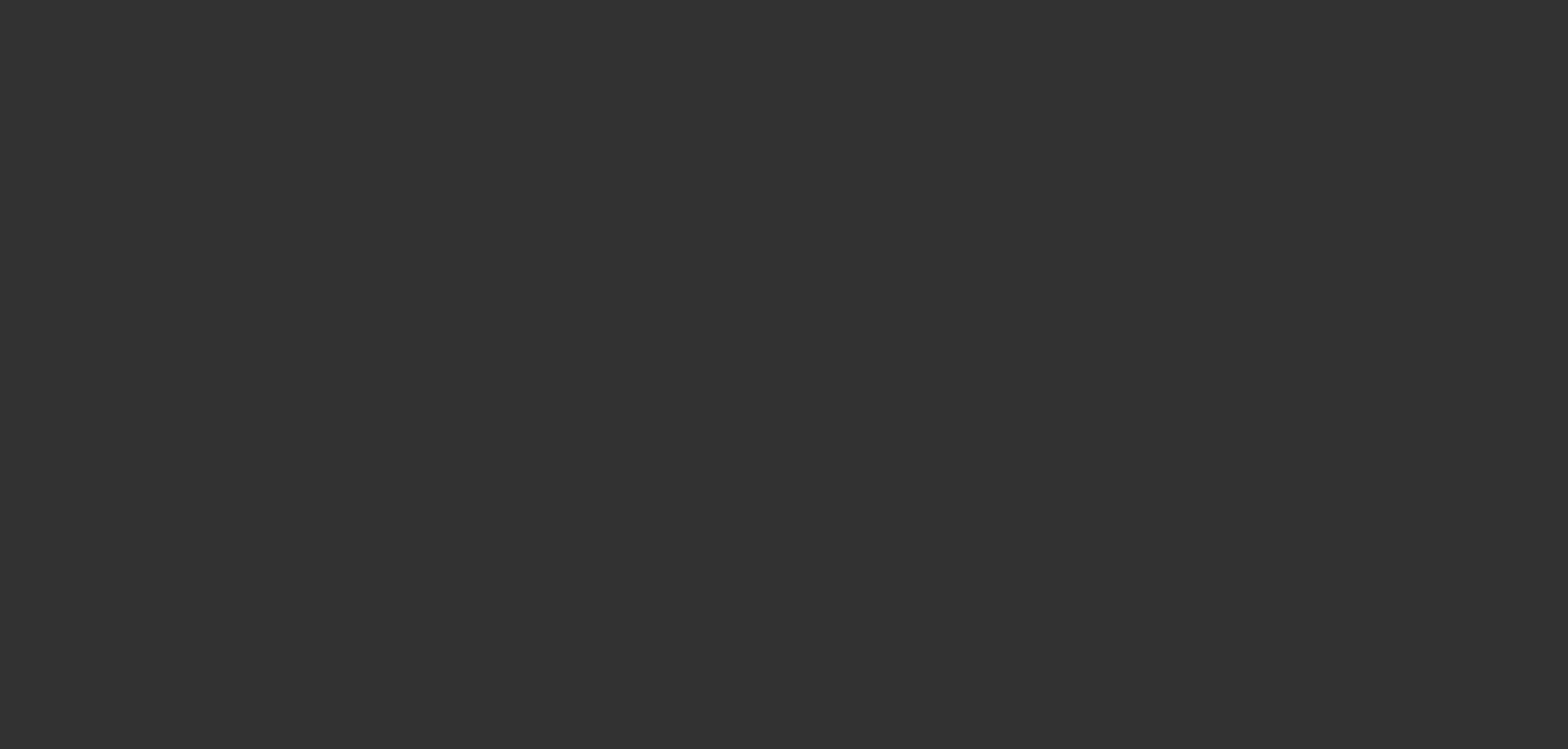
scroll to position [0, 0]
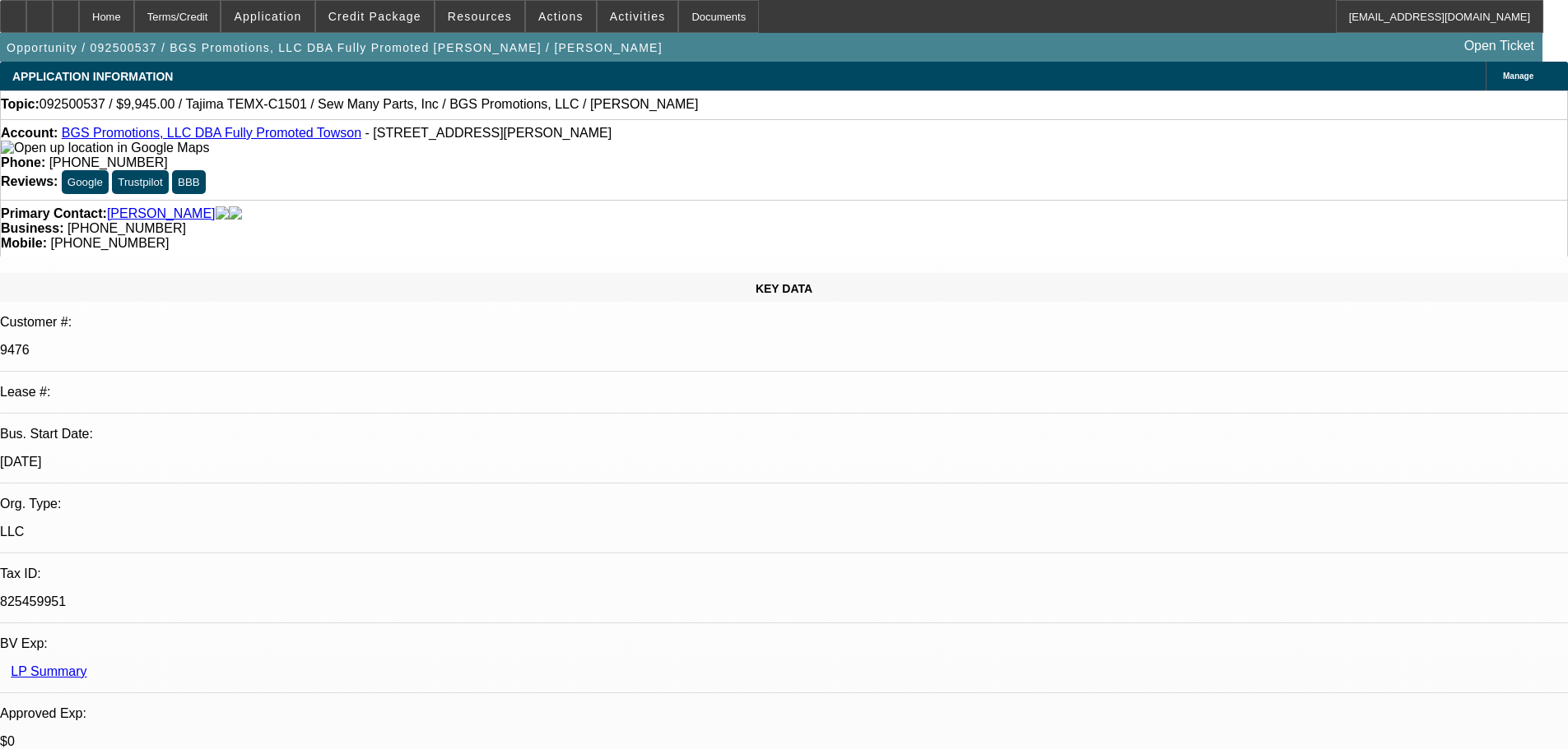
select select "0"
select select "2"
select select "0"
select select "6"
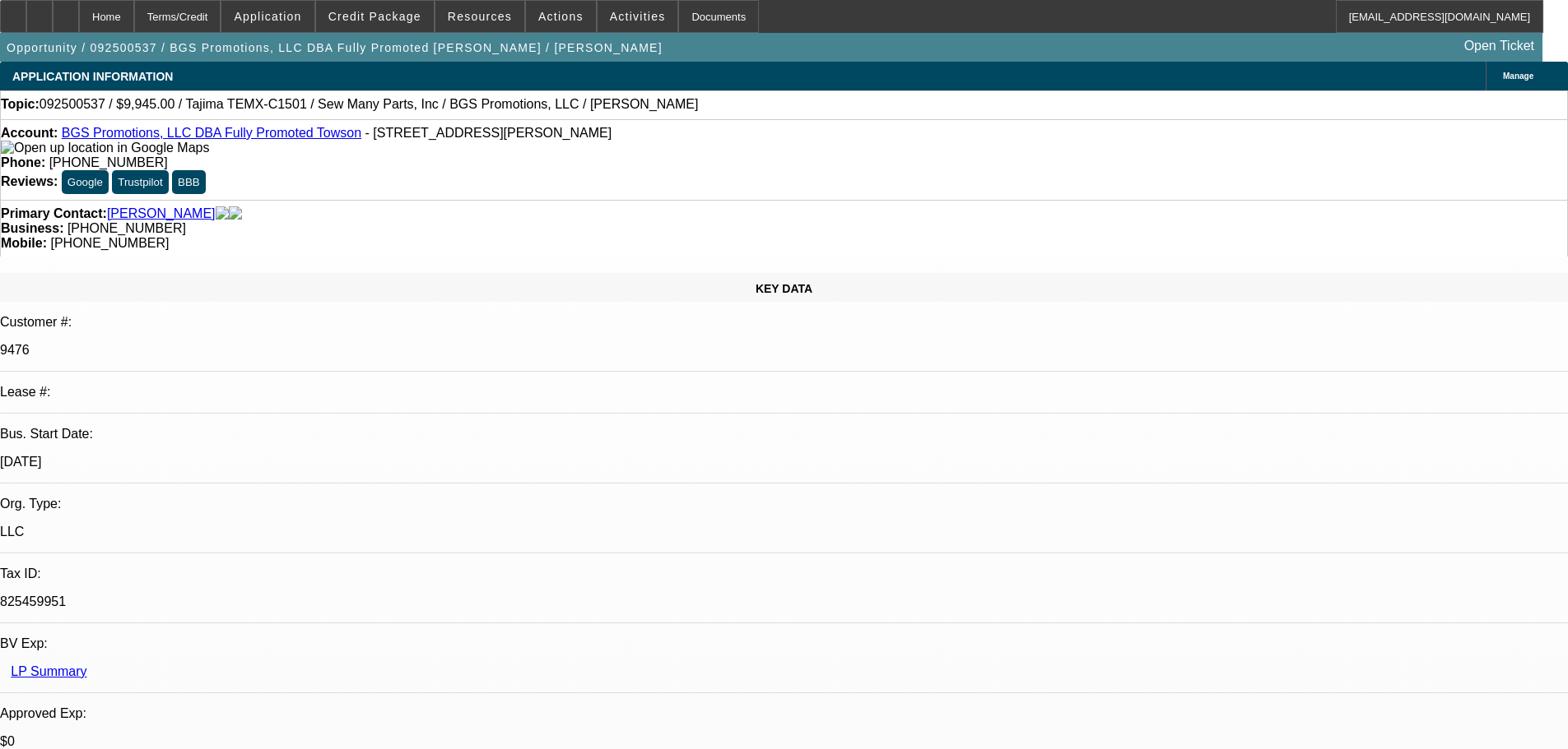
select select "0"
select select "2"
select select "0.1"
select select "4"
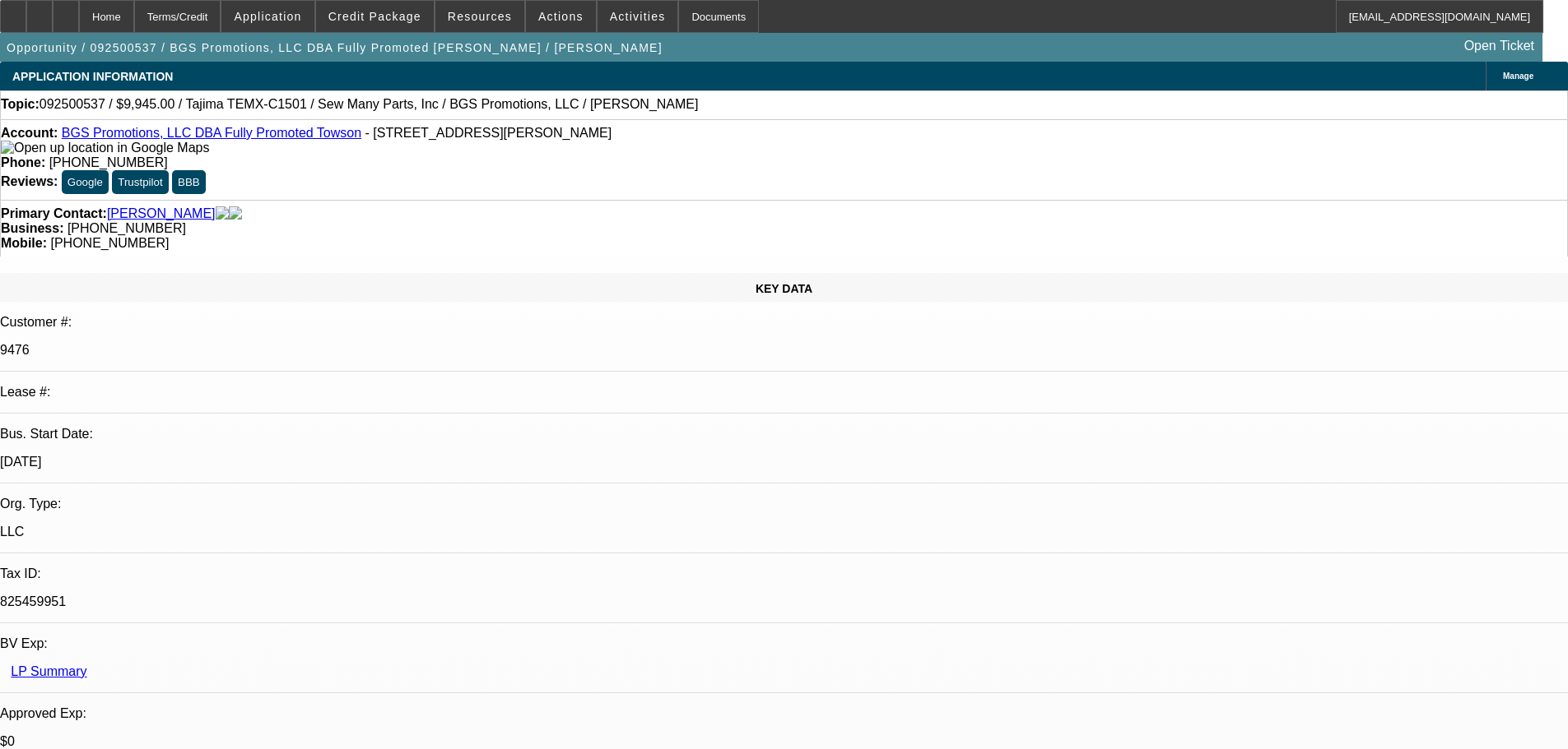
select select "0"
select select "2"
select select "0"
select select "6"
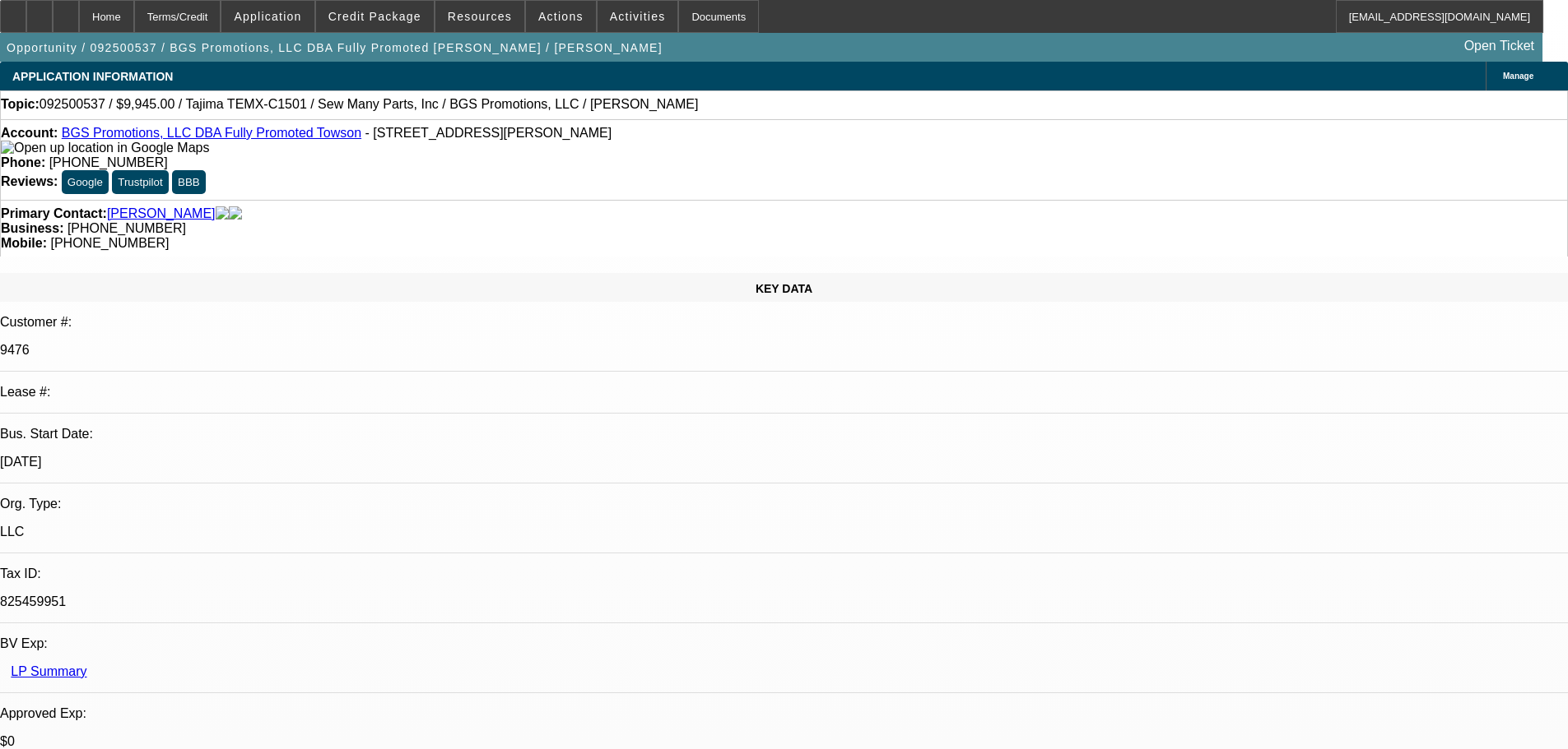
select select "0"
select select "2"
select select "0.1"
select select "4"
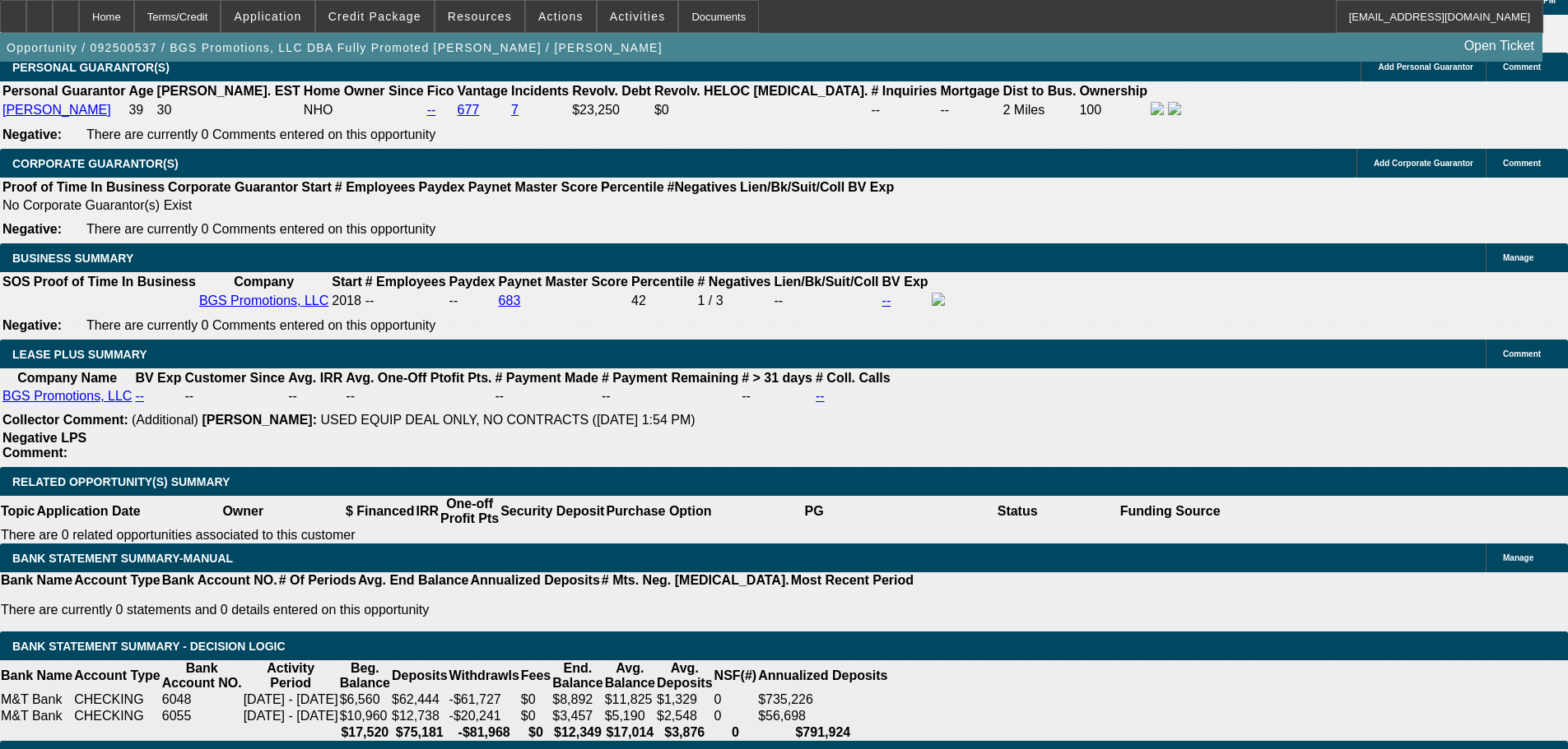
scroll to position [2961, 0]
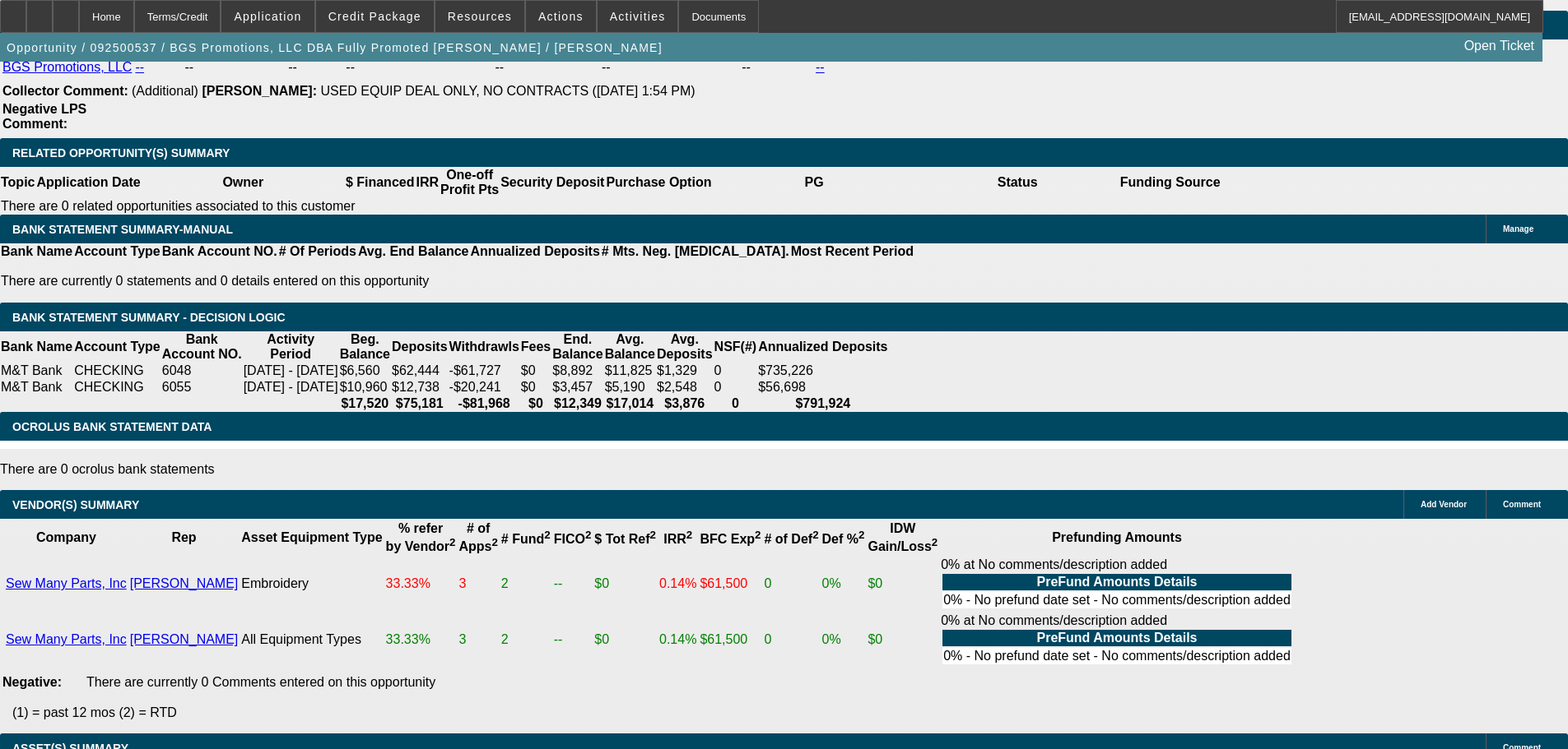
select select "3"
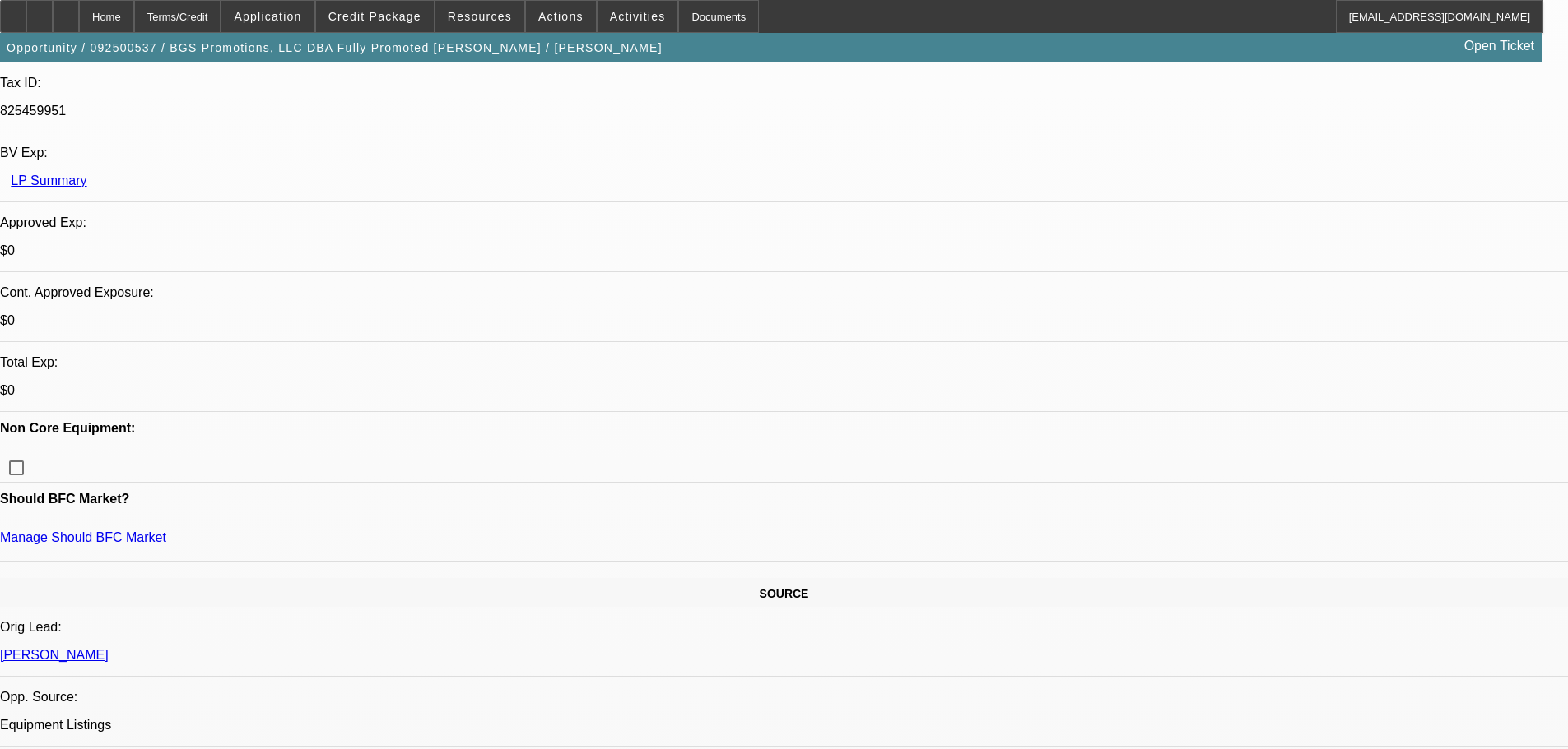
scroll to position [658, 0]
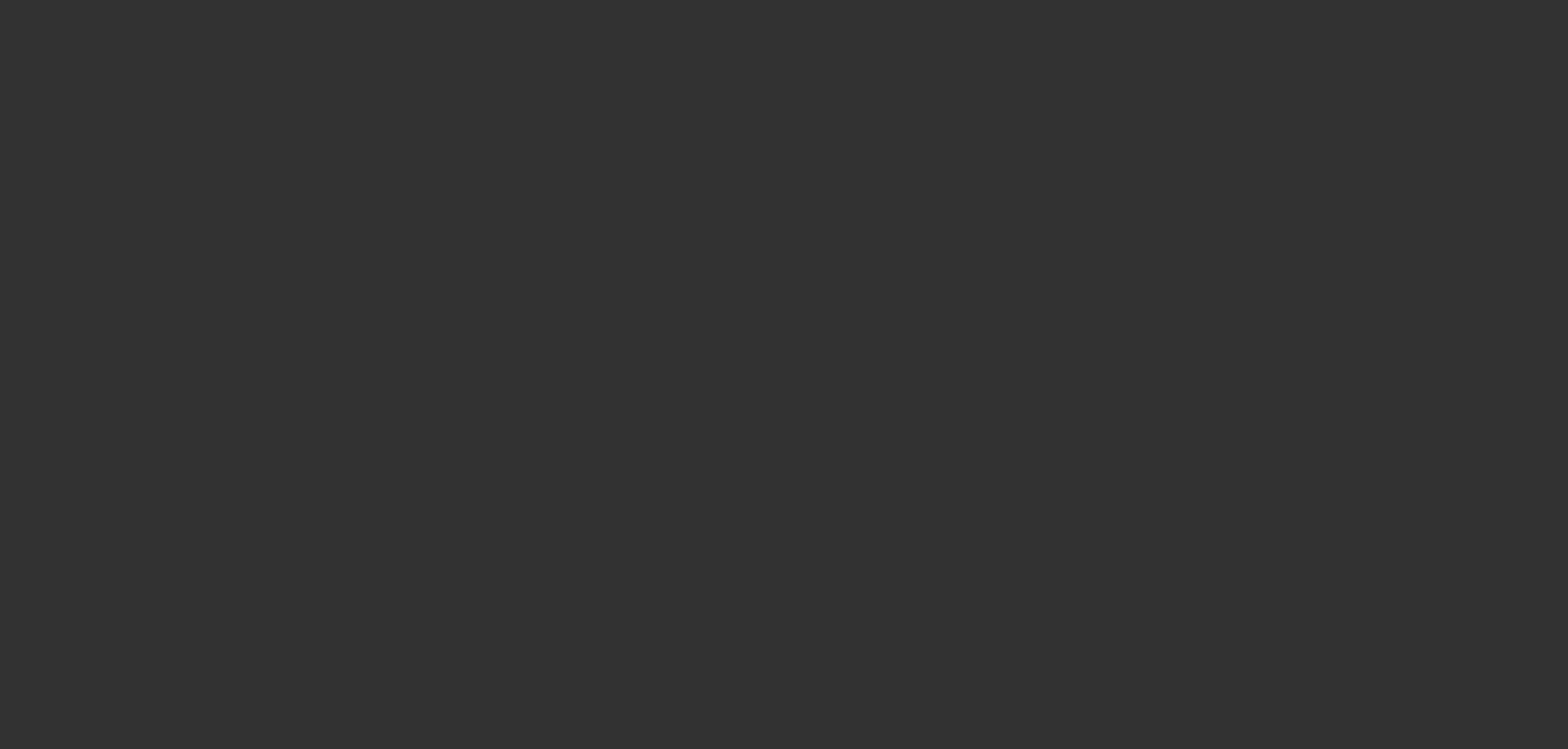
scroll to position [0, 0]
select select "0"
select select "2"
select select "0"
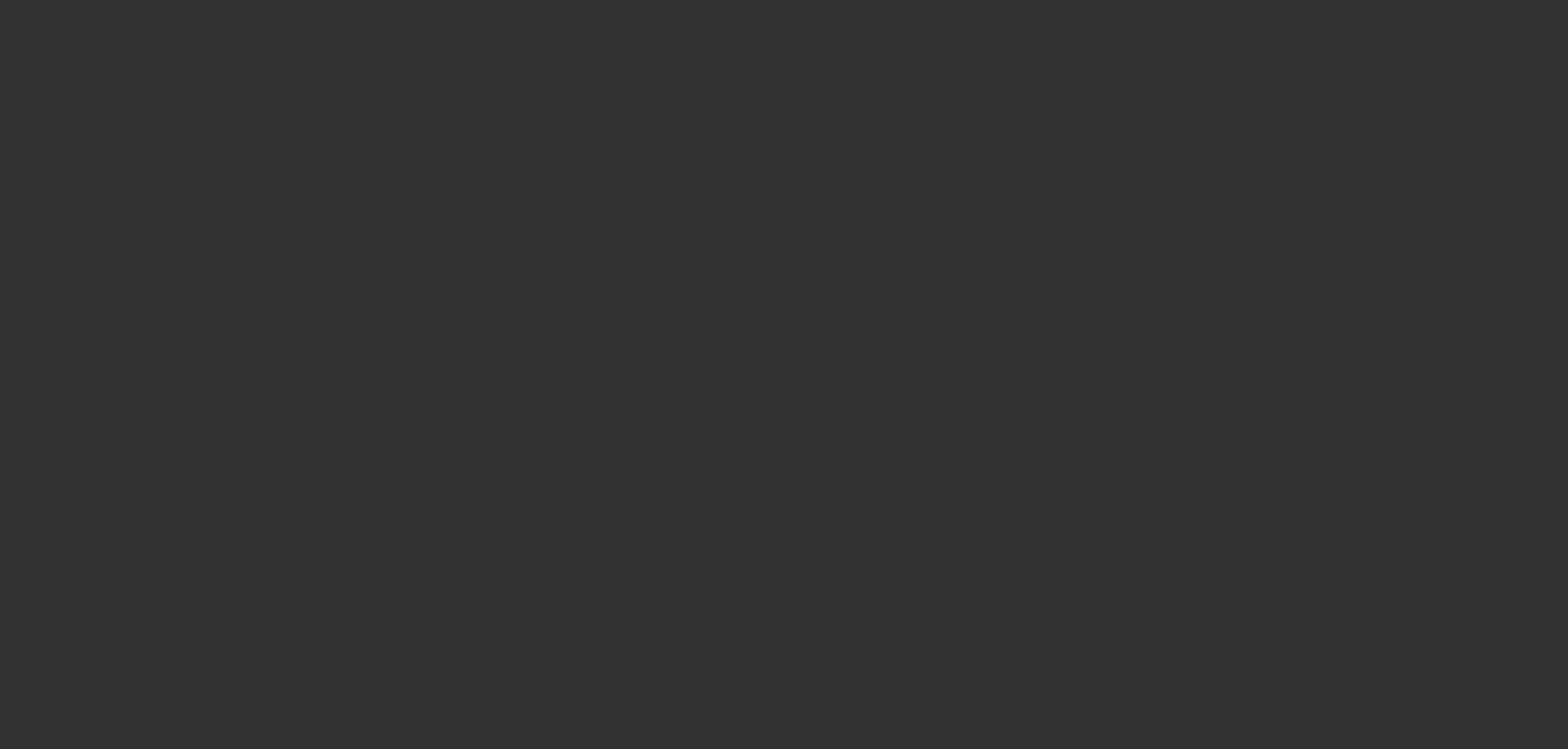
select select "6"
select select "0"
select select "2"
select select "0.1"
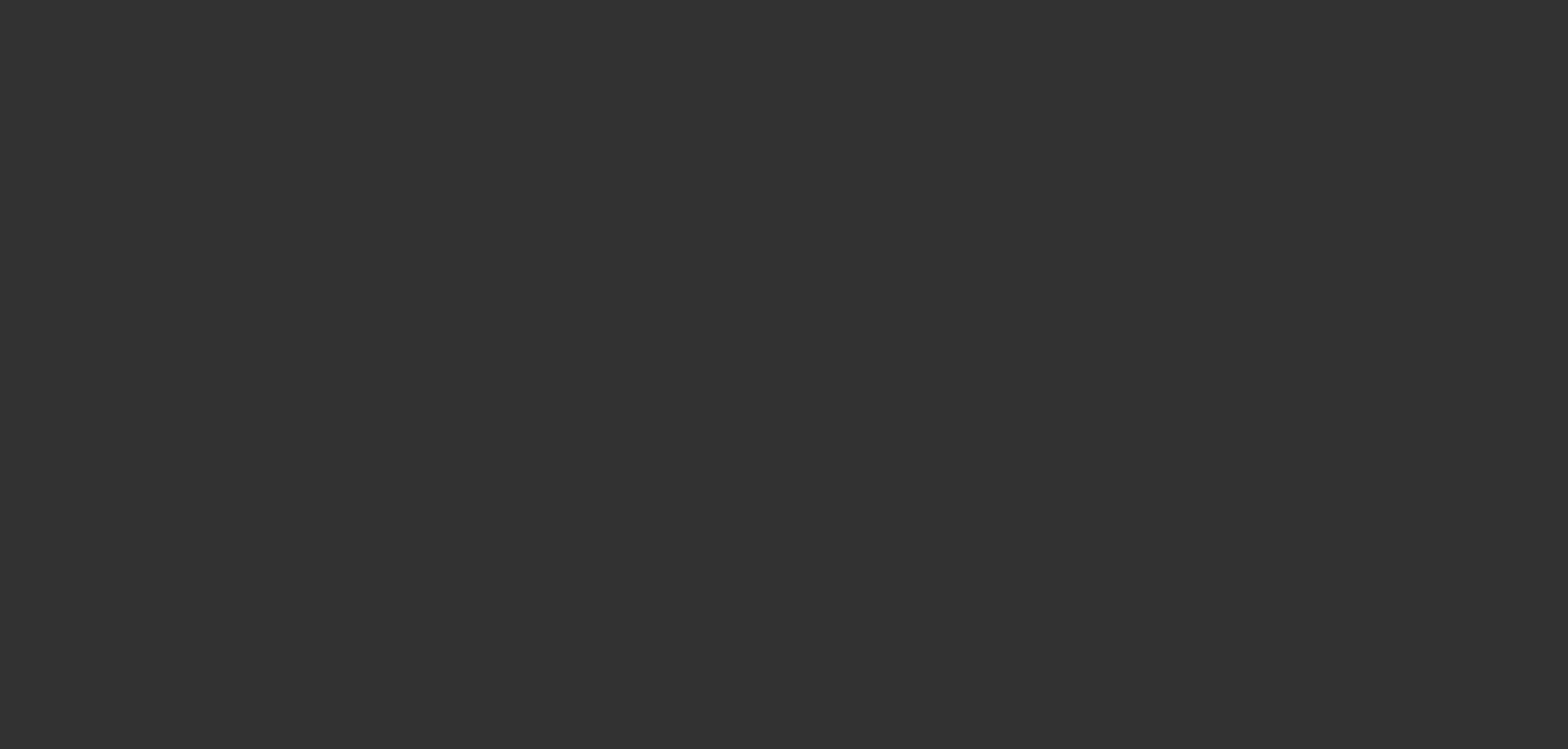
select select "4"
select select "0"
select select "2"
select select "0"
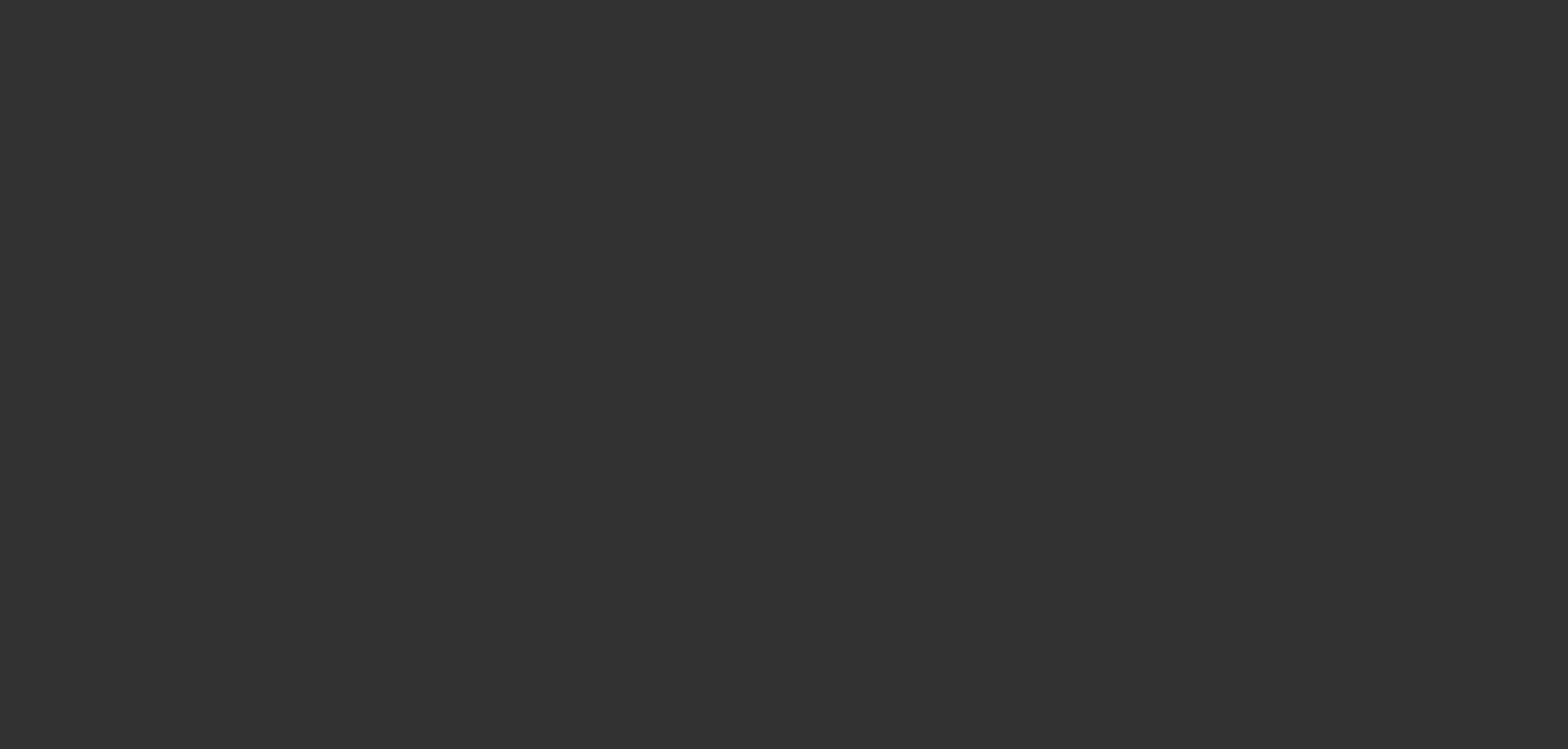
select select "6"
select select "0"
select select "2"
select select "0.1"
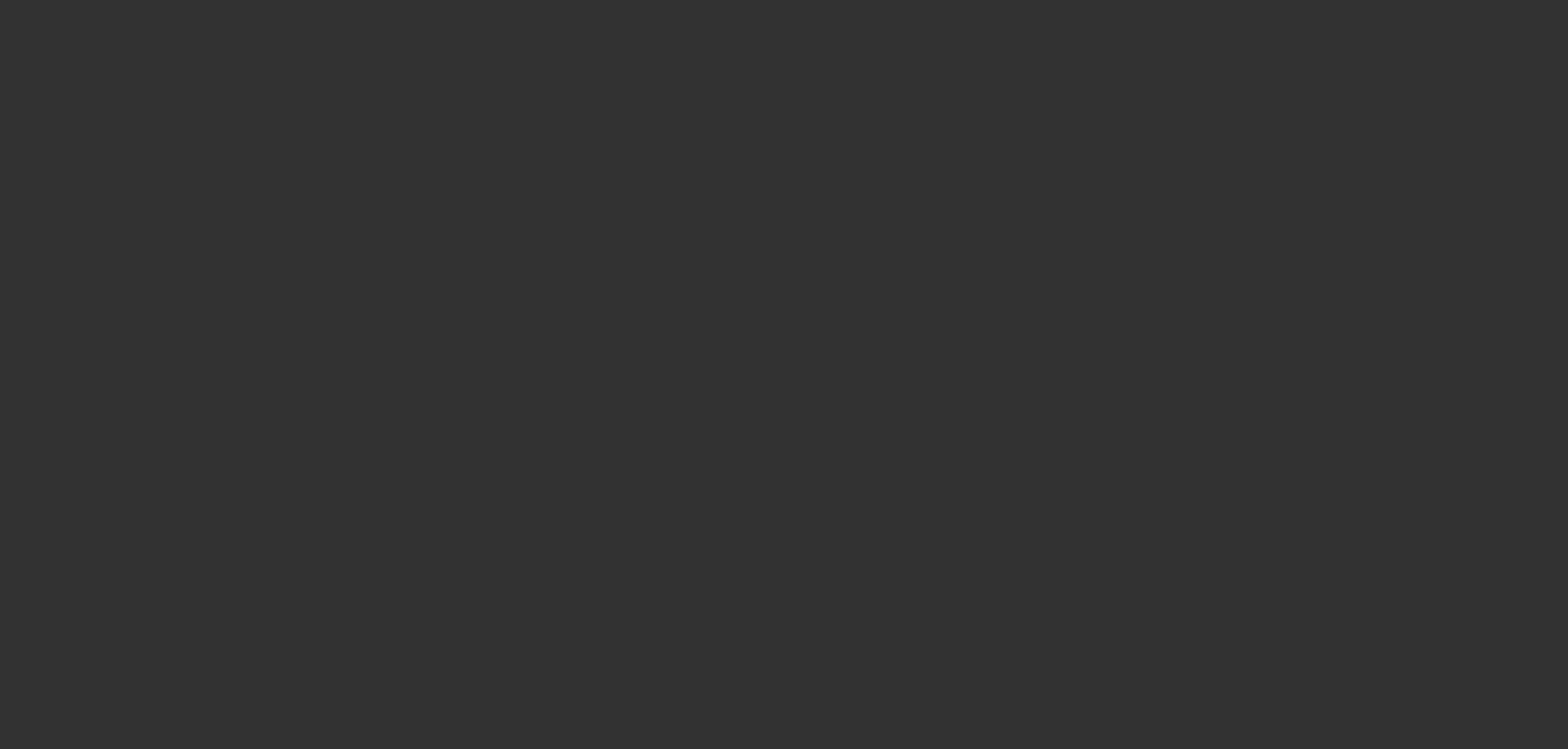
select select "4"
